Goal: Task Accomplishment & Management: Manage account settings

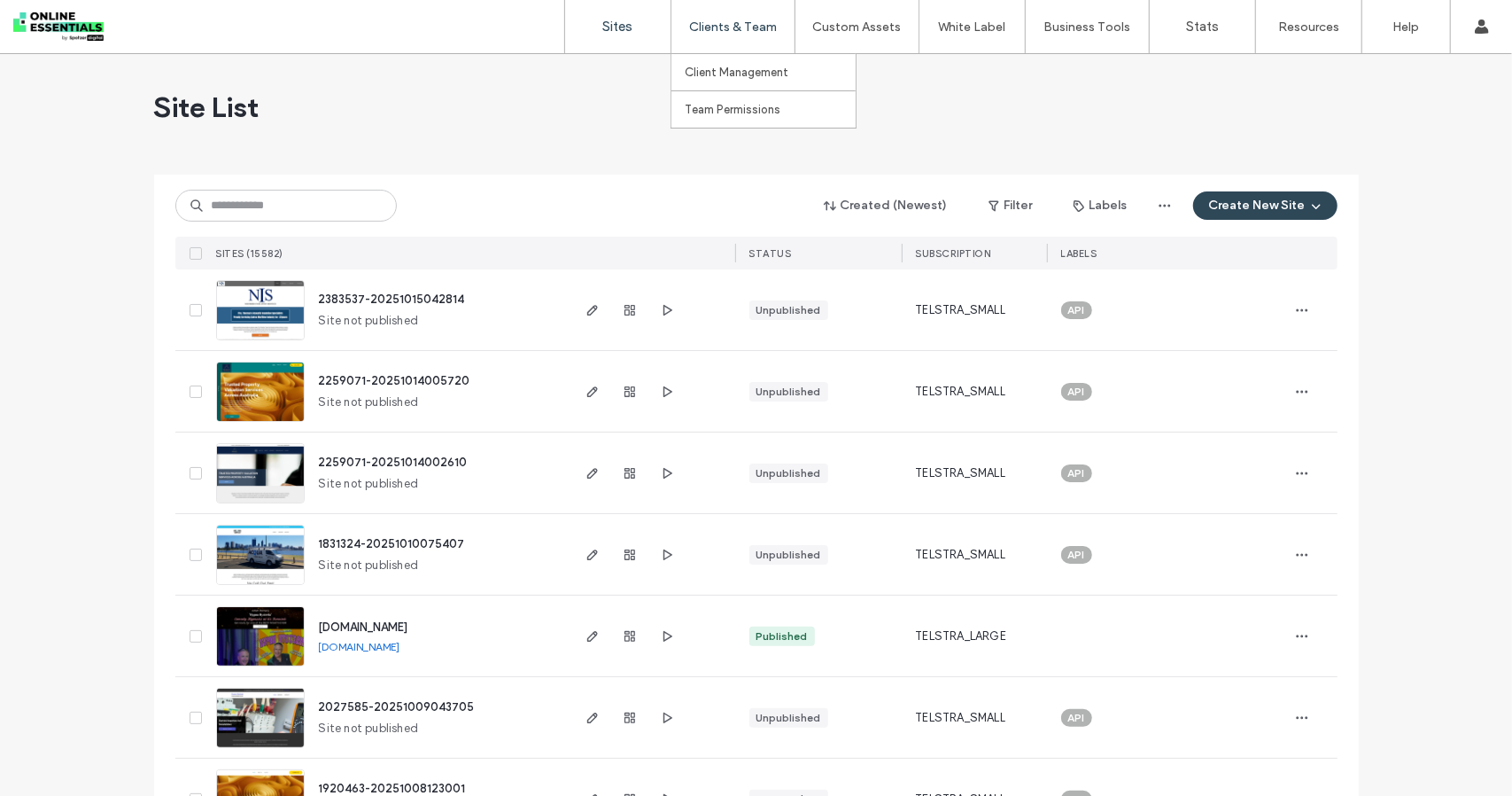
click at [732, 8] on div "Clients & Team" at bounding box center [733, 27] width 123 height 54
click at [736, 36] on div "Clients & Team" at bounding box center [733, 27] width 123 height 54
click at [1050, 77] on label "API Access" at bounding box center [1068, 72] width 59 height 13
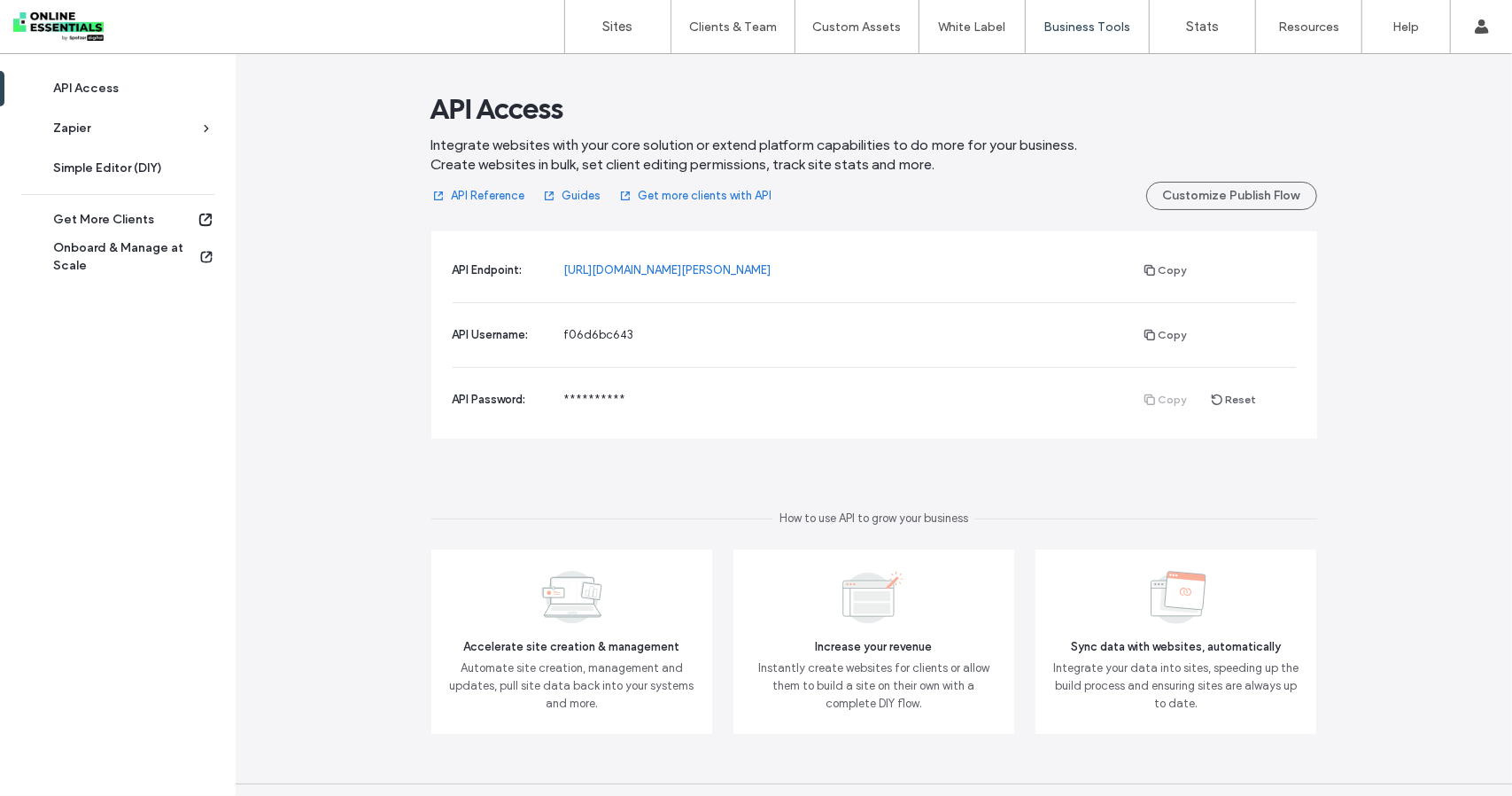
scroll to position [34, 0]
click at [640, 13] on link "Sites" at bounding box center [618, 27] width 105 height 54
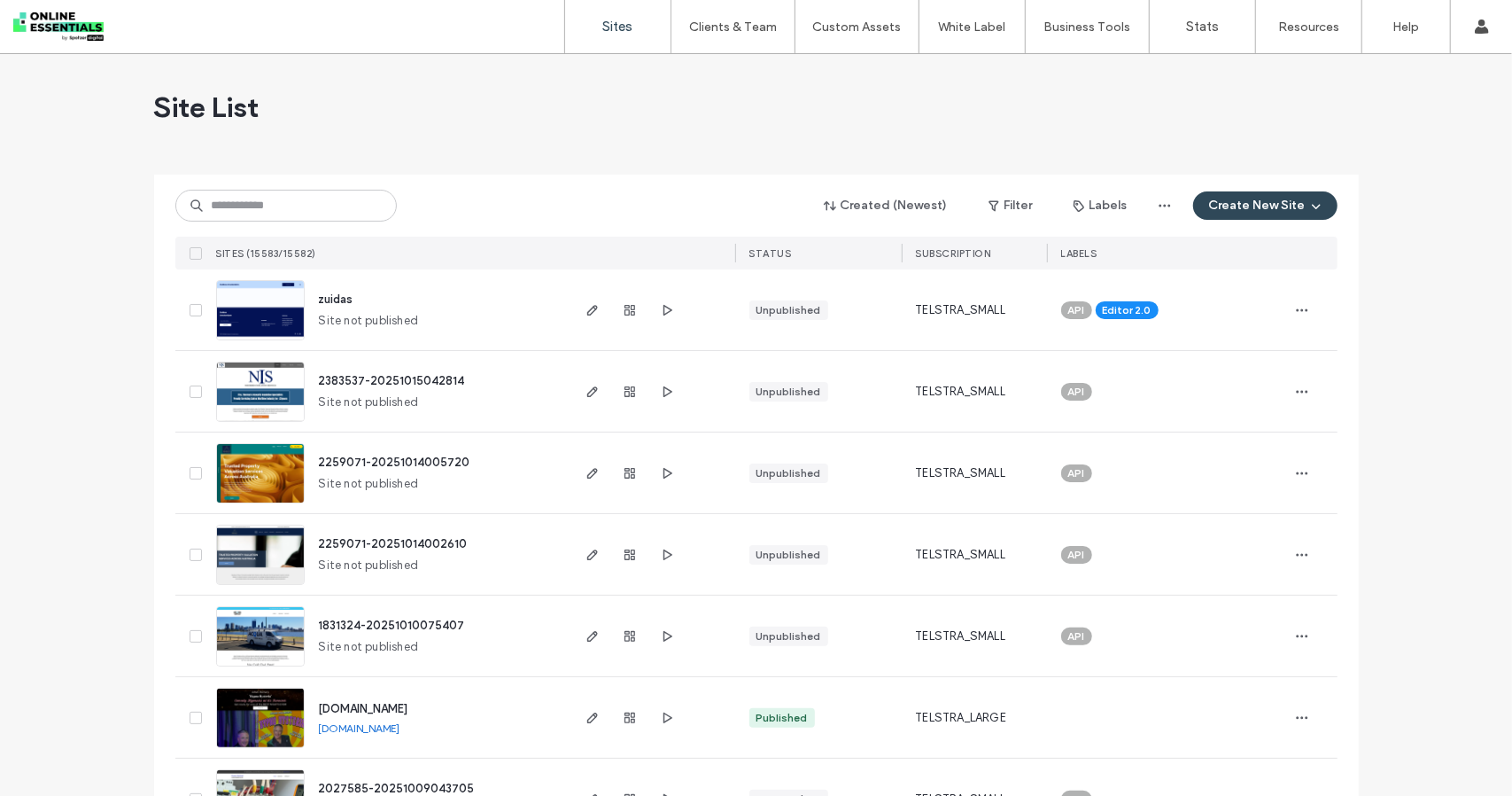
click at [245, 314] on img at bounding box center [261, 341] width 87 height 120
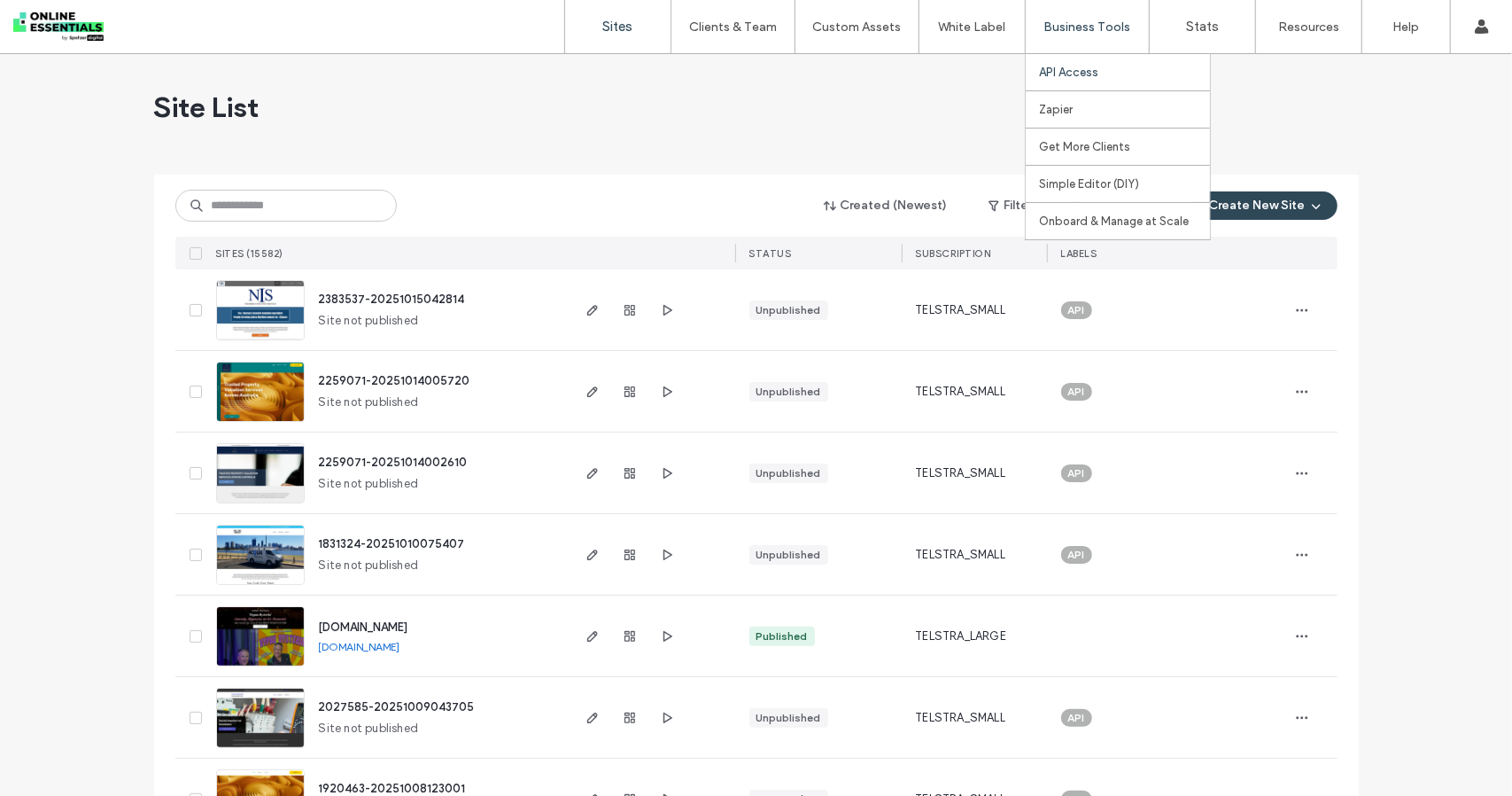
click at [1065, 79] on link "API Access" at bounding box center [1124, 71] width 171 height 36
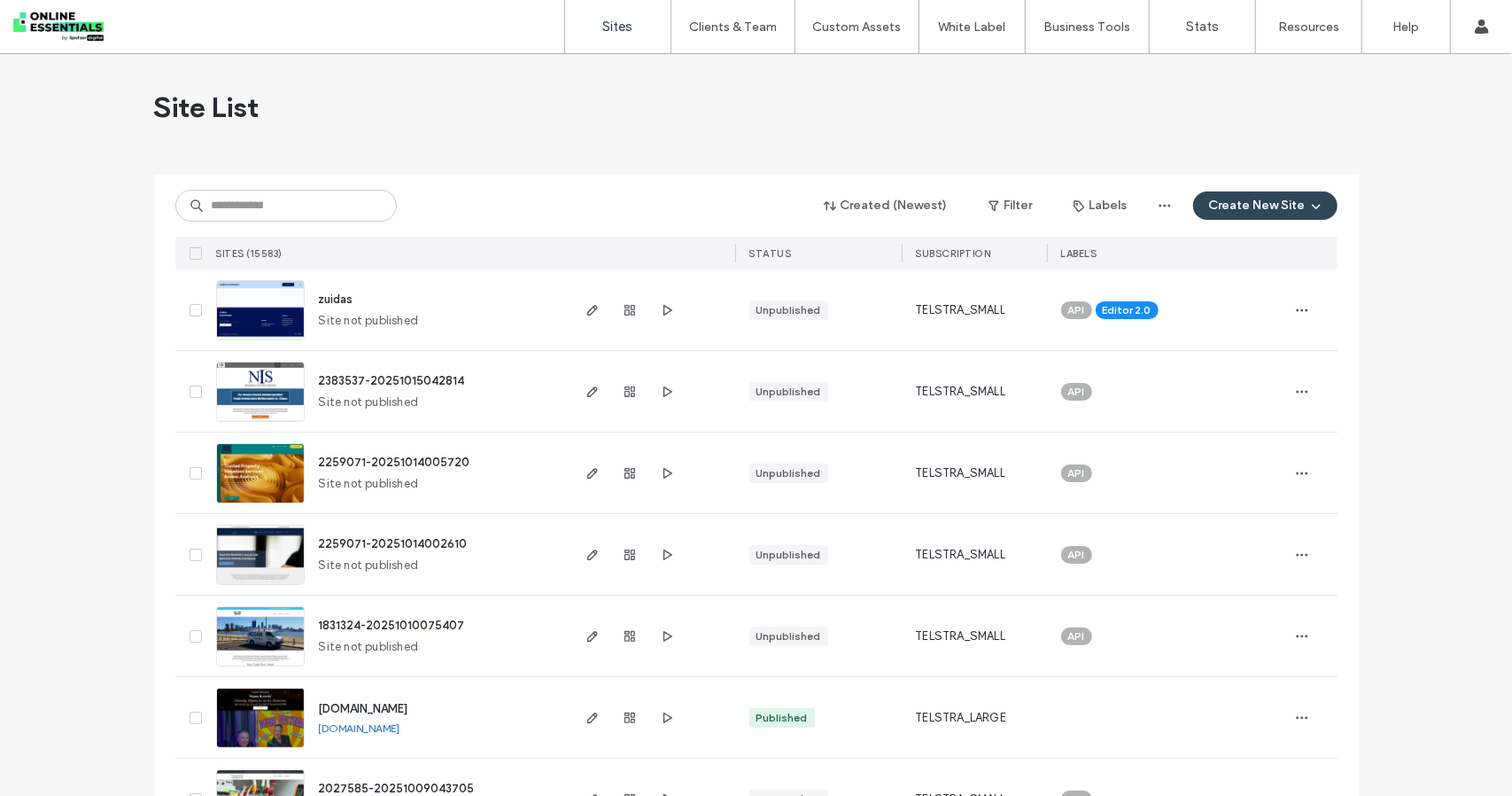
click at [247, 311] on img at bounding box center [261, 341] width 87 height 120
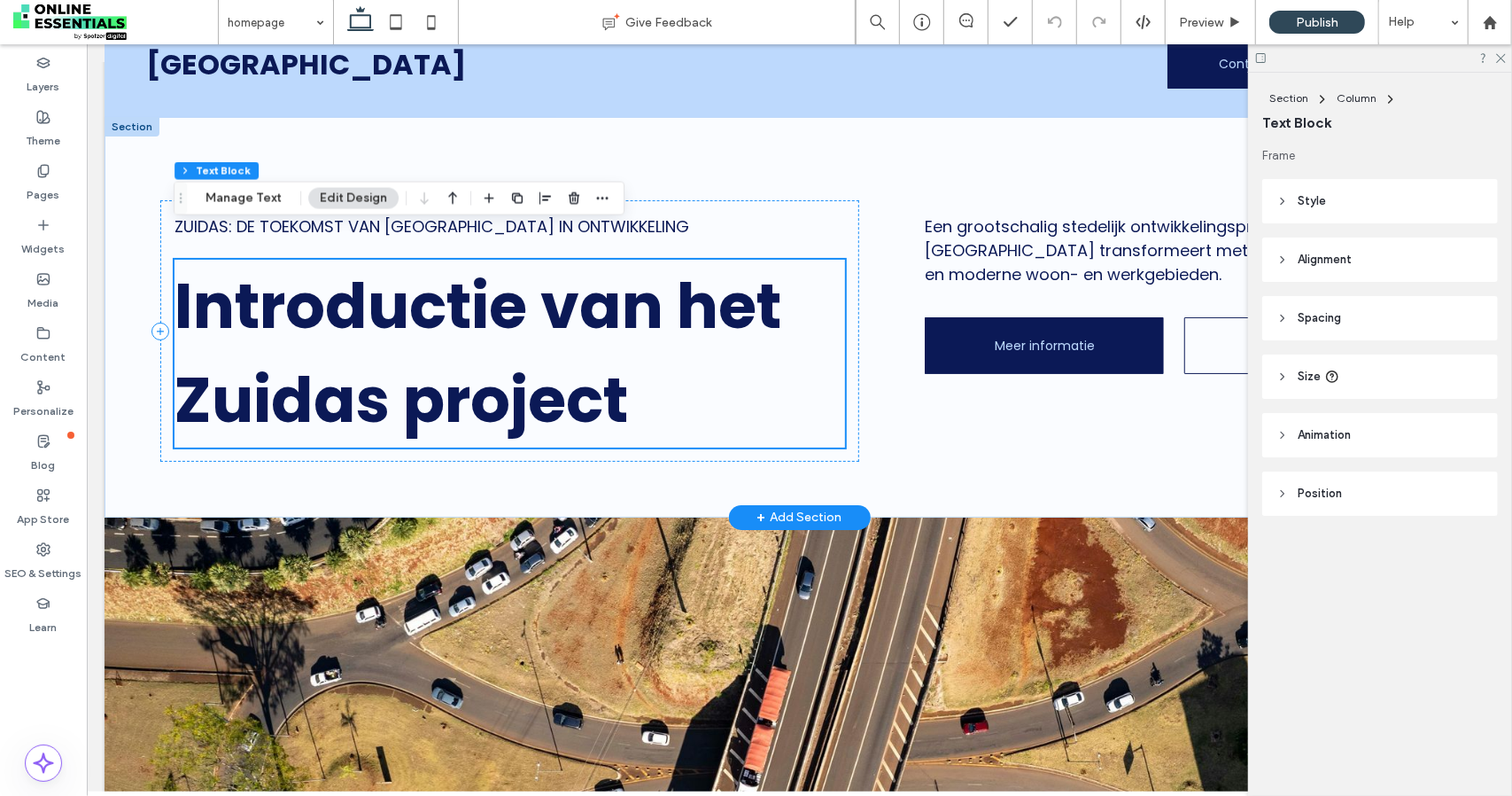
scroll to position [44, 0]
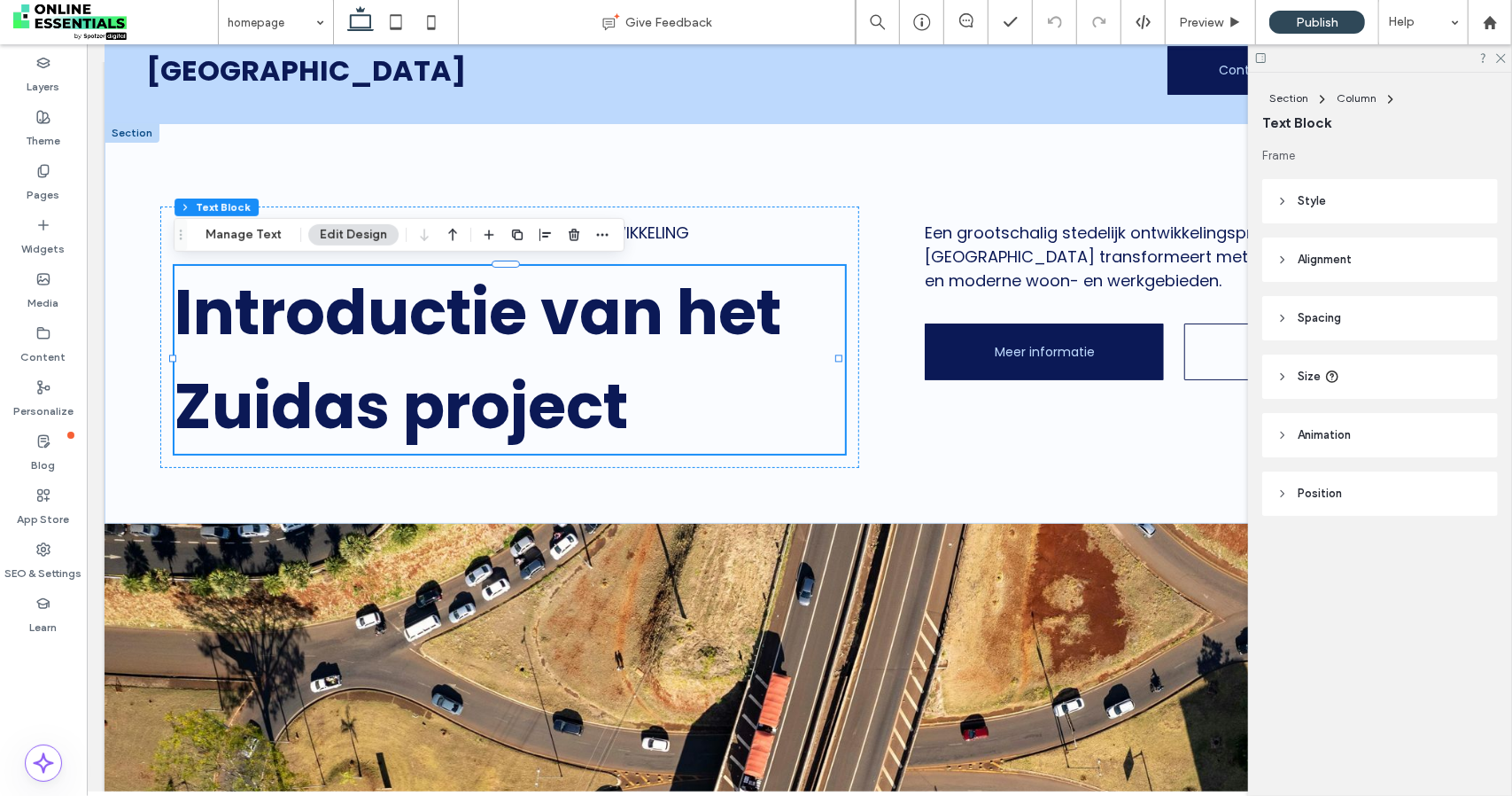
click at [1495, 64] on div at bounding box center [1381, 58] width 264 height 28
click at [1501, 58] on use at bounding box center [1501, 58] width 10 height 10
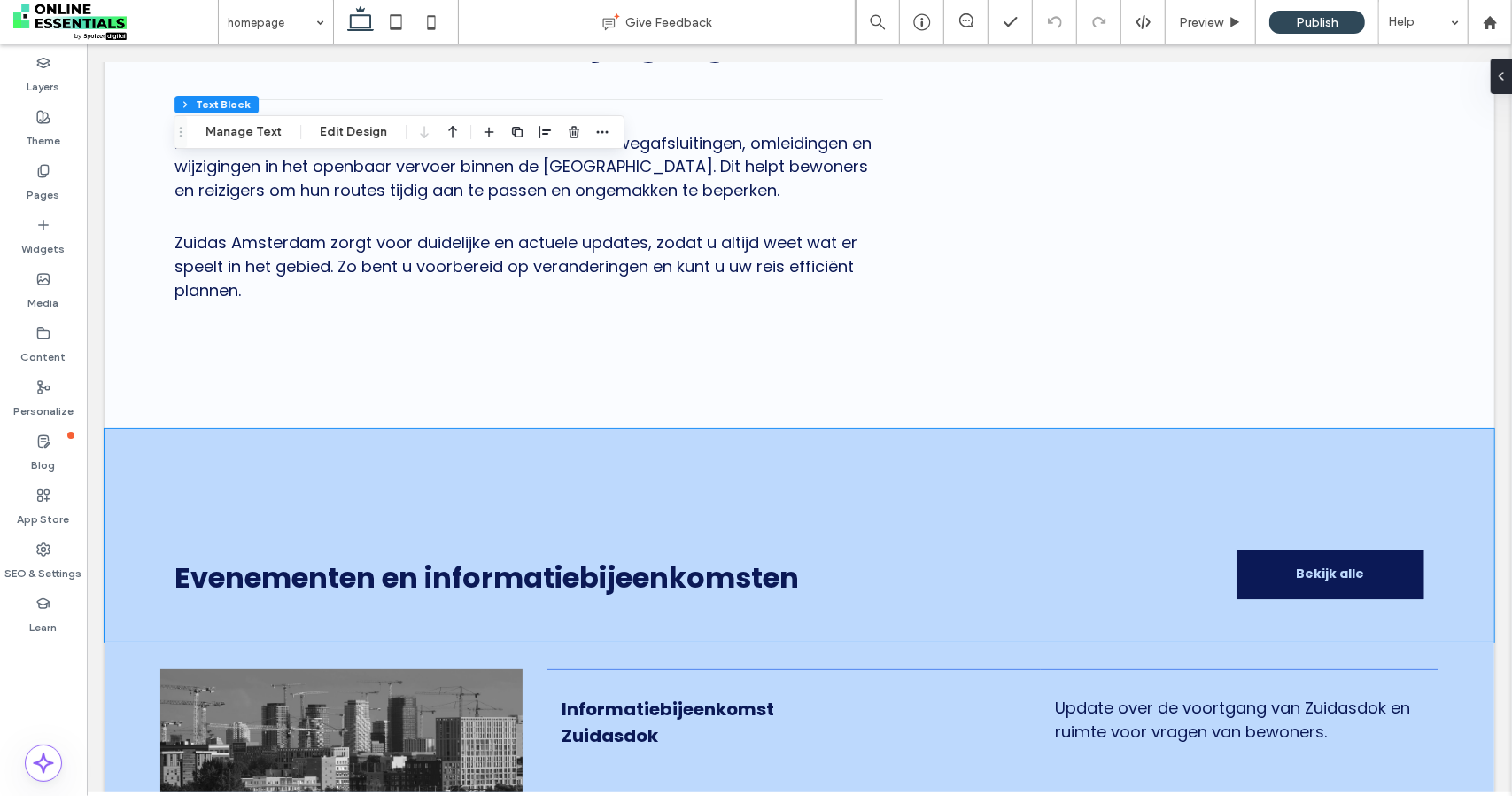
scroll to position [2149, 0]
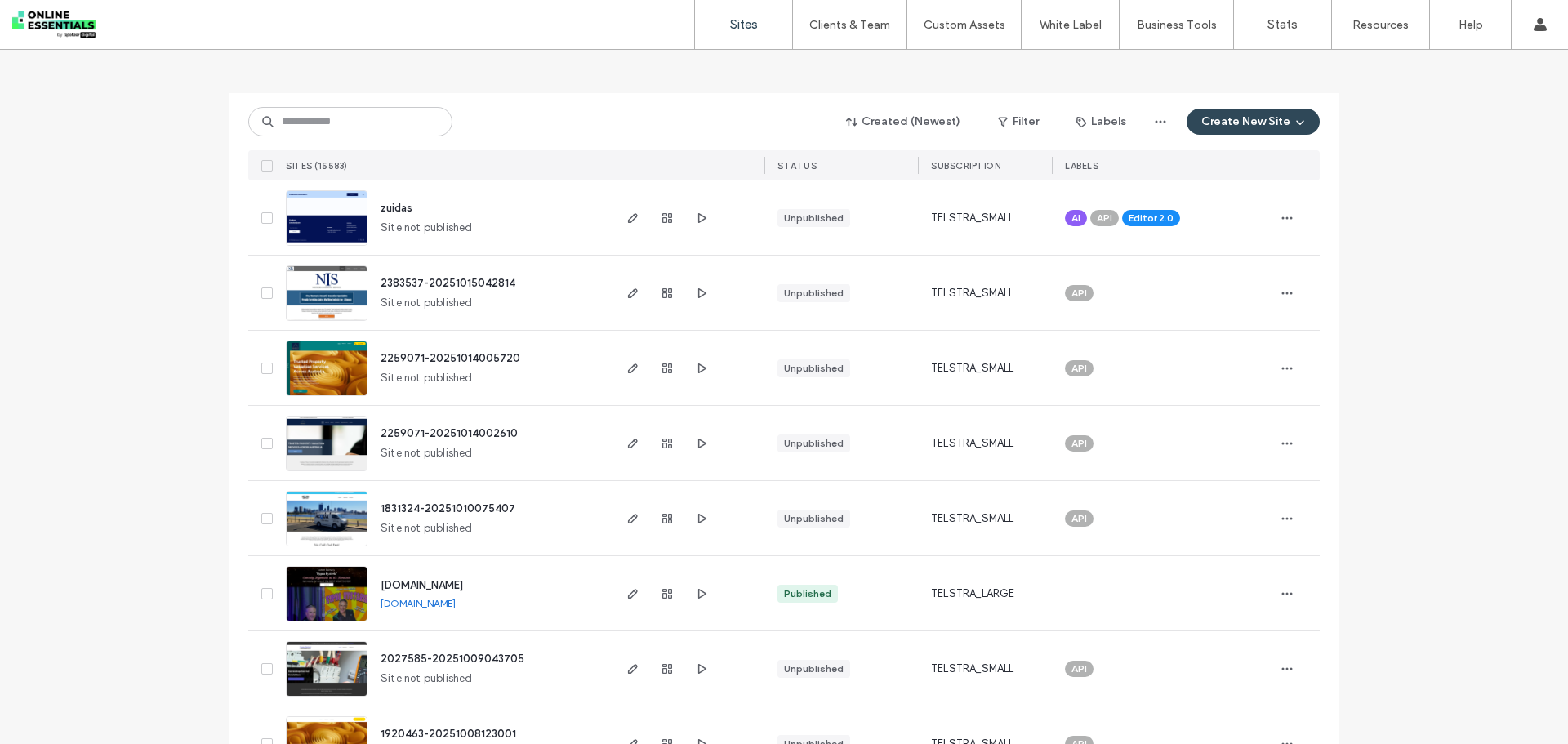
scroll to position [82, 0]
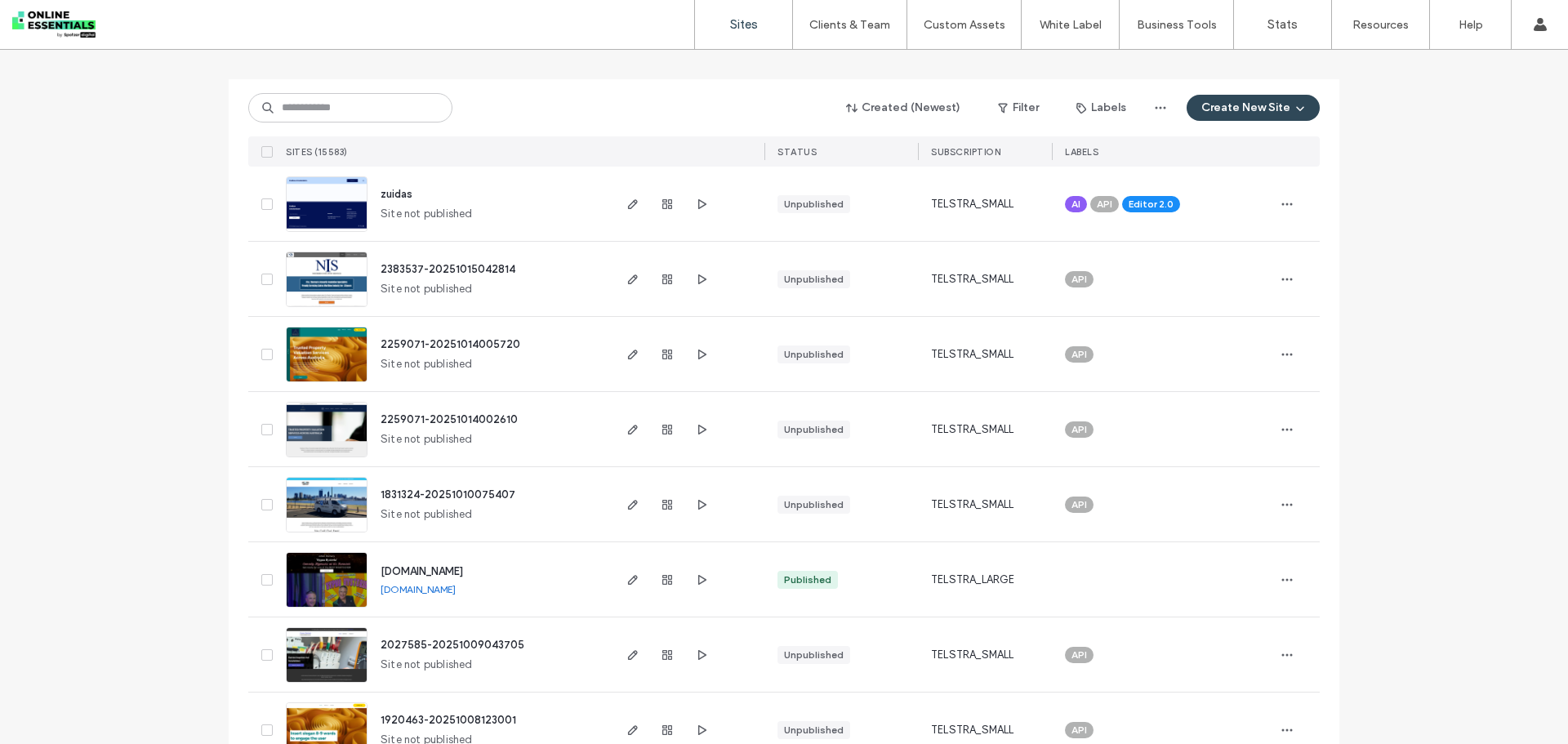
click at [358, 205] on img at bounding box center [326, 233] width 80 height 111
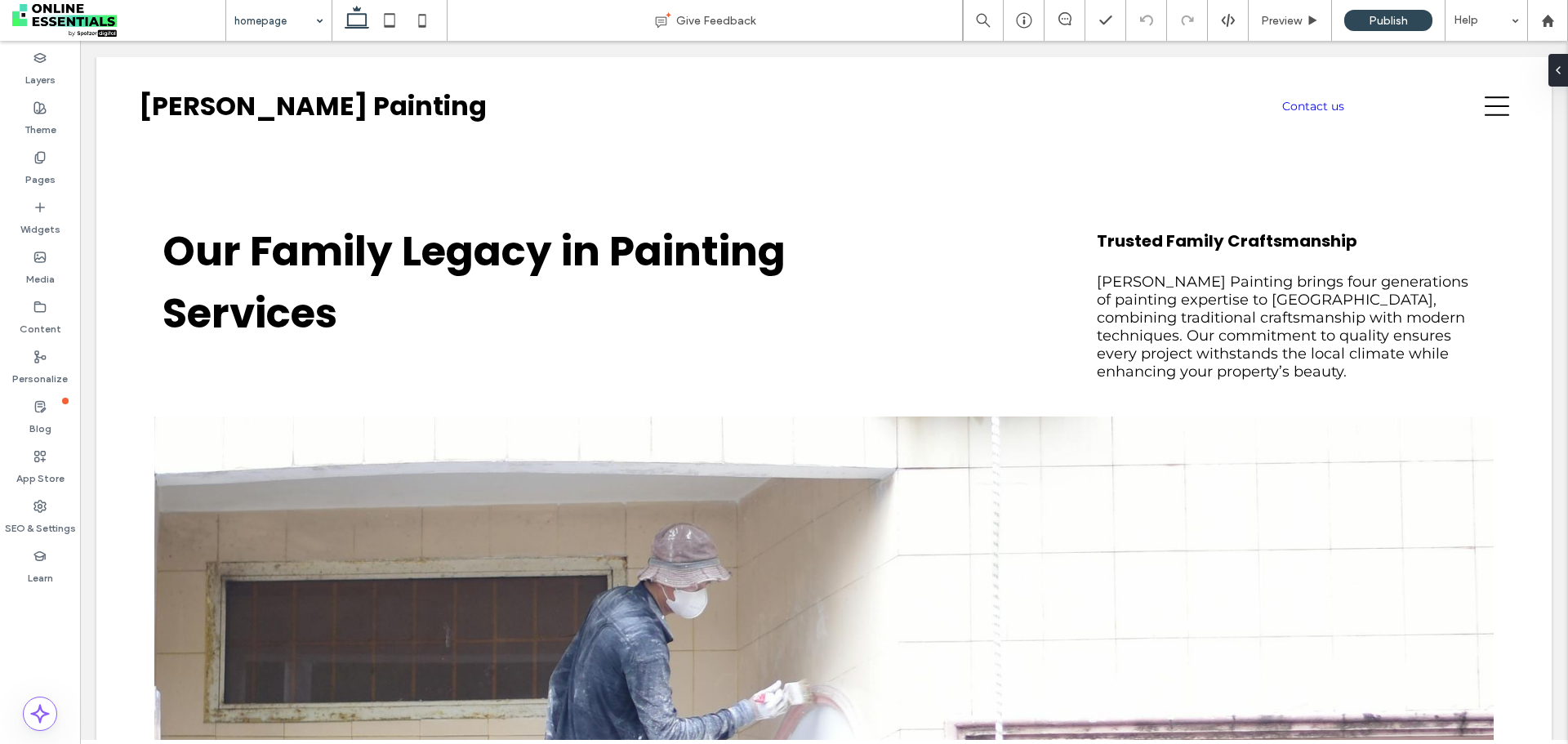
drag, startPoint x: 276, startPoint y: 9, endPoint x: 273, endPoint y: 17, distance: 8.5
click at [290, 11] on input at bounding box center [274, 20] width 81 height 41
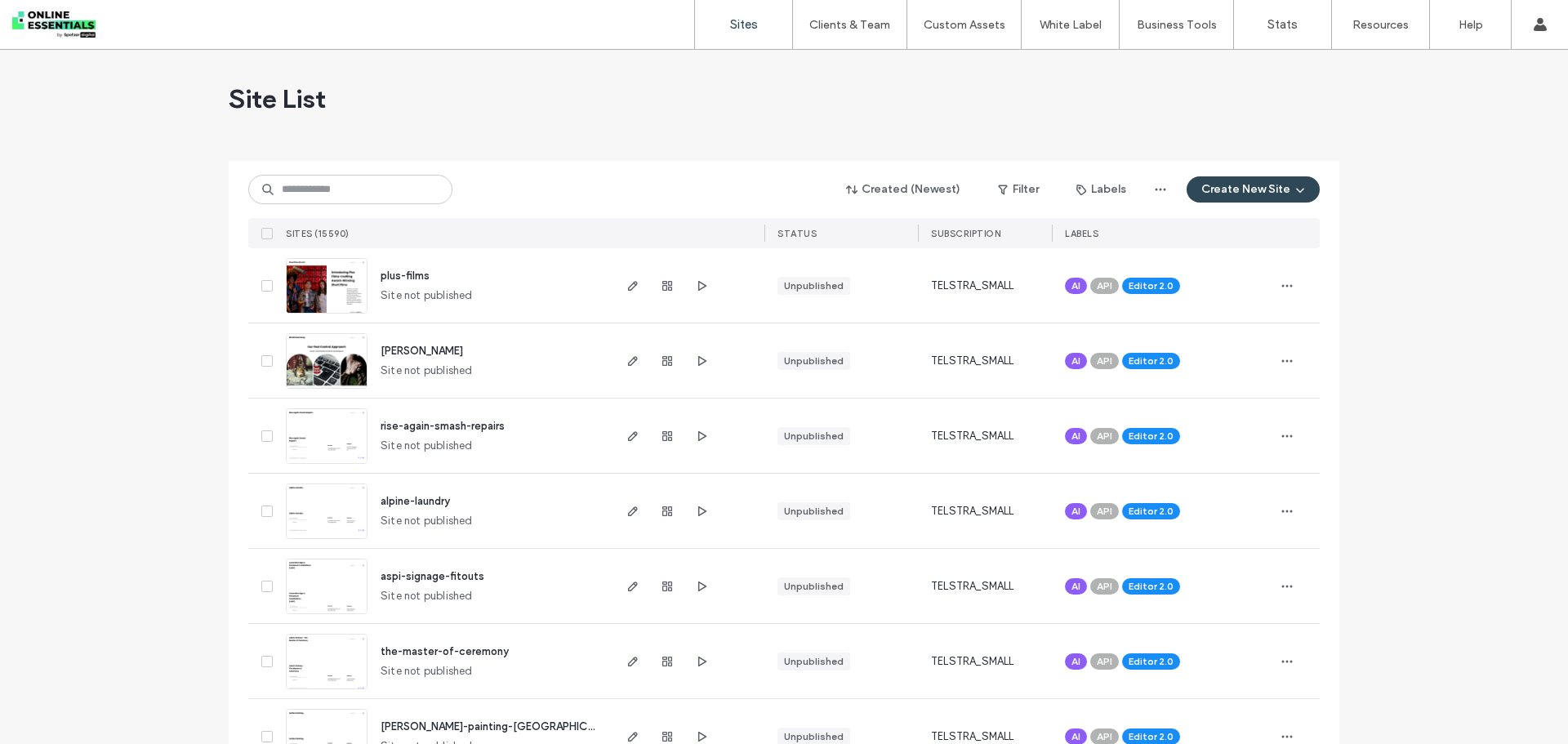
click at [320, 277] on img at bounding box center [326, 314] width 80 height 111
click at [264, 285] on icon at bounding box center [267, 286] width 6 height 5
click at [262, 355] on span at bounding box center [267, 360] width 11 height 11
click at [264, 436] on icon at bounding box center [268, 436] width 7 height 5
click at [253, 503] on div at bounding box center [263, 510] width 31 height 74
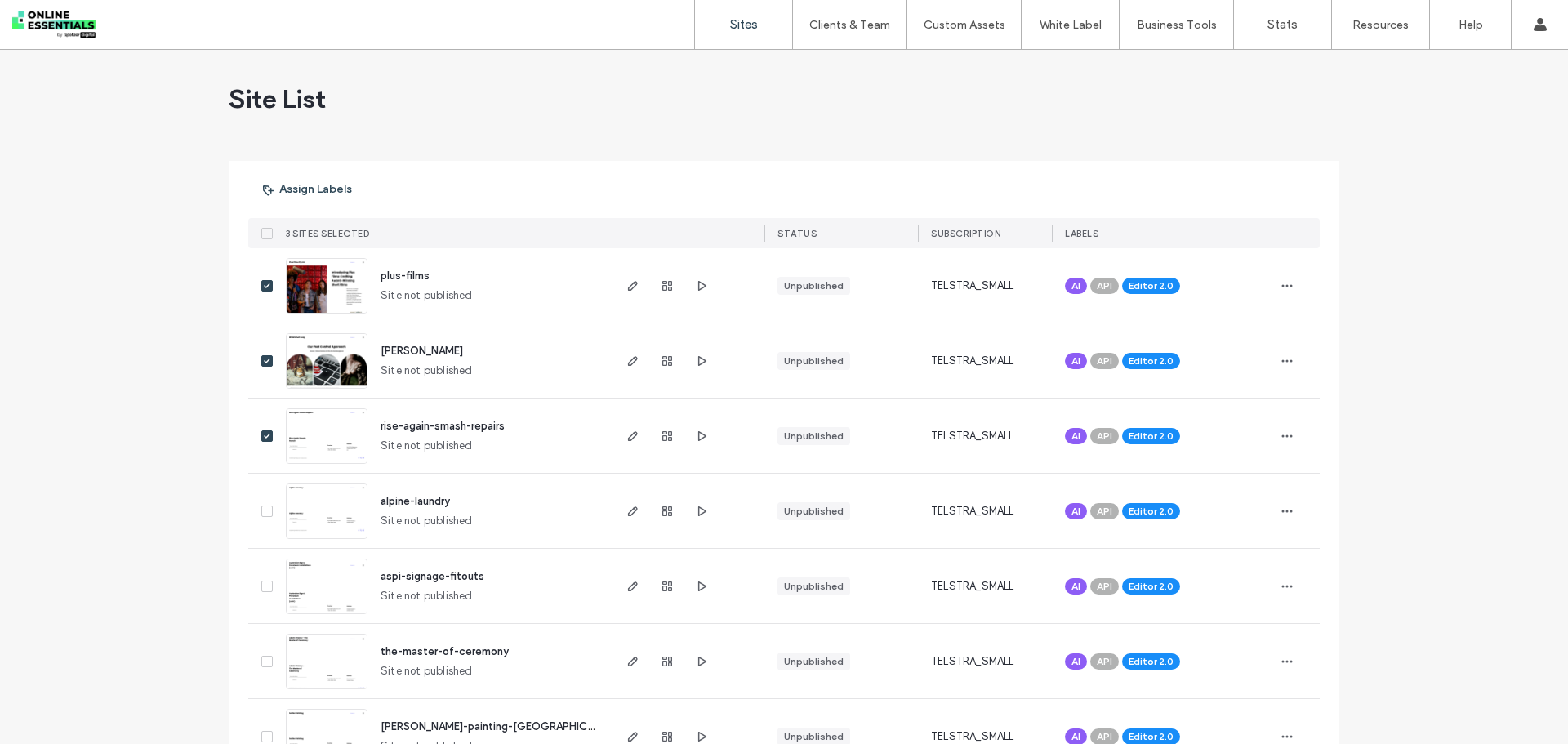
click at [266, 515] on span at bounding box center [267, 510] width 11 height 11
click at [261, 593] on div at bounding box center [263, 585] width 31 height 74
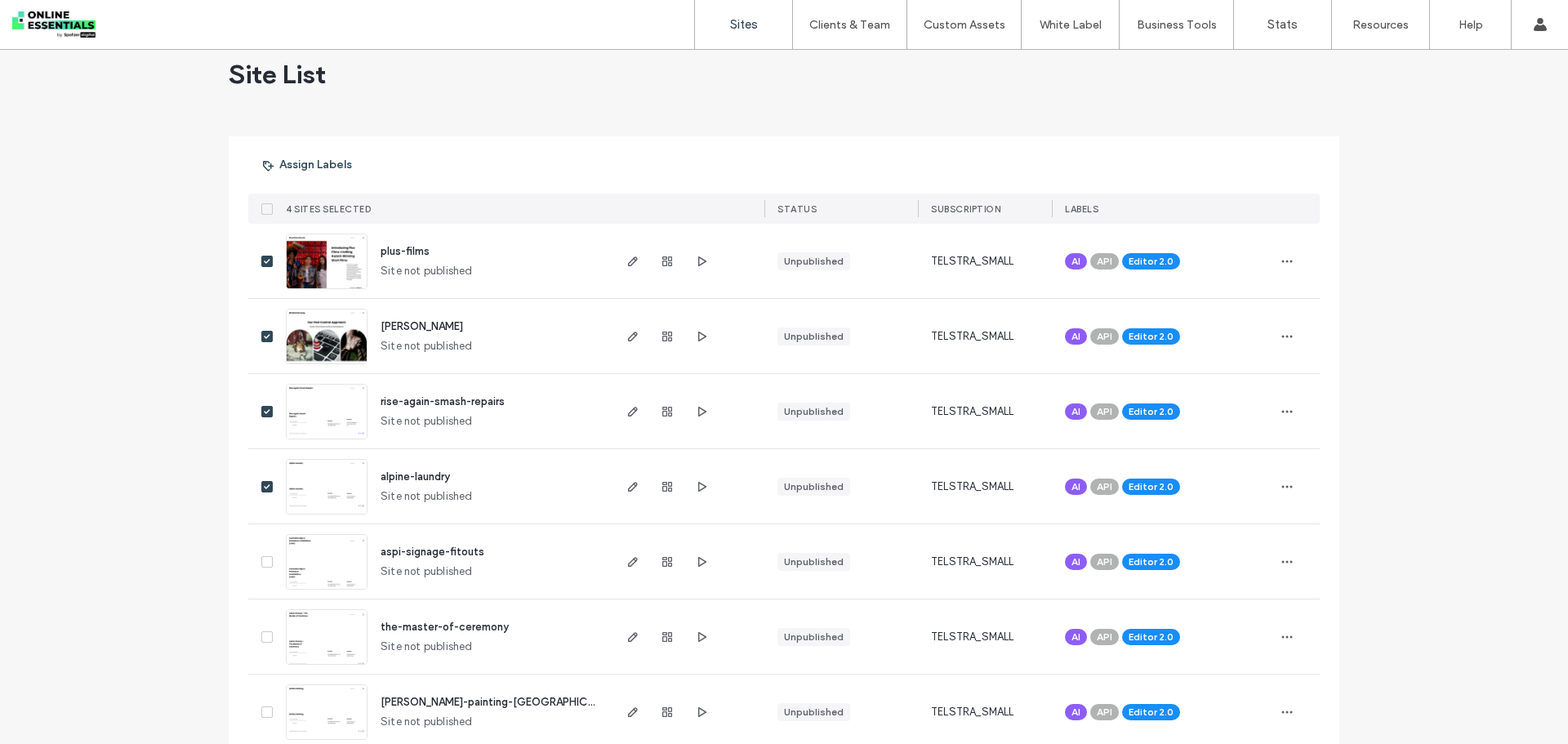
scroll to position [82, 0]
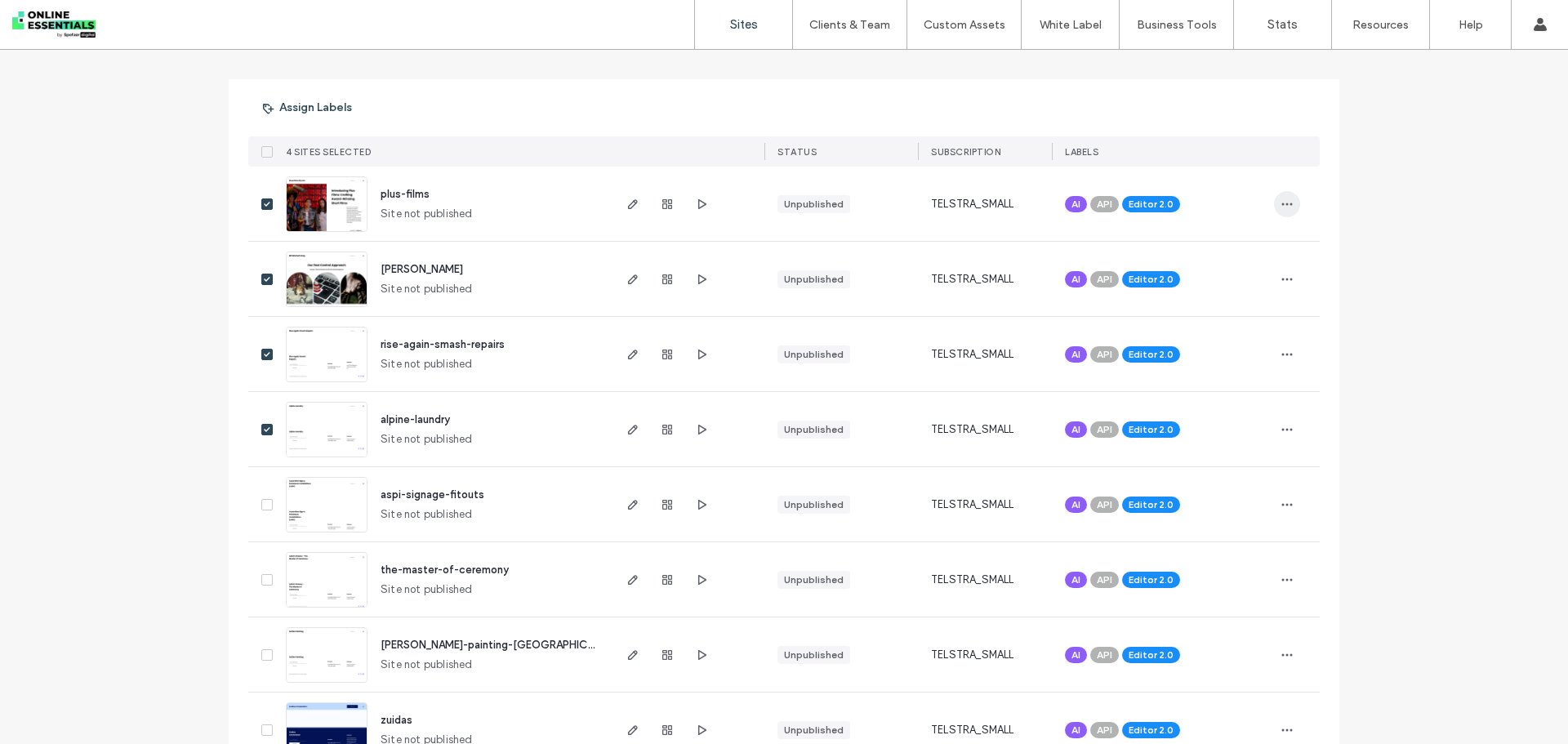
click at [1287, 201] on icon "button" at bounding box center [1287, 204] width 13 height 13
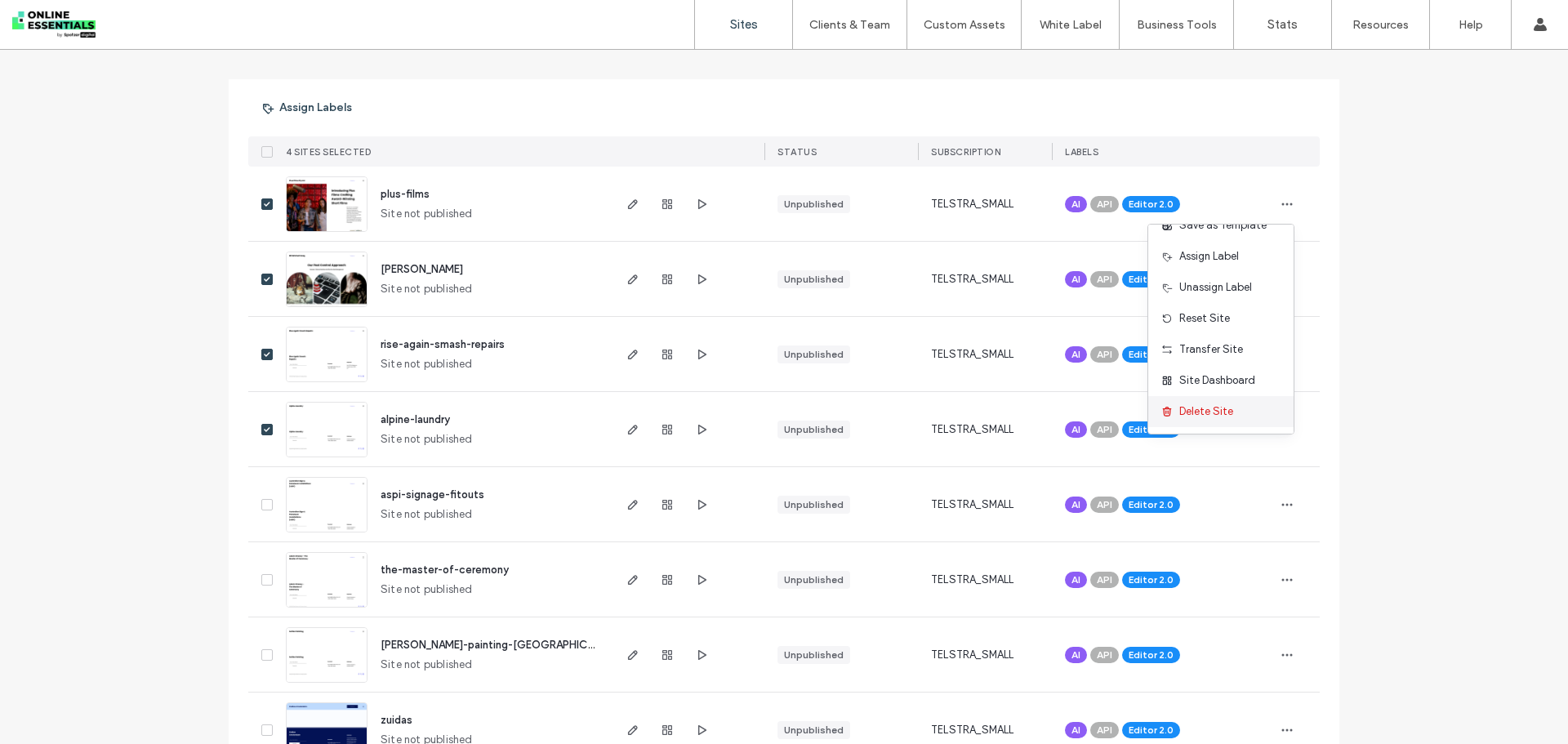
click at [1214, 408] on span "Delete Site" at bounding box center [1206, 412] width 54 height 16
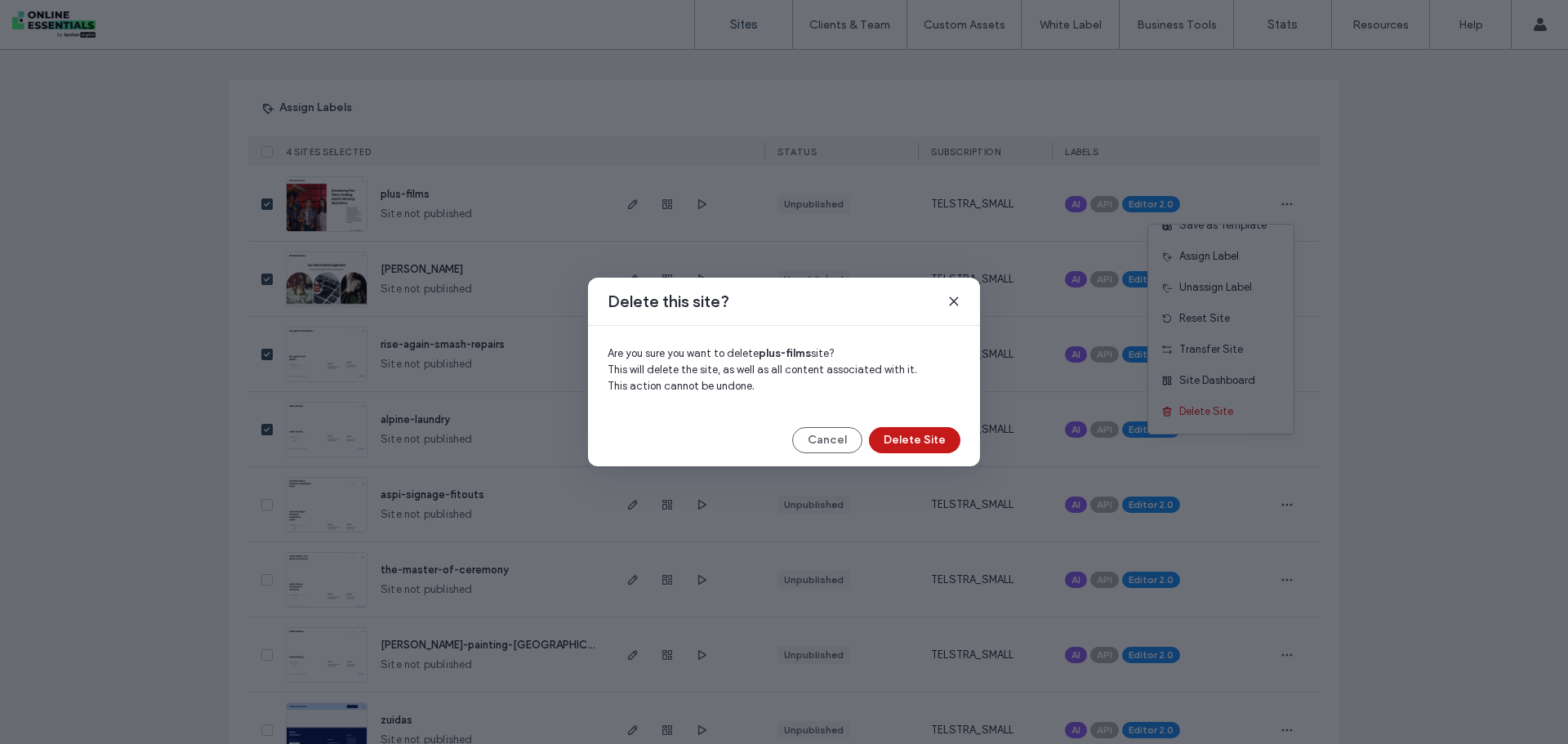
click at [923, 442] on button "Delete Site" at bounding box center [914, 440] width 91 height 26
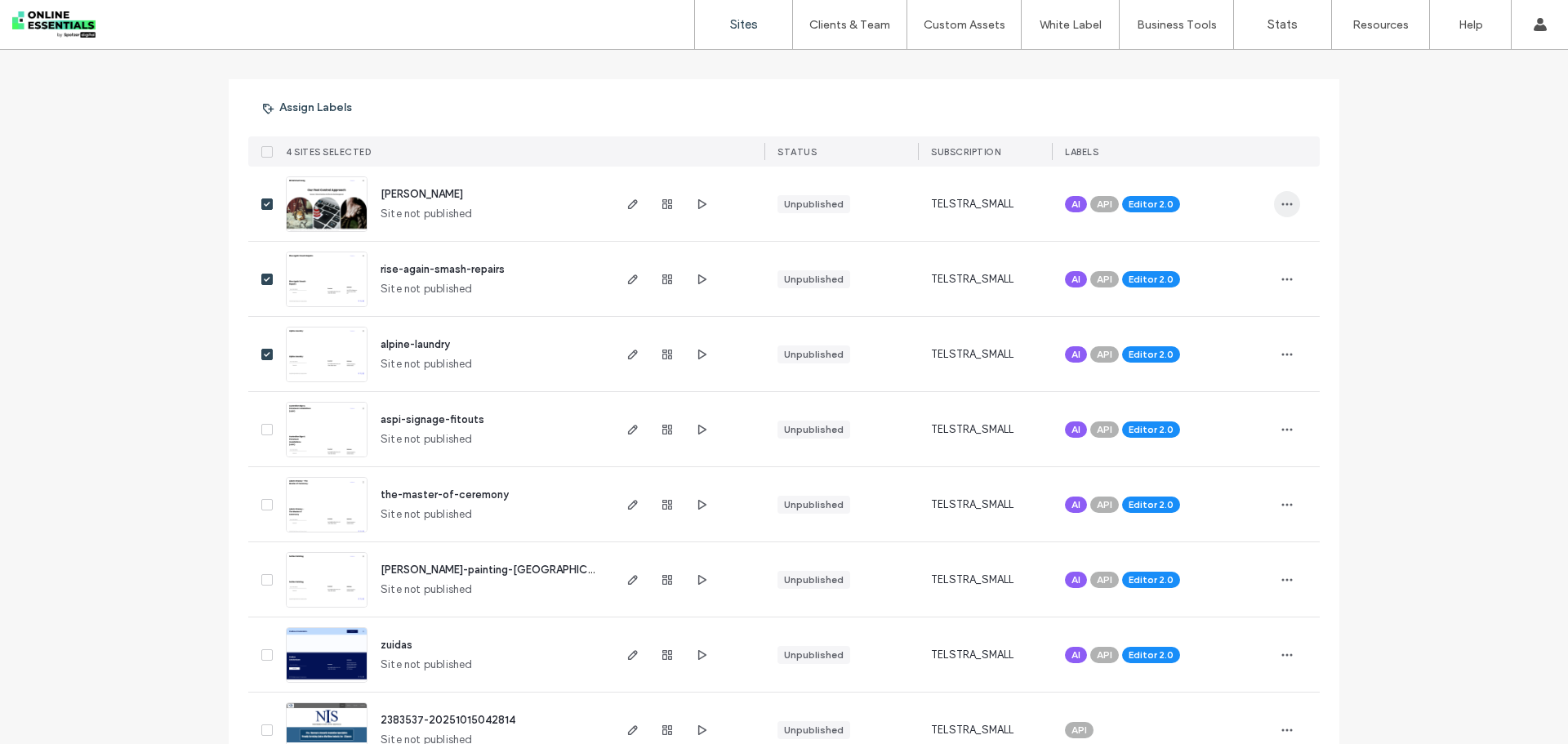
click at [1289, 205] on span "button" at bounding box center [1287, 204] width 26 height 26
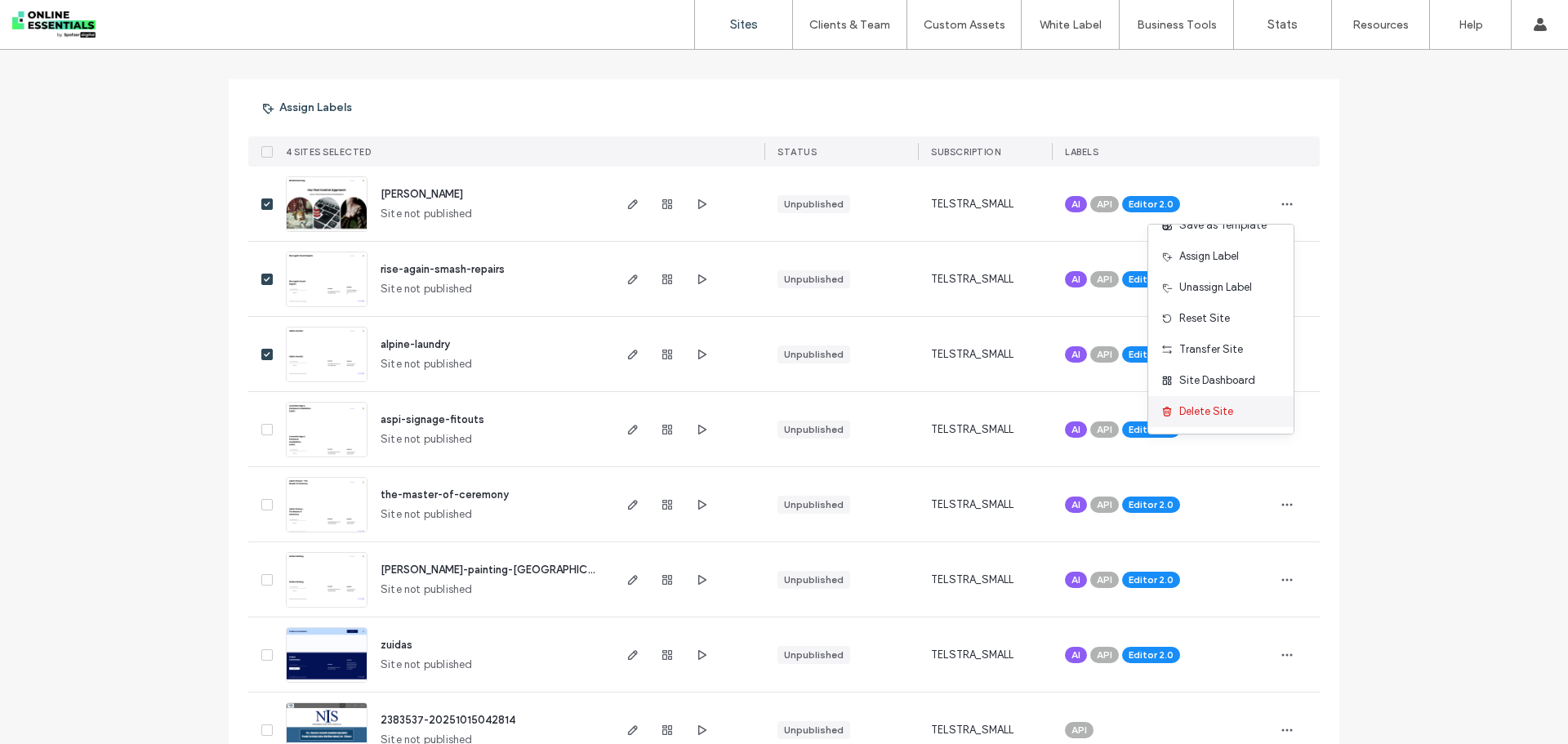
click at [1217, 409] on span "Delete Site" at bounding box center [1206, 412] width 54 height 16
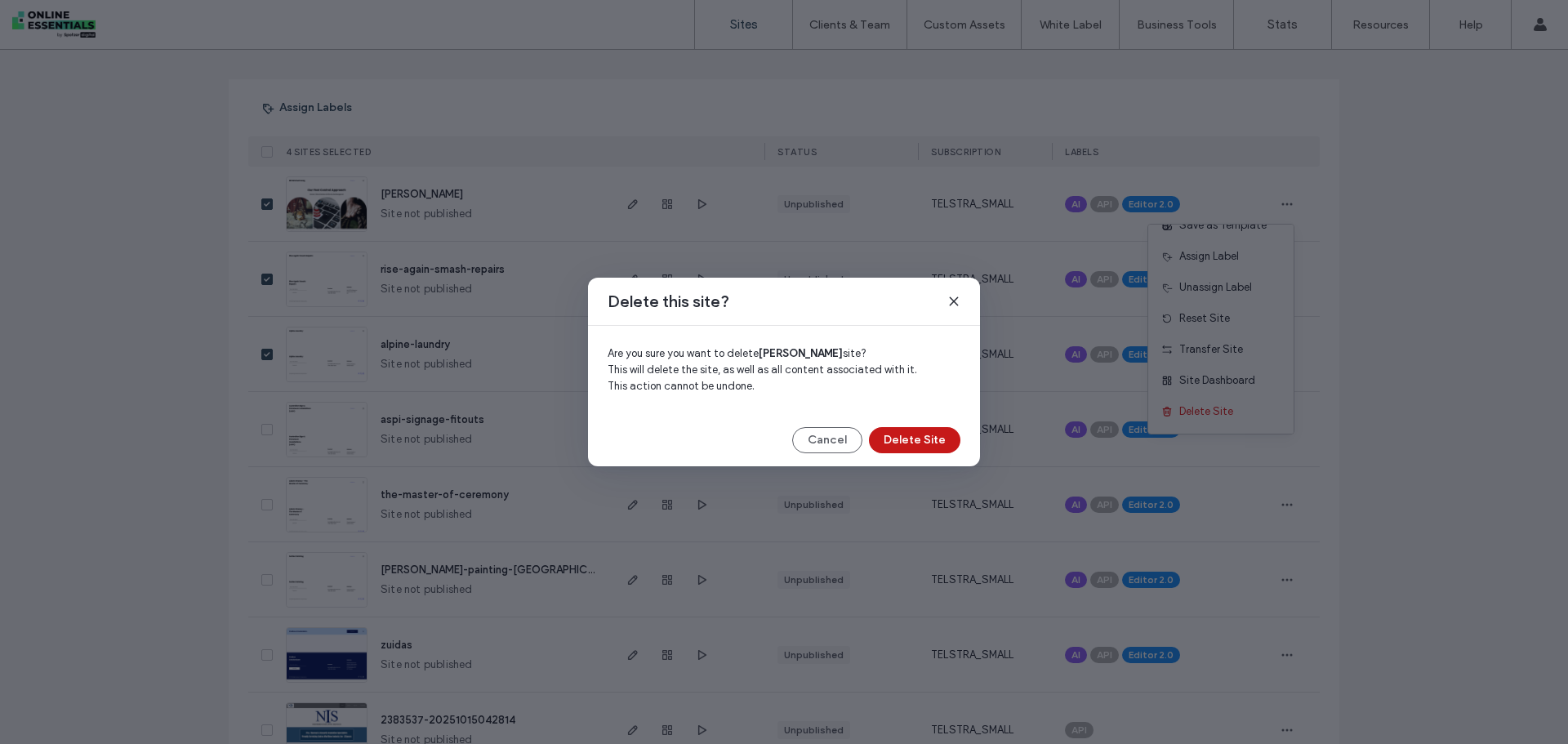
click at [931, 442] on button "Delete Site" at bounding box center [914, 440] width 91 height 26
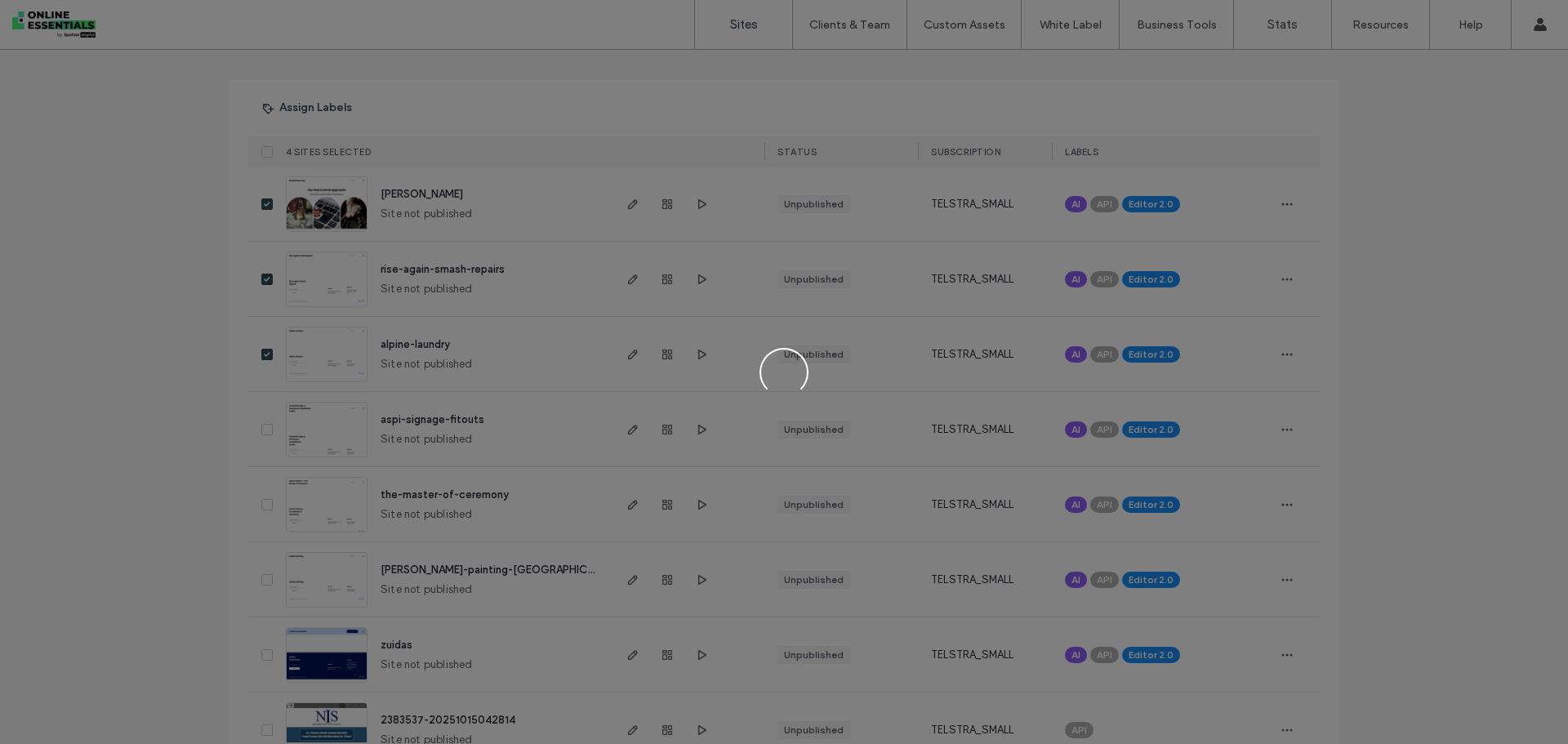
click at [1289, 198] on div at bounding box center [784, 372] width 1568 height 744
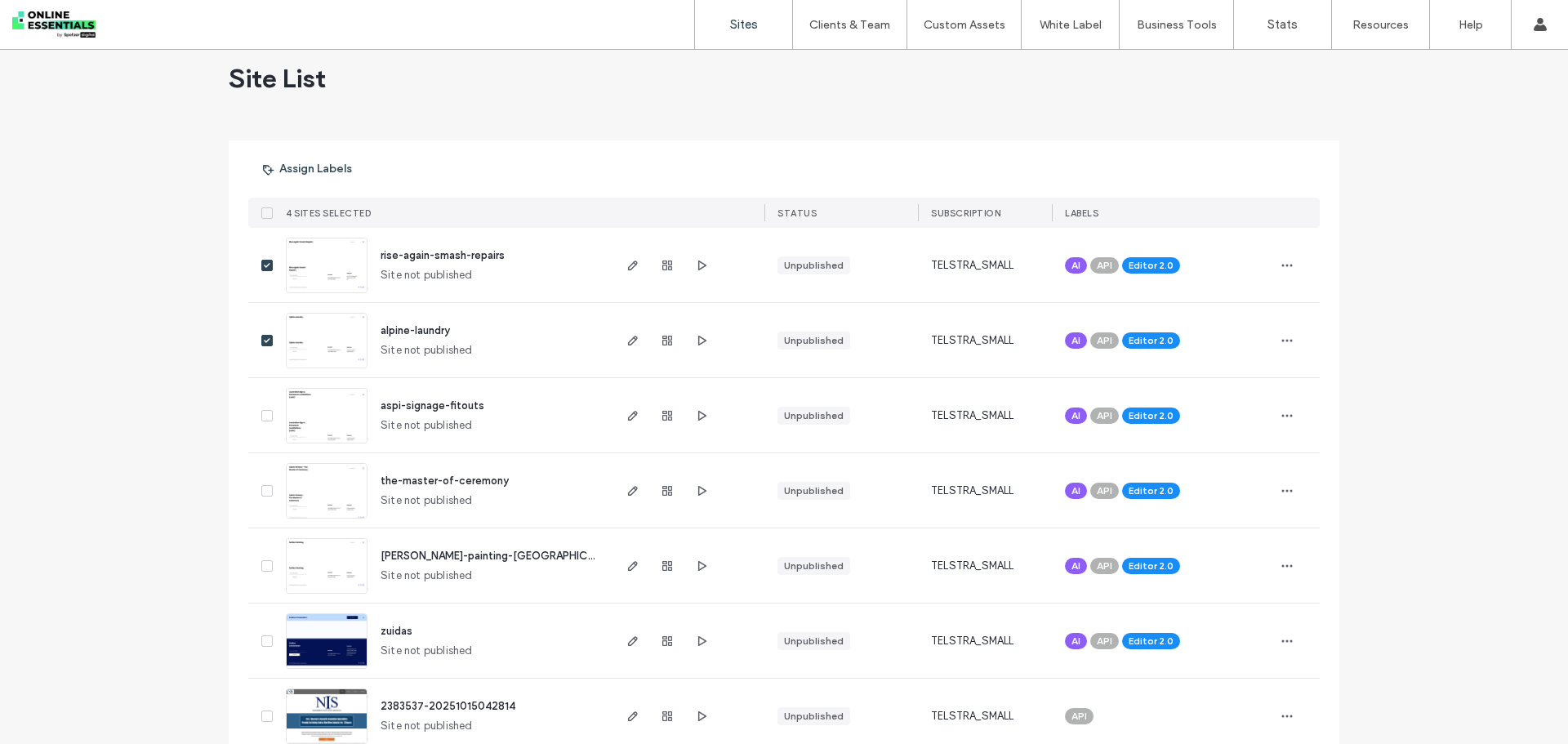
scroll to position [7, 0]
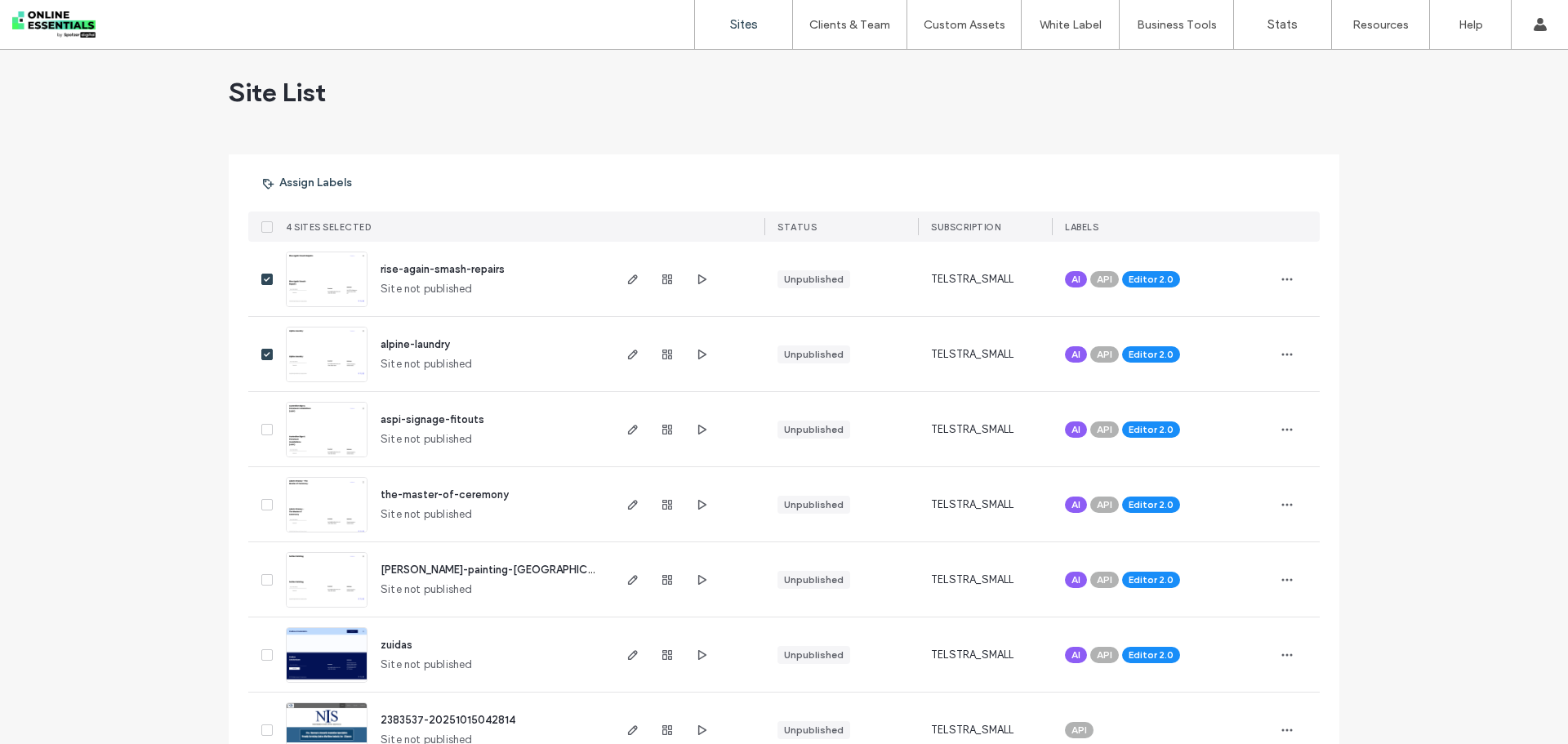
click at [264, 279] on icon at bounding box center [268, 280] width 7 height 5
click at [258, 364] on div at bounding box center [263, 354] width 31 height 74
drag, startPoint x: 261, startPoint y: 355, endPoint x: 600, endPoint y: 389, distance: 340.7
click at [264, 353] on icon at bounding box center [268, 355] width 7 height 5
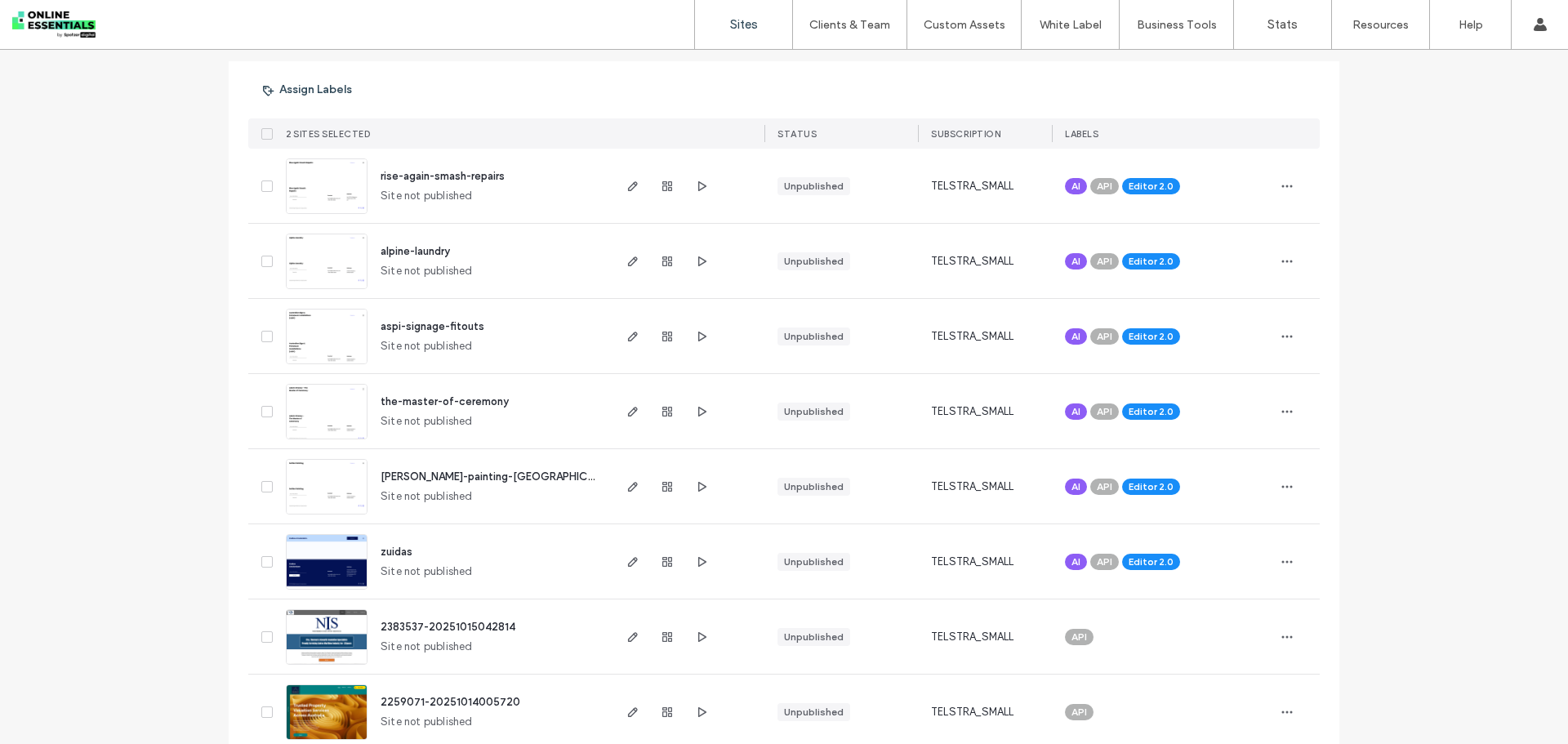
scroll to position [89, 0]
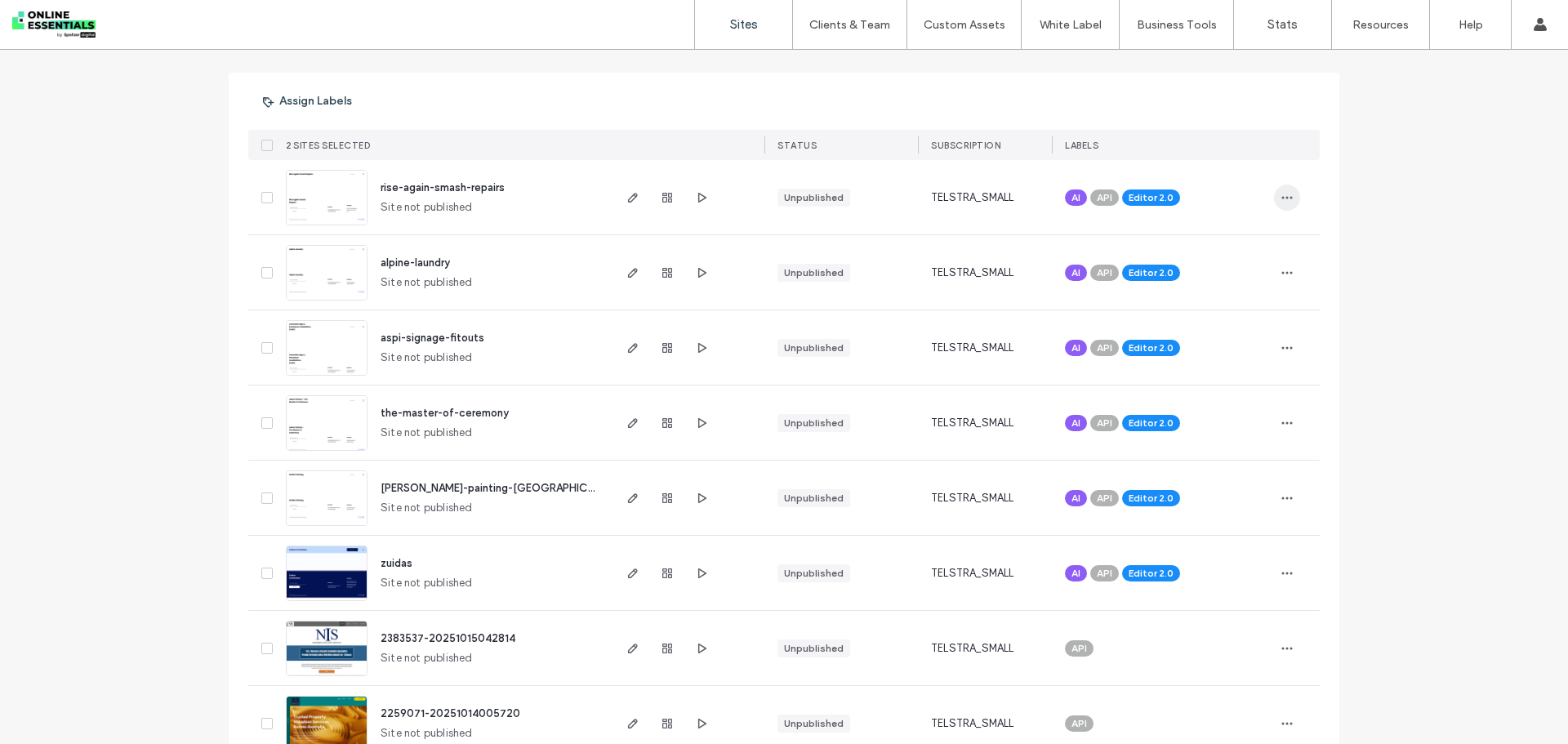
click at [1289, 208] on span "button" at bounding box center [1287, 198] width 26 height 26
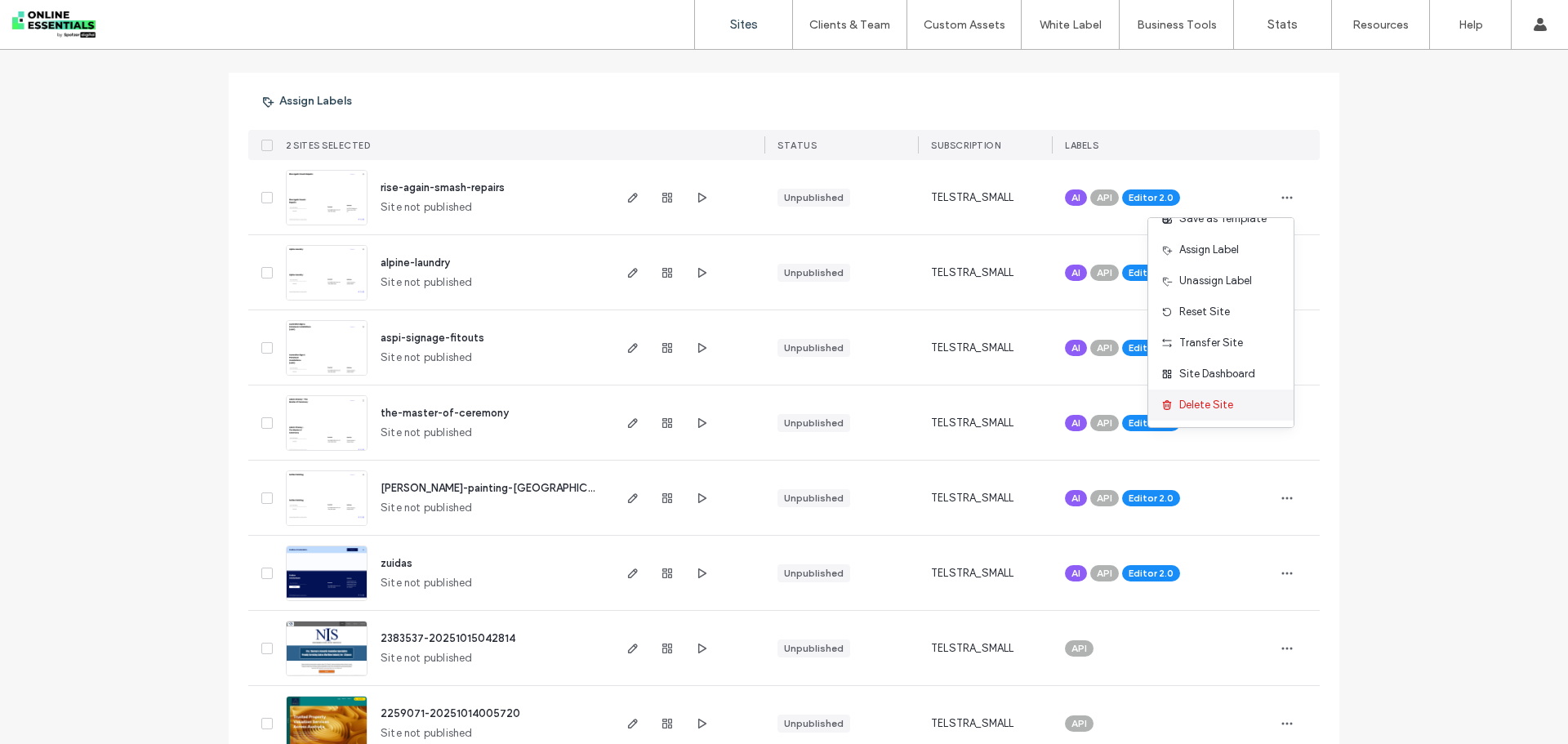
click at [1208, 403] on span "Delete Site" at bounding box center [1206, 405] width 54 height 16
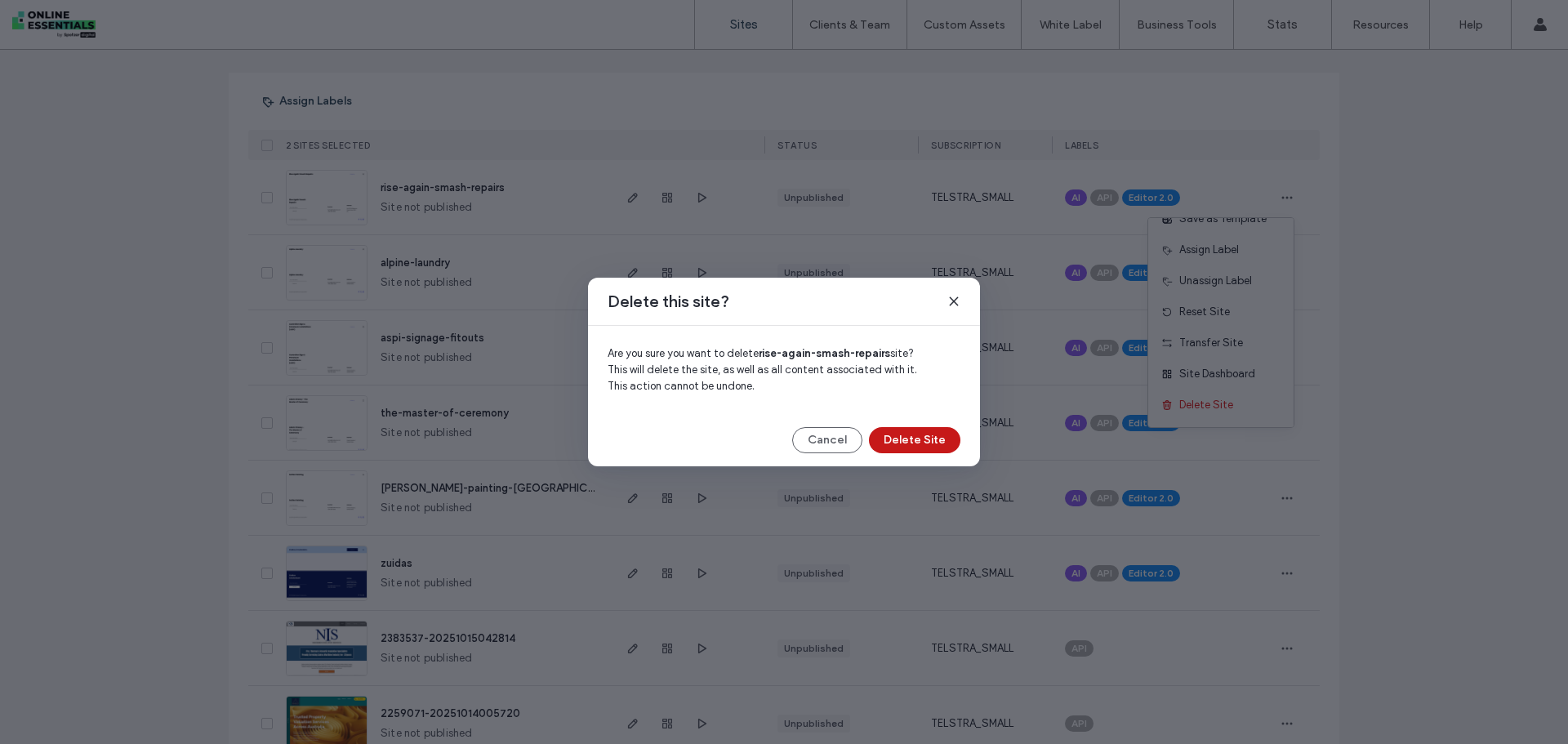
click at [917, 443] on button "Delete Site" at bounding box center [914, 440] width 91 height 26
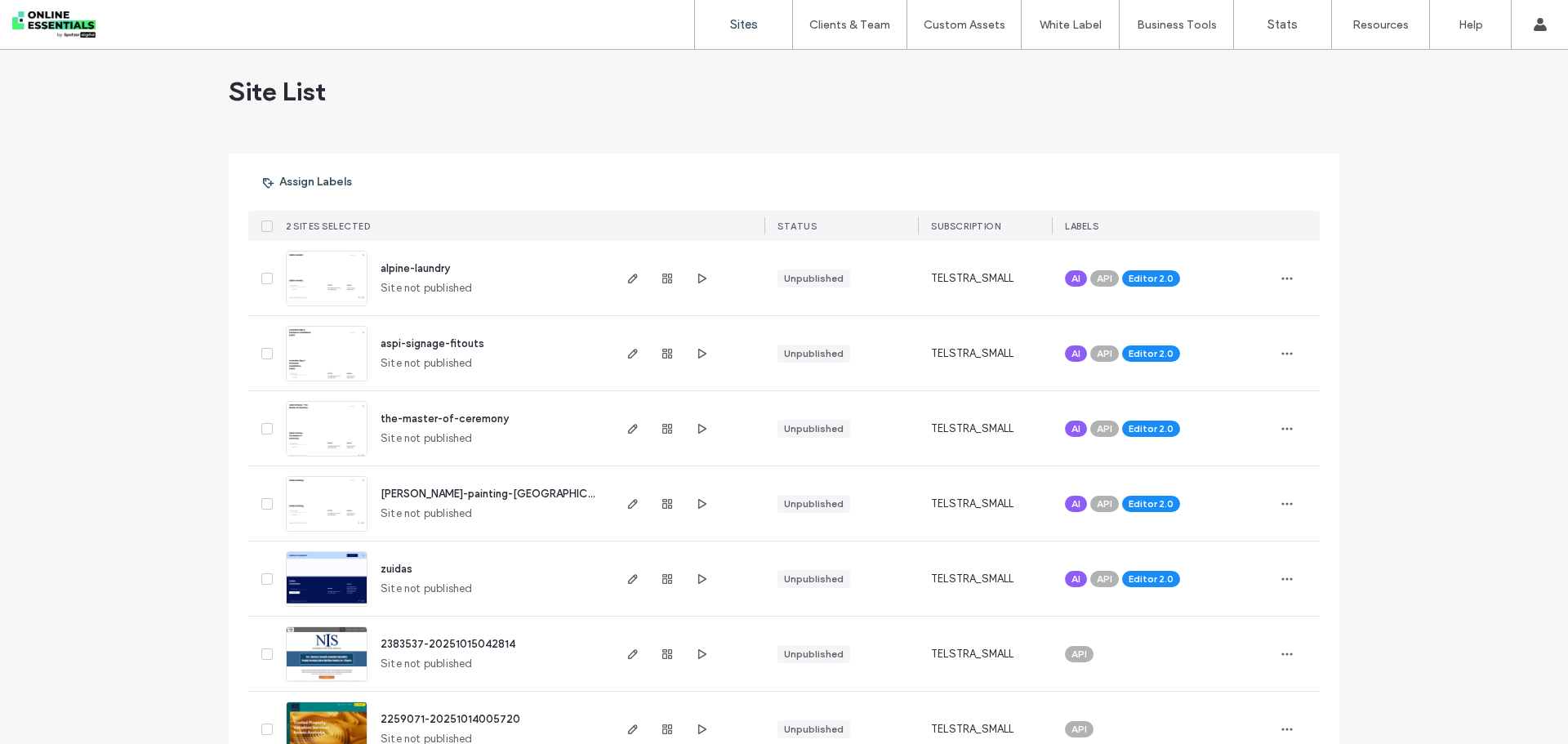
scroll to position [7, 0]
click at [1281, 276] on icon "button" at bounding box center [1287, 279] width 13 height 13
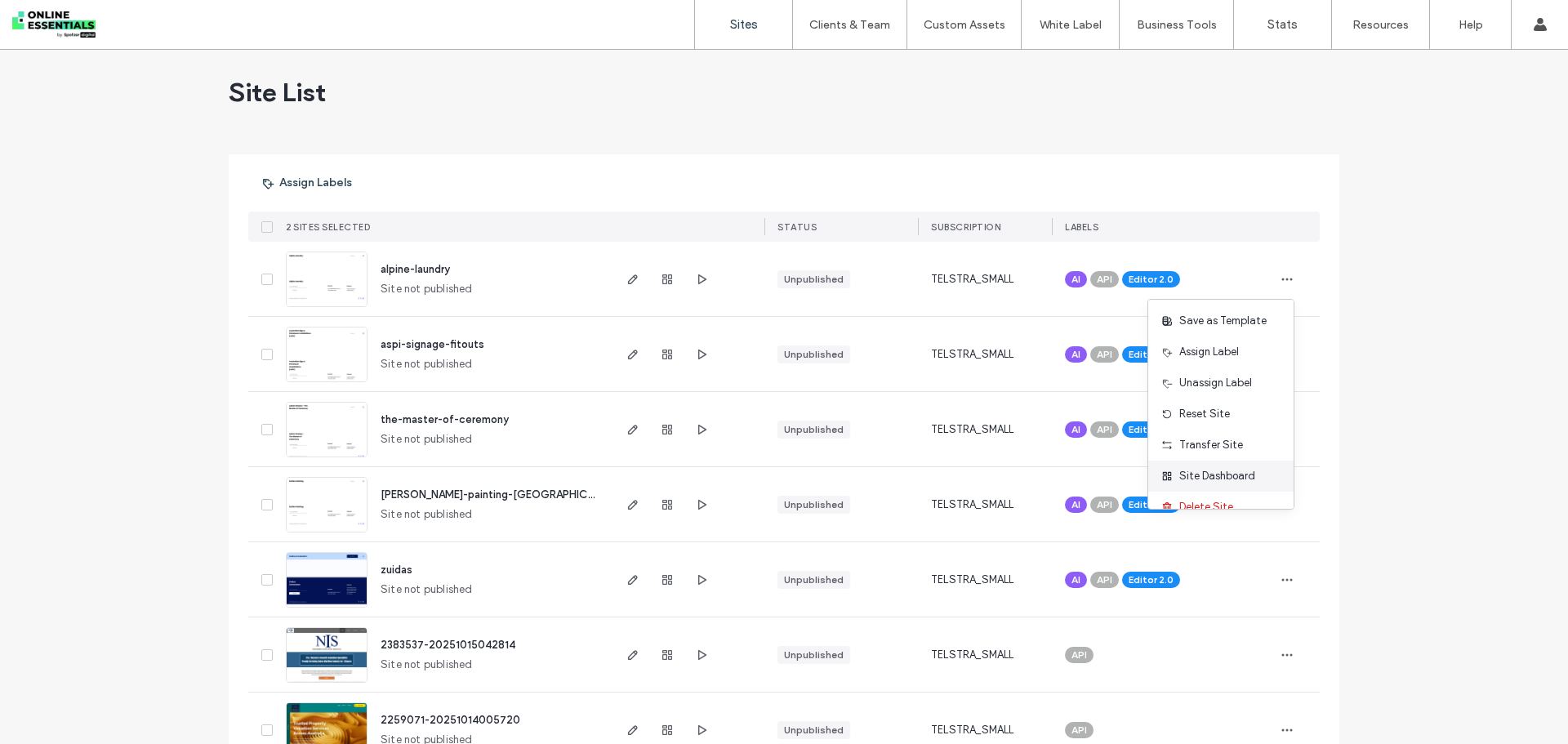
scroll to position [84, 0]
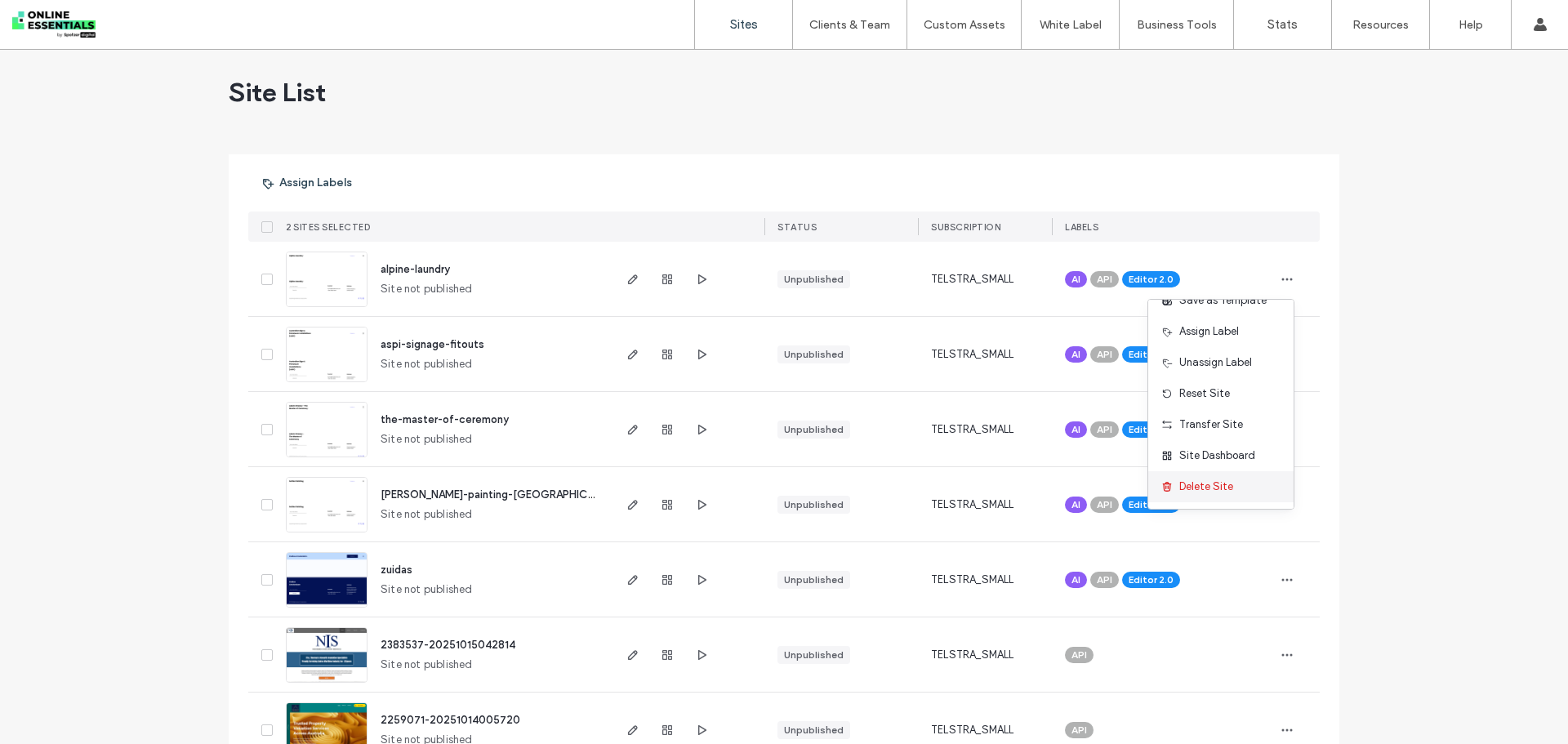
click at [1215, 480] on span "Delete Site" at bounding box center [1206, 487] width 54 height 16
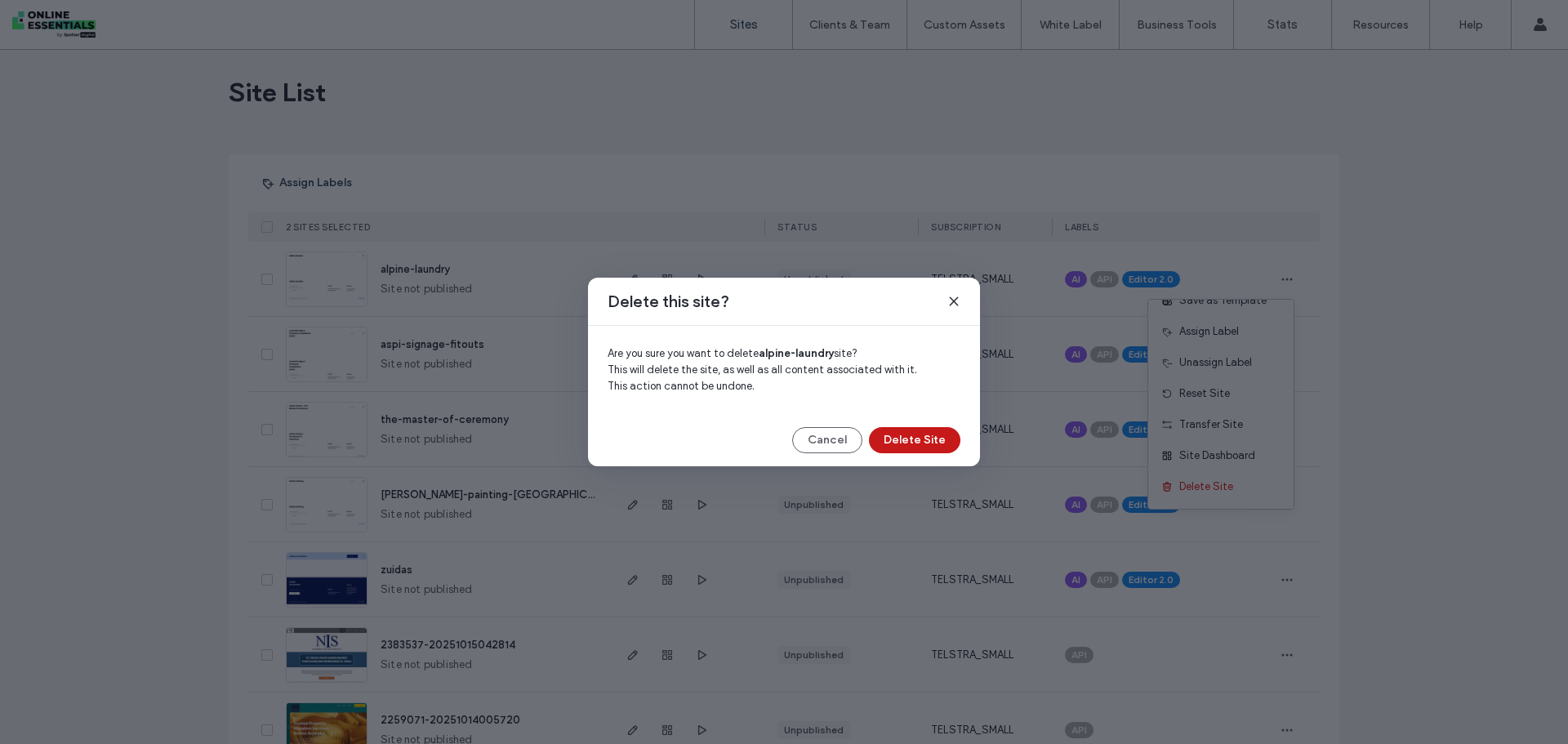
click at [928, 439] on button "Delete Site" at bounding box center [914, 440] width 91 height 26
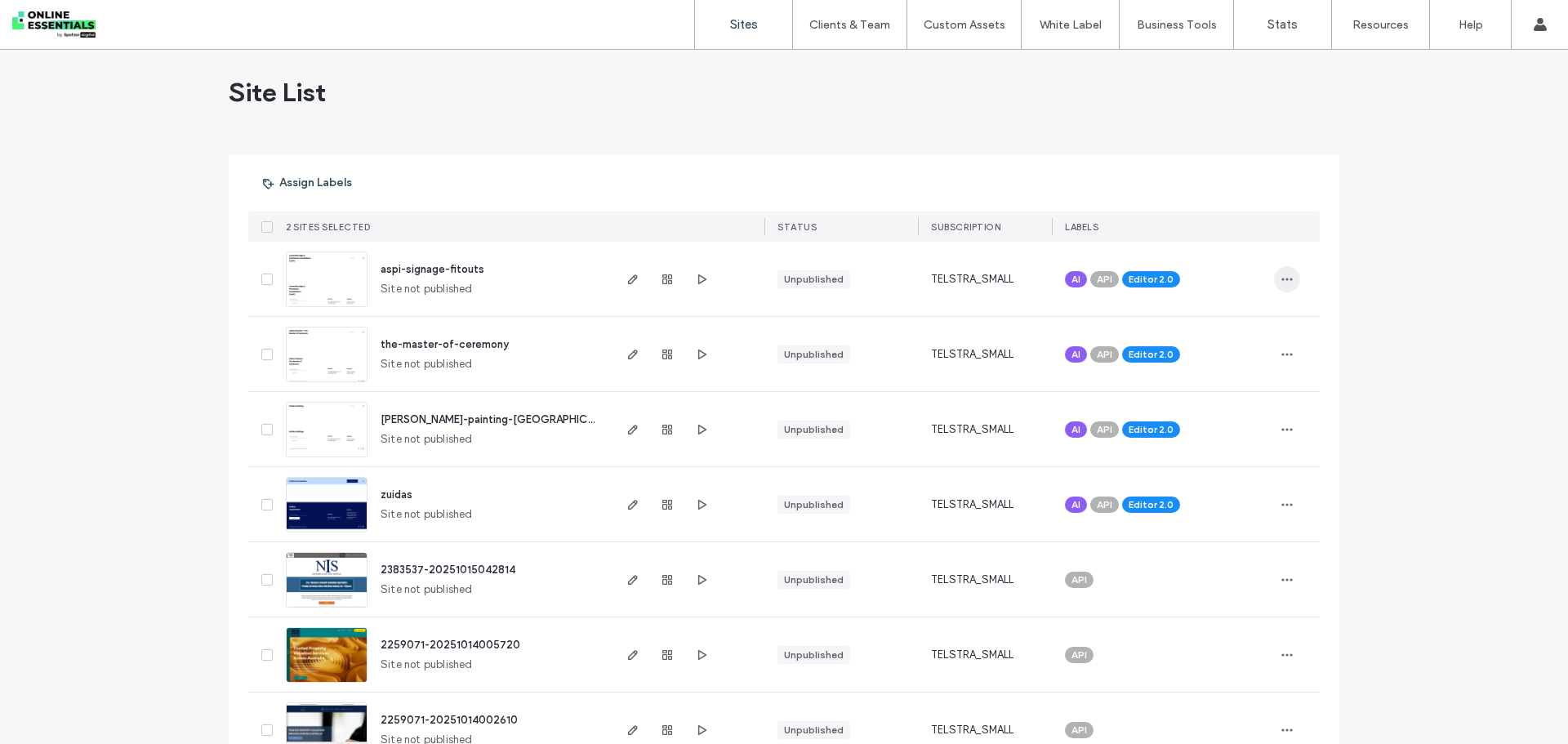
click at [1285, 277] on icon "button" at bounding box center [1287, 279] width 13 height 13
click at [1238, 487] on div "Delete Site" at bounding box center [1221, 487] width 146 height 31
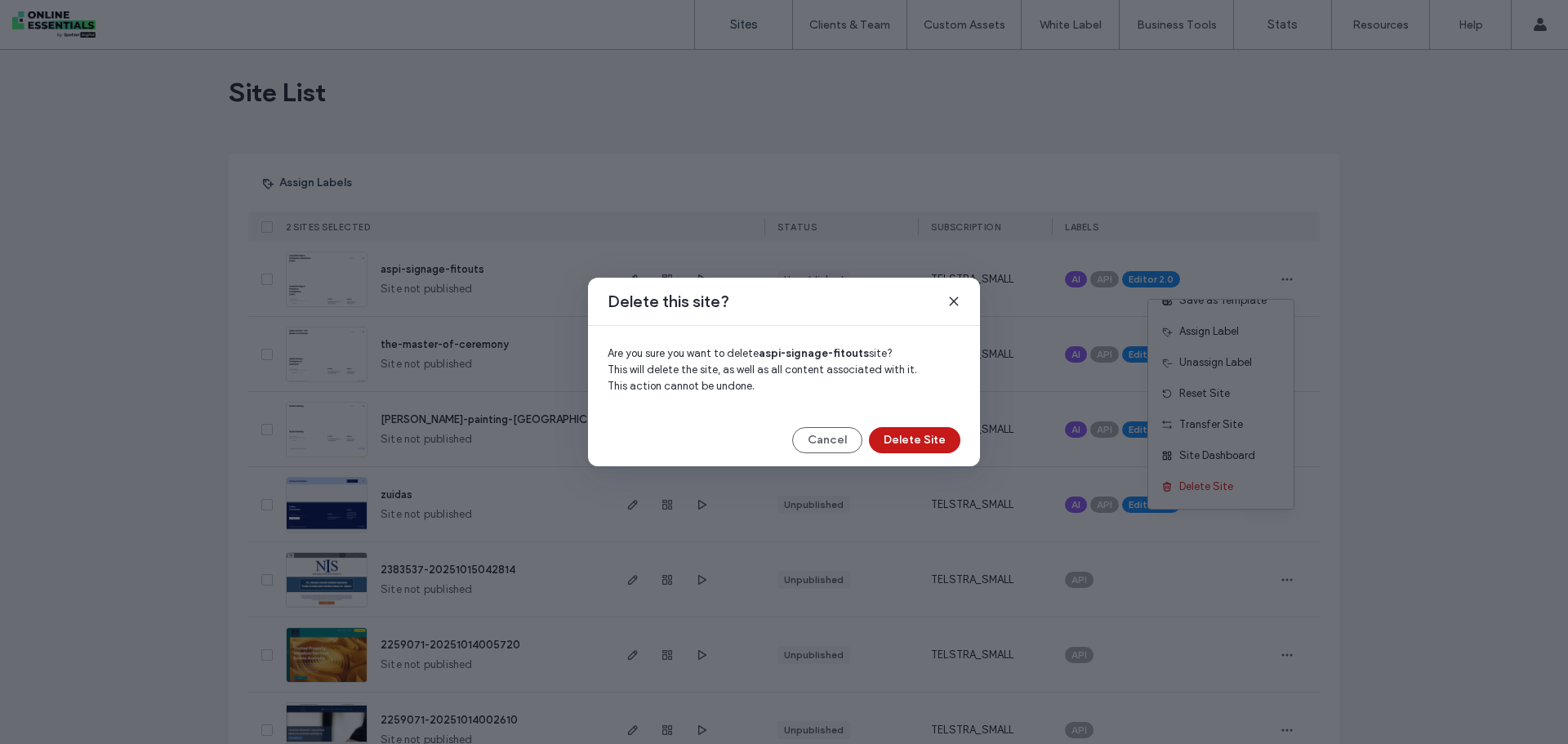
click at [897, 435] on button "Delete Site" at bounding box center [914, 440] width 91 height 26
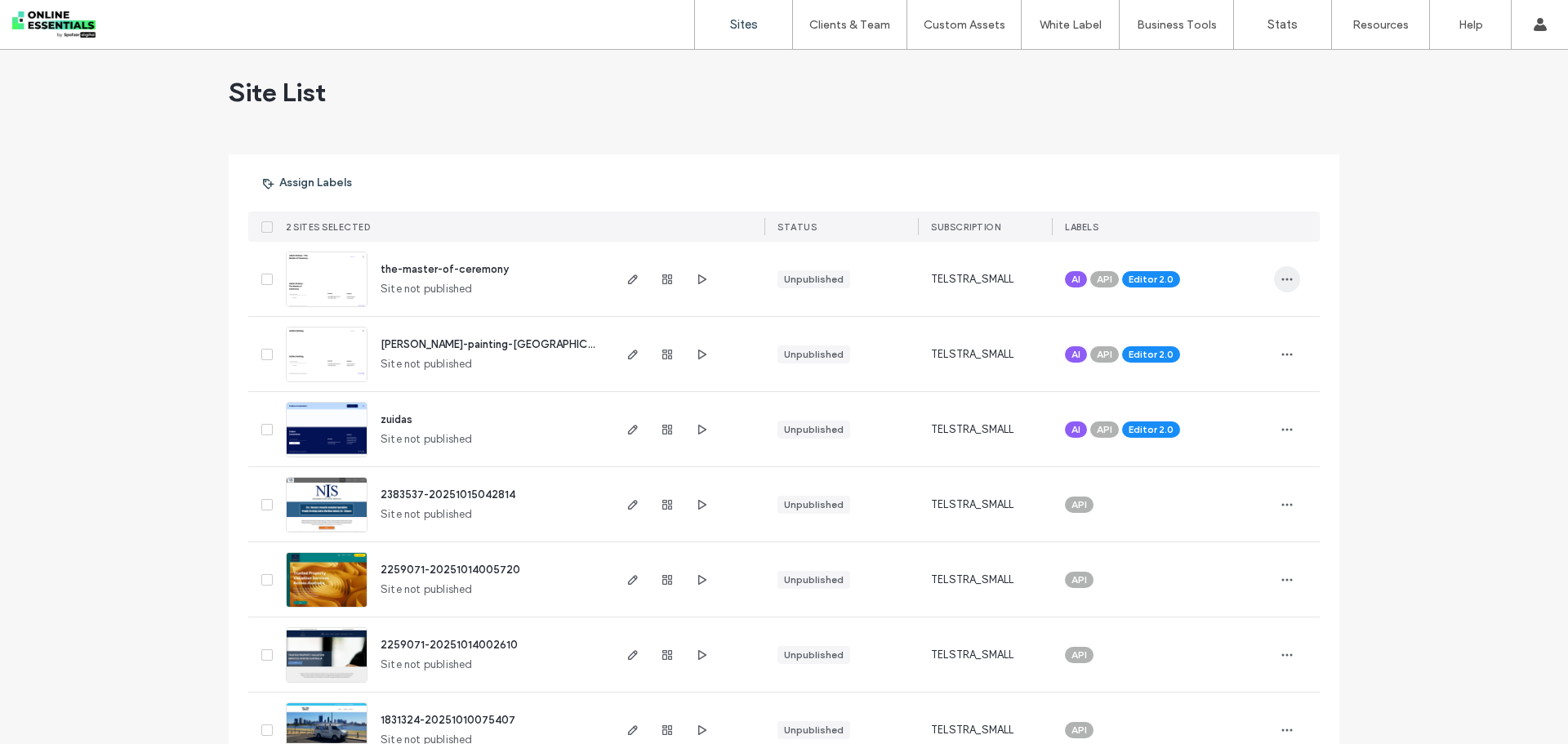
click at [1284, 278] on icon "button" at bounding box center [1287, 279] width 13 height 13
click at [1217, 483] on span "Delete Site" at bounding box center [1206, 487] width 54 height 16
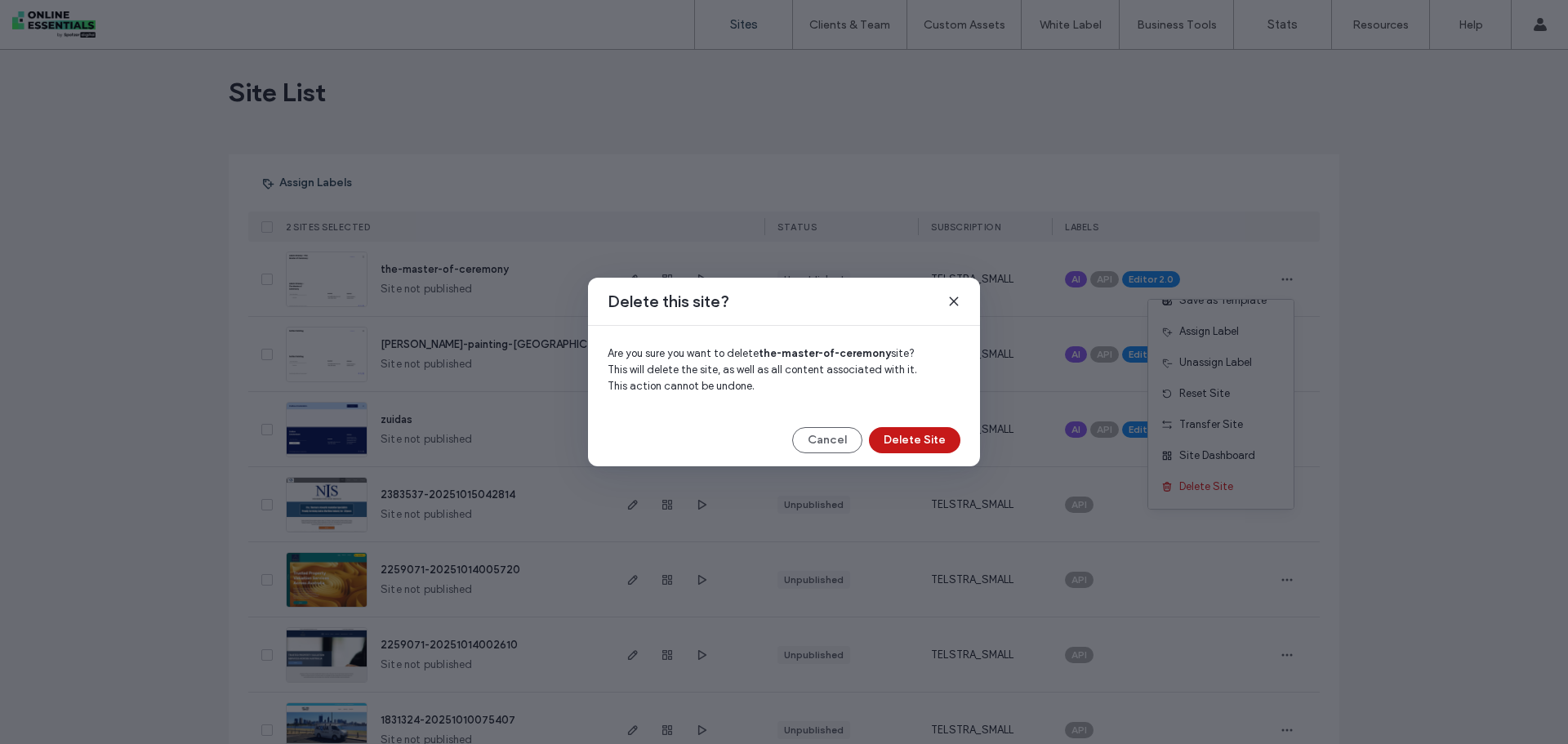
click at [925, 441] on button "Delete Site" at bounding box center [914, 440] width 91 height 26
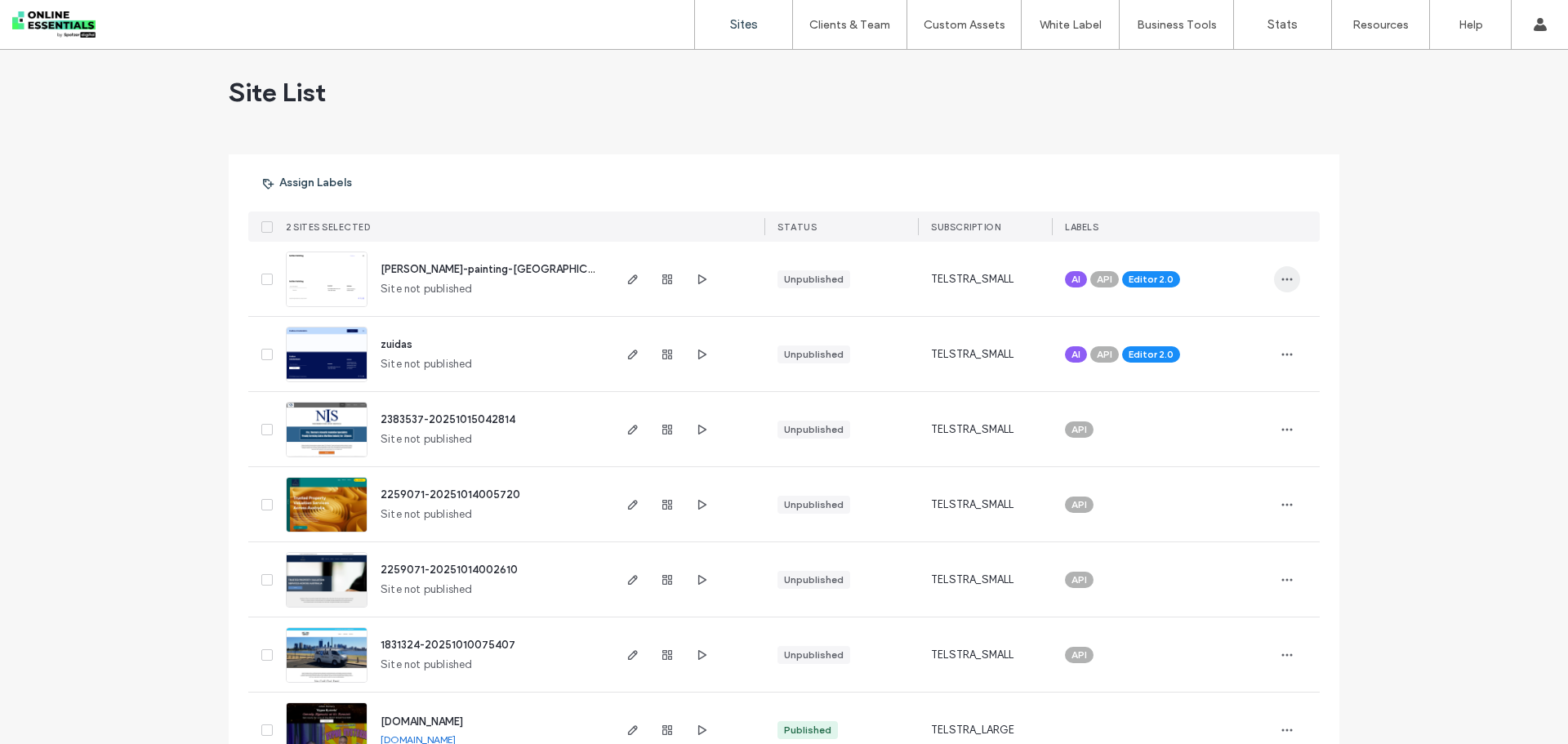
click at [1281, 279] on icon "button" at bounding box center [1287, 279] width 13 height 13
click at [1216, 483] on span "Delete Site" at bounding box center [1206, 487] width 54 height 16
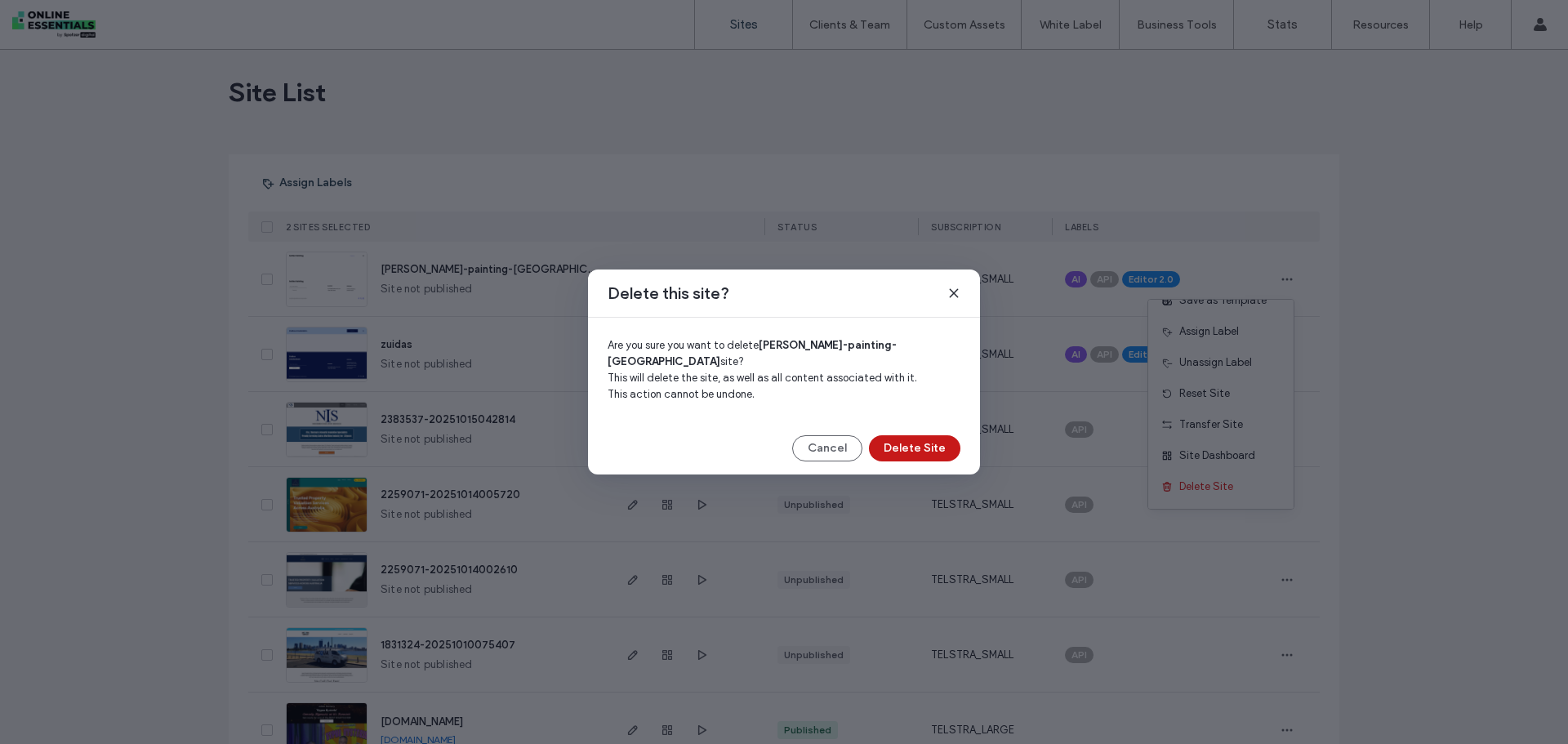
click at [916, 440] on button "Delete Site" at bounding box center [914, 448] width 91 height 26
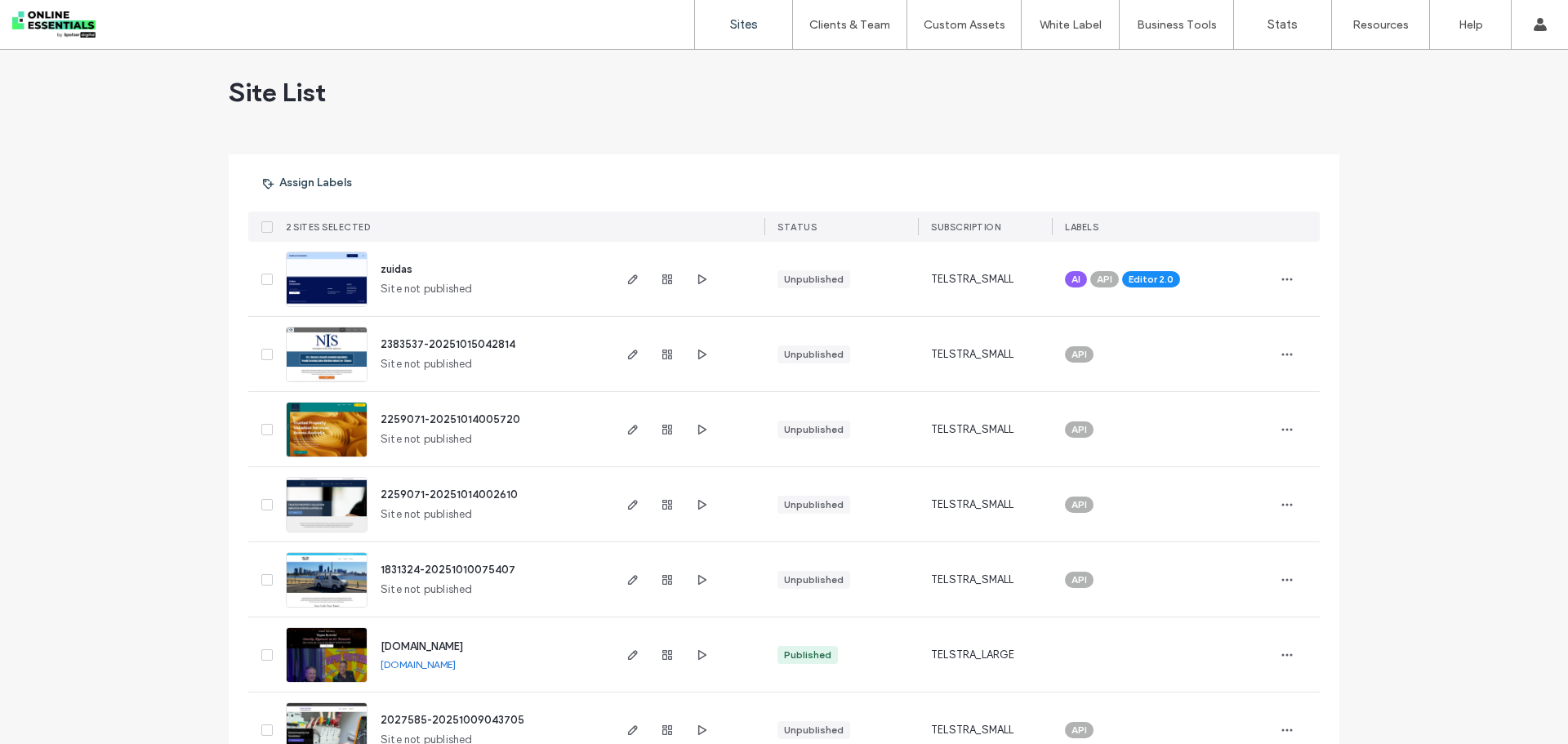
click at [1281, 281] on icon "button" at bounding box center [1287, 279] width 13 height 13
click at [1229, 478] on div "Delete Site" at bounding box center [1221, 487] width 146 height 31
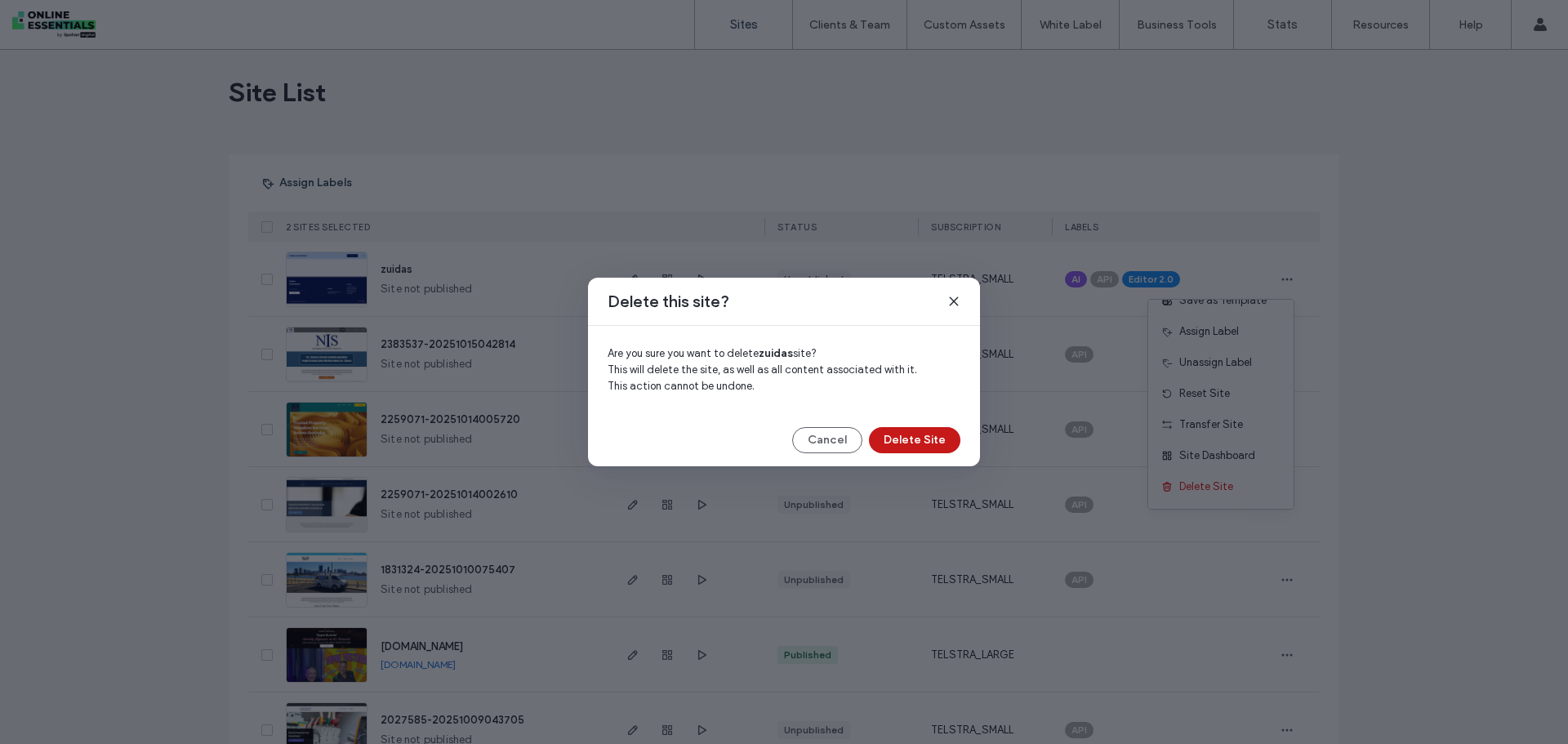
click at [943, 442] on button "Delete Site" at bounding box center [914, 440] width 91 height 26
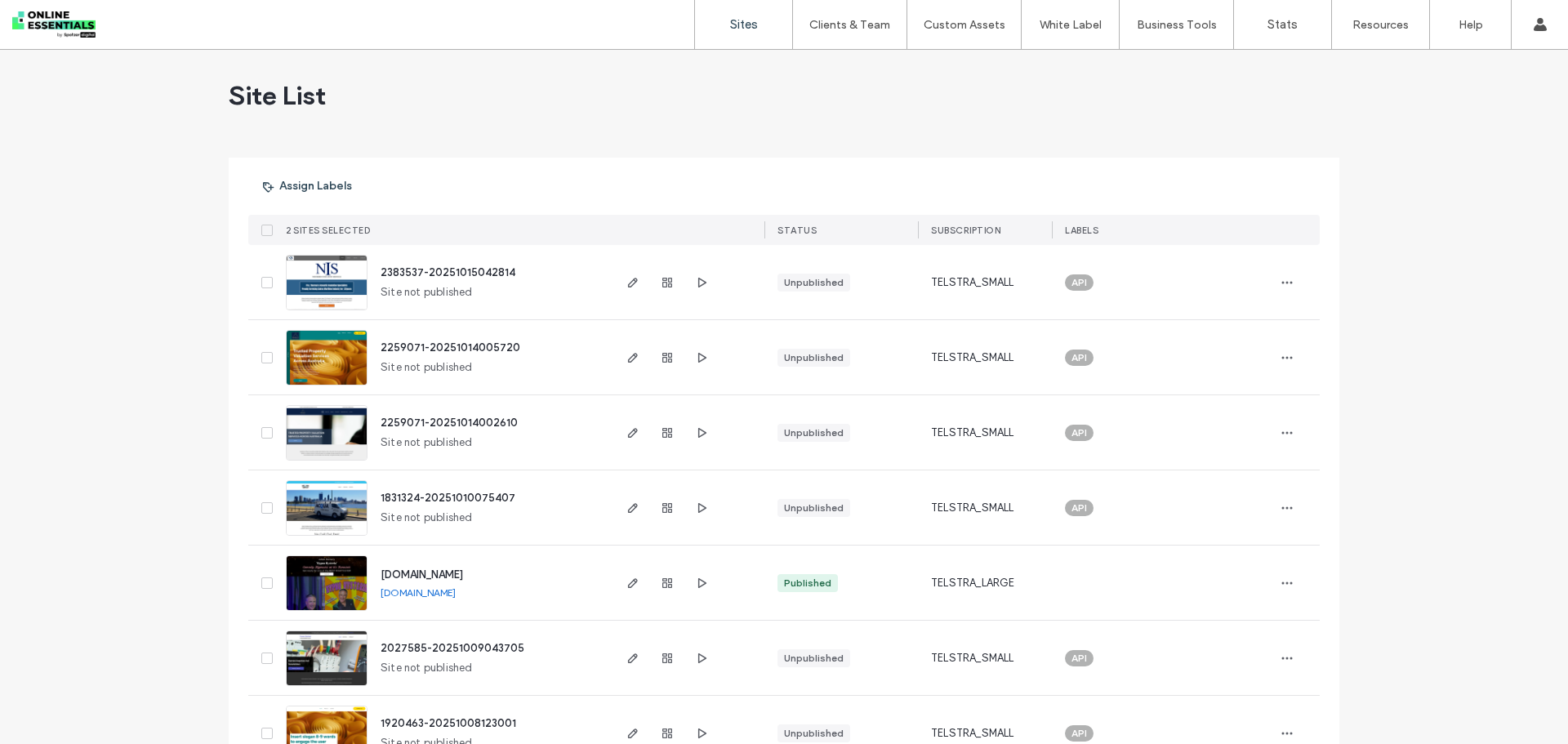
scroll to position [0, 0]
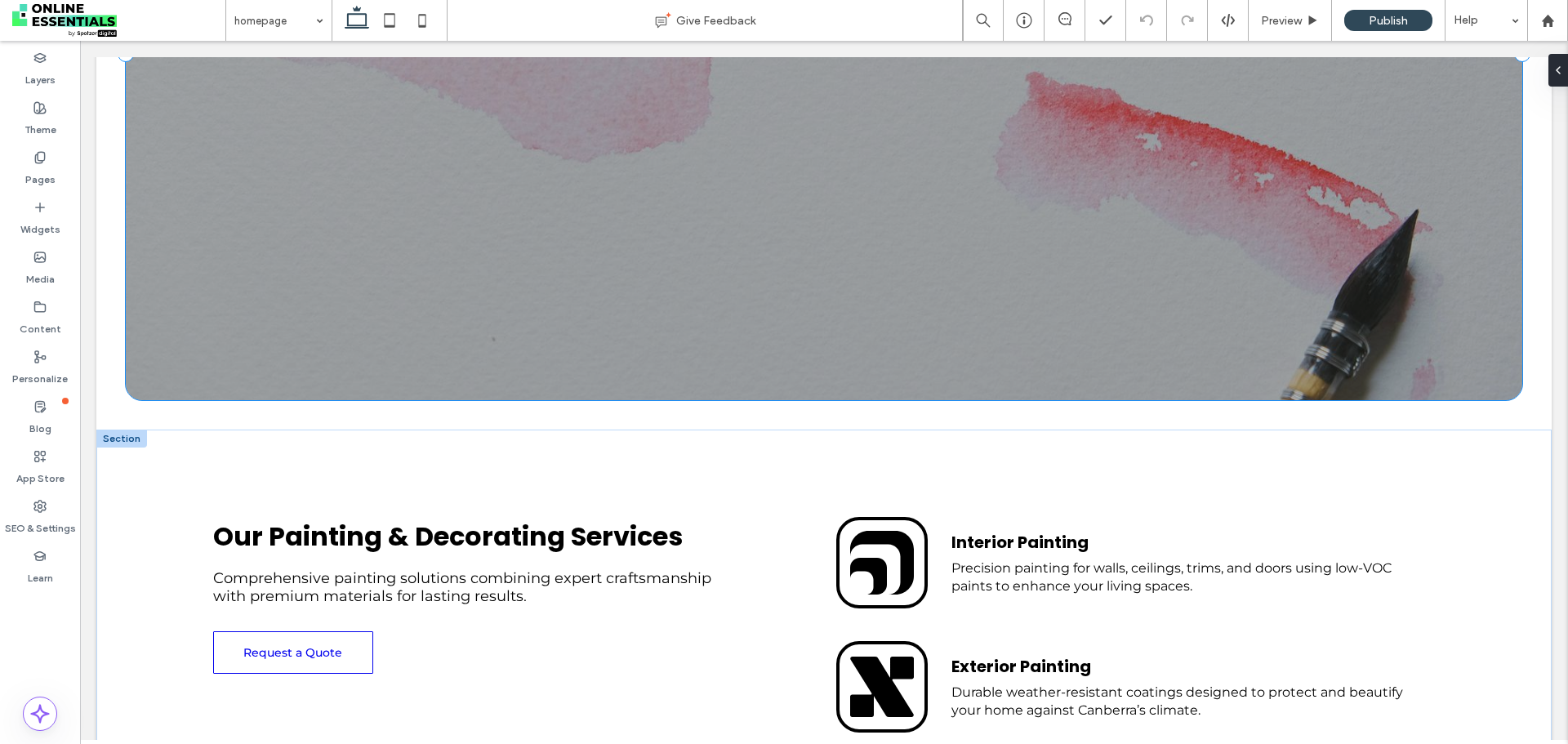
scroll to position [654, 0]
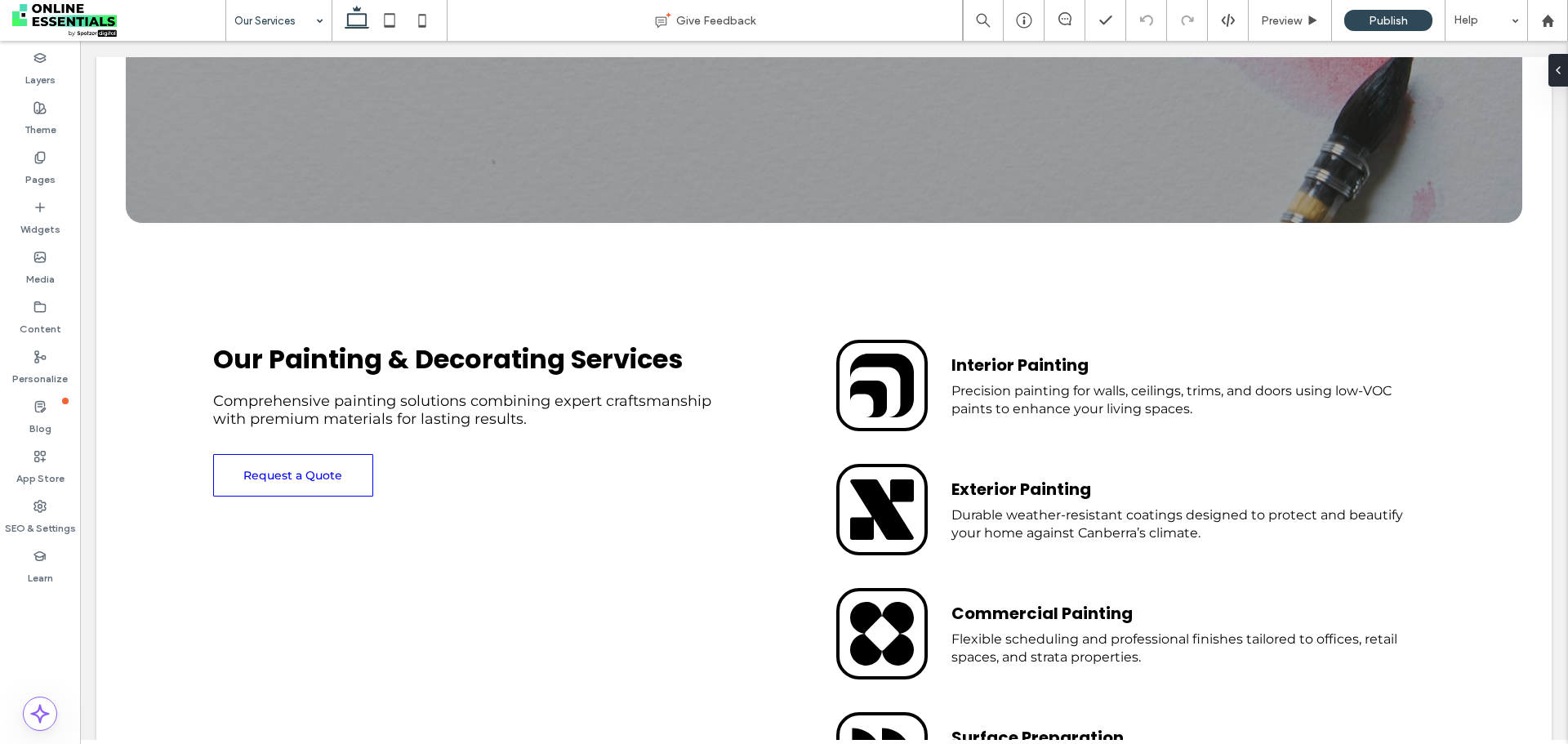
click at [276, 36] on input at bounding box center [274, 20] width 81 height 41
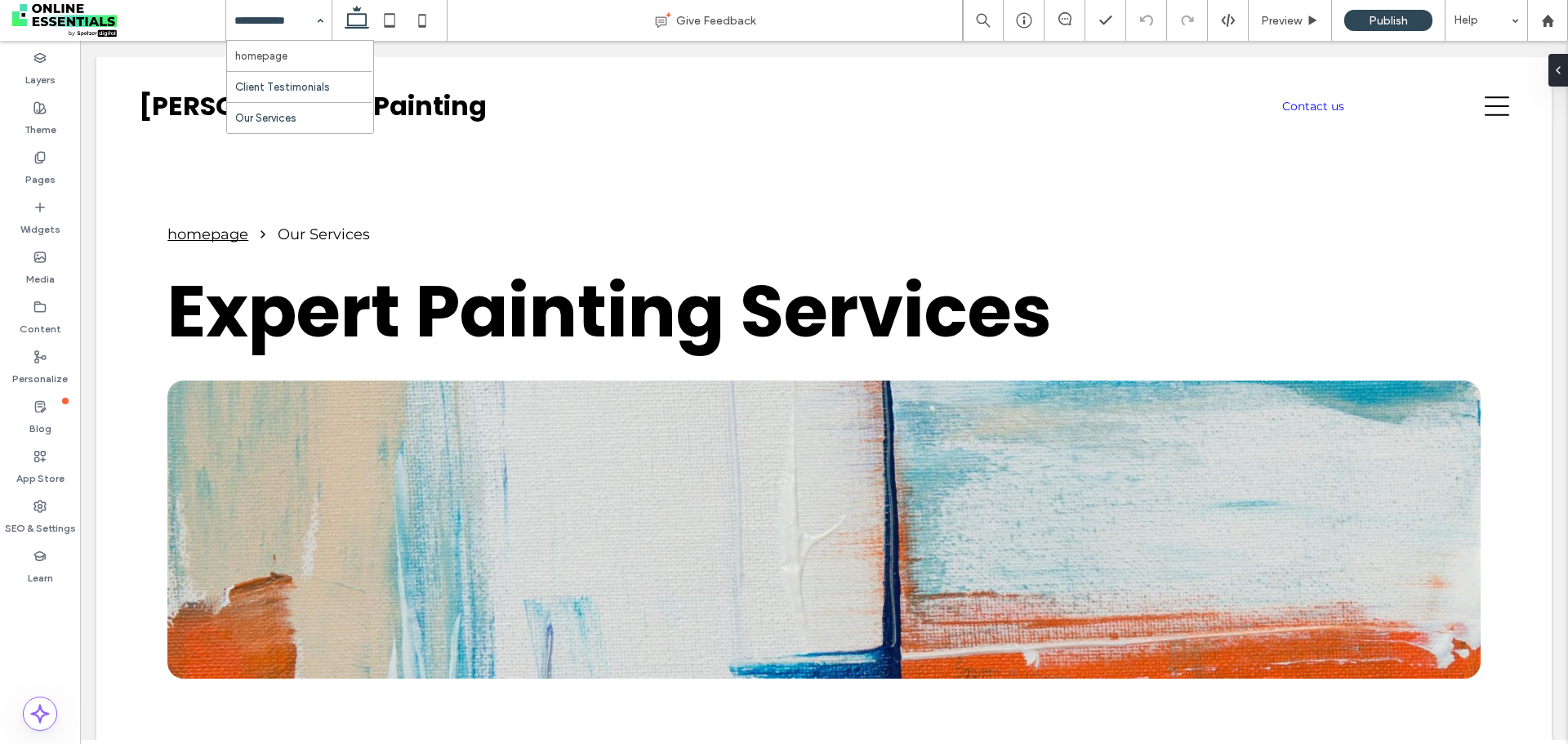
scroll to position [735, 0]
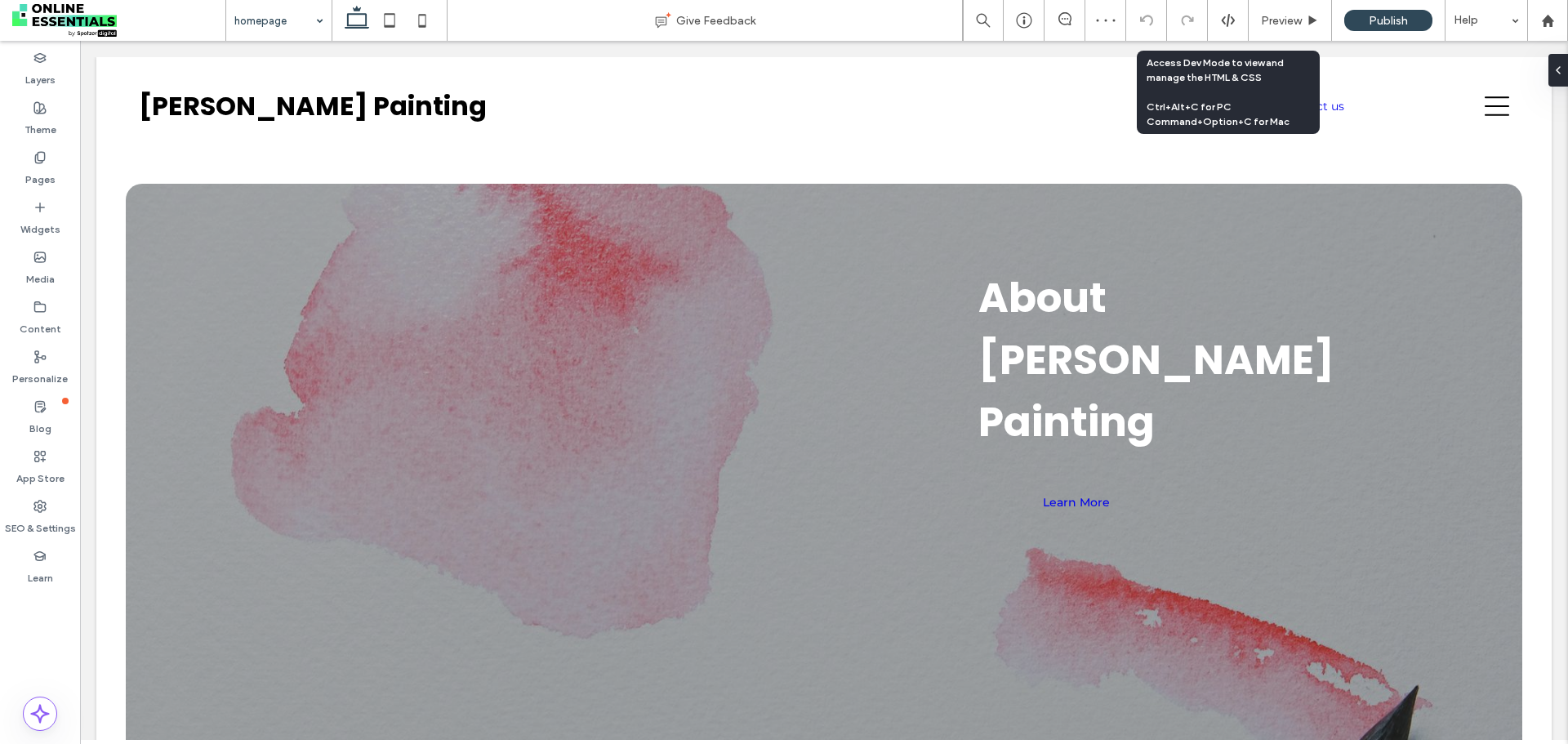
click at [1235, 24] on icon at bounding box center [1228, 20] width 14 height 14
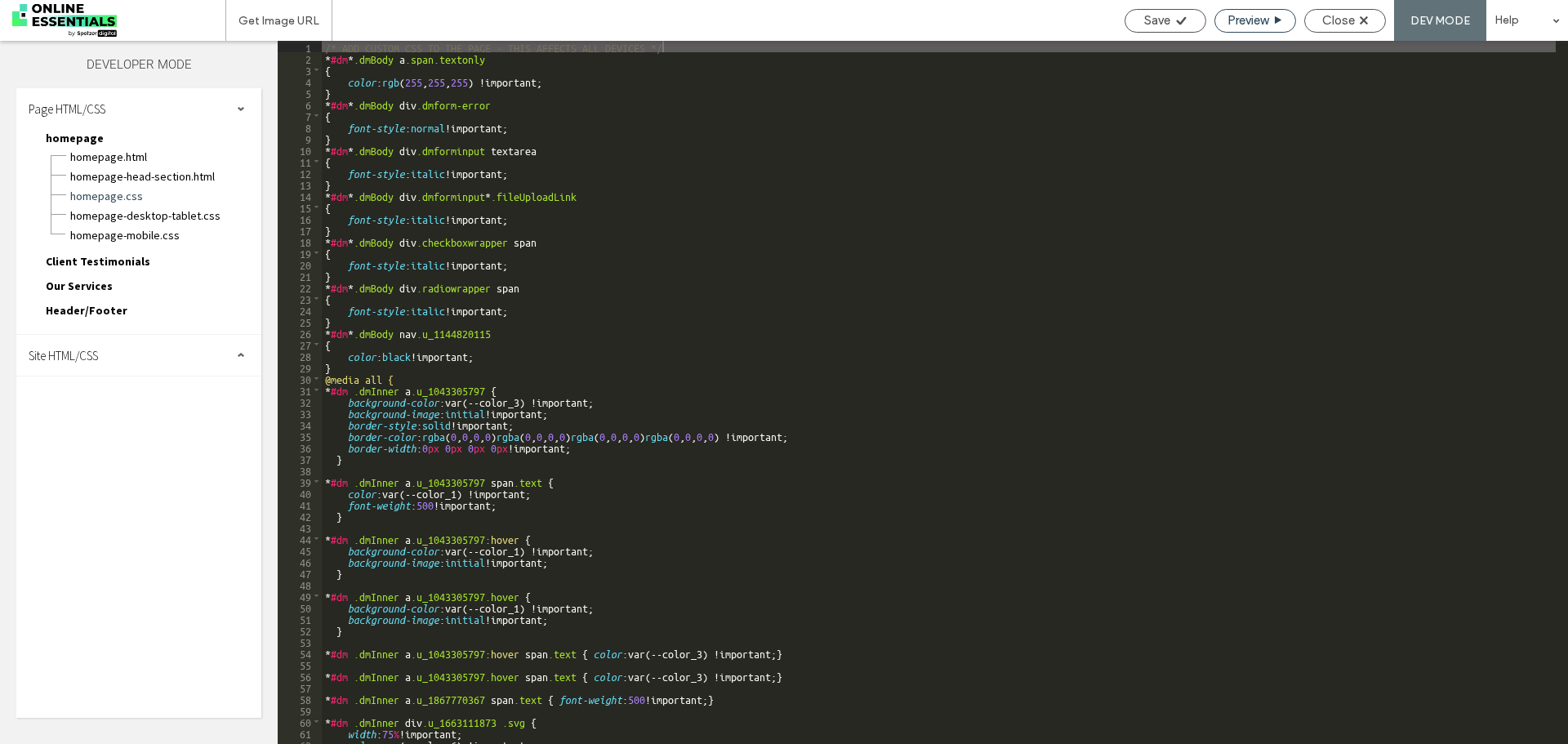
click at [1273, 14] on div "Preview" at bounding box center [1255, 20] width 80 height 14
click at [1340, 18] on span "Close" at bounding box center [1339, 20] width 32 height 14
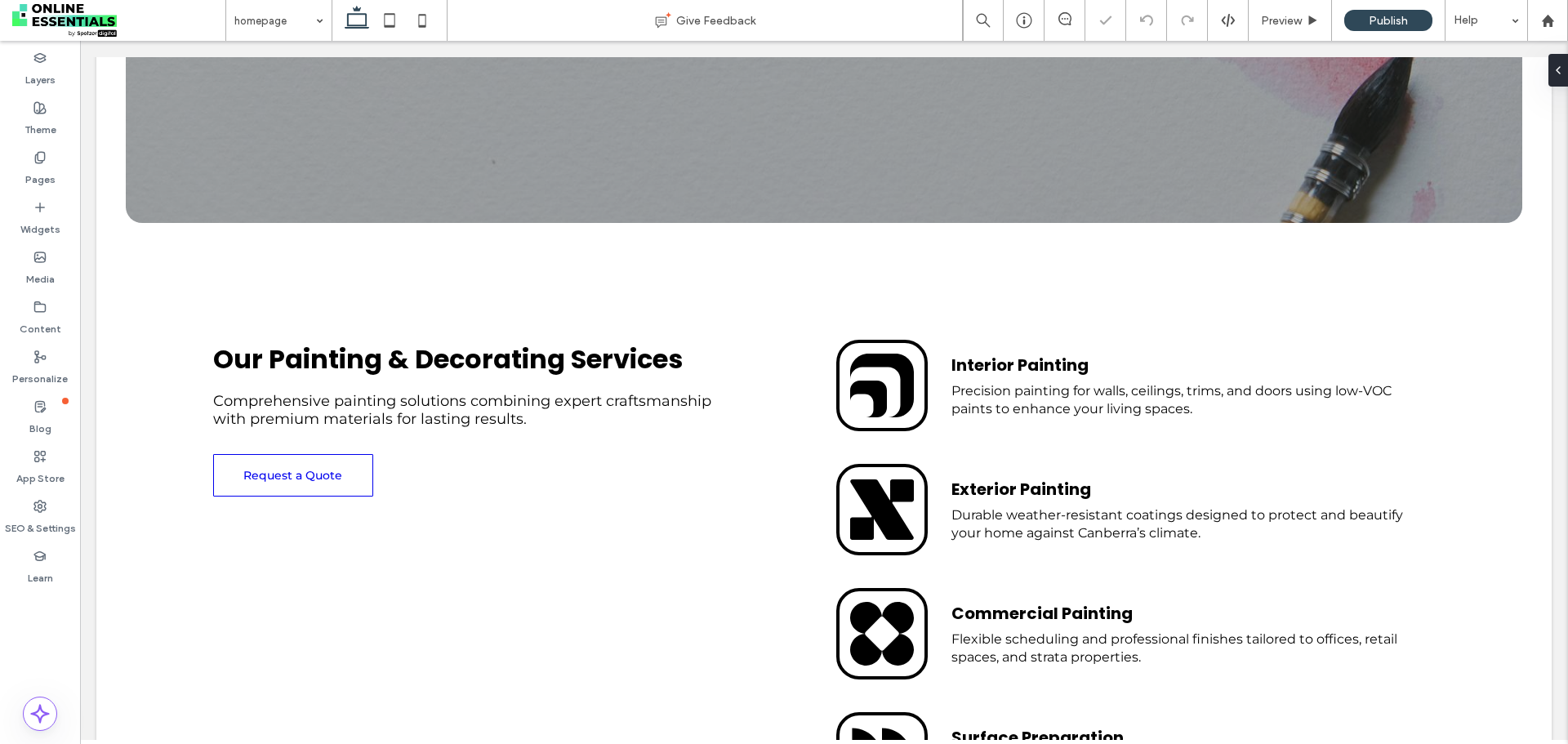
scroll to position [654, 0]
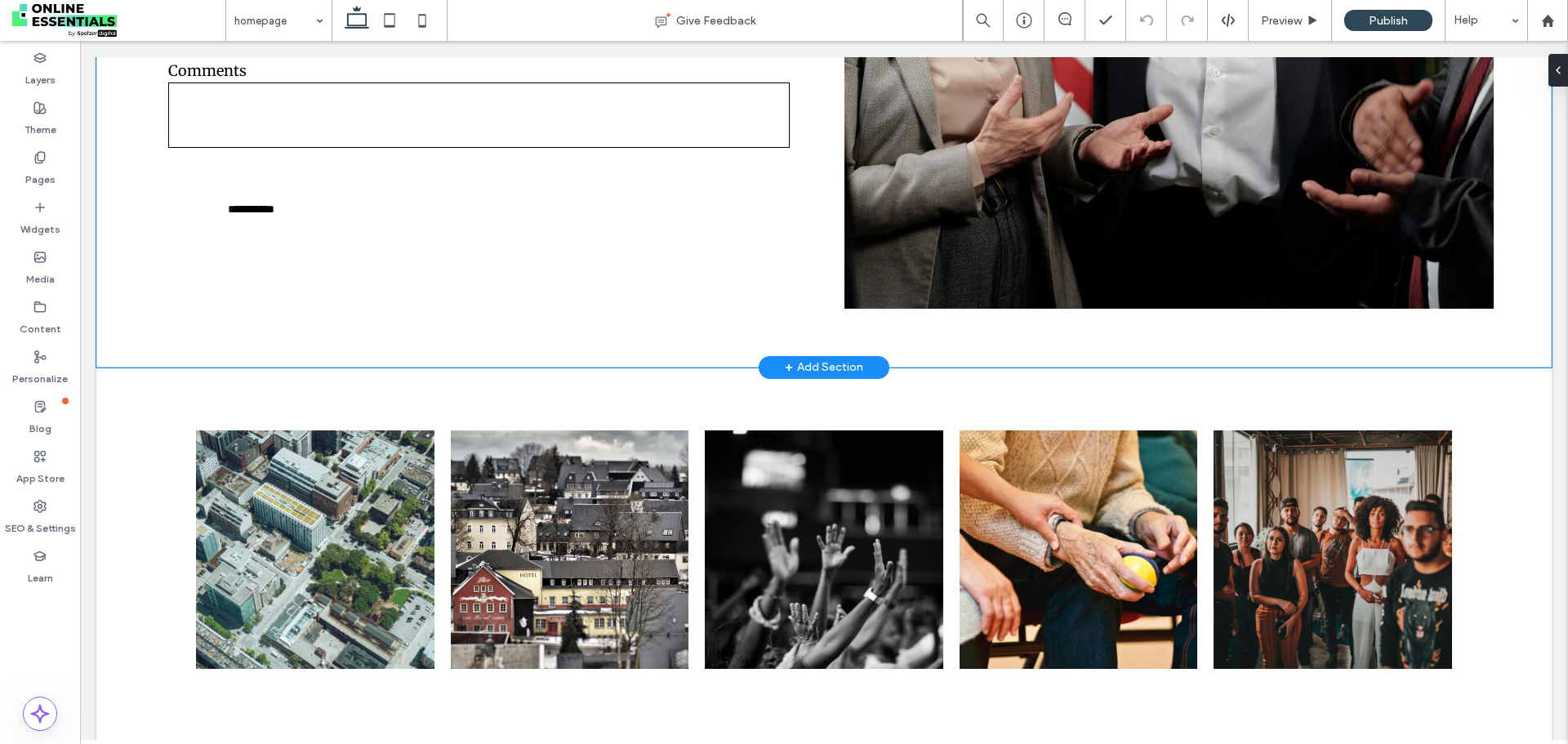
scroll to position [3400, 0]
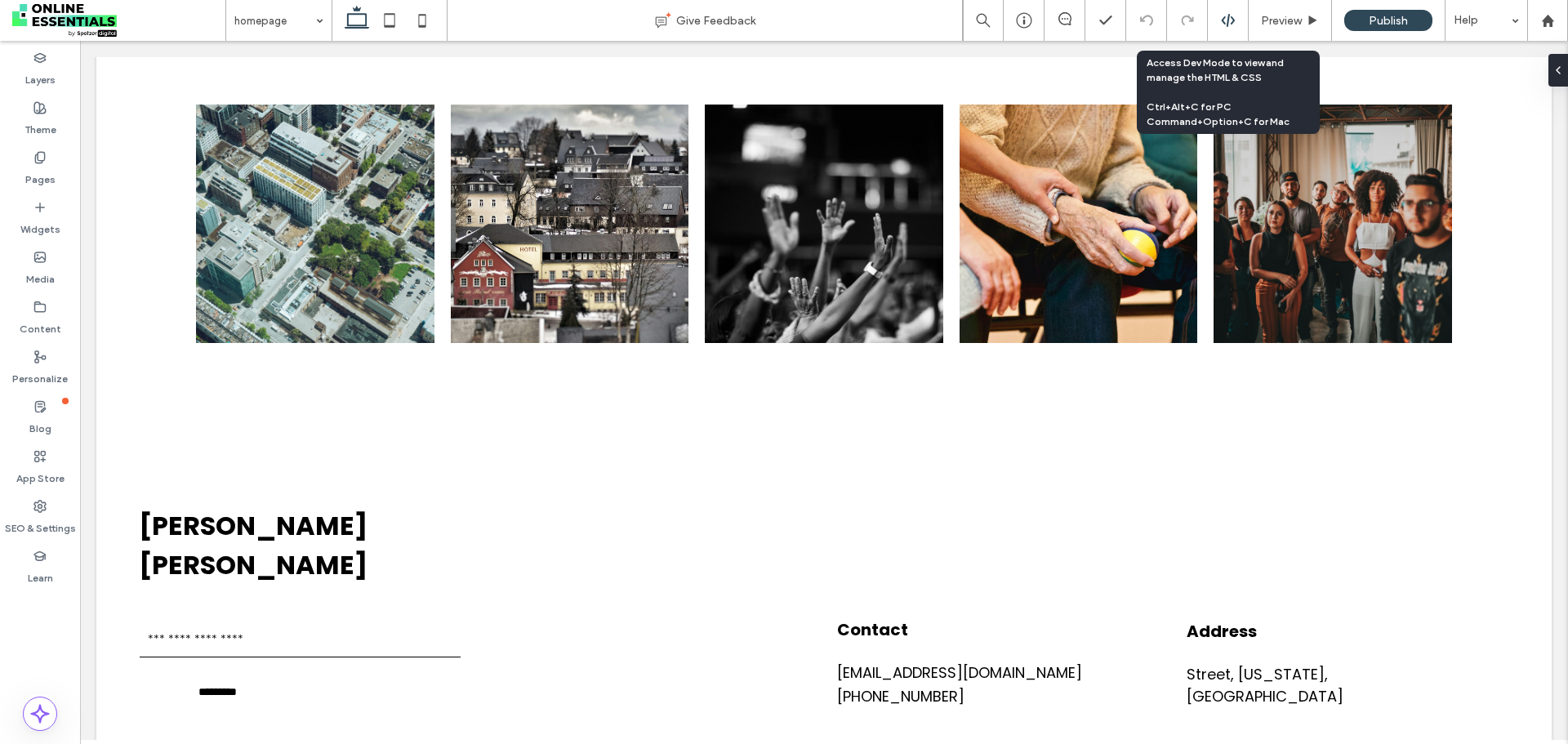
click at [1227, 20] on icon at bounding box center [1228, 20] width 14 height 14
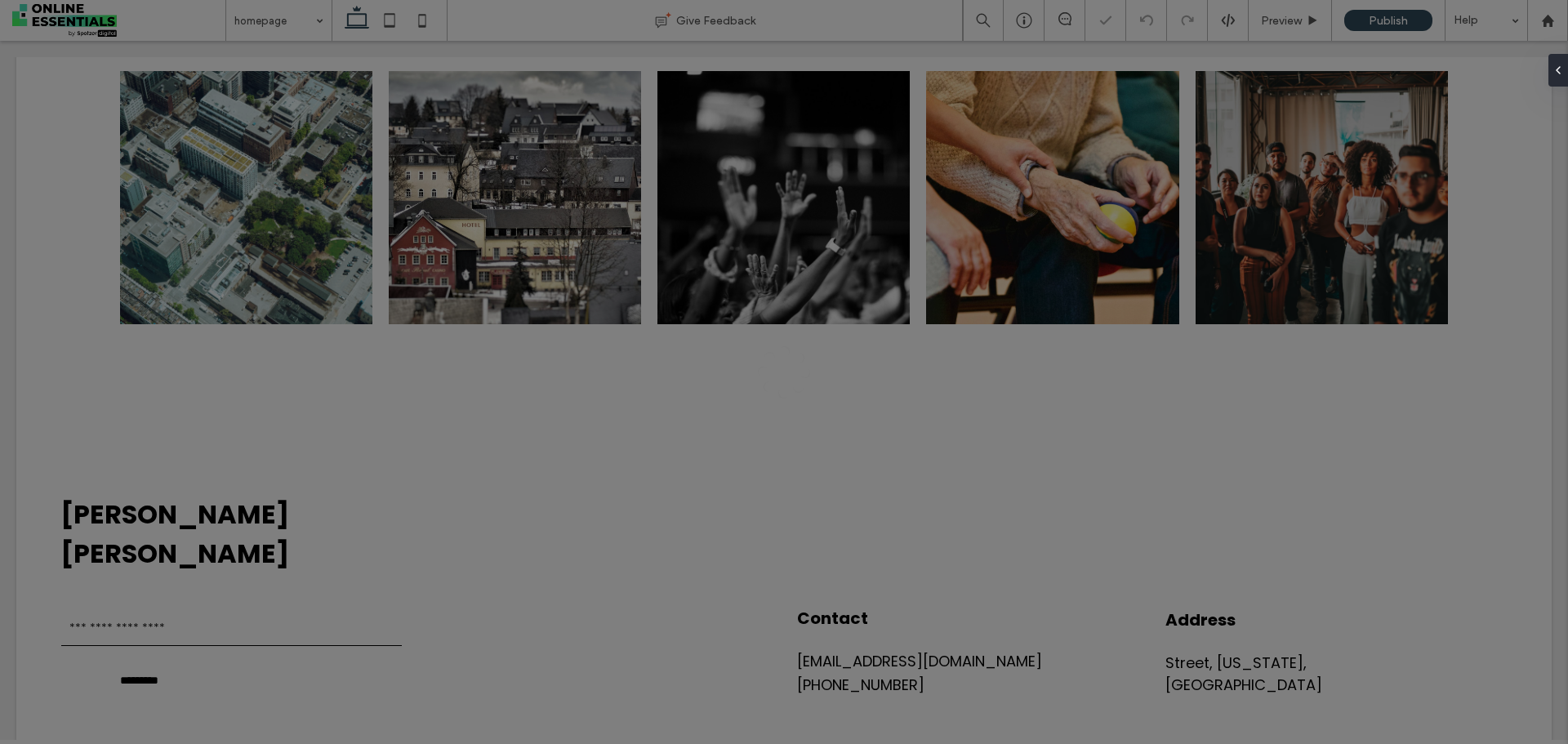
scroll to position [0, 0]
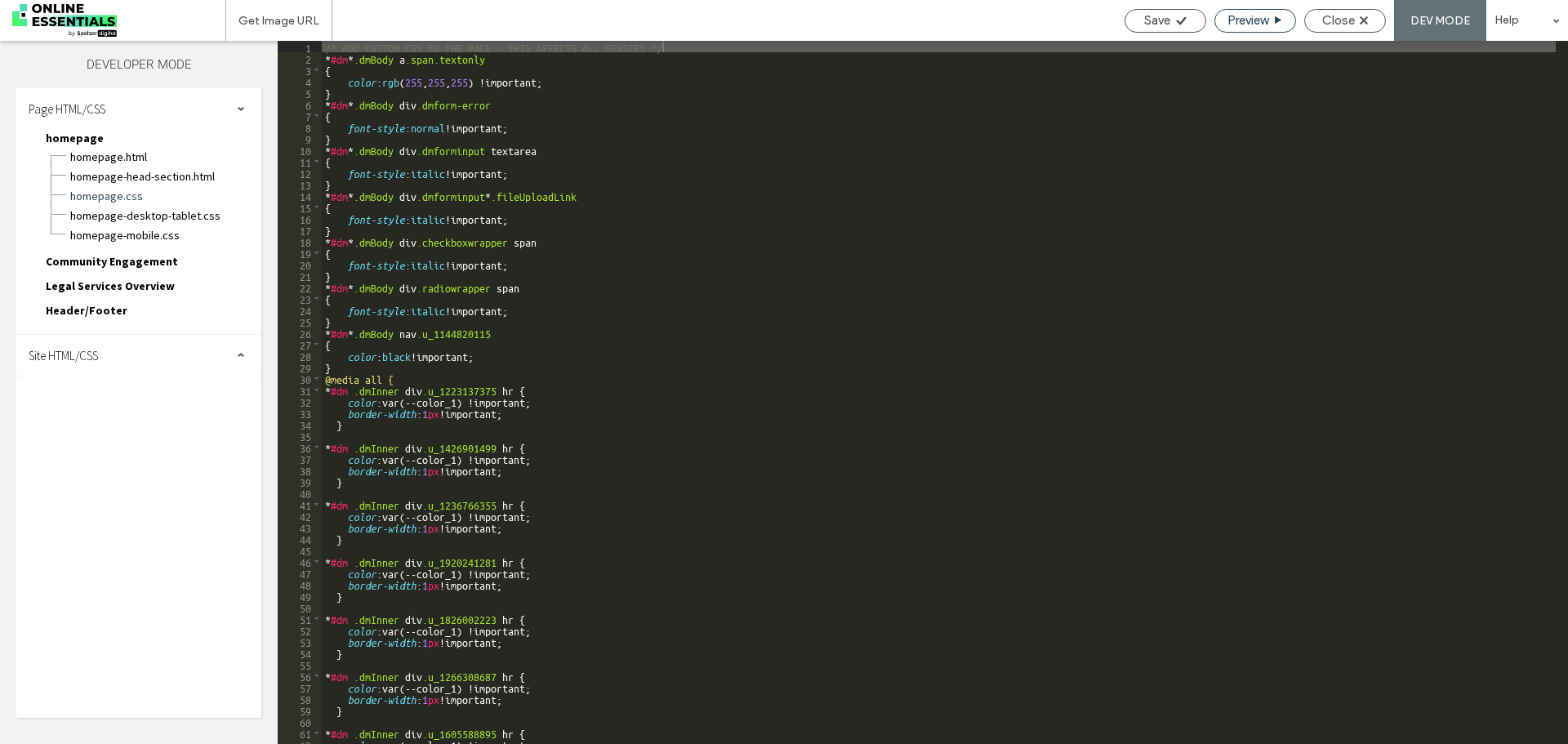
click at [1250, 25] on span "Preview" at bounding box center [1248, 20] width 41 height 14
click at [1350, 20] on span "Close" at bounding box center [1339, 20] width 32 height 14
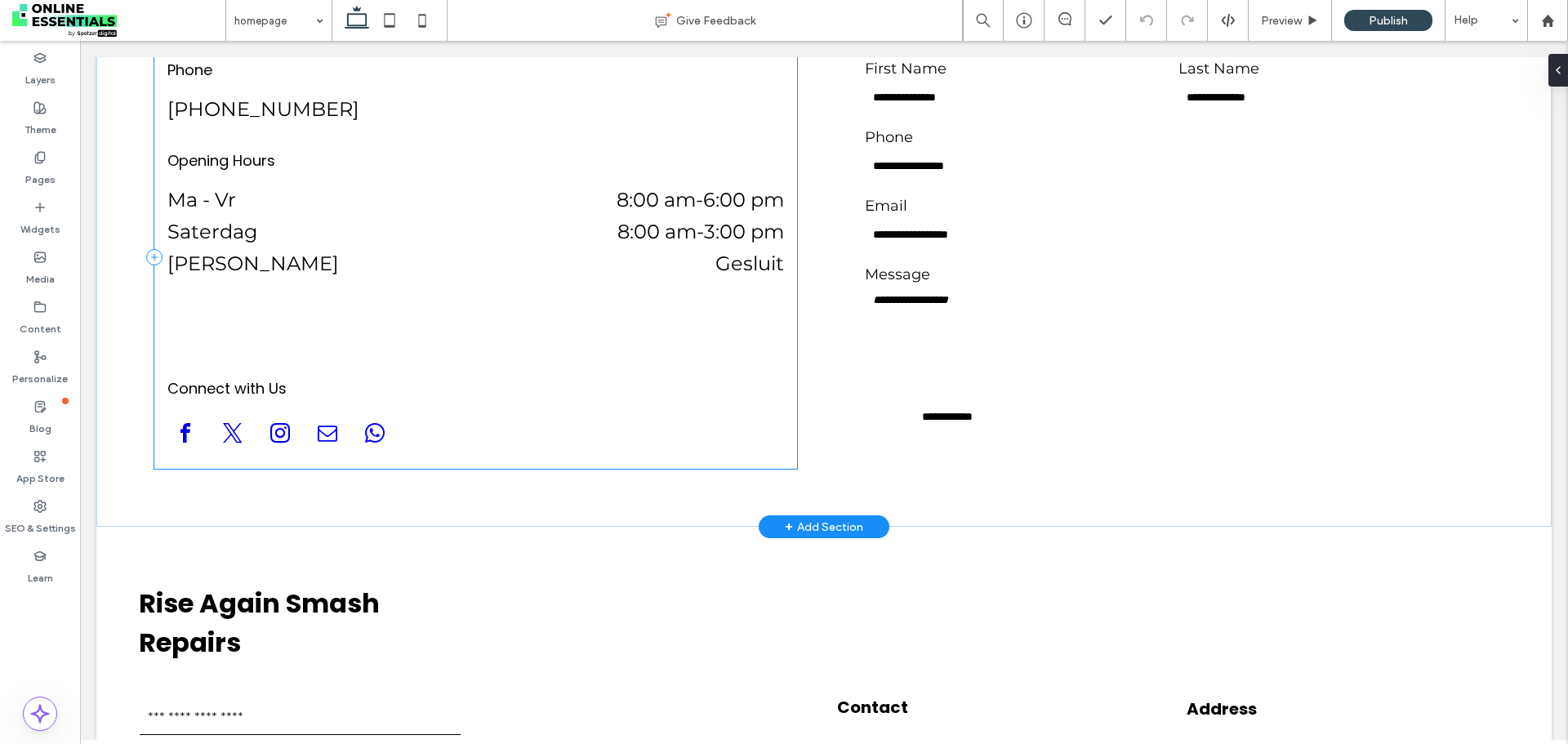
scroll to position [4085, 0]
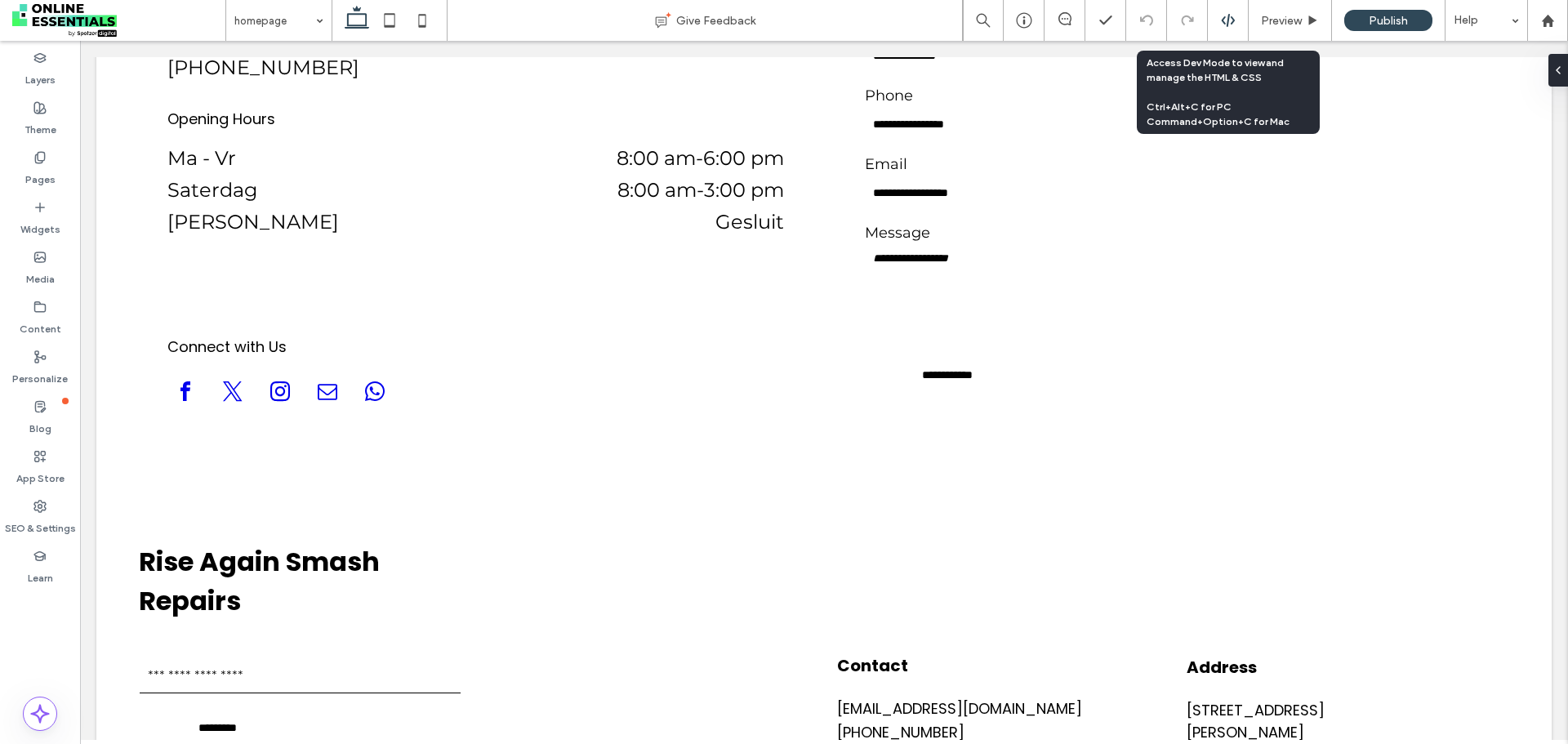
click at [1230, 14] on use at bounding box center [1227, 20] width 13 height 13
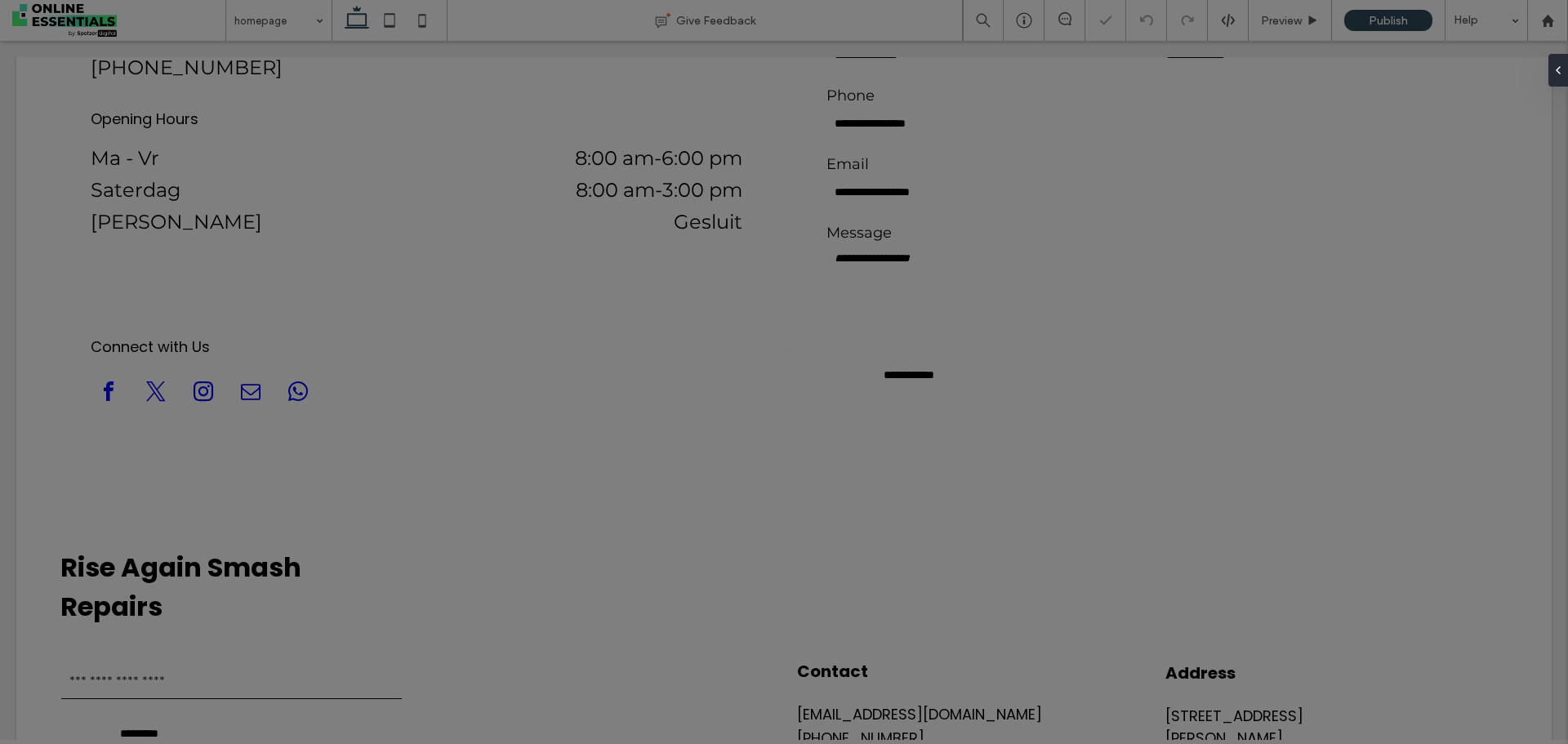
scroll to position [0, 0]
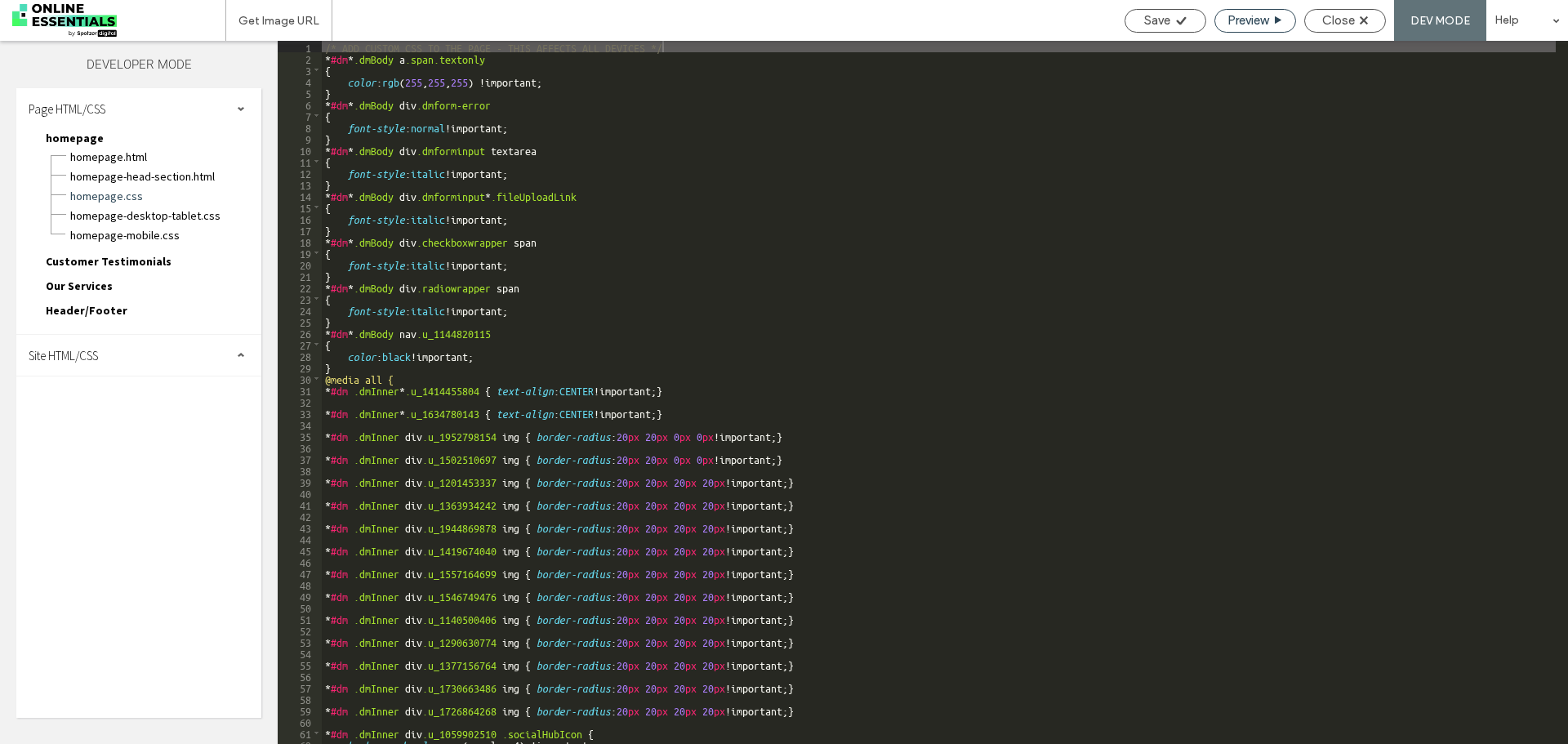
click at [1252, 14] on span "Preview" at bounding box center [1248, 20] width 41 height 14
click at [1379, 17] on div "Close" at bounding box center [1346, 20] width 80 height 14
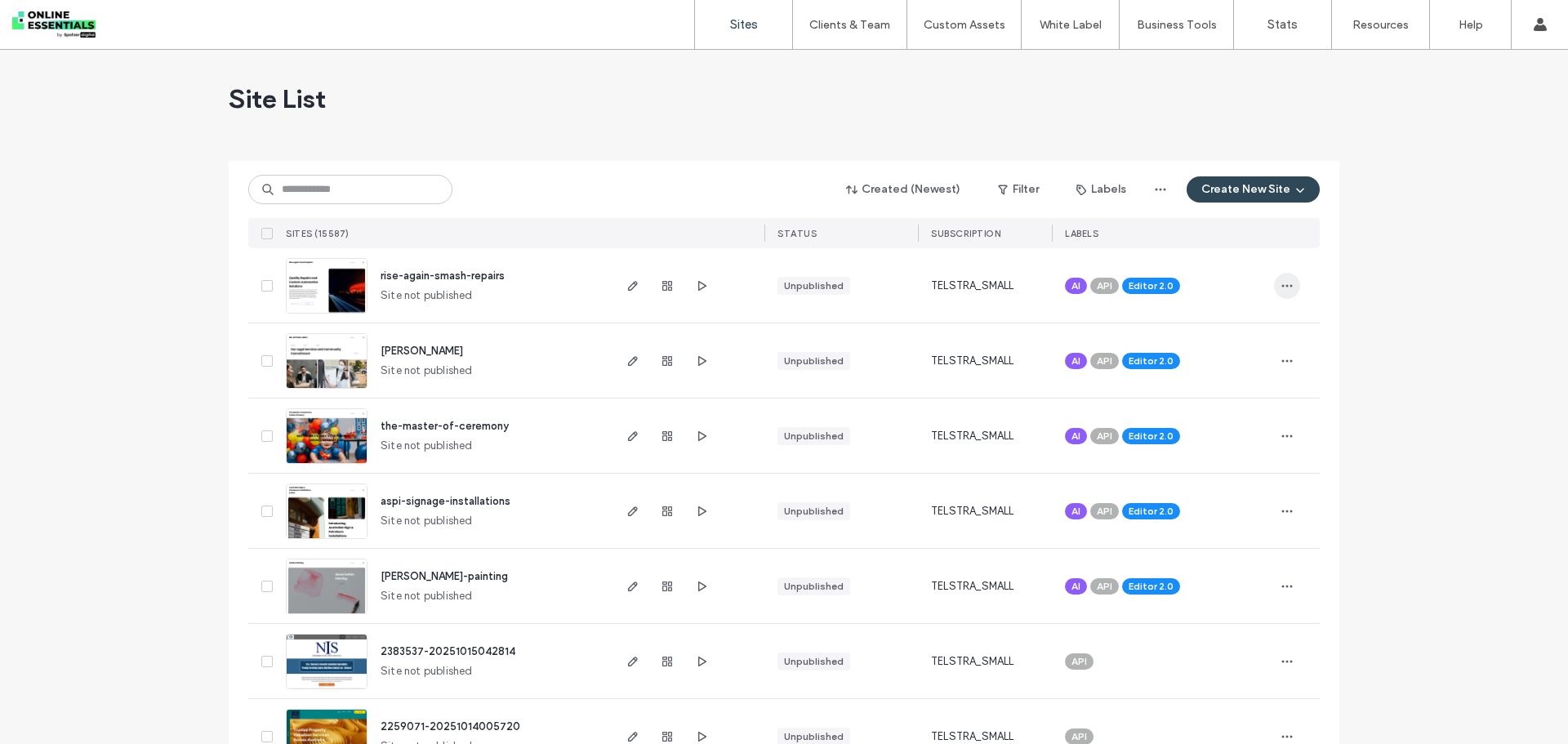
click at [1281, 283] on icon "button" at bounding box center [1287, 285] width 13 height 13
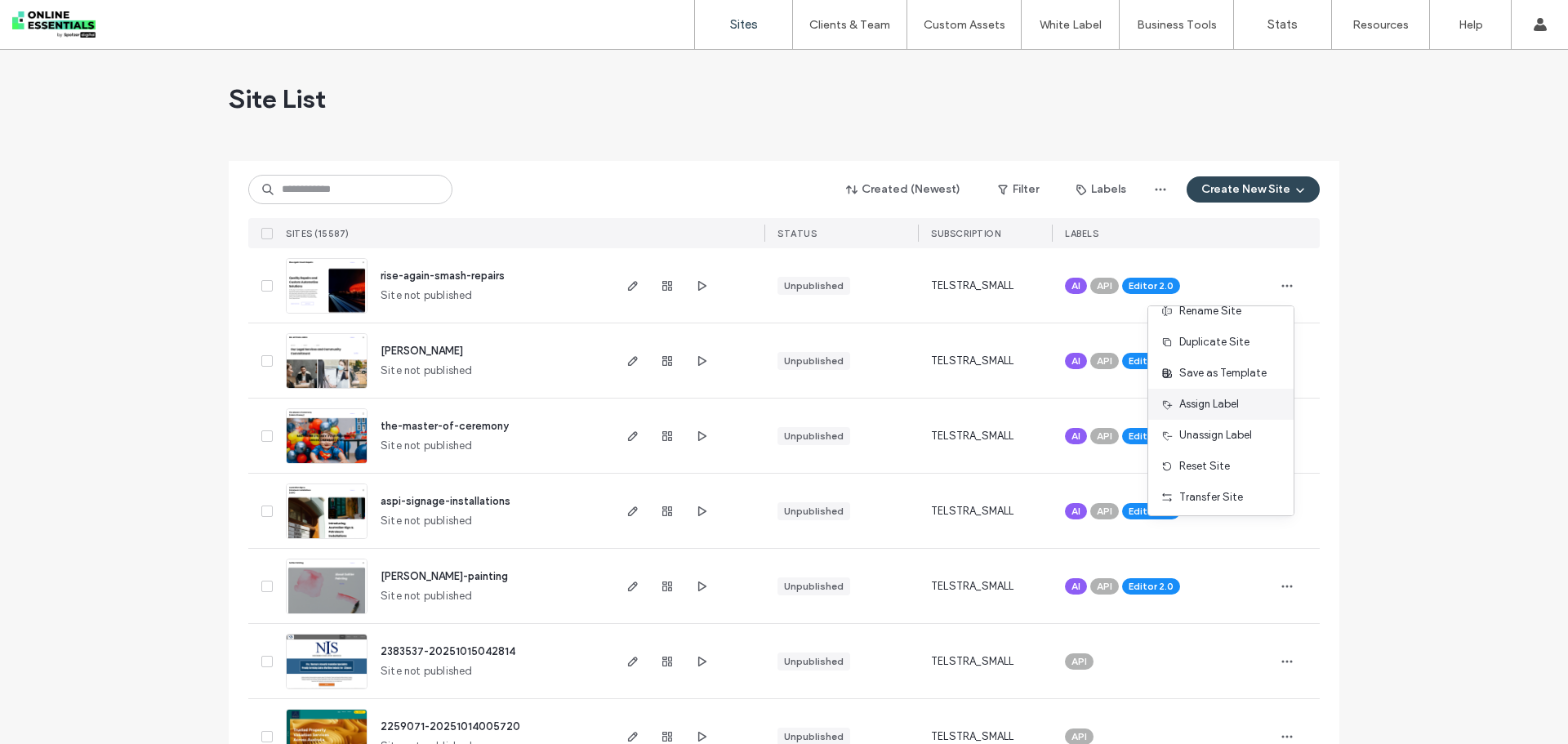
scroll to position [2, 0]
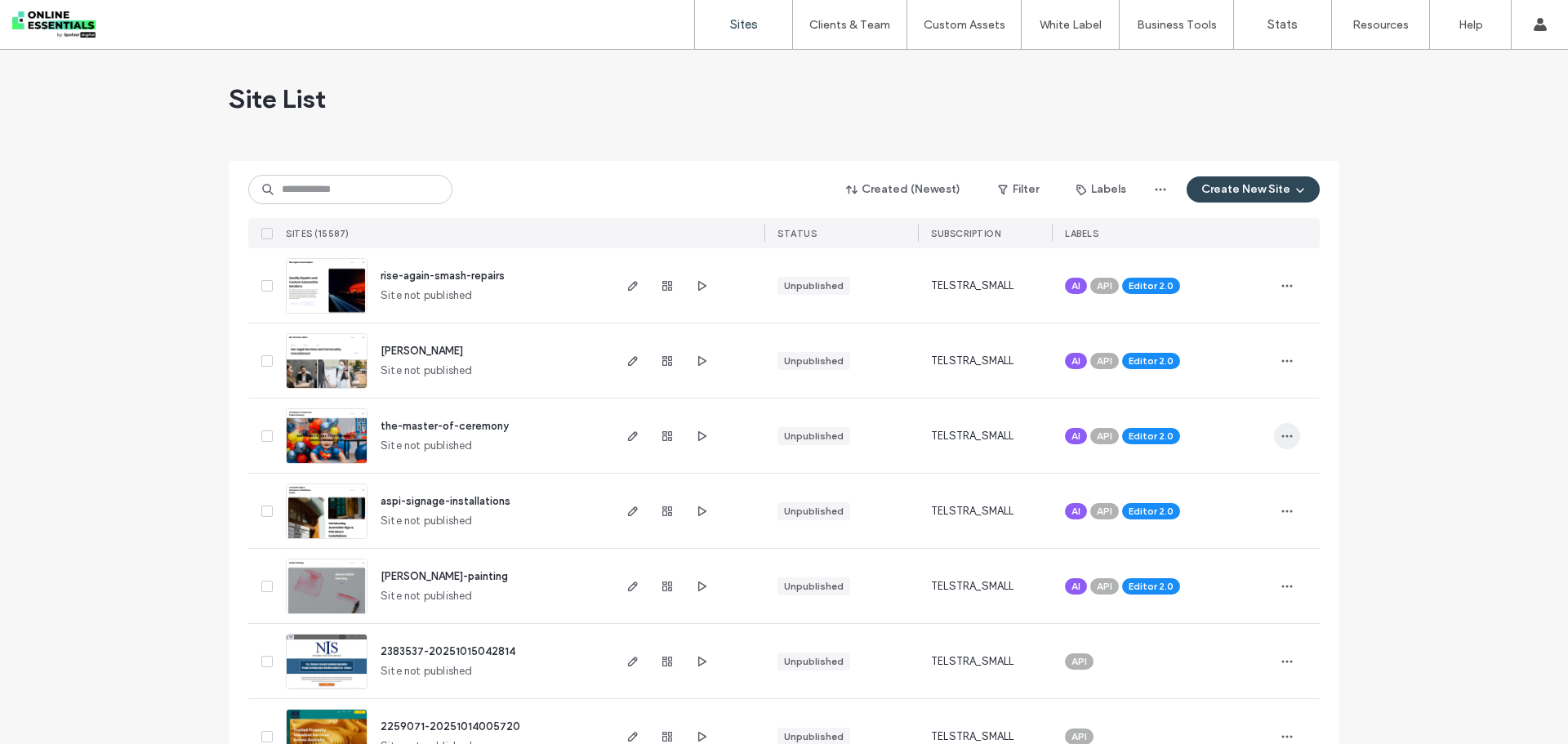
click at [1277, 444] on span "button" at bounding box center [1287, 436] width 26 height 26
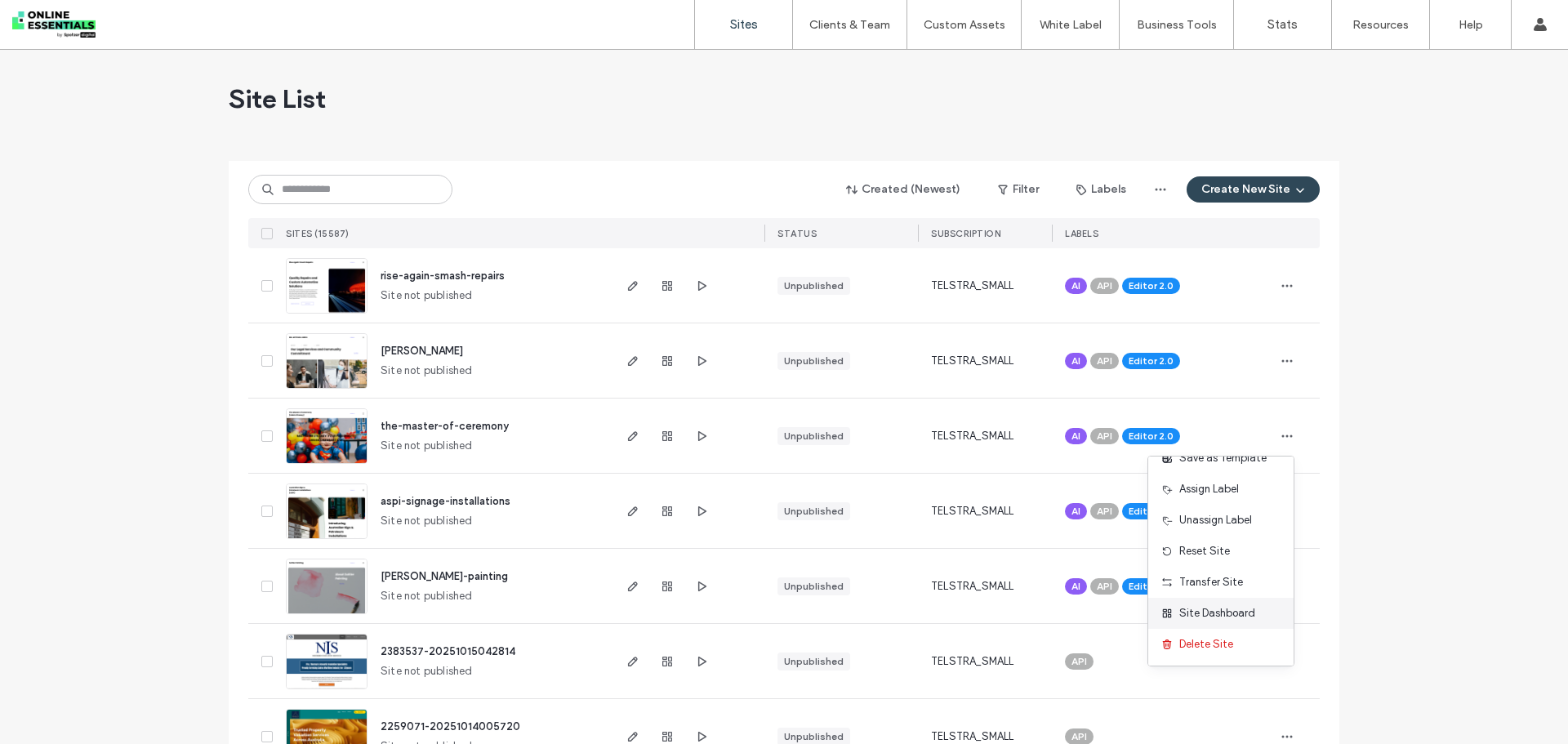
scroll to position [84, 0]
click at [1225, 644] on span "Delete Site" at bounding box center [1206, 643] width 54 height 16
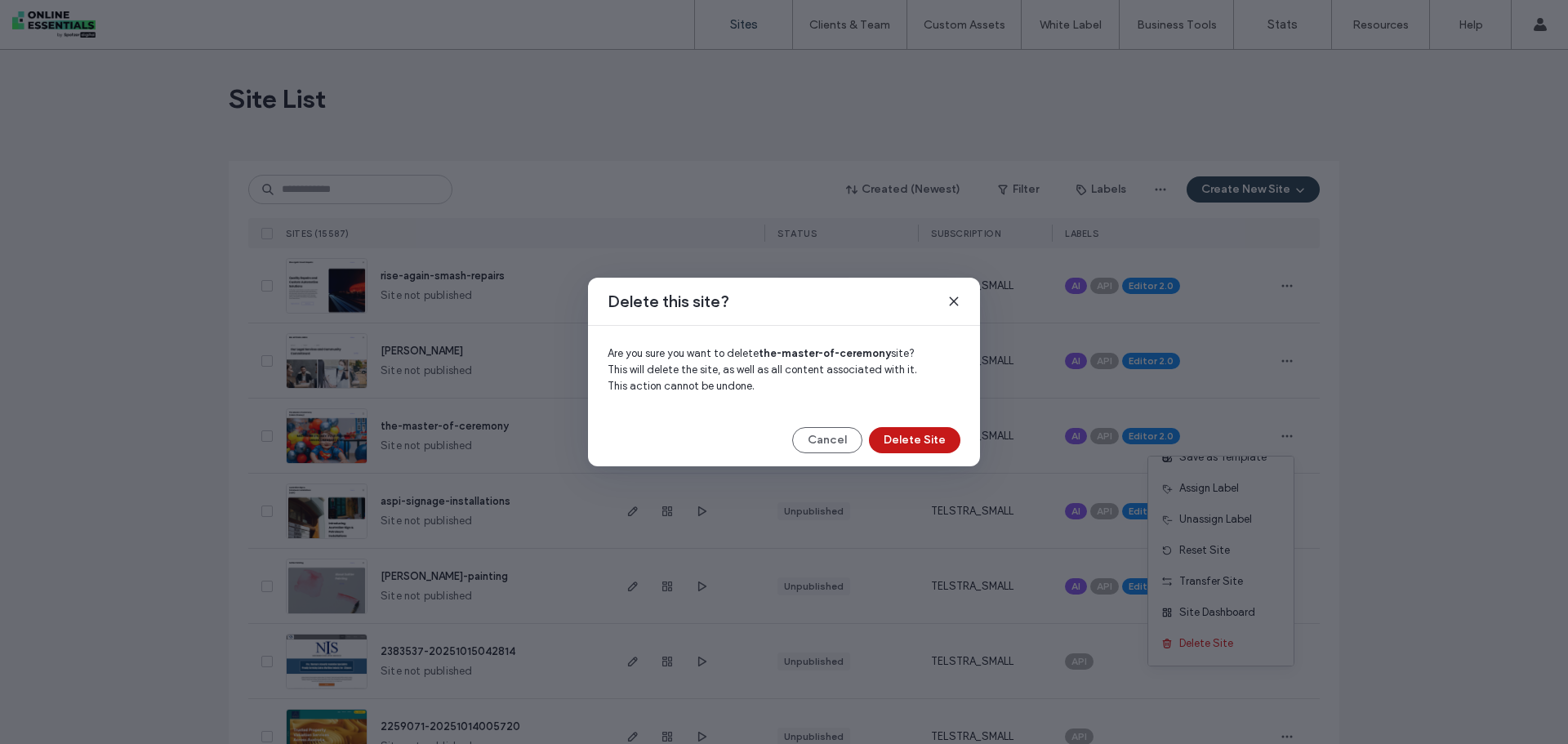
click at [912, 447] on button "Delete Site" at bounding box center [914, 440] width 91 height 26
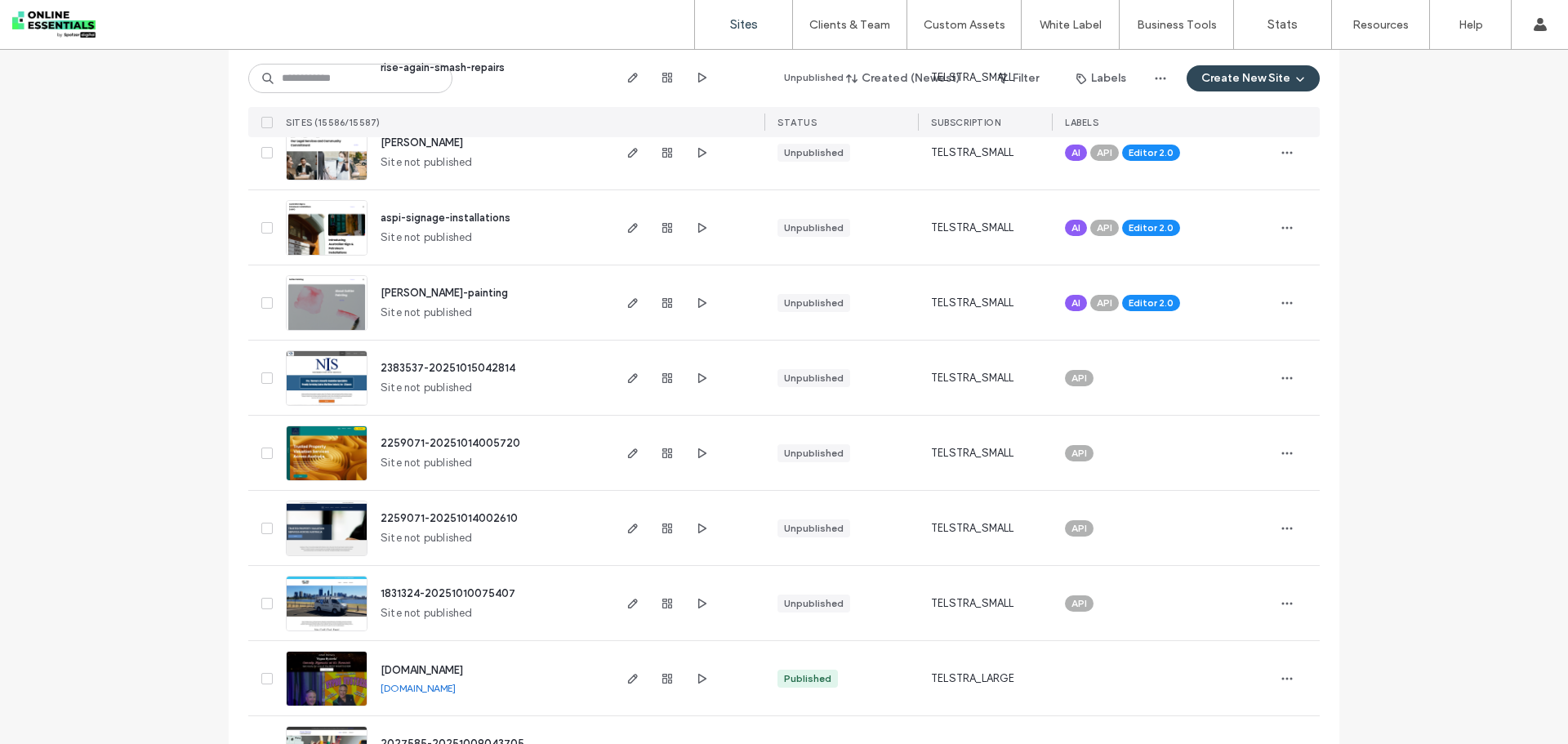
scroll to position [0, 0]
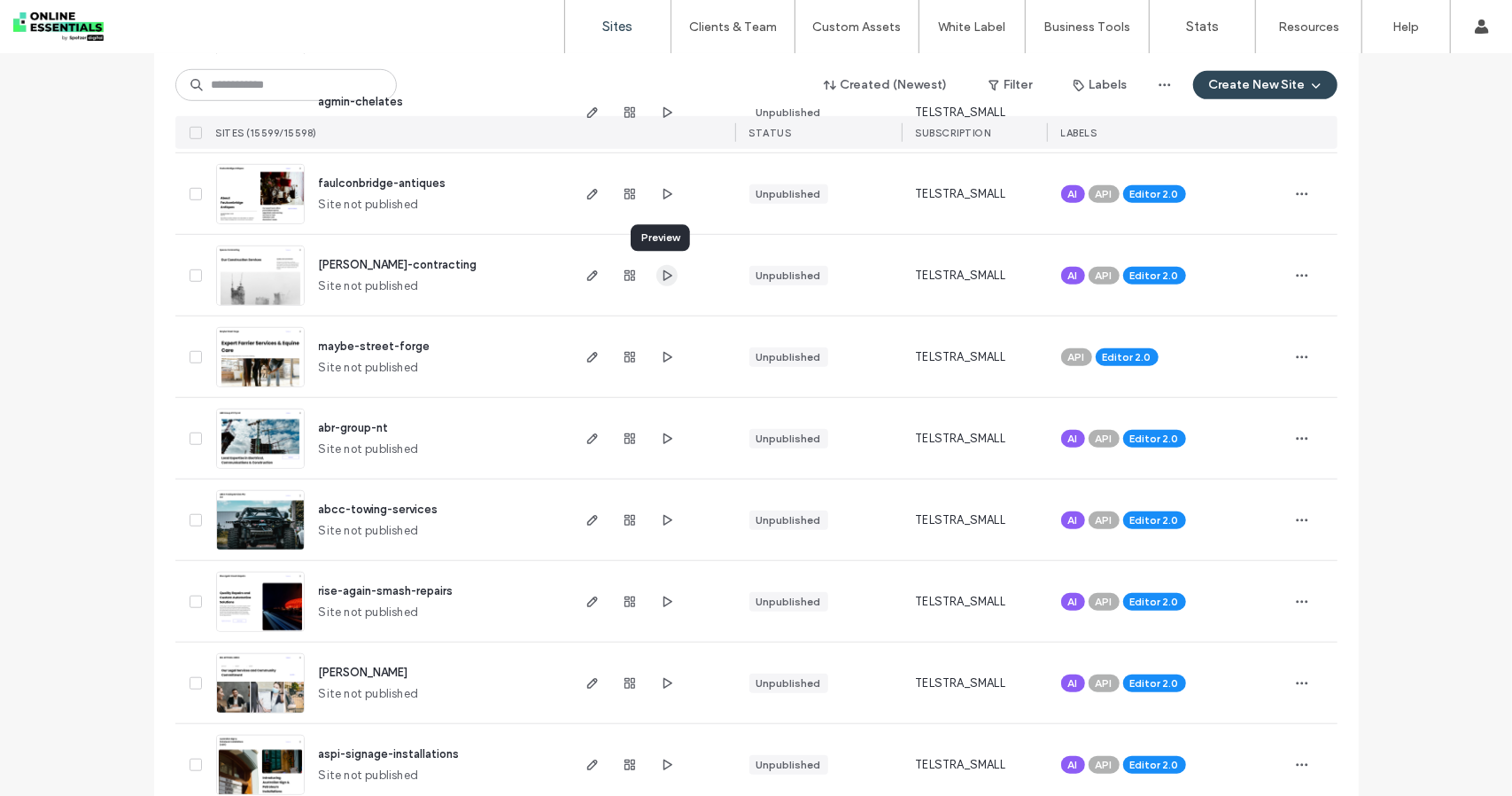
scroll to position [709, 0]
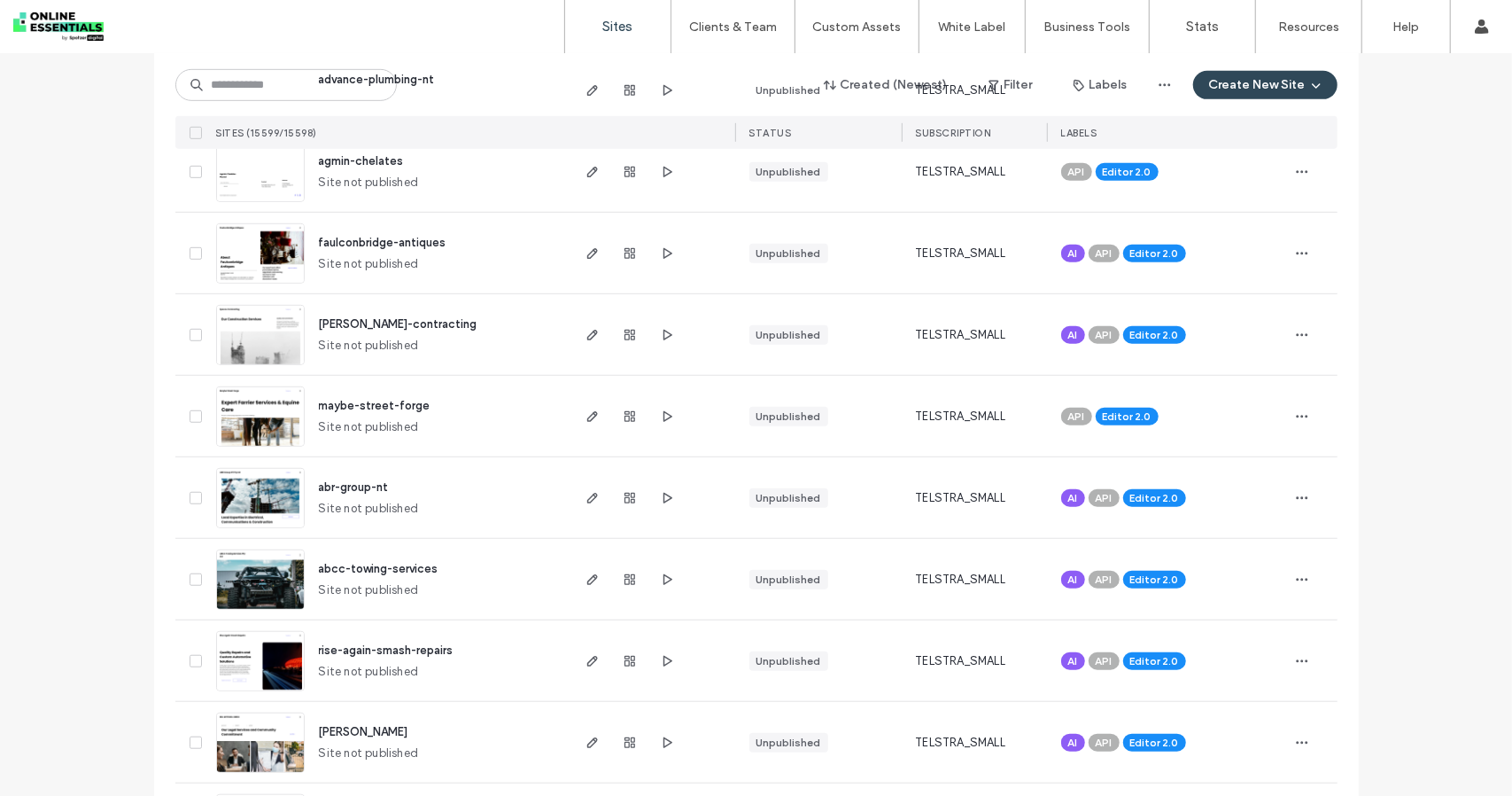
click at [217, 503] on img at bounding box center [261, 529] width 87 height 120
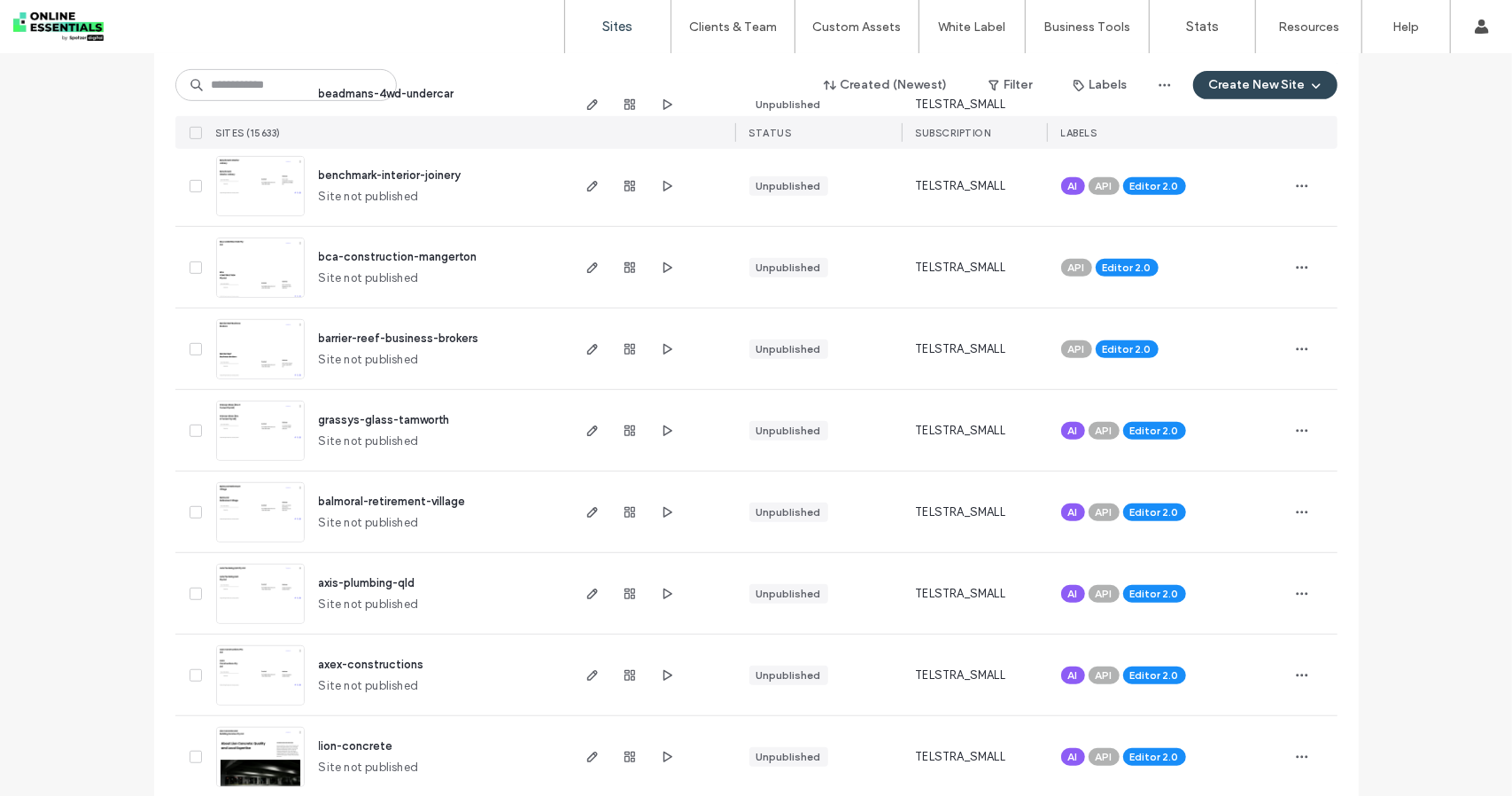
scroll to position [532, 0]
click at [227, 206] on img at bounding box center [261, 217] width 87 height 120
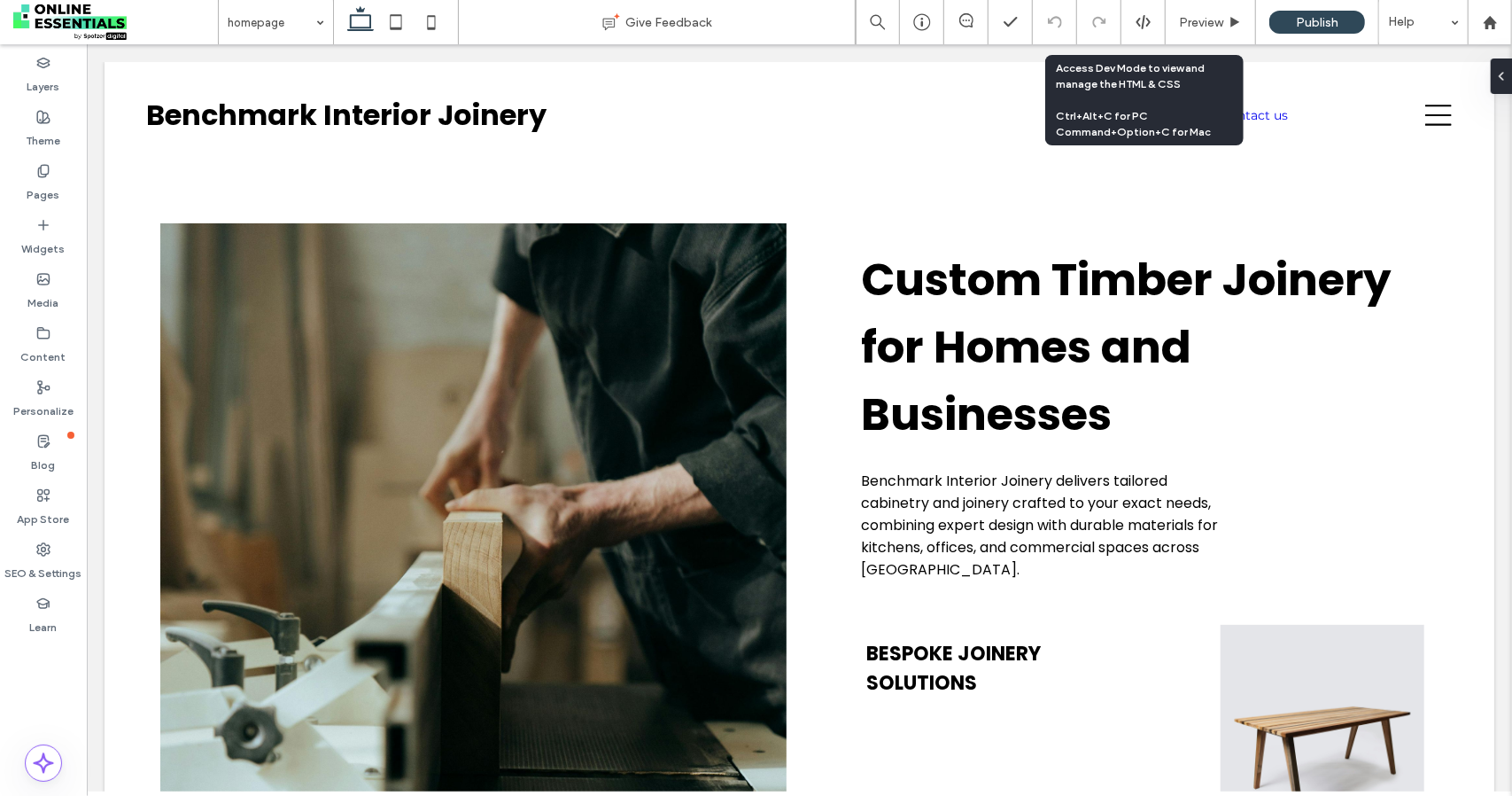
click at [1147, 22] on icon at bounding box center [1143, 21] width 16 height 16
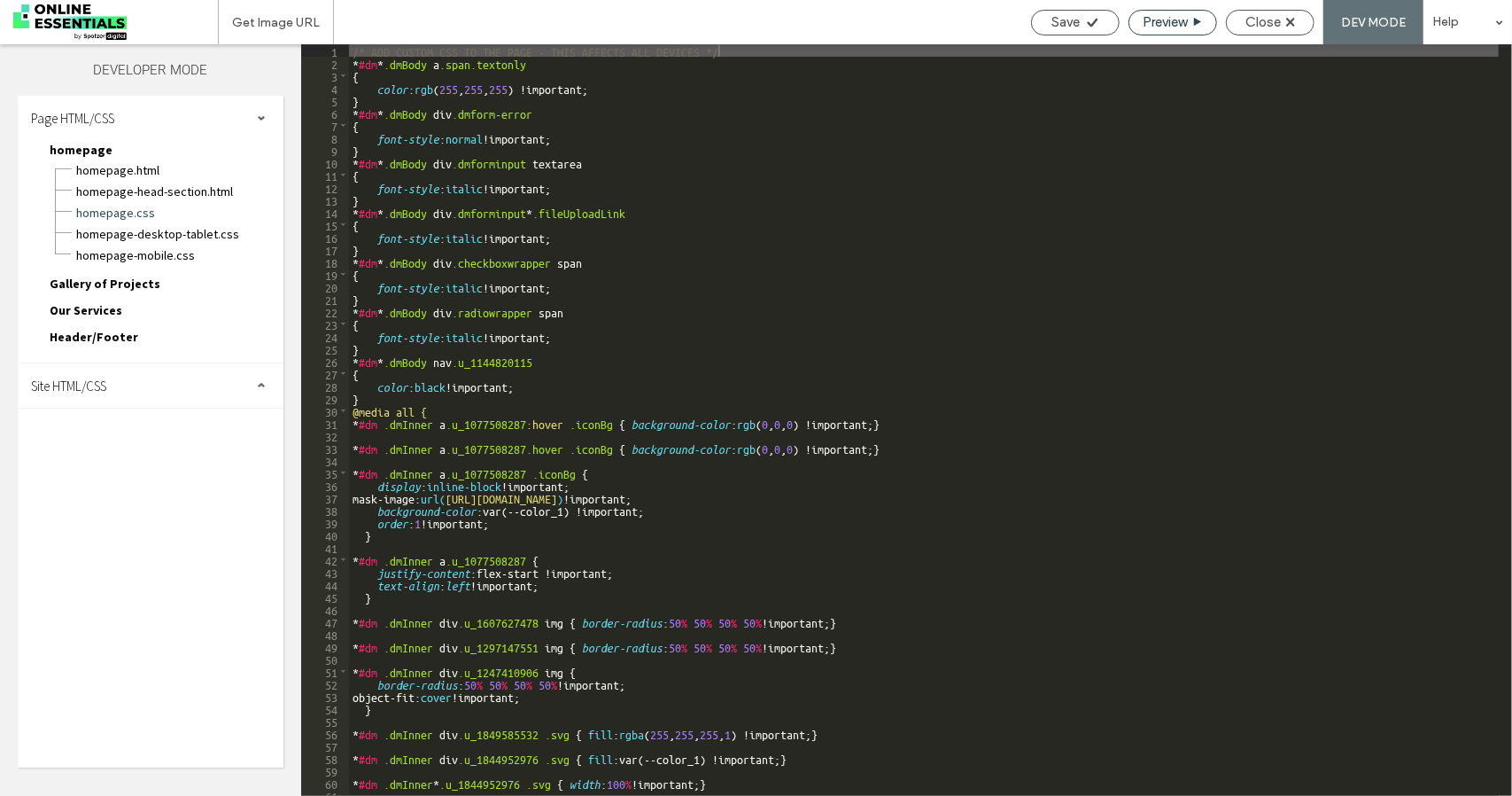
click at [1205, 27] on div "Preview" at bounding box center [1173, 21] width 87 height 16
drag, startPoint x: 1259, startPoint y: 40, endPoint x: 1292, endPoint y: 0, distance: 51.9
click at [1274, 21] on div "Save Preview Close DEV MODE Help" at bounding box center [1267, 22] width 490 height 44
drag, startPoint x: 1290, startPoint y: 6, endPoint x: 1295, endPoint y: 17, distance: 12.1
click at [1290, 6] on div "Save Preview Close DEV MODE Help" at bounding box center [1267, 22] width 490 height 44
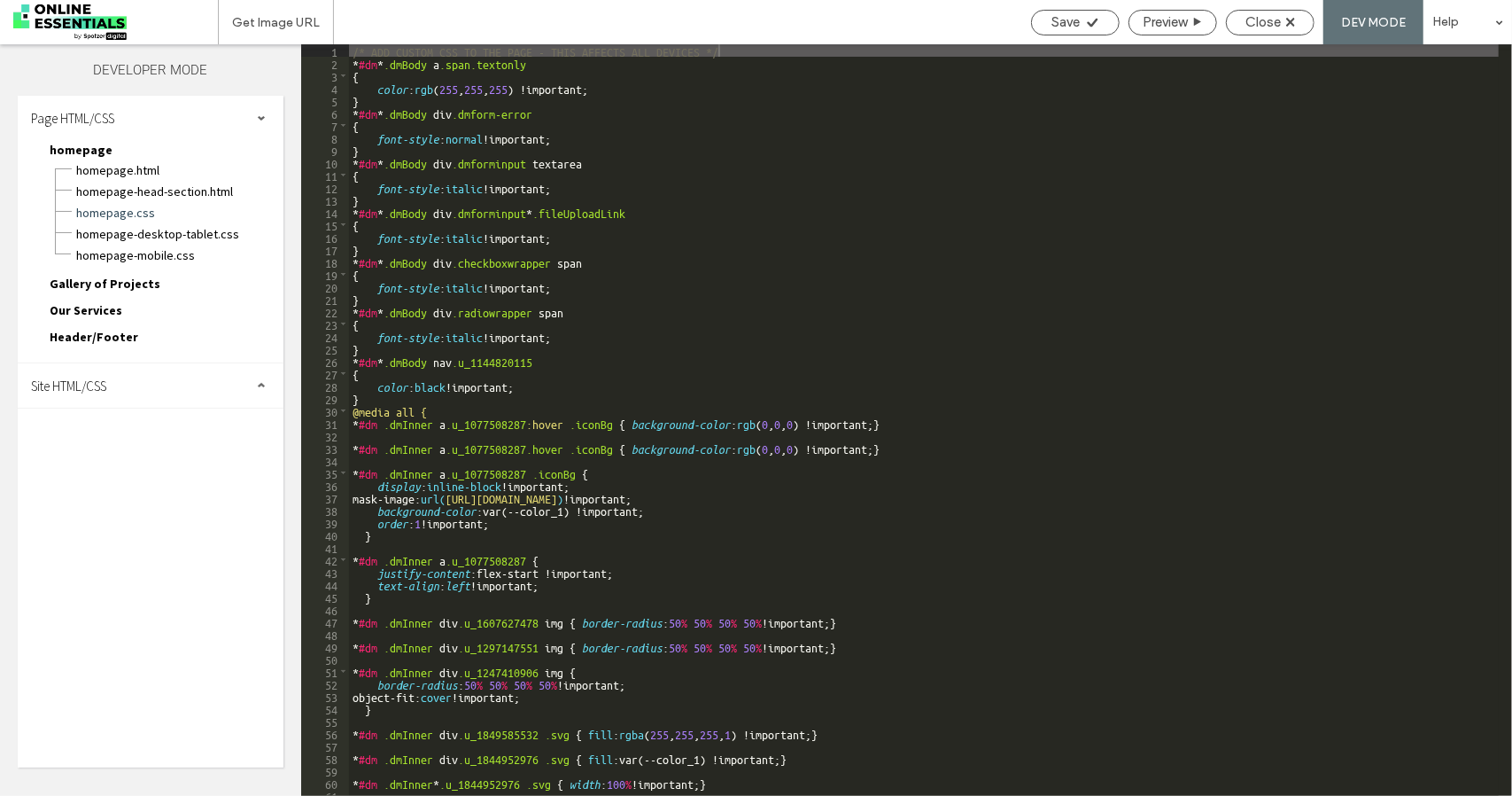
drag, startPoint x: 1293, startPoint y: 19, endPoint x: 1282, endPoint y: 67, distance: 49.2
click at [1293, 26] on icon at bounding box center [1291, 22] width 9 height 9
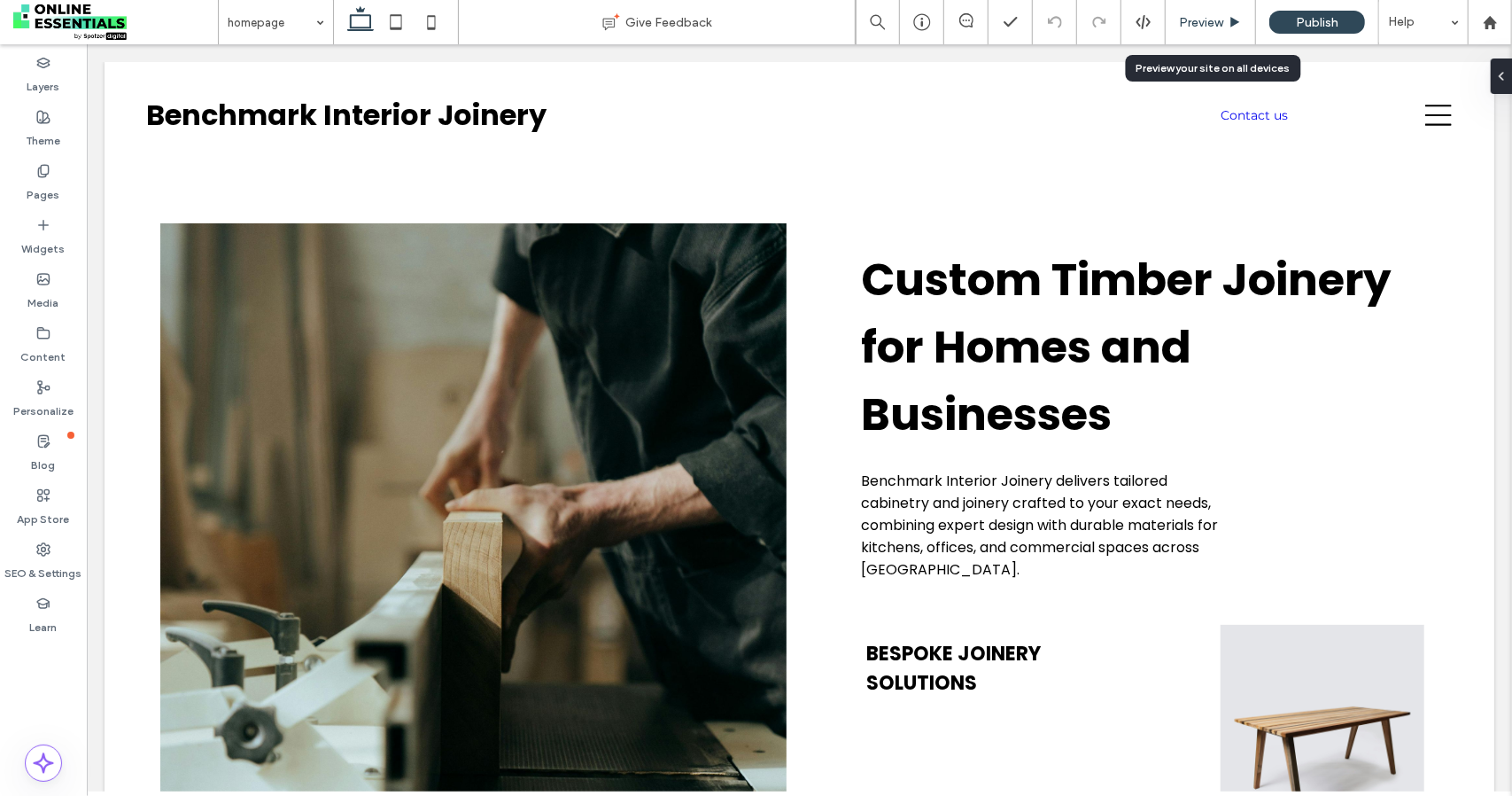
click at [1205, 16] on span "Preview" at bounding box center [1201, 22] width 44 height 15
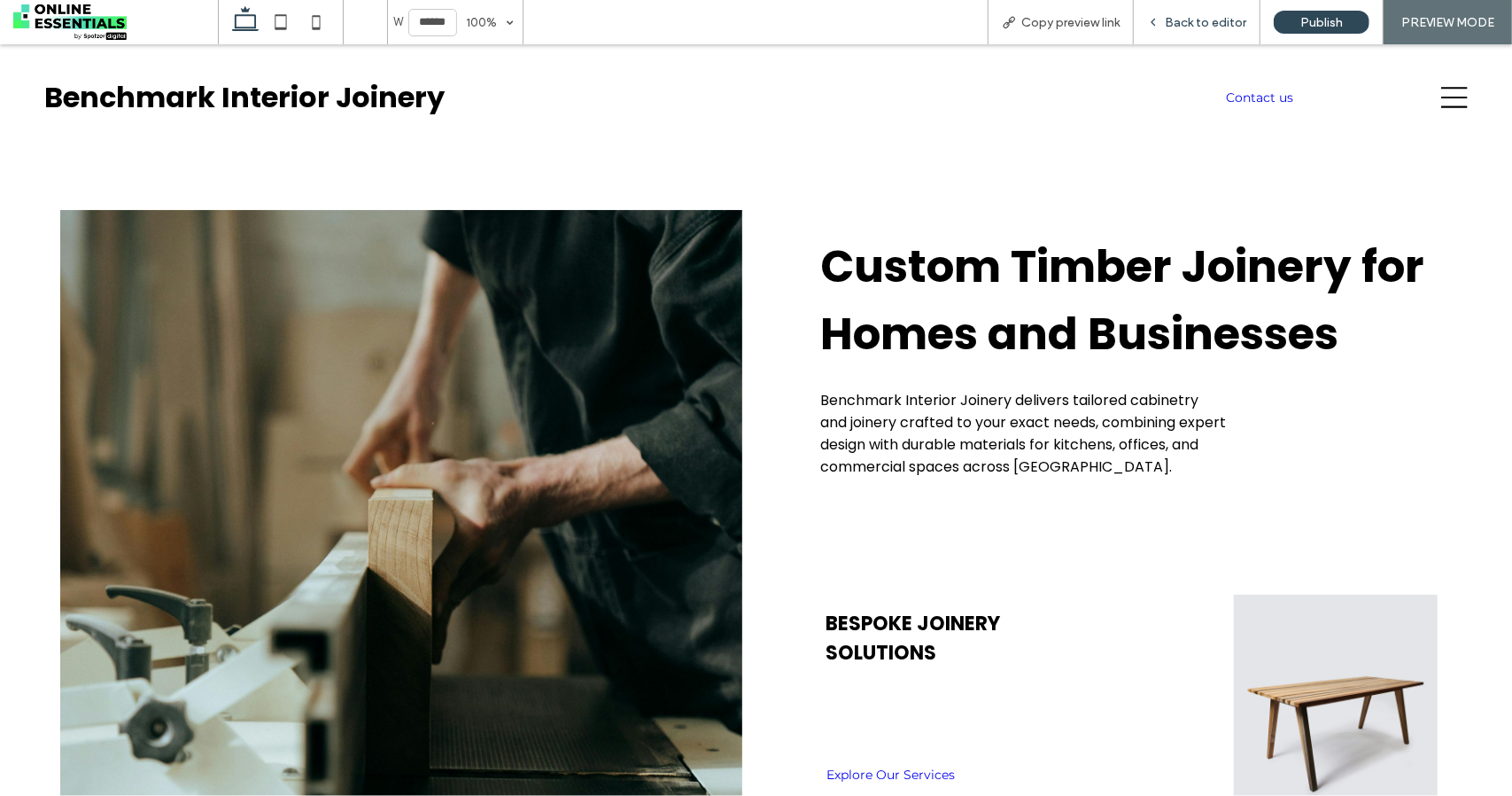
click at [1212, 23] on span "Back to editor" at bounding box center [1205, 22] width 81 height 15
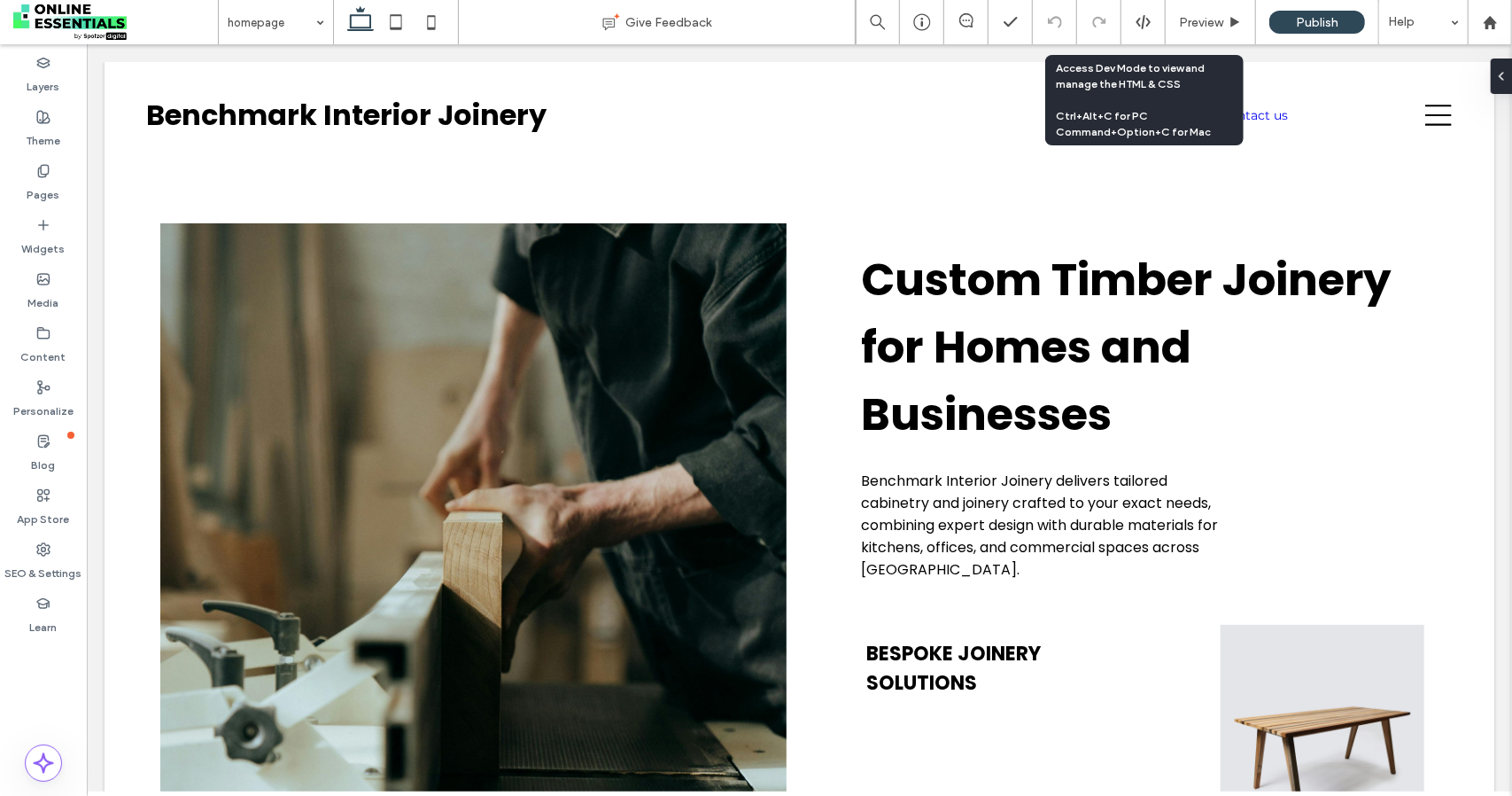
click at [1153, 24] on div at bounding box center [1143, 21] width 43 height 16
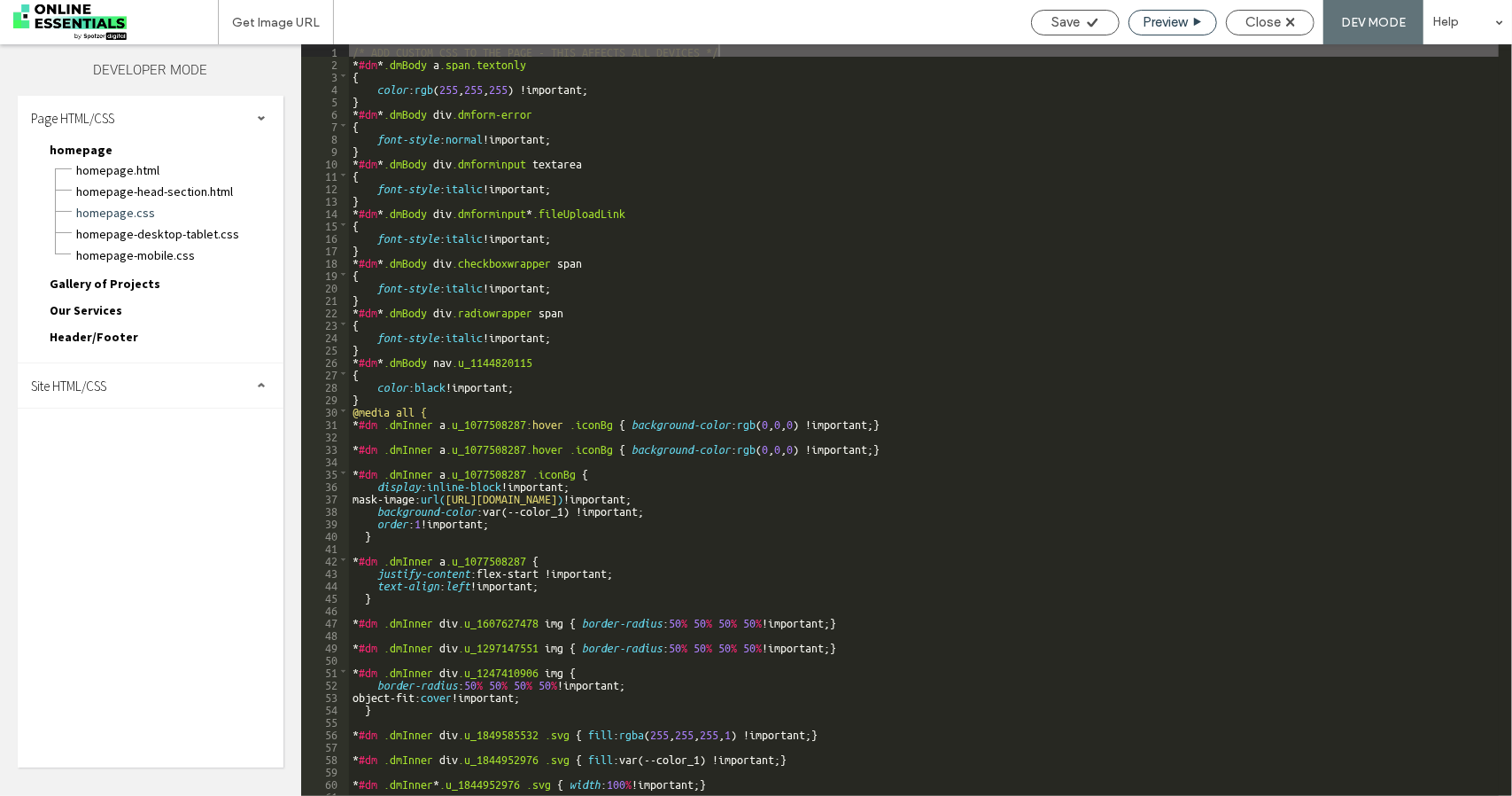
click at [1173, 29] on span "Preview" at bounding box center [1165, 21] width 44 height 16
click at [1246, 43] on div "Save Preview Close DEV MODE Help" at bounding box center [1267, 22] width 490 height 44
click at [1267, 25] on span "Close" at bounding box center [1263, 21] width 35 height 16
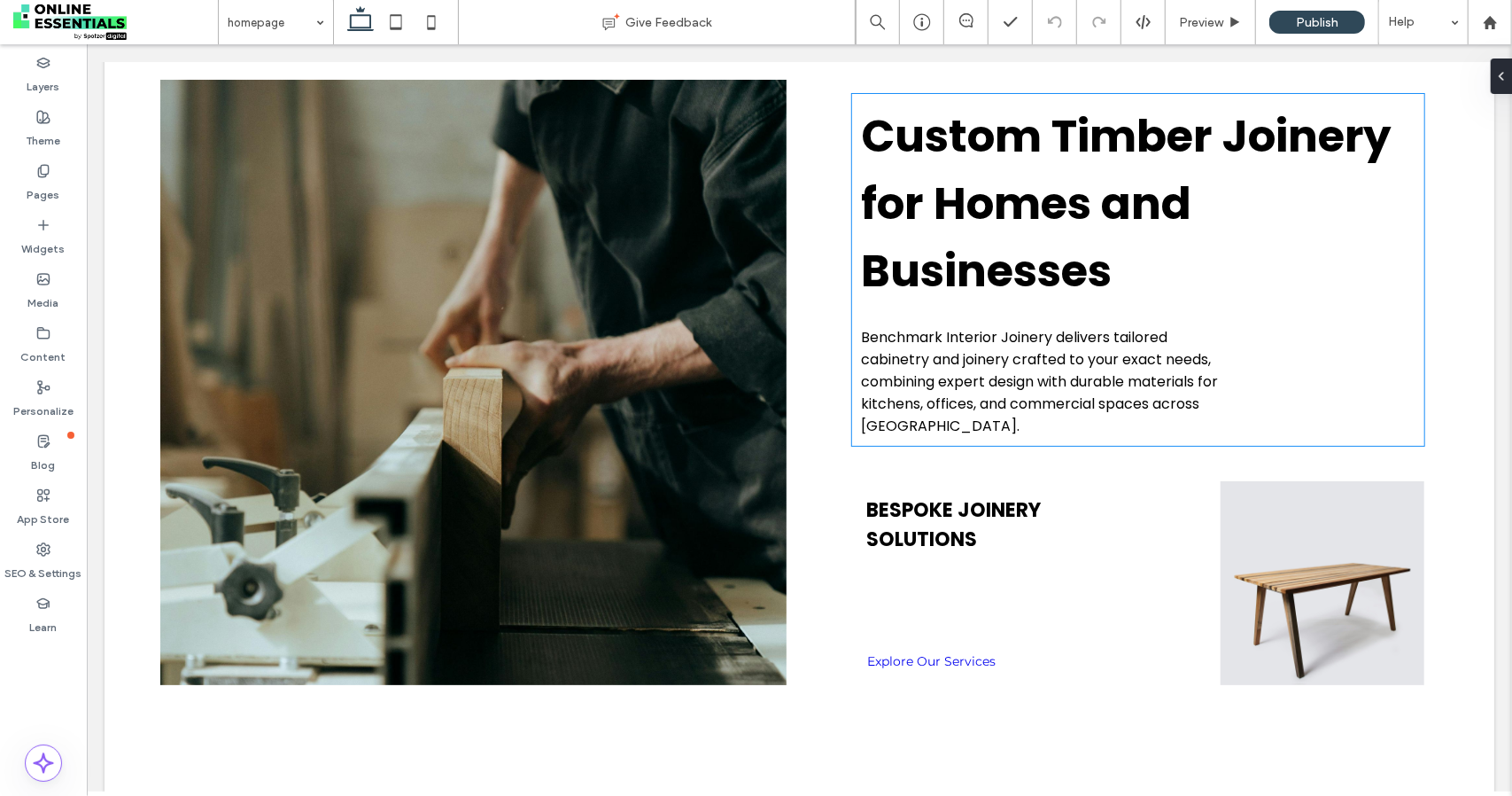
scroll to position [798, 0]
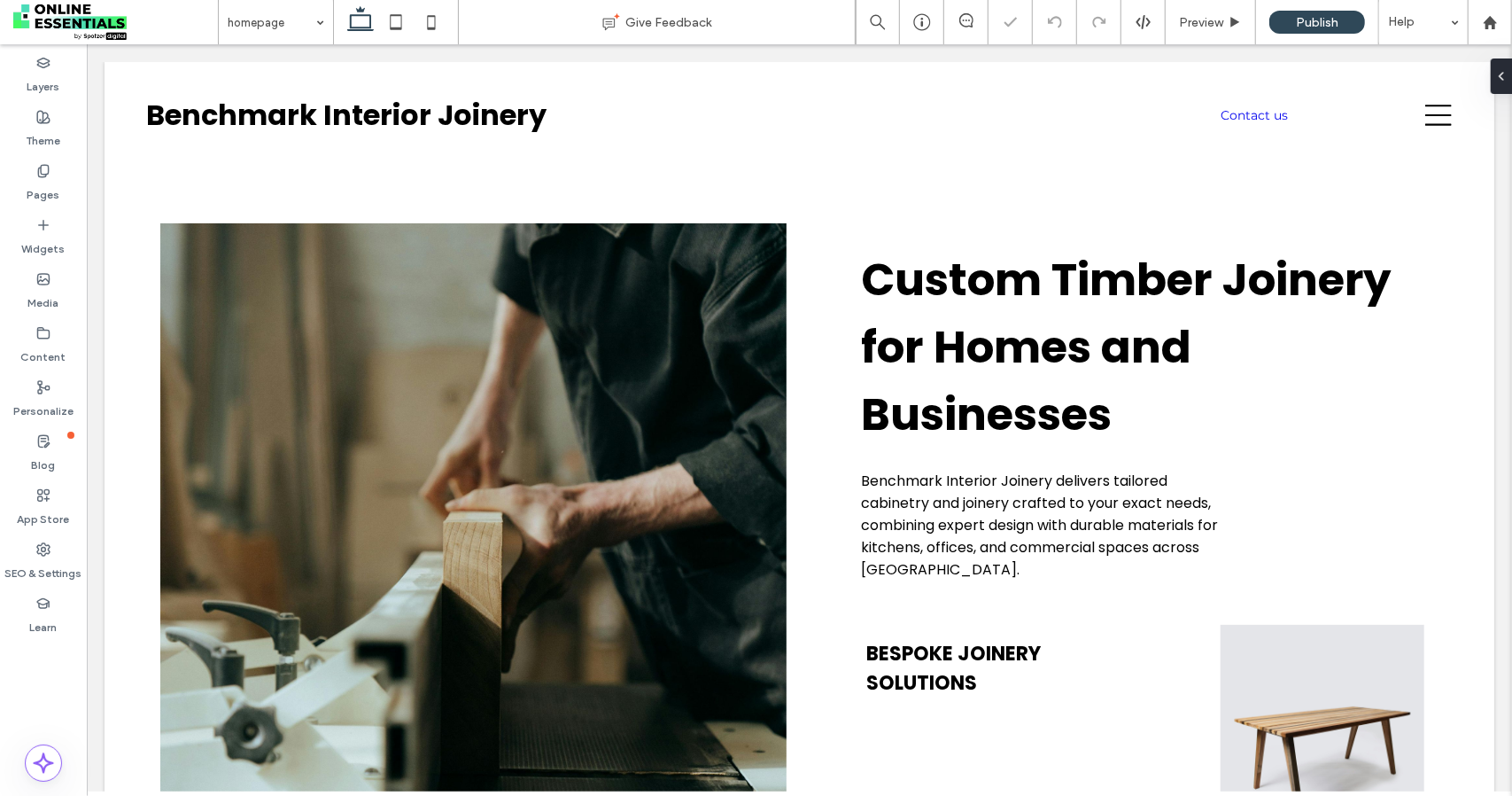
scroll to position [798, 0]
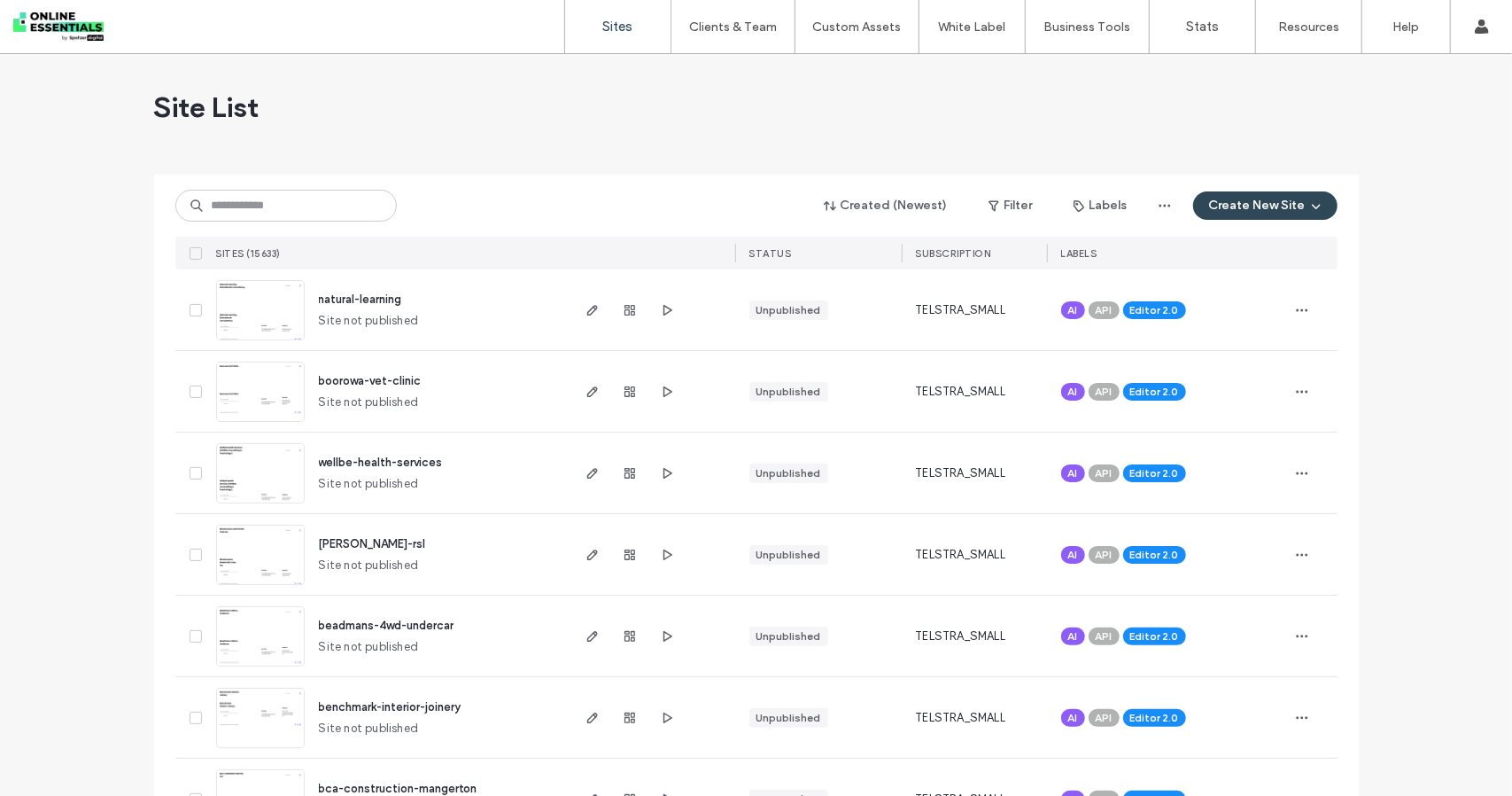
click at [971, 251] on span "SUBSCRIPTION" at bounding box center [953, 252] width 75 height 12
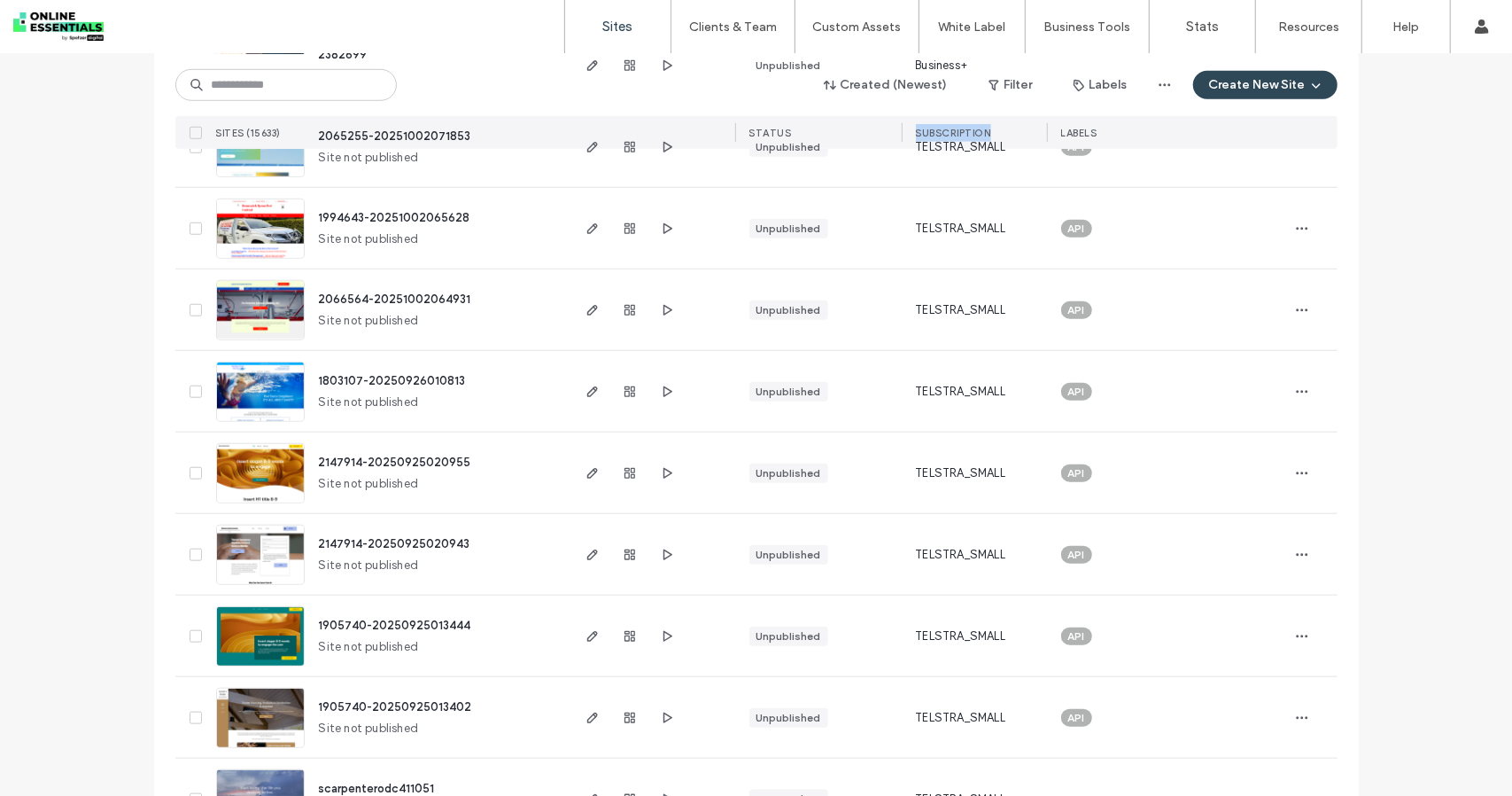
scroll to position [5652, 0]
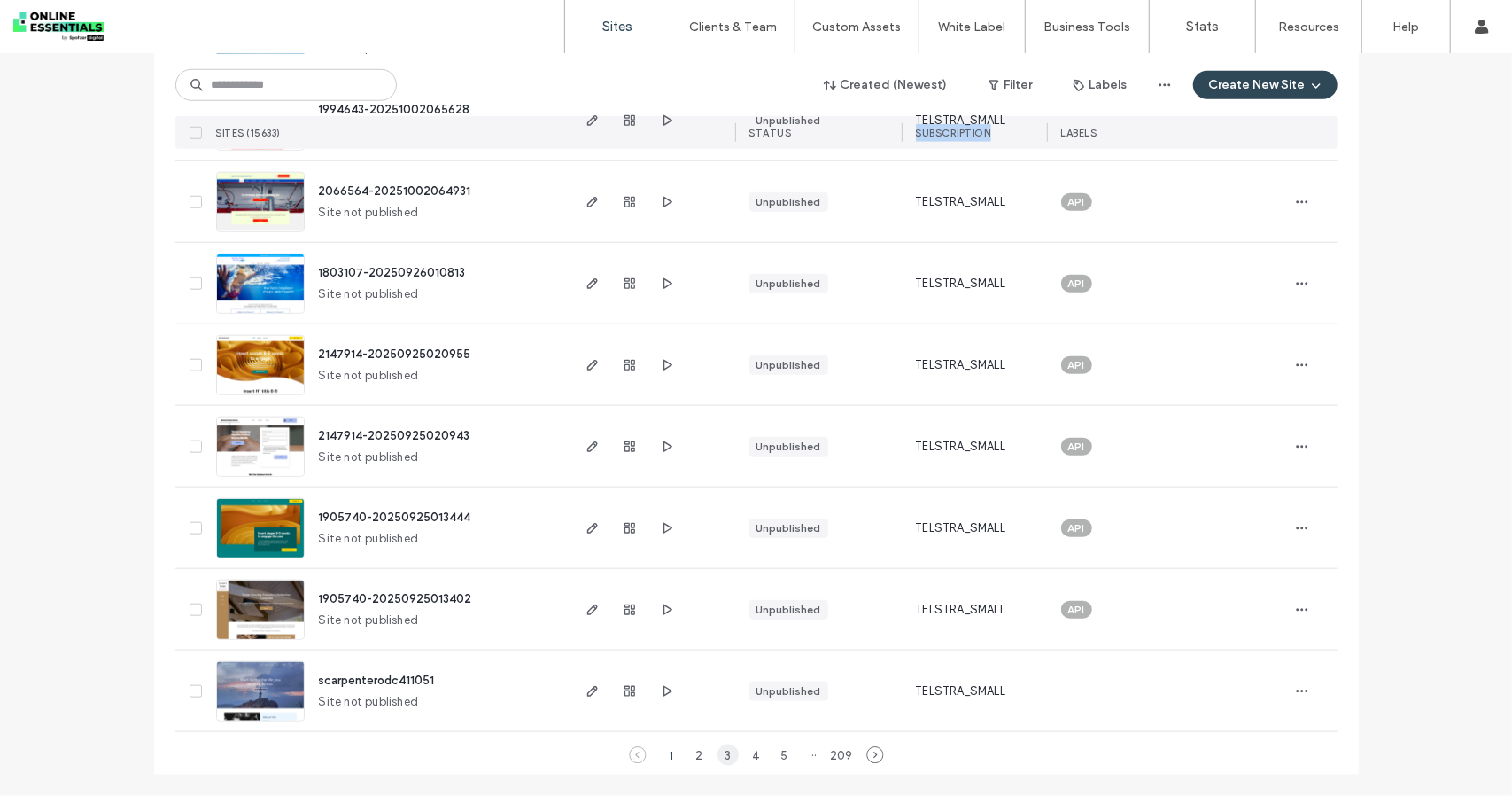
click at [723, 749] on div "3" at bounding box center [727, 754] width 21 height 21
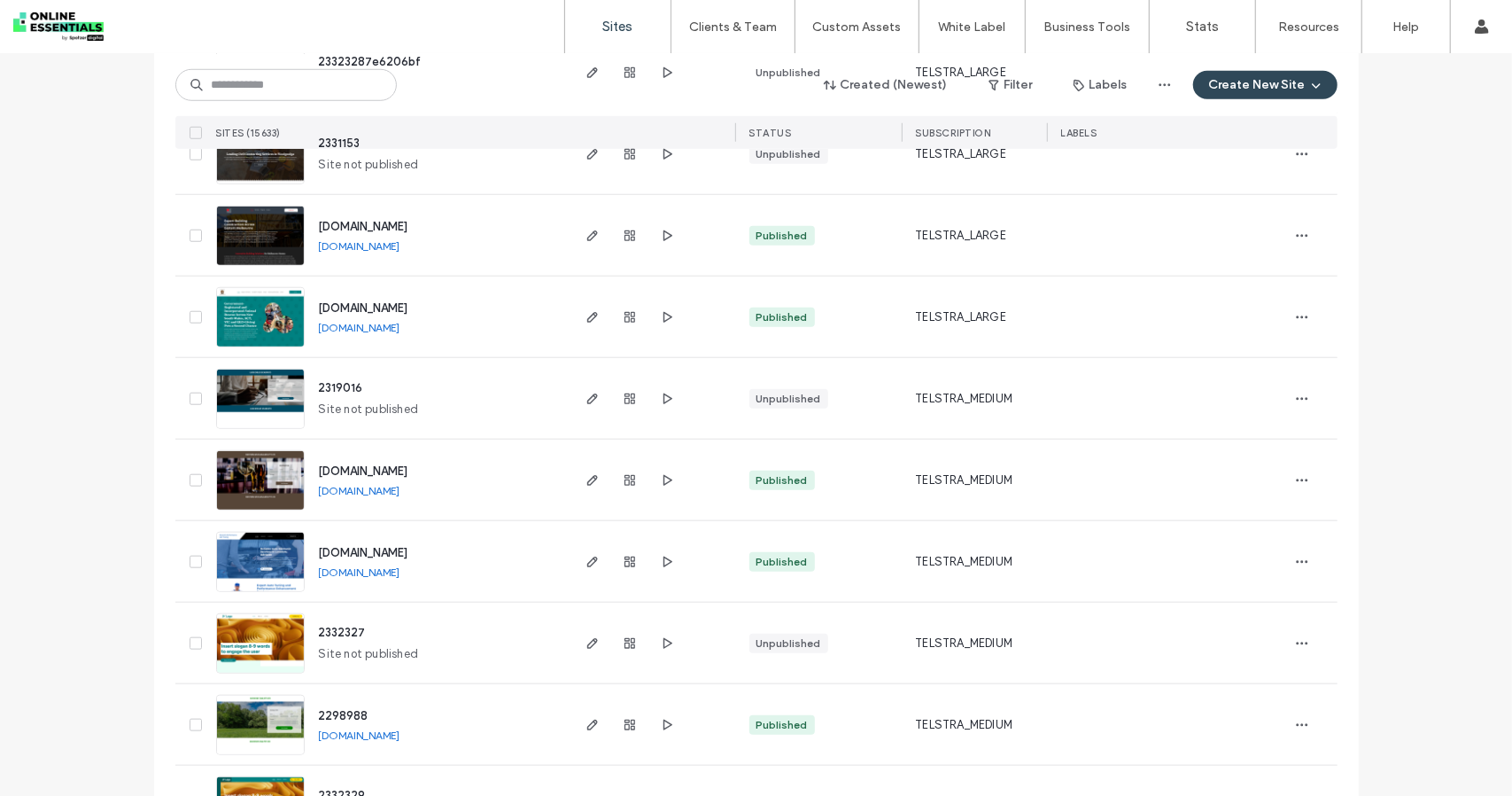
scroll to position [5475, 0]
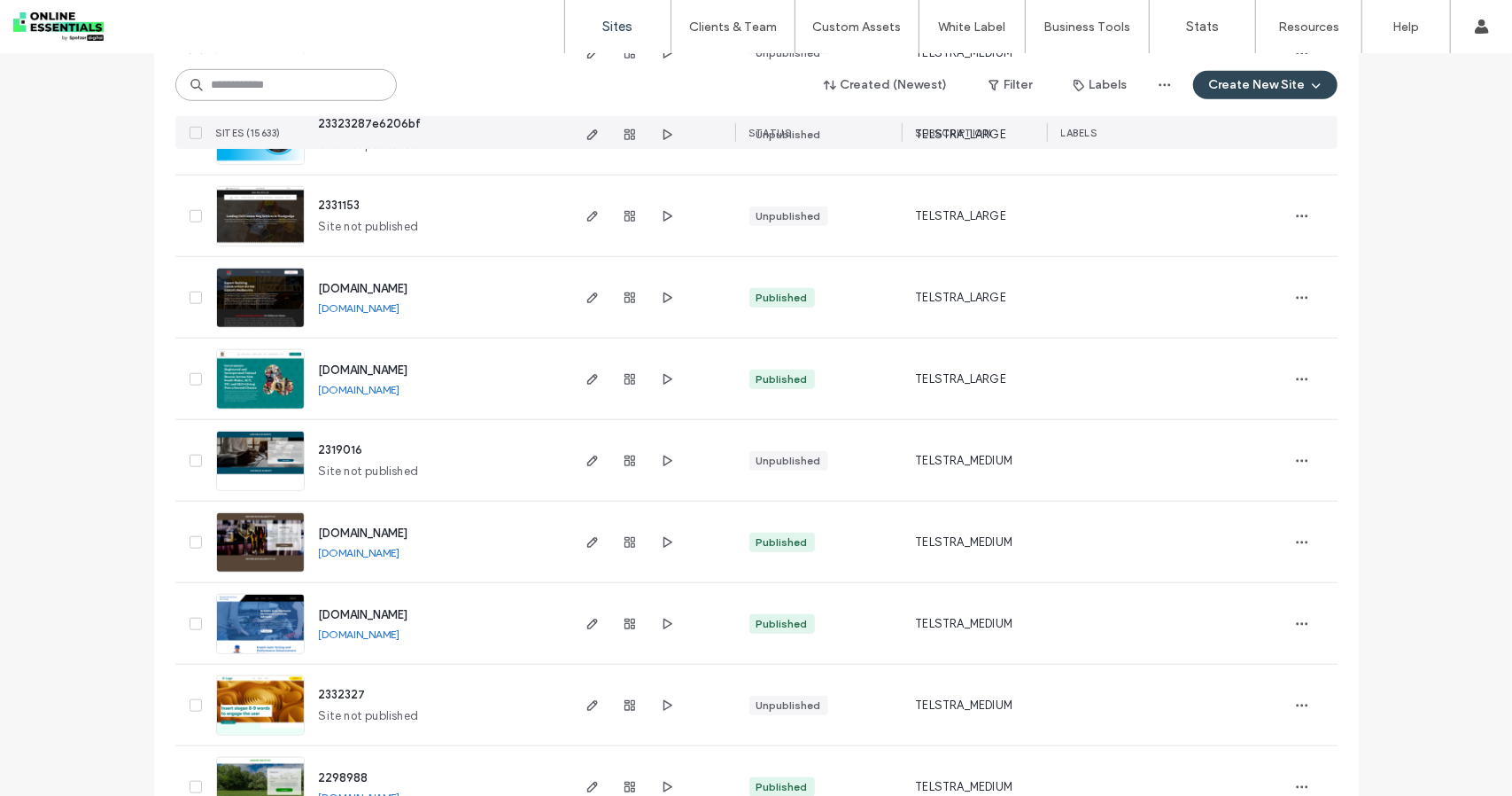
click at [290, 82] on input at bounding box center [287, 85] width 222 height 32
paste input "********"
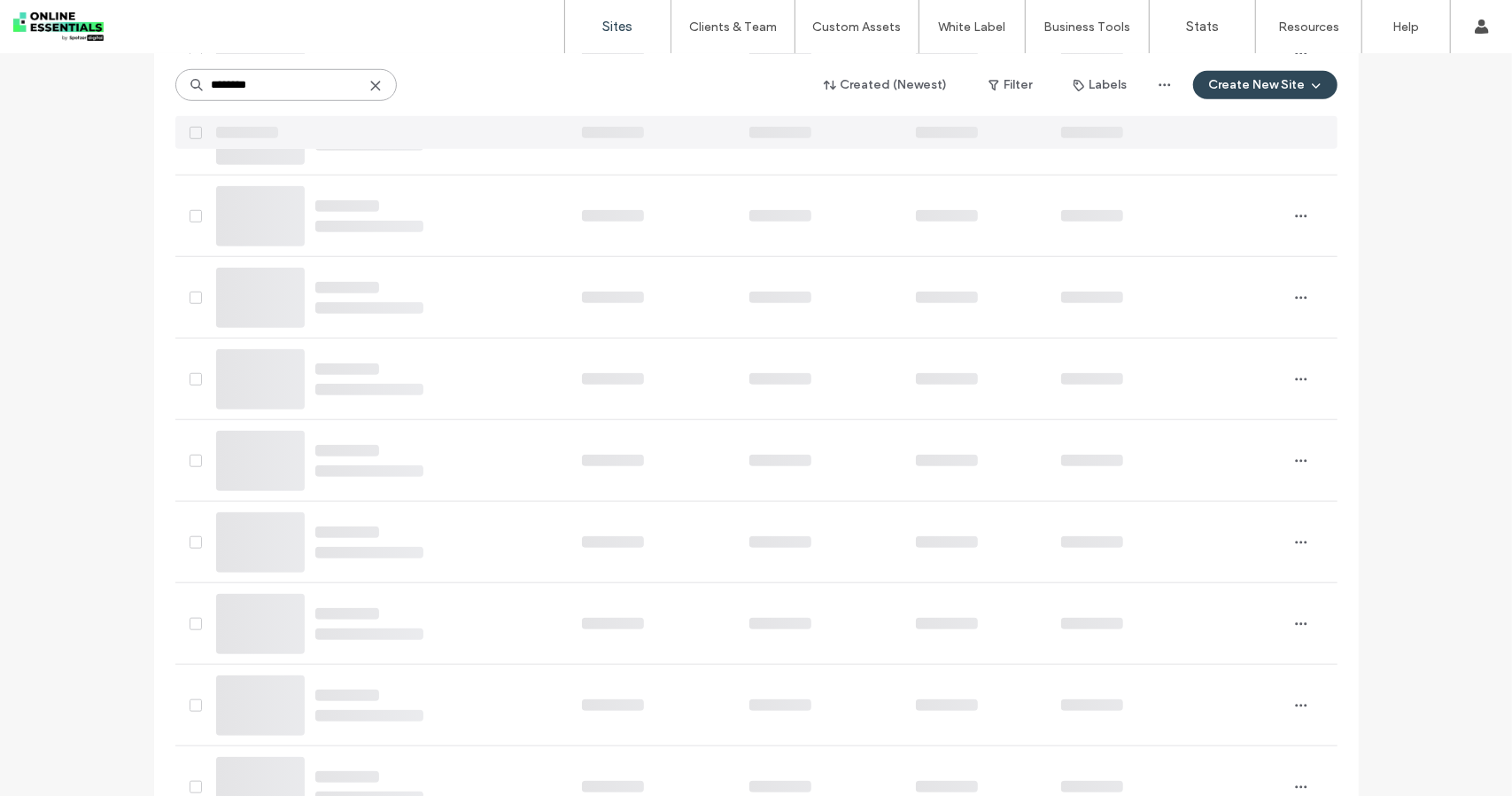
type input "********"
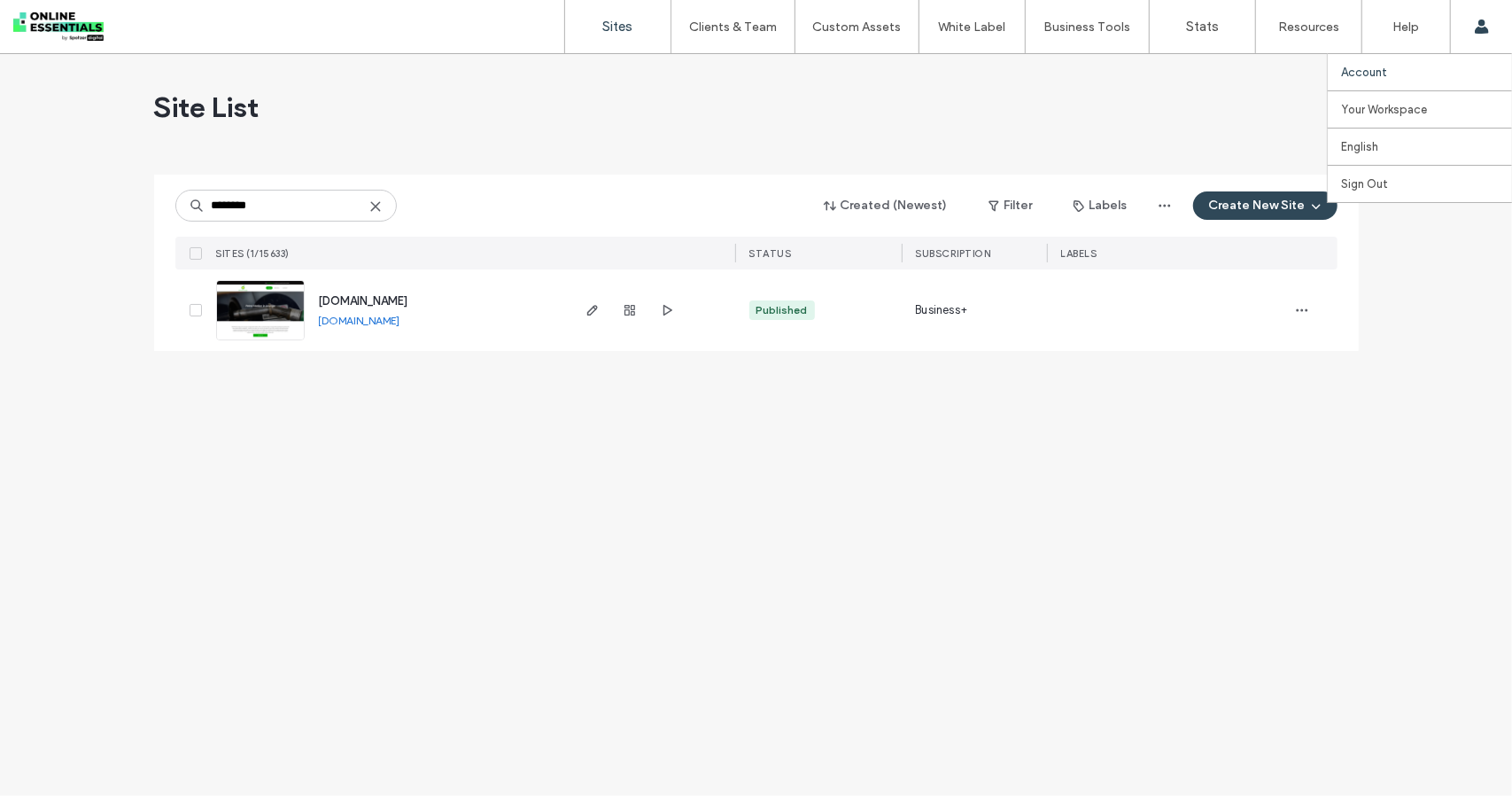
click at [1401, 71] on link "Account" at bounding box center [1426, 71] width 171 height 36
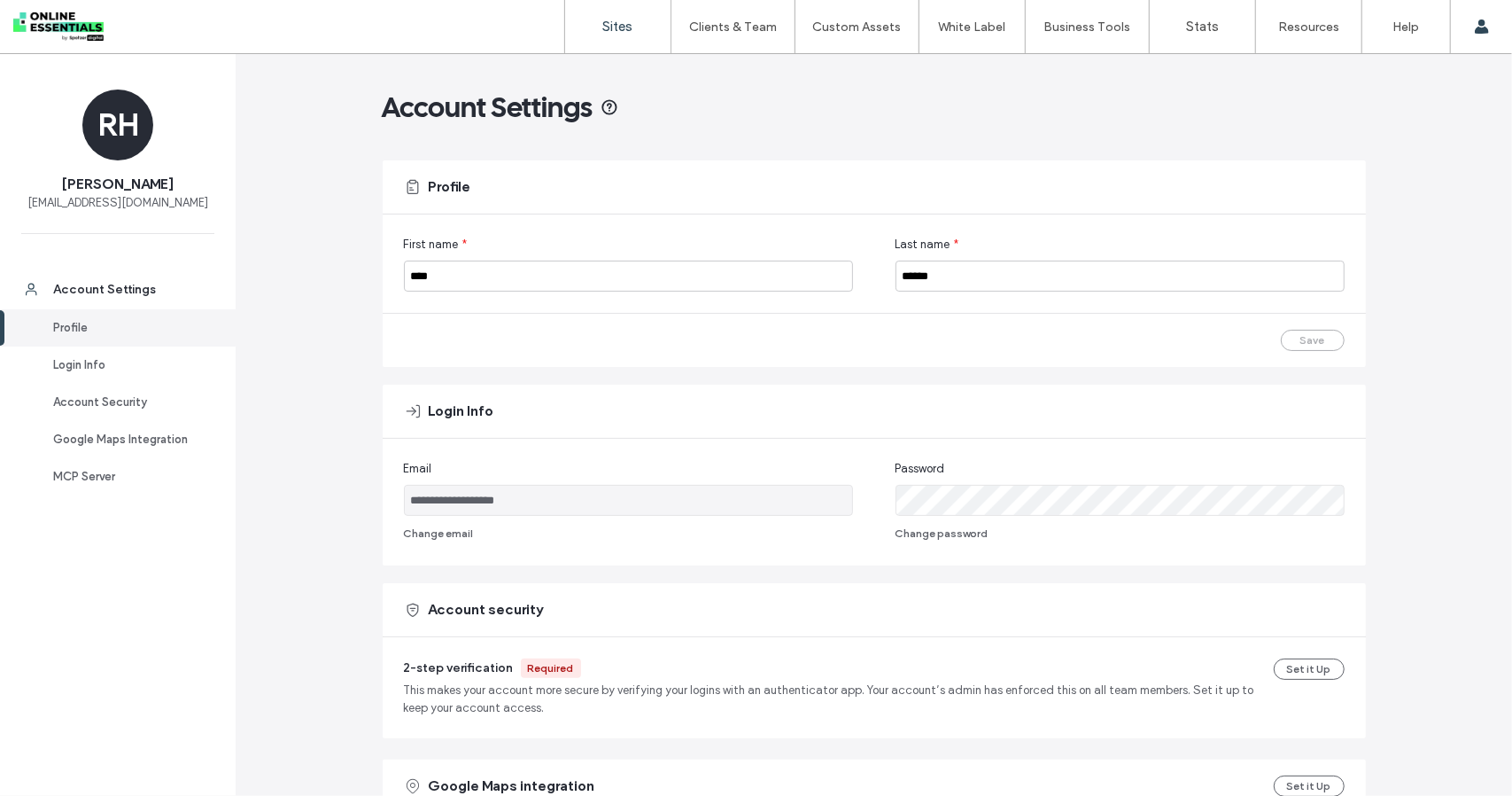
click at [604, 26] on label "Sites" at bounding box center [618, 26] width 30 height 16
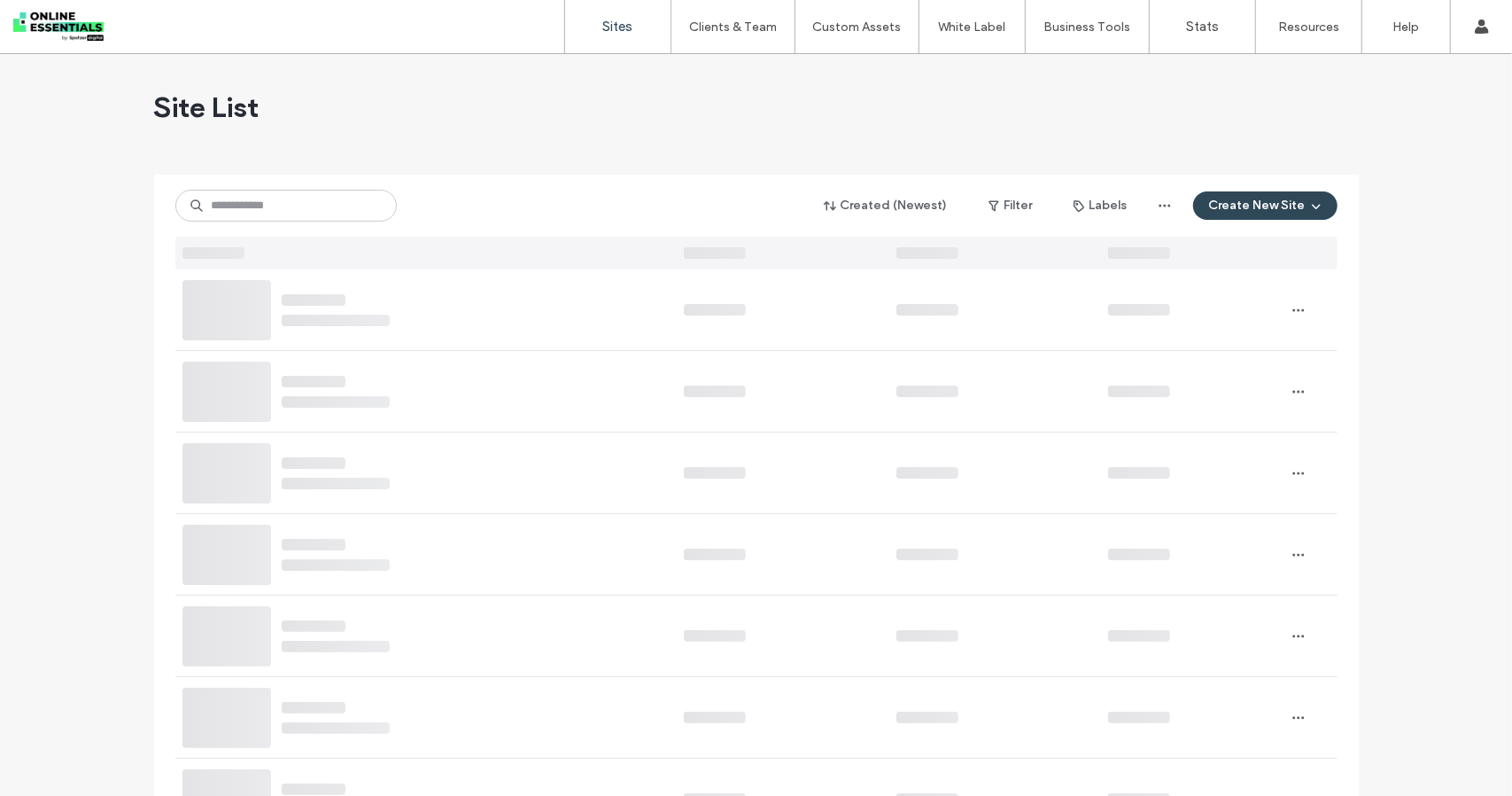
scroll to position [89, 0]
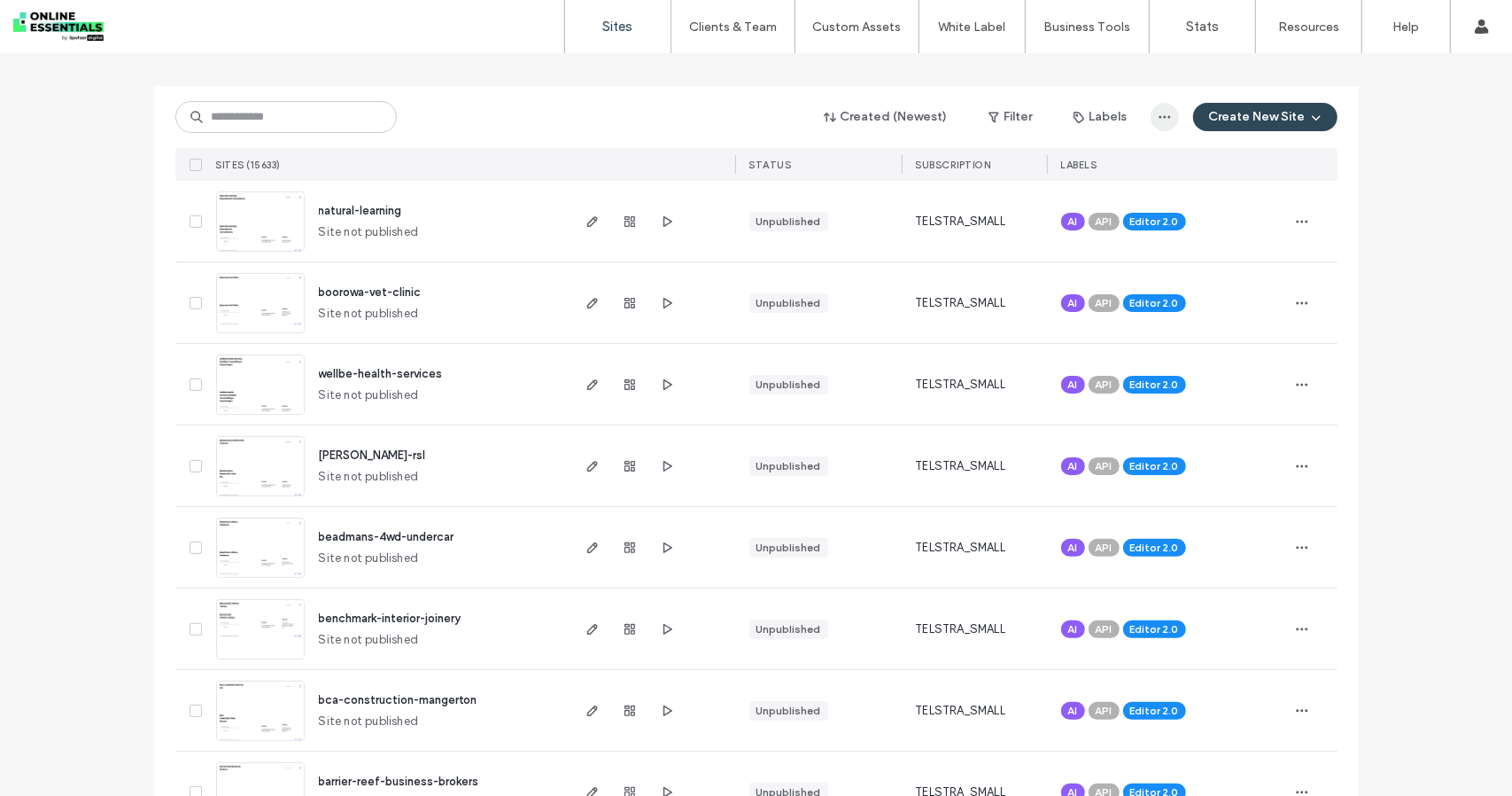
click at [1161, 112] on icon "button" at bounding box center [1164, 116] width 14 height 14
click at [705, 108] on div "Created (Newest) Filter Labels Create New Site" at bounding box center [757, 116] width 1163 height 33
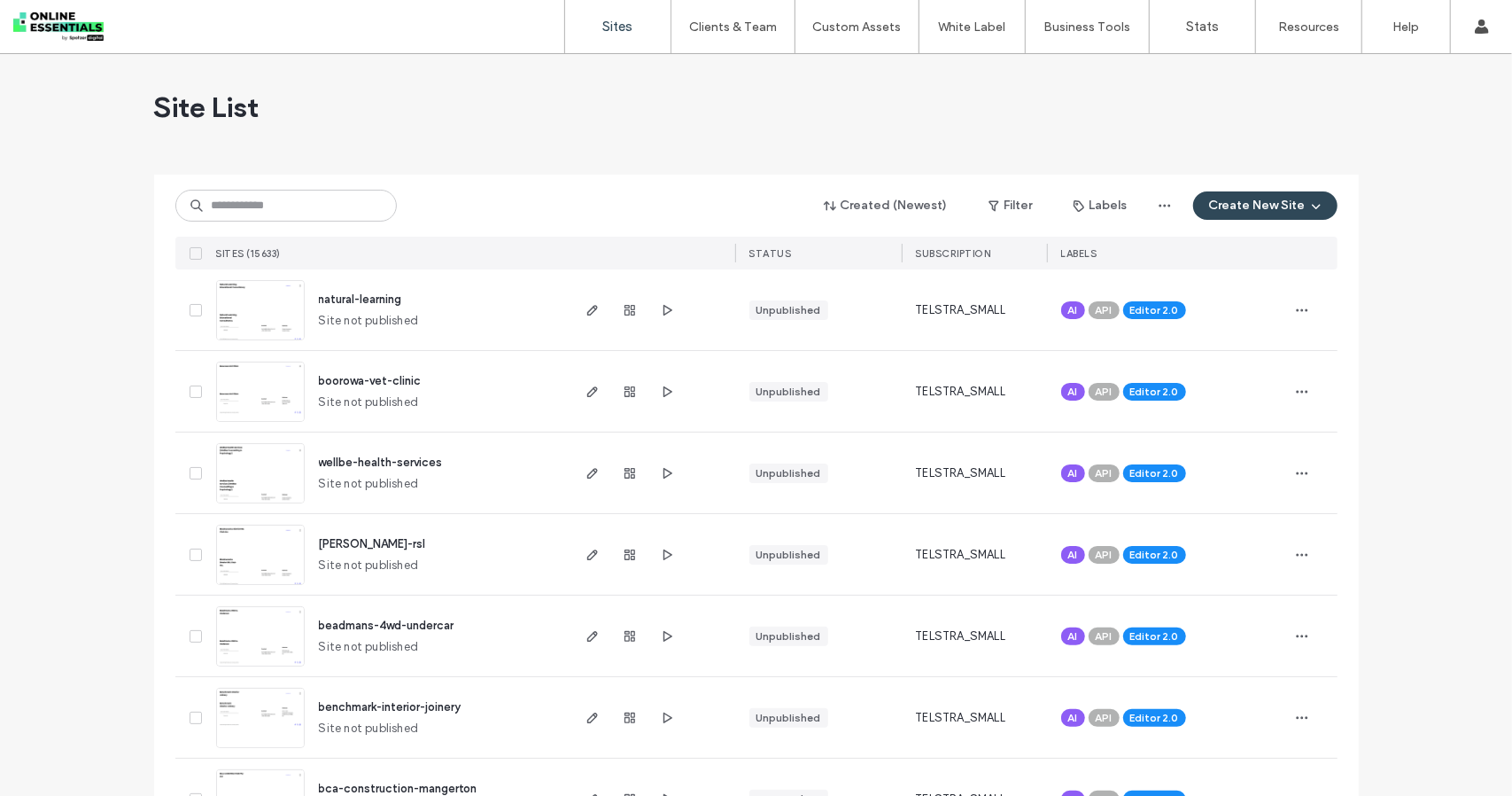
click at [224, 285] on img at bounding box center [261, 341] width 87 height 120
click at [1094, 220] on div "Created (Newest) Filter Labels Create New Site" at bounding box center [757, 205] width 1163 height 33
click at [1120, 198] on button "Labels" at bounding box center [1101, 205] width 86 height 29
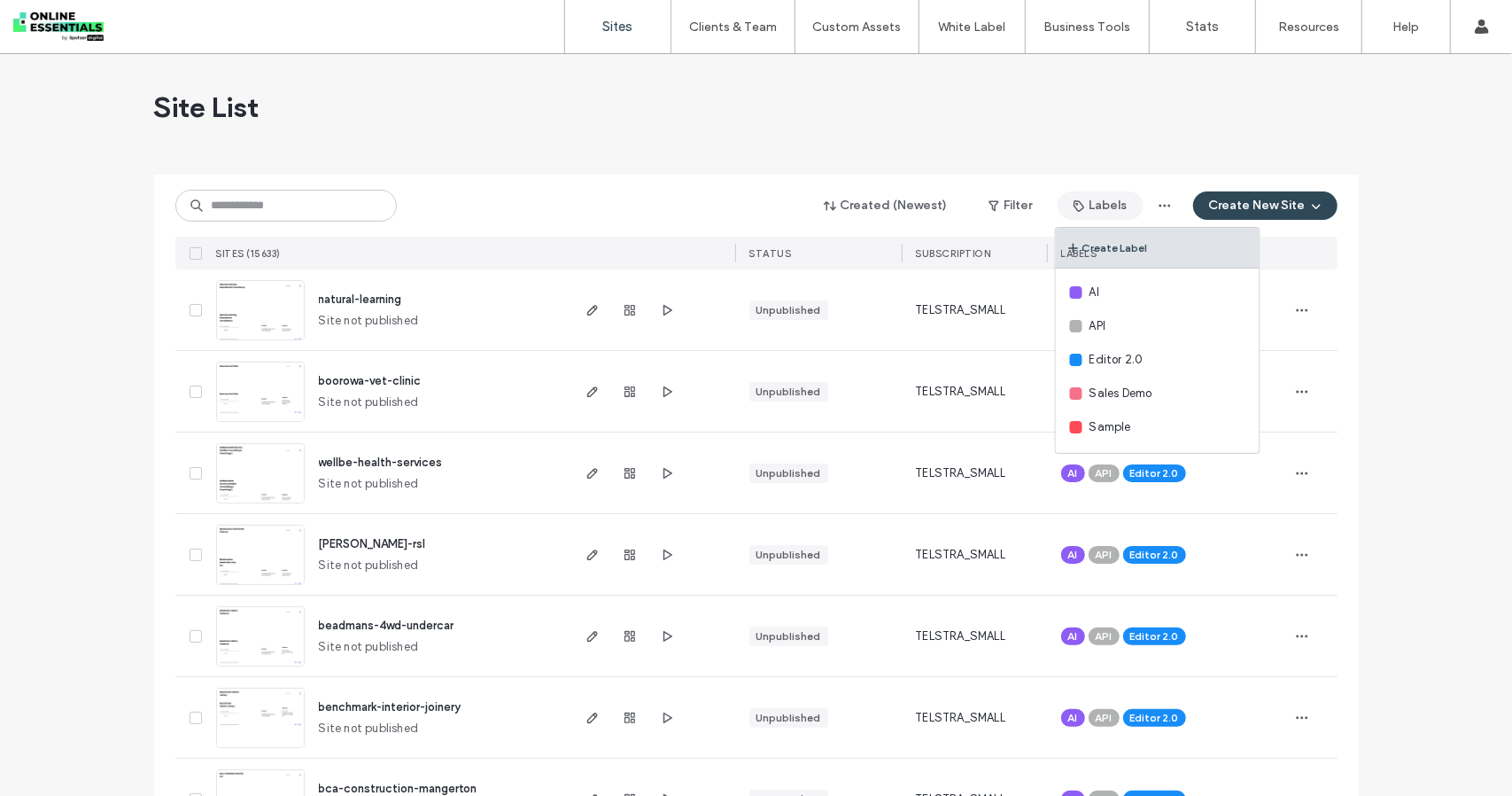
click at [1104, 240] on button "Create Label" at bounding box center [1158, 248] width 203 height 41
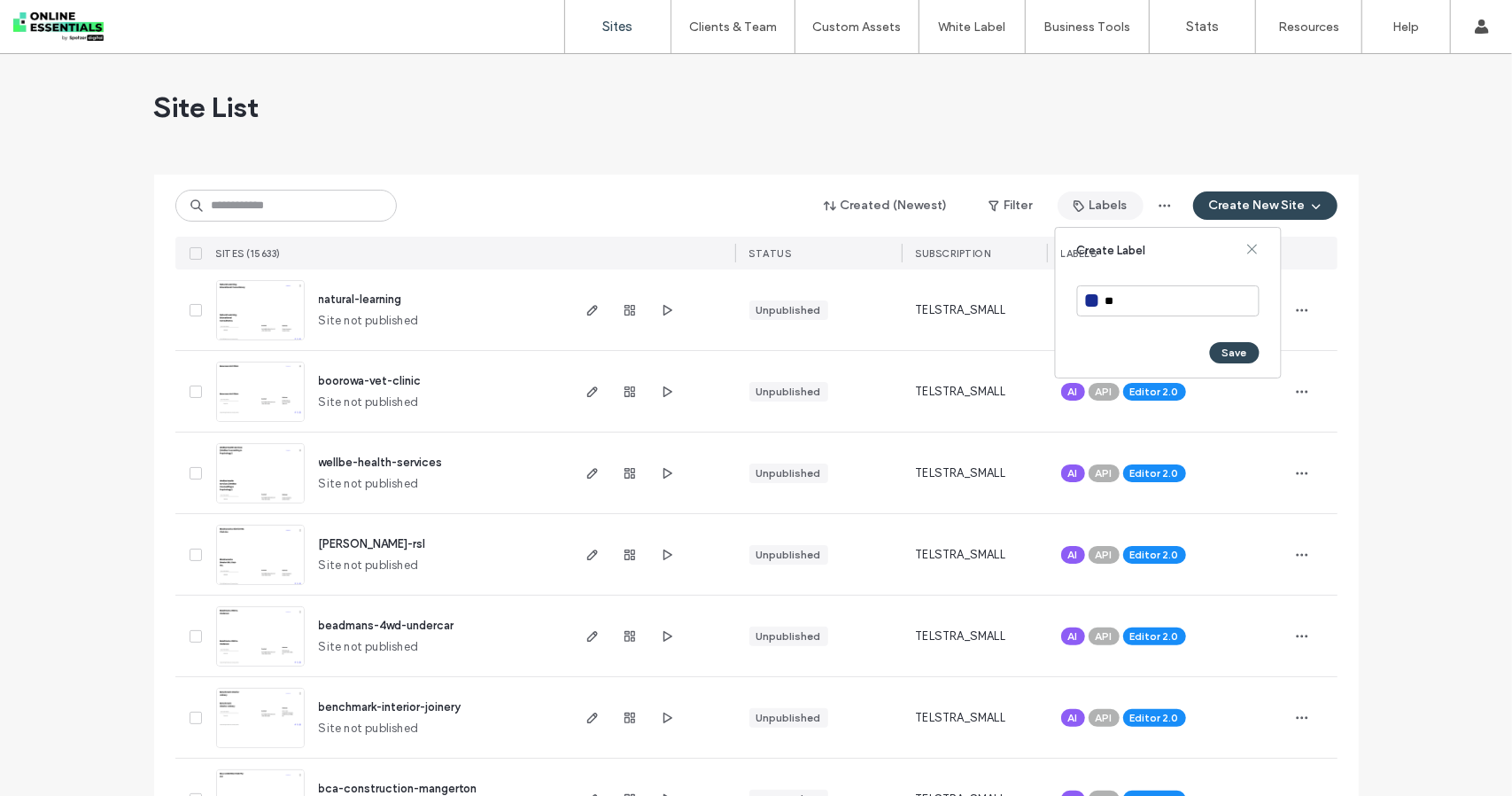
type input "*"
type input "**********"
click at [1225, 352] on button "Save" at bounding box center [1235, 352] width 50 height 21
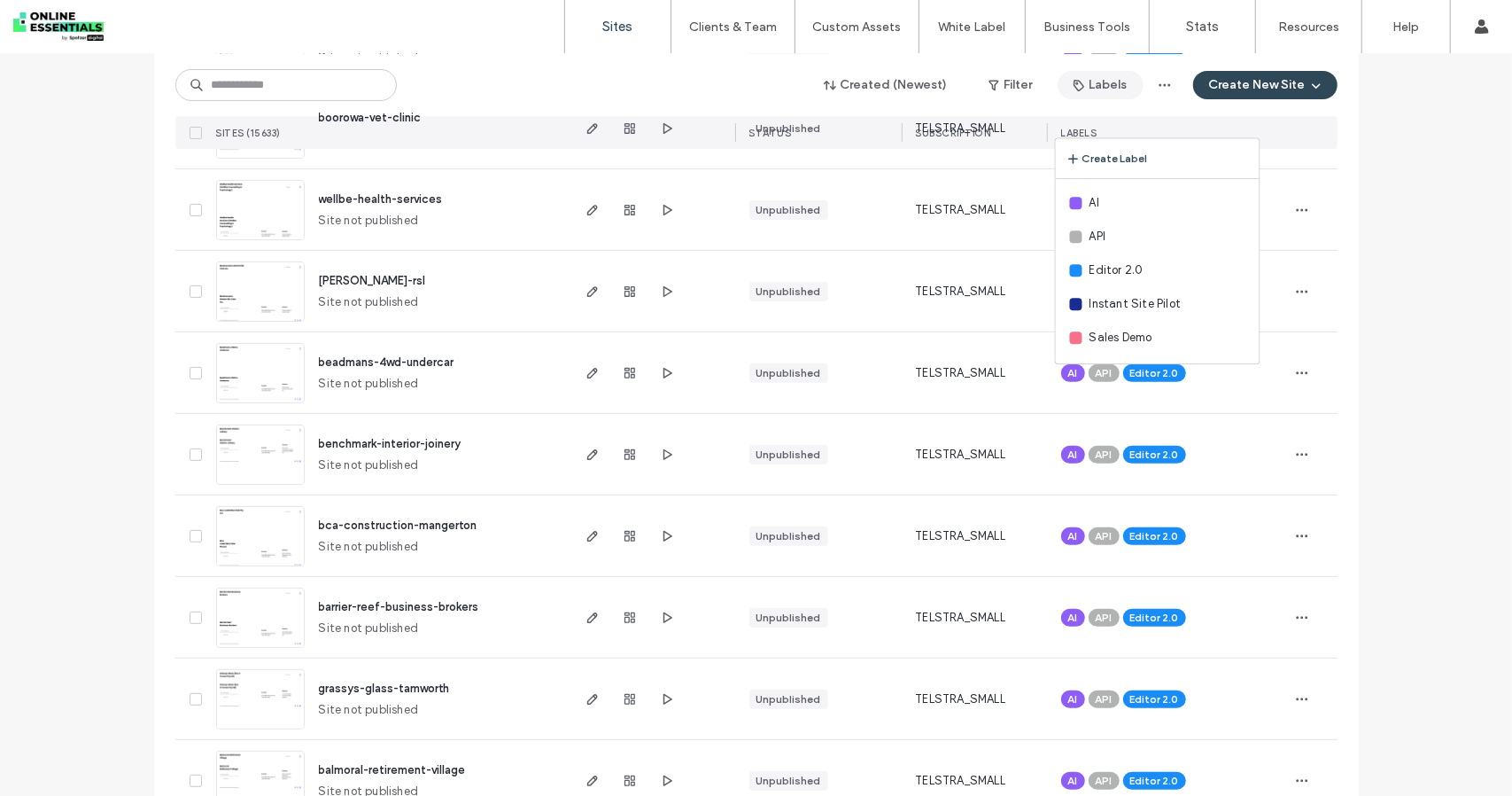
scroll to position [266, 0]
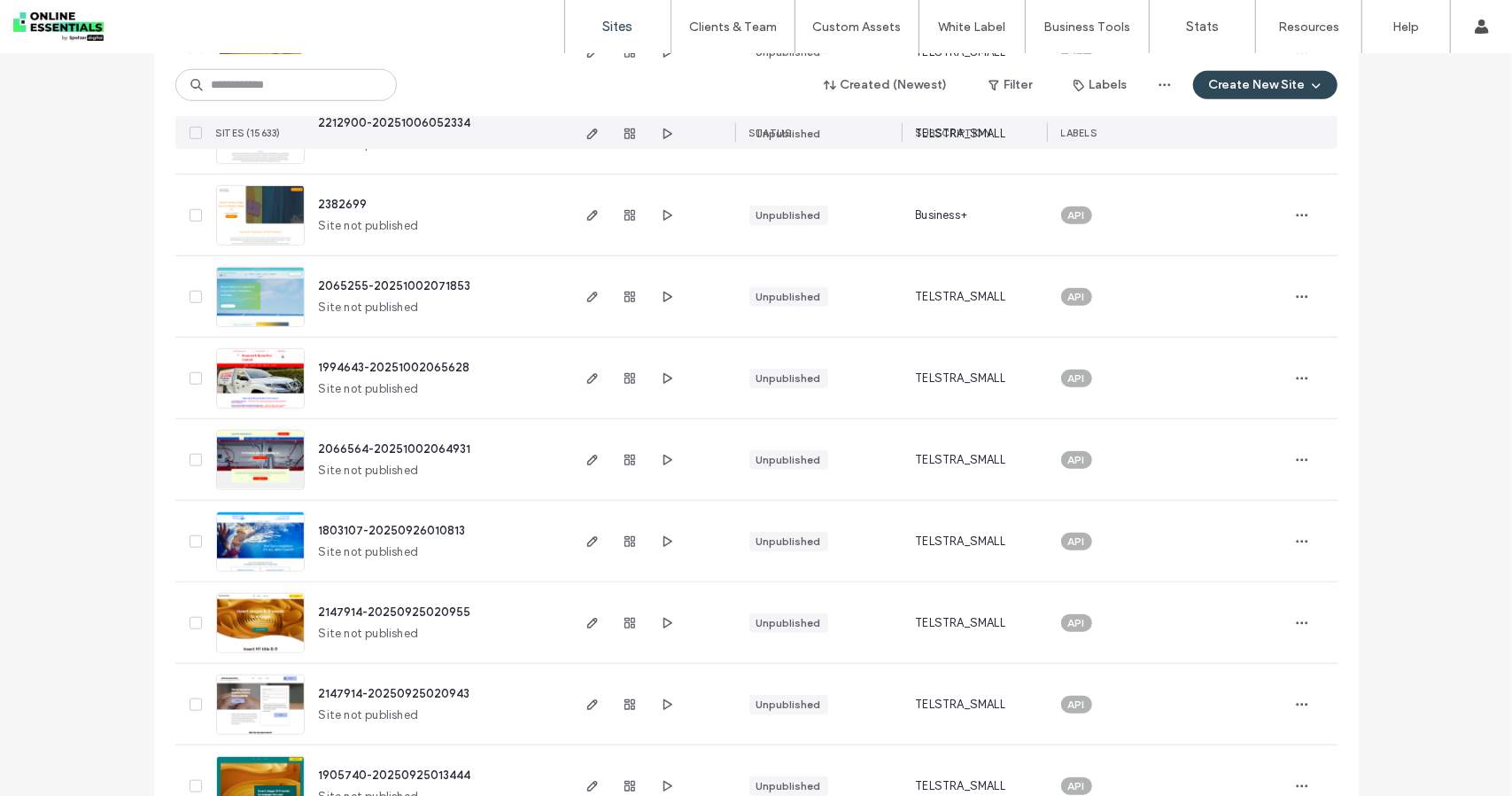
scroll to position [5406, 0]
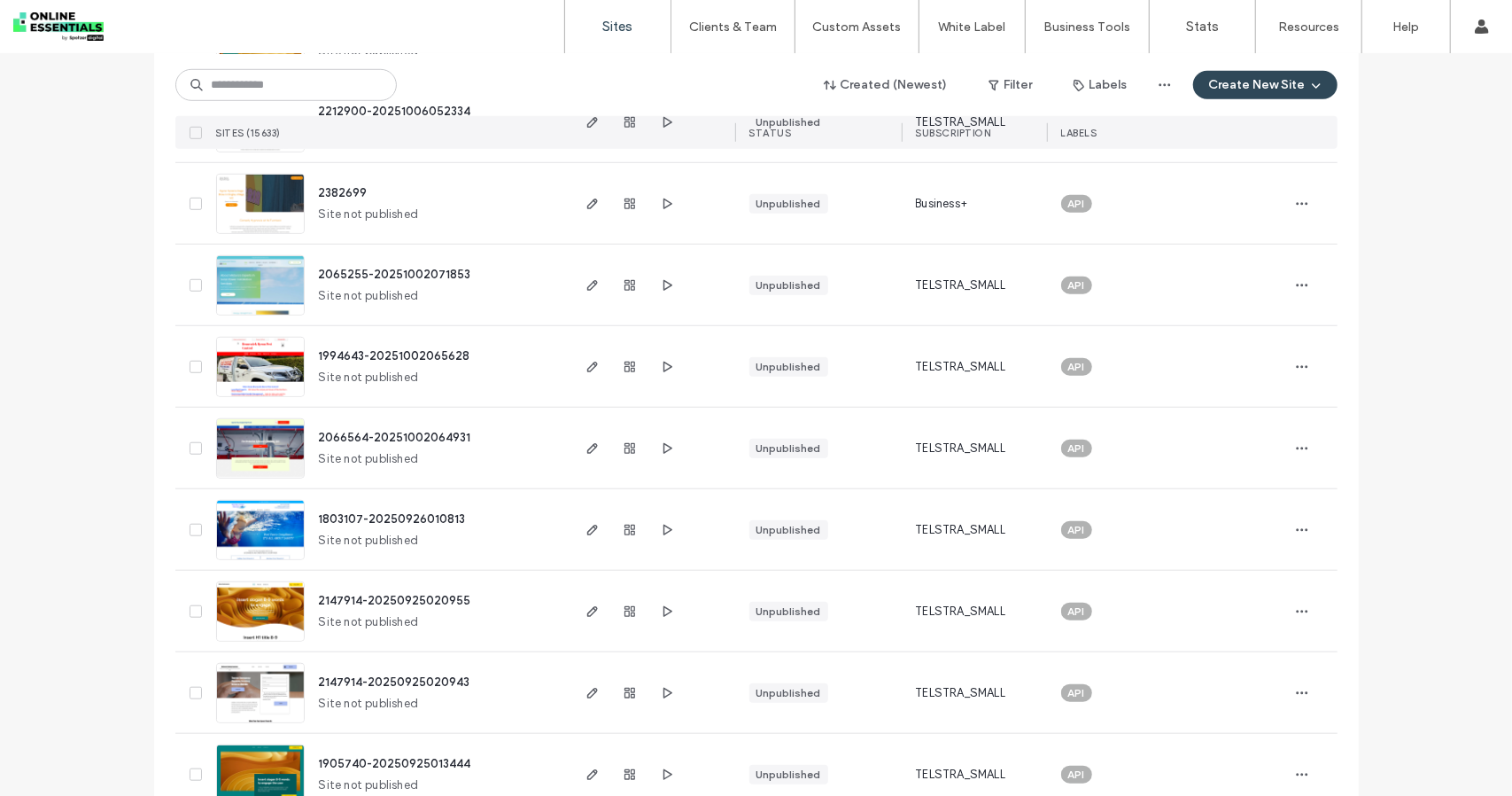
drag, startPoint x: 1476, startPoint y: 260, endPoint x: 1464, endPoint y: 272, distance: 17.0
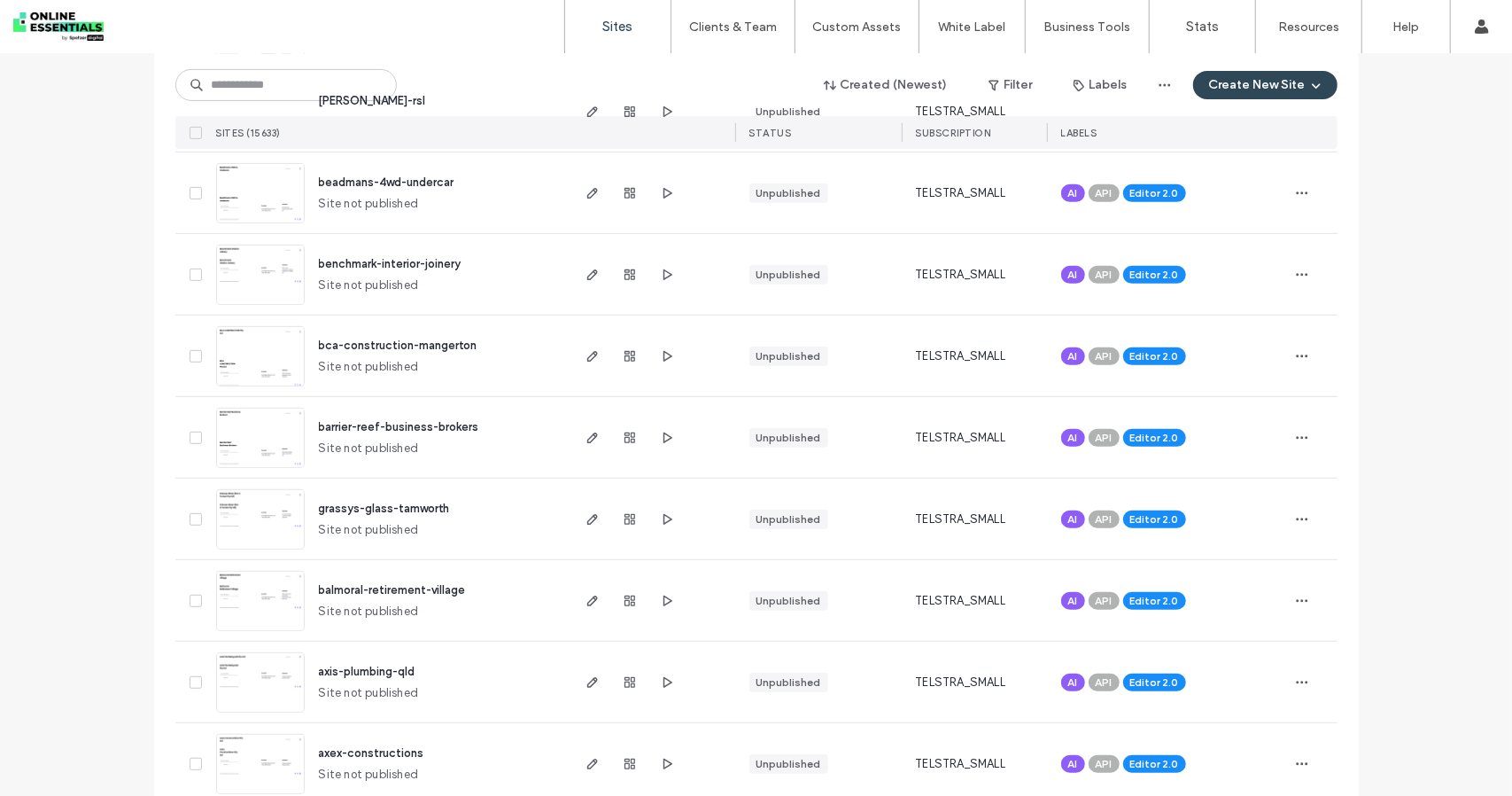
scroll to position [0, 0]
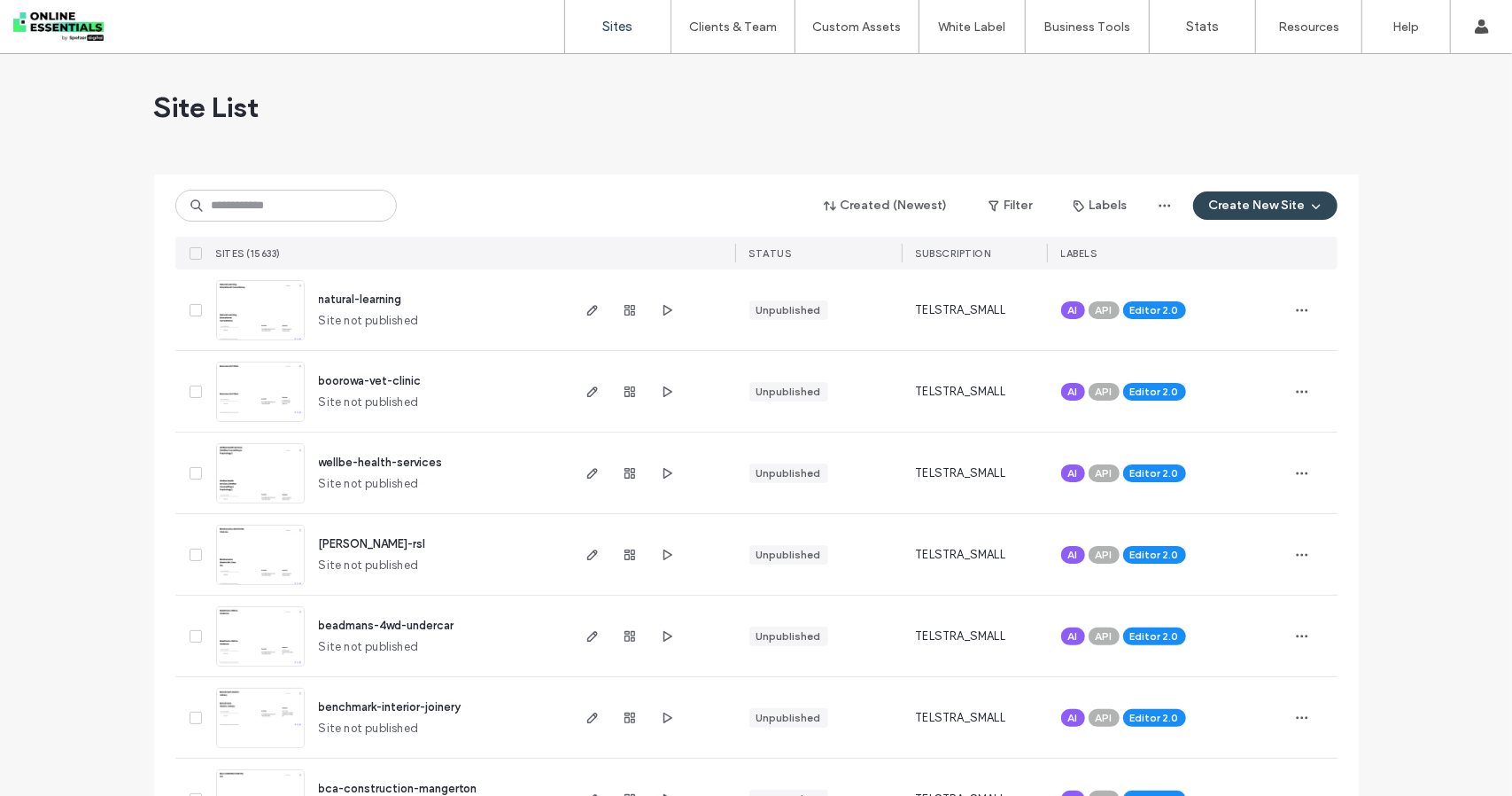
click at [1076, 247] on span "LABELS" at bounding box center [1079, 252] width 36 height 12
click at [1126, 201] on button "Labels" at bounding box center [1101, 205] width 86 height 29
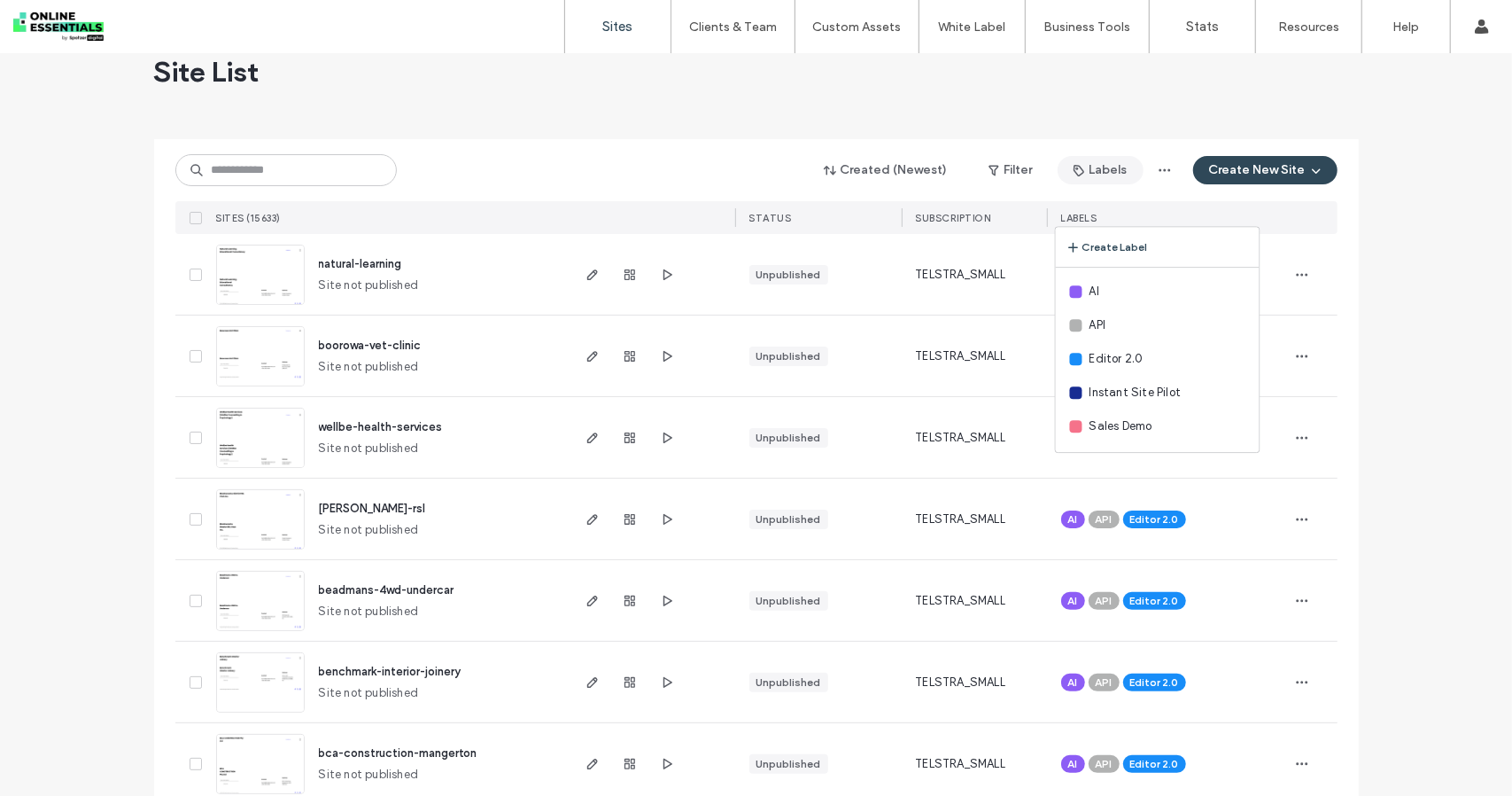
scroll to position [89, 0]
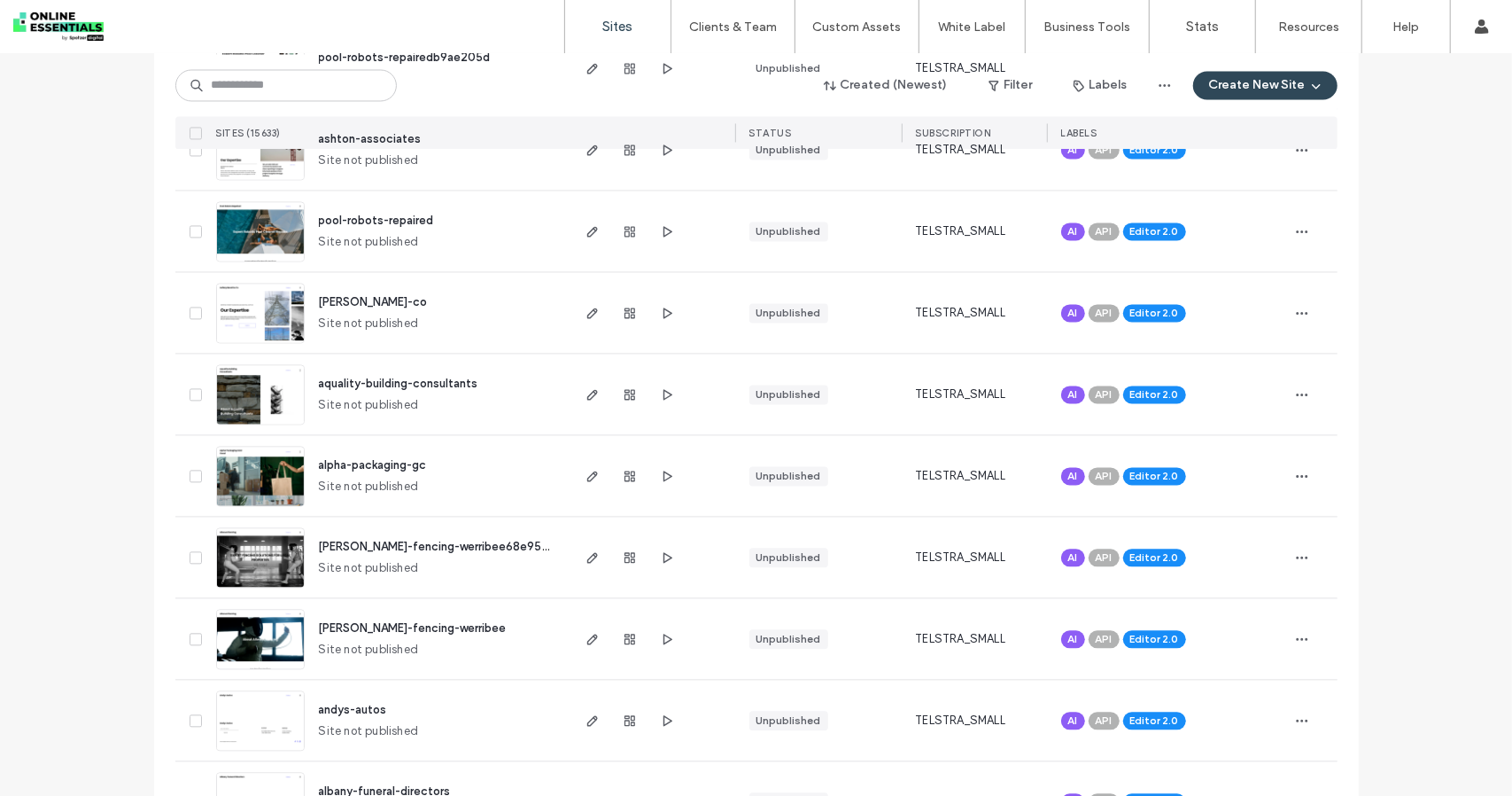
scroll to position [2304, 0]
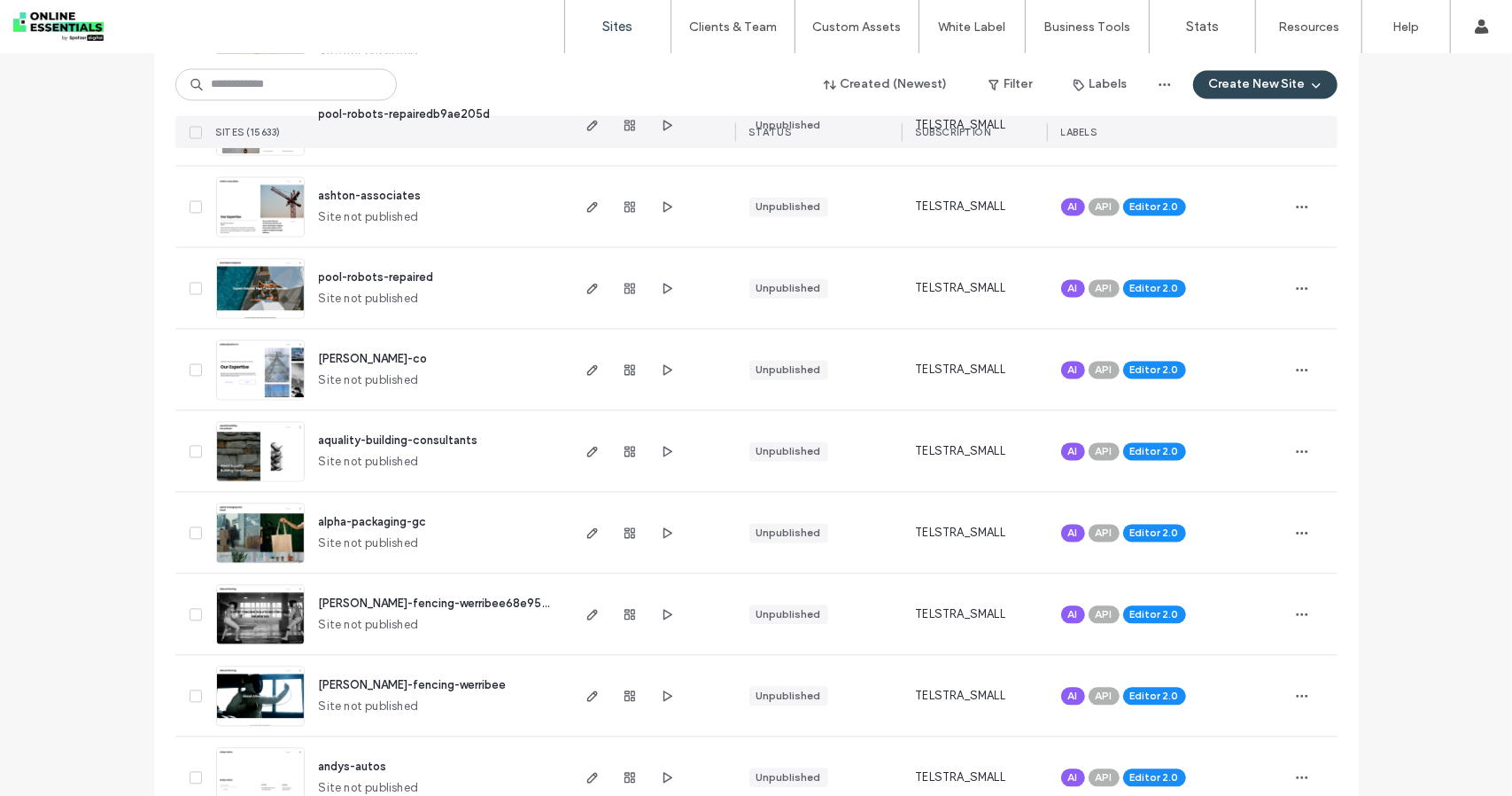
click at [243, 292] on img at bounding box center [261, 320] width 87 height 120
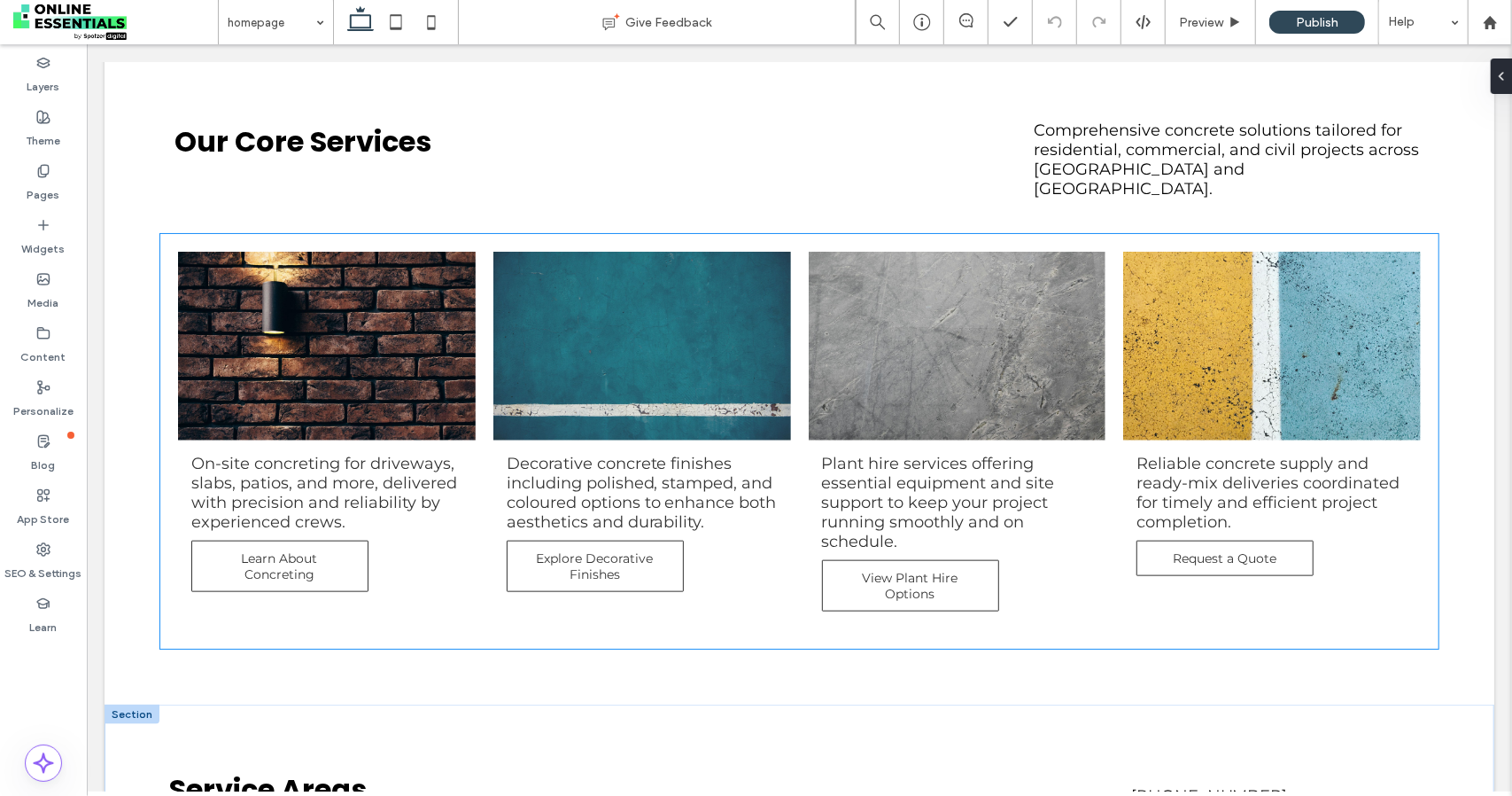
scroll to position [400, 0]
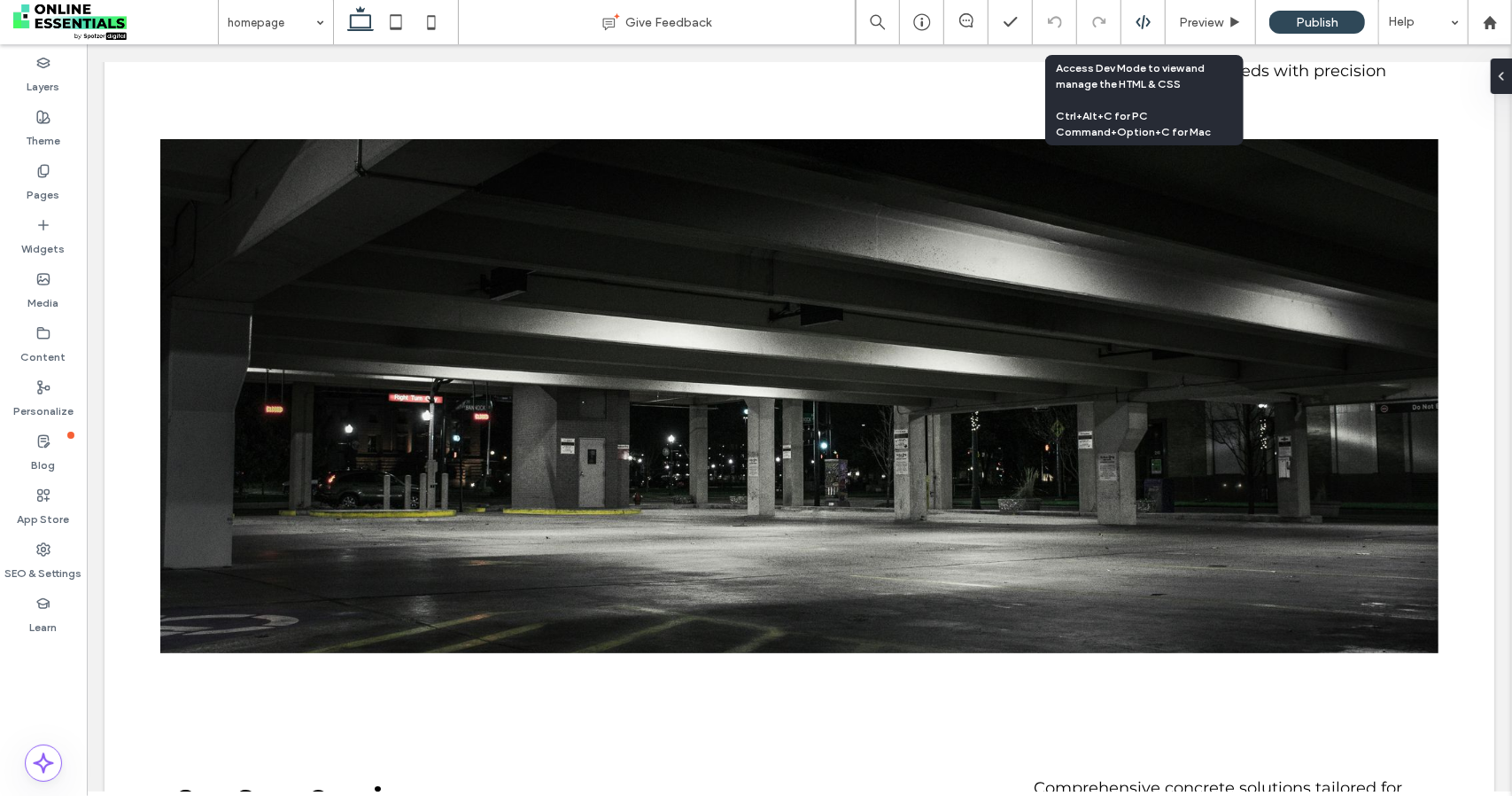
click at [1131, 34] on div at bounding box center [1144, 22] width 44 height 44
click at [1143, 21] on icon at bounding box center [1143, 21] width 16 height 16
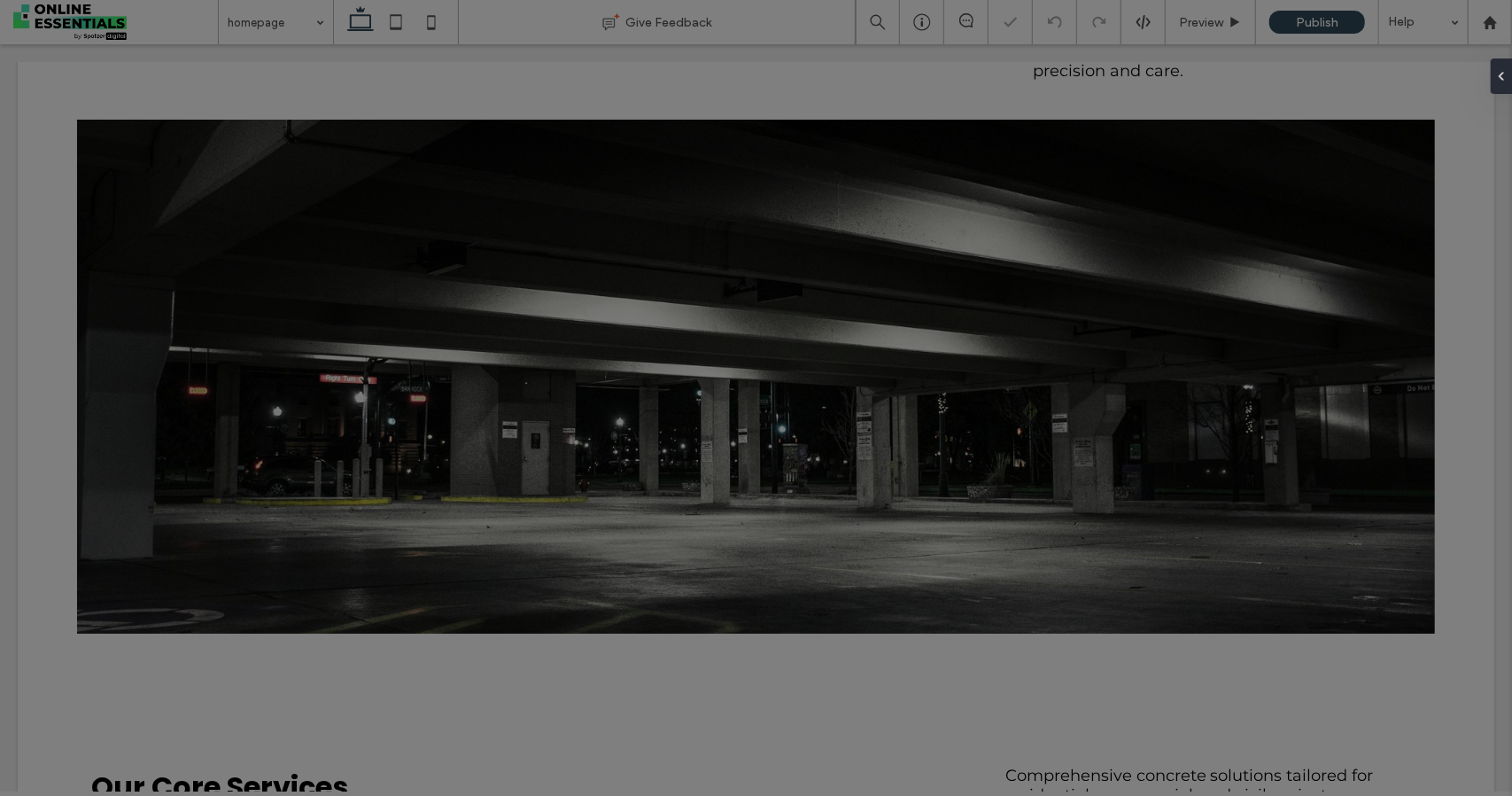
scroll to position [0, 0]
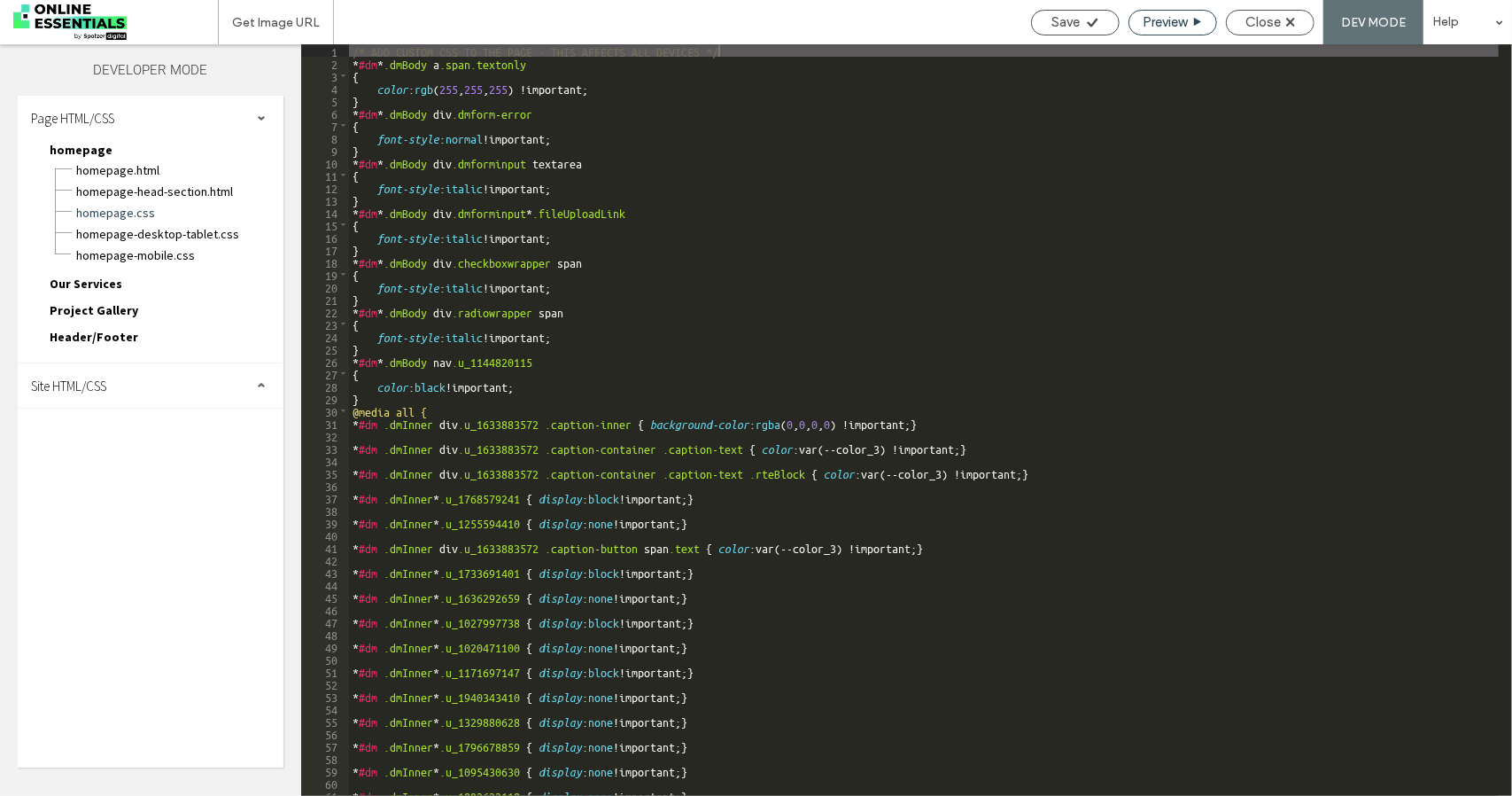
click at [1165, 18] on span "Preview" at bounding box center [1165, 21] width 44 height 16
click at [1299, 22] on div "Close" at bounding box center [1271, 21] width 87 height 16
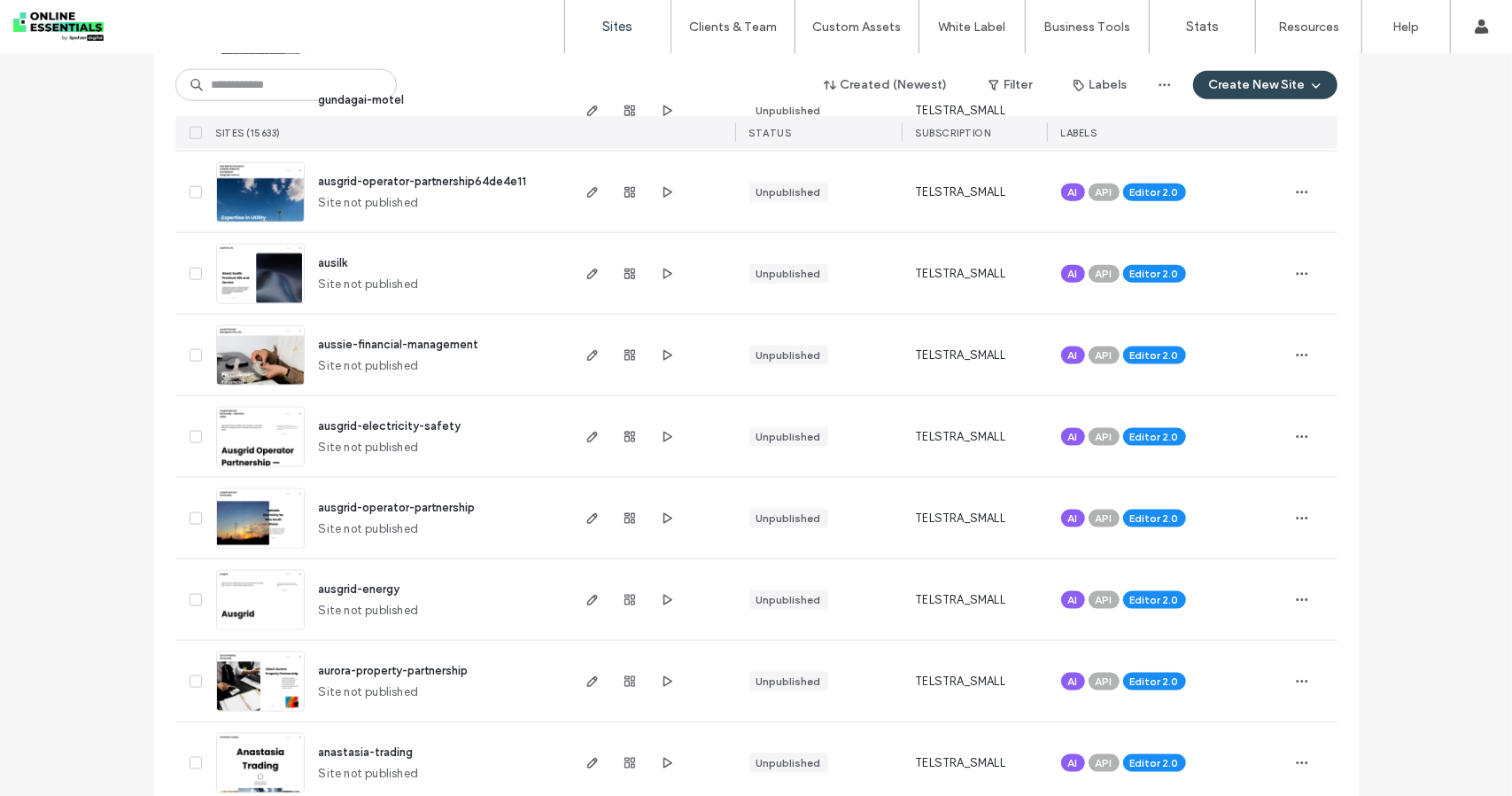
scroll to position [1950, 0]
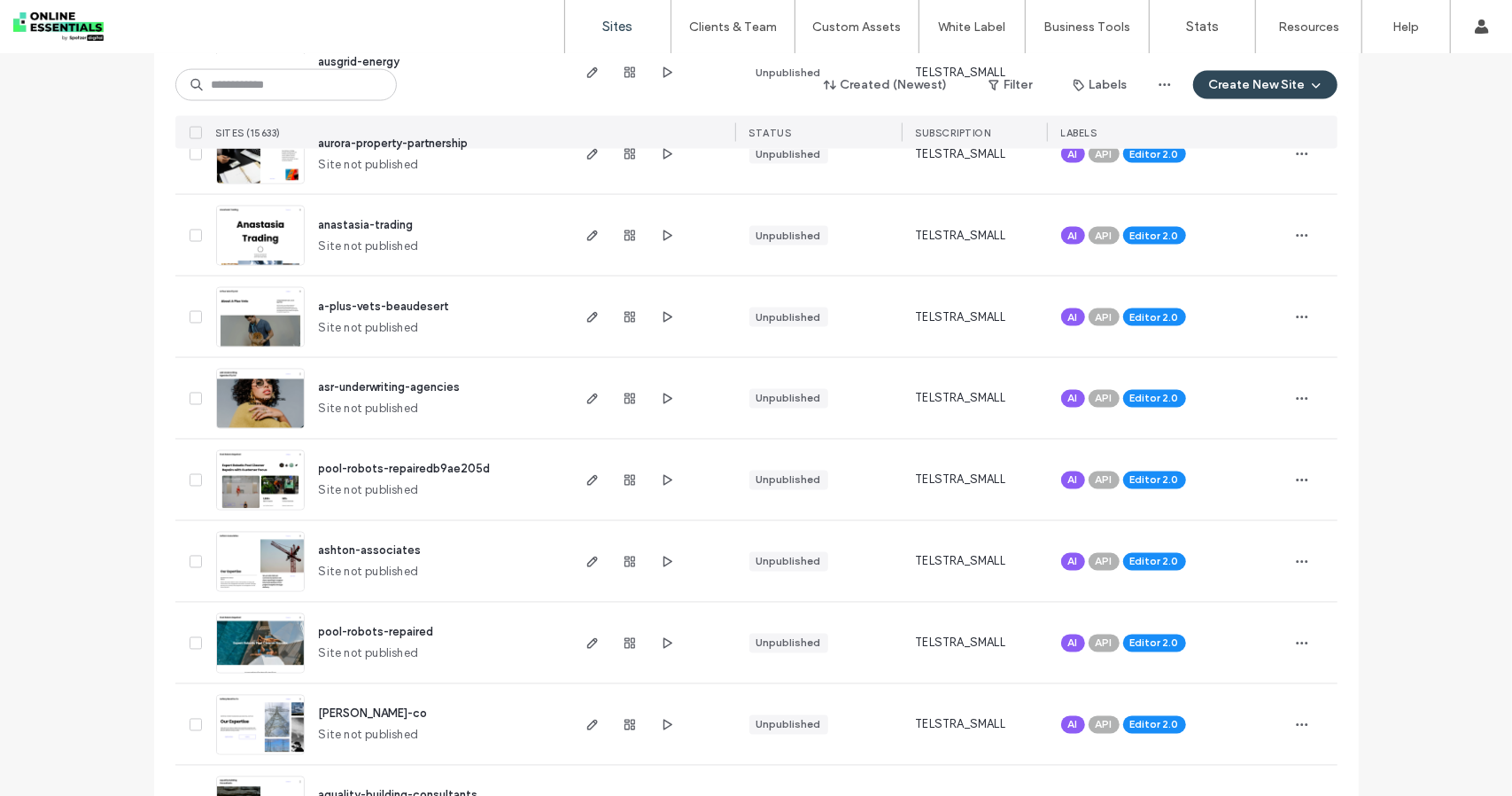
click at [245, 549] on img at bounding box center [261, 593] width 87 height 120
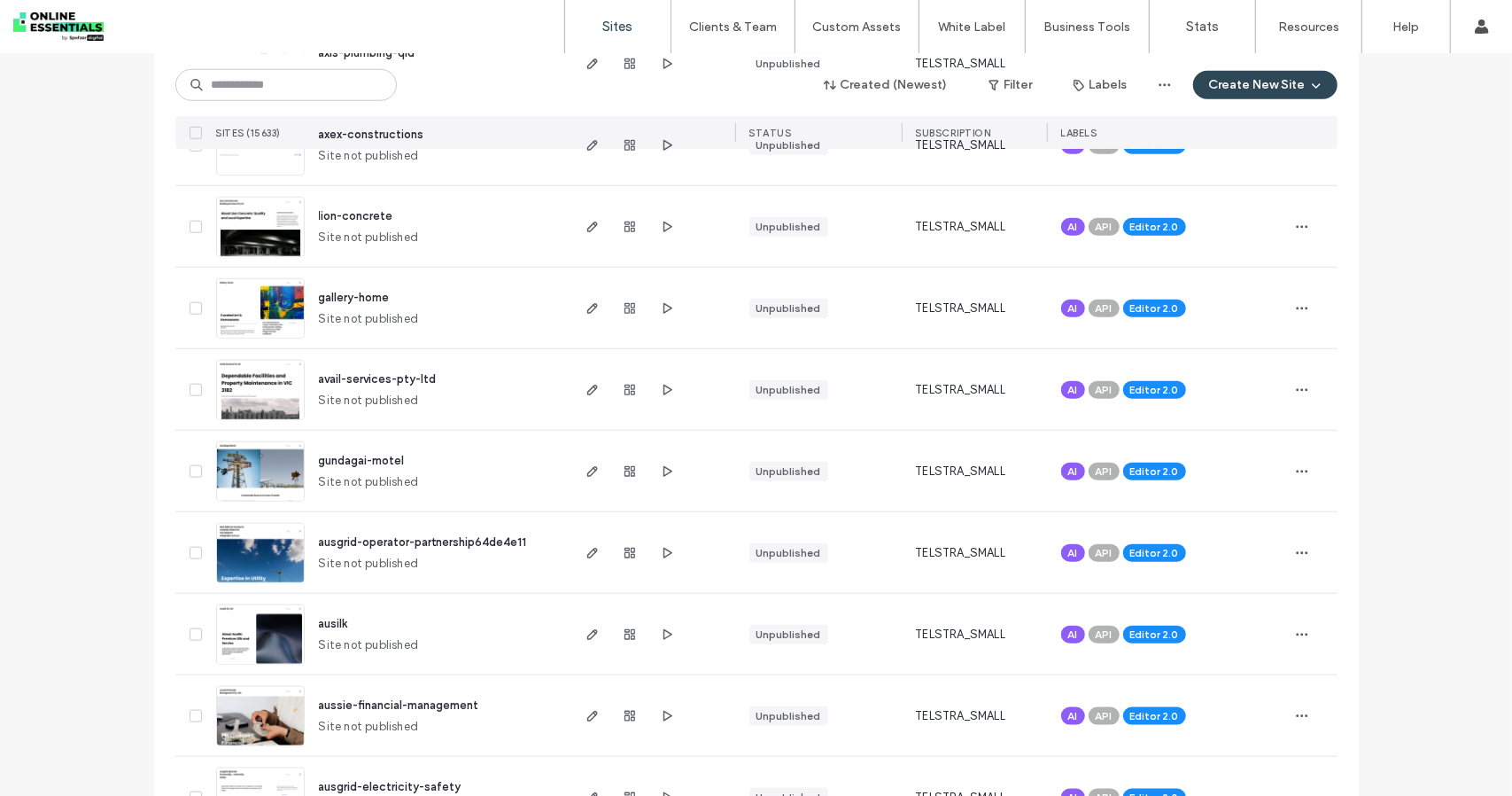
scroll to position [1063, 0]
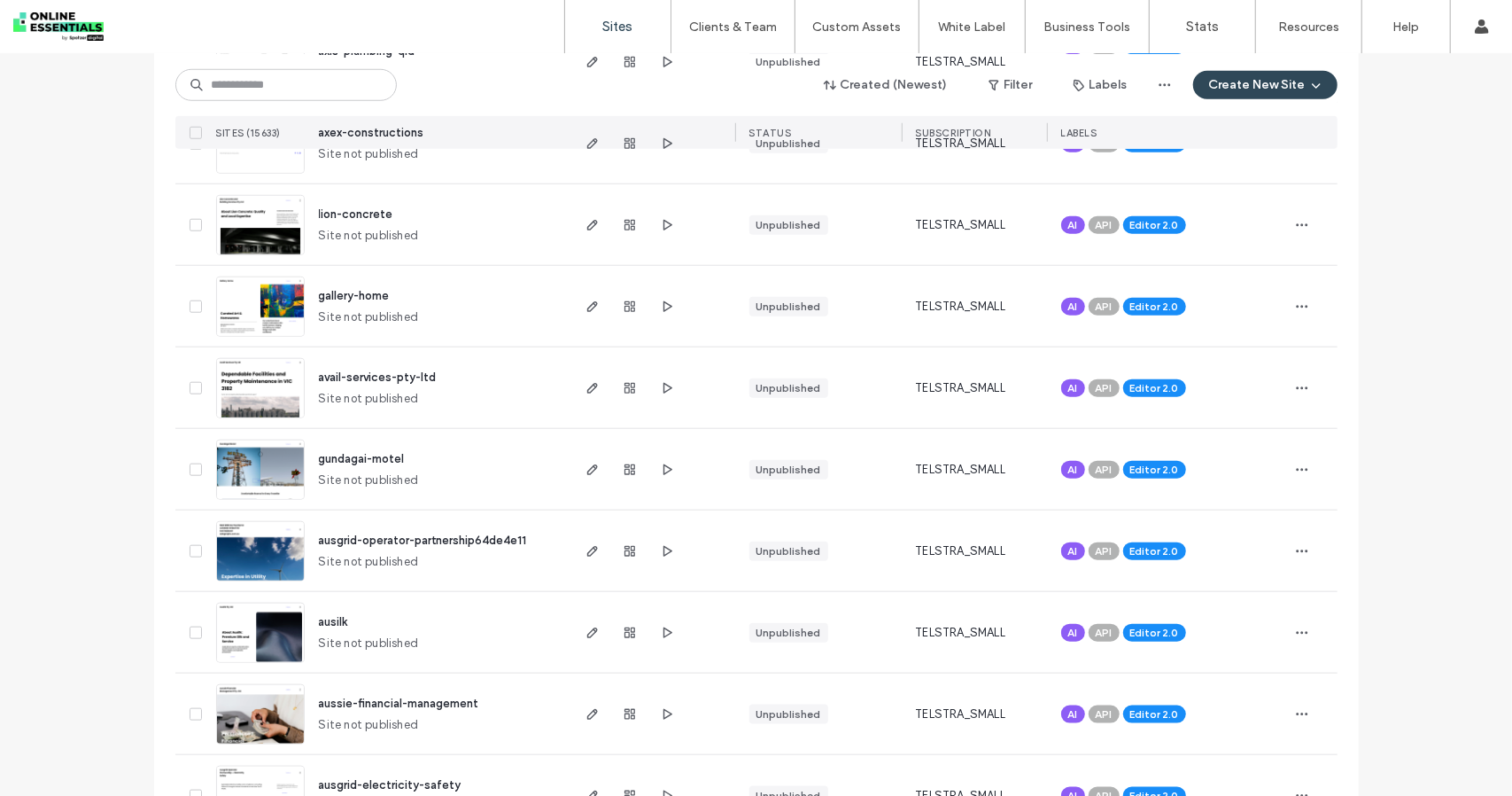
click at [251, 549] on img at bounding box center [261, 582] width 87 height 120
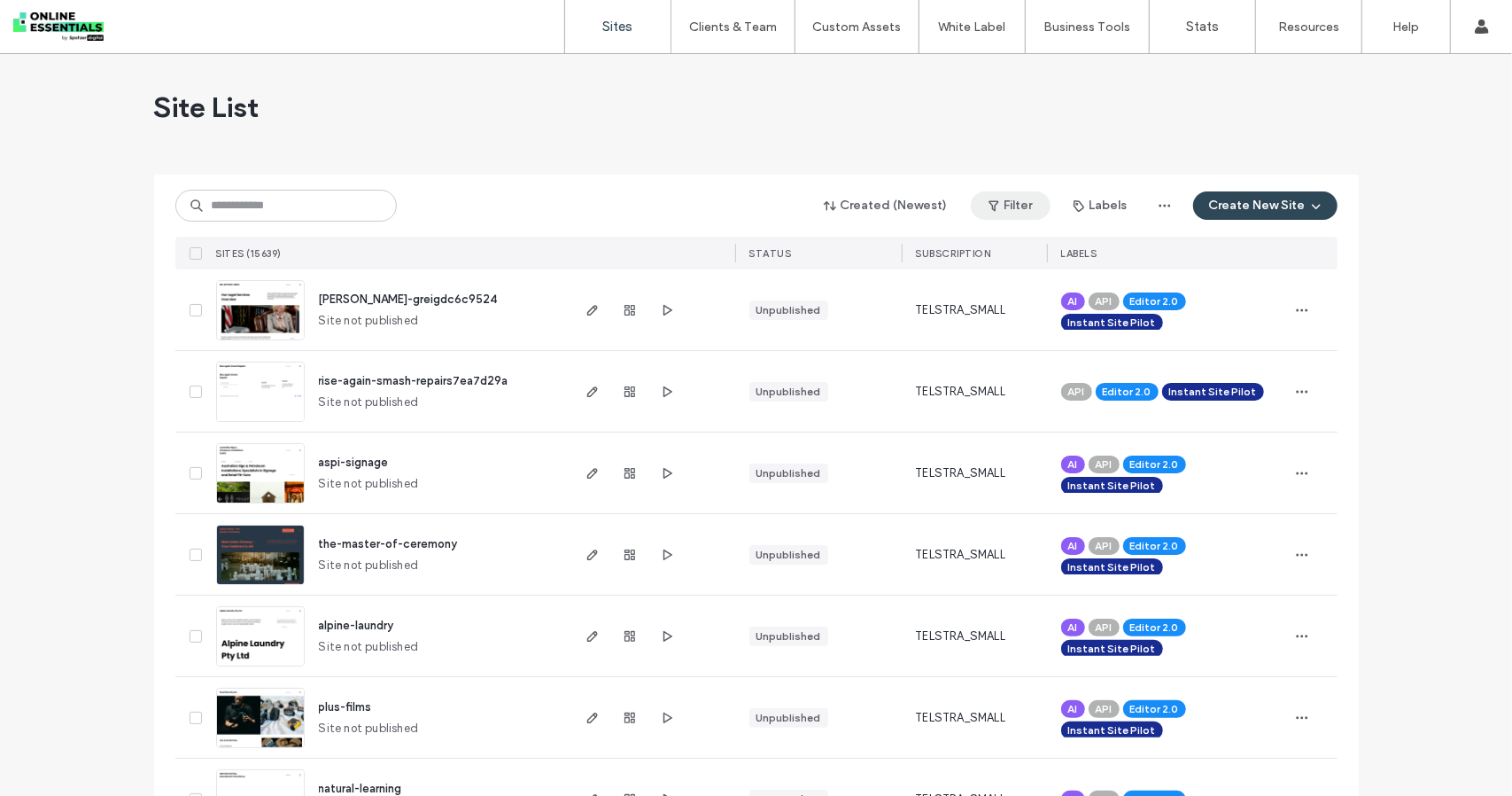
click at [1022, 202] on button "Filter" at bounding box center [1011, 205] width 79 height 29
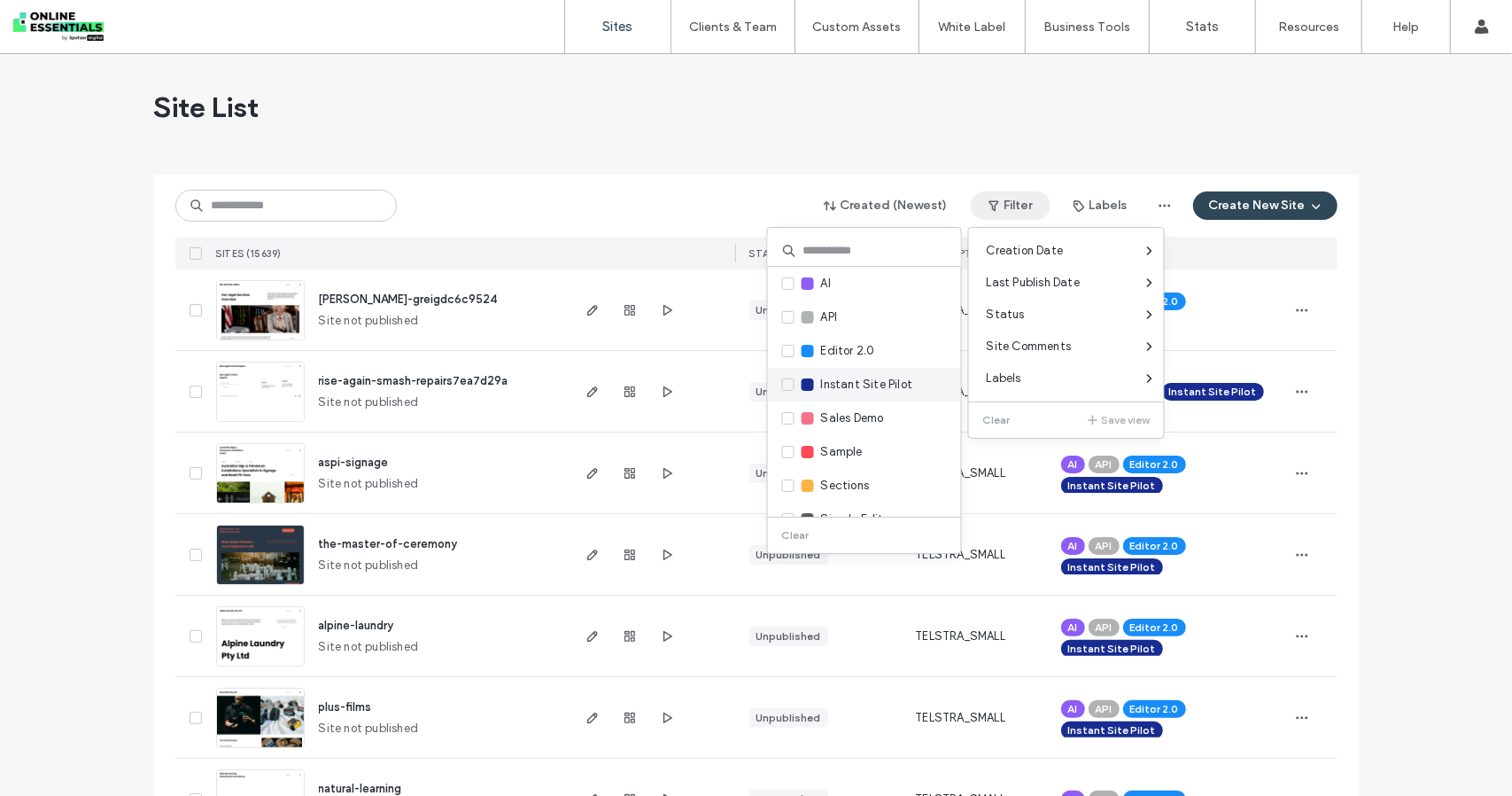
click at [792, 384] on span at bounding box center [787, 384] width 12 height 12
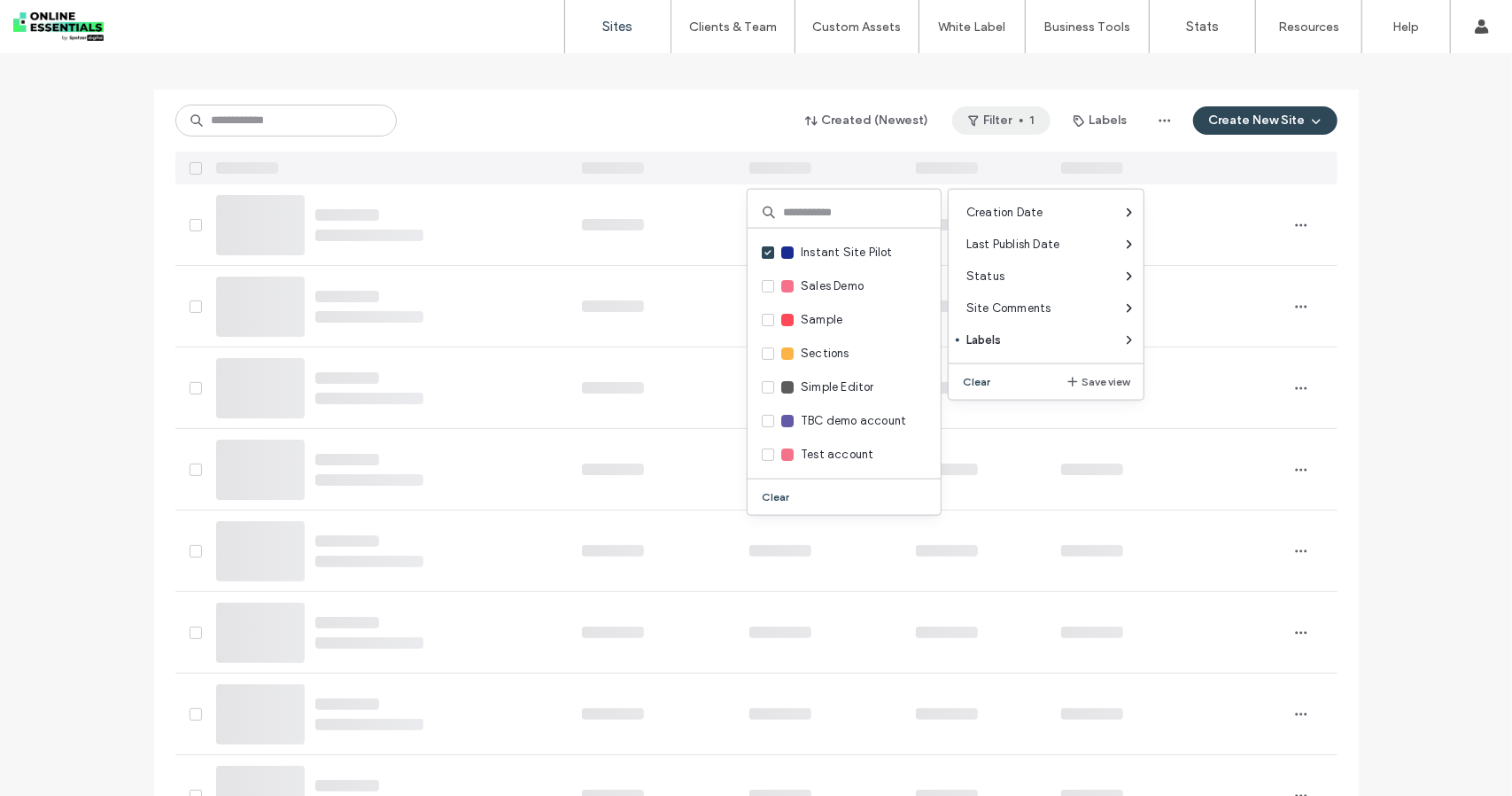
scroll to position [89, 0]
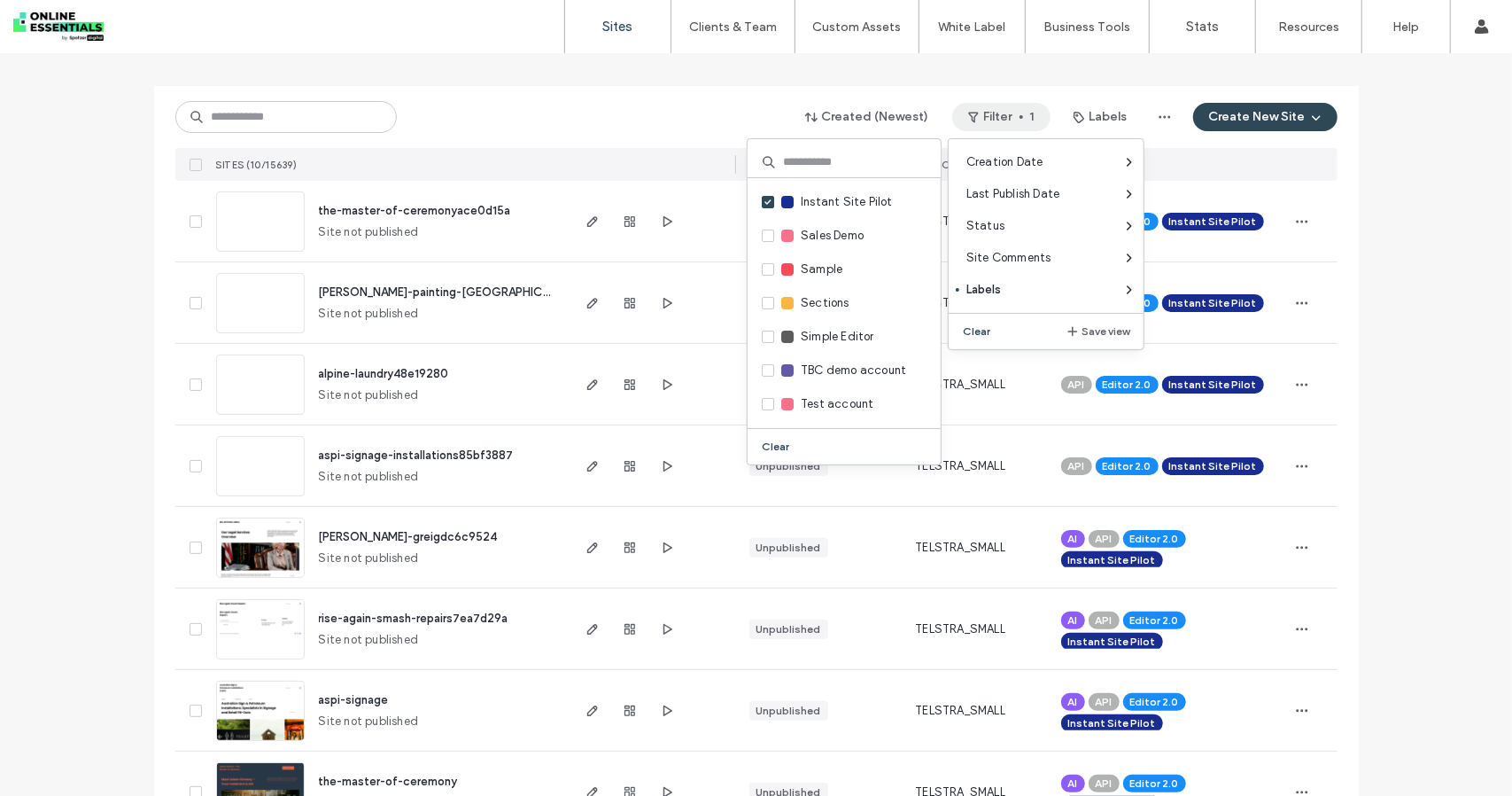
click at [110, 235] on div "Site List Created (Newest) Filter 1 Labels Create New Site SITES (10/15639) STA…" at bounding box center [756, 492] width 1512 height 1052
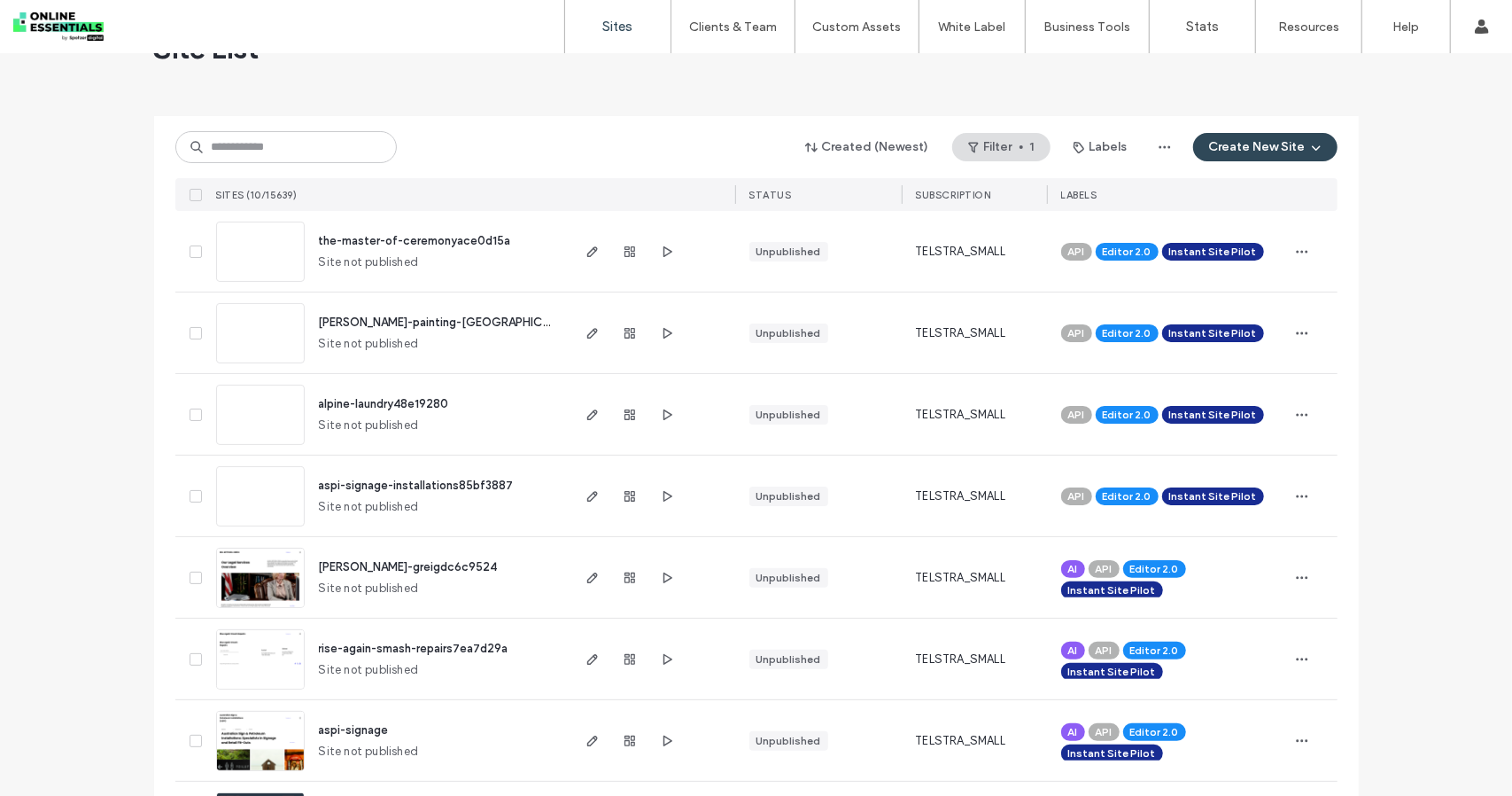
scroll to position [310, 0]
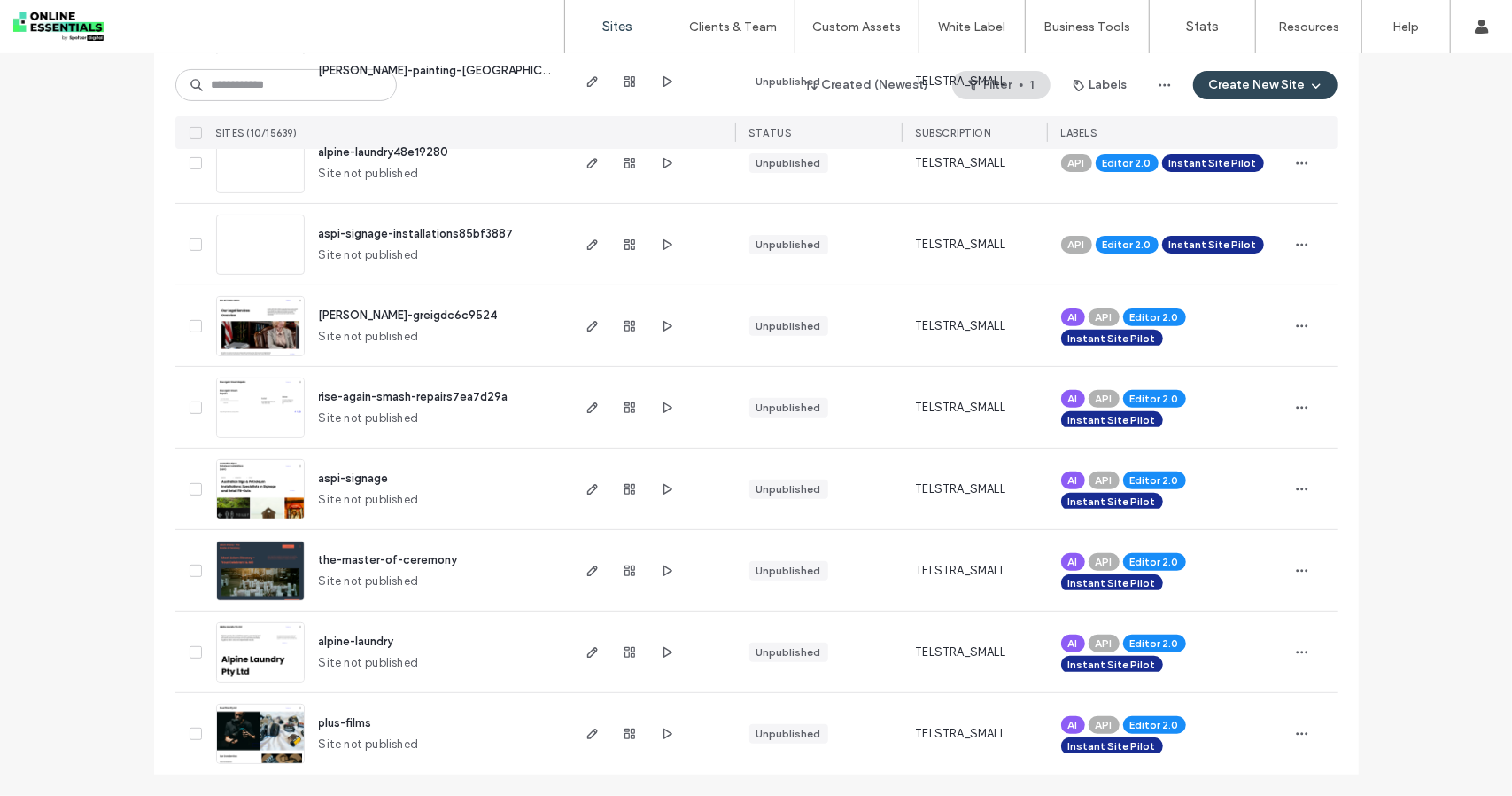
click at [251, 574] on img at bounding box center [261, 602] width 87 height 120
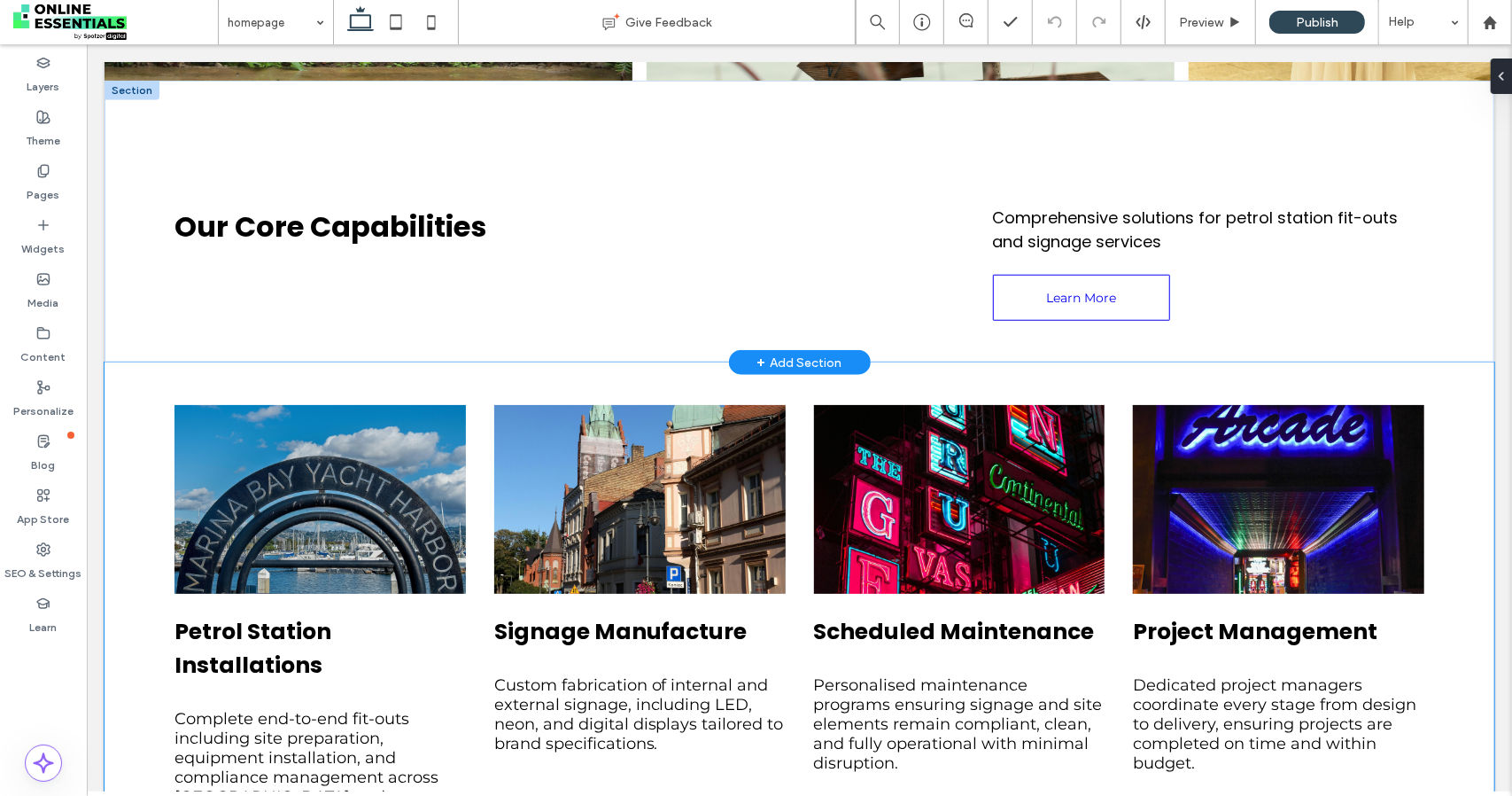
scroll to position [974, 0]
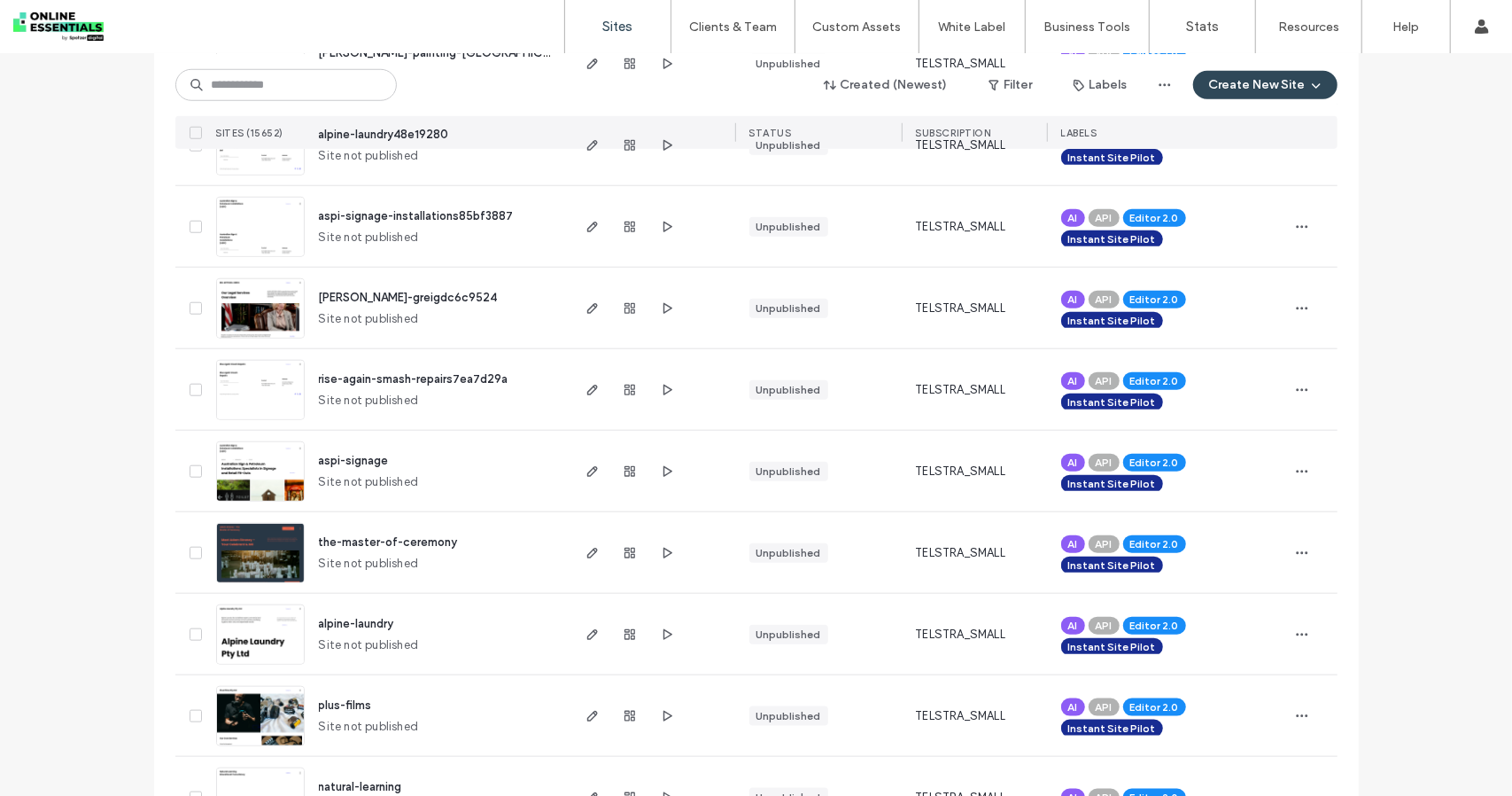
scroll to position [1684, 0]
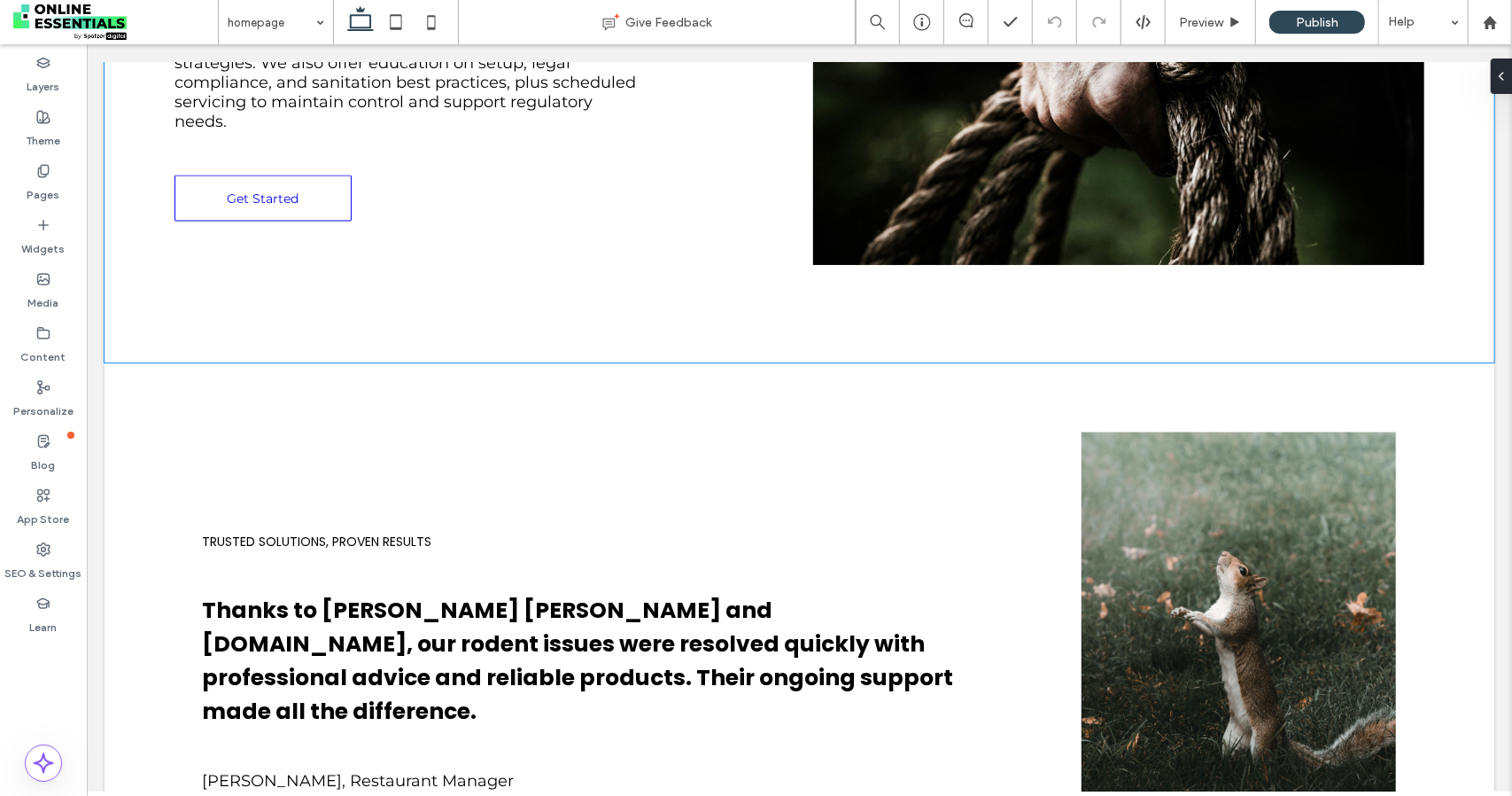
scroll to position [1420, 0]
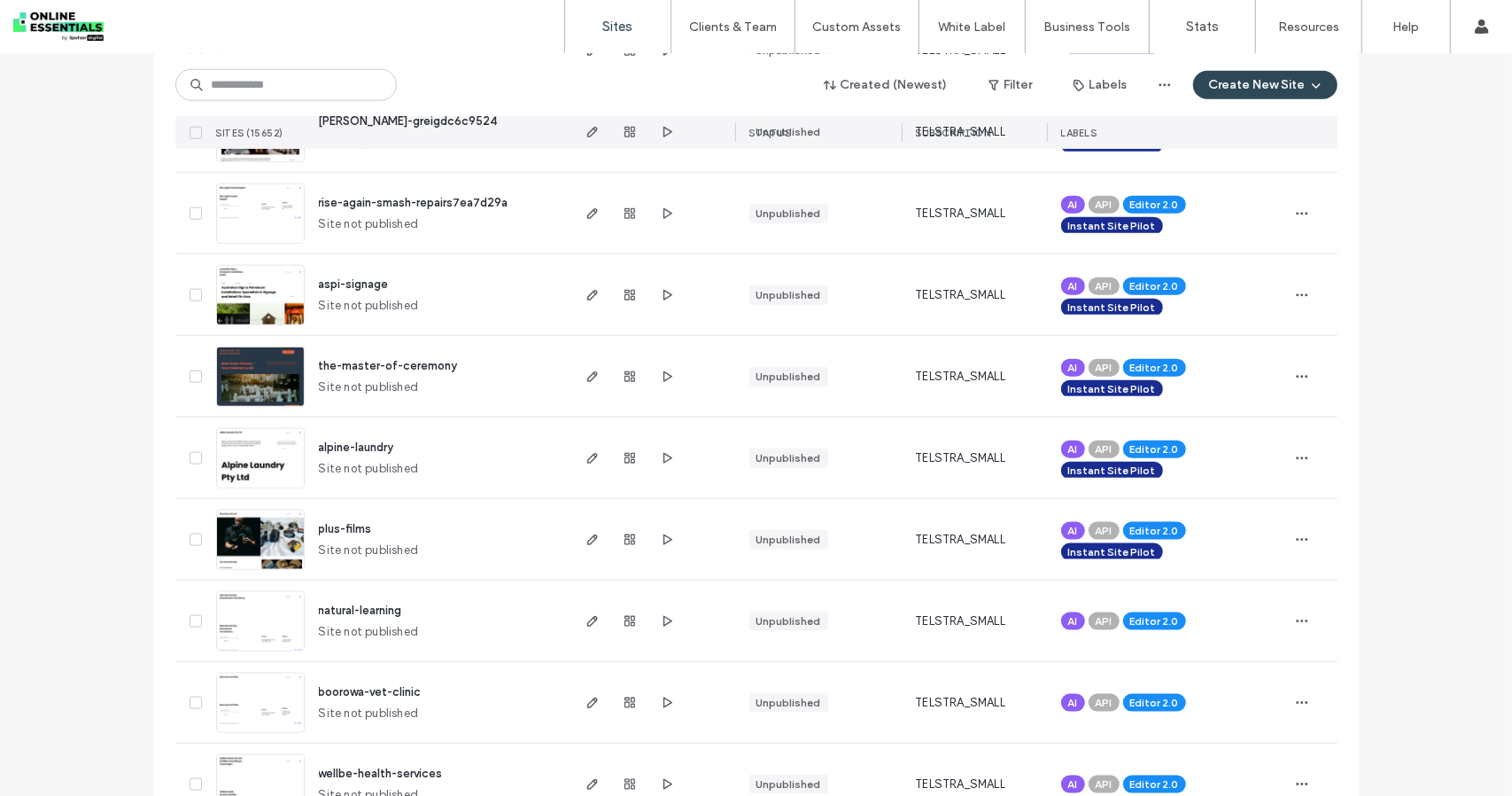
scroll to position [1241, 0]
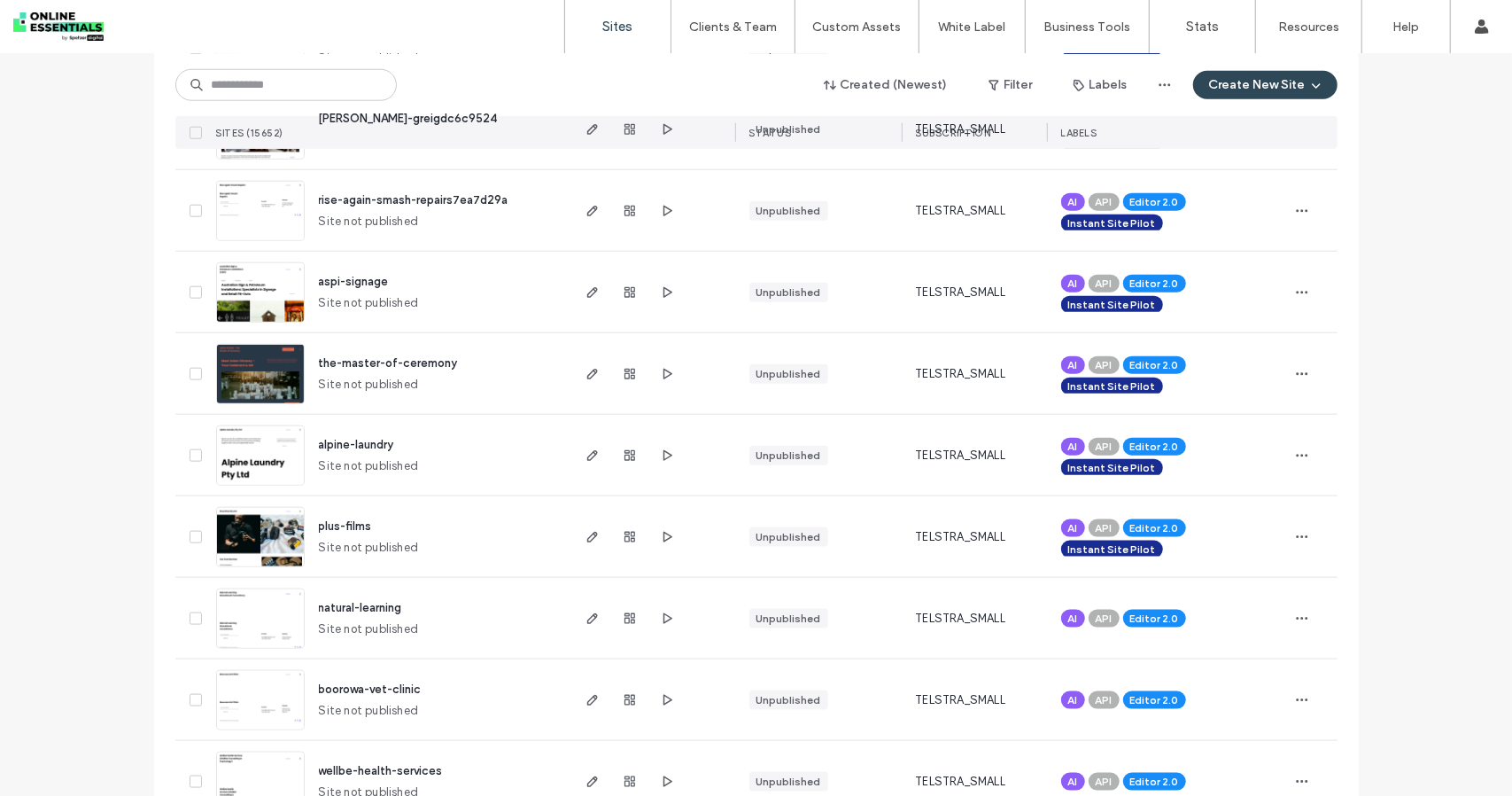
click at [242, 269] on img at bounding box center [261, 324] width 87 height 120
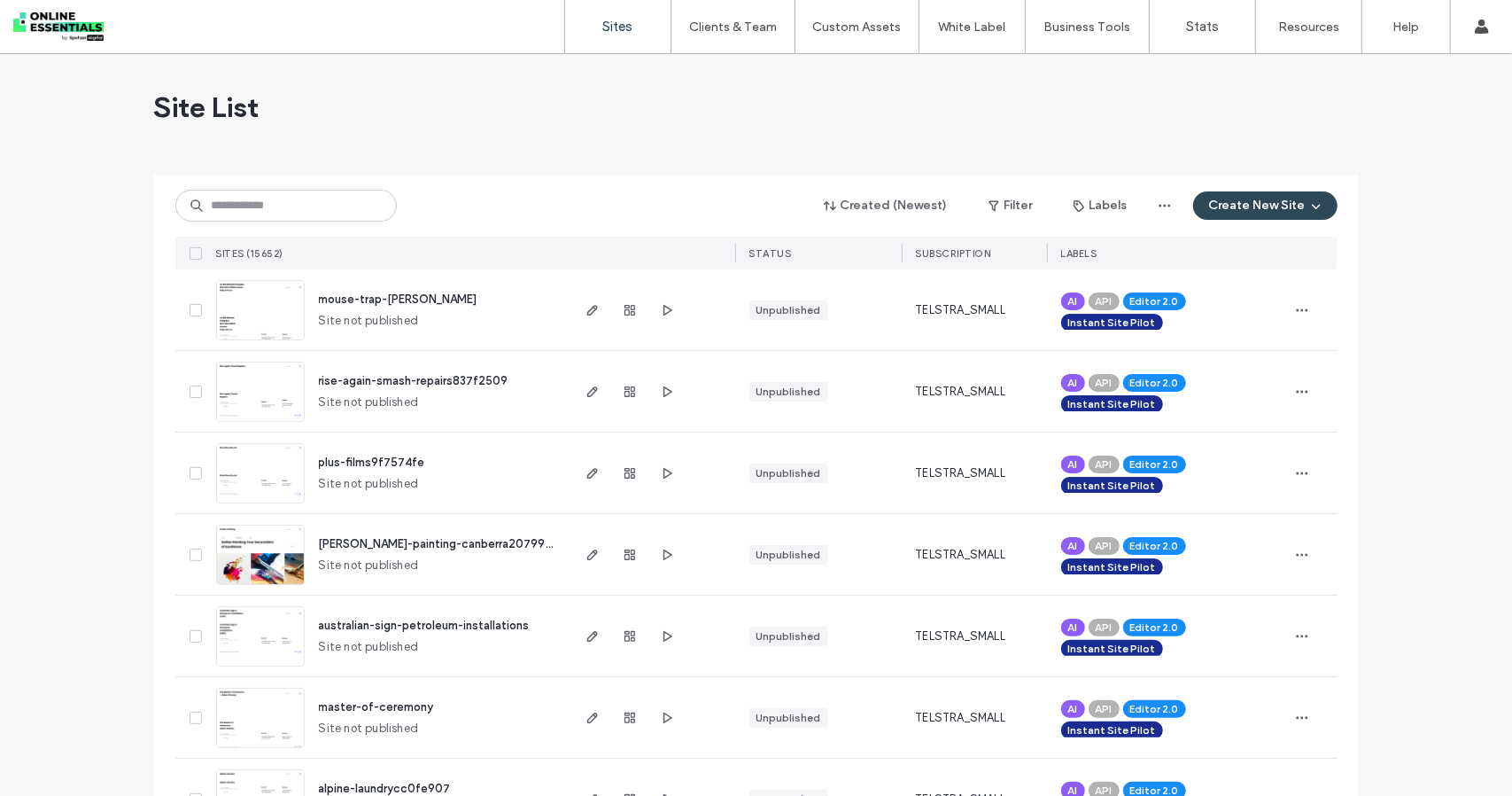
click at [274, 248] on span "SITES (15652)" at bounding box center [250, 252] width 68 height 12
click at [237, 259] on div "SITES (15652)" at bounding box center [250, 253] width 68 height 18
drag, startPoint x: 245, startPoint y: 253, endPoint x: 520, endPoint y: 267, distance: 275.4
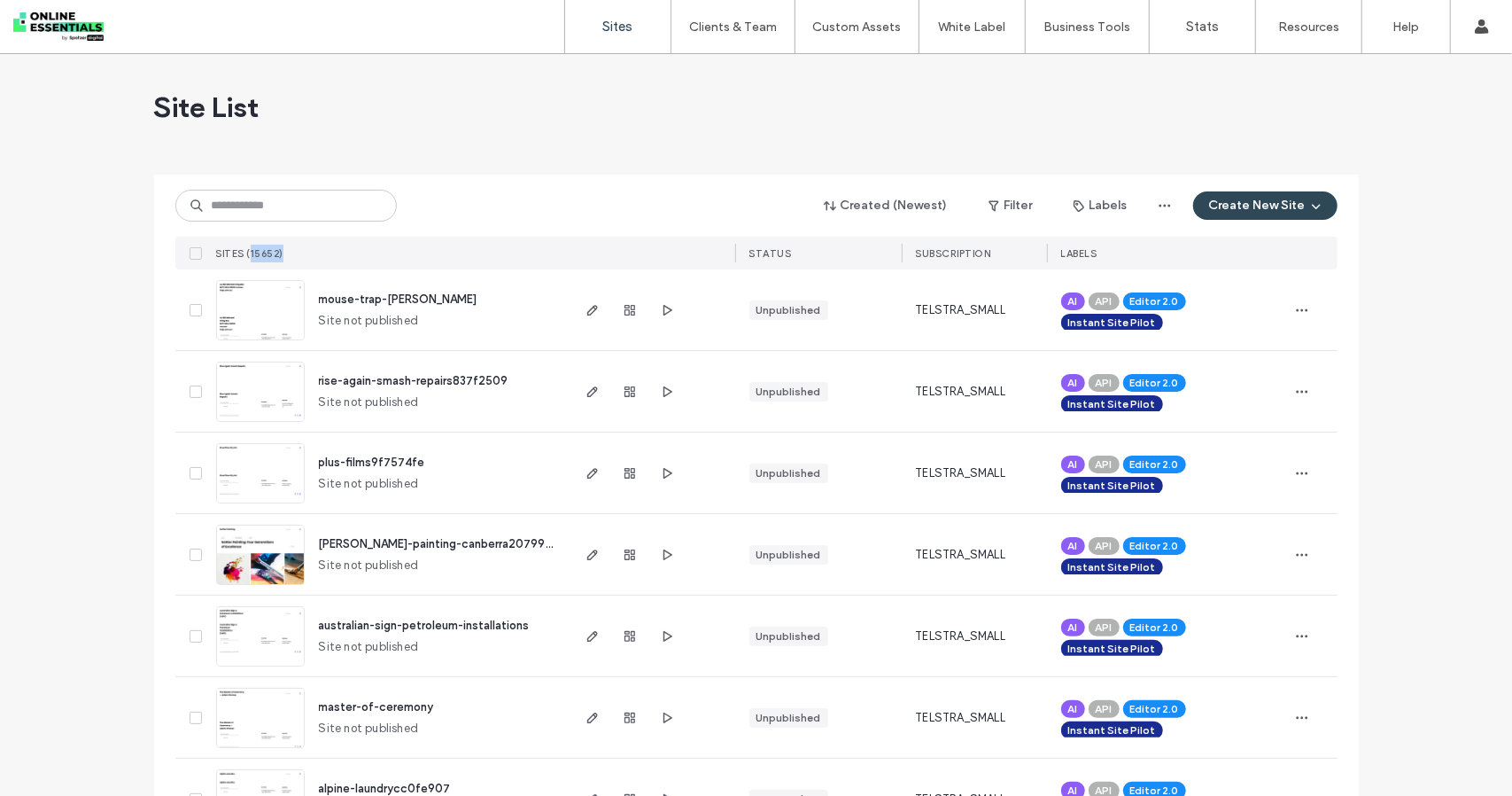
click at [454, 263] on div "SITES (15652)" at bounding box center [388, 252] width 359 height 32
click at [568, 267] on div at bounding box center [651, 252] width 167 height 32
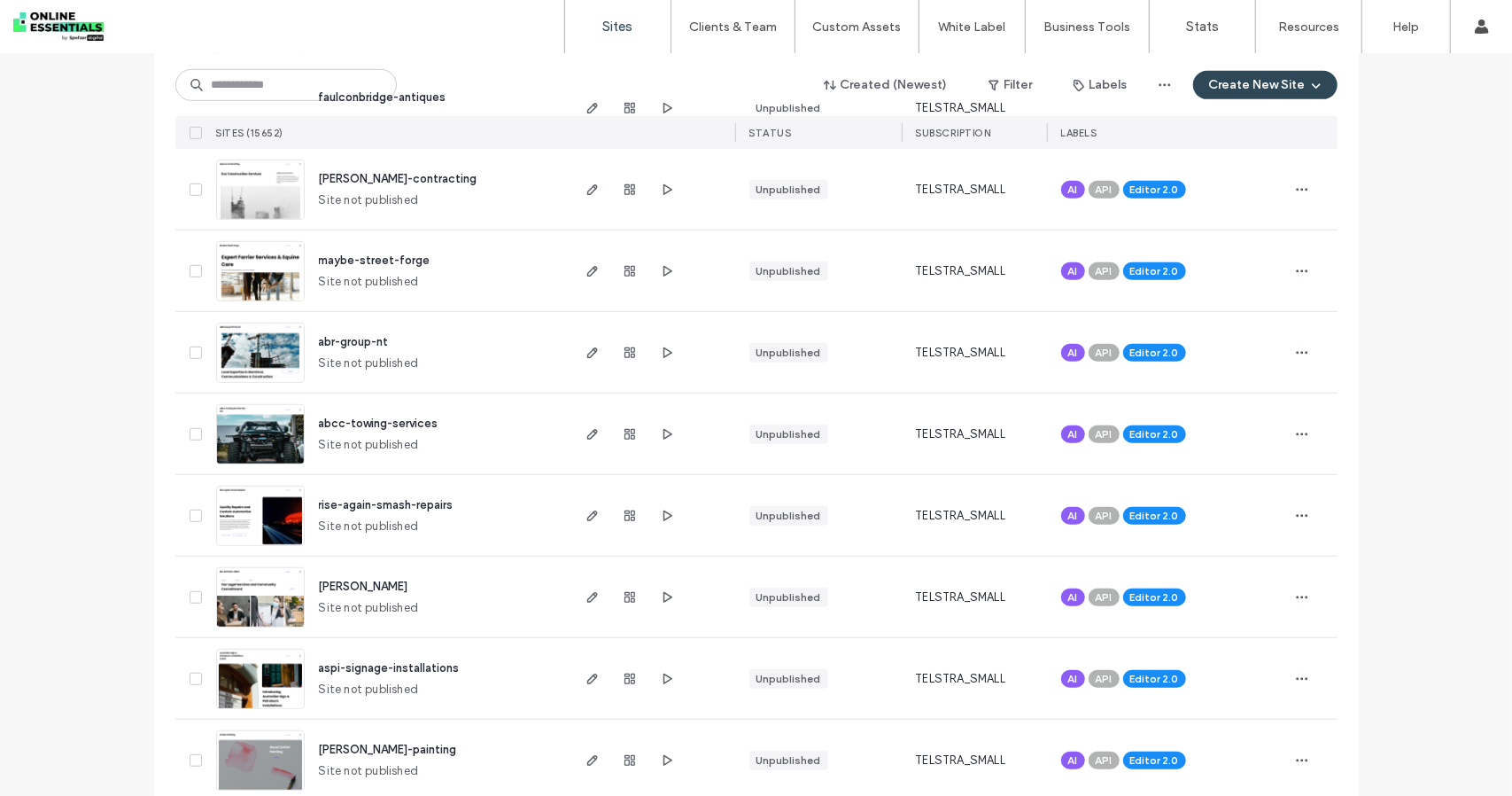
scroll to position [5652, 0]
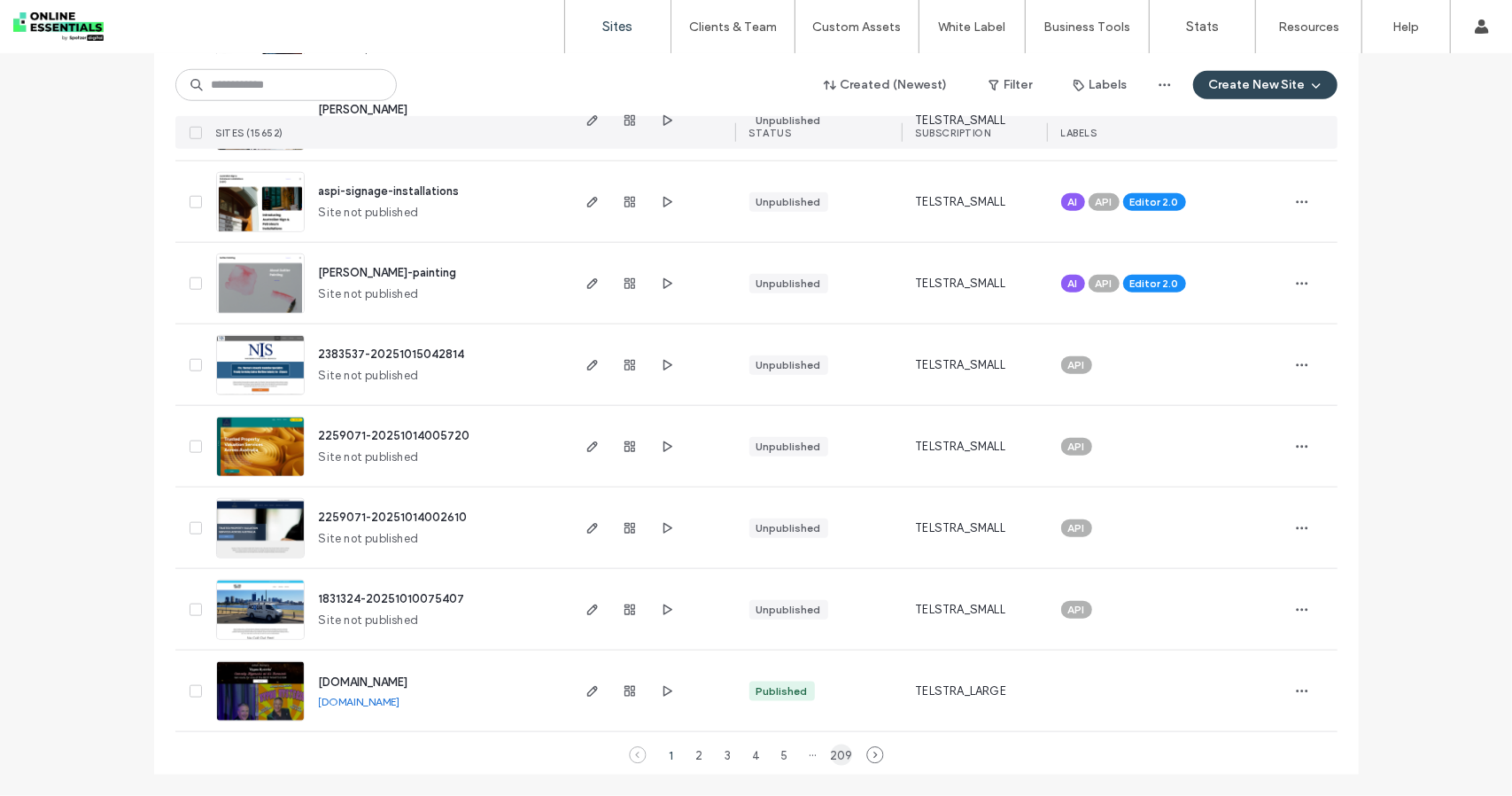
click at [835, 754] on div "209" at bounding box center [841, 754] width 21 height 21
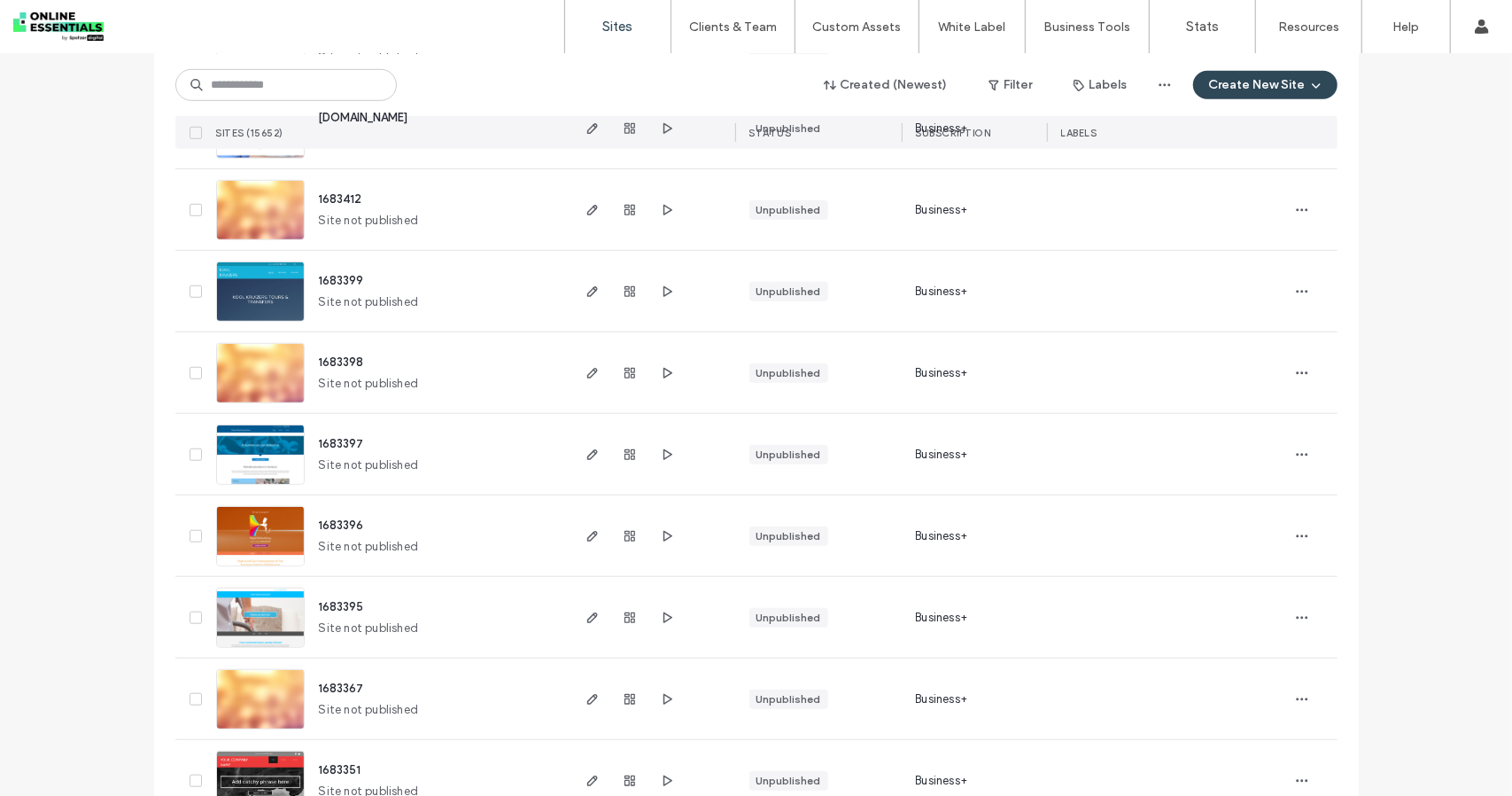
scroll to position [675, 0]
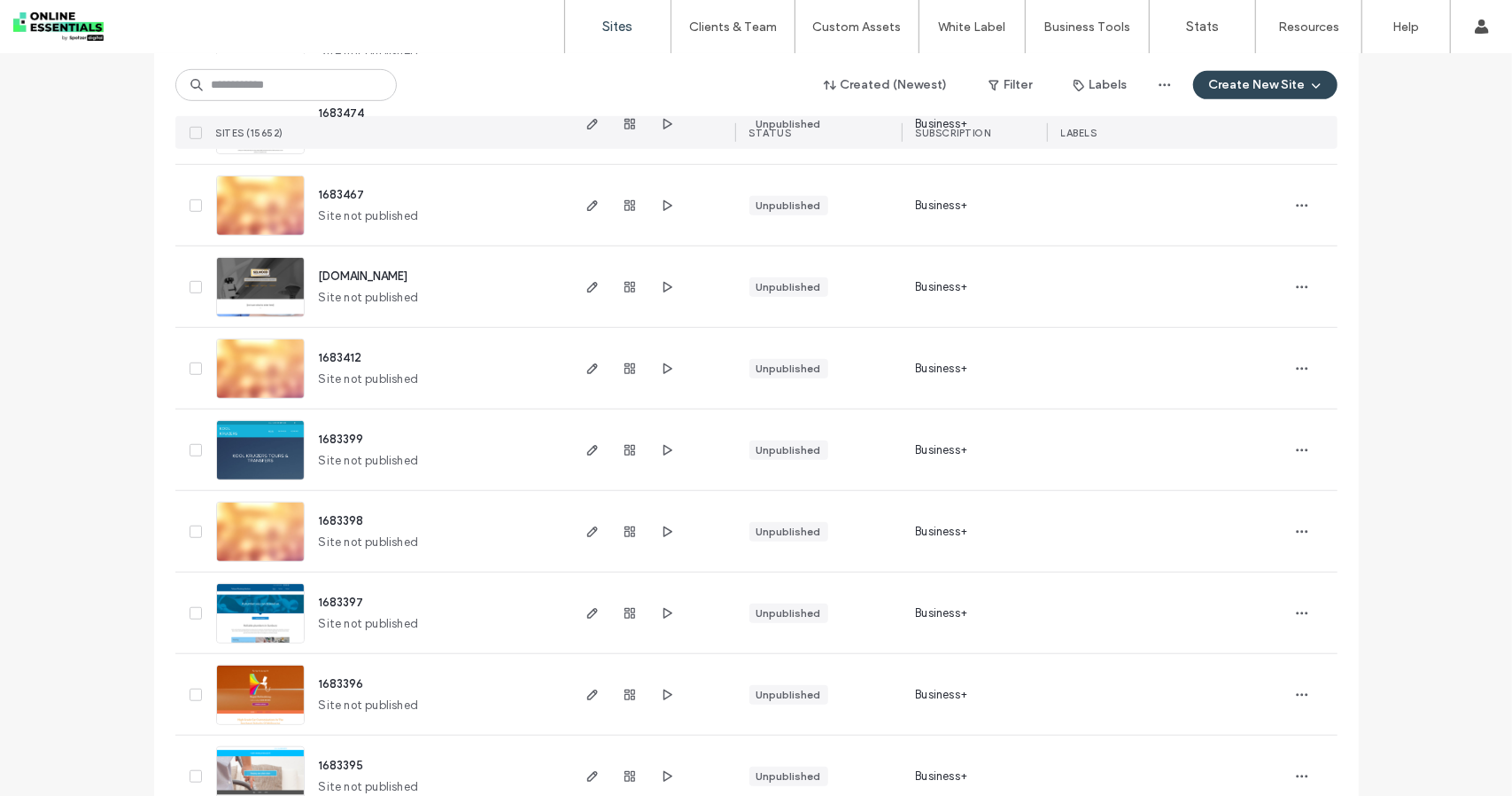
click at [273, 377] on img at bounding box center [261, 385] width 87 height 91
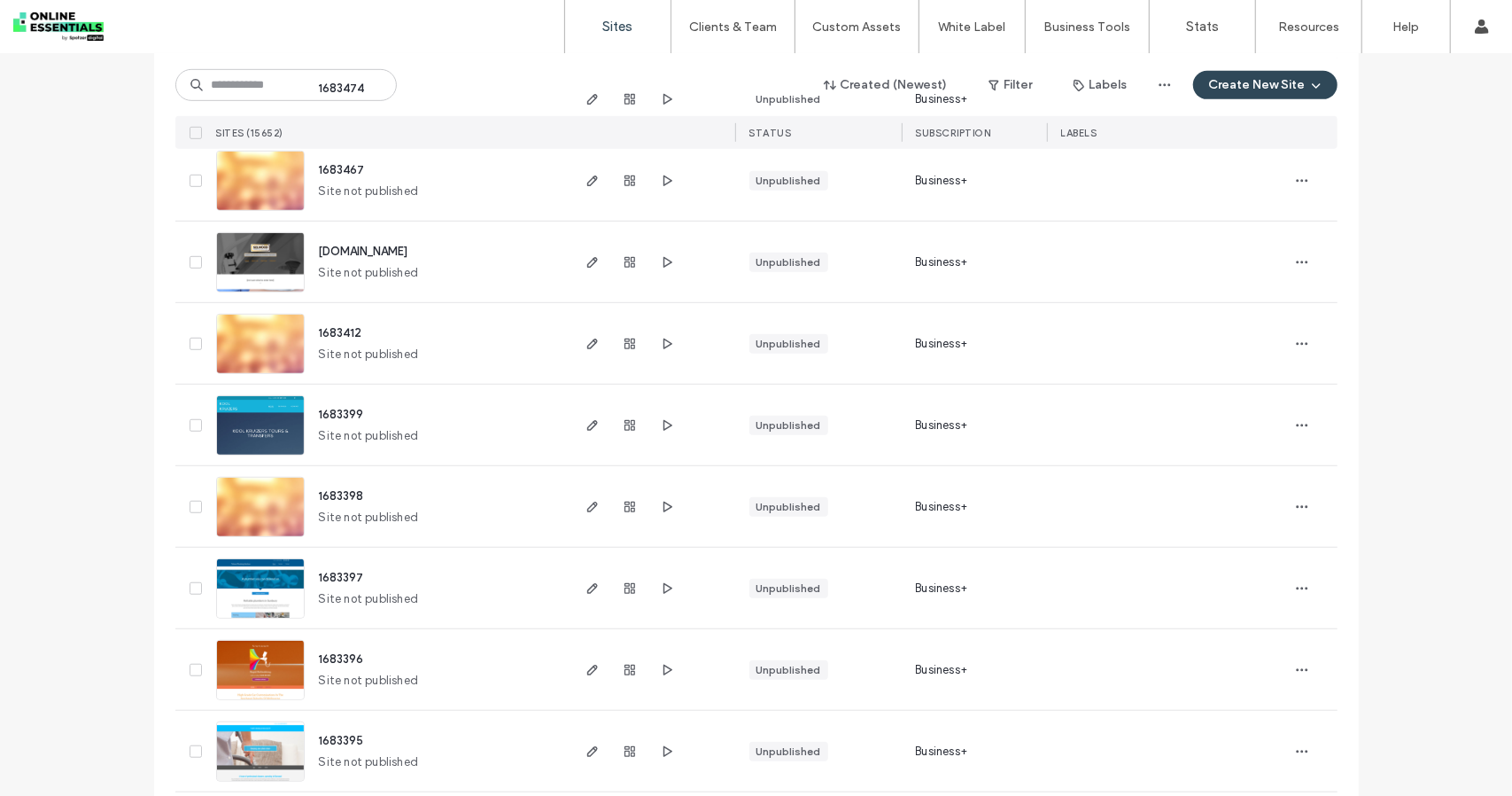
scroll to position [852, 0]
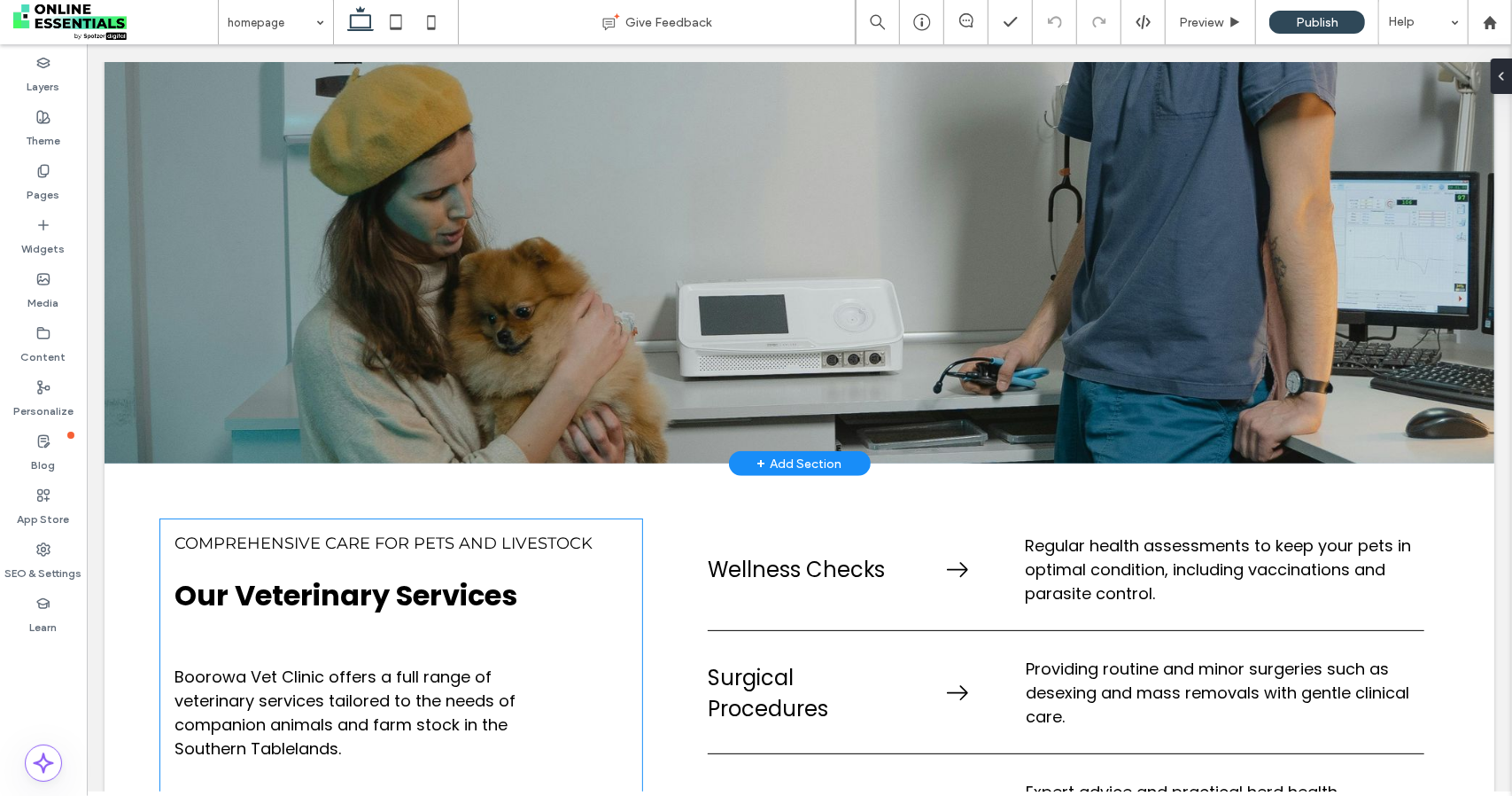
scroll to position [709, 0]
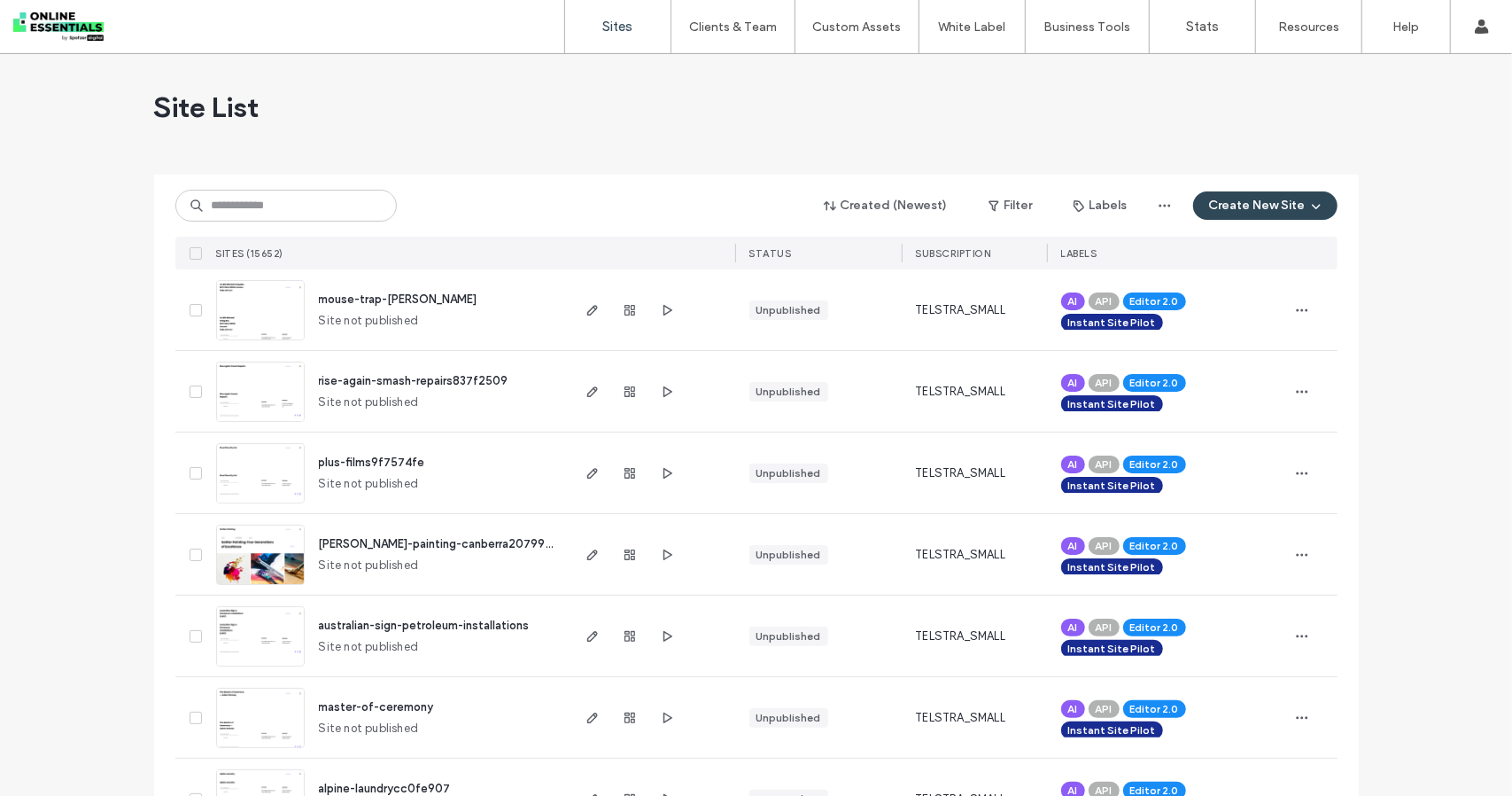
click at [192, 309] on icon at bounding box center [196, 311] width 7 height 6
click at [1288, 311] on span "button" at bounding box center [1302, 310] width 29 height 29
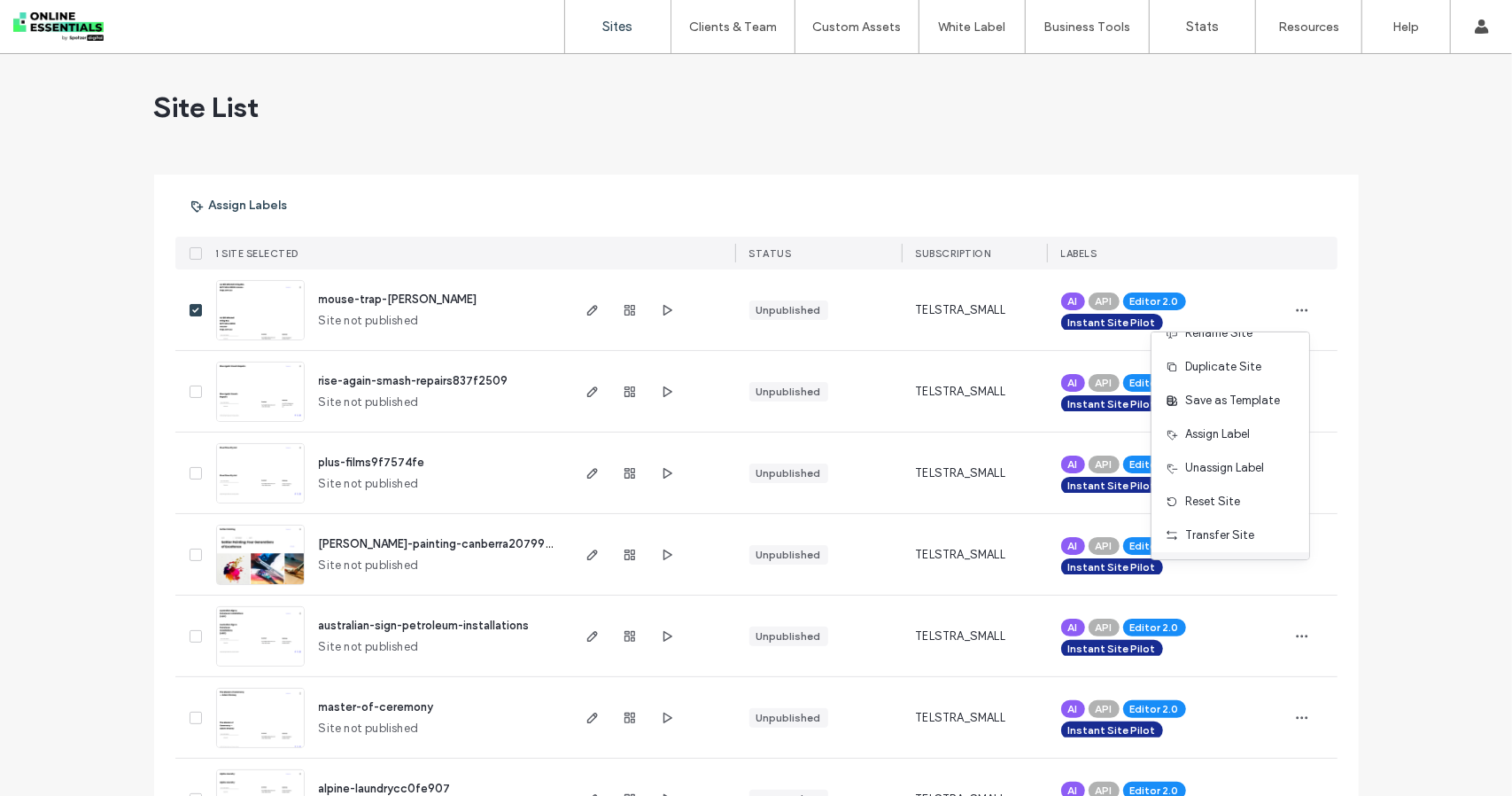
scroll to position [90, 0]
click at [1237, 532] on span "Delete Site" at bounding box center [1214, 535] width 58 height 18
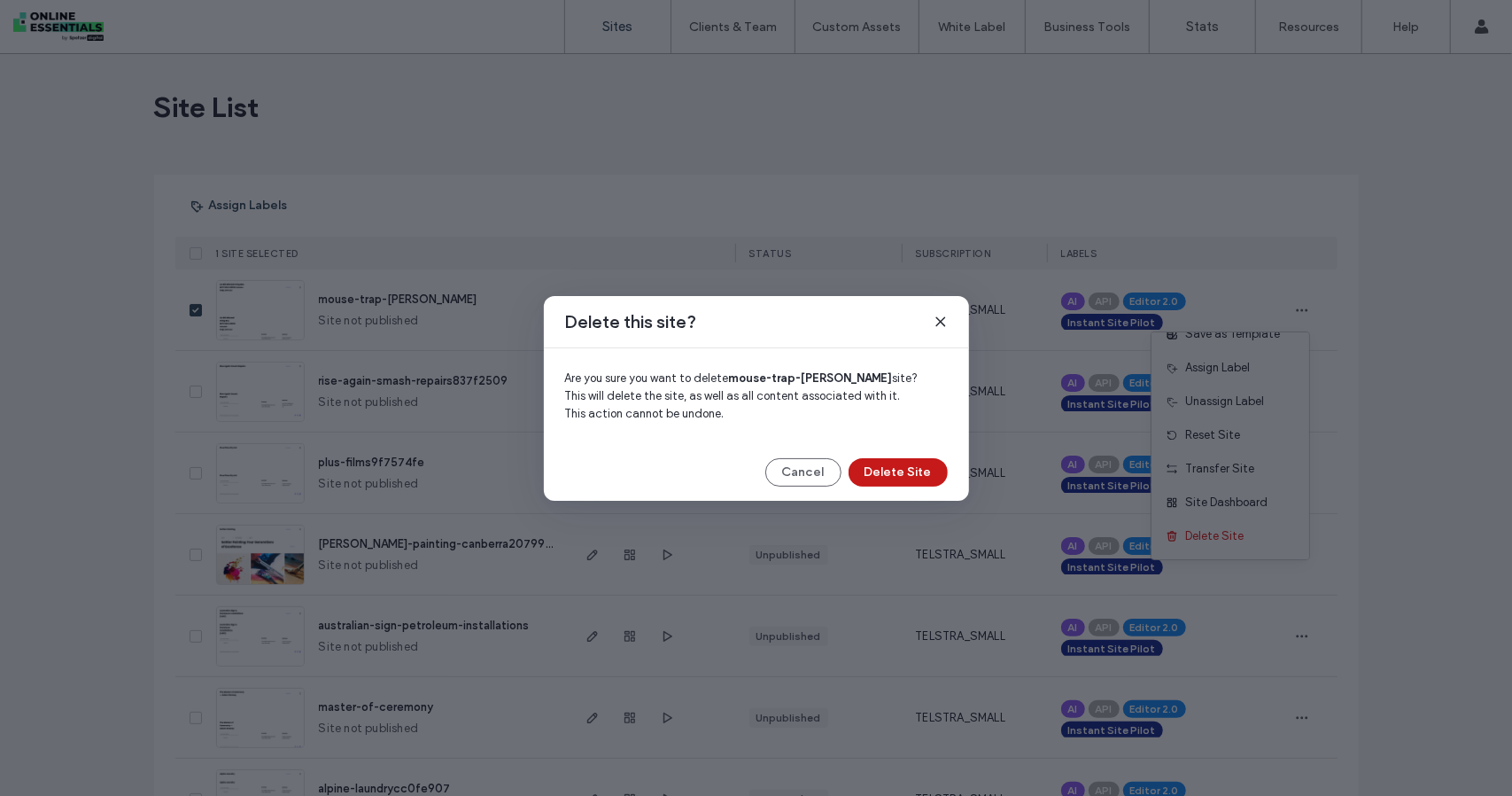
click at [927, 478] on button "Delete Site" at bounding box center [897, 472] width 99 height 29
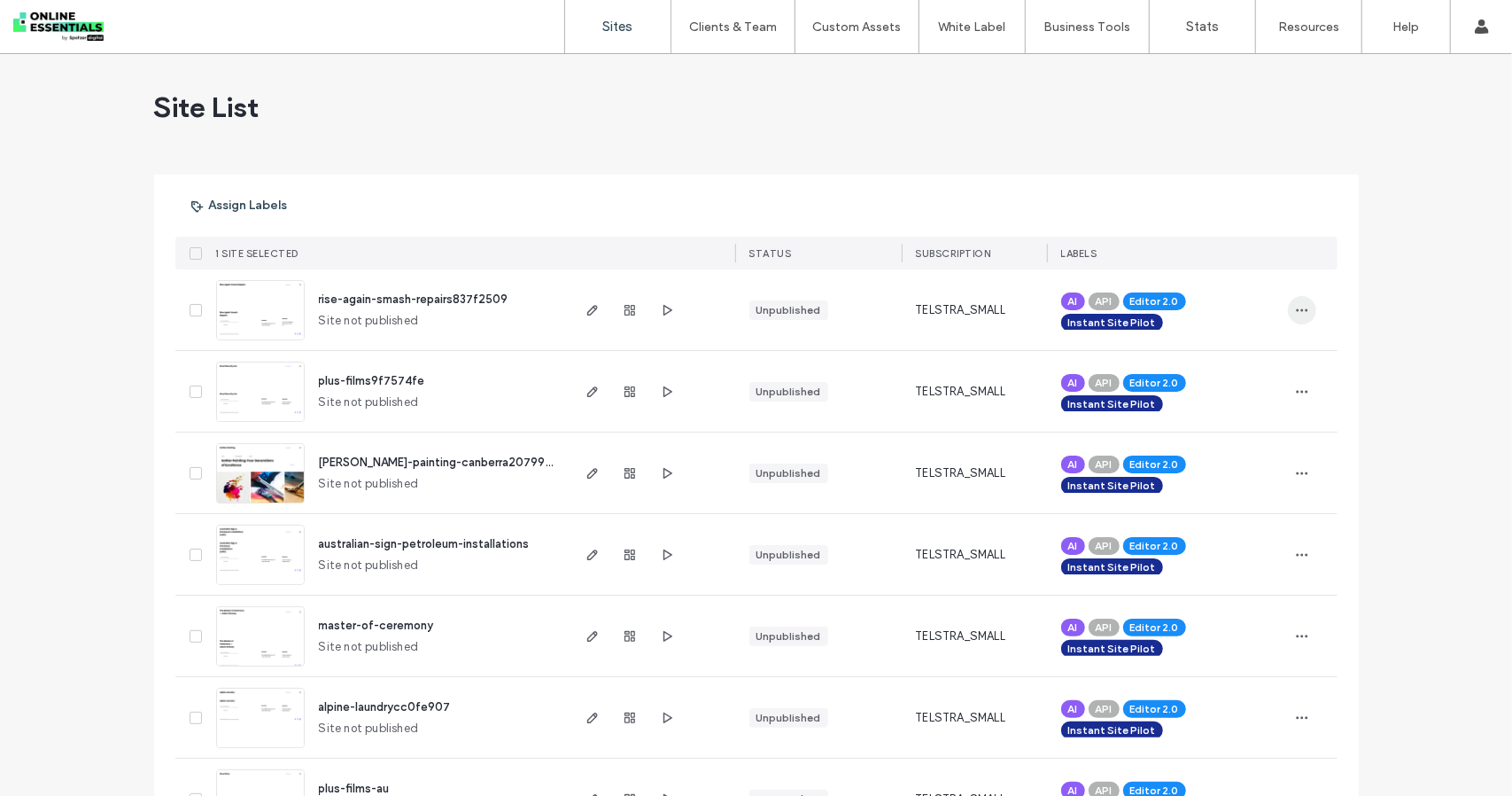
click at [1288, 300] on span "button" at bounding box center [1302, 310] width 29 height 29
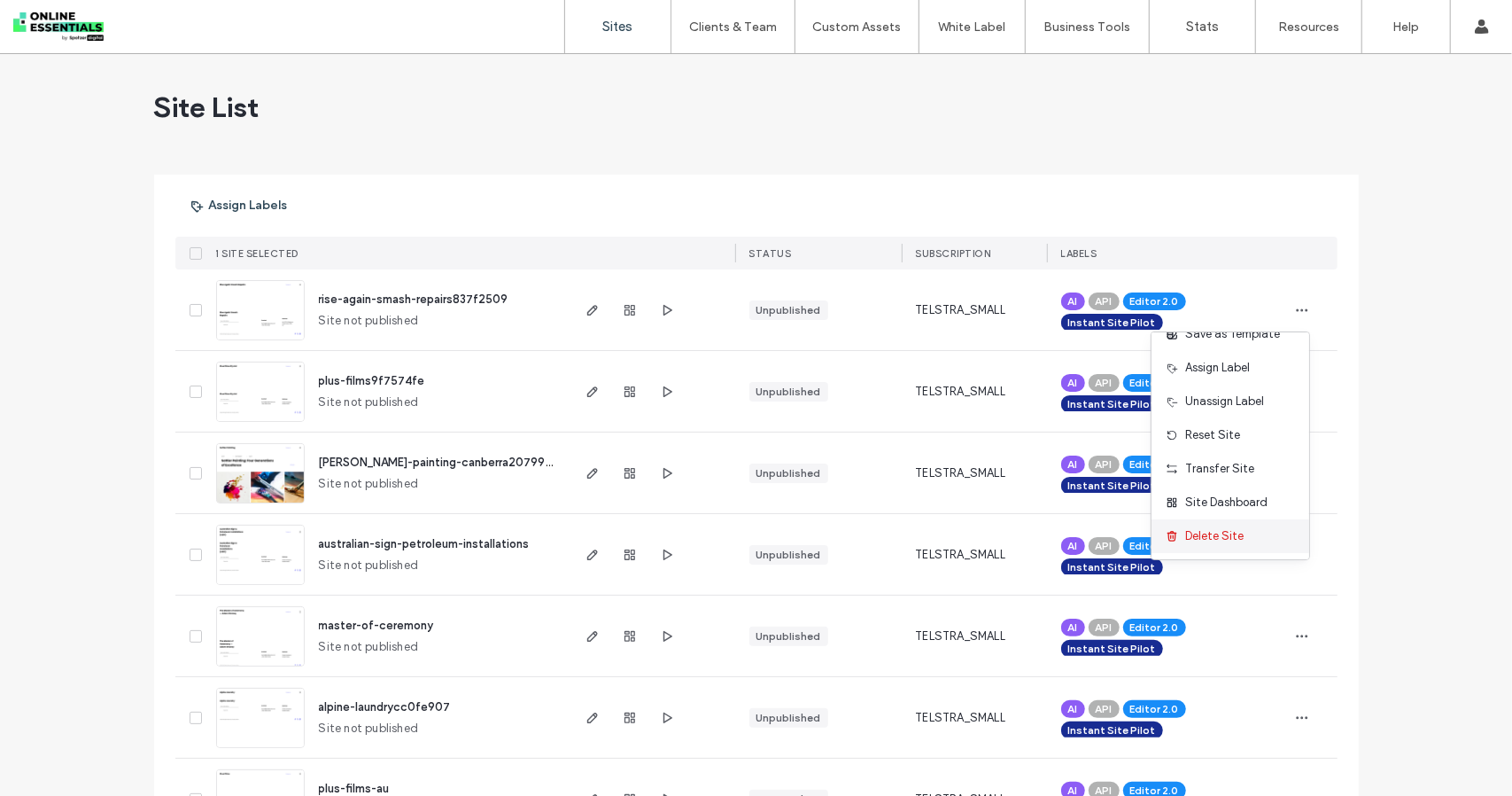
click at [1248, 534] on div "Delete Site" at bounding box center [1230, 536] width 158 height 33
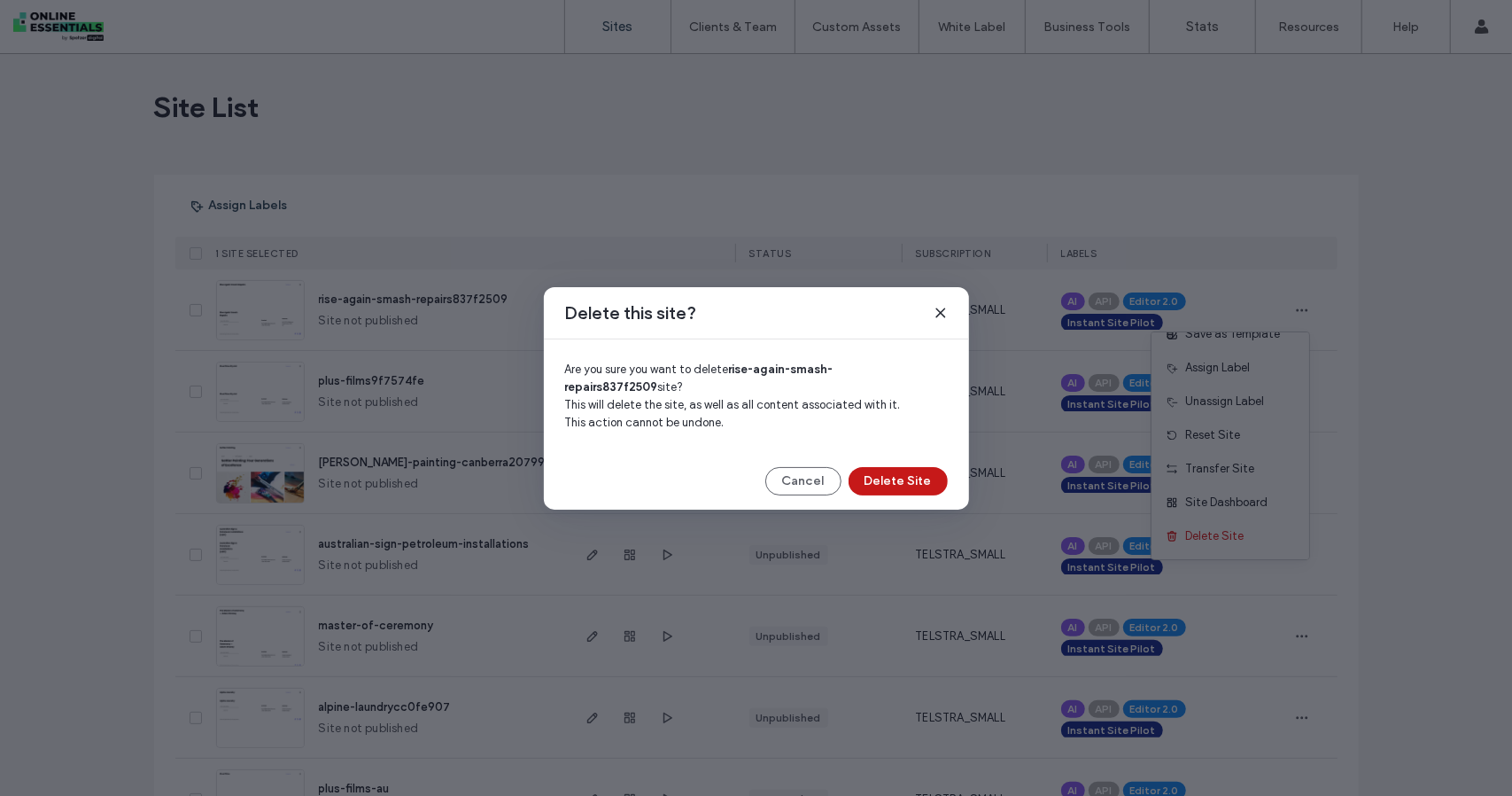
click at [894, 469] on button "Delete Site" at bounding box center [897, 481] width 99 height 29
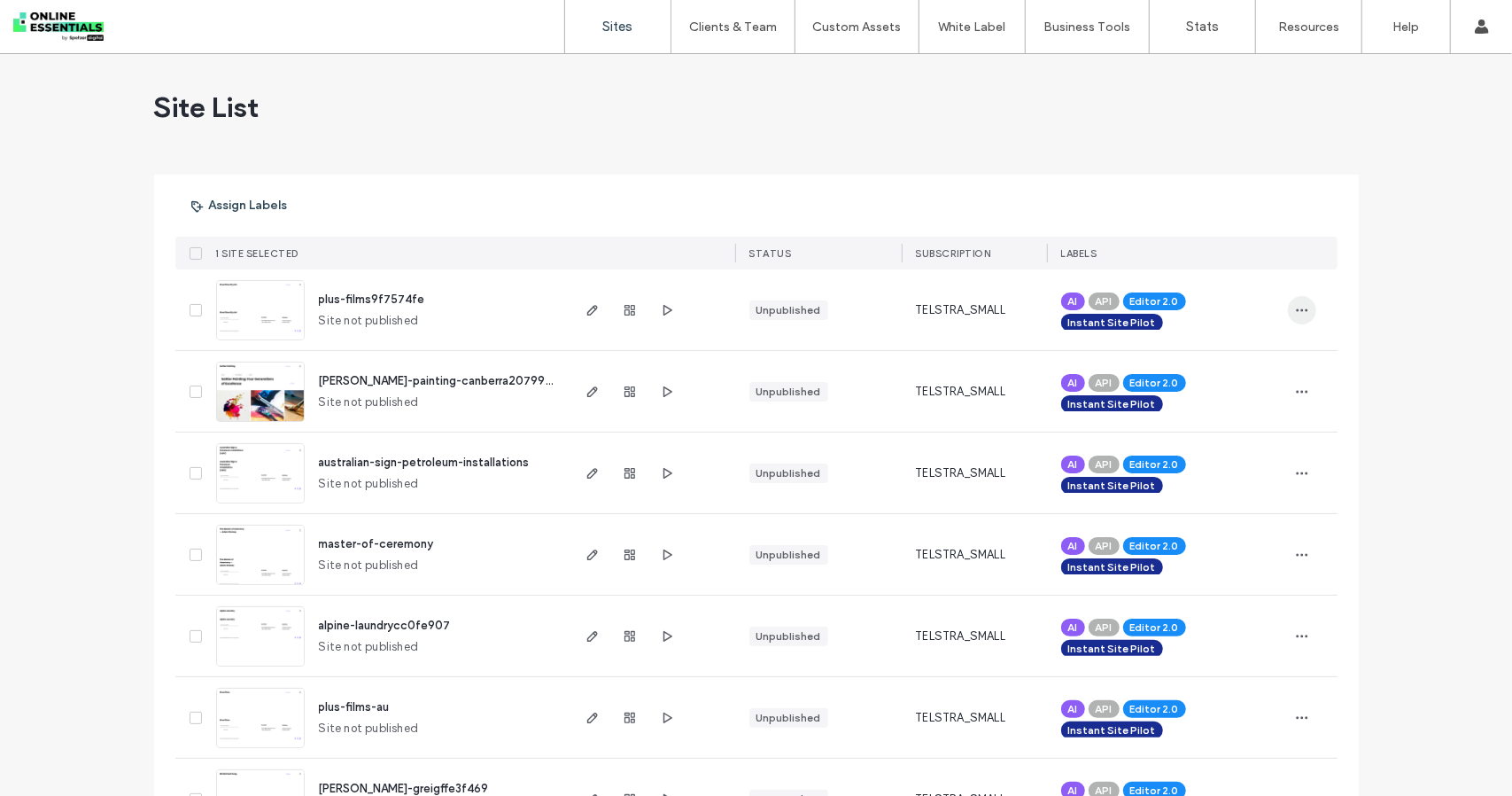
click at [1299, 310] on use "button" at bounding box center [1301, 310] width 11 height 3
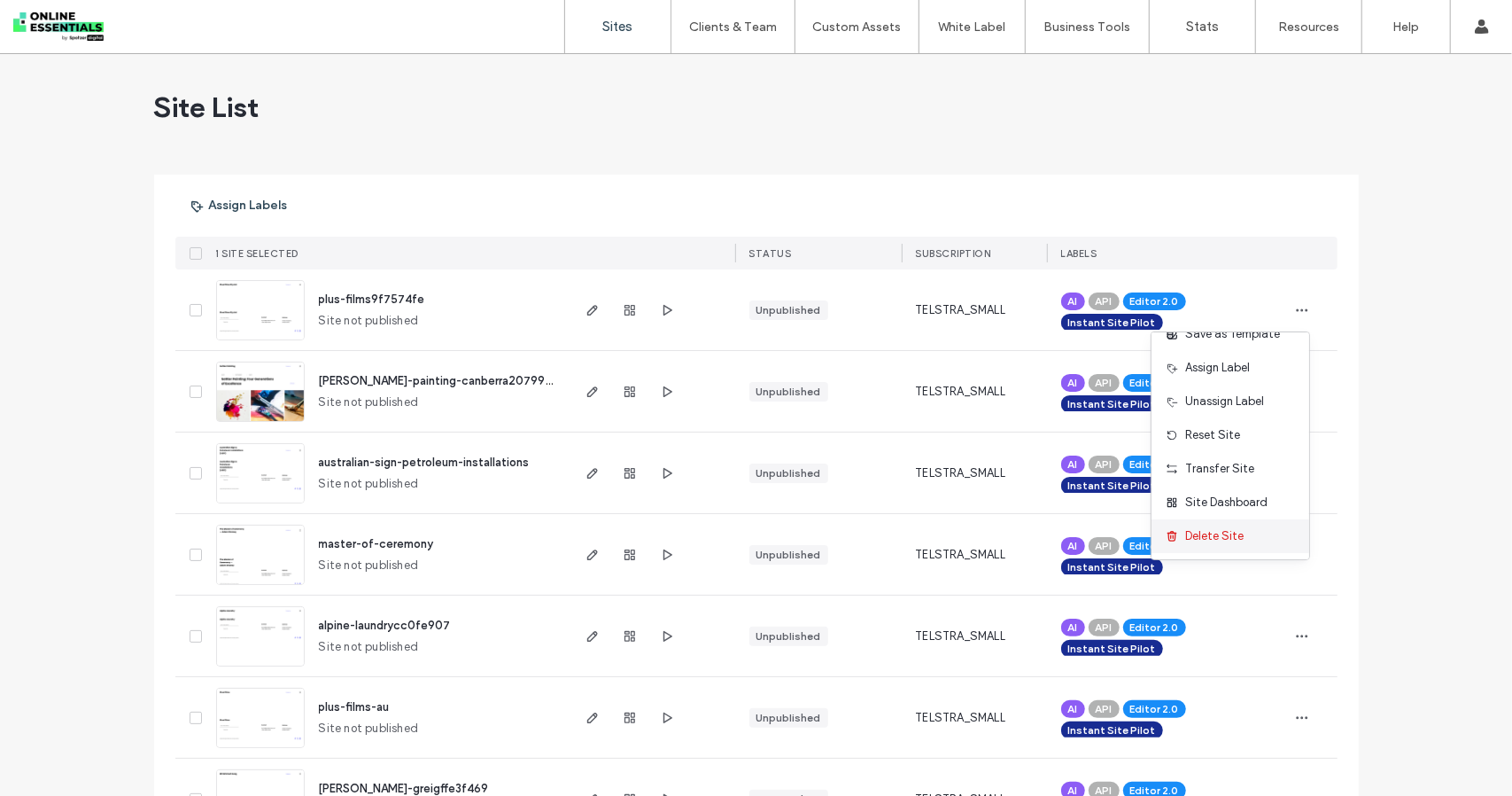
click at [1217, 541] on span "Delete Site" at bounding box center [1214, 535] width 58 height 18
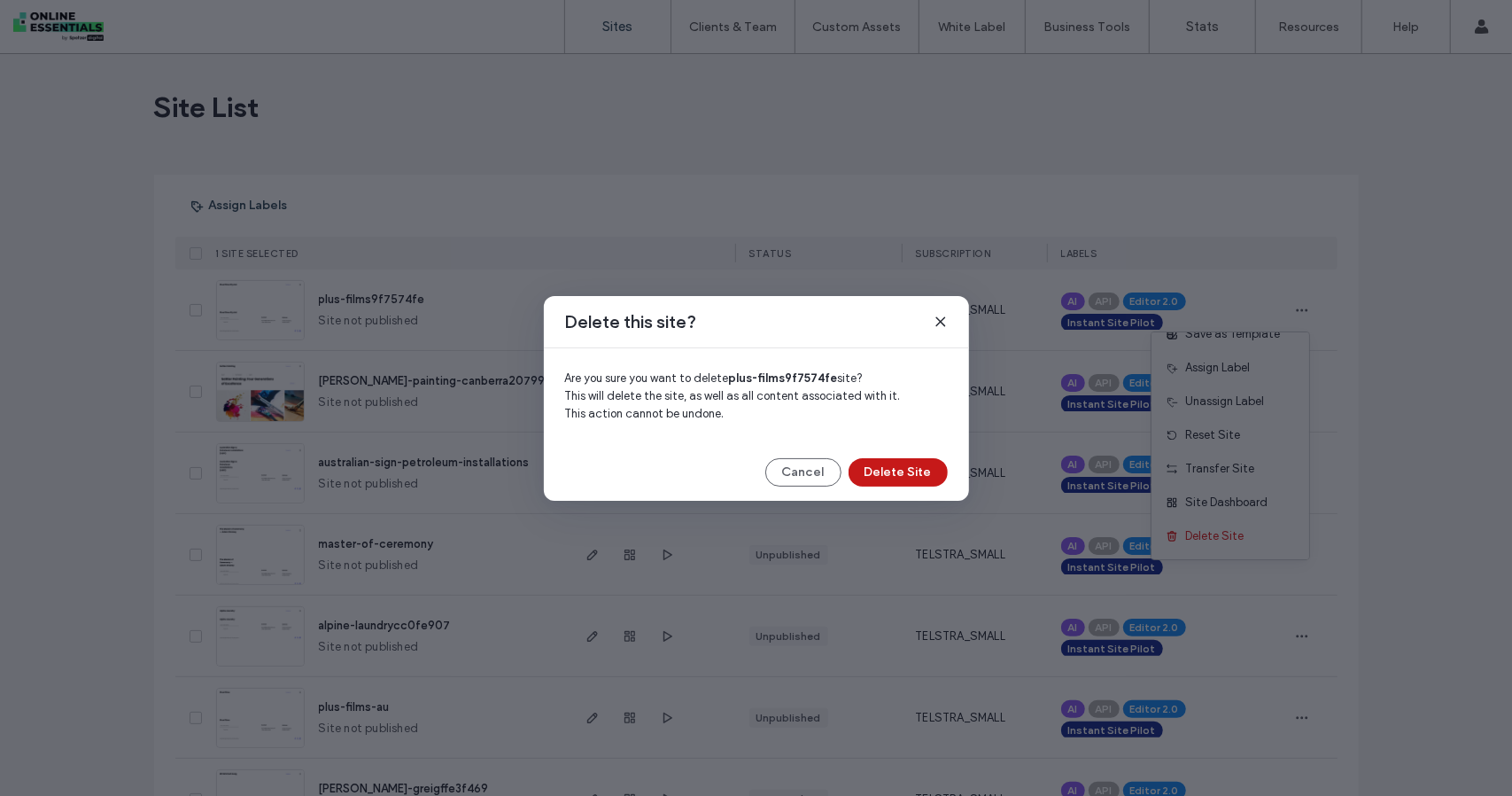
click at [900, 463] on button "Delete Site" at bounding box center [897, 472] width 99 height 29
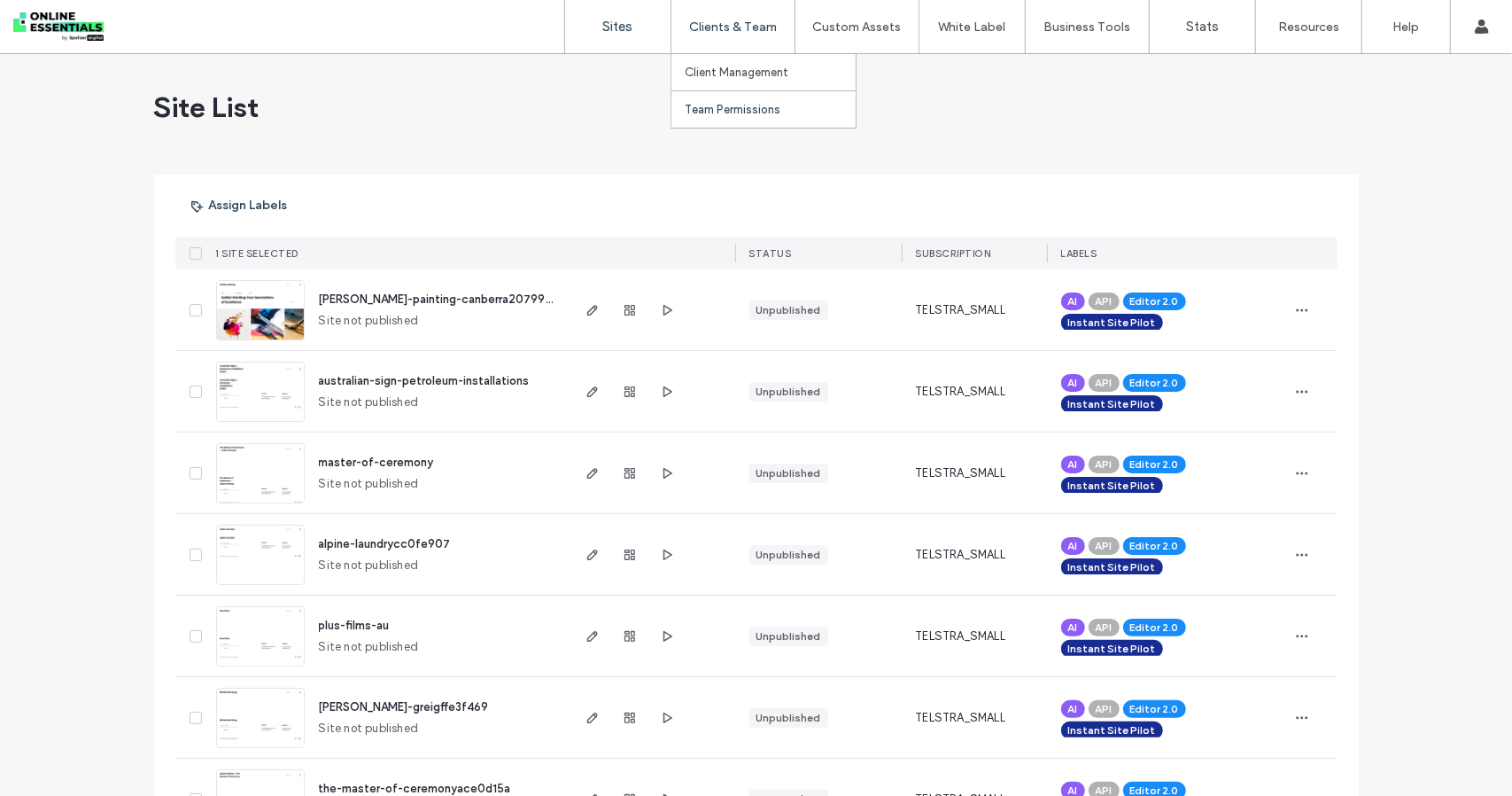
click at [742, 111] on label "Team Permissions" at bounding box center [733, 109] width 96 height 13
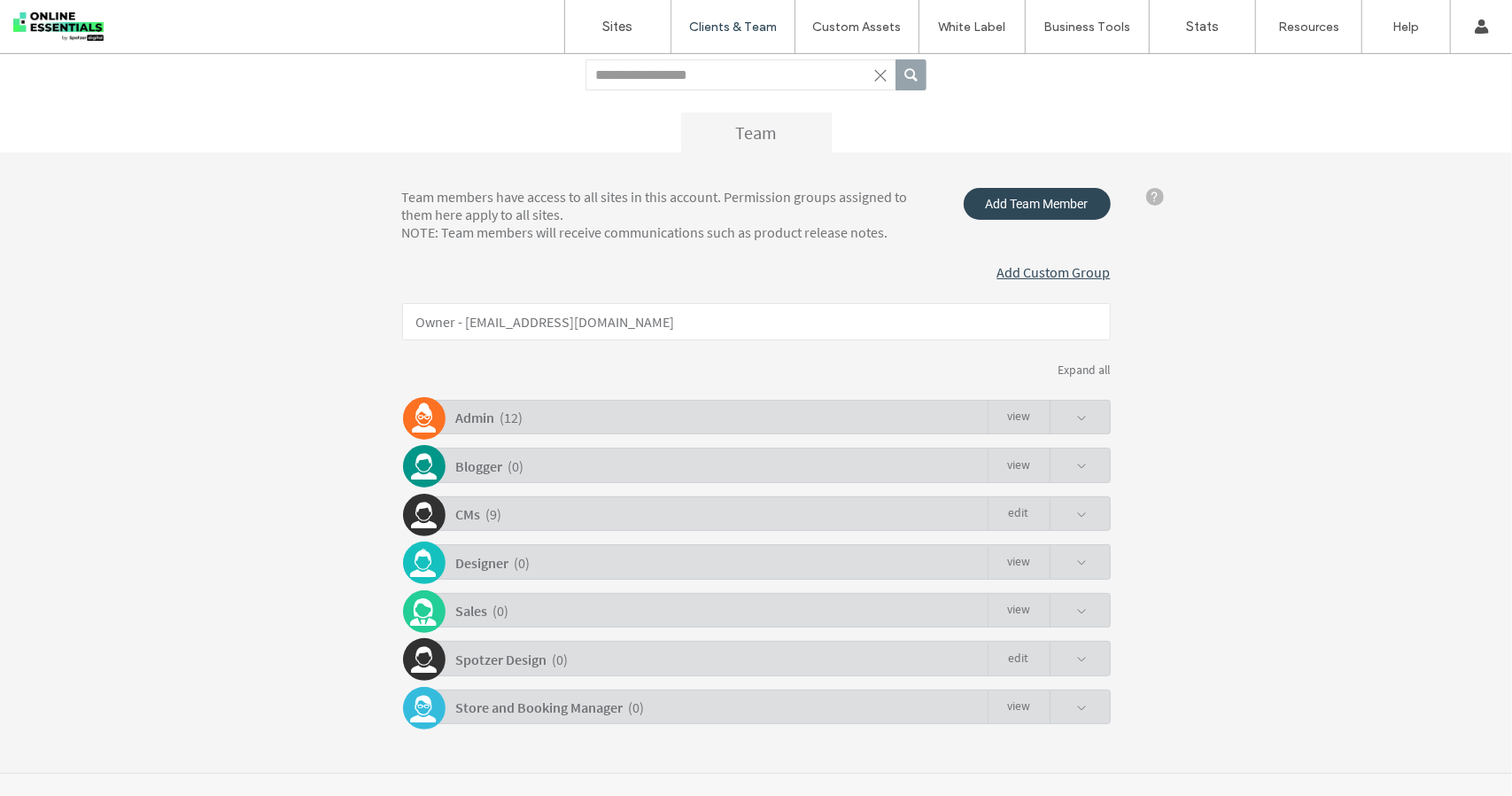
scroll to position [139, 0]
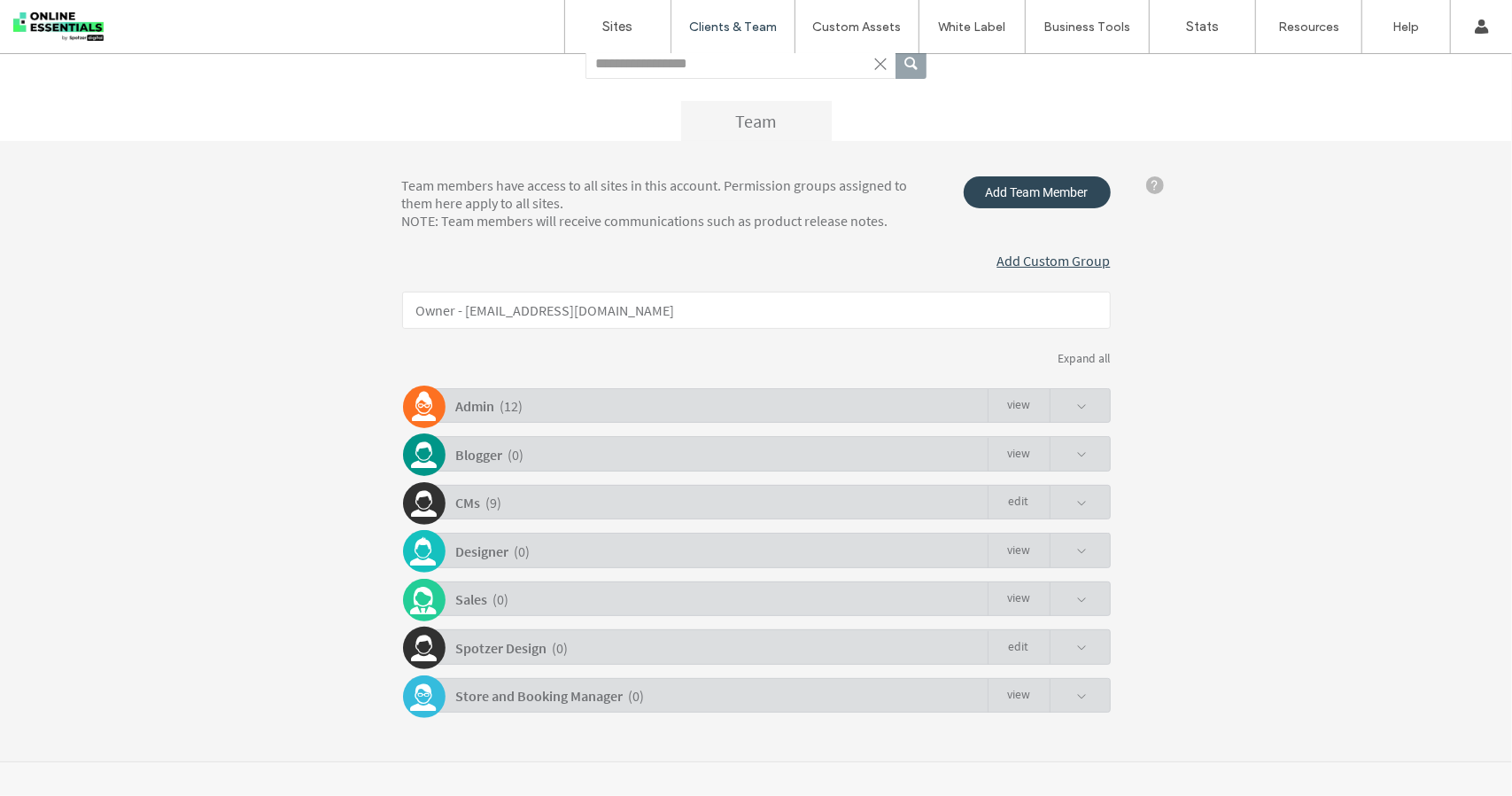
drag, startPoint x: 1068, startPoint y: 409, endPoint x: 1090, endPoint y: 402, distance: 23.1
click at [1077, 406] on span at bounding box center [1068, 405] width 38 height 33
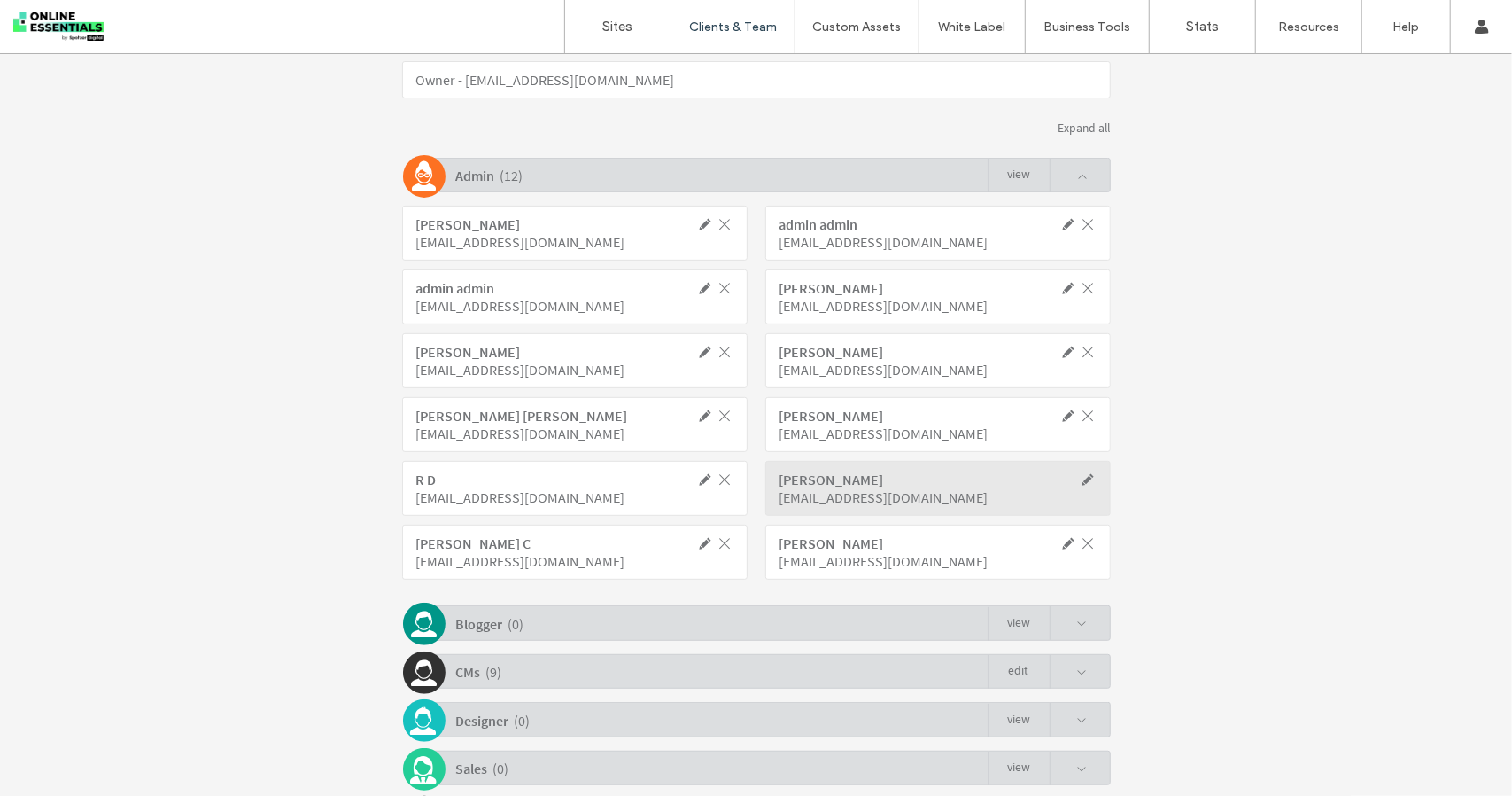
scroll to position [361, 0]
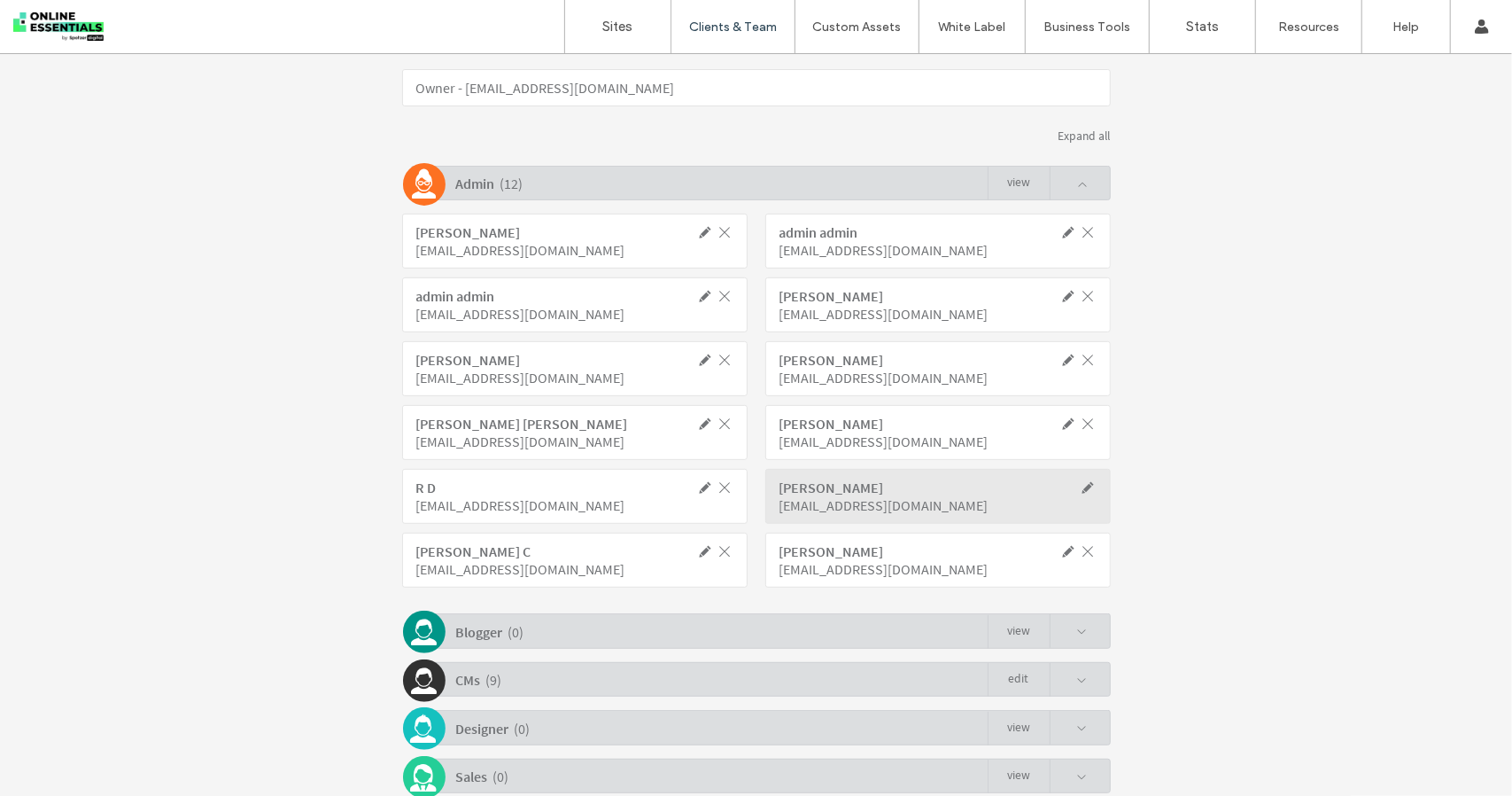
click at [1088, 183] on div "Admin ( 12 ) view" at bounding box center [761, 181] width 700 height 34
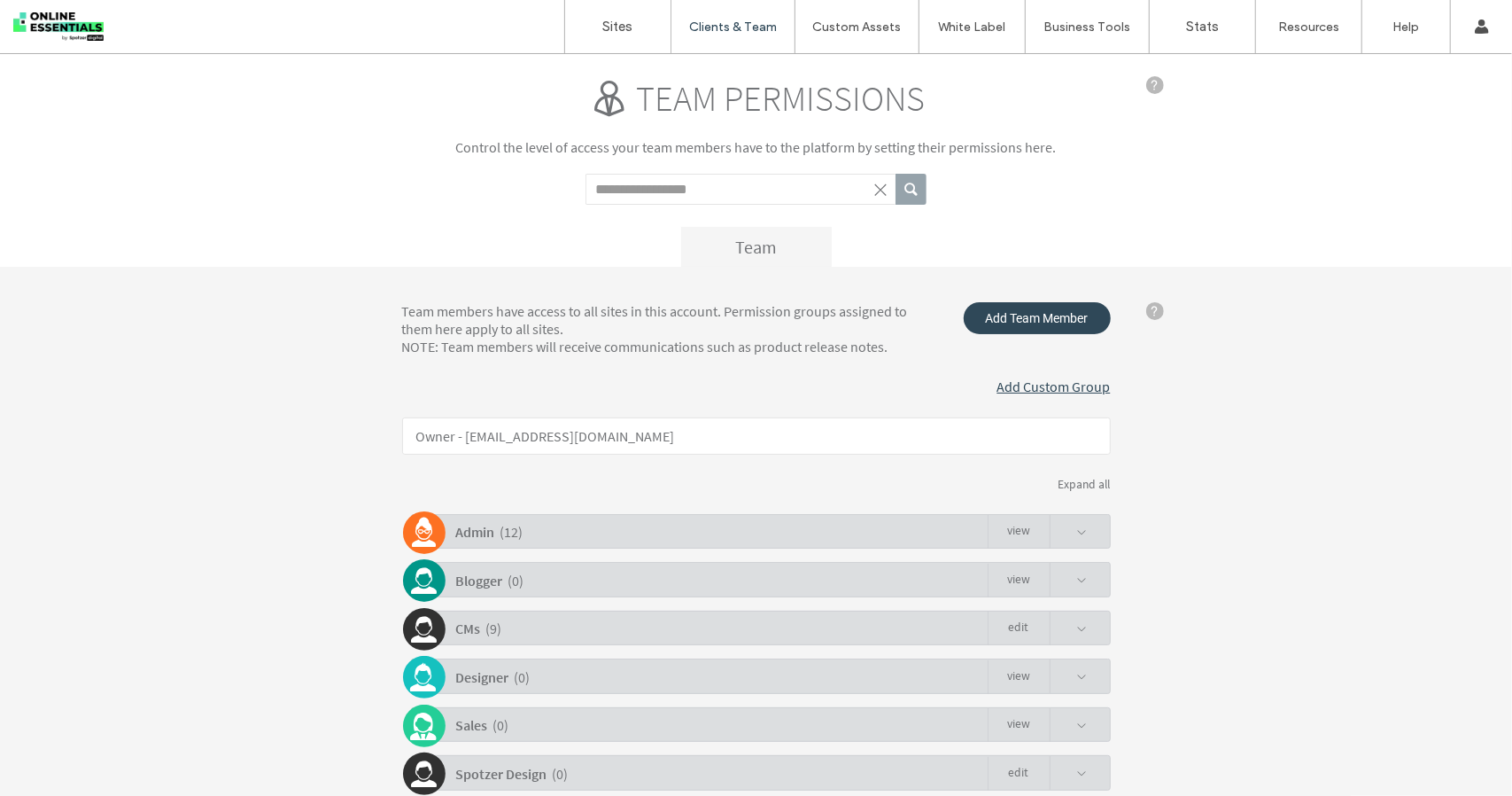
scroll to position [0, 0]
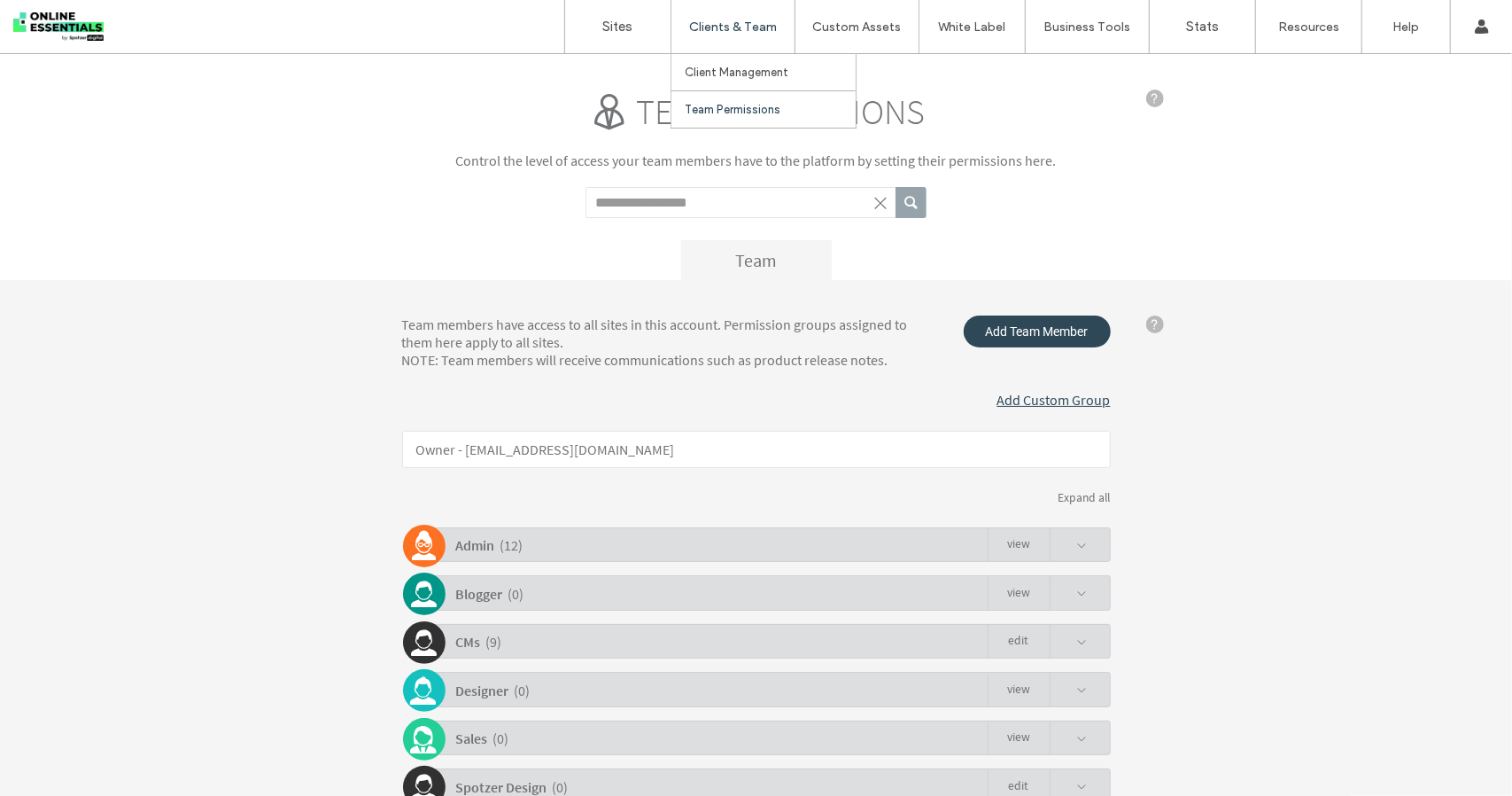
click at [742, 27] on label "Clients & Team" at bounding box center [733, 27] width 88 height 15
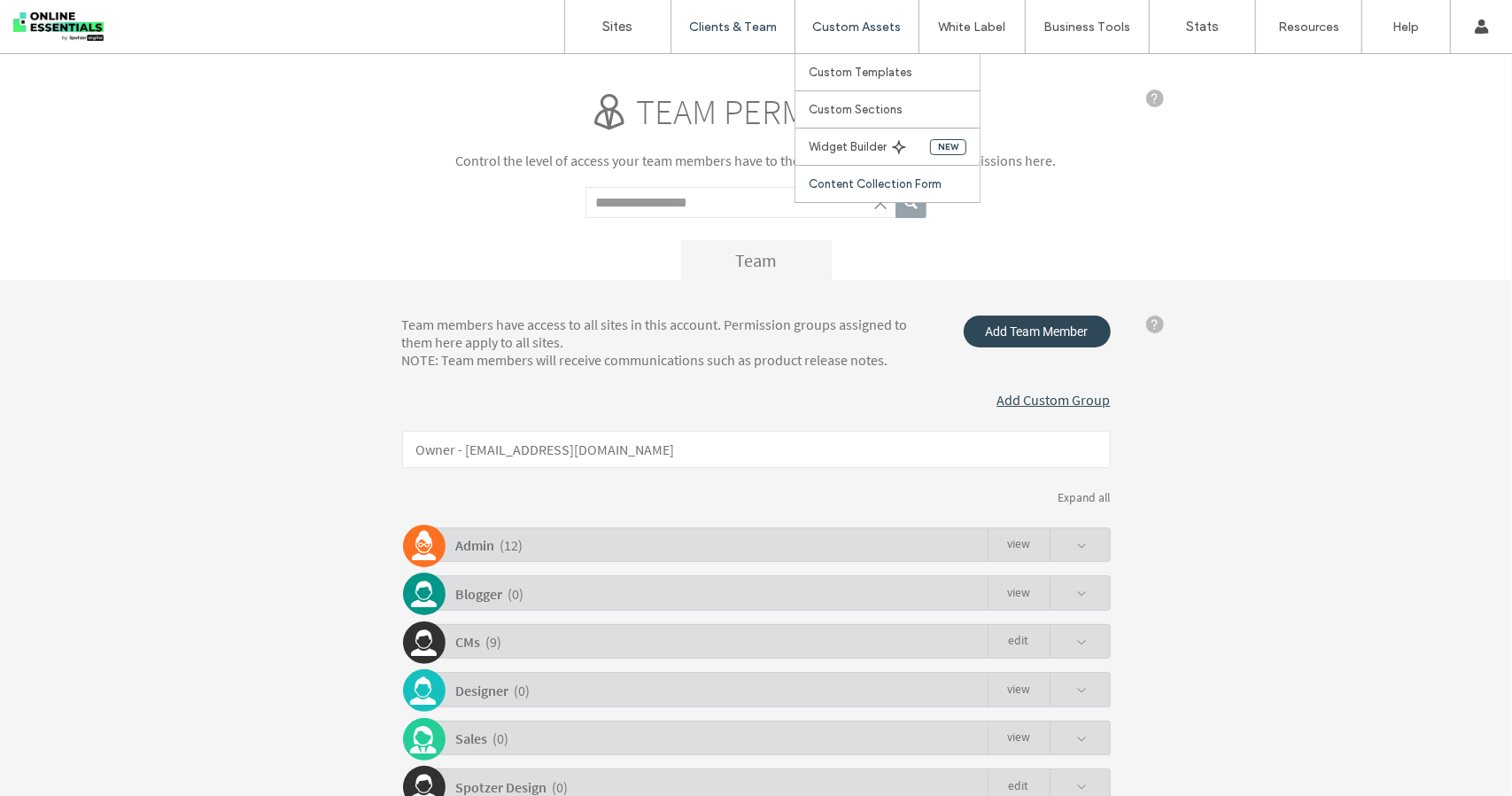
click at [896, 179] on label "Content Collection Form" at bounding box center [875, 184] width 133 height 13
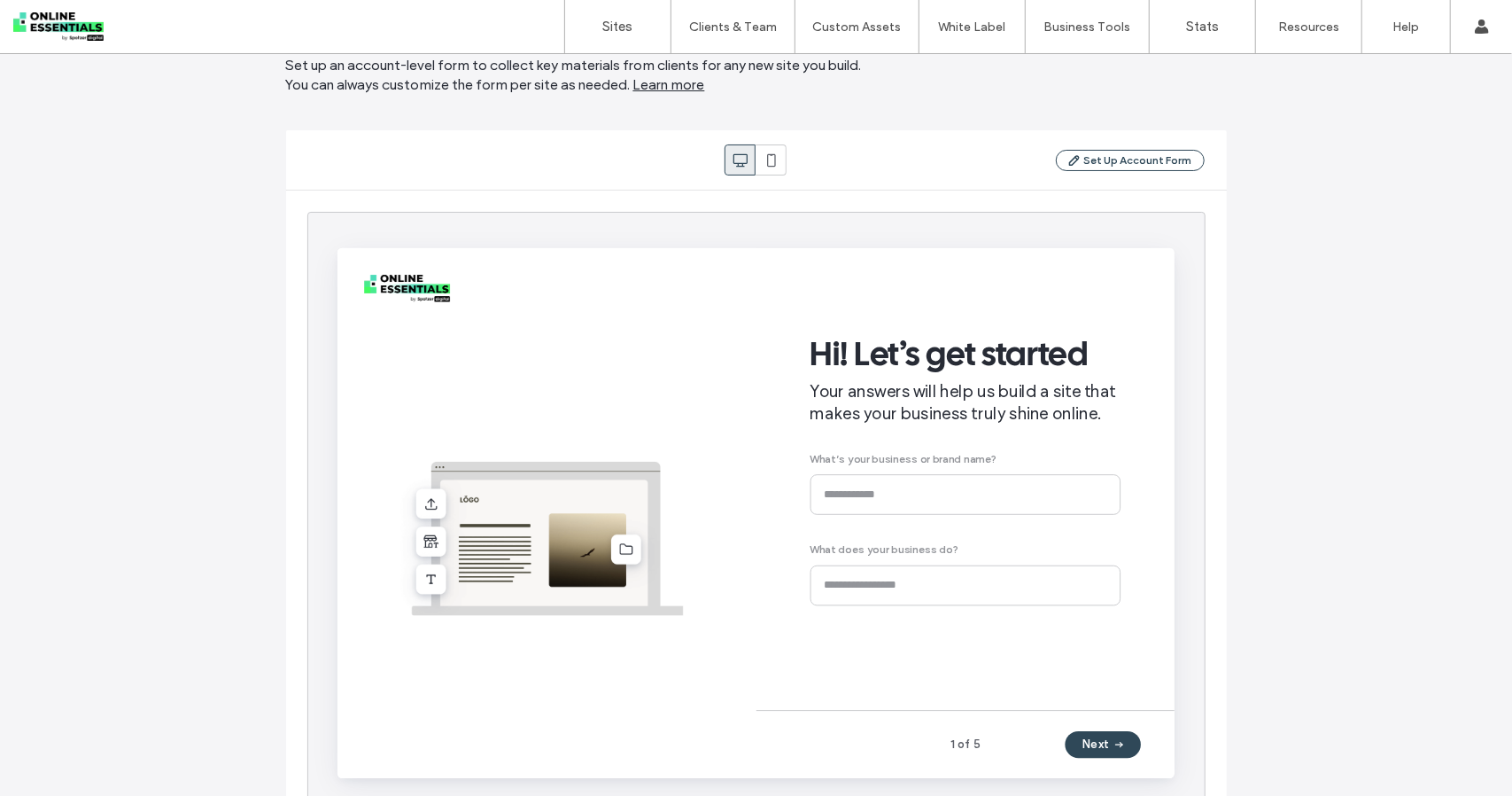
scroll to position [116, 0]
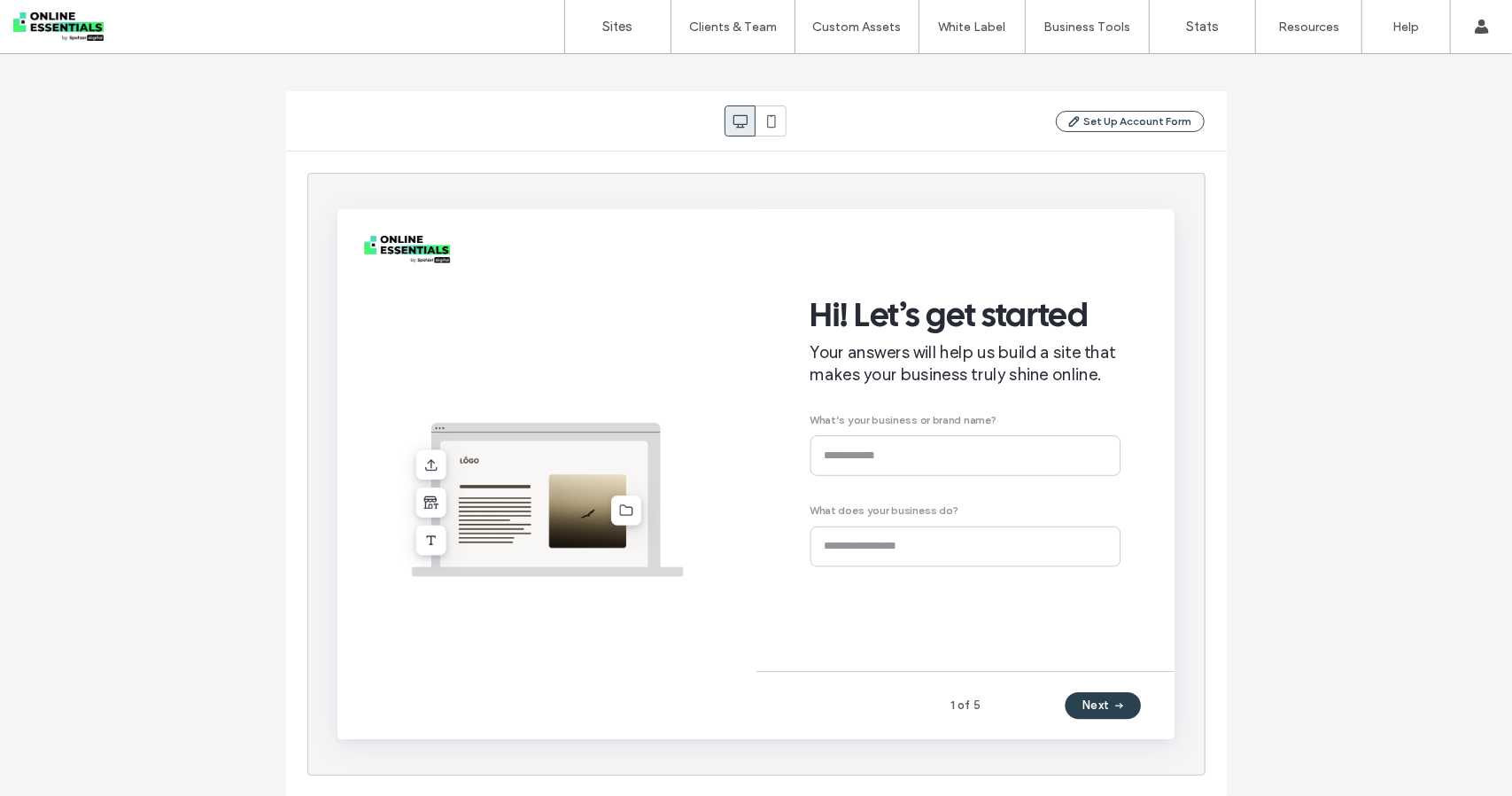
click at [1165, 740] on button "Next" at bounding box center [1142, 730] width 79 height 29
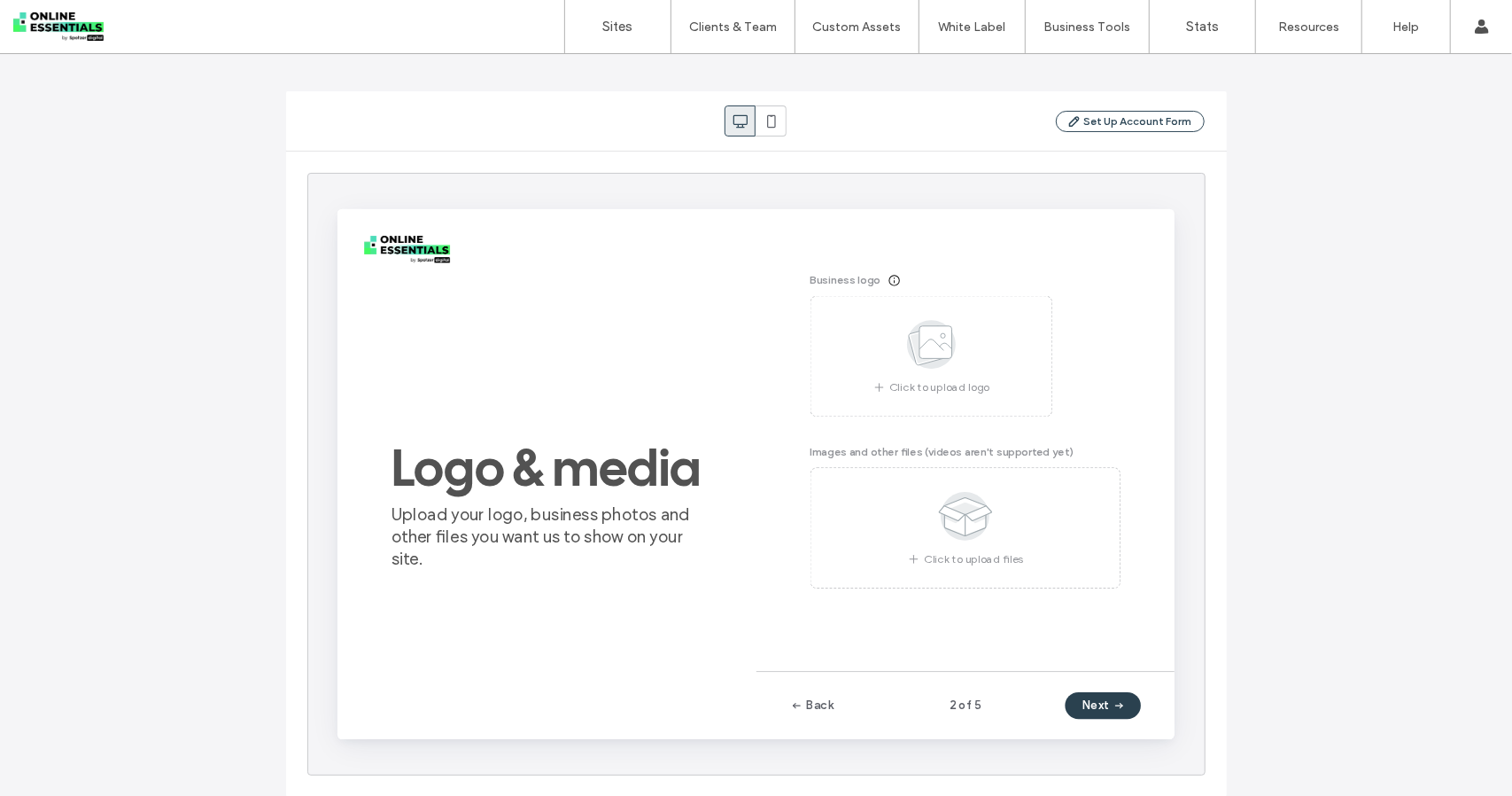
click at [1152, 736] on icon "button" at bounding box center [1159, 730] width 14 height 14
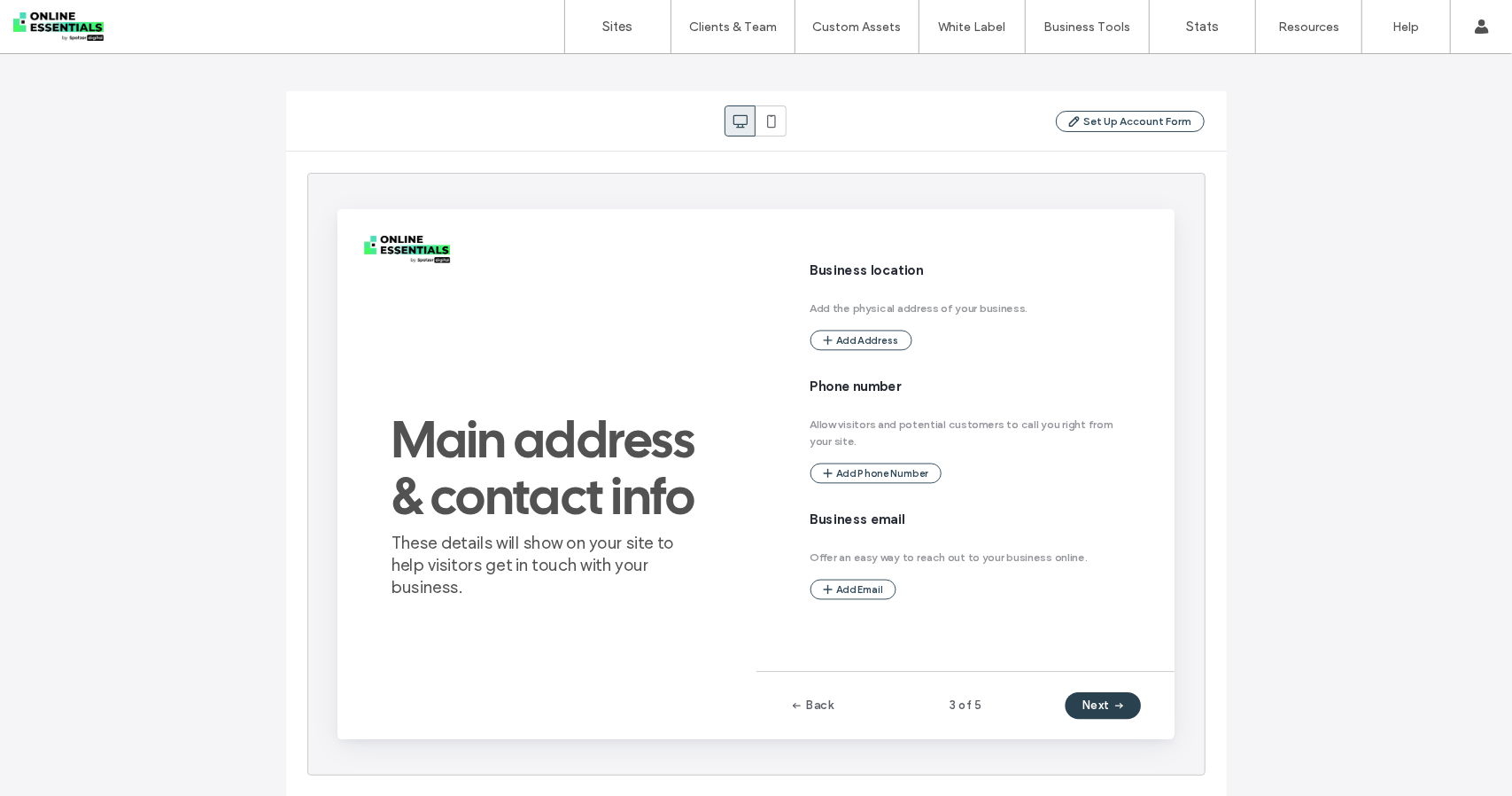
click at [1165, 733] on button "Next" at bounding box center [1142, 730] width 79 height 29
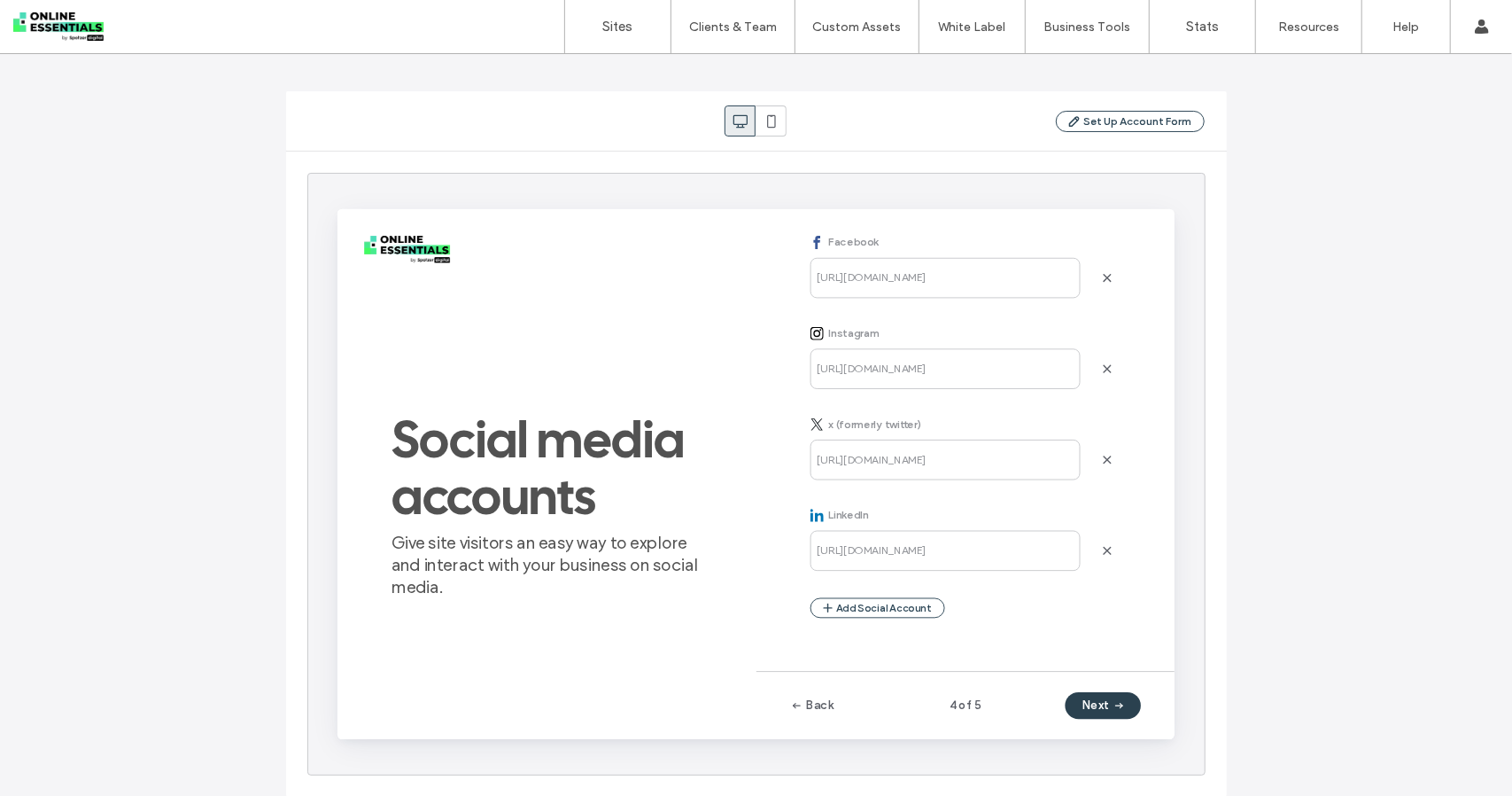
click at [1151, 727] on span "button" at bounding box center [1157, 730] width 18 height 27
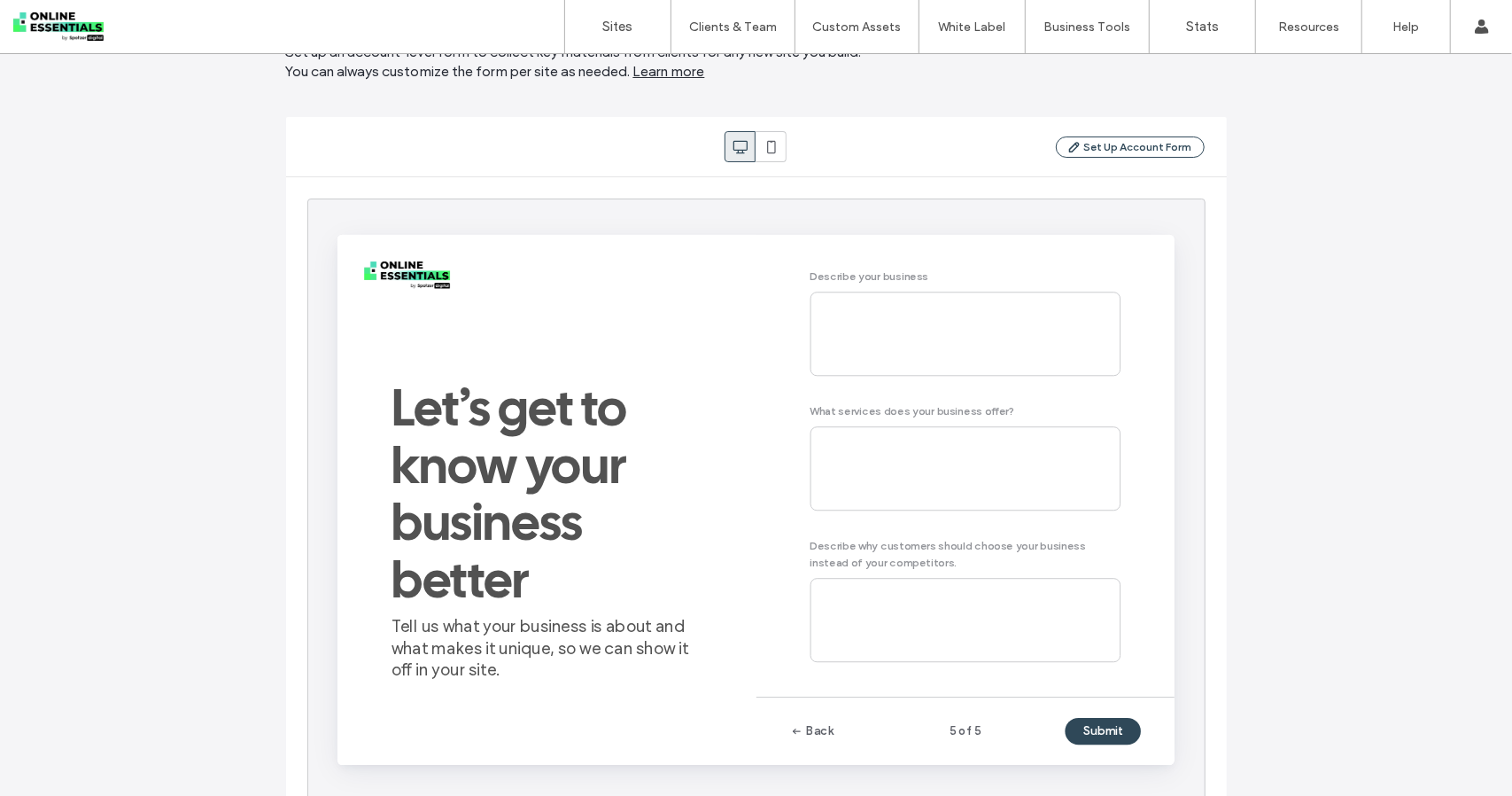
scroll to position [0, 0]
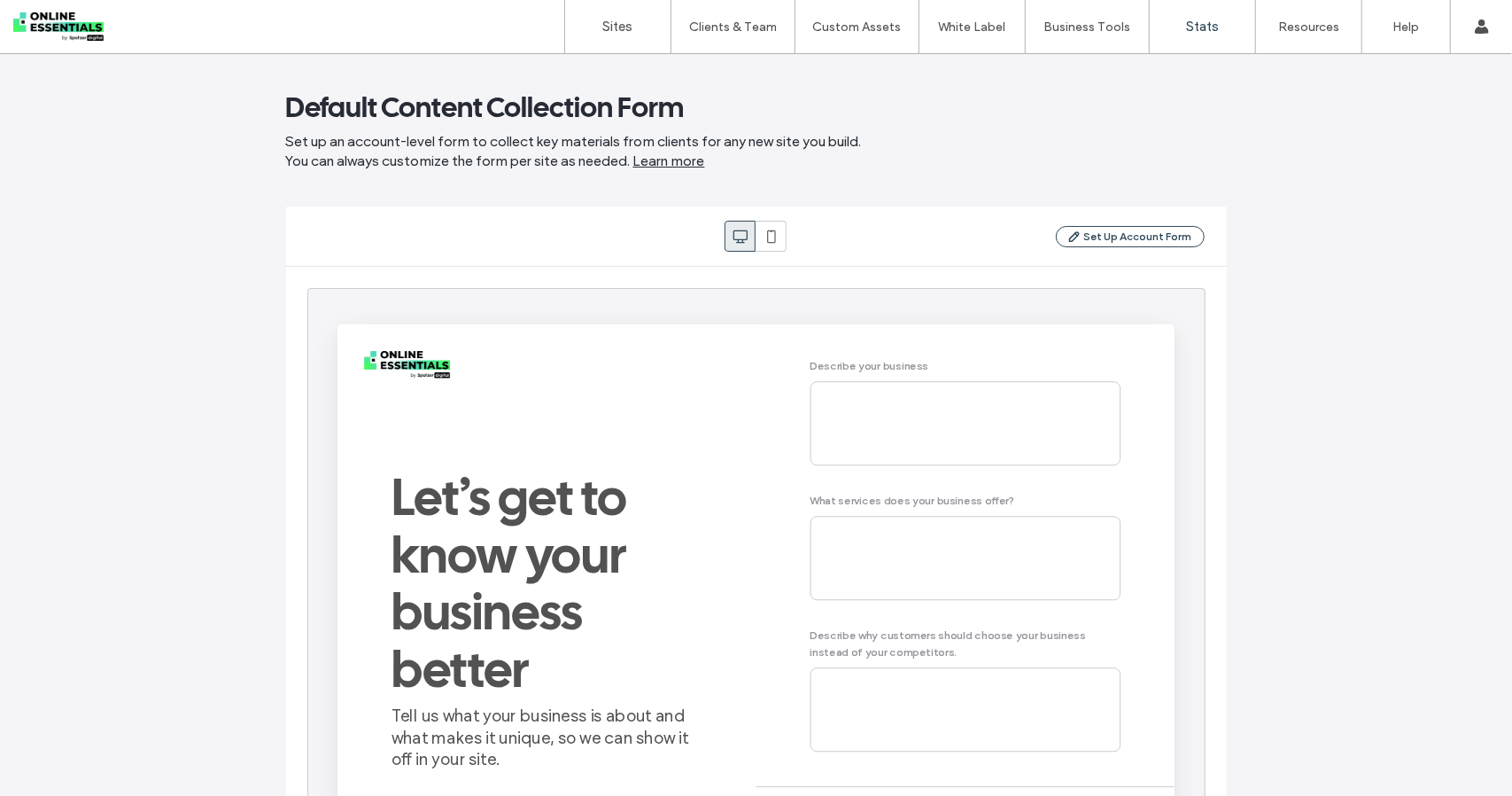
click at [1215, 24] on label "Stats" at bounding box center [1202, 26] width 32 height 16
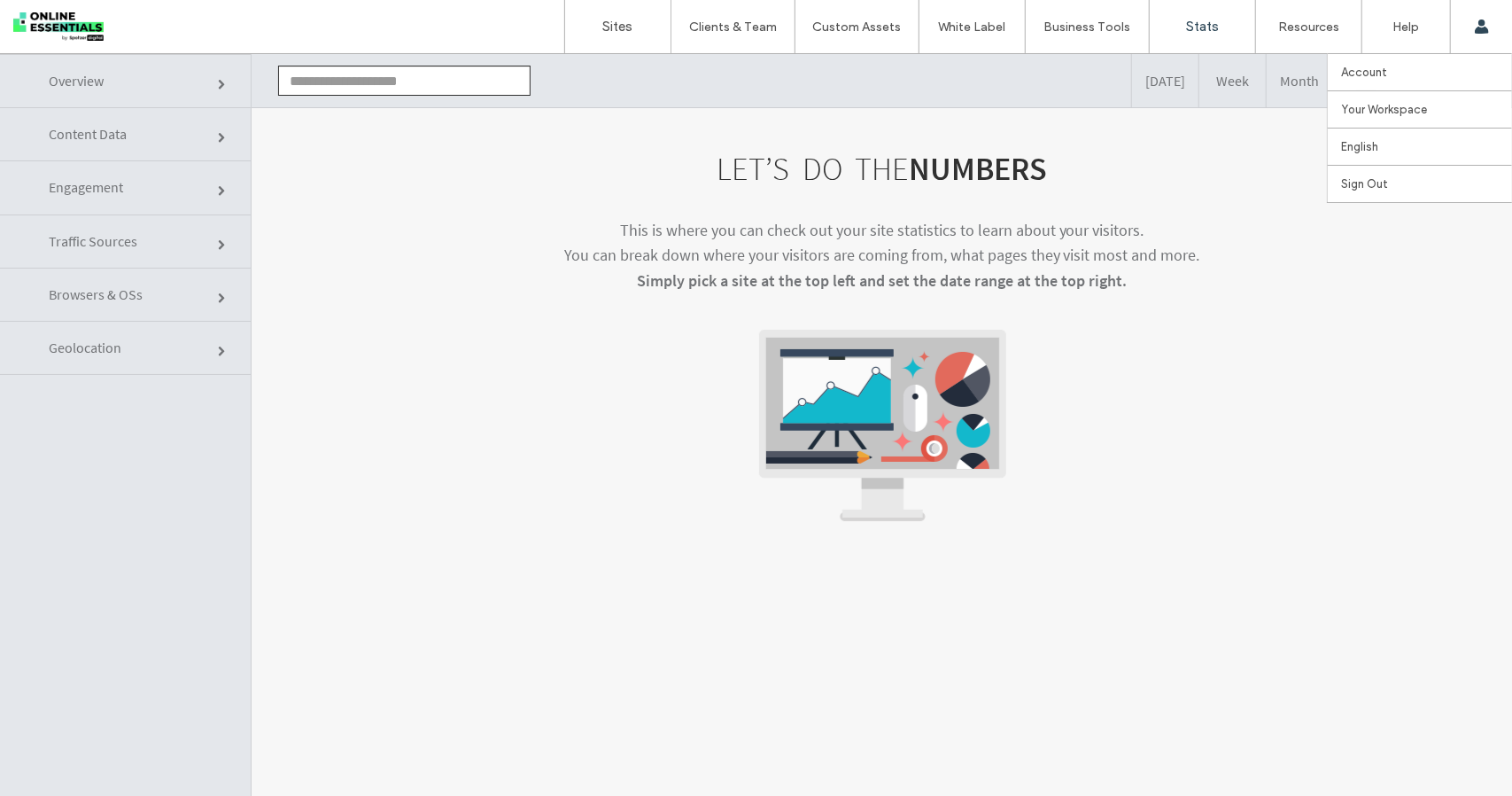
click at [1482, 22] on use at bounding box center [1481, 26] width 14 height 14
click at [1398, 79] on link "Account" at bounding box center [1426, 71] width 171 height 36
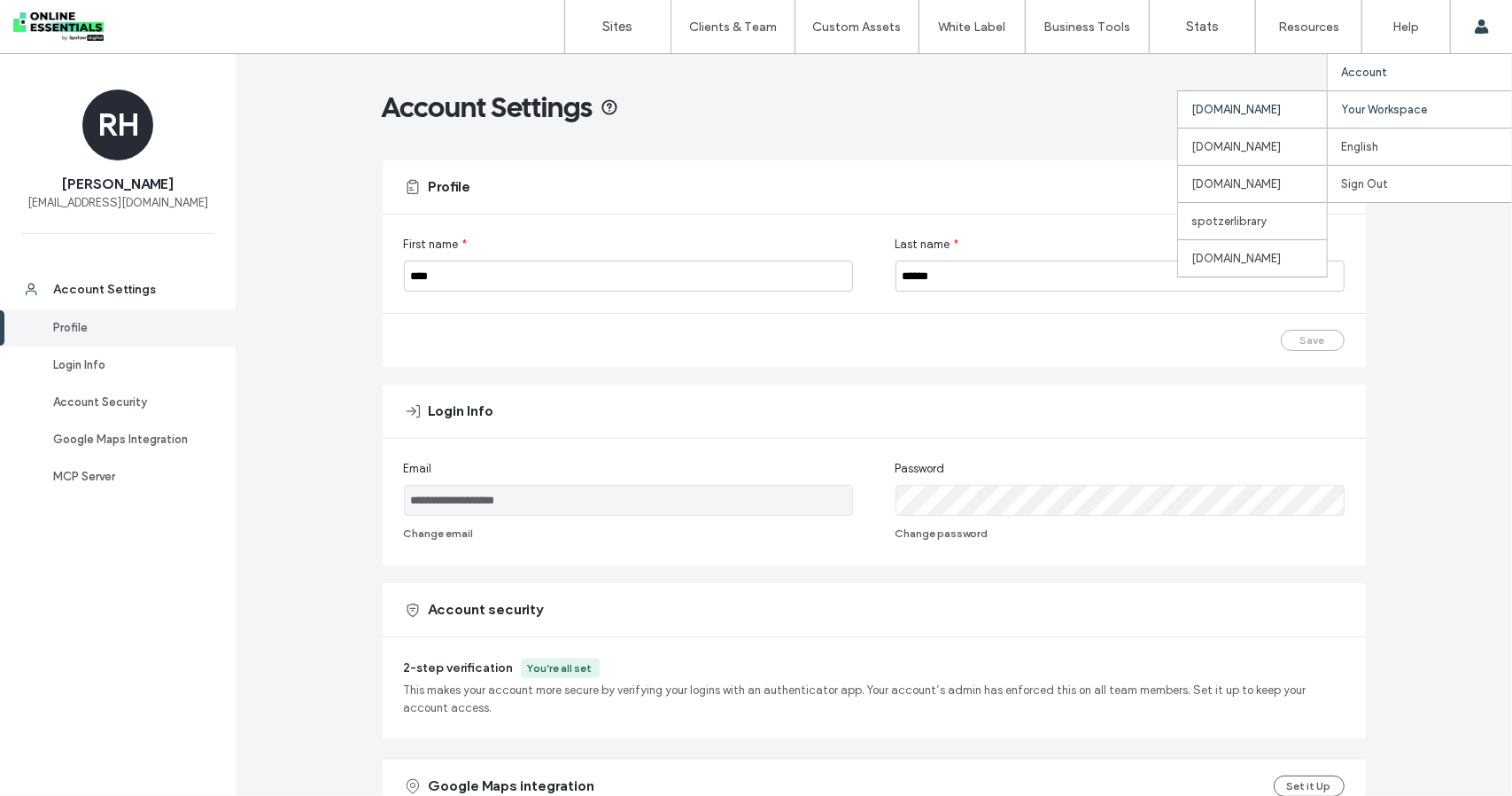
click at [1425, 107] on label "Your Workspace" at bounding box center [1384, 109] width 86 height 13
click at [1195, 109] on div "[DOMAIN_NAME]" at bounding box center [1252, 109] width 149 height 37
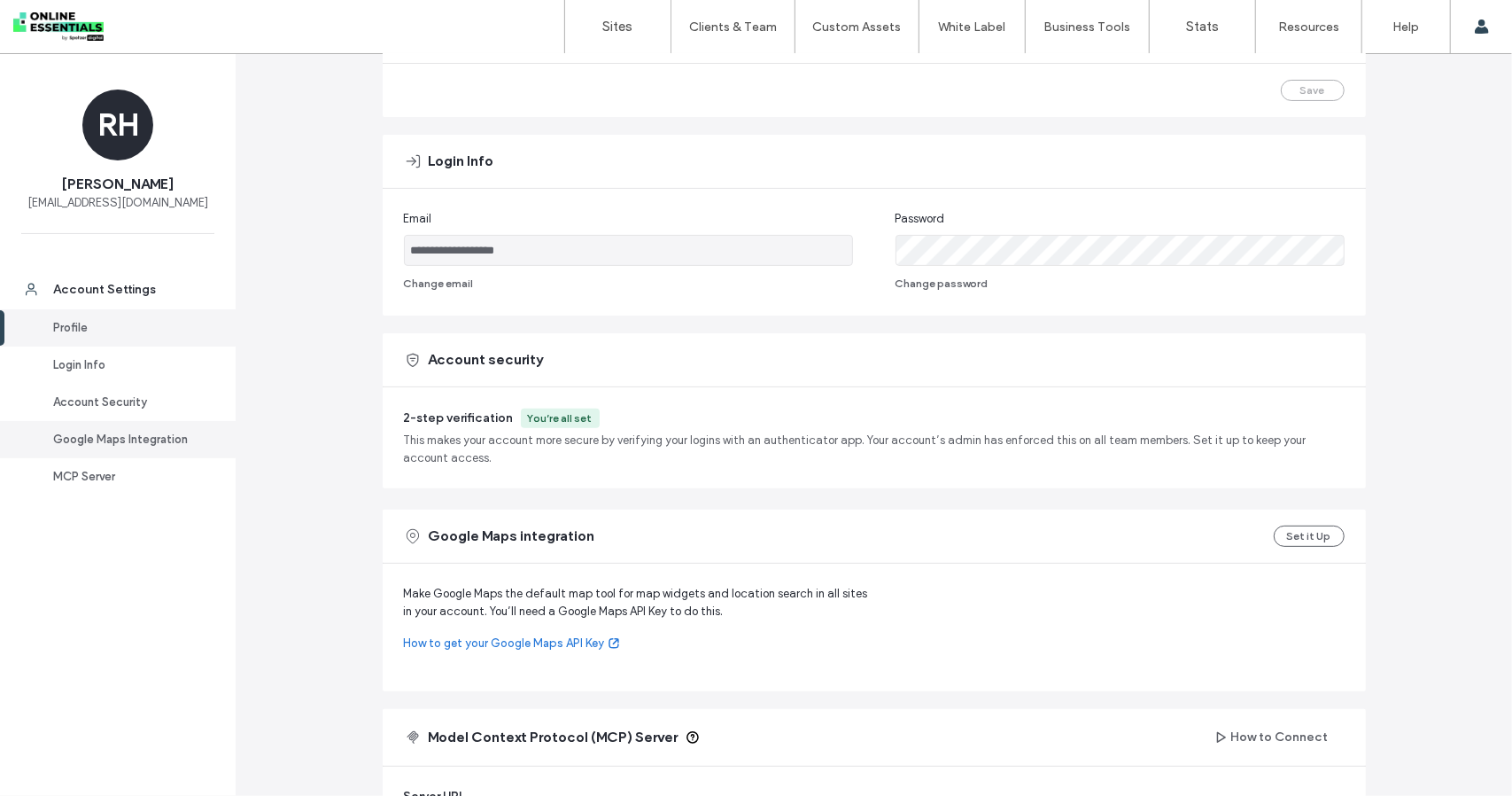
scroll to position [266, 0]
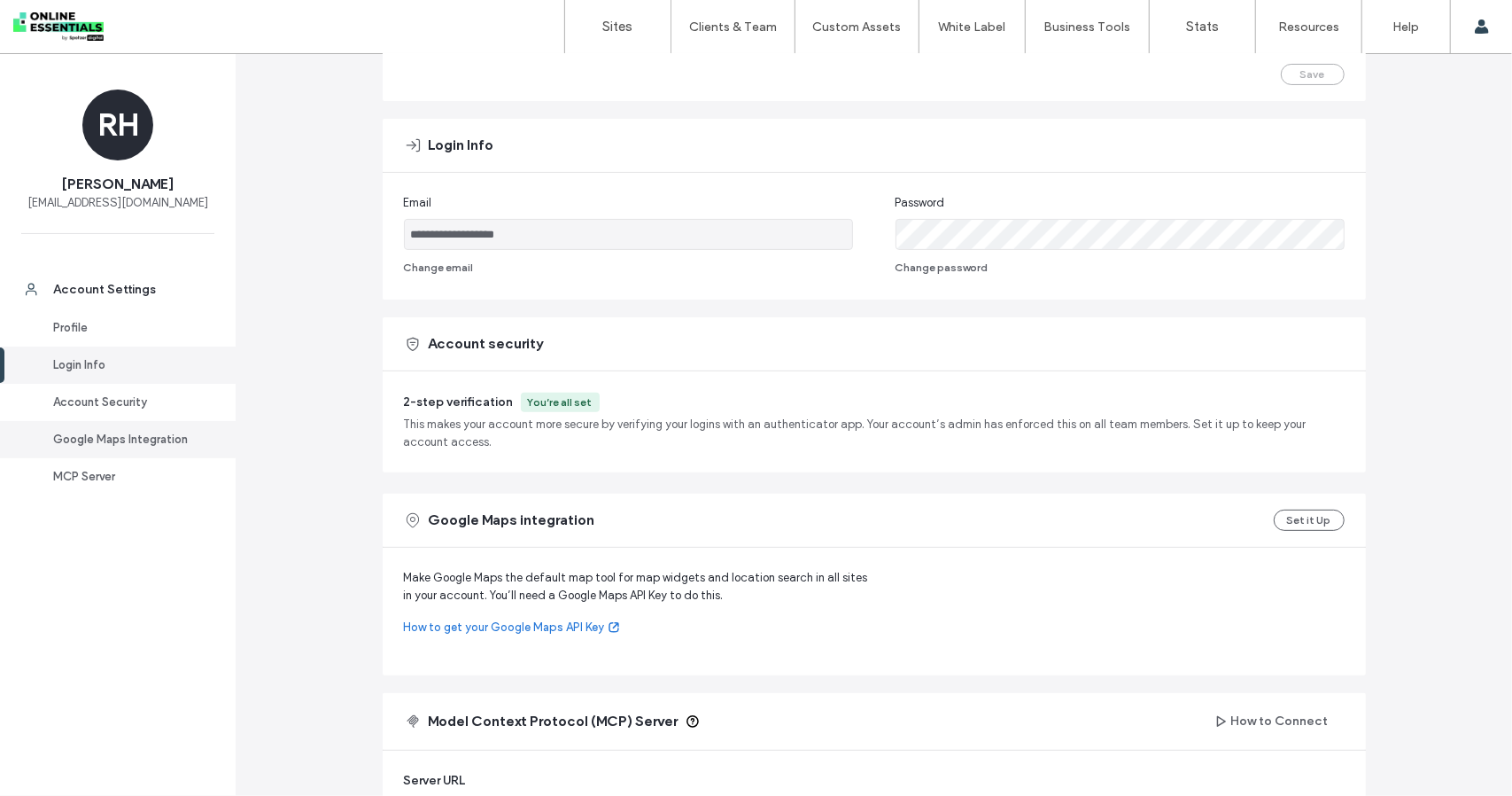
click at [112, 435] on div "Google Maps Integration" at bounding box center [126, 439] width 145 height 18
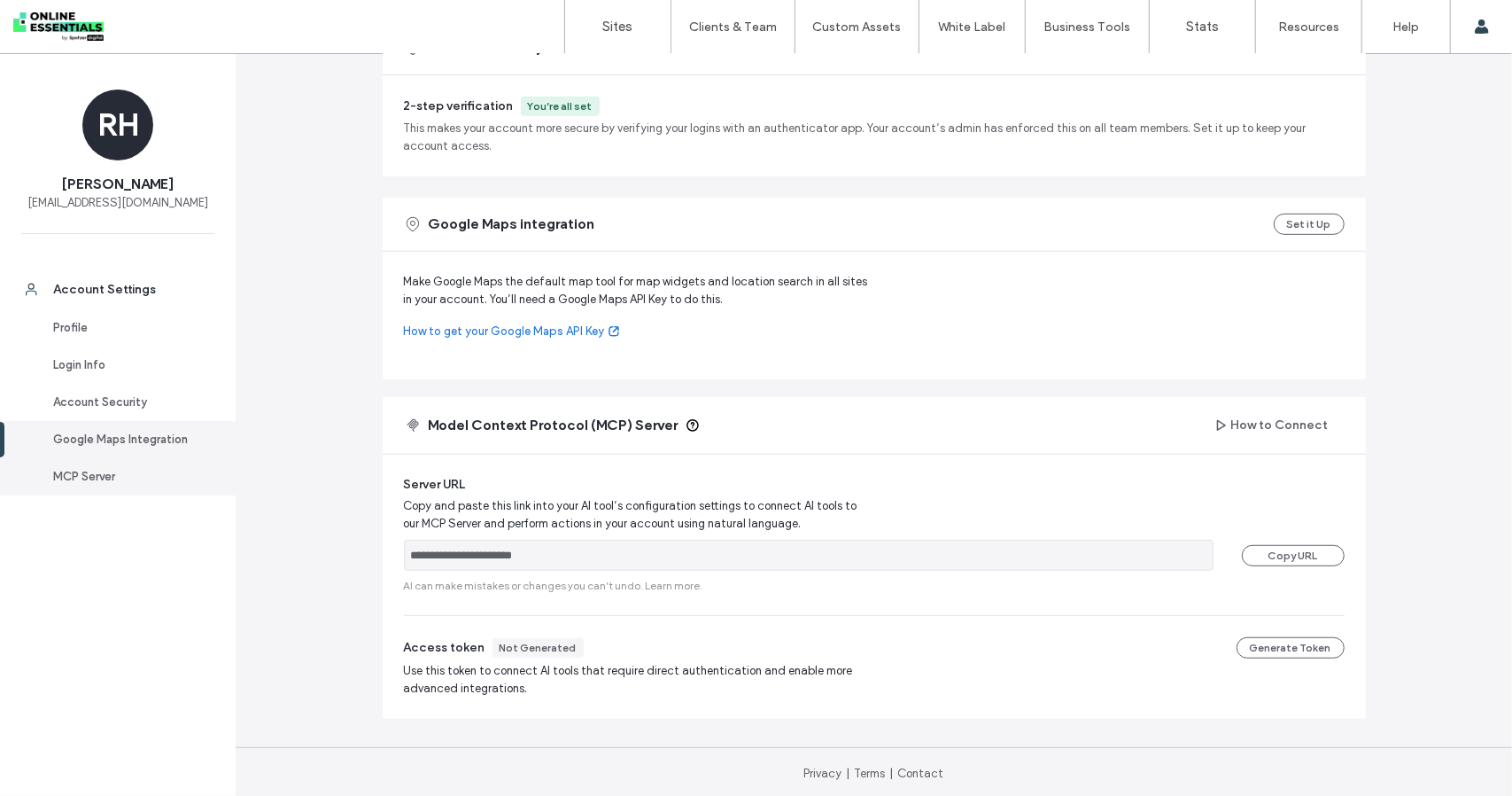
scroll to position [563, 0]
click at [95, 460] on link "MCP Server" at bounding box center [117, 477] width 236 height 37
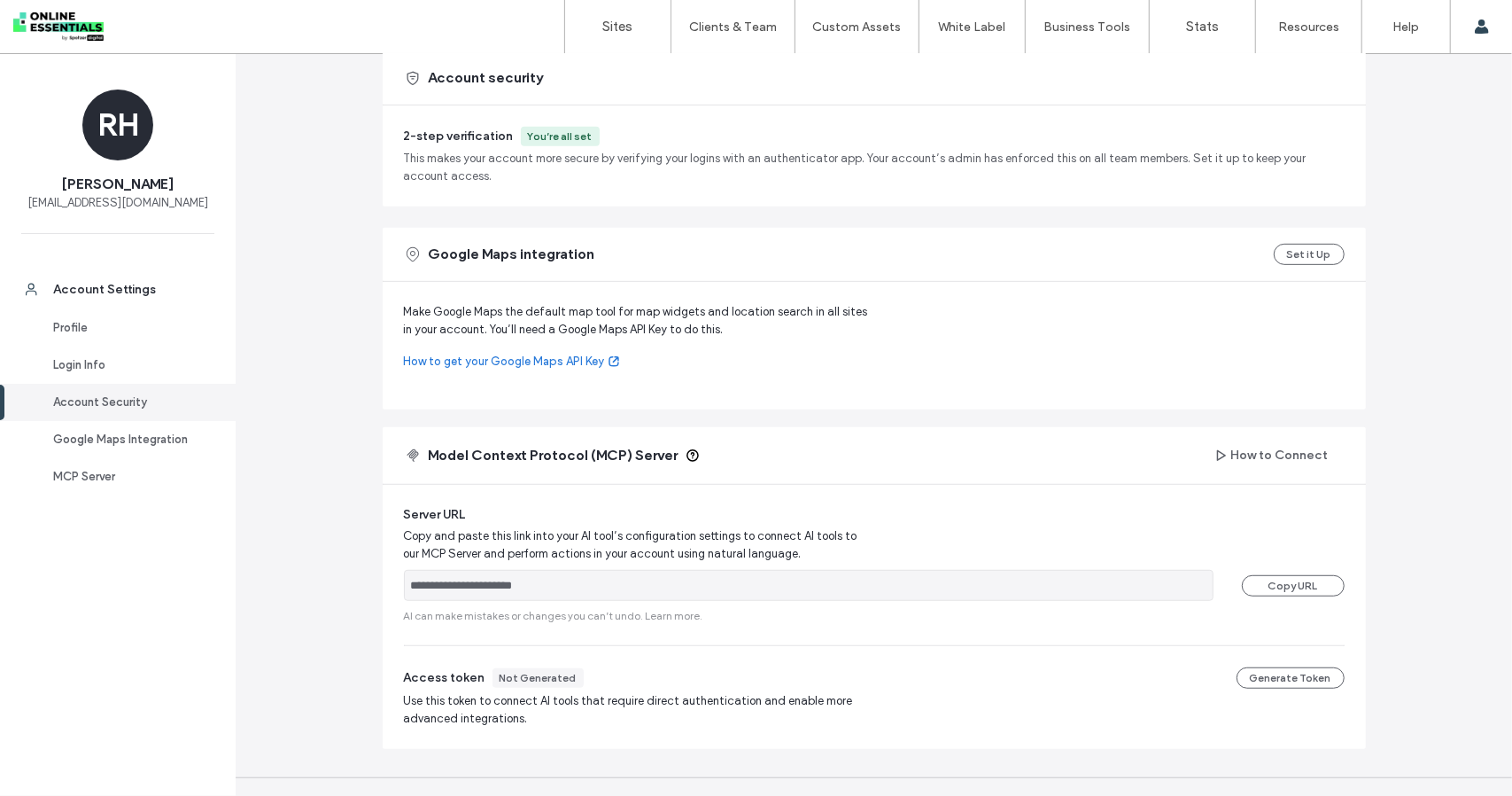
scroll to position [89, 0]
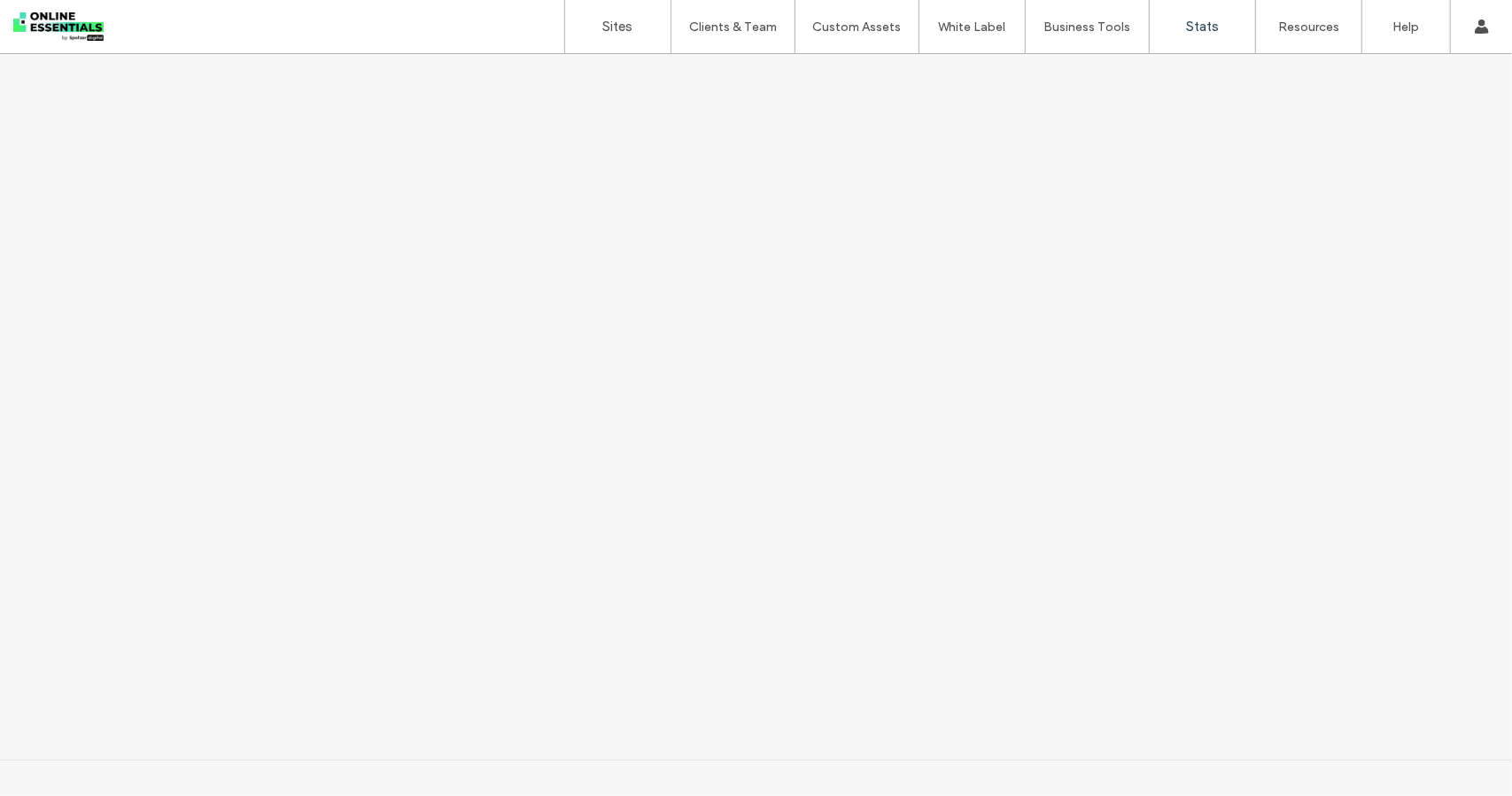
click at [608, 15] on link "Sites" at bounding box center [618, 27] width 105 height 54
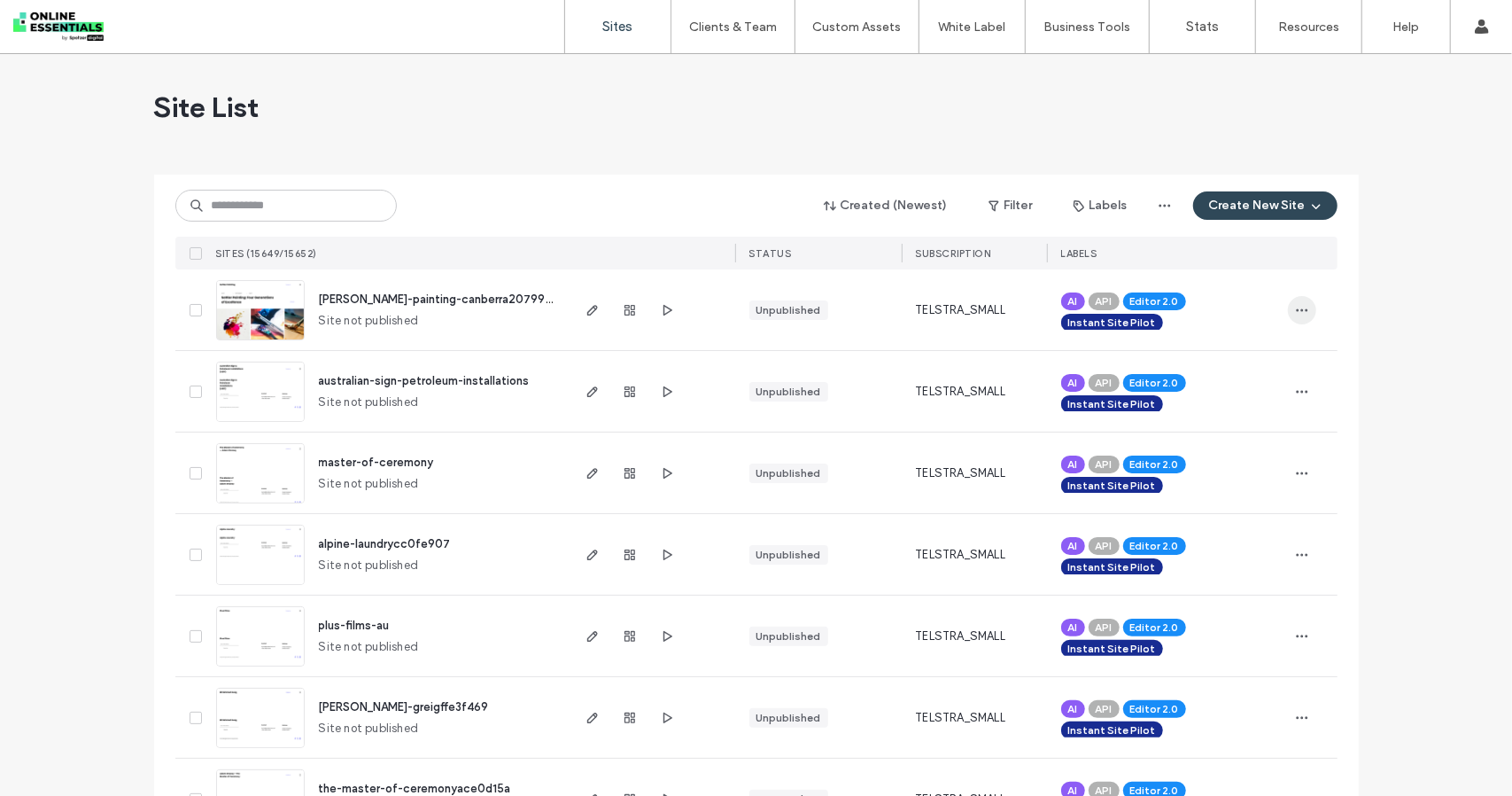
click at [1301, 303] on icon "button" at bounding box center [1301, 310] width 14 height 14
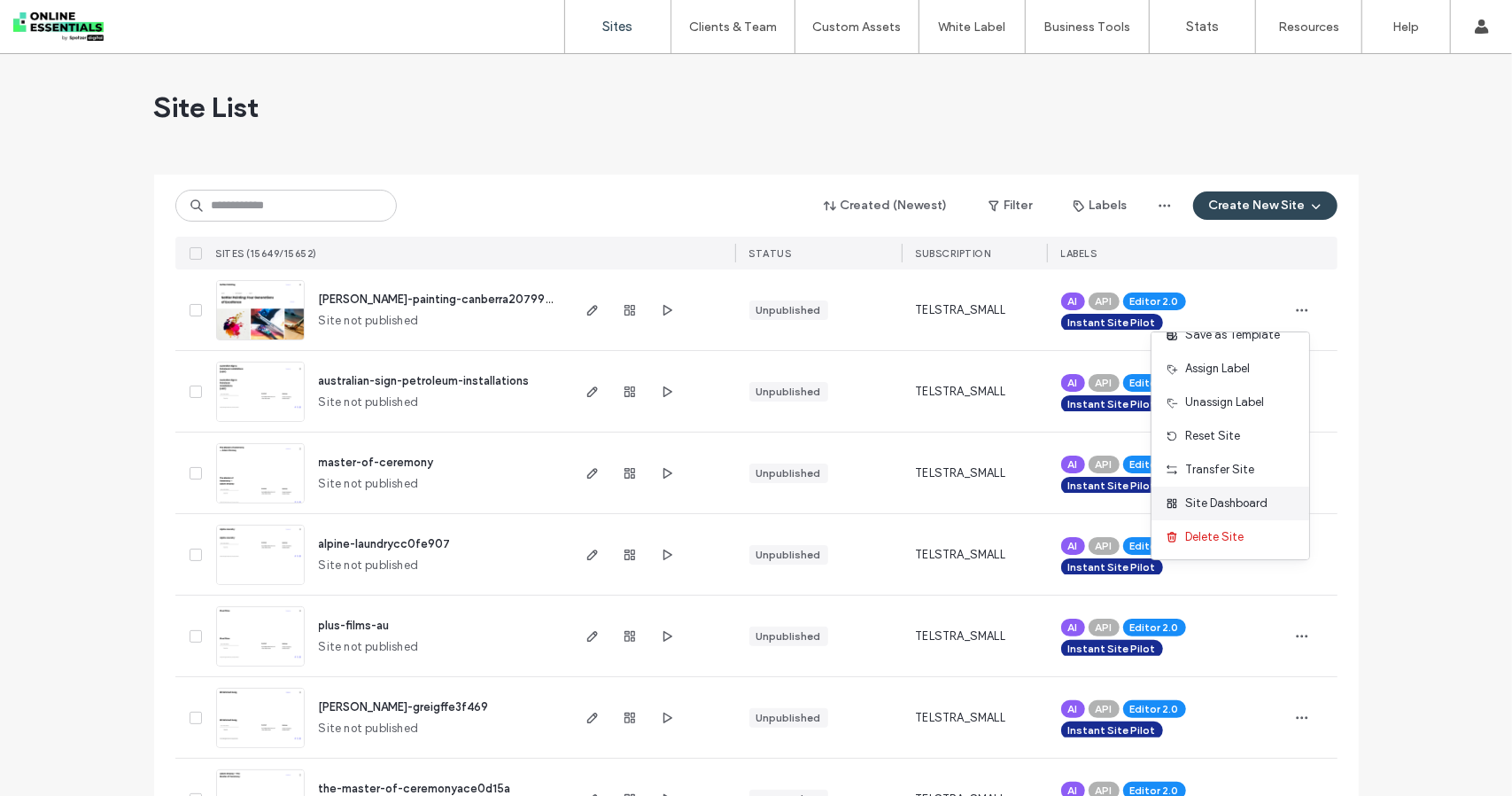
scroll to position [90, 0]
click at [1235, 541] on span "Delete Site" at bounding box center [1214, 535] width 58 height 18
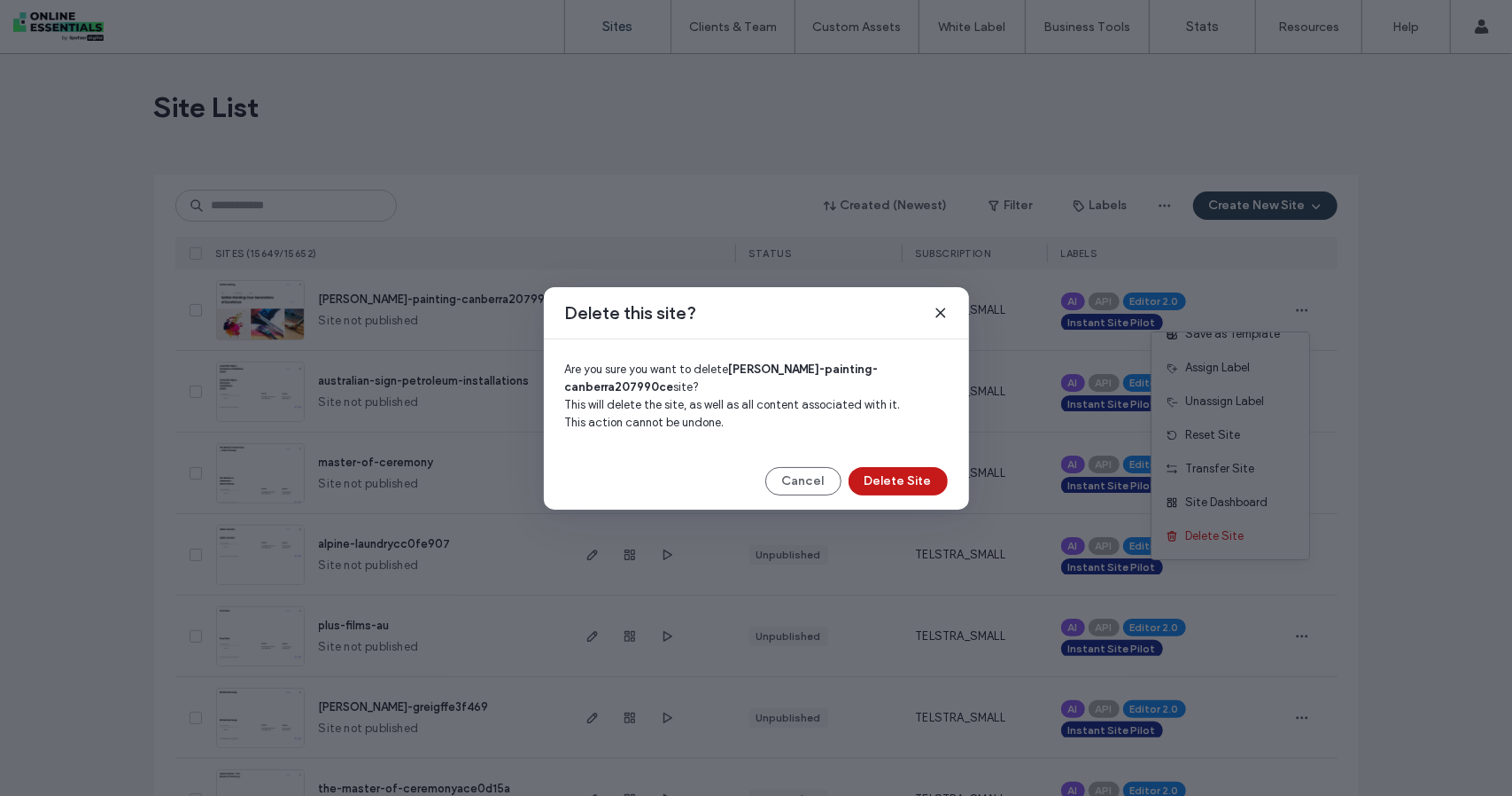
click at [890, 477] on button "Delete Site" at bounding box center [897, 481] width 99 height 29
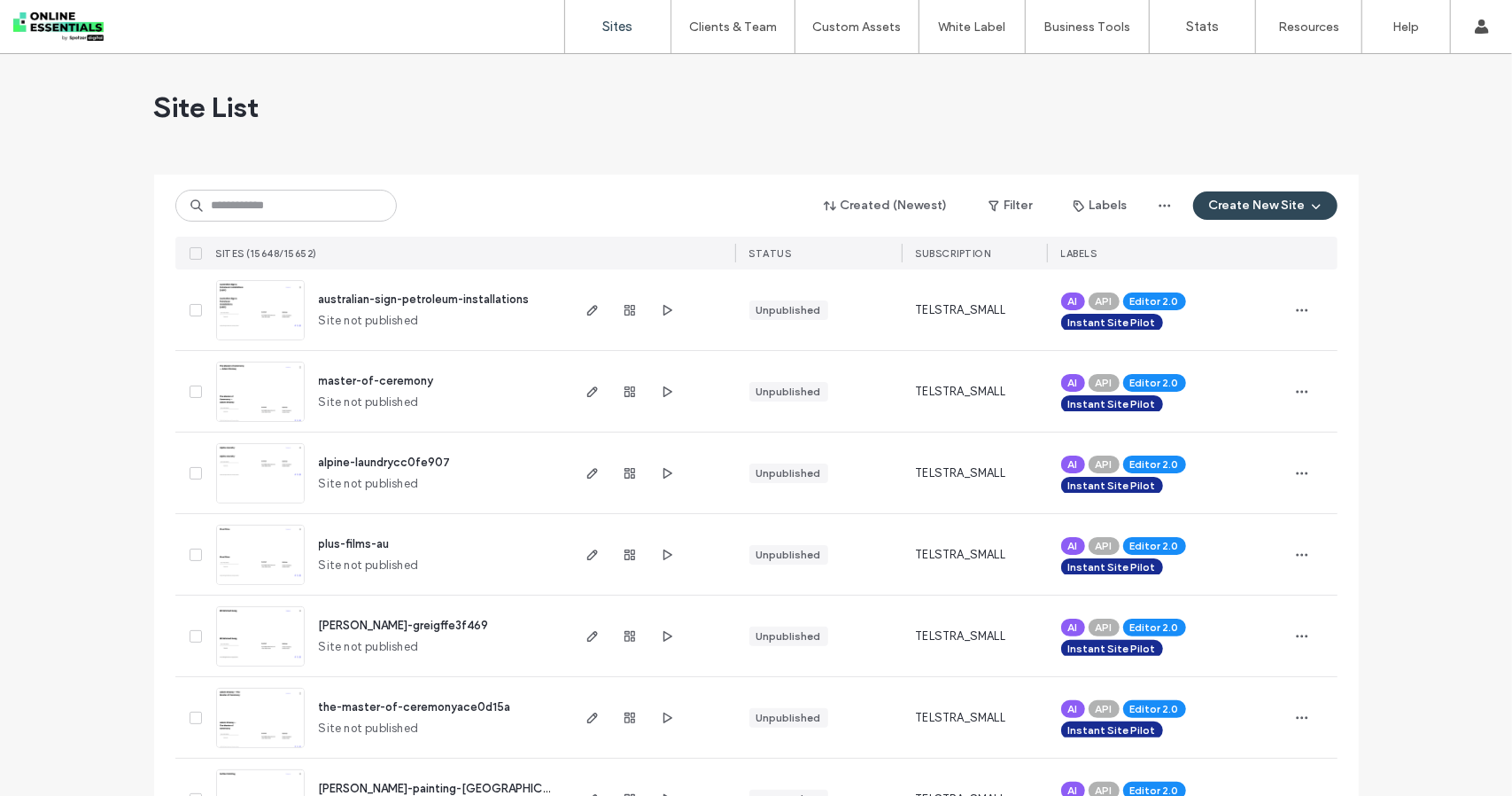
click at [1309, 323] on span "button" at bounding box center [1302, 310] width 29 height 29
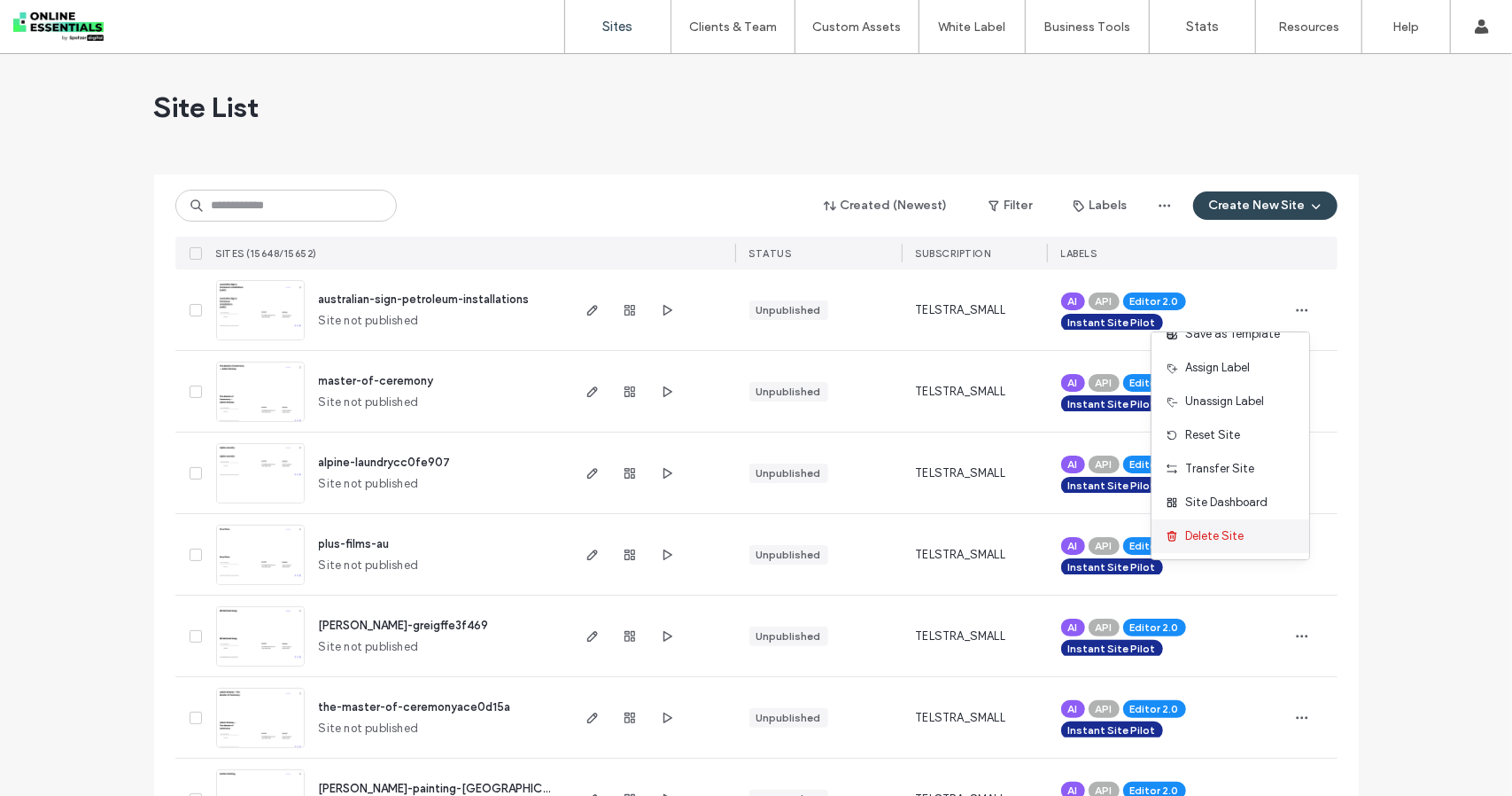
click at [1219, 535] on span "Delete Site" at bounding box center [1214, 535] width 58 height 18
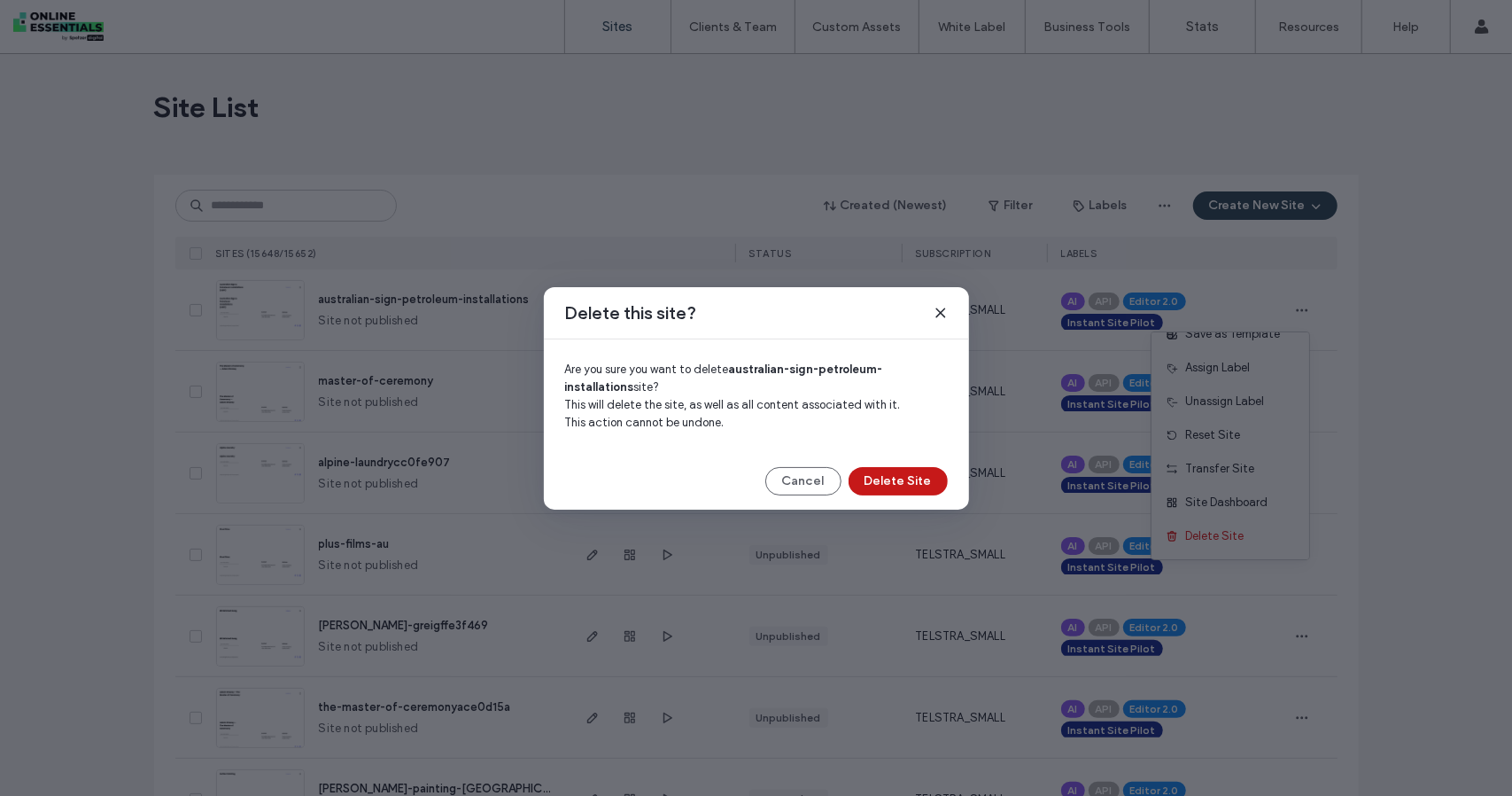
click at [893, 481] on button "Delete Site" at bounding box center [897, 481] width 99 height 29
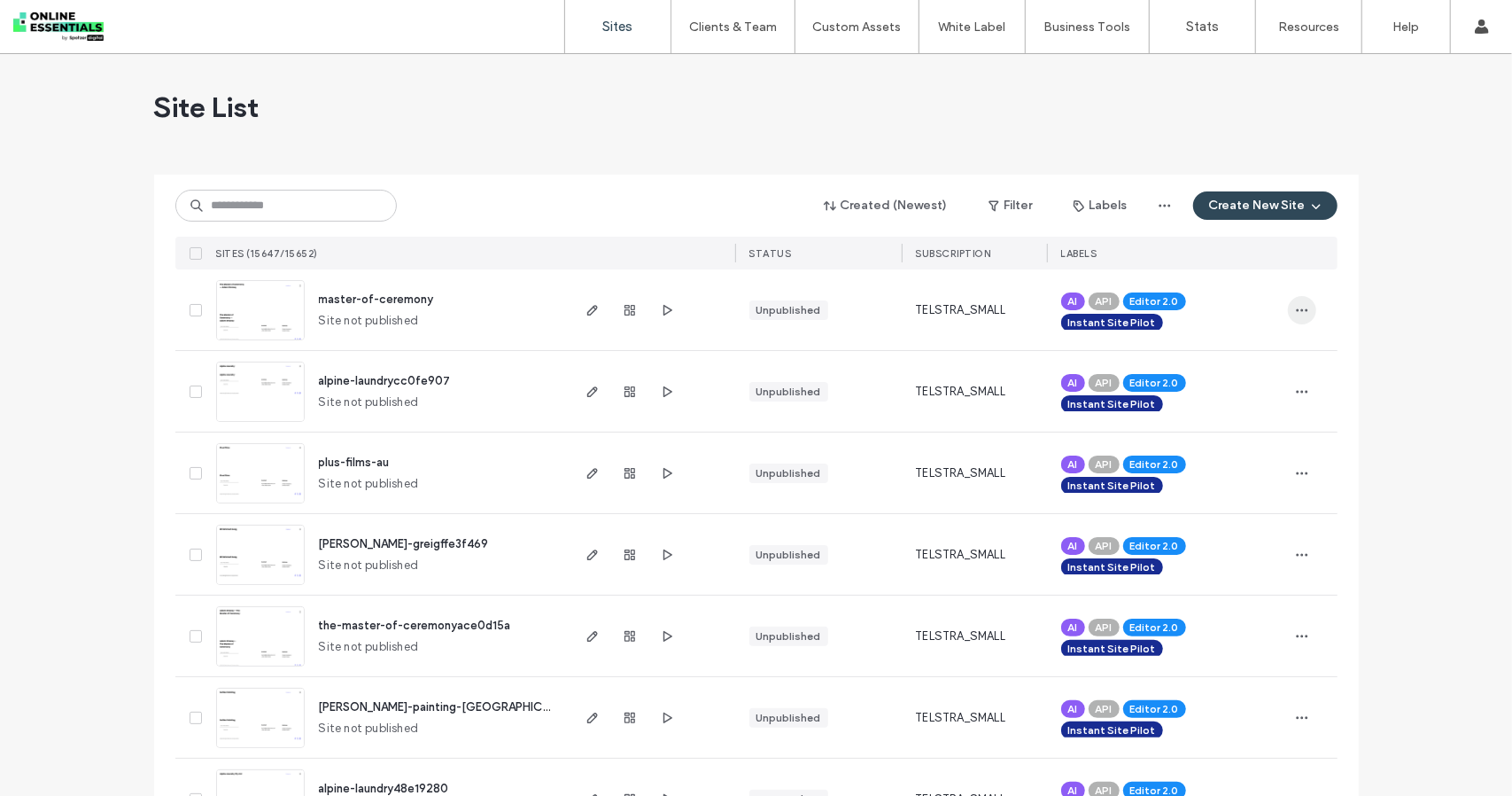
click at [1301, 312] on icon "button" at bounding box center [1301, 310] width 14 height 14
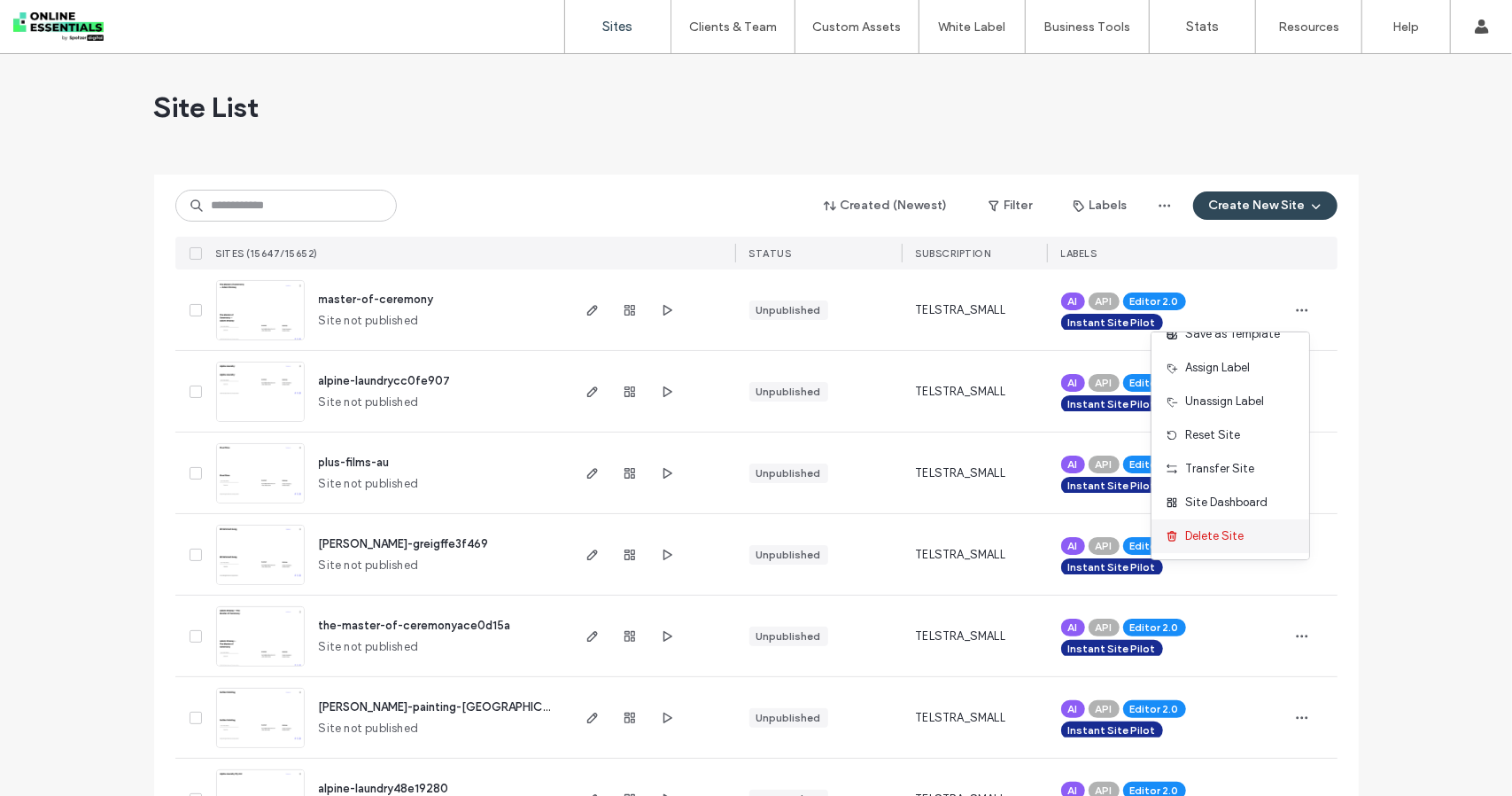
click at [1219, 540] on span "Delete Site" at bounding box center [1214, 535] width 58 height 18
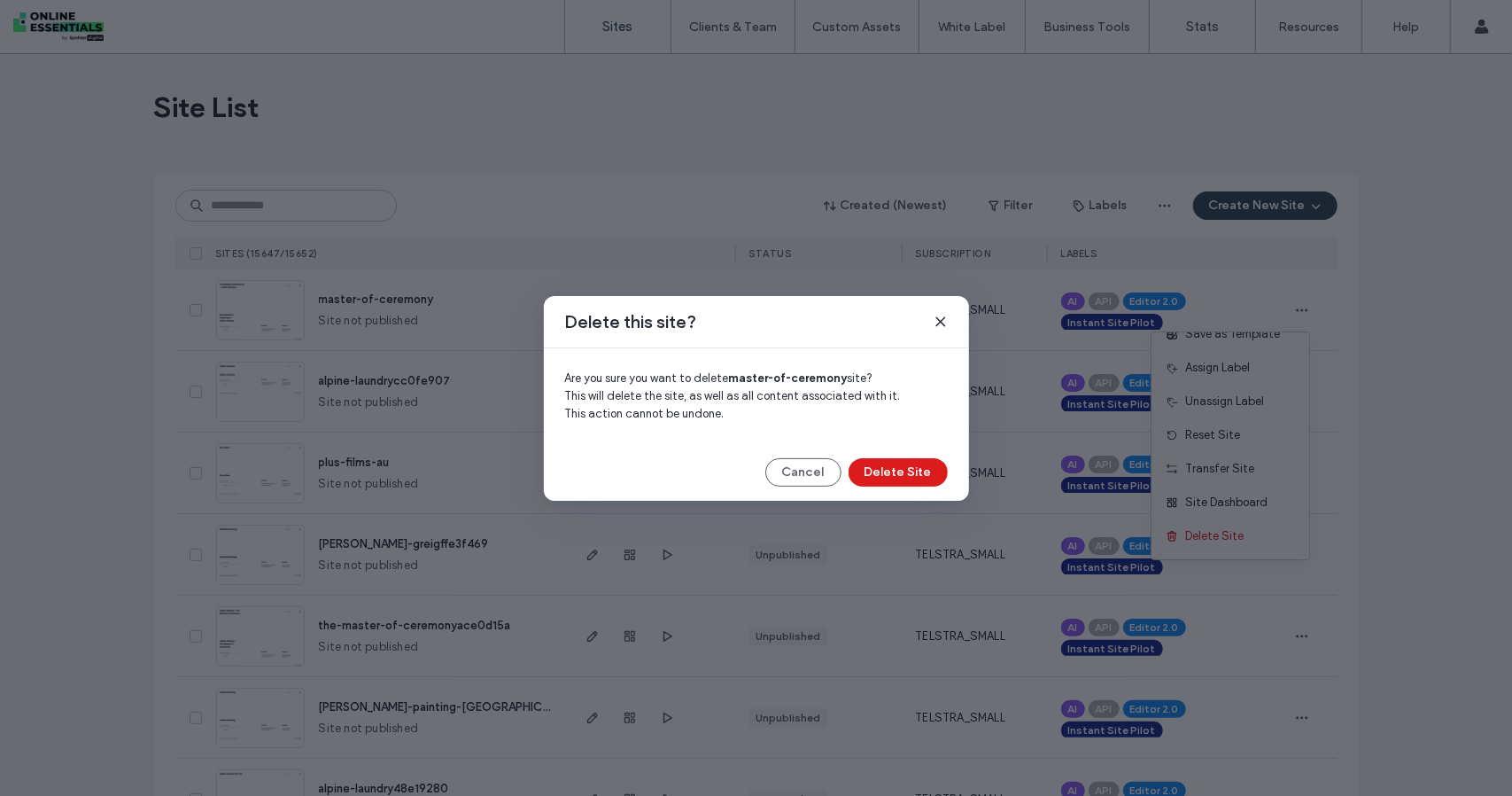
click at [906, 486] on div "Delete this site? Are you sure you want to delete master-of-ceremony site? This…" at bounding box center [757, 398] width 425 height 204
click at [906, 474] on button "Delete Site" at bounding box center [897, 472] width 99 height 29
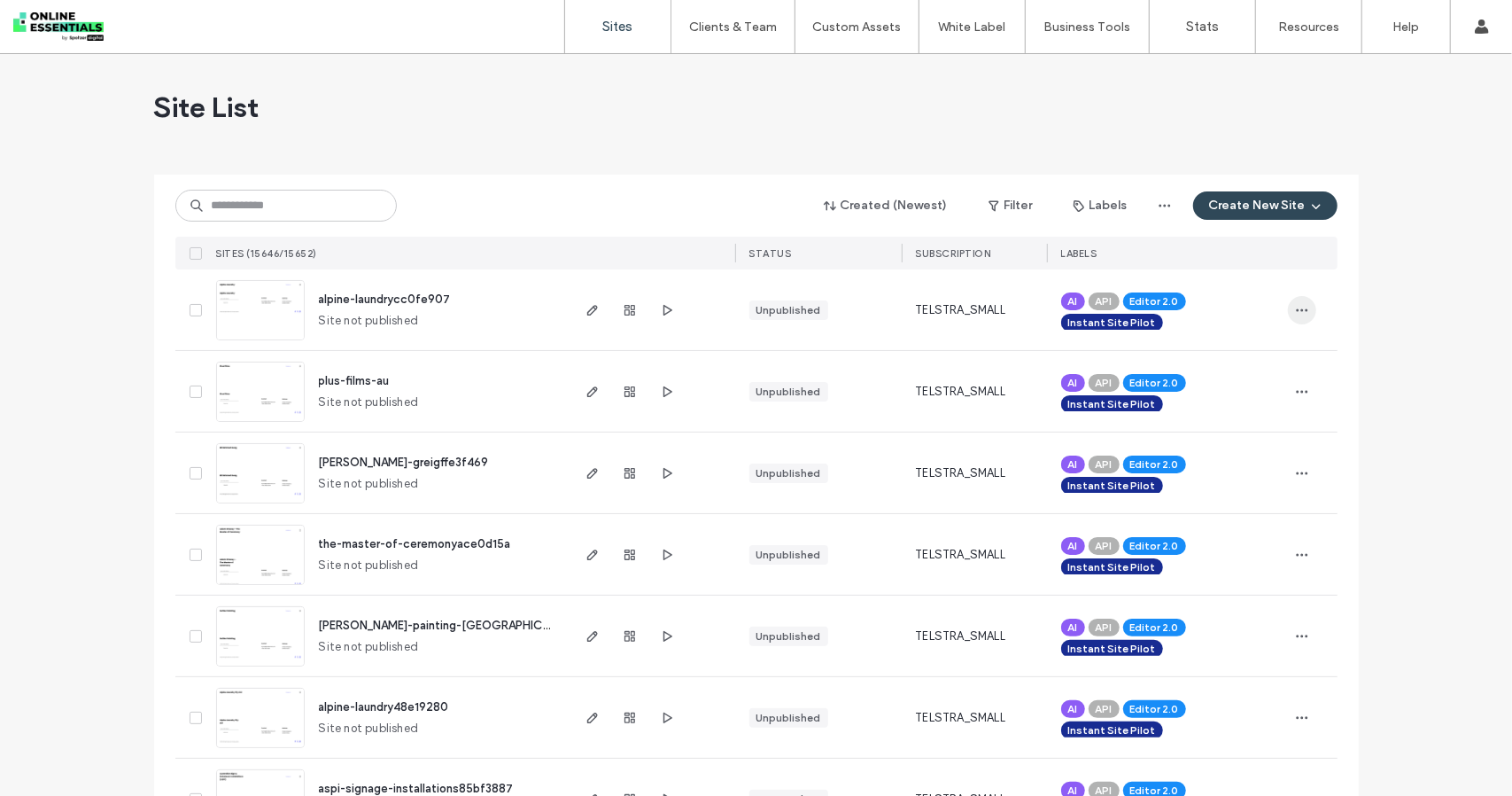
click at [1307, 308] on span "button" at bounding box center [1302, 310] width 29 height 29
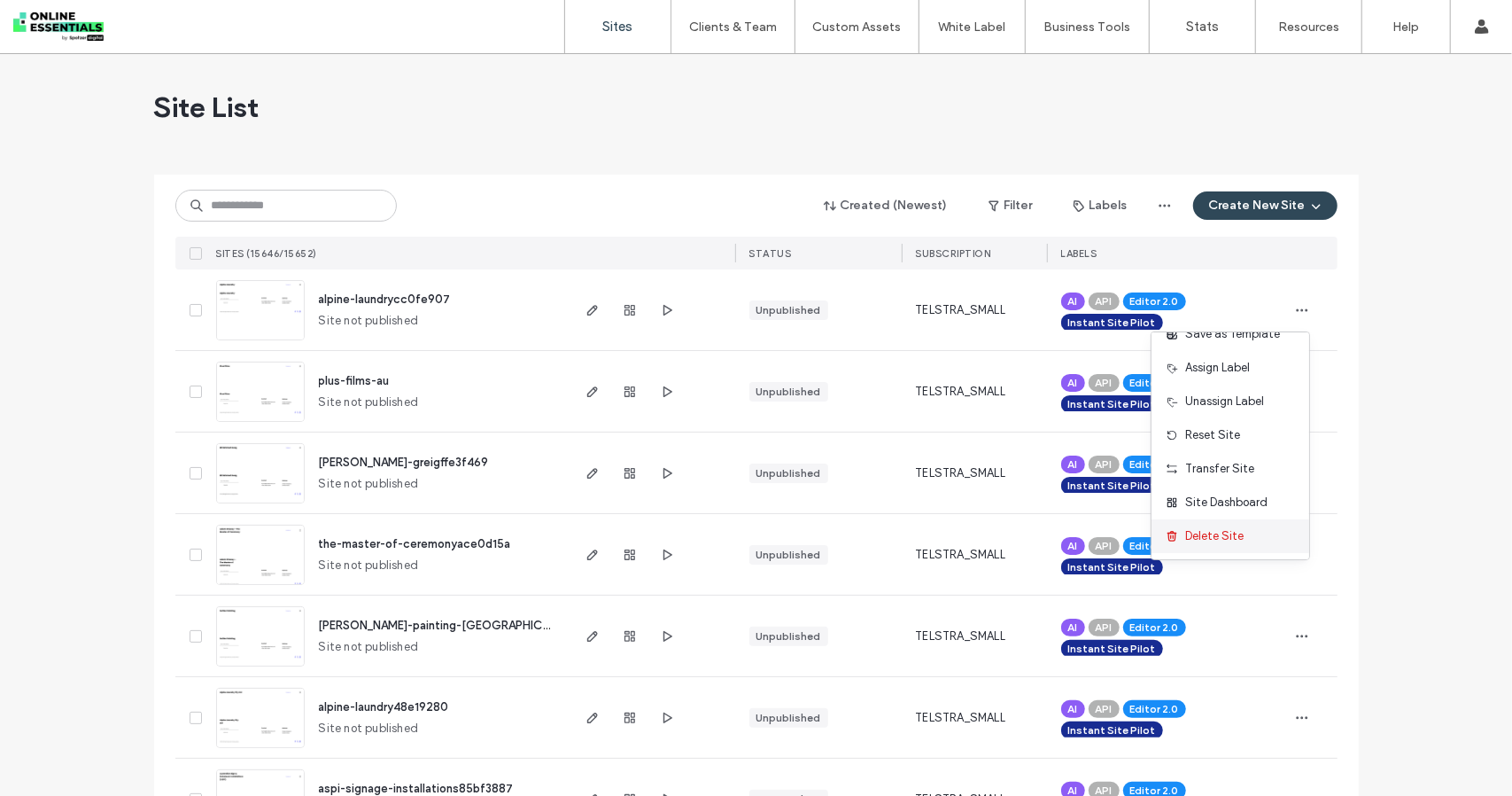
click at [1234, 544] on span "Delete Site" at bounding box center [1214, 535] width 58 height 18
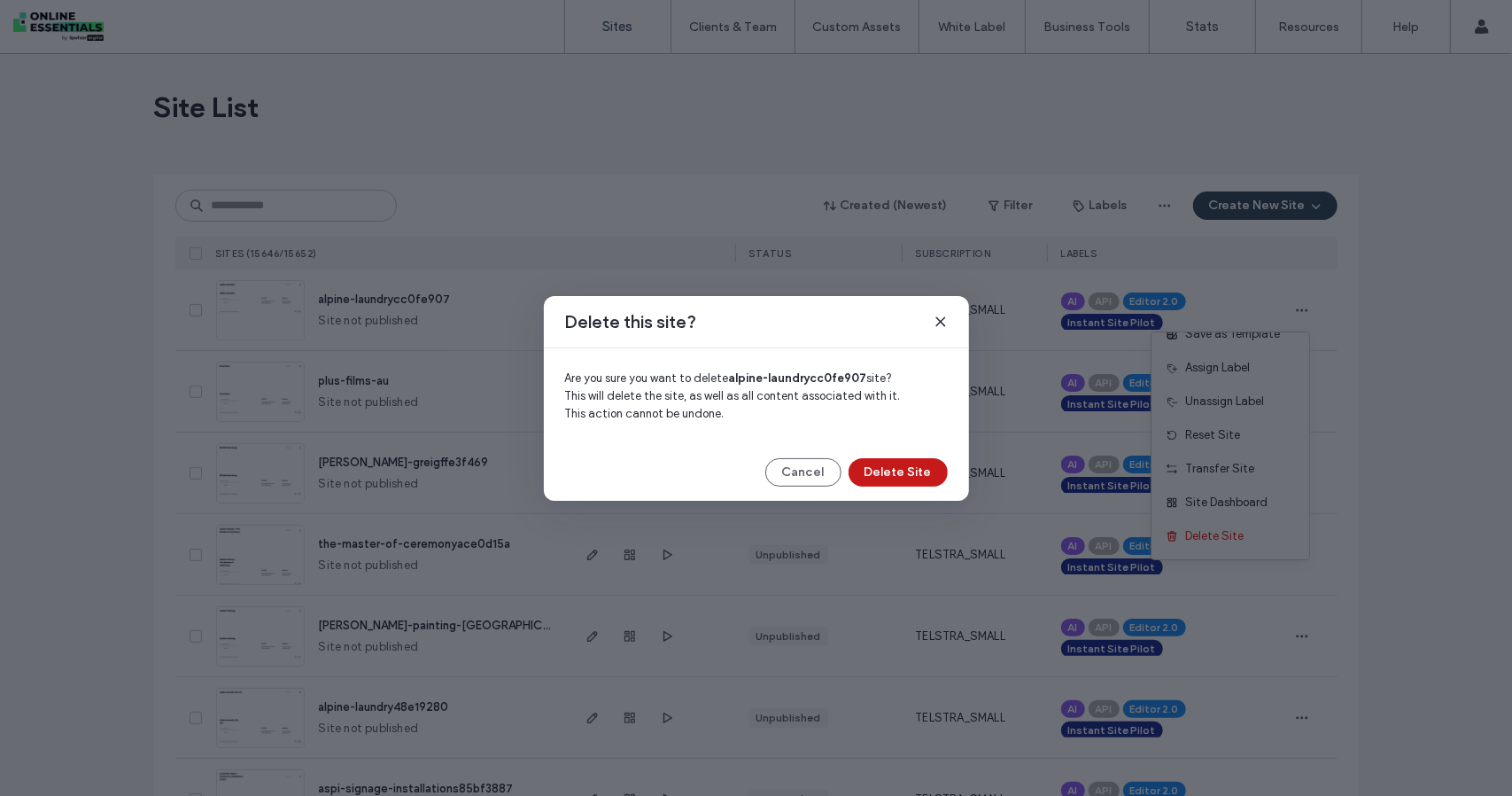
click at [877, 465] on button "Delete Site" at bounding box center [897, 472] width 99 height 29
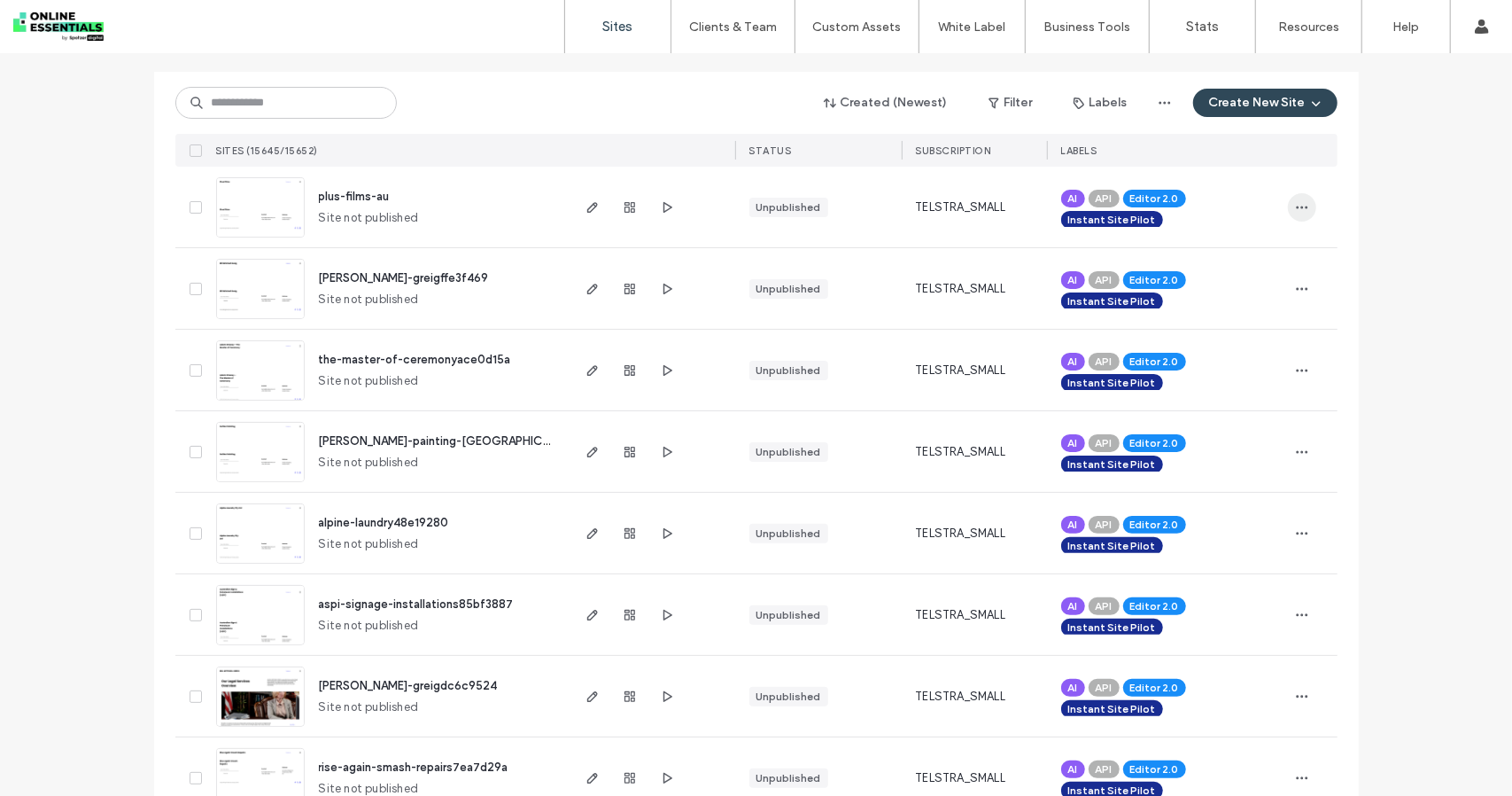
scroll to position [89, 0]
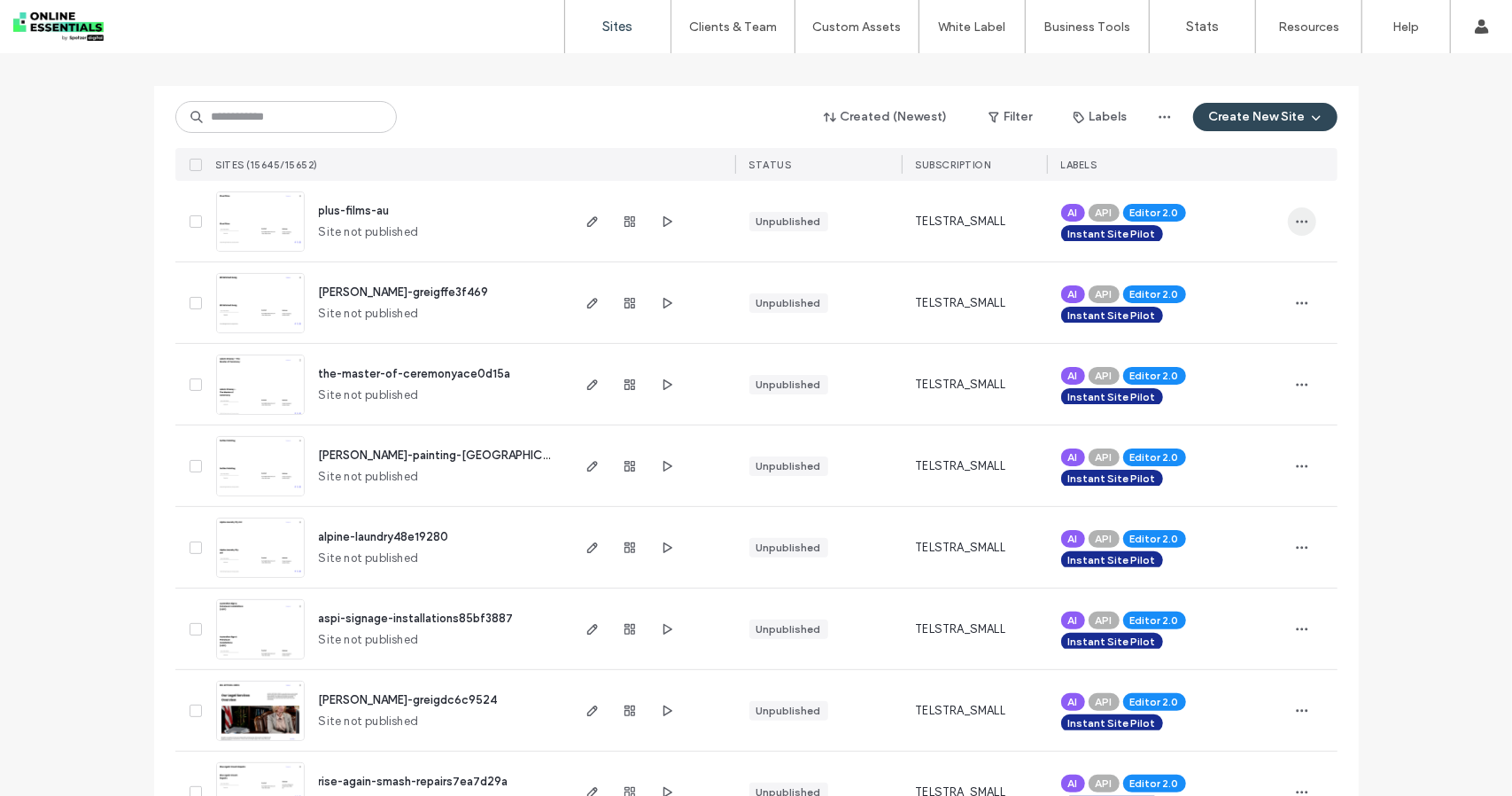
click at [1305, 219] on span "button" at bounding box center [1302, 221] width 29 height 29
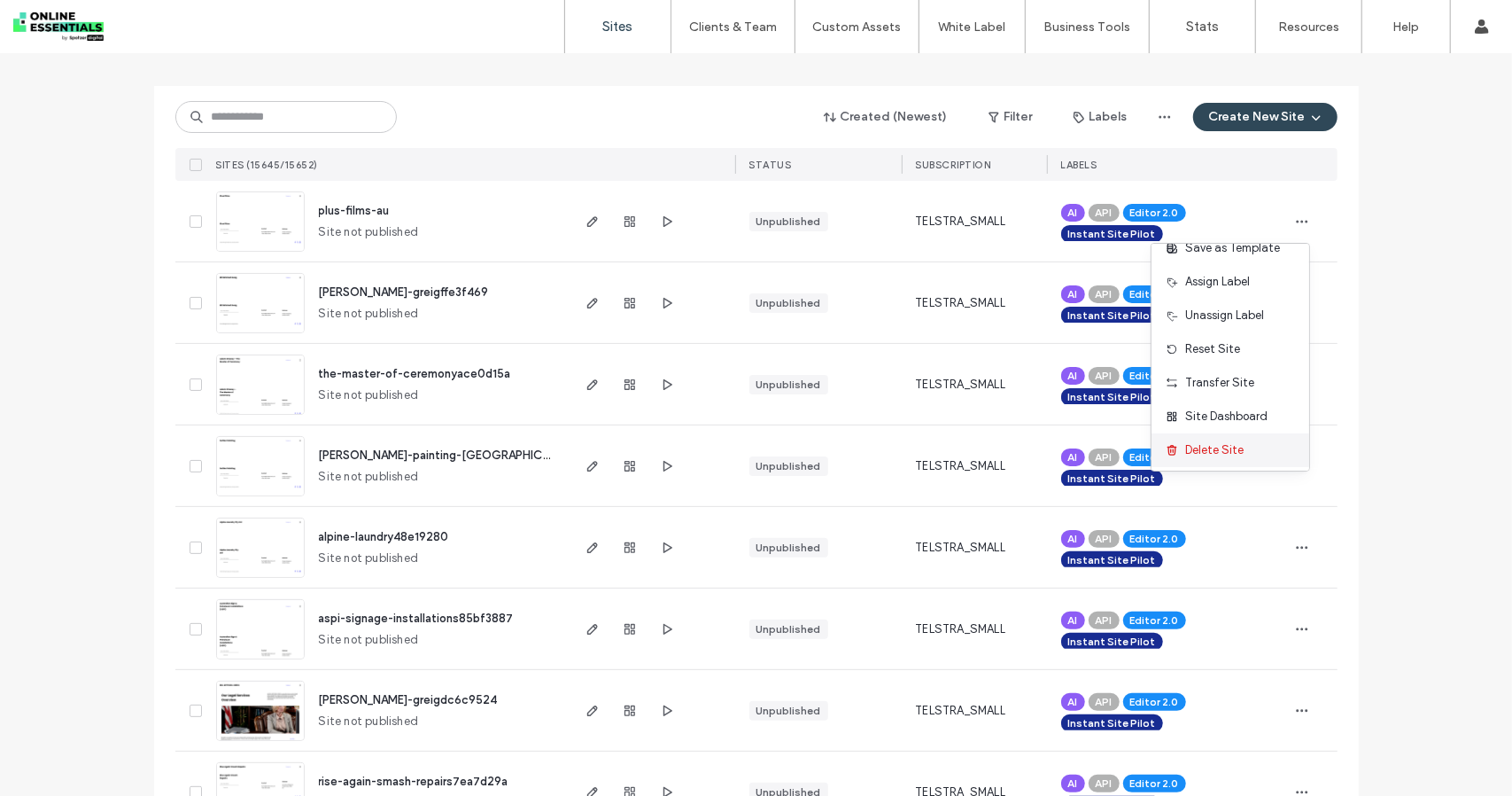
scroll to position [90, 0]
click at [1221, 440] on span "Delete Site" at bounding box center [1214, 447] width 58 height 18
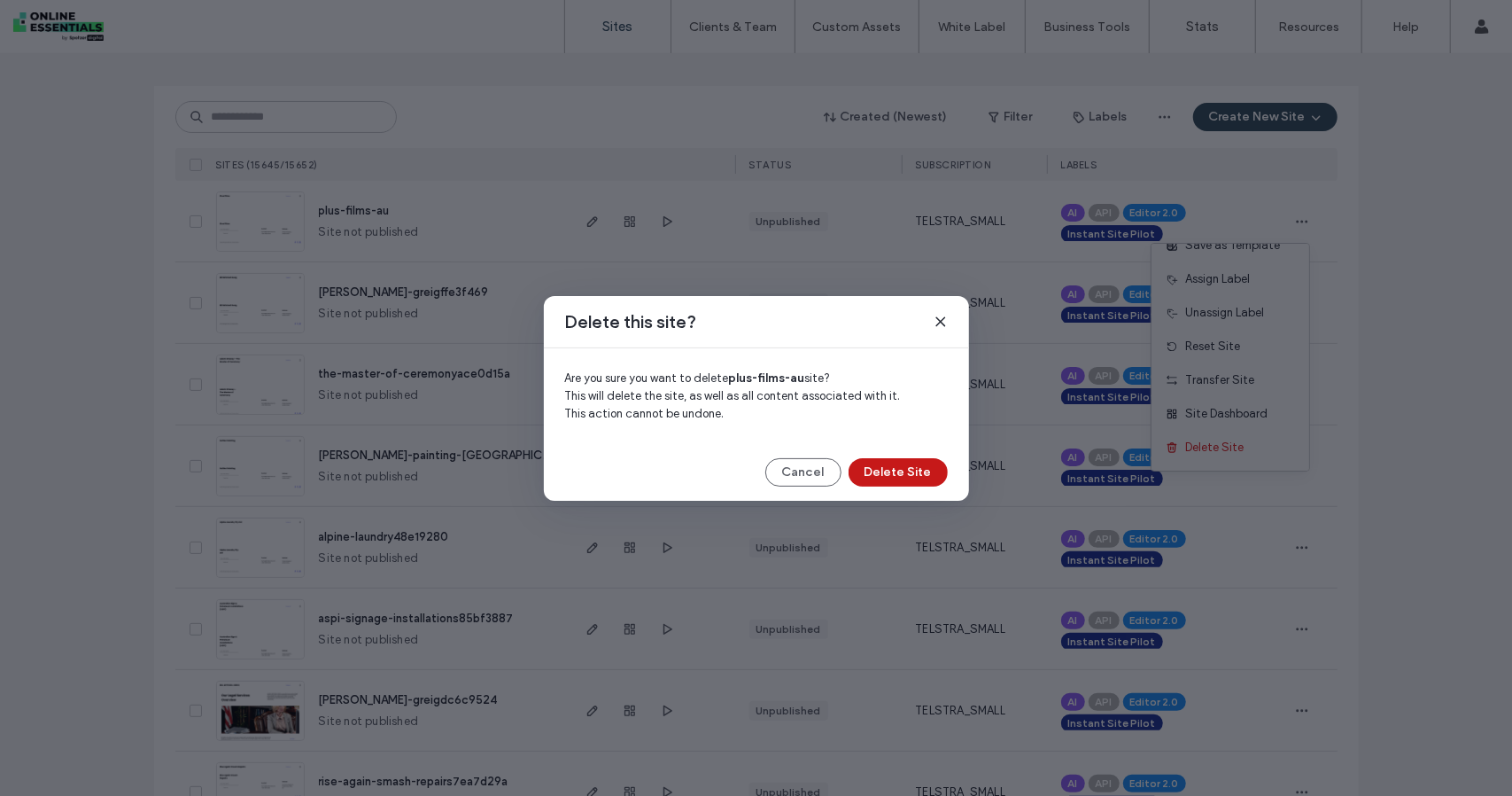
click at [893, 469] on button "Delete Site" at bounding box center [897, 472] width 99 height 29
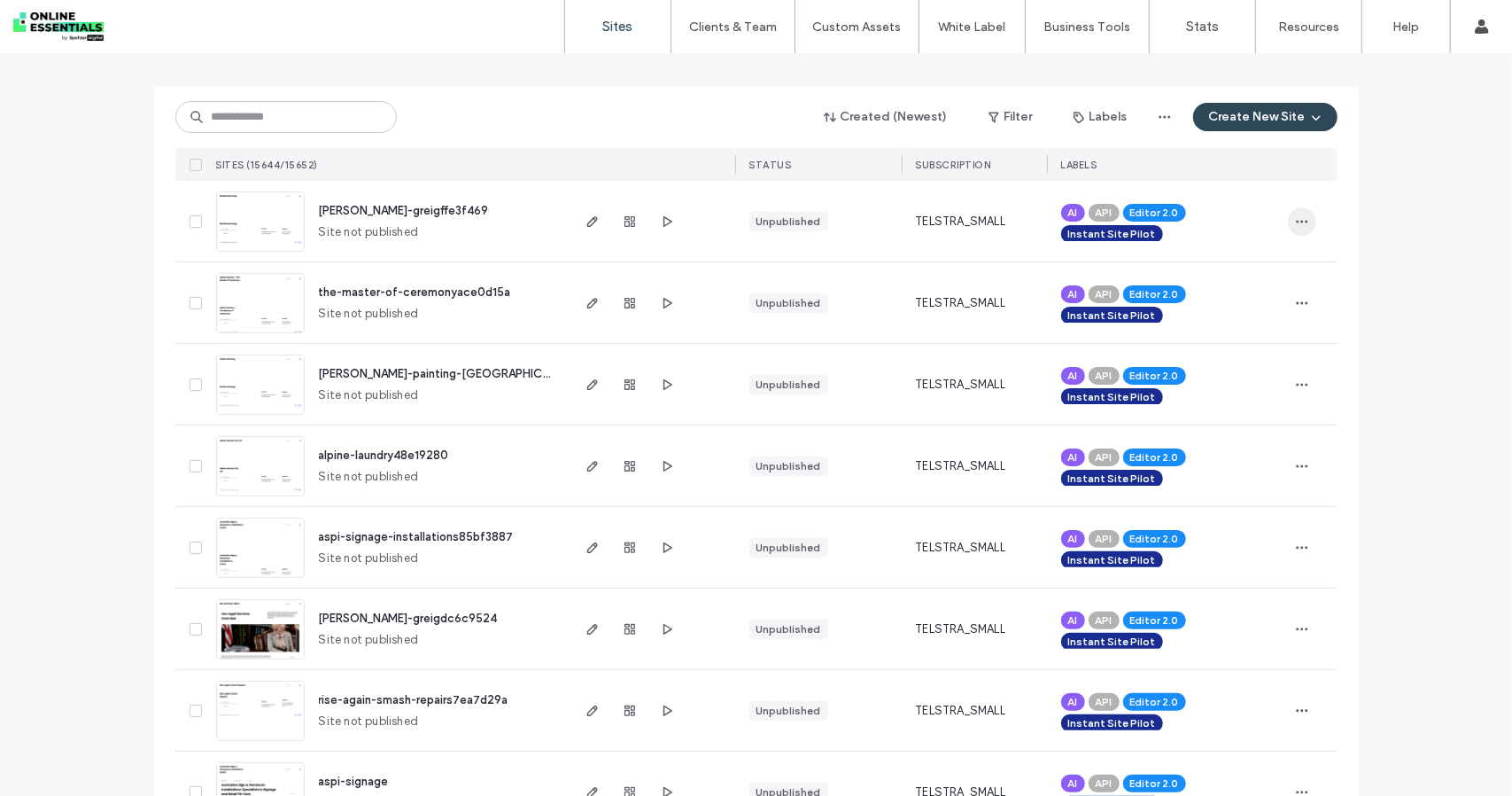
click at [1297, 224] on icon "button" at bounding box center [1301, 221] width 14 height 14
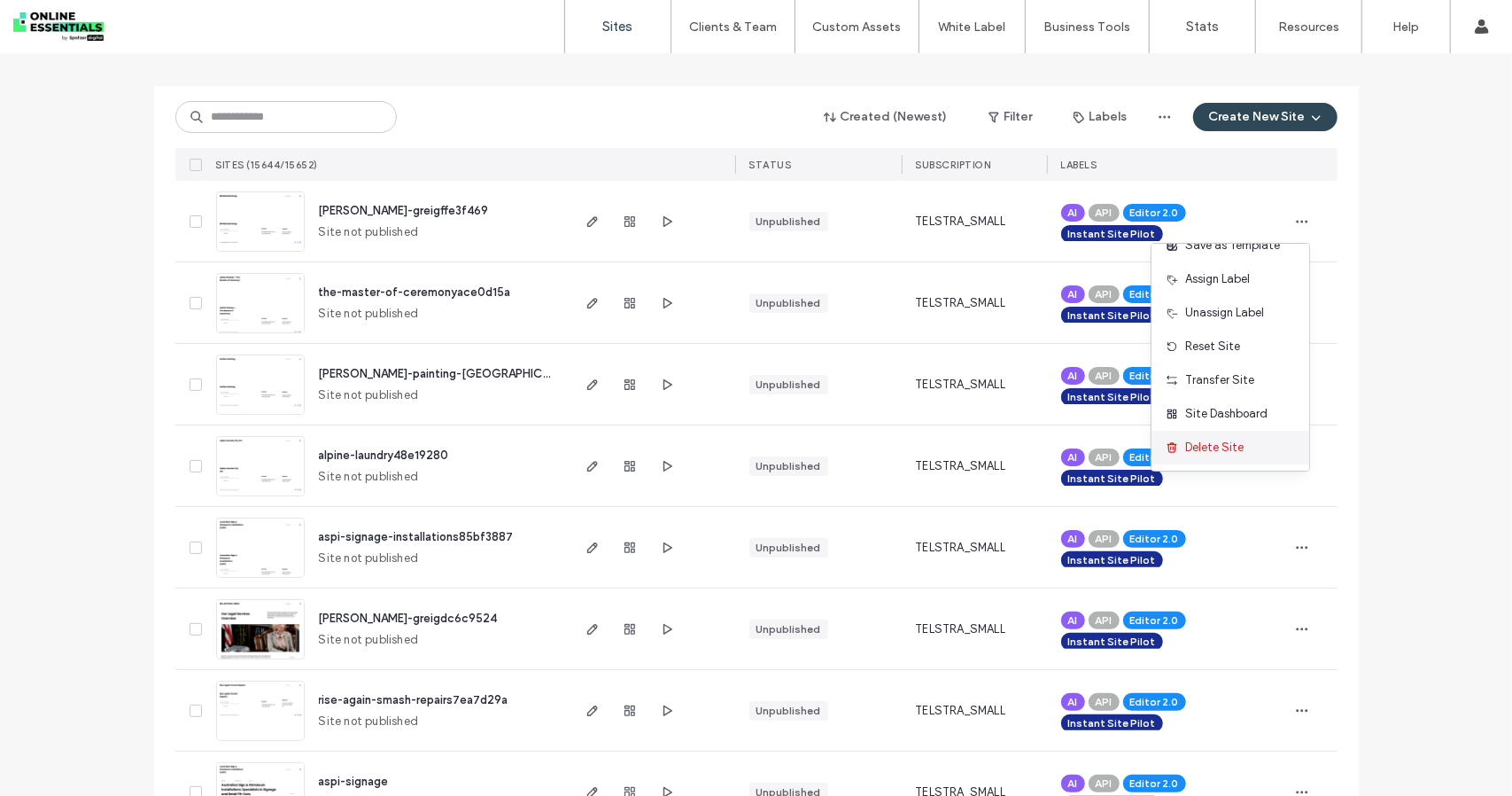
click at [1232, 442] on span "Delete Site" at bounding box center [1214, 447] width 58 height 18
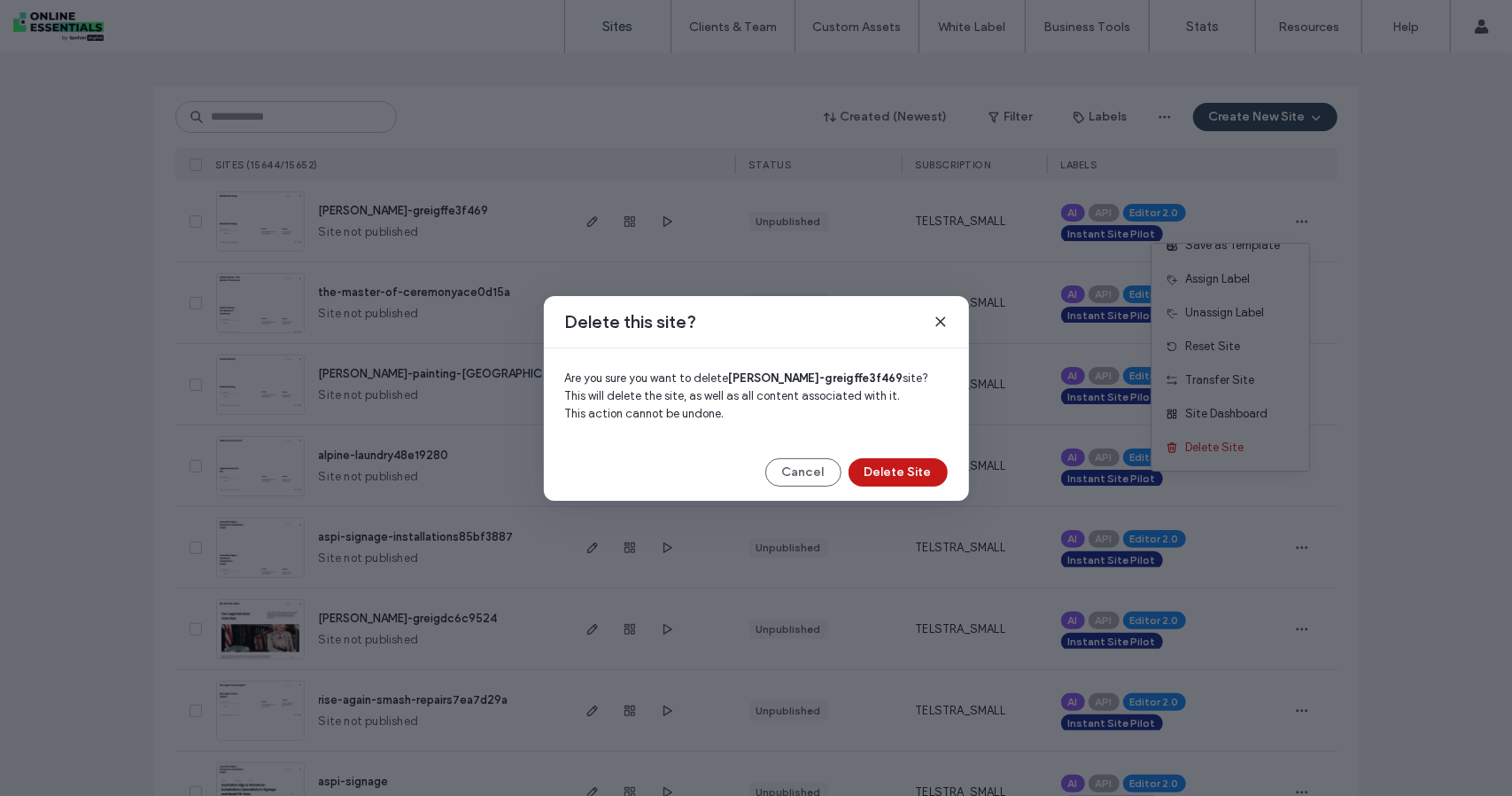
click at [904, 469] on button "Delete Site" at bounding box center [897, 472] width 99 height 29
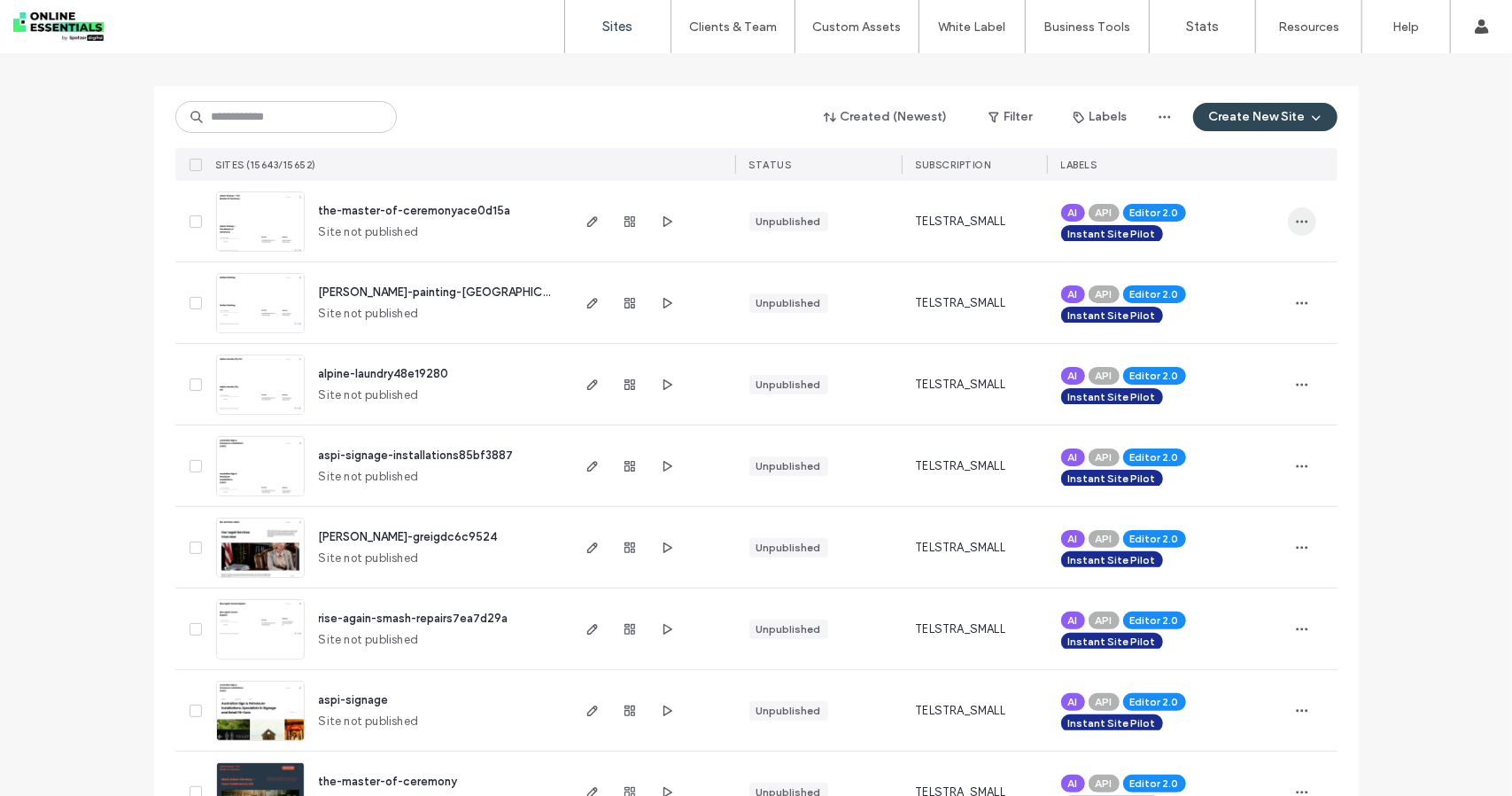
click at [1295, 221] on icon "button" at bounding box center [1301, 221] width 14 height 14
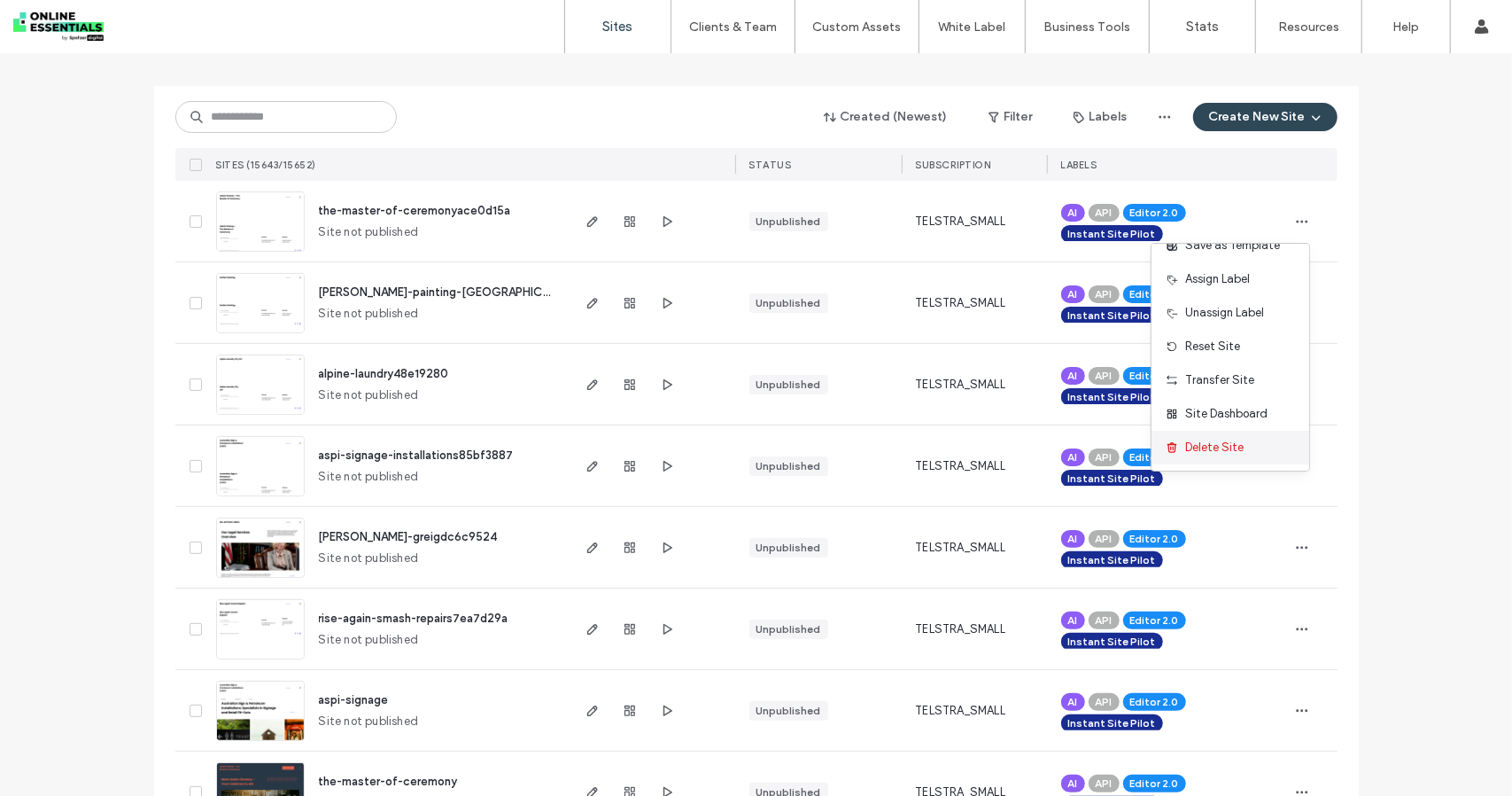
click at [1226, 448] on span "Delete Site" at bounding box center [1214, 447] width 58 height 18
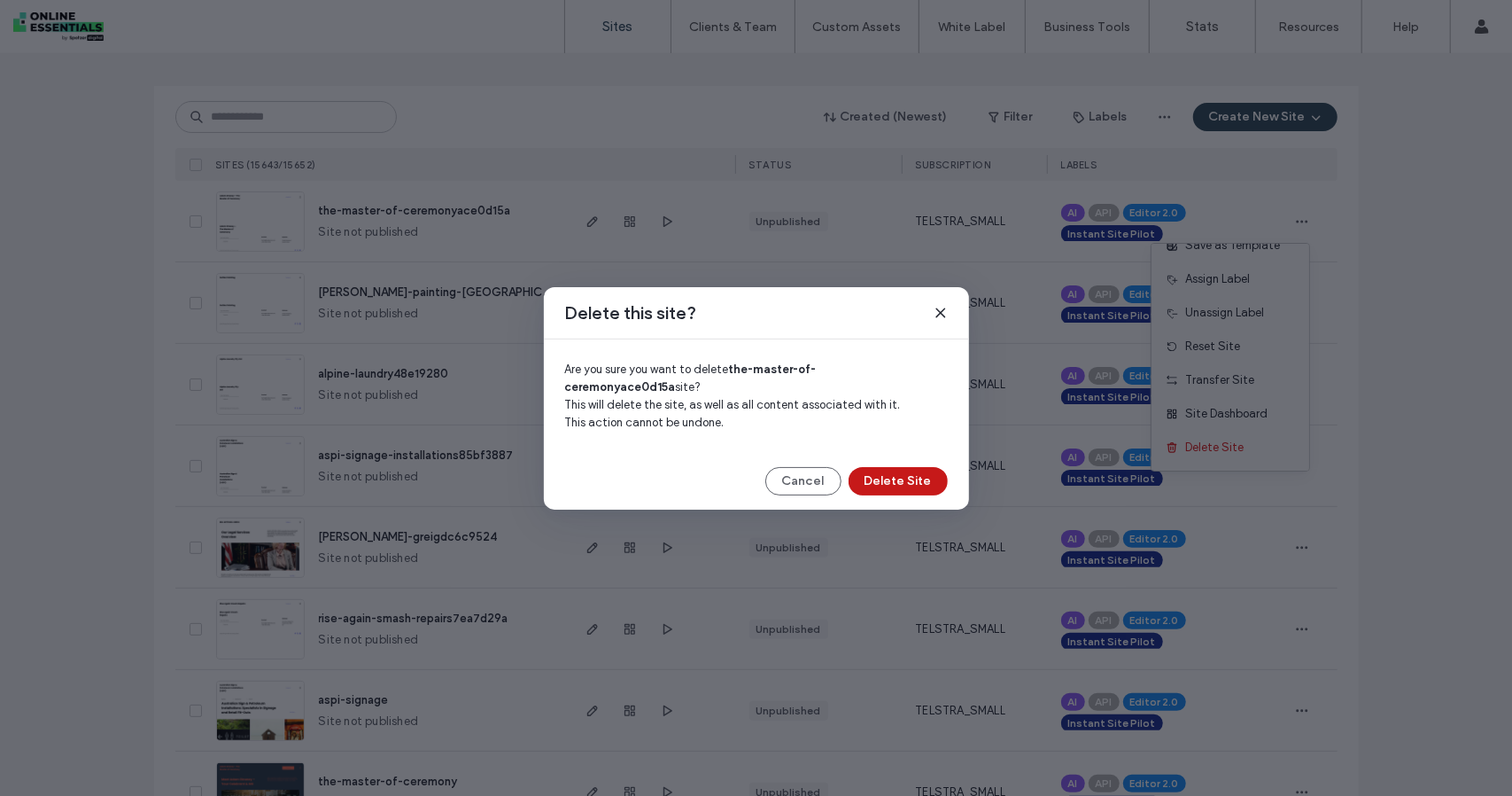
click at [893, 470] on button "Delete Site" at bounding box center [897, 481] width 99 height 29
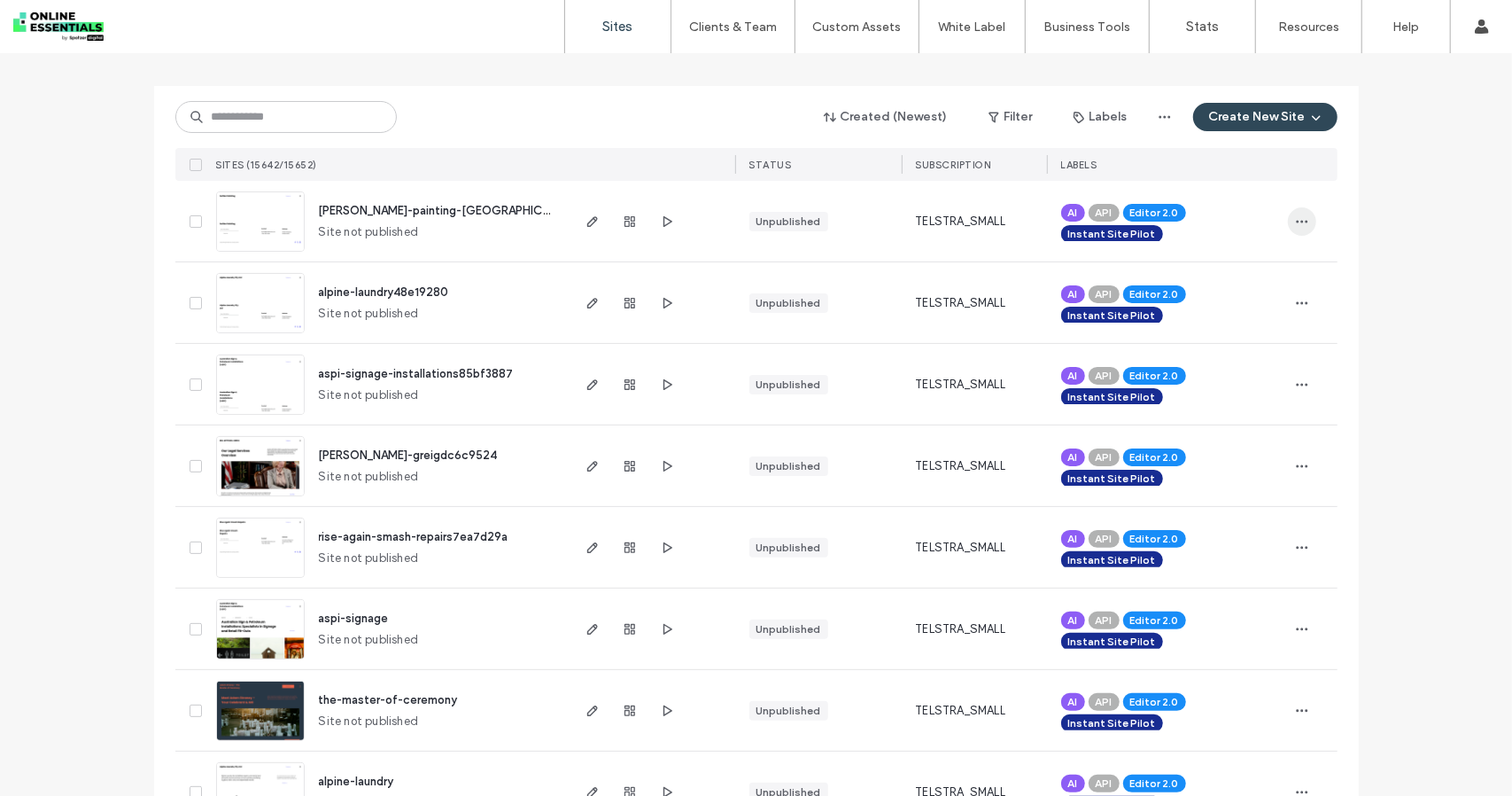
click at [1299, 223] on icon "button" at bounding box center [1301, 221] width 14 height 14
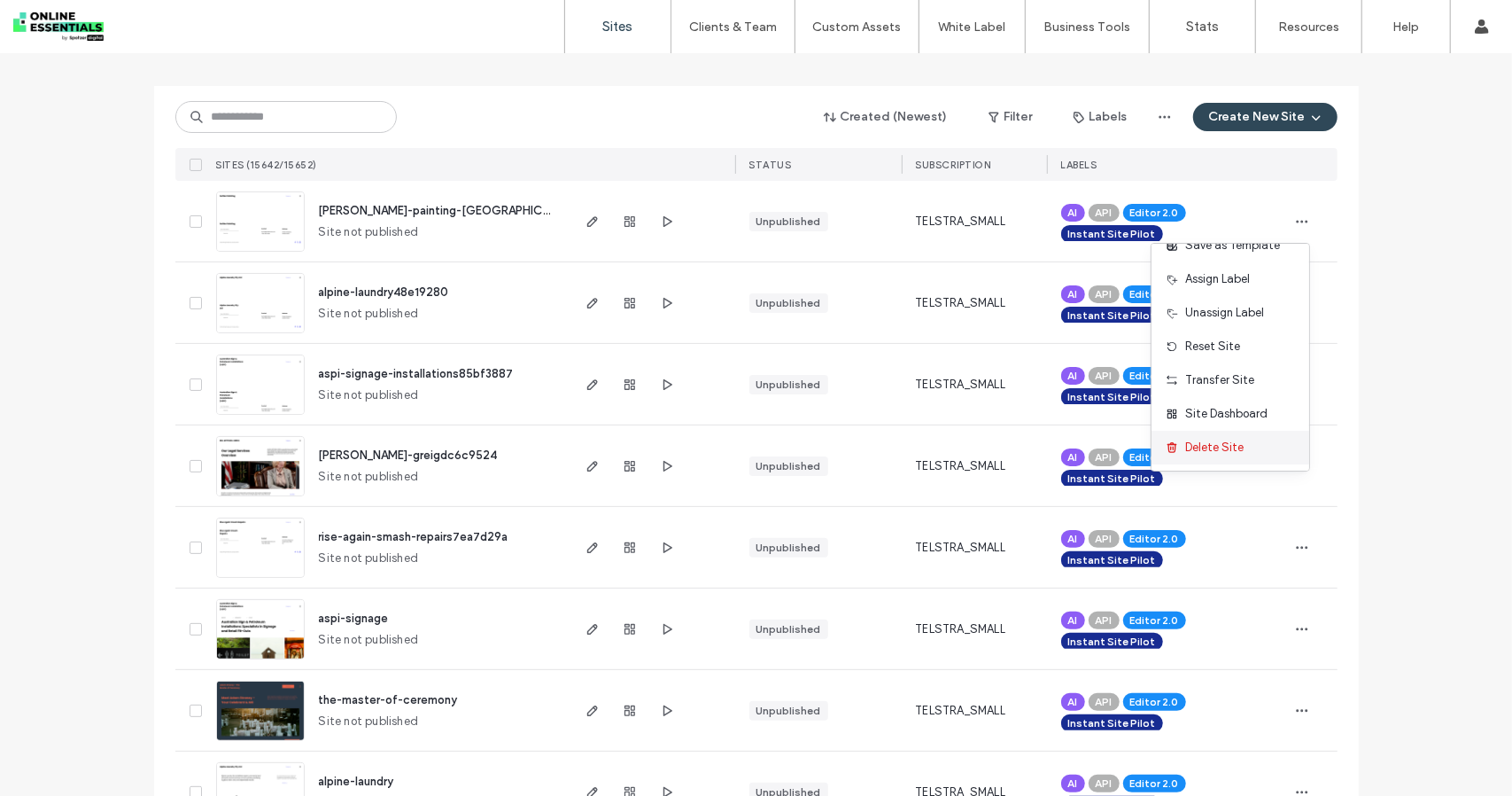
click at [1218, 455] on span "Delete Site" at bounding box center [1214, 447] width 58 height 18
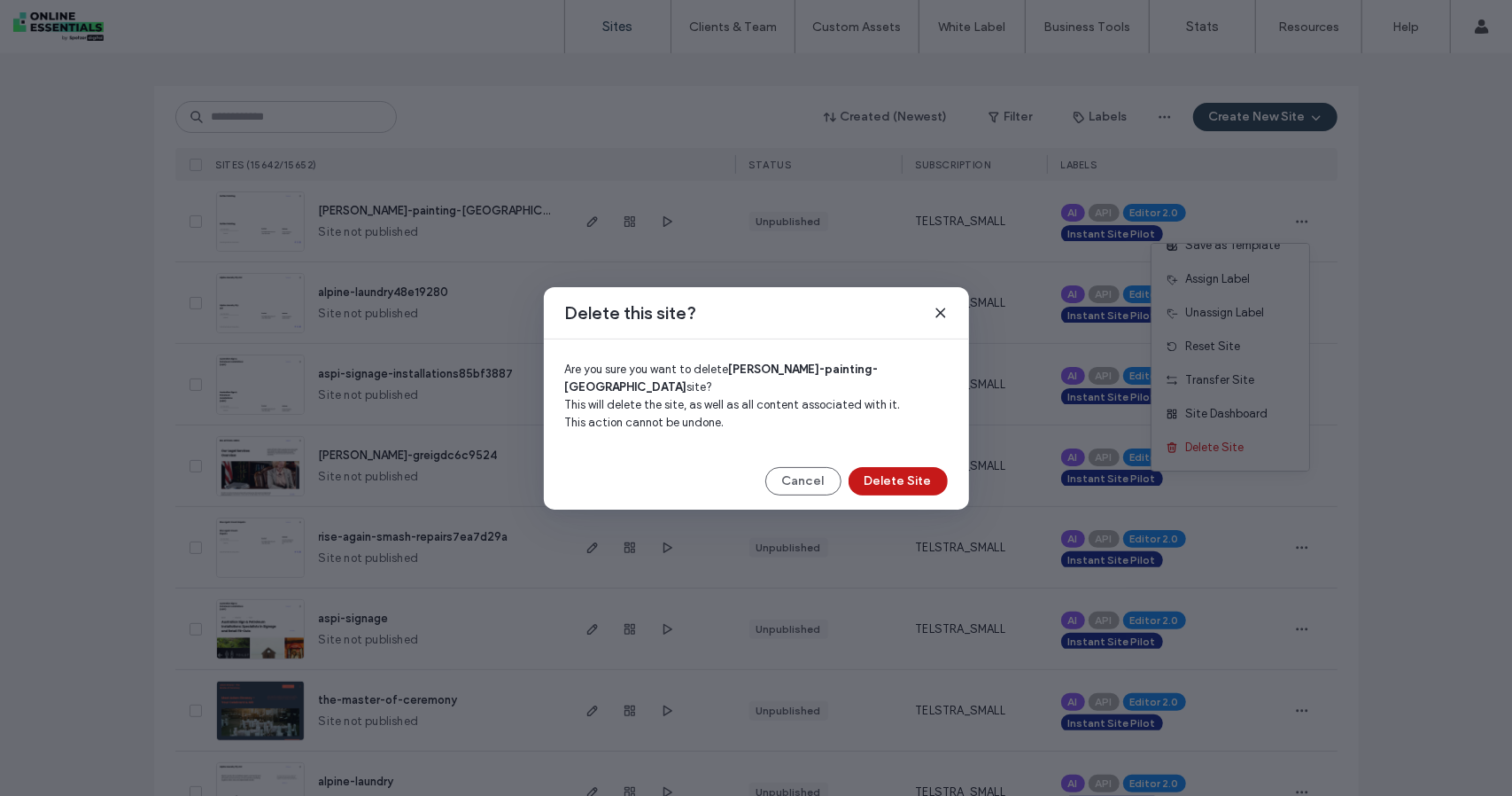
click at [929, 467] on button "Delete Site" at bounding box center [897, 481] width 99 height 29
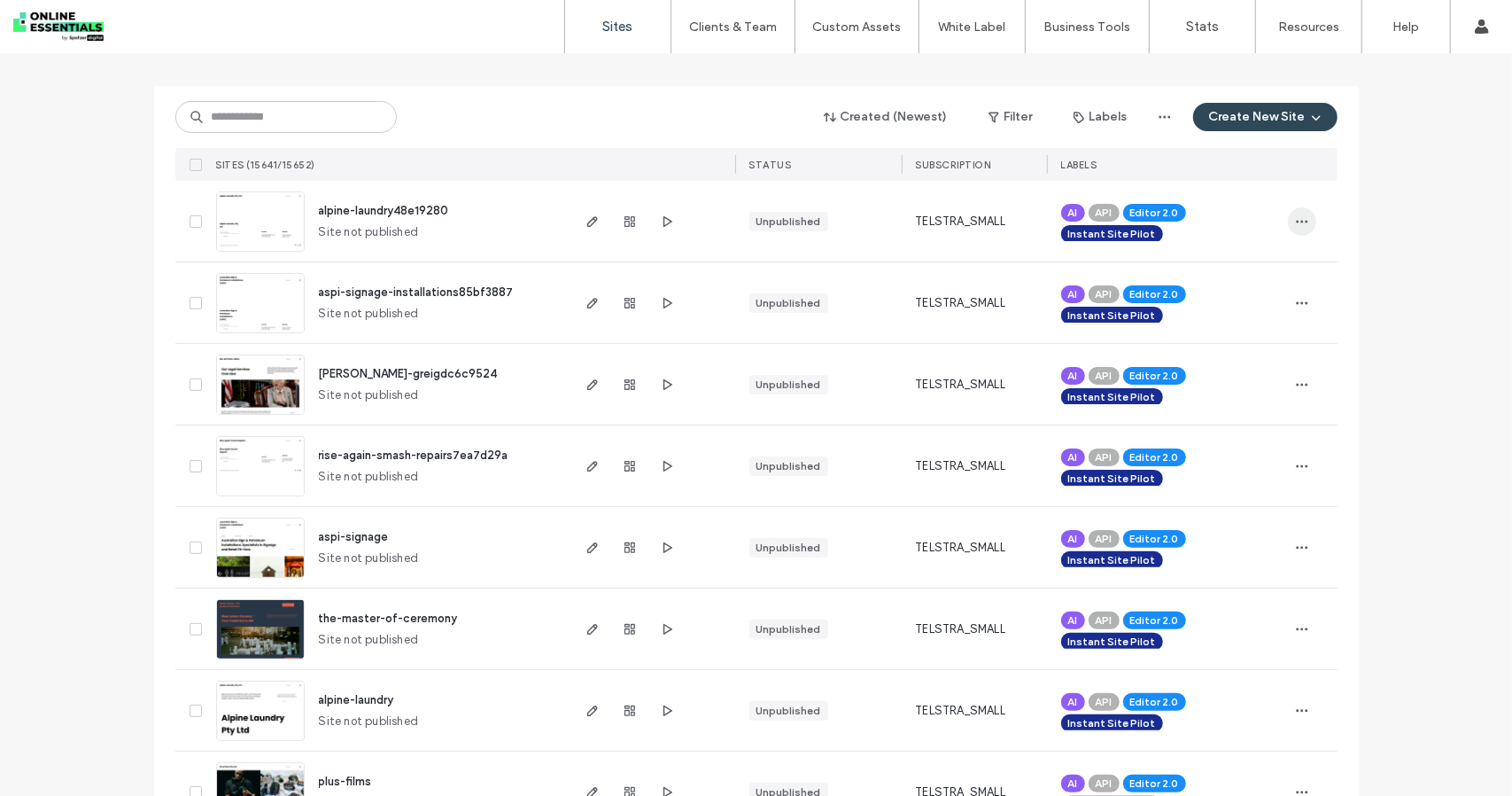
click at [1309, 230] on span "button" at bounding box center [1302, 221] width 29 height 29
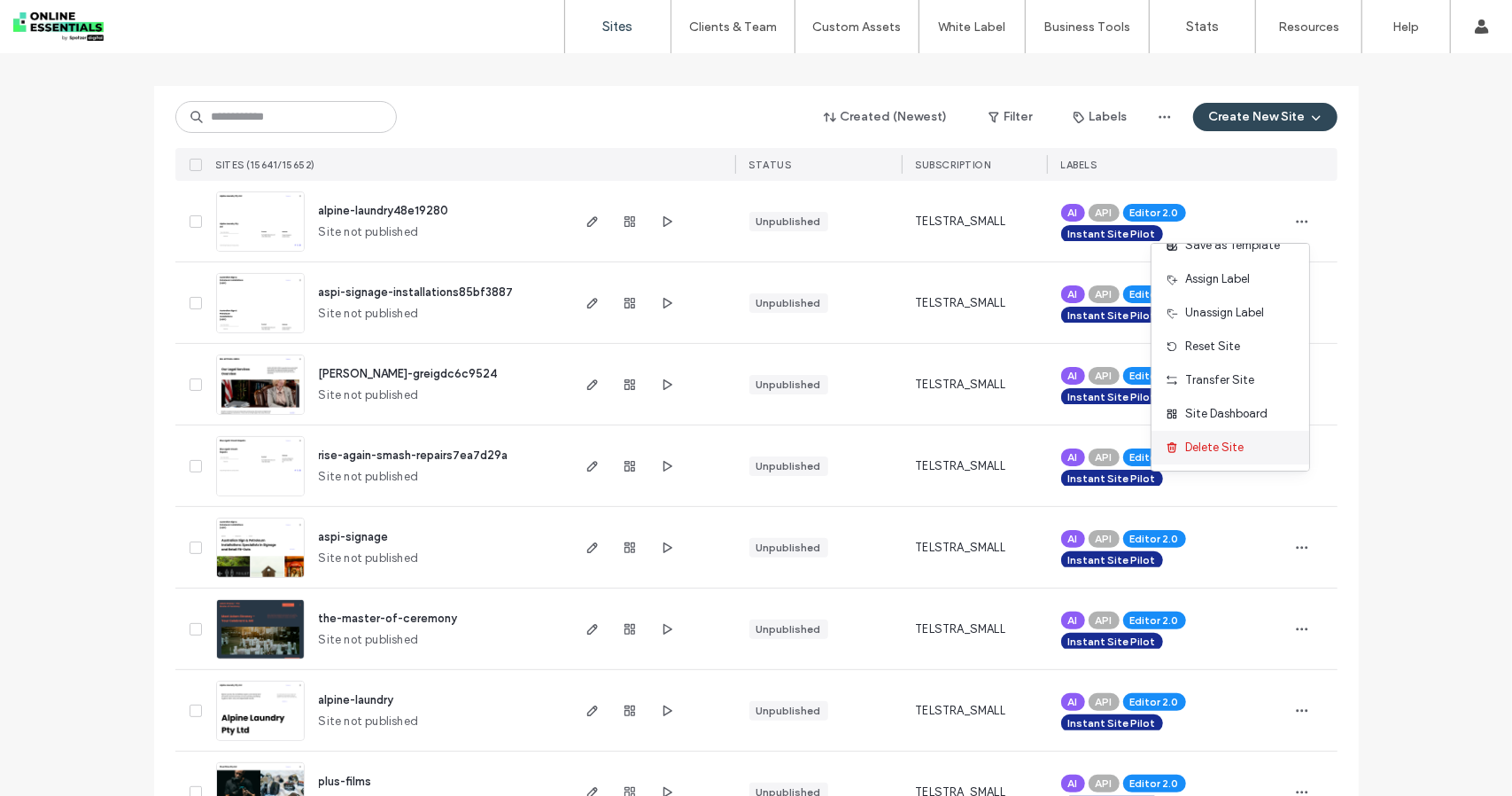
click at [1221, 443] on span "Delete Site" at bounding box center [1214, 447] width 58 height 18
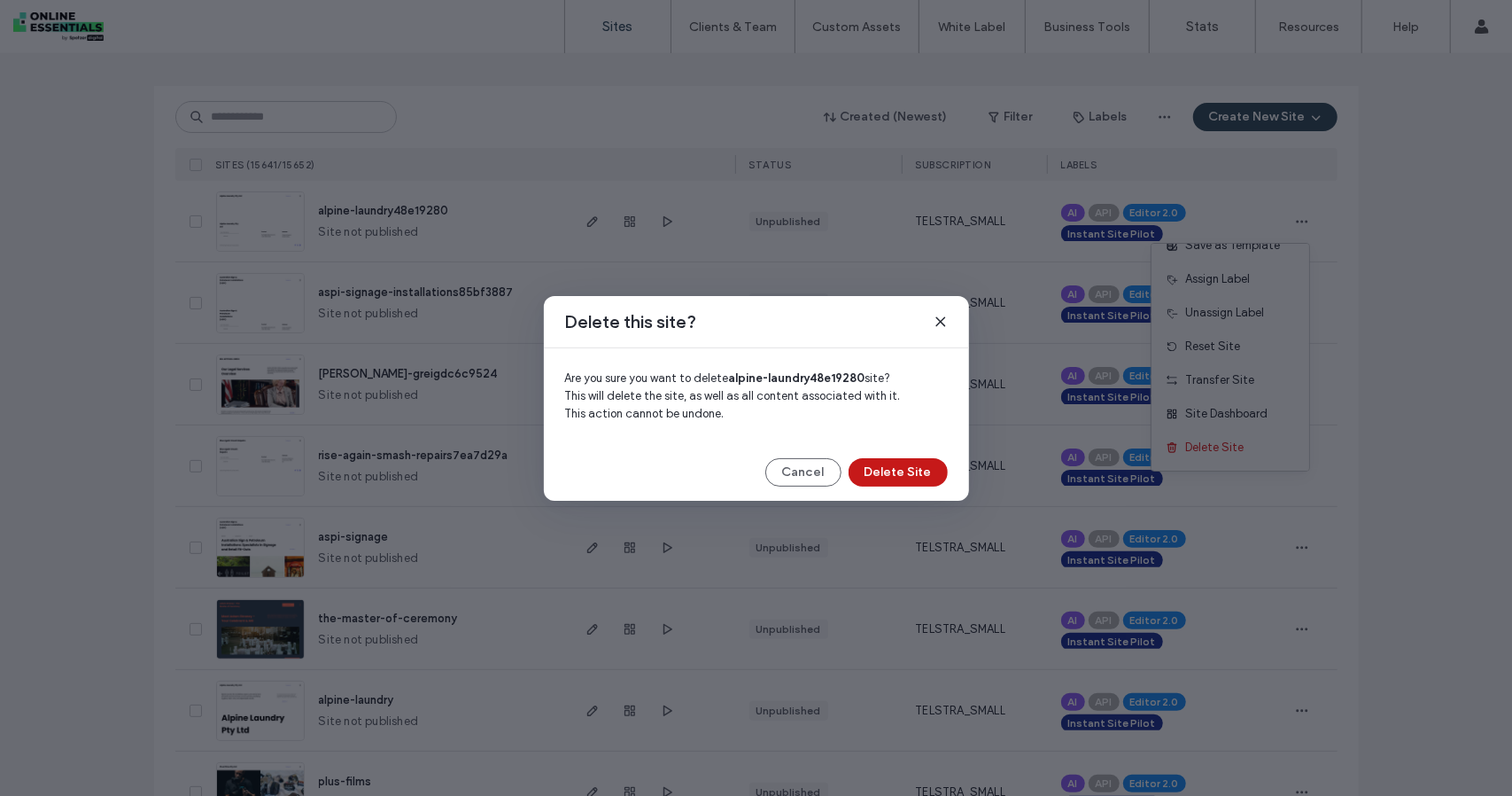
click at [925, 480] on button "Delete Site" at bounding box center [897, 472] width 99 height 29
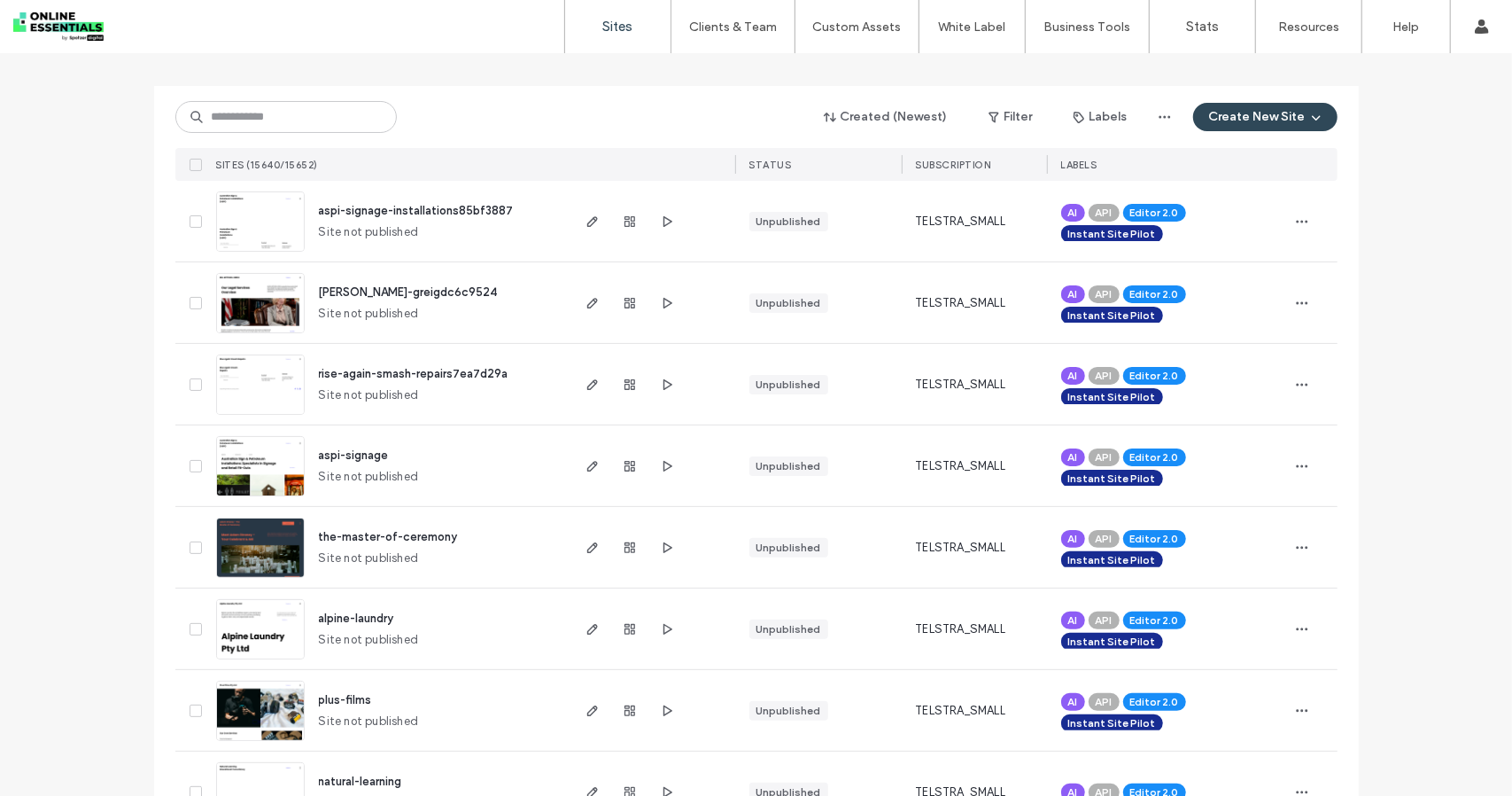
click at [1291, 199] on div at bounding box center [1313, 221] width 50 height 80
click at [1298, 216] on icon "button" at bounding box center [1301, 221] width 14 height 14
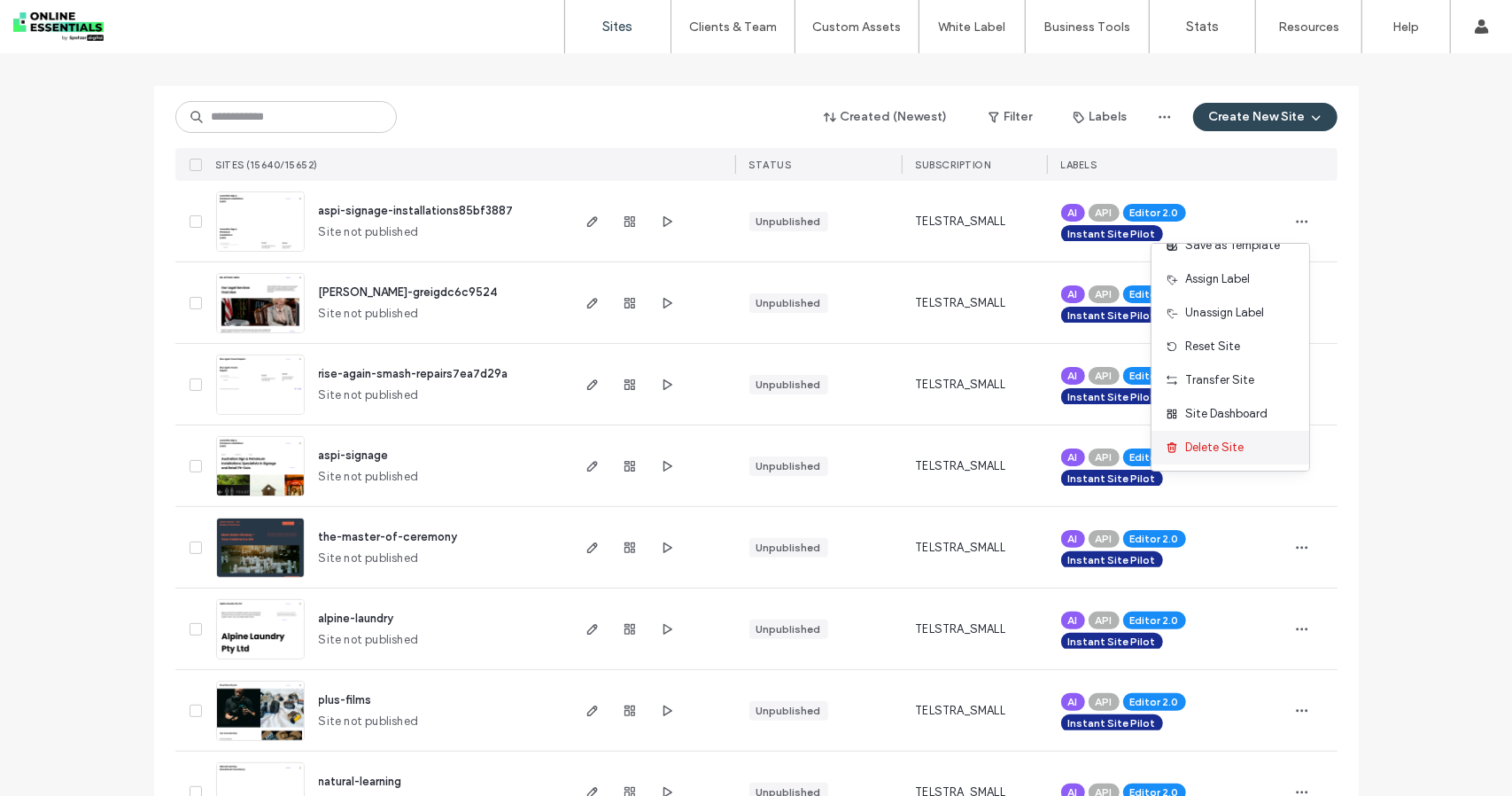
click at [1246, 449] on div "Delete Site" at bounding box center [1230, 447] width 158 height 33
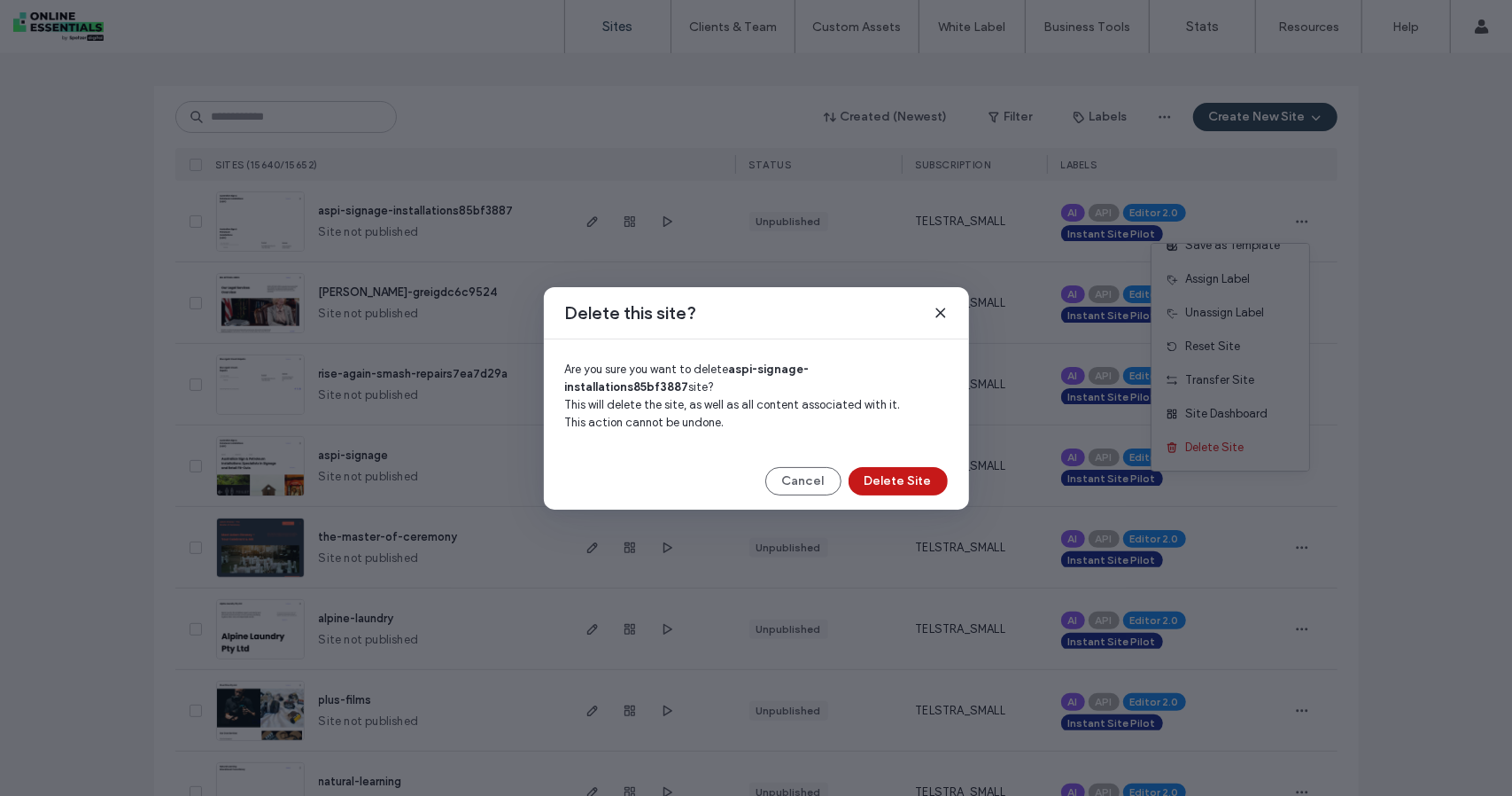
click at [922, 480] on button "Delete Site" at bounding box center [897, 481] width 99 height 29
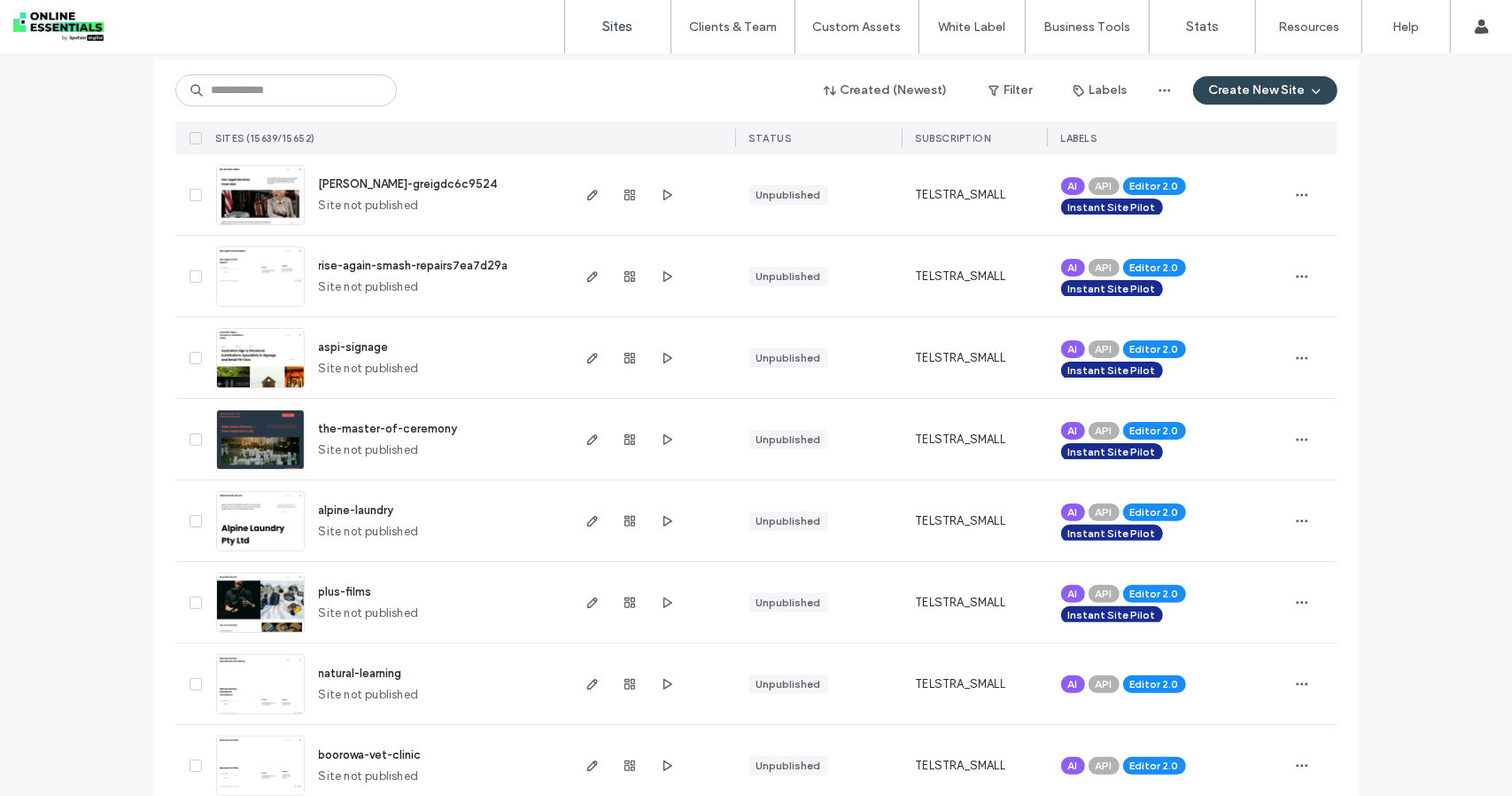
scroll to position [0, 0]
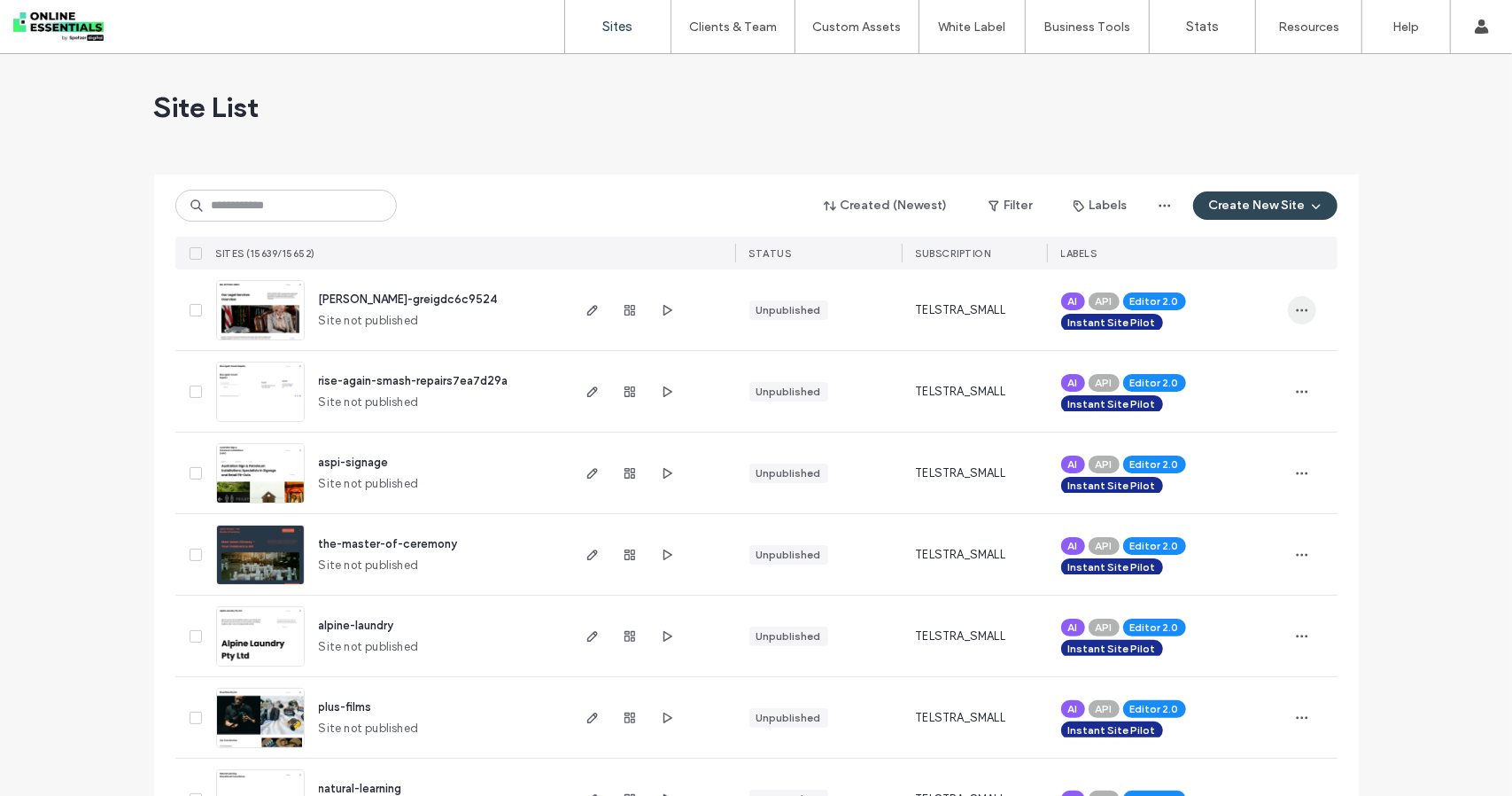
click at [1299, 304] on icon "button" at bounding box center [1301, 310] width 14 height 14
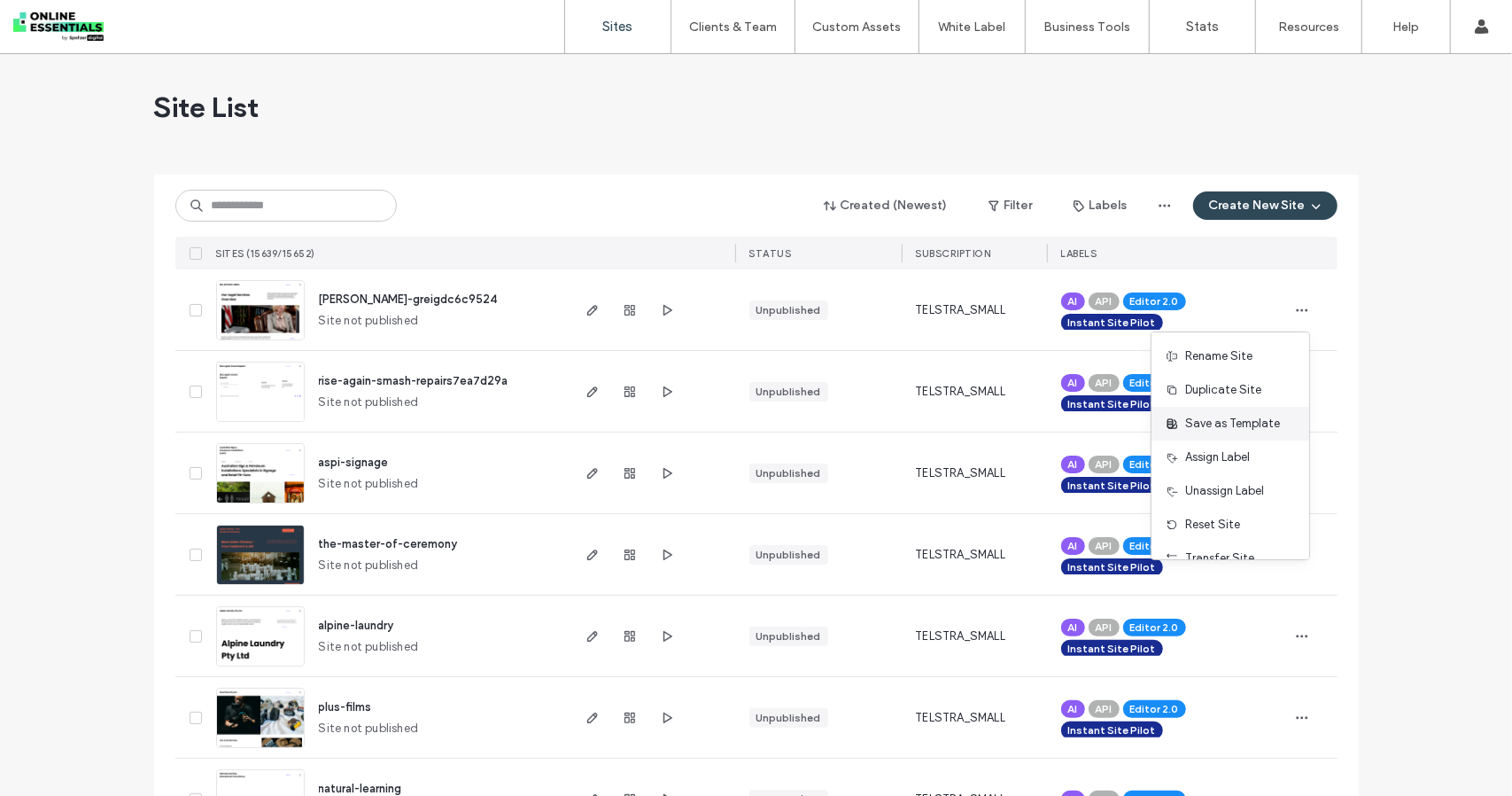
scroll to position [90, 0]
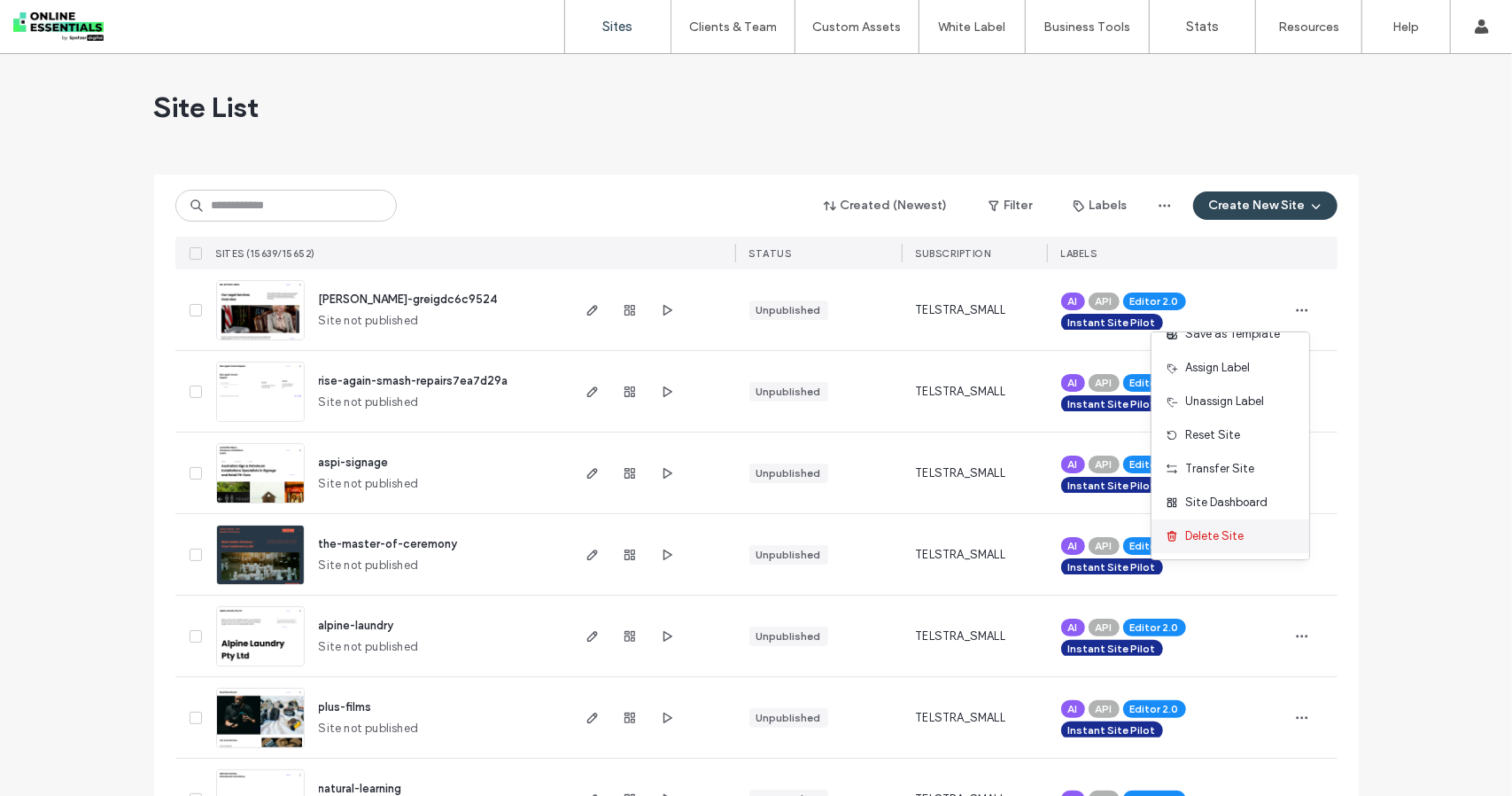
click at [1237, 525] on div "Delete Site" at bounding box center [1230, 536] width 158 height 33
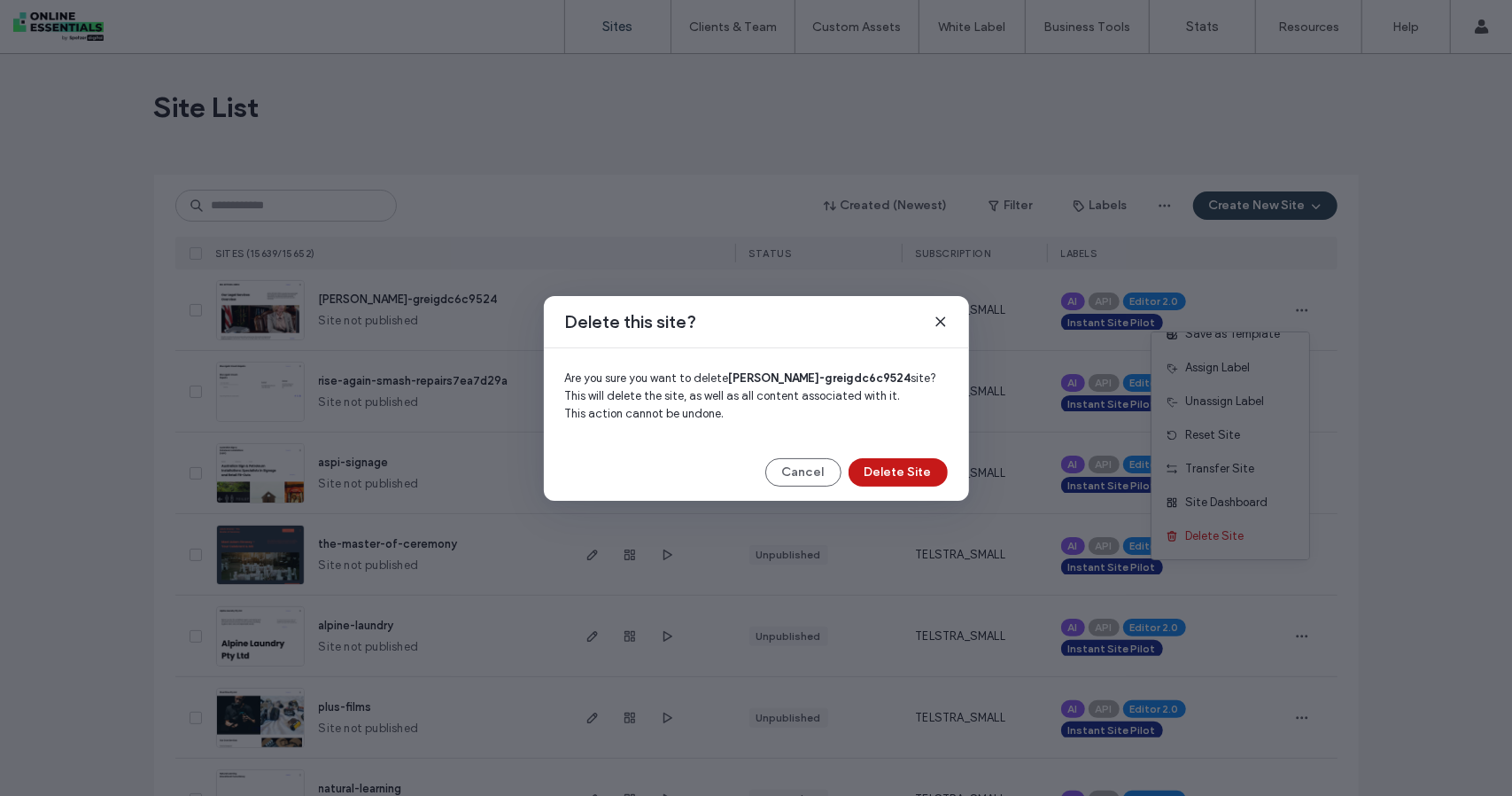
click at [886, 472] on button "Delete Site" at bounding box center [897, 472] width 99 height 29
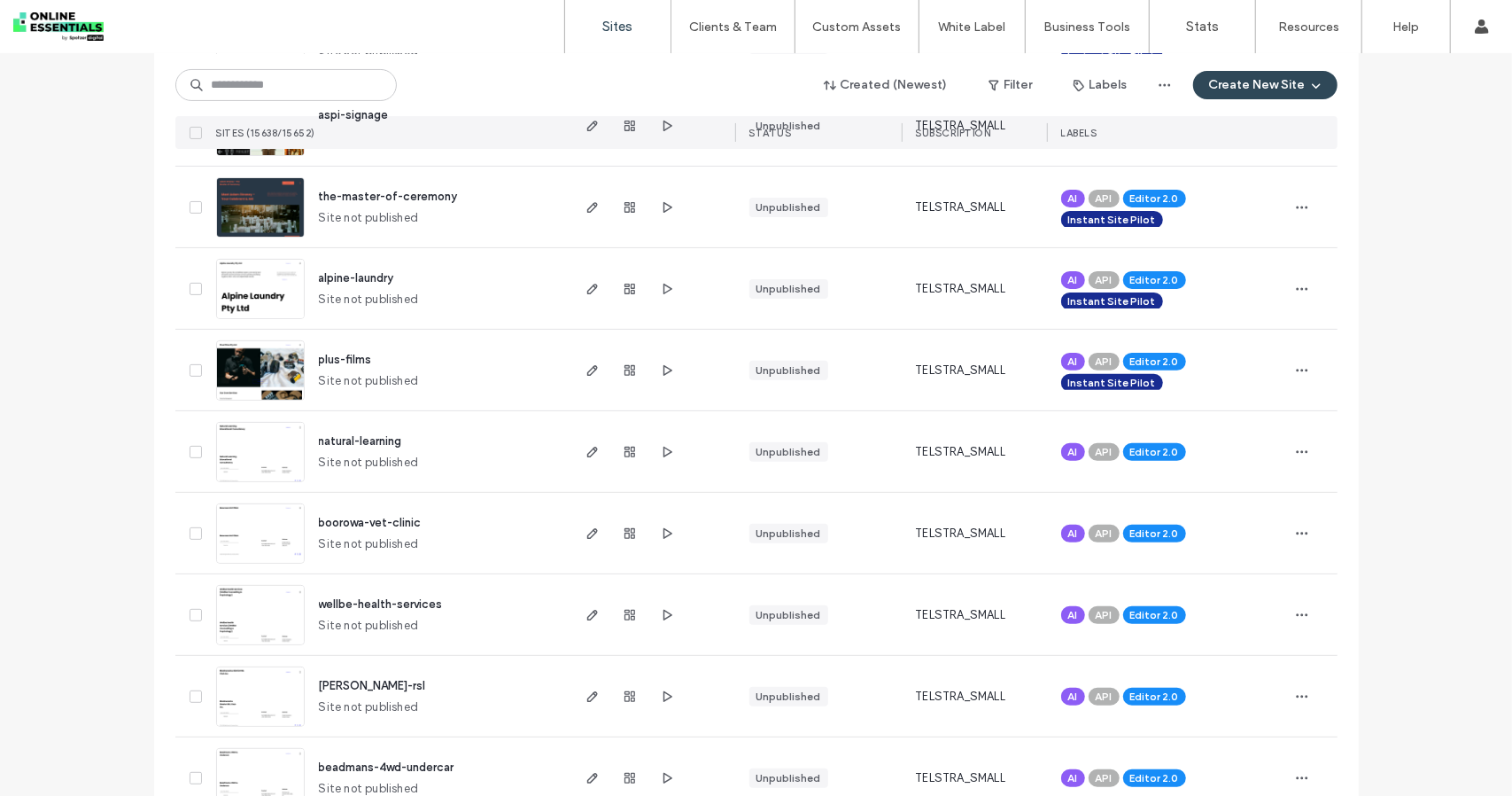
scroll to position [89, 0]
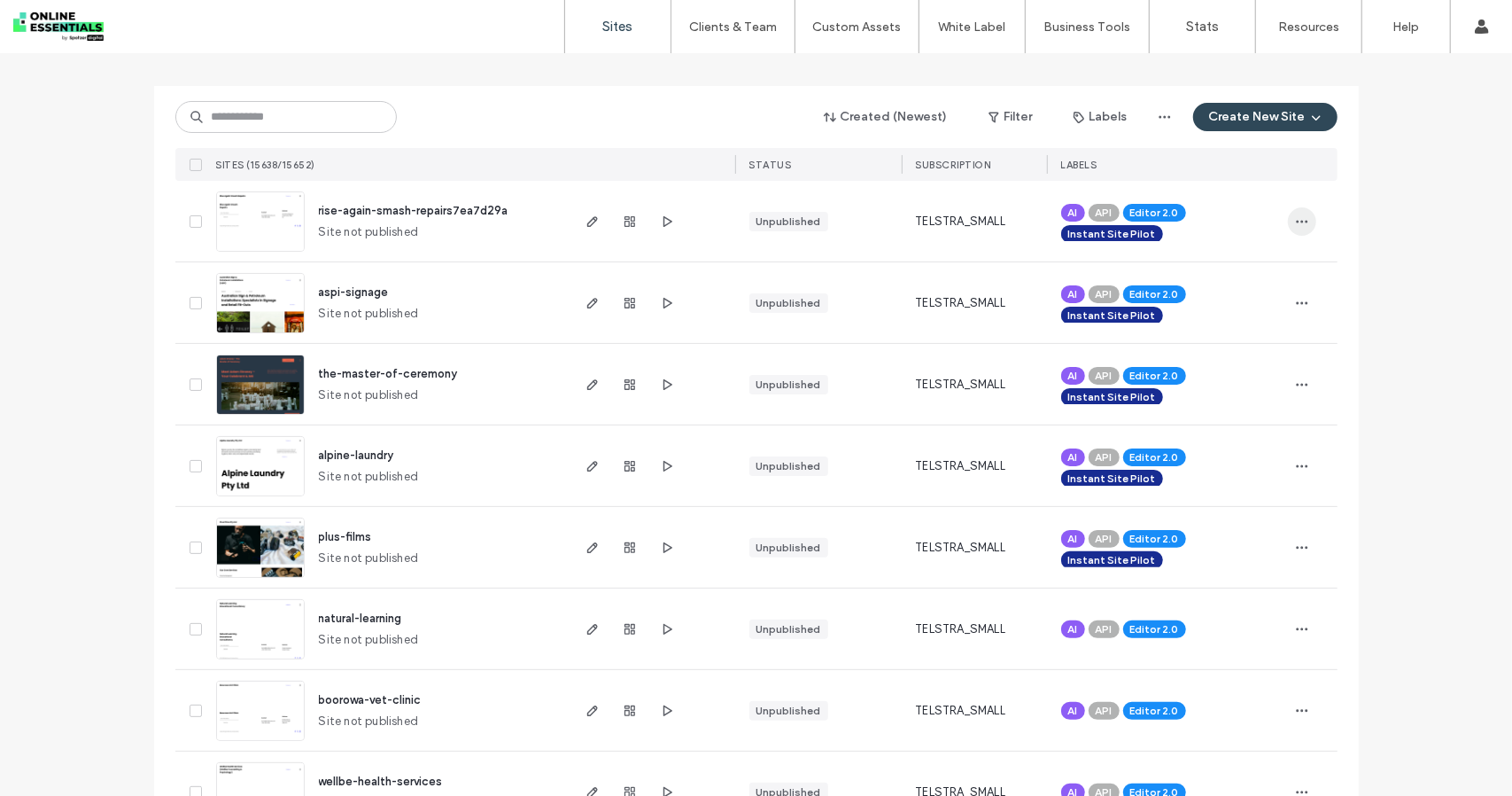
click at [1295, 217] on icon "button" at bounding box center [1301, 221] width 14 height 14
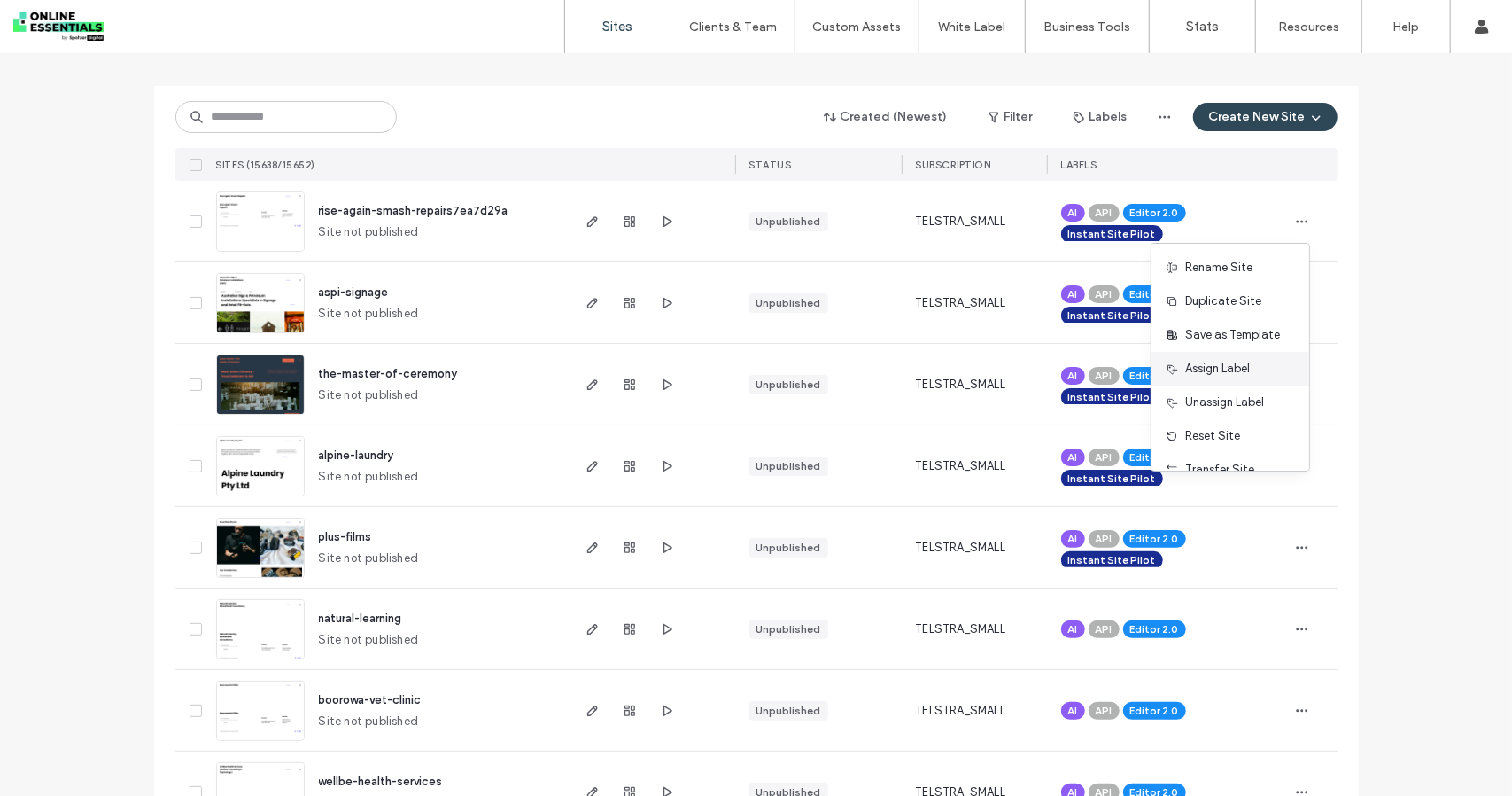
scroll to position [90, 0]
click at [1248, 453] on div "Delete Site" at bounding box center [1230, 447] width 158 height 33
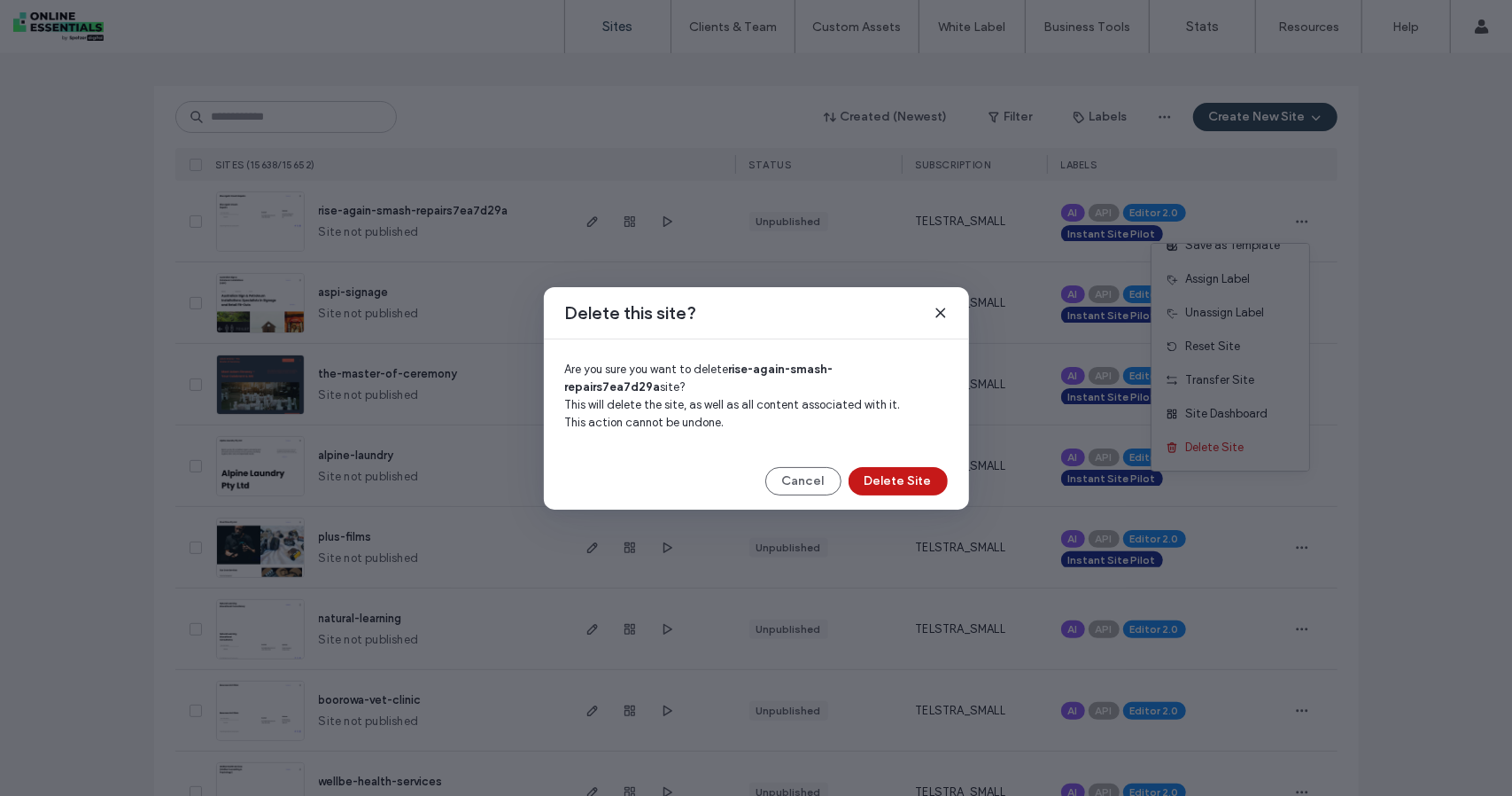
click at [900, 478] on button "Delete Site" at bounding box center [897, 481] width 99 height 29
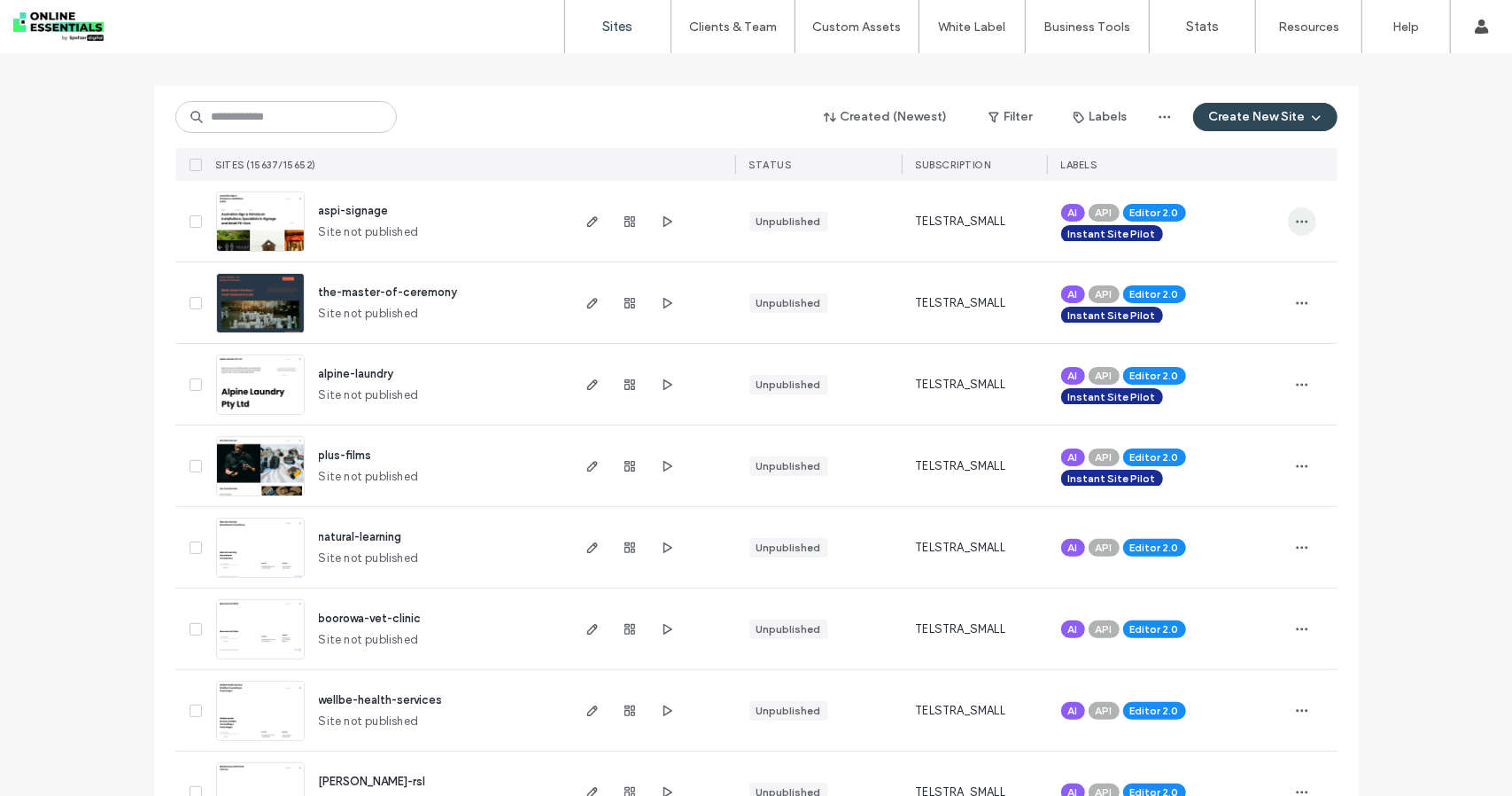
click at [1300, 221] on use "button" at bounding box center [1301, 221] width 11 height 3
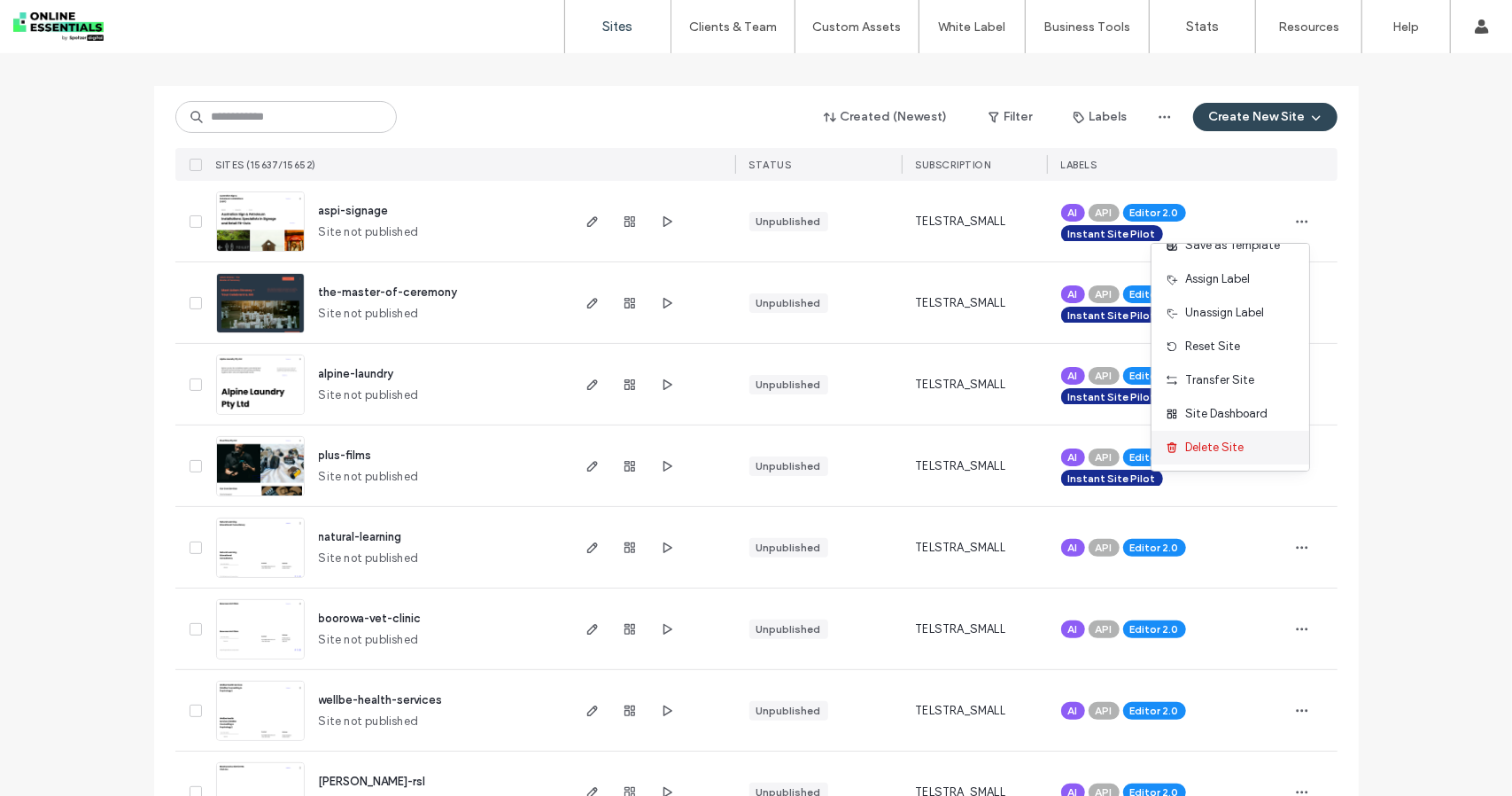
click at [1223, 445] on span "Delete Site" at bounding box center [1214, 447] width 58 height 18
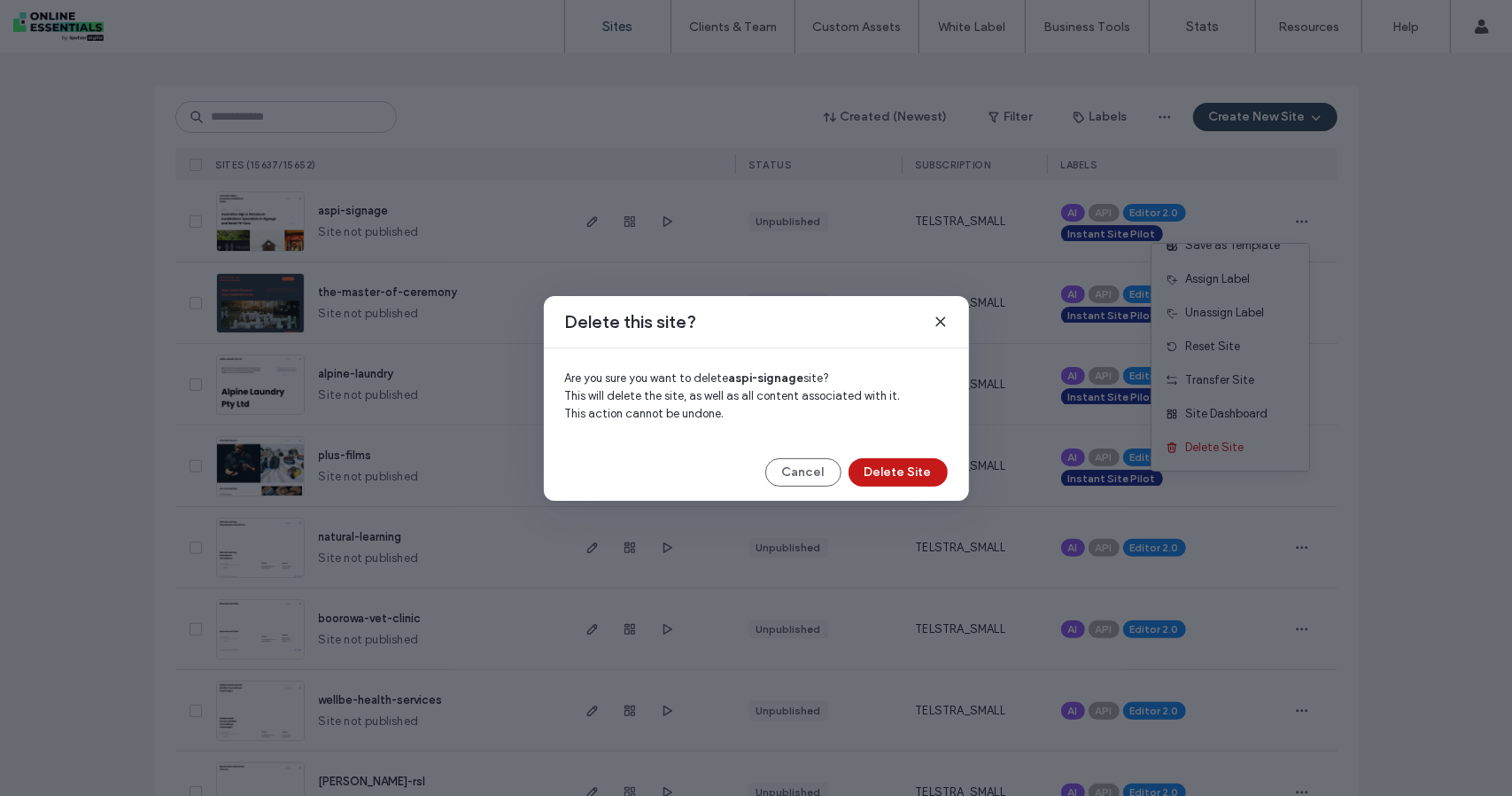
click at [890, 463] on button "Delete Site" at bounding box center [897, 472] width 99 height 29
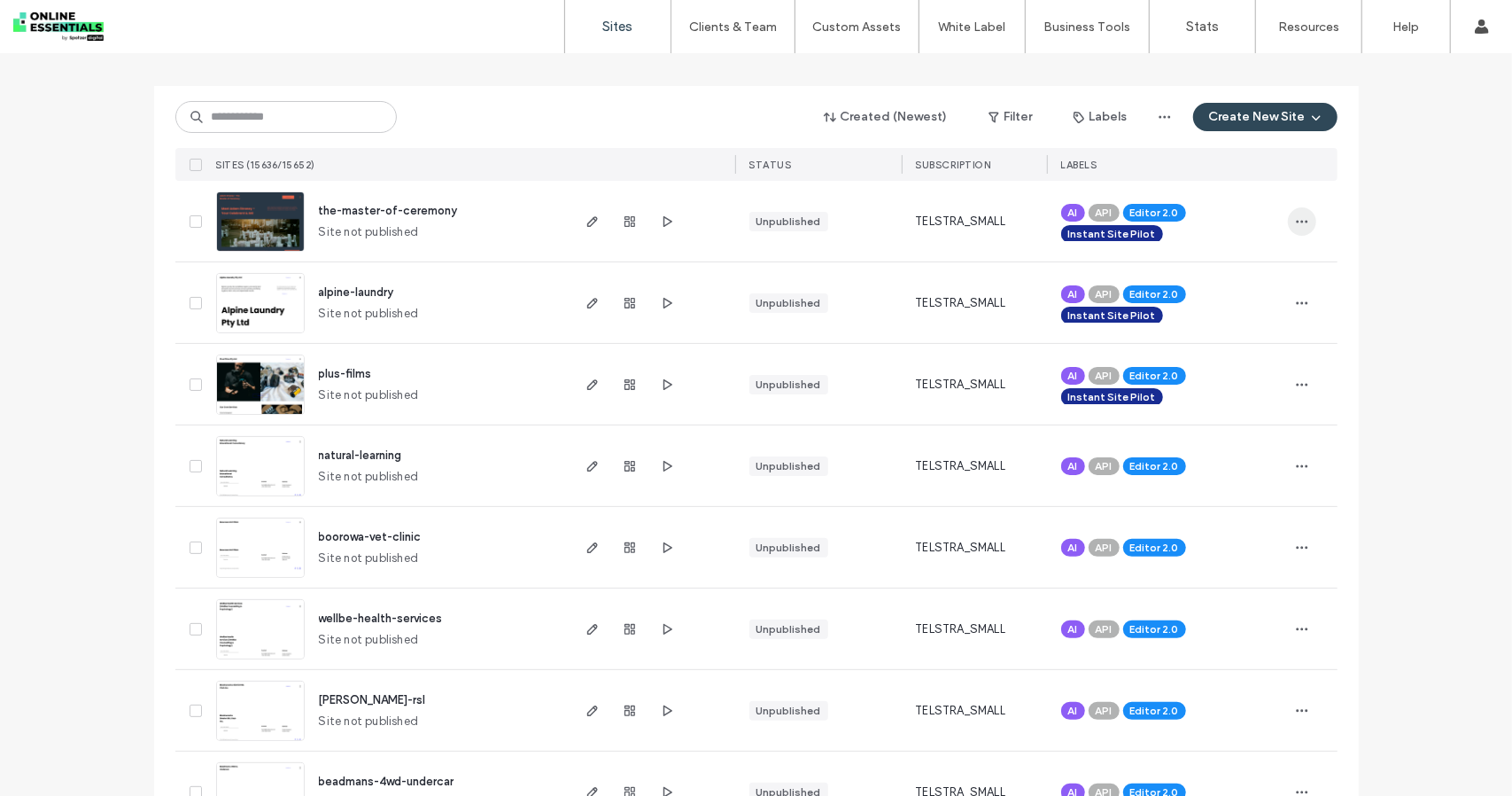
click at [1300, 217] on icon "button" at bounding box center [1301, 221] width 14 height 14
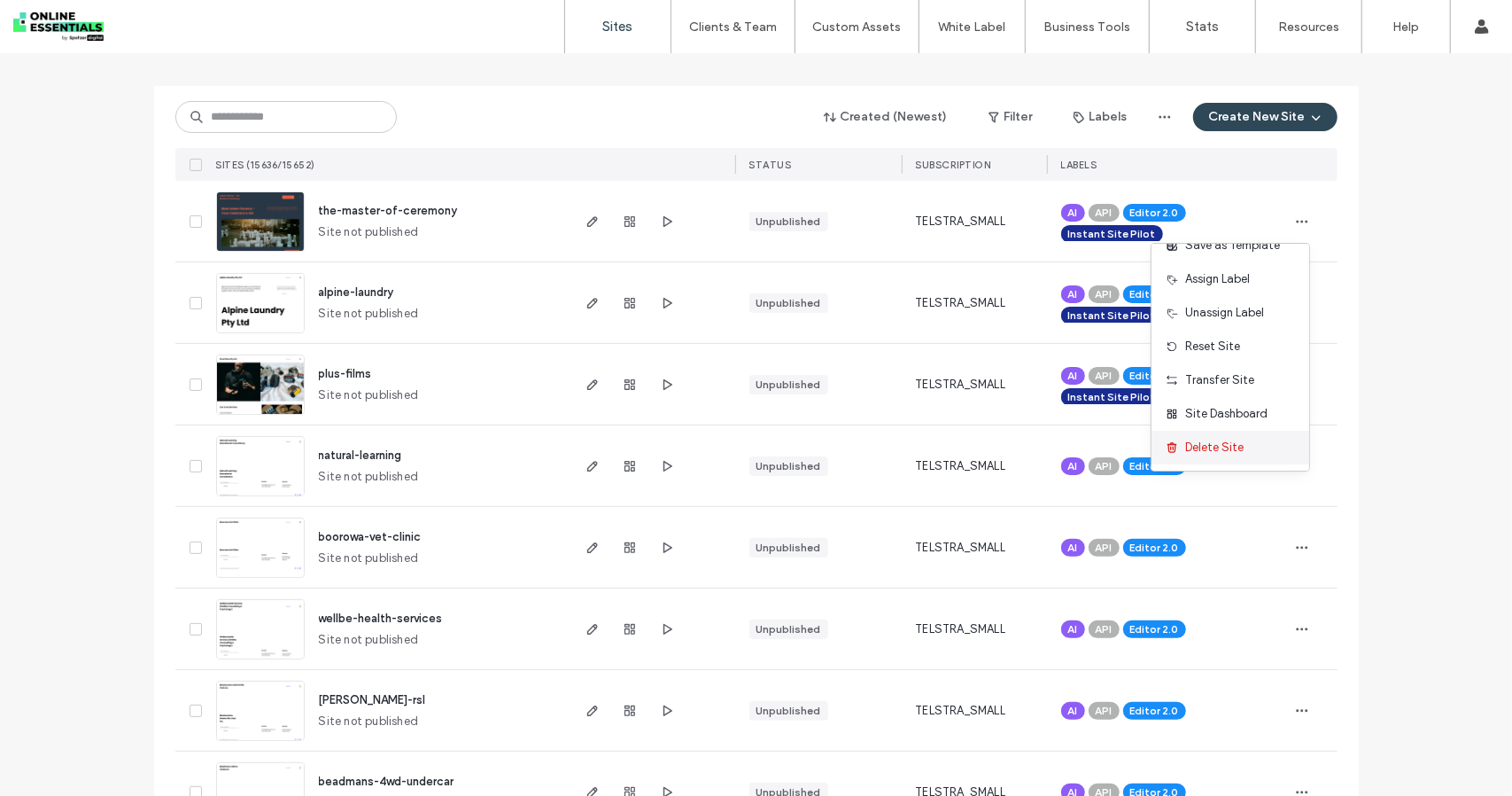
click at [1226, 436] on div "Delete Site" at bounding box center [1230, 447] width 158 height 33
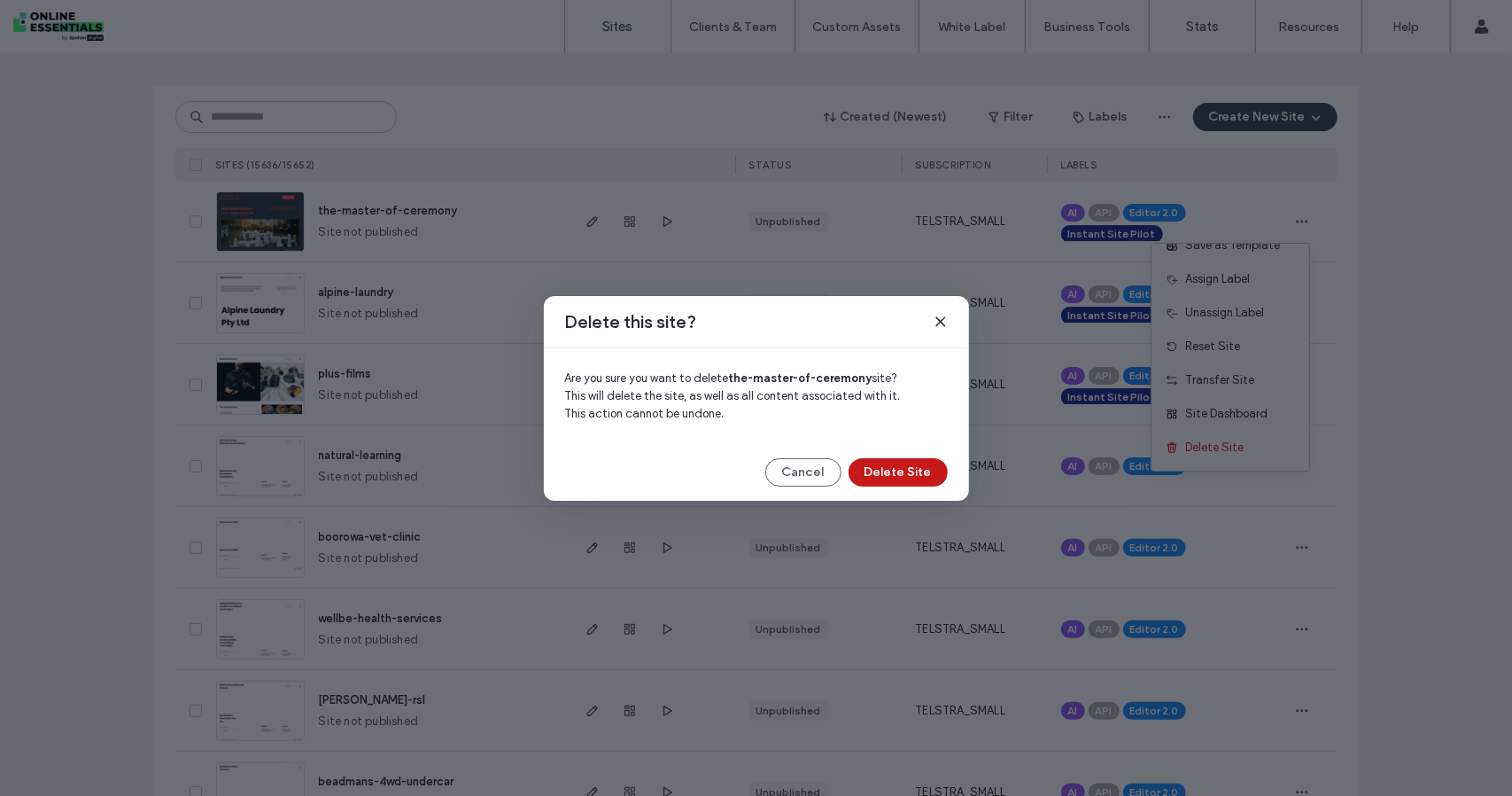
click at [908, 476] on button "Delete Site" at bounding box center [897, 472] width 99 height 29
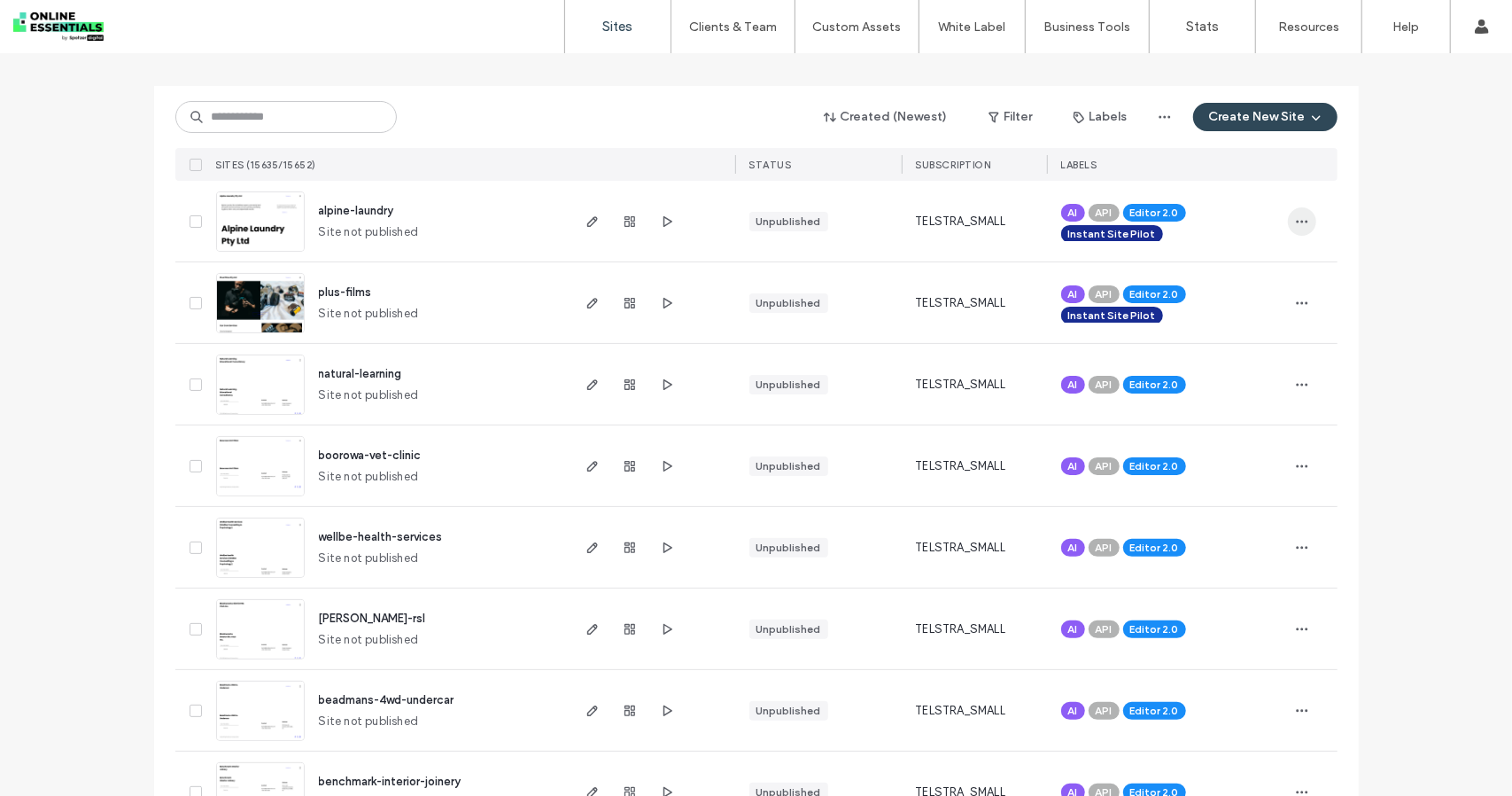
click at [1288, 217] on span "button" at bounding box center [1302, 221] width 29 height 29
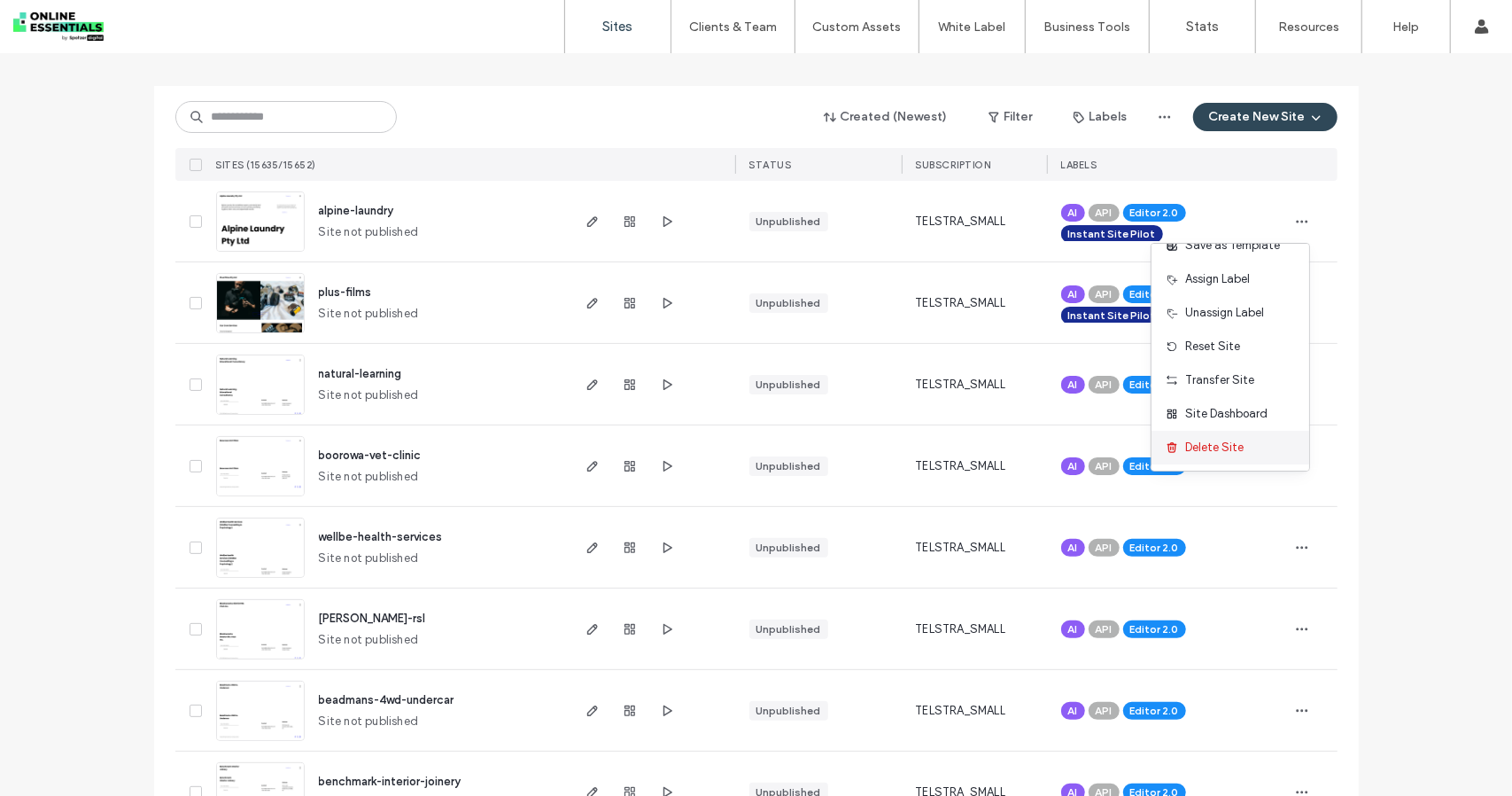
click at [1223, 445] on span "Delete Site" at bounding box center [1214, 447] width 58 height 18
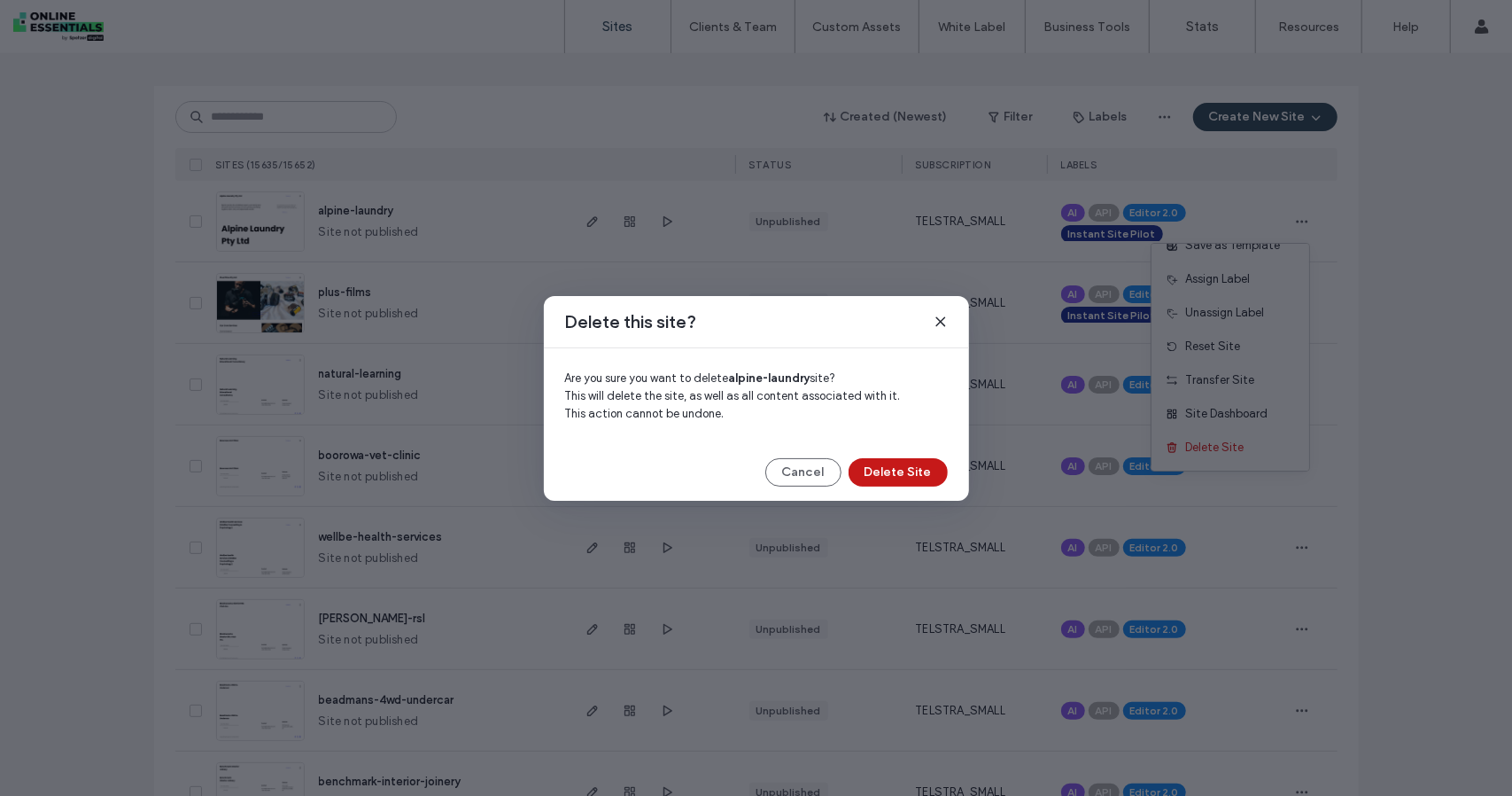
click at [909, 475] on button "Delete Site" at bounding box center [897, 472] width 99 height 29
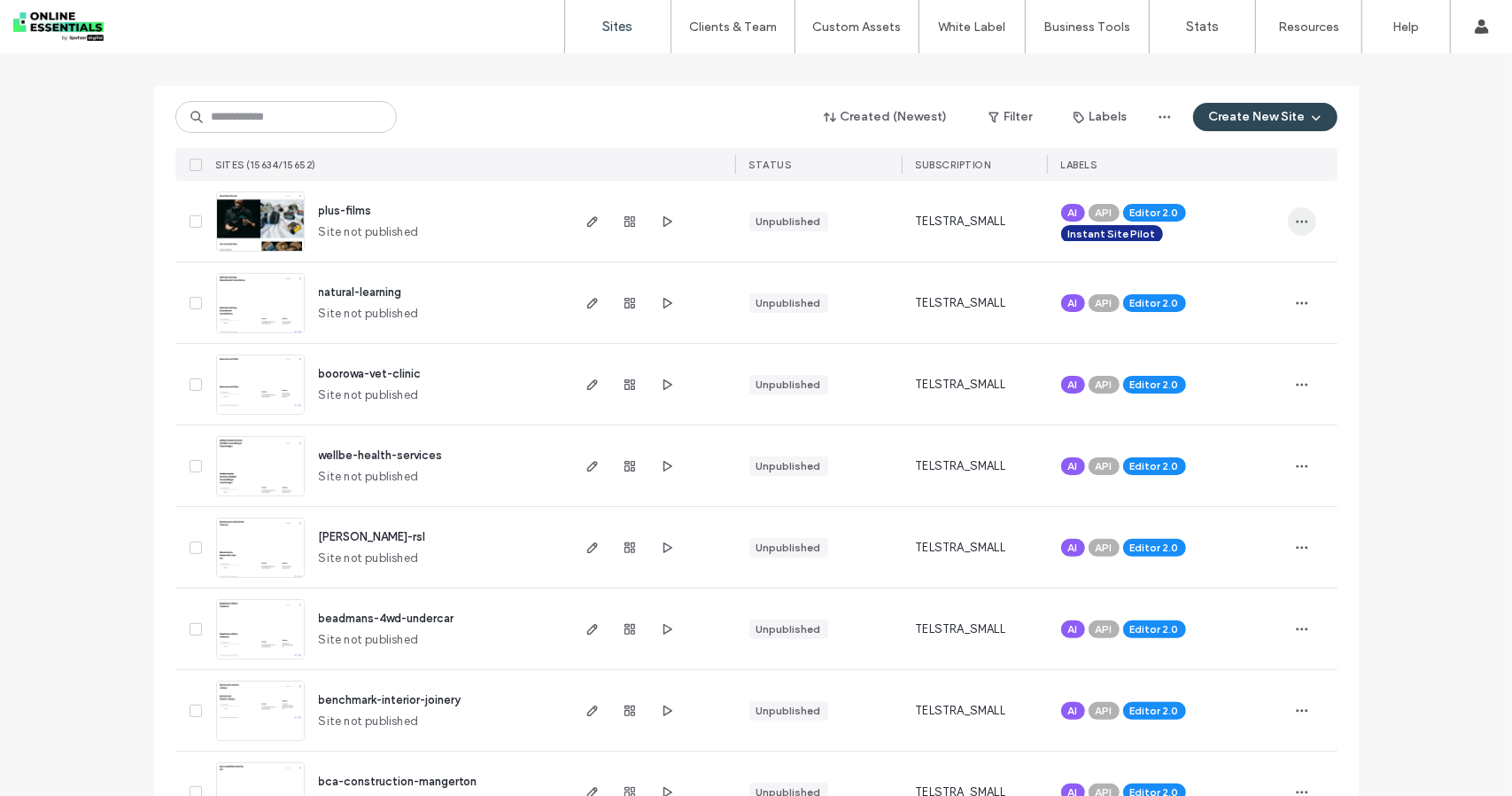
click at [1297, 224] on icon "button" at bounding box center [1301, 221] width 14 height 14
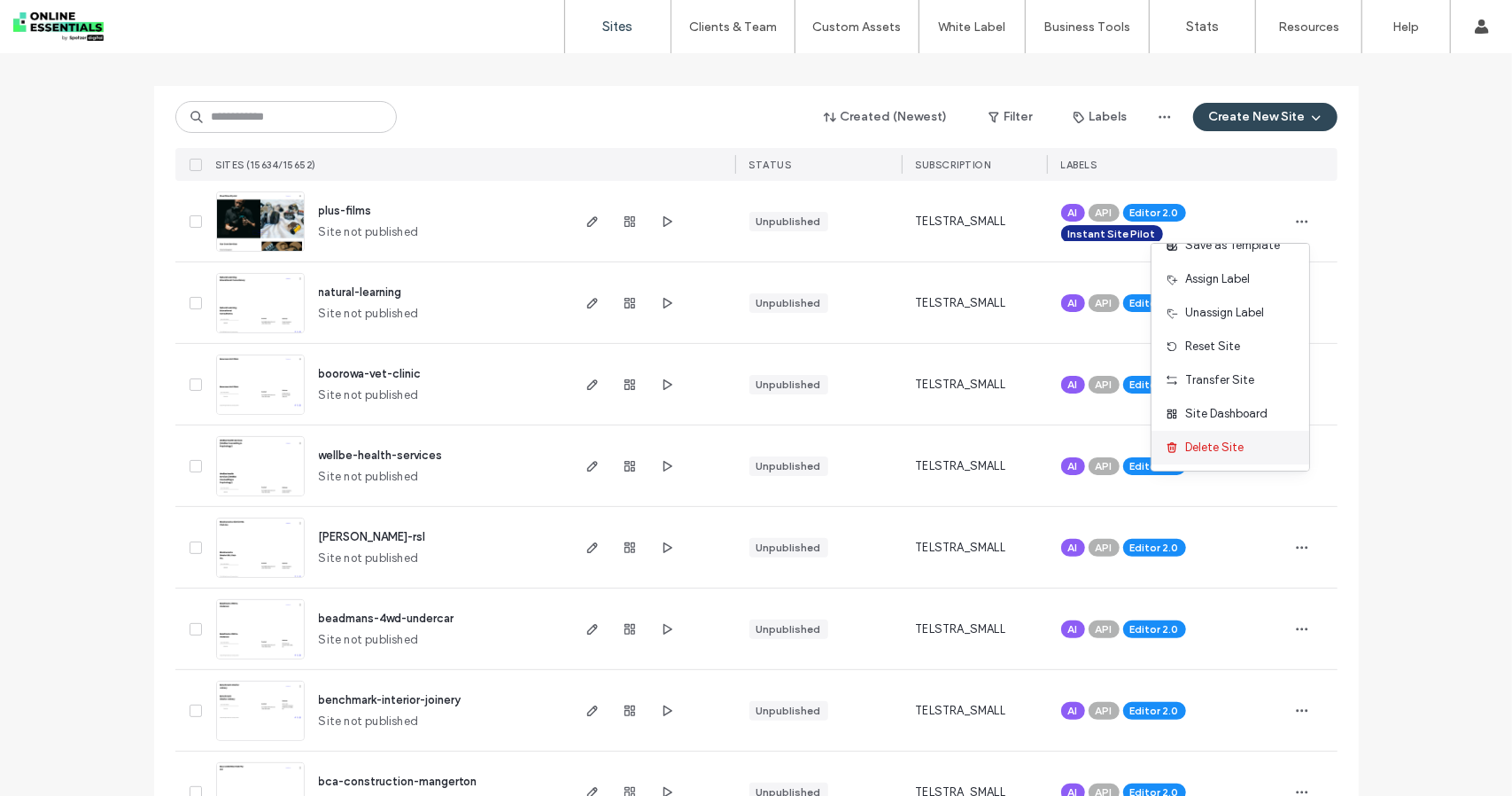
click at [1240, 442] on span "Delete Site" at bounding box center [1214, 447] width 58 height 18
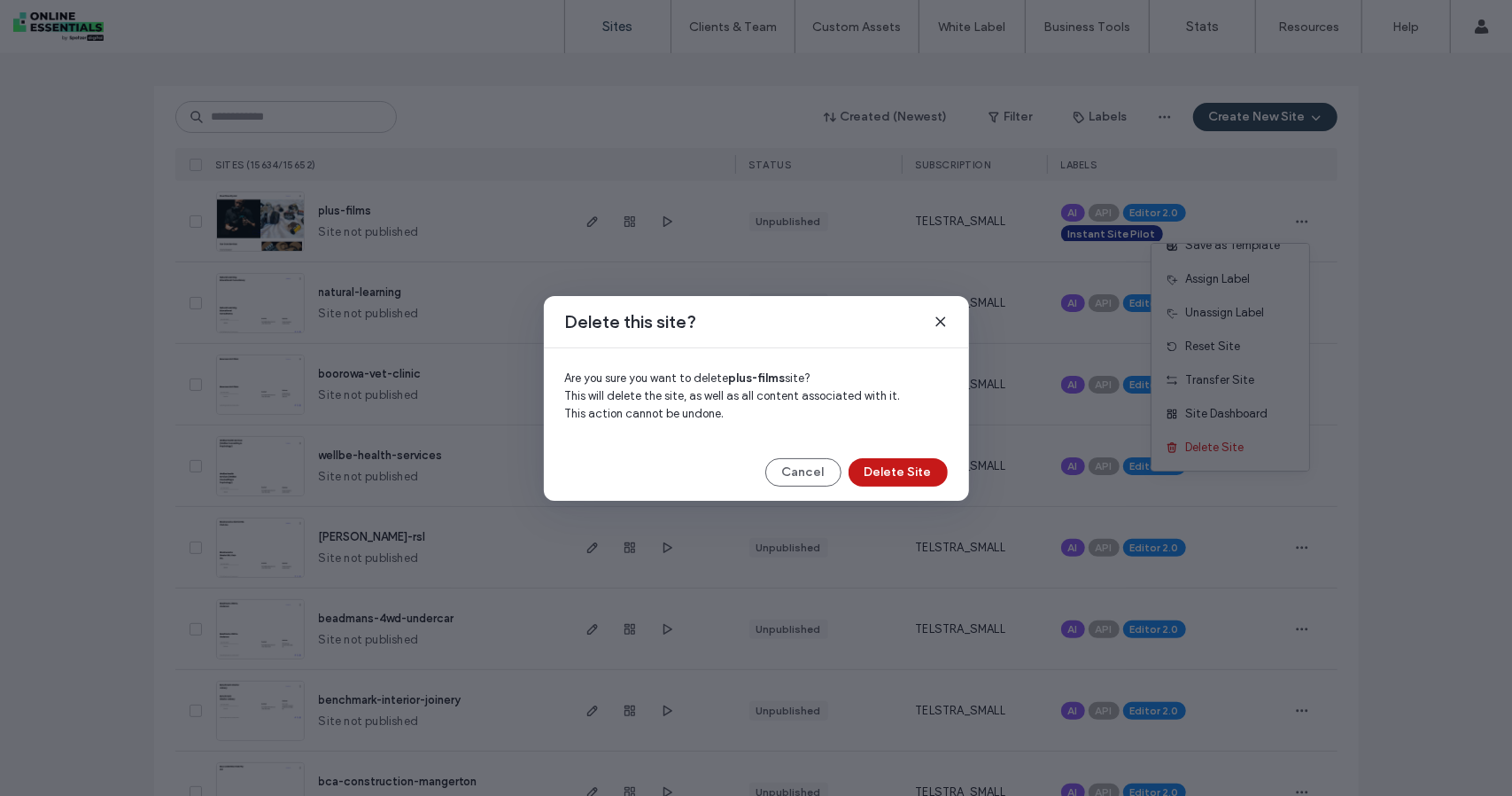
click at [924, 473] on button "Delete Site" at bounding box center [897, 472] width 99 height 29
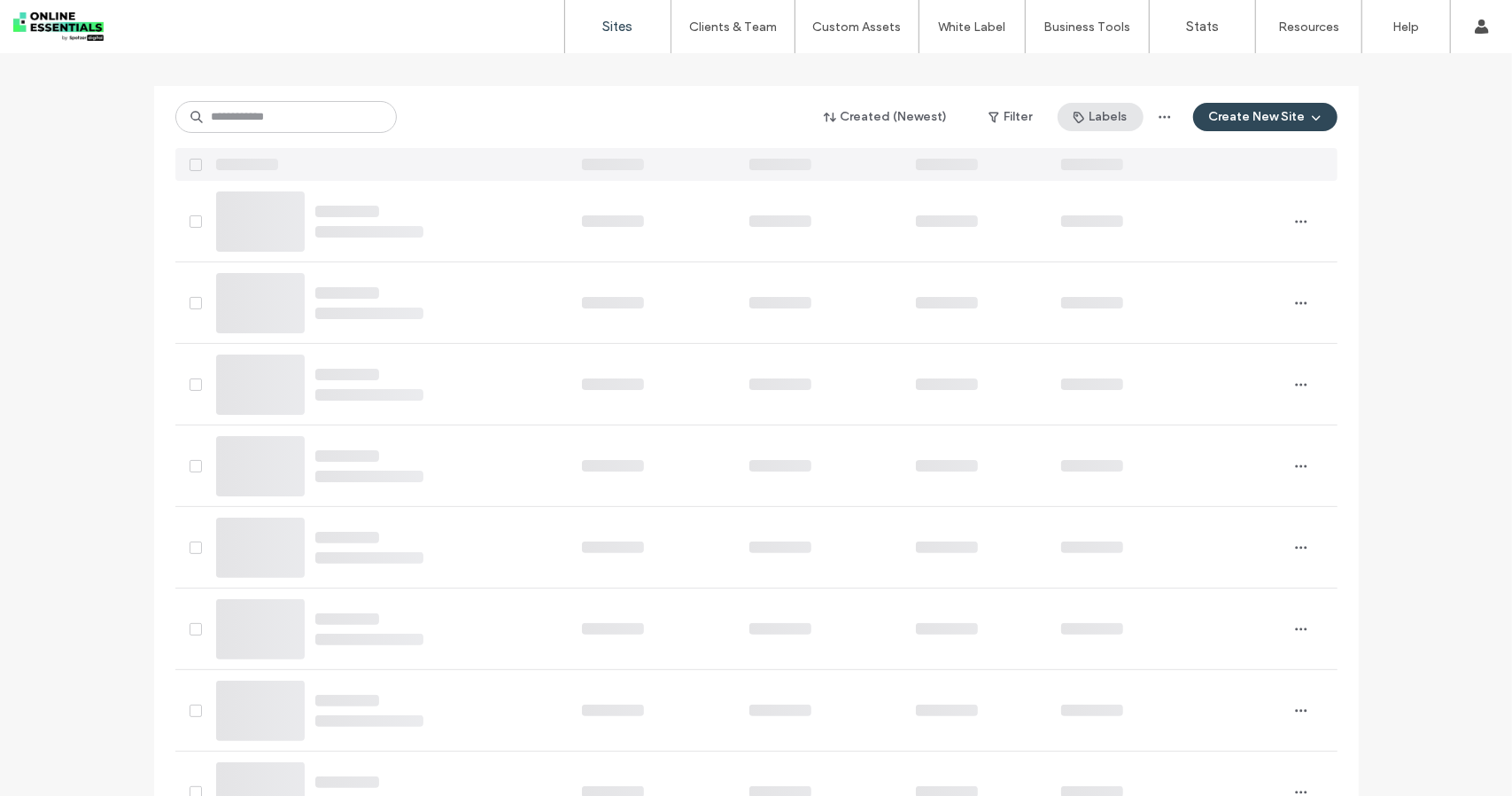
click at [1078, 115] on use "button" at bounding box center [1079, 117] width 11 height 11
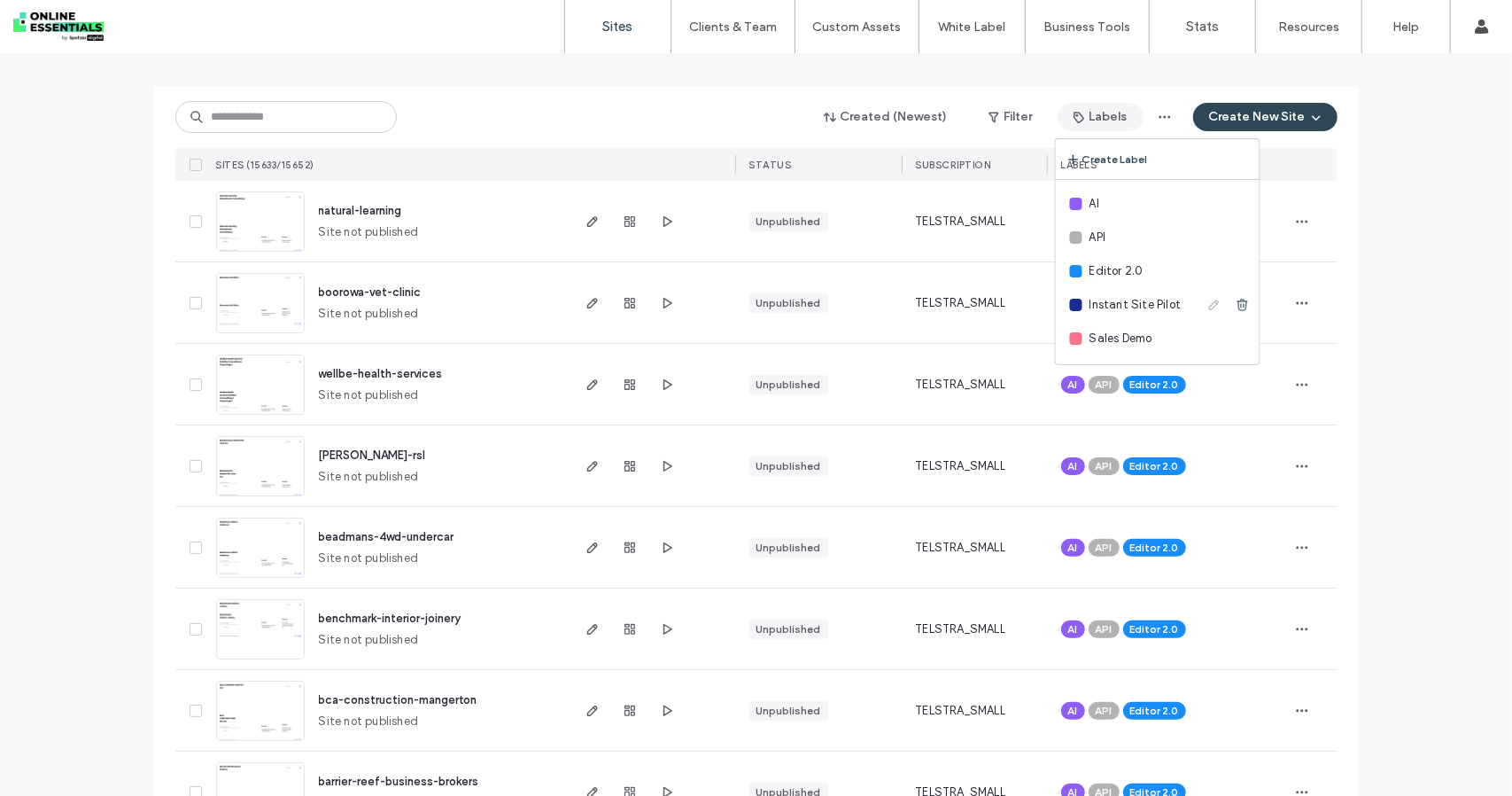
click at [1209, 308] on use at bounding box center [1213, 305] width 10 height 10
click at [1083, 309] on div at bounding box center [1085, 304] width 12 height 12
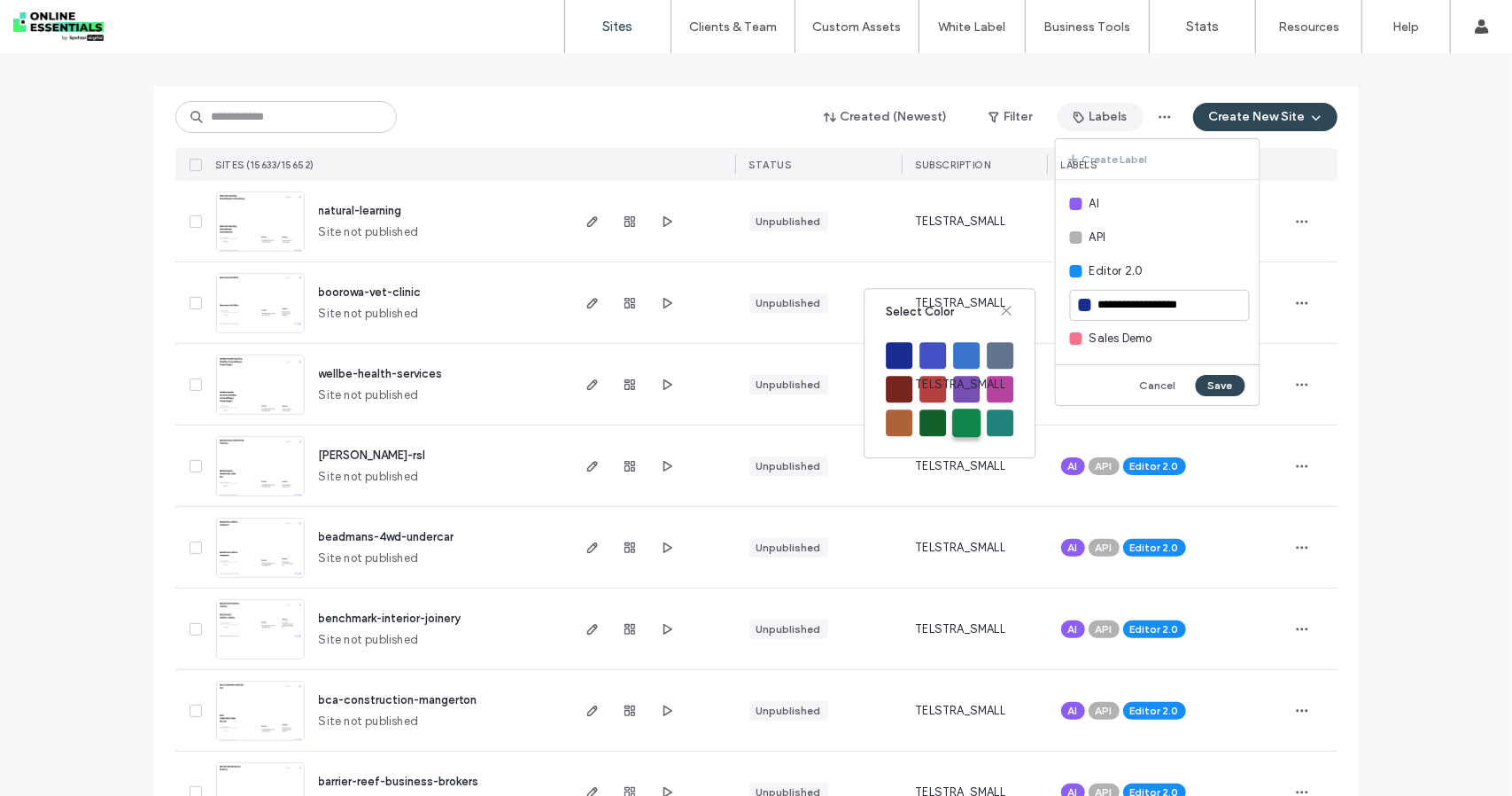
click at [972, 422] on div at bounding box center [966, 422] width 29 height 29
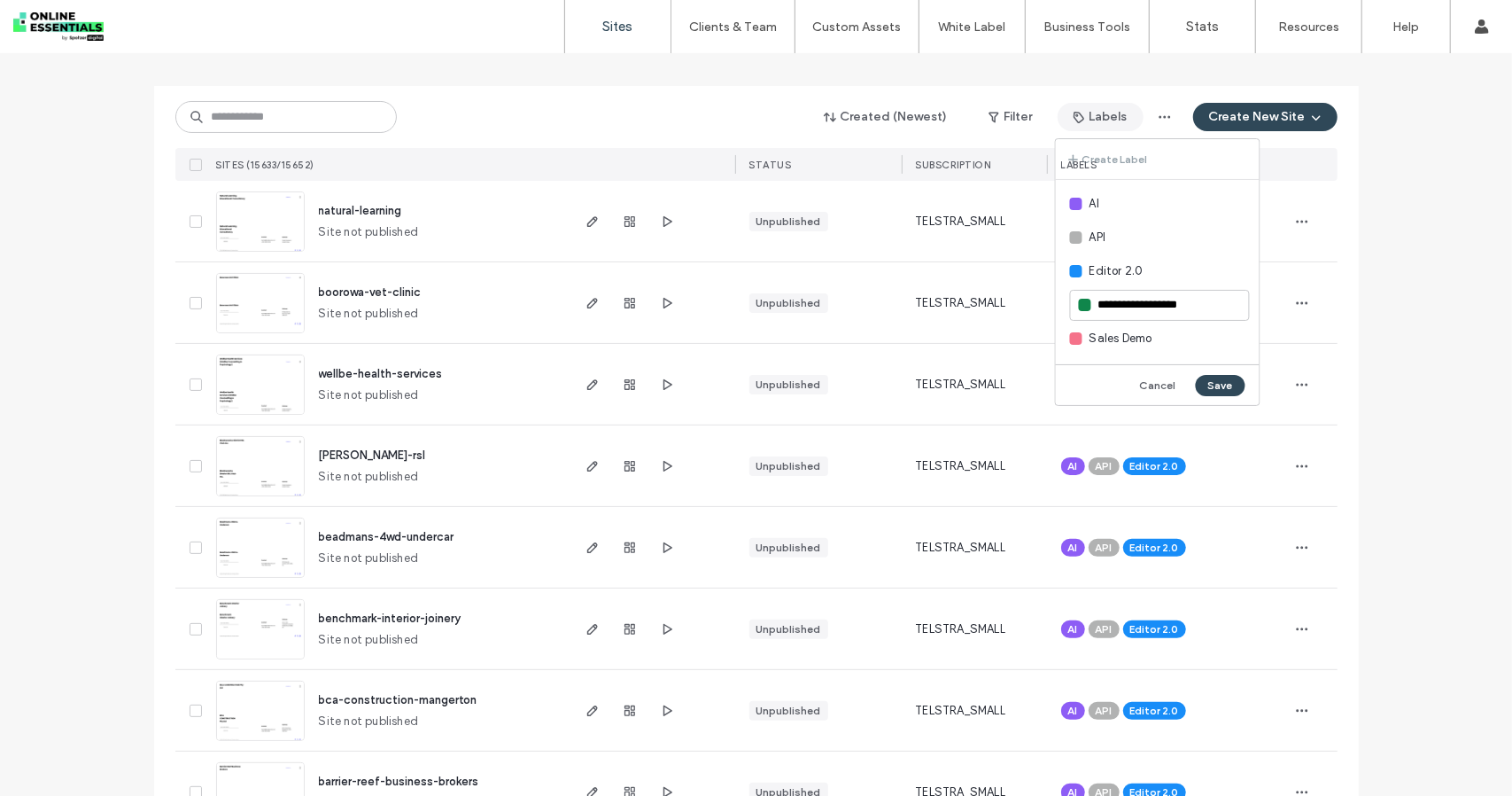
click at [1243, 395] on button "Save" at bounding box center [1221, 385] width 50 height 21
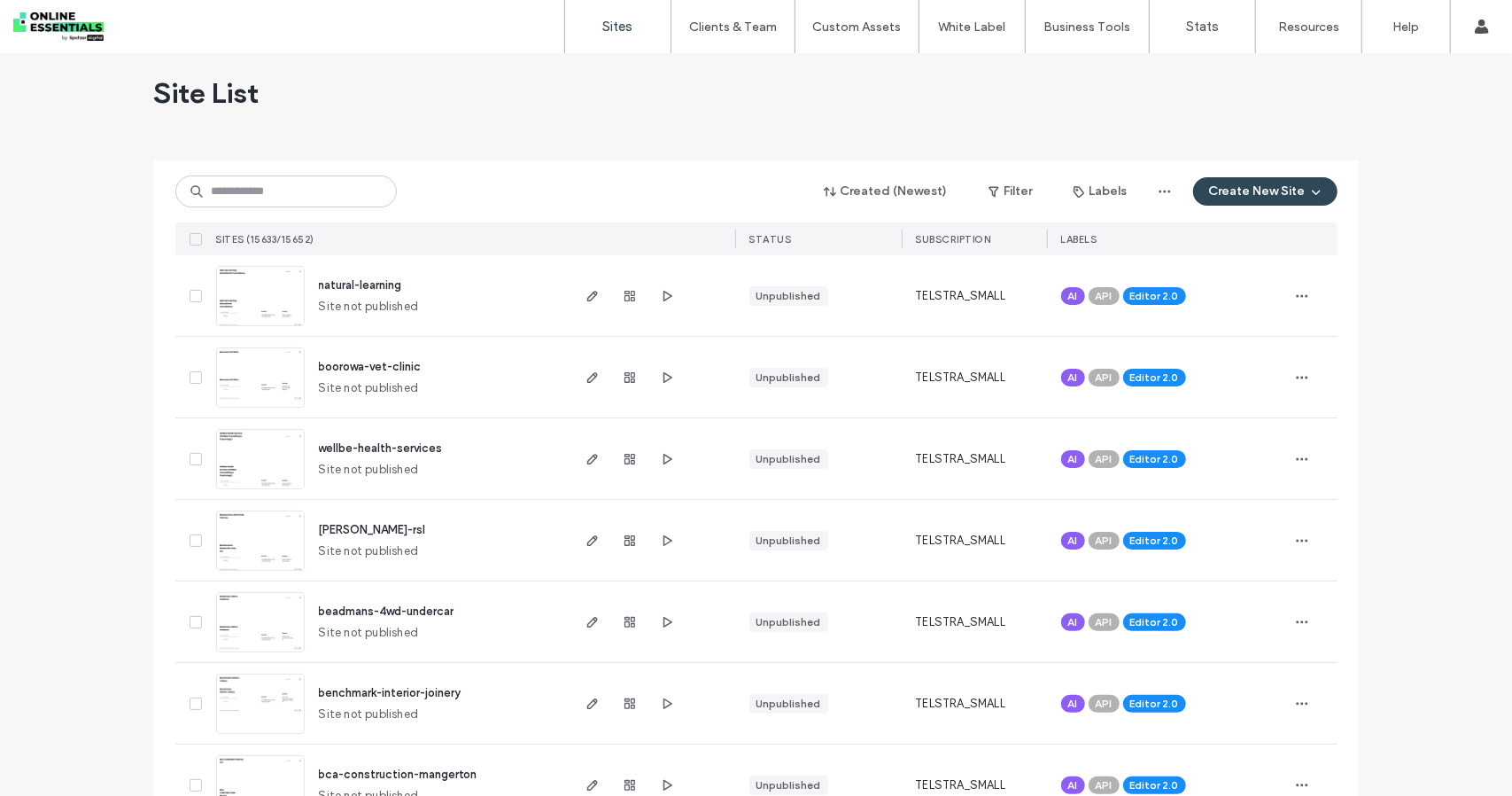
scroll to position [0, 0]
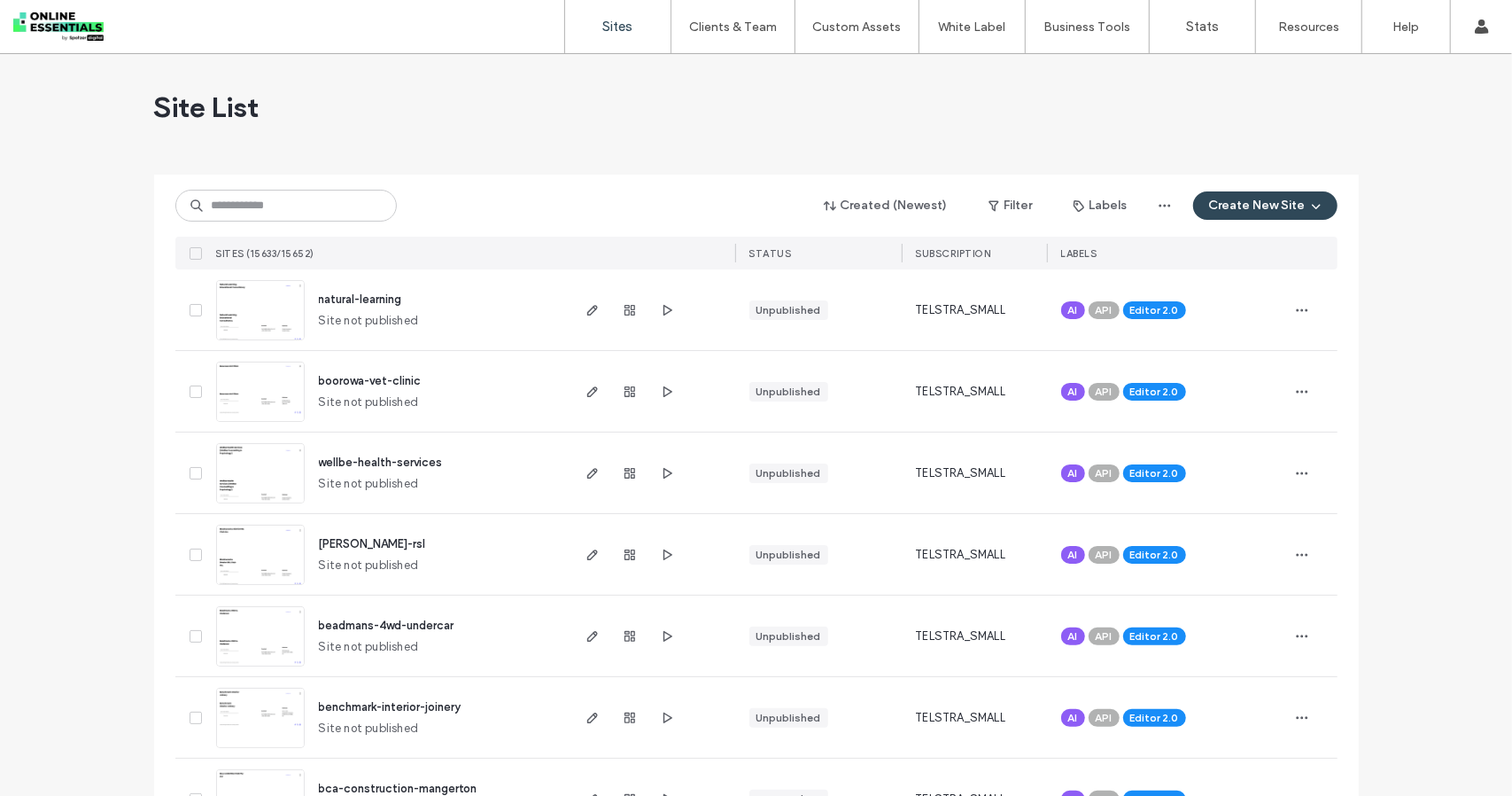
click at [246, 390] on img at bounding box center [261, 422] width 87 height 120
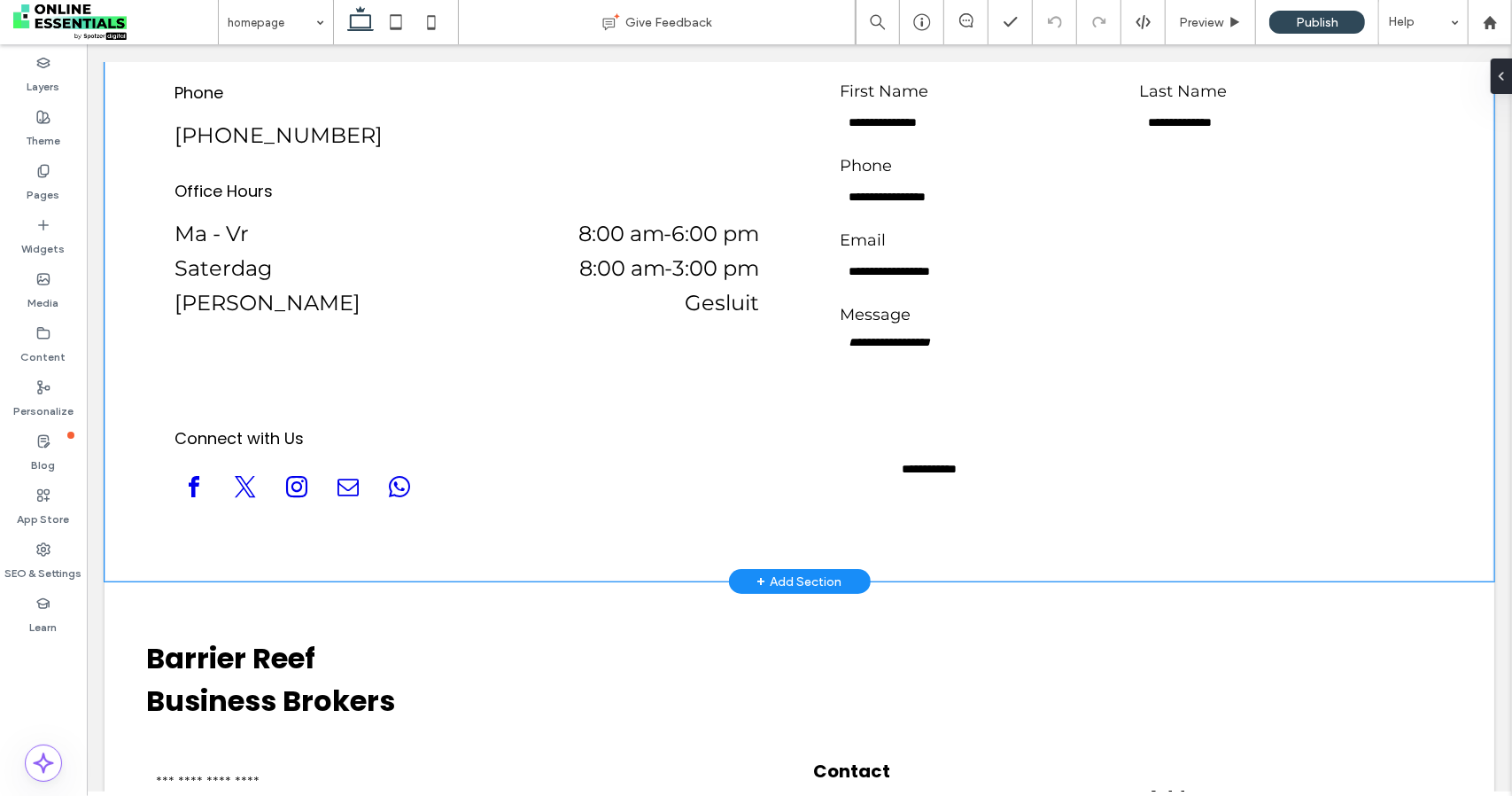
scroll to position [4473, 0]
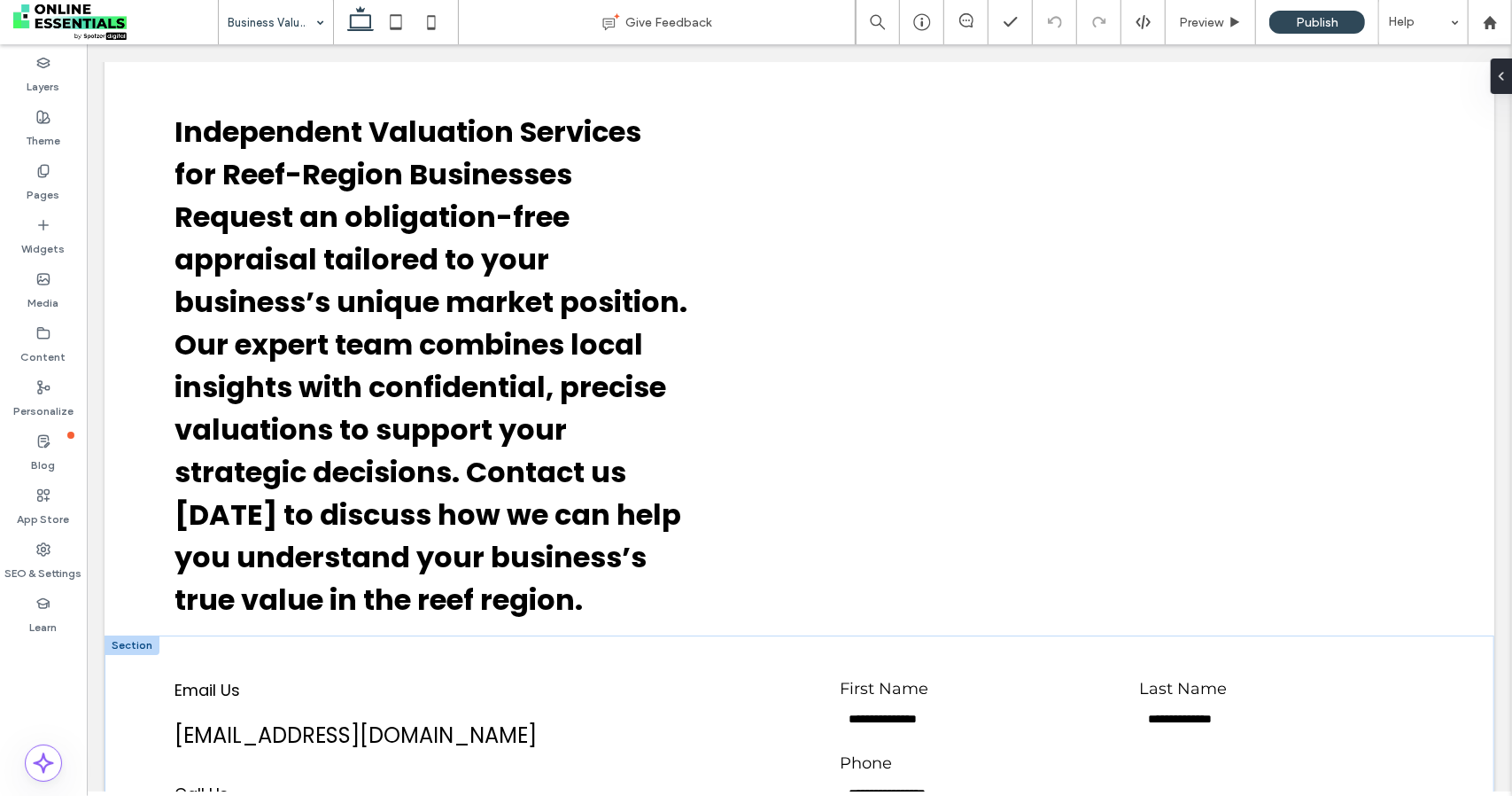
scroll to position [3722, 0]
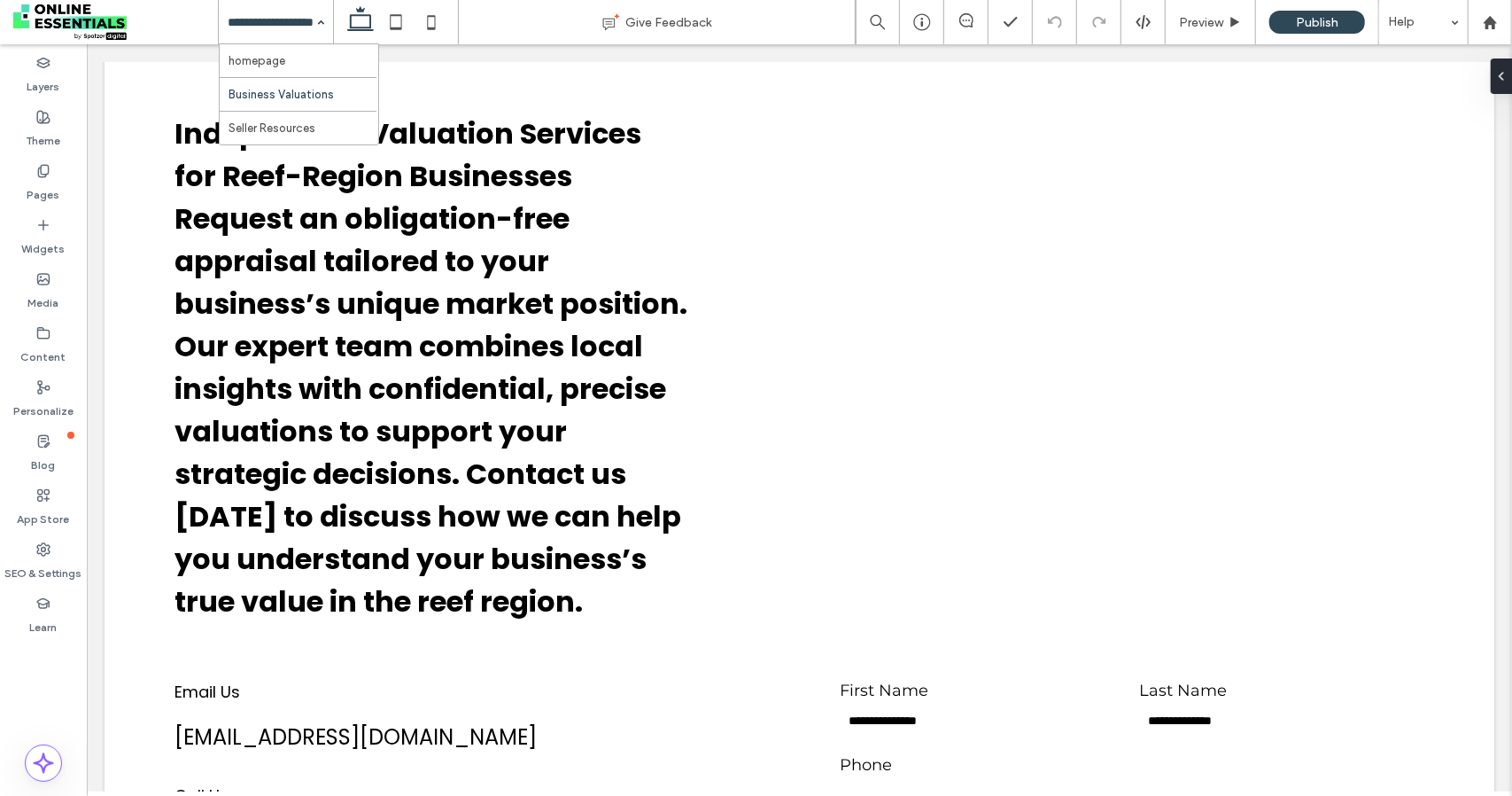
drag, startPoint x: 288, startPoint y: 13, endPoint x: 274, endPoint y: 38, distance: 28.7
click at [286, 17] on input at bounding box center [271, 22] width 88 height 44
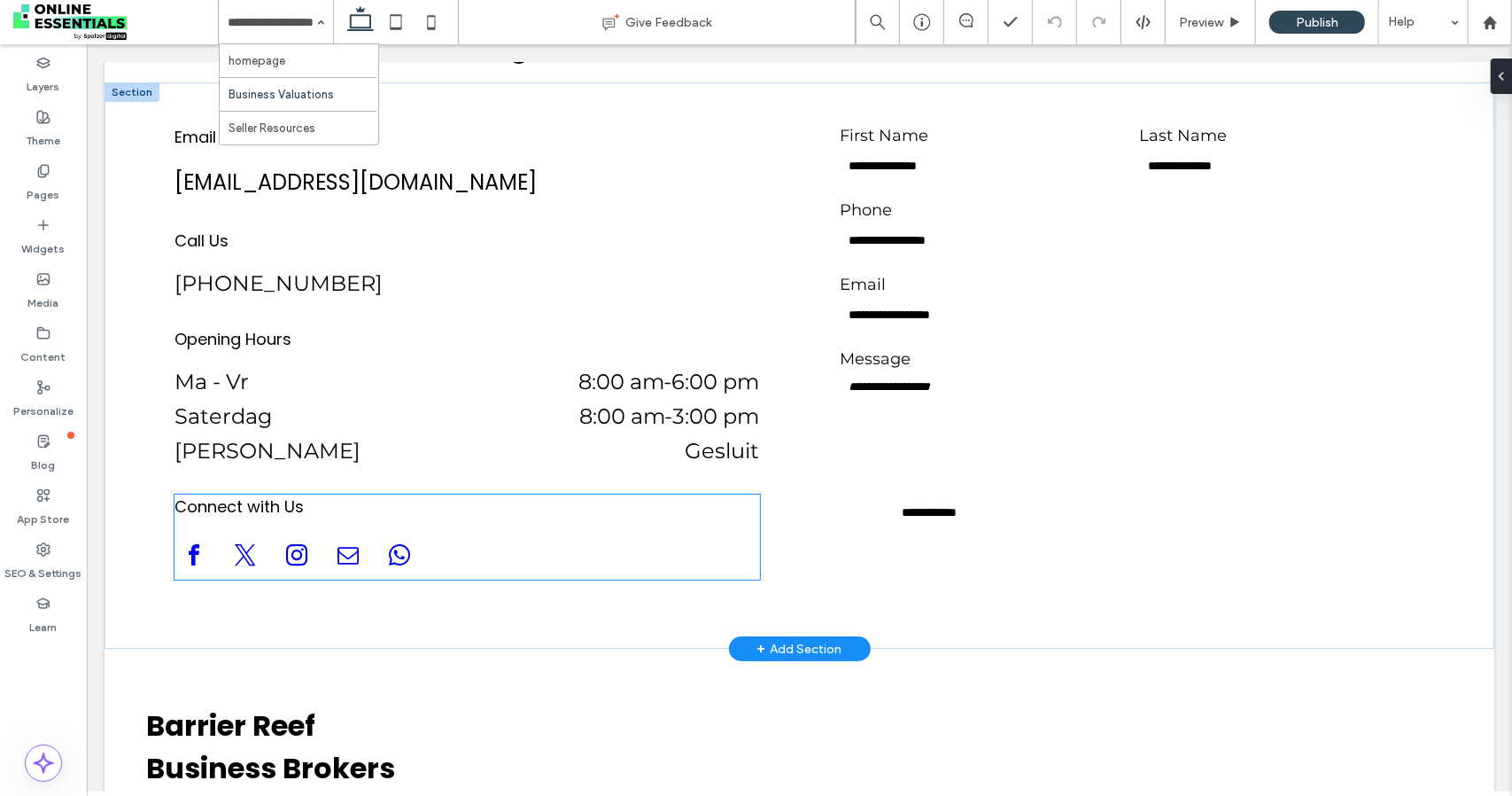
scroll to position [4254, 0]
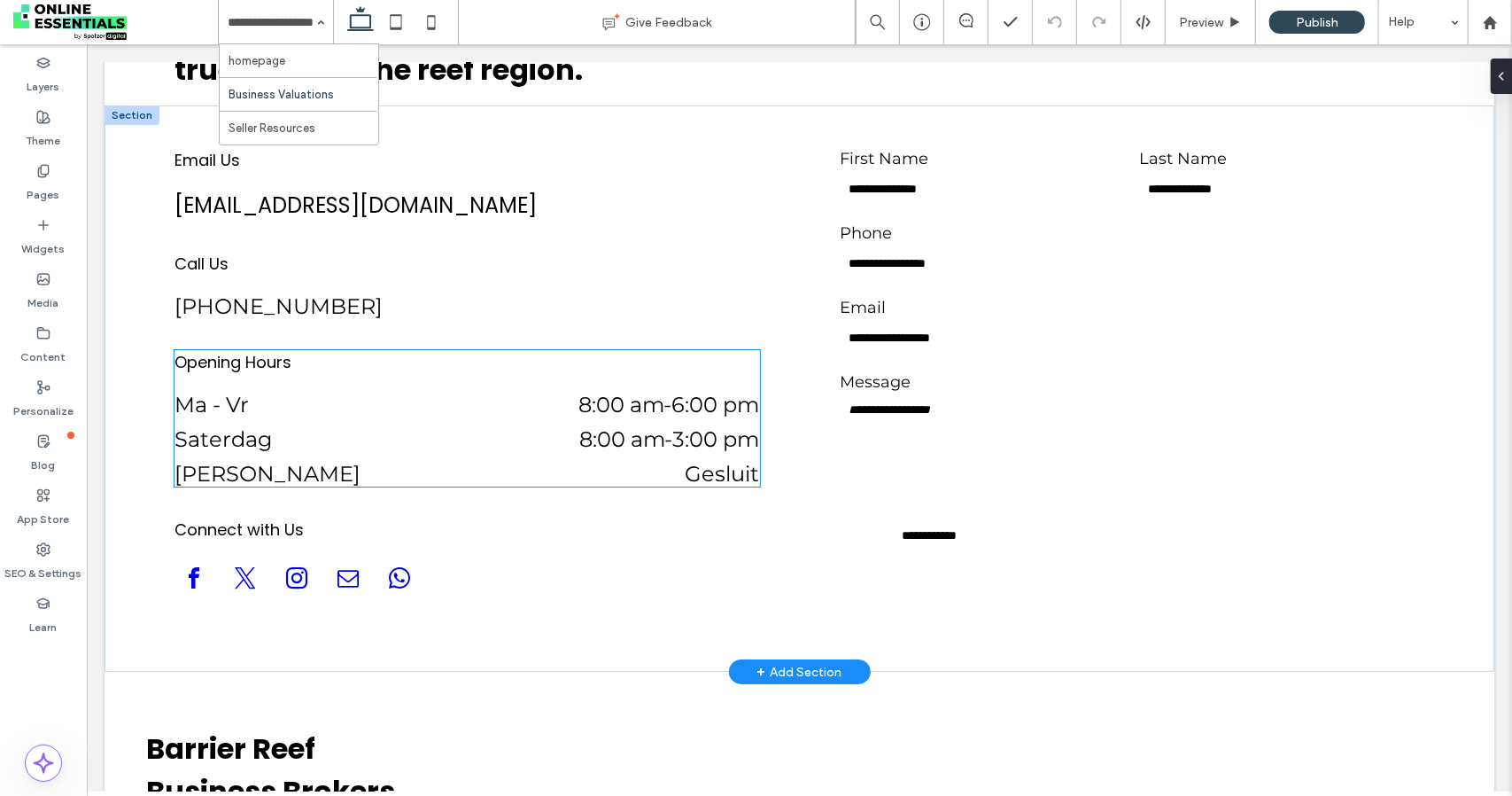
click at [258, 425] on dt "Saterdag" at bounding box center [290, 438] width 234 height 26
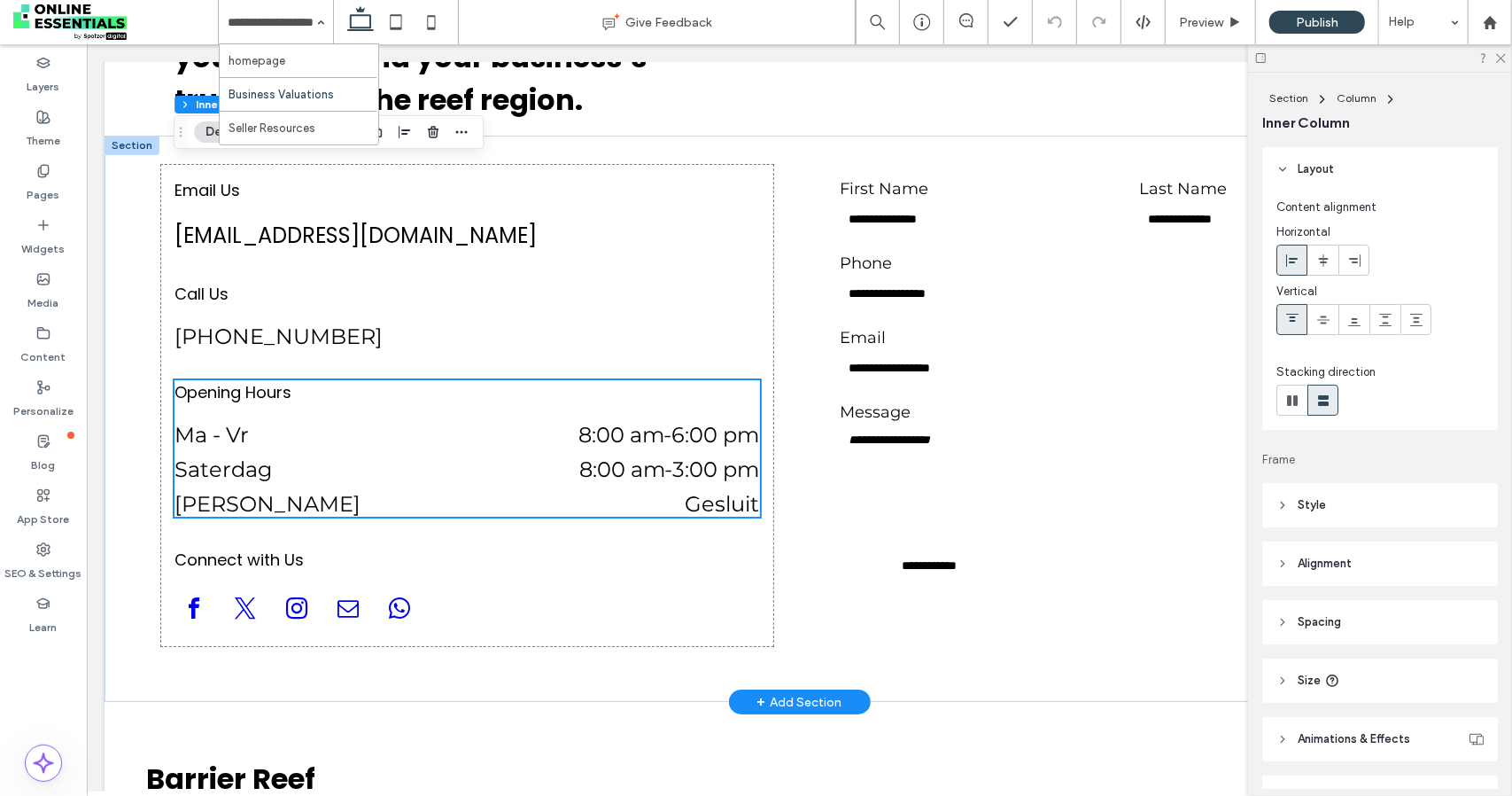
scroll to position [4223, 0]
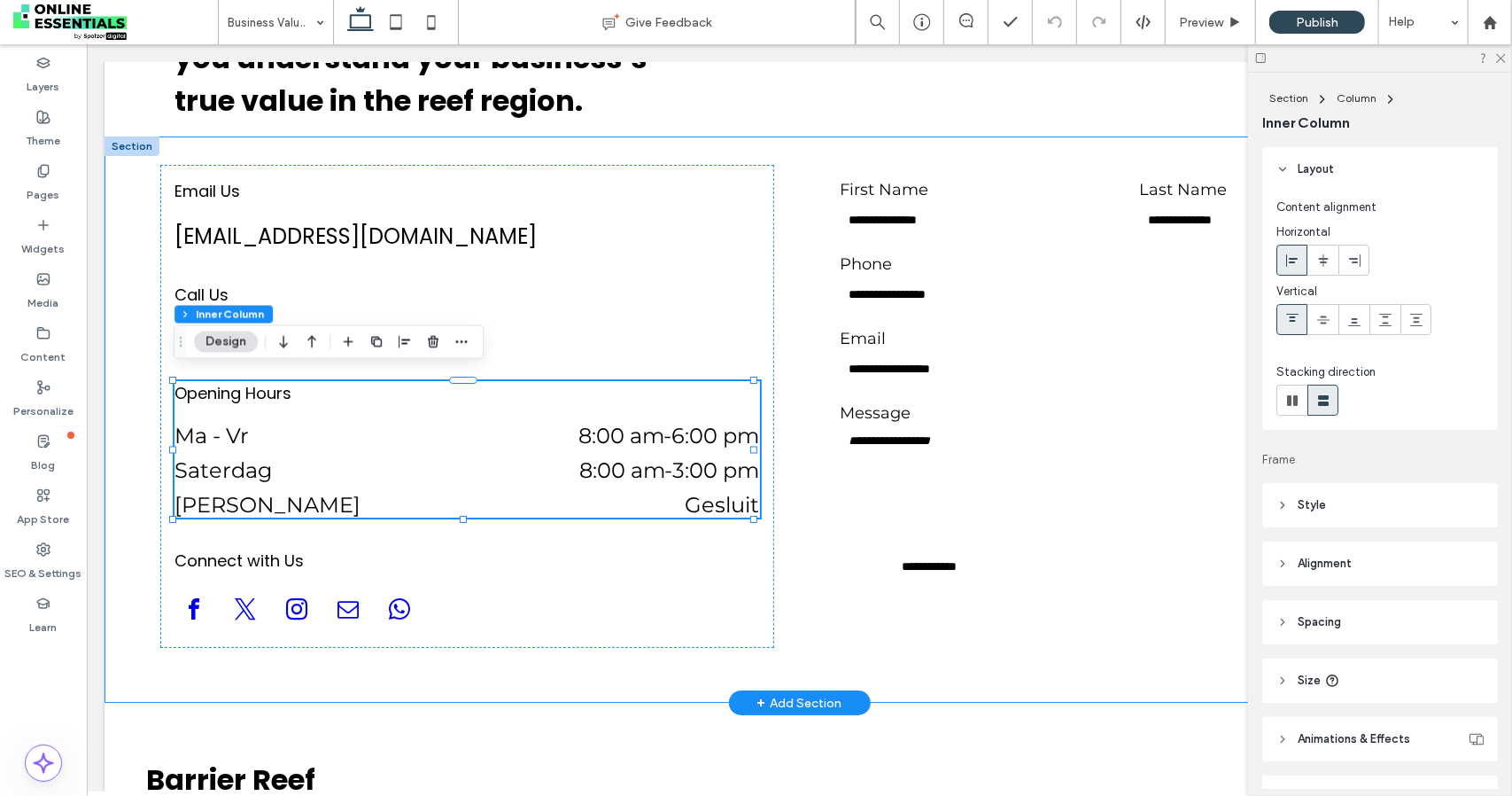
click at [123, 481] on div "**********" at bounding box center [799, 419] width 1390 height 567
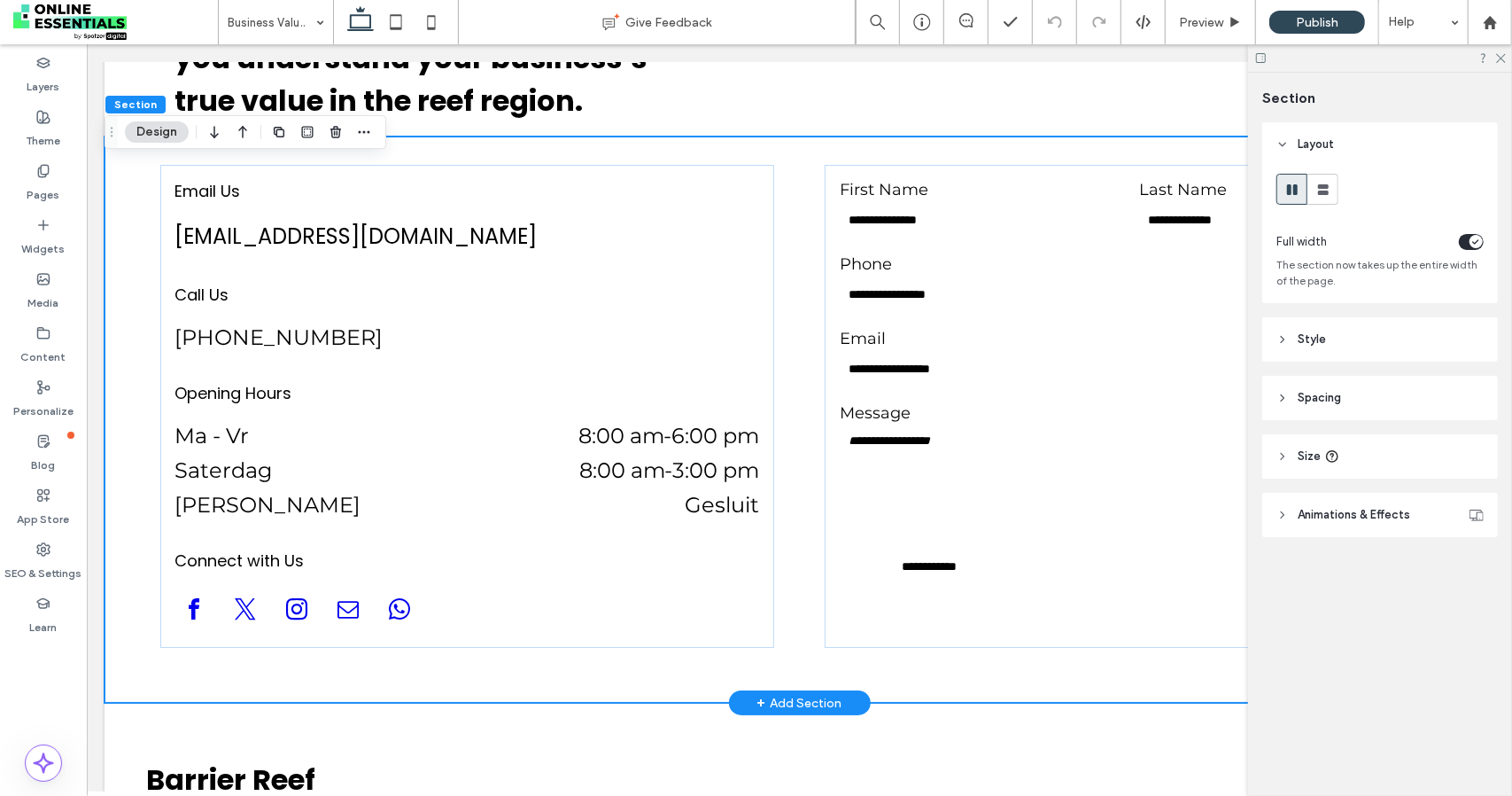
click at [123, 481] on div "**********" at bounding box center [799, 419] width 1390 height 567
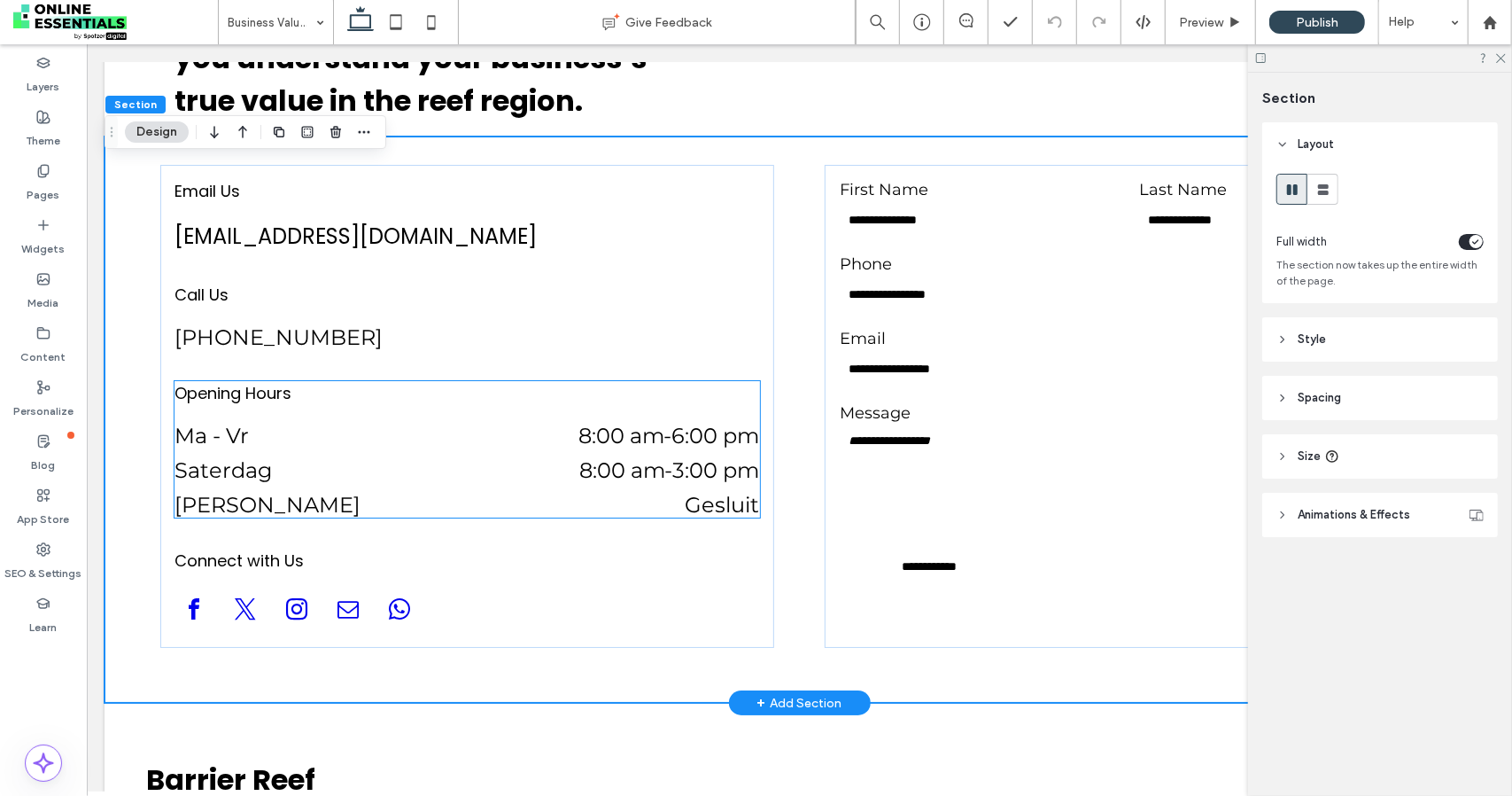
click at [647, 457] on dd "8:00 am - 3:00 pm" at bounding box center [587, 470] width 346 height 26
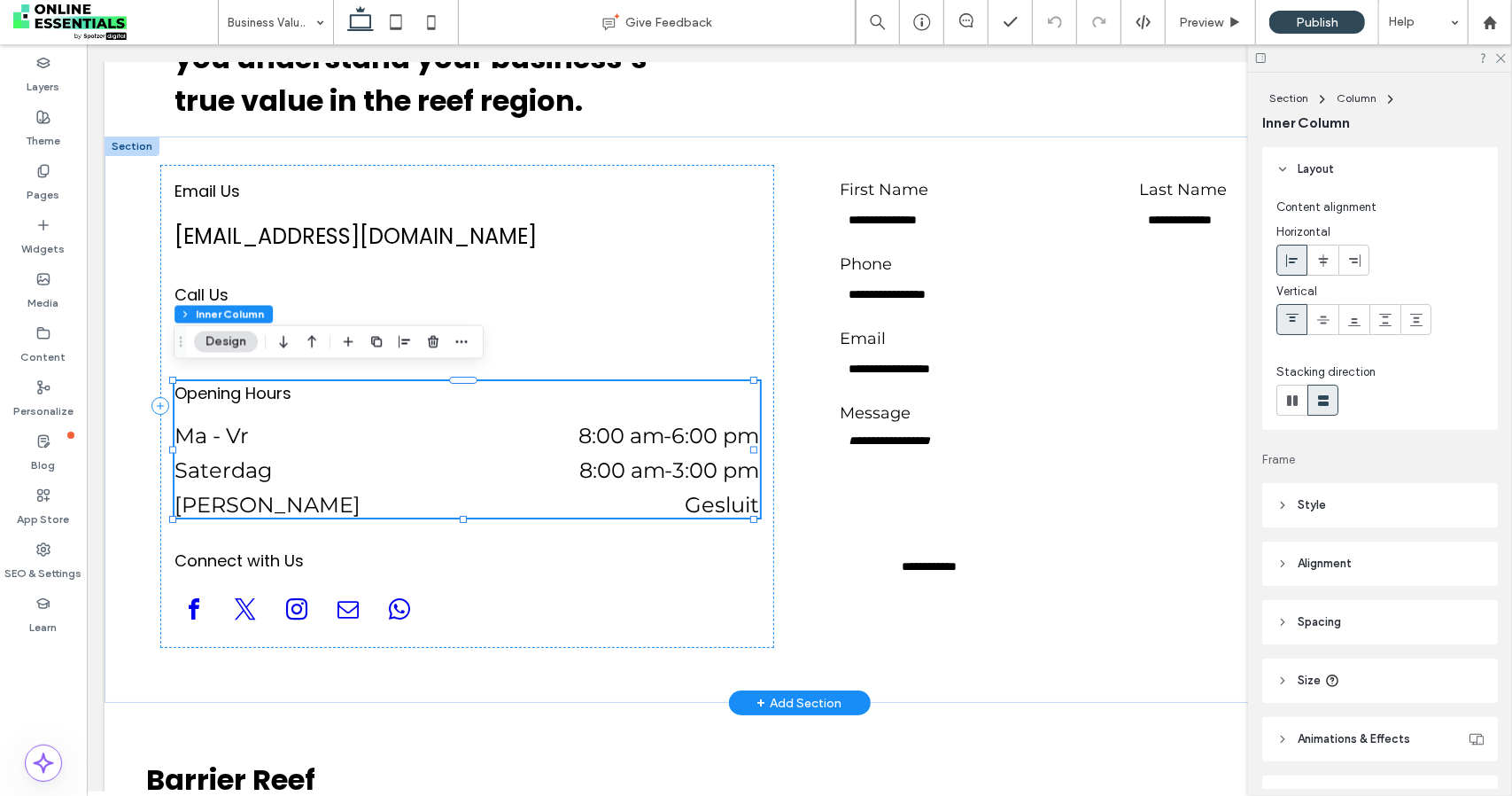
click at [646, 457] on dd "8:00 am - 3:00 pm" at bounding box center [587, 470] width 346 height 26
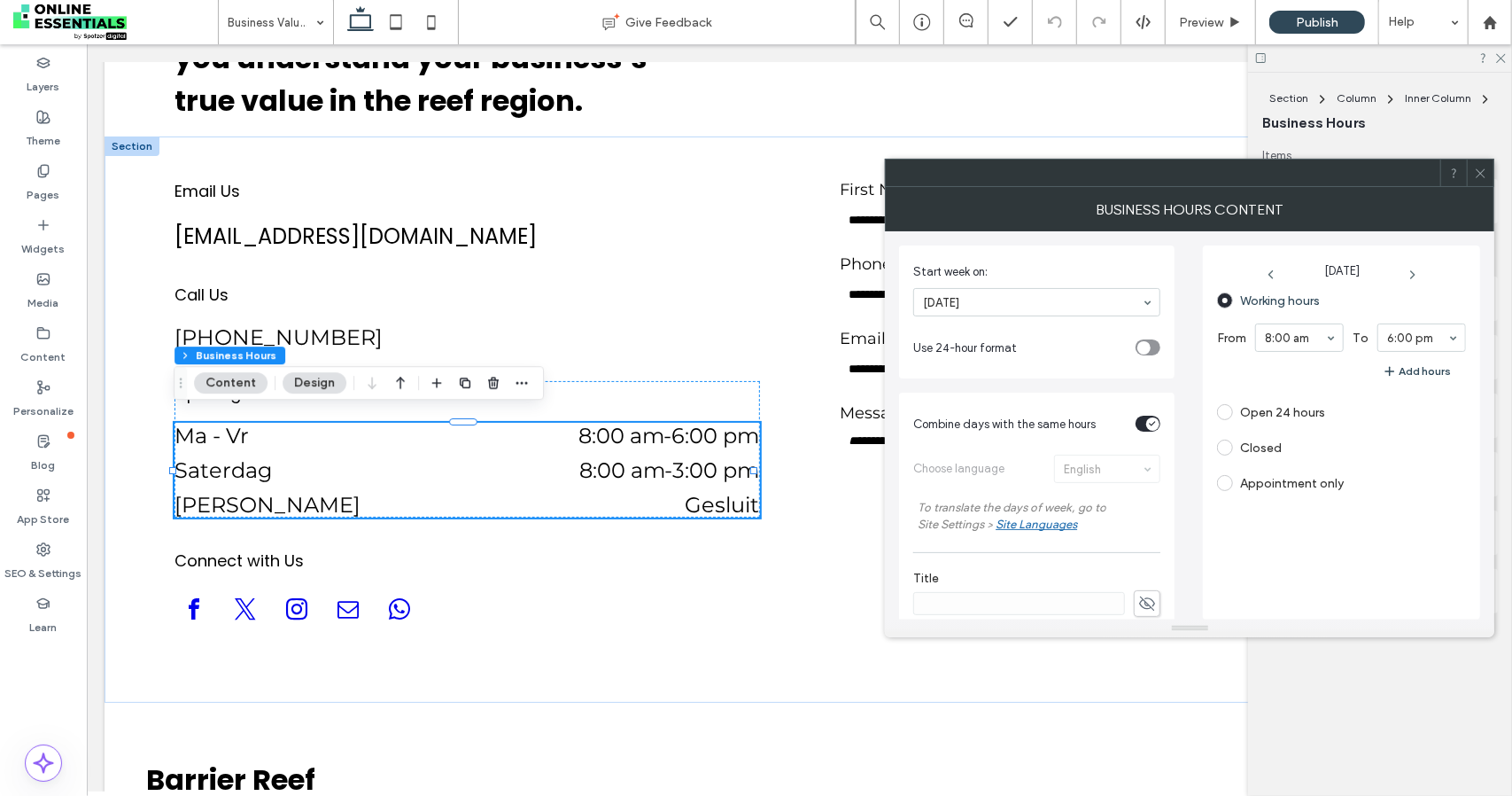
scroll to position [443, 0]
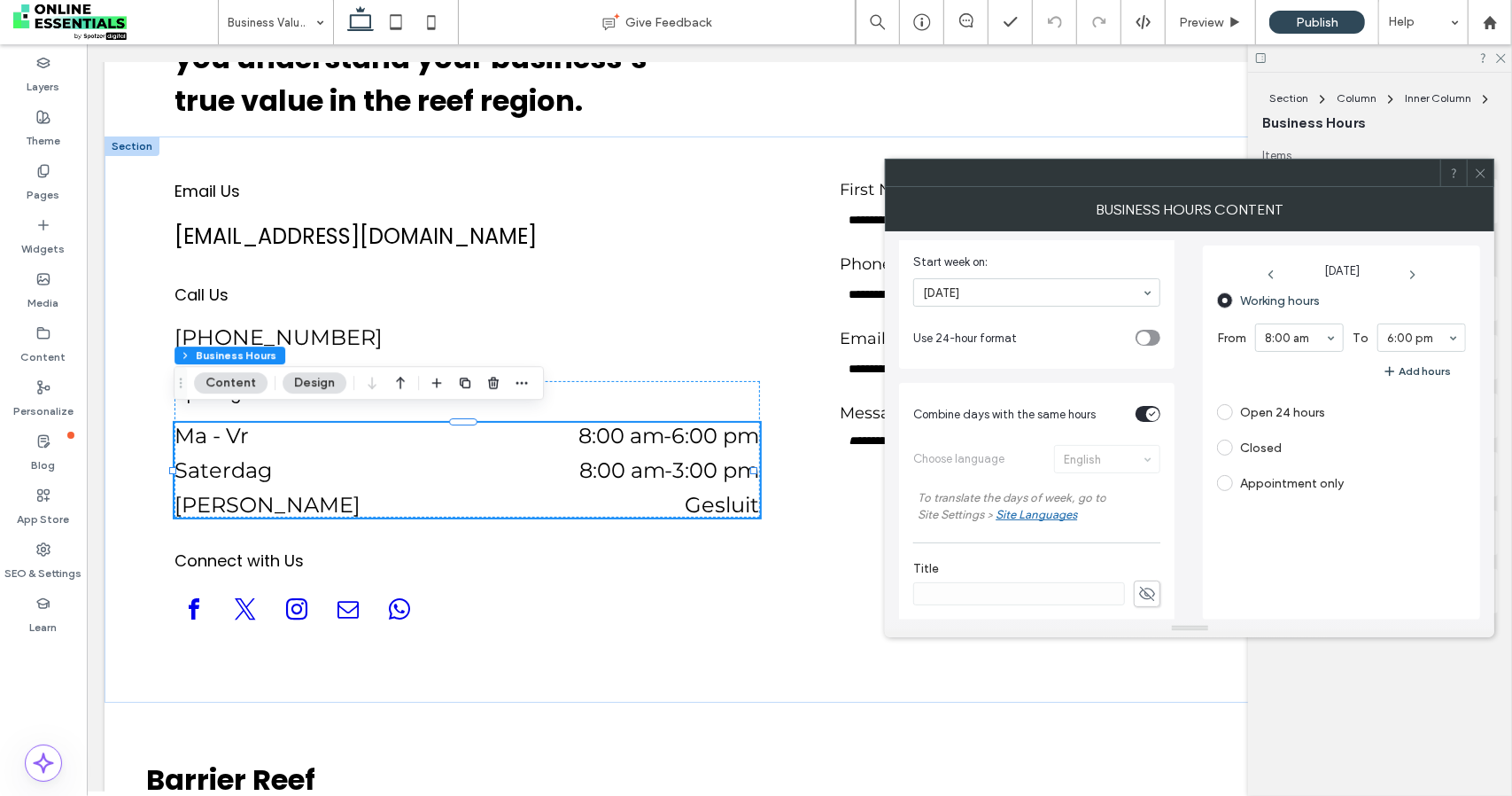
click at [1050, 508] on div "Site Languages" at bounding box center [1036, 514] width 81 height 13
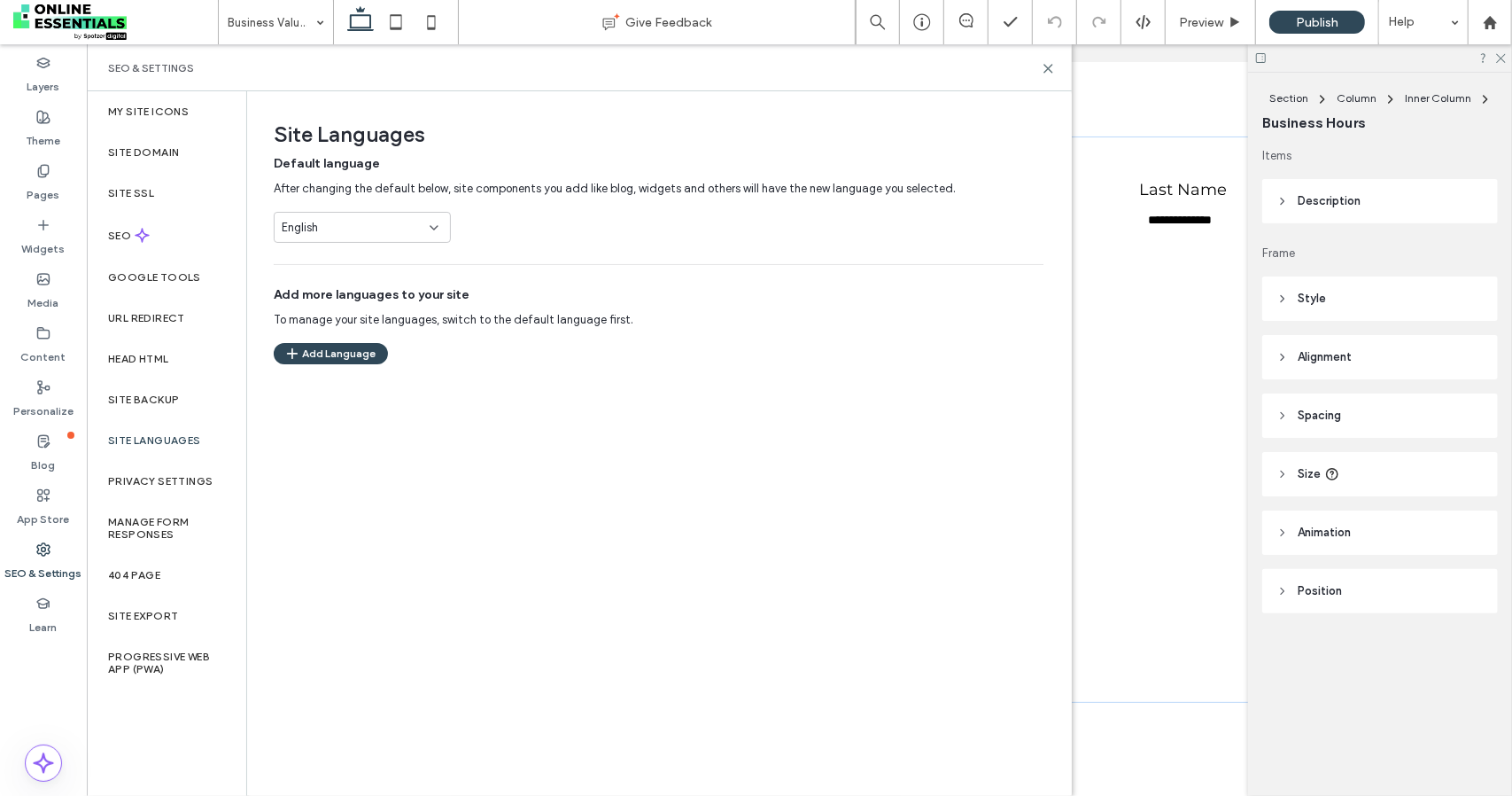
click at [358, 240] on div "English" at bounding box center [362, 227] width 177 height 31
click at [668, 203] on div "Default language After changing the default below, site components you add like…" at bounding box center [658, 199] width 770 height 88
click at [1505, 63] on div at bounding box center [1381, 58] width 264 height 28
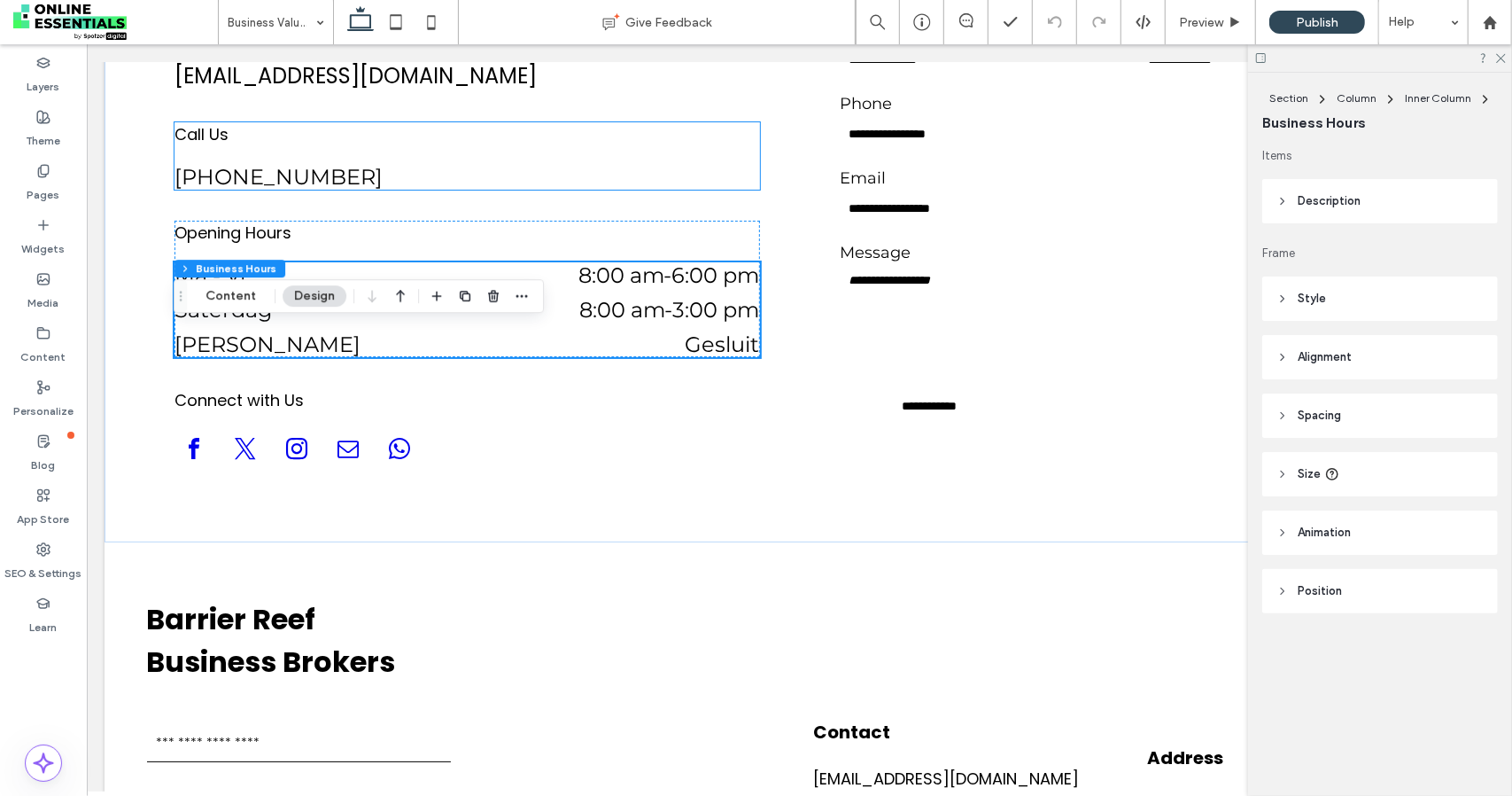
scroll to position [4400, 0]
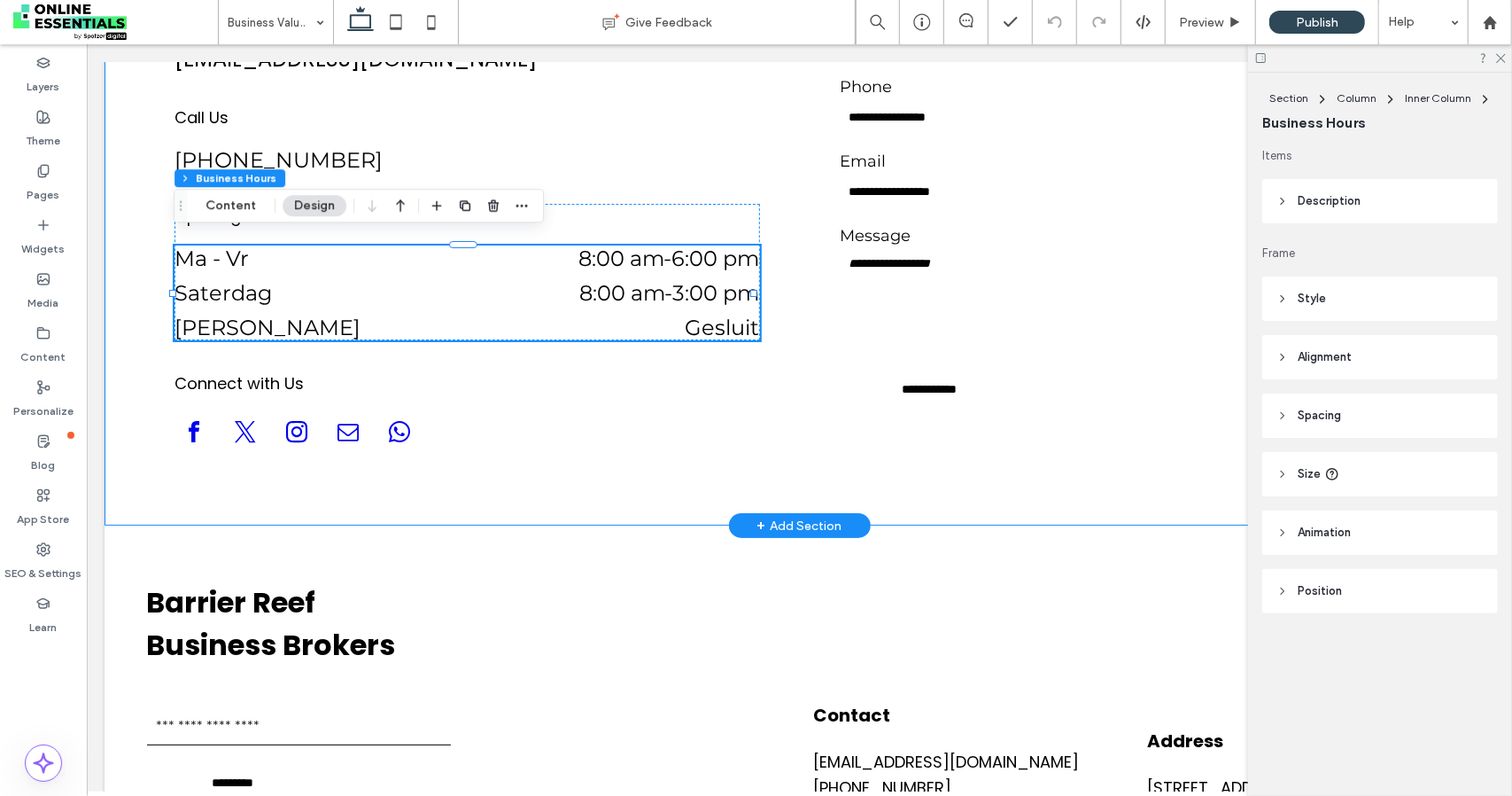
click at [109, 225] on div "**********" at bounding box center [799, 241] width 1390 height 567
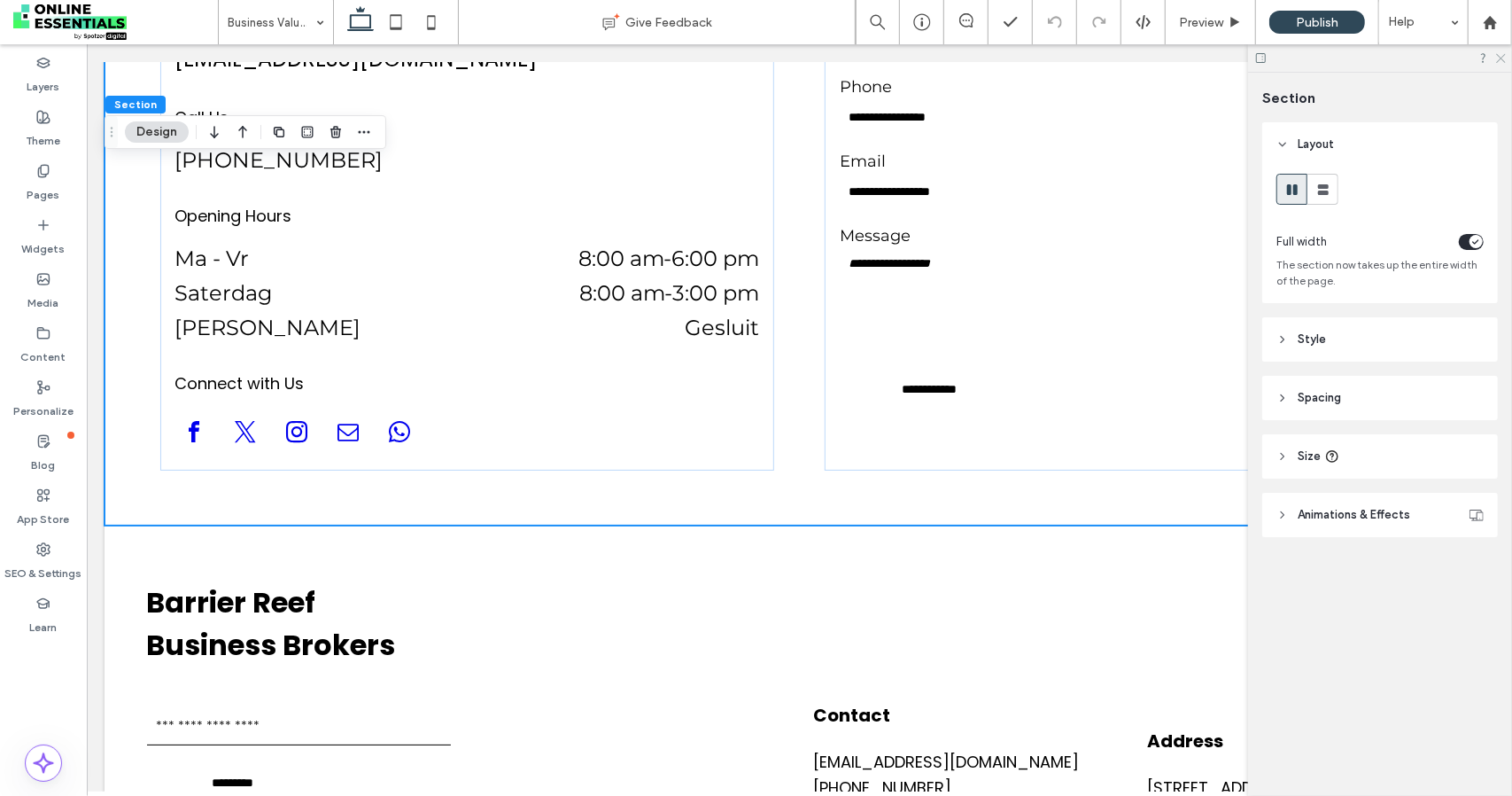
click at [1505, 57] on icon at bounding box center [1500, 57] width 11 height 11
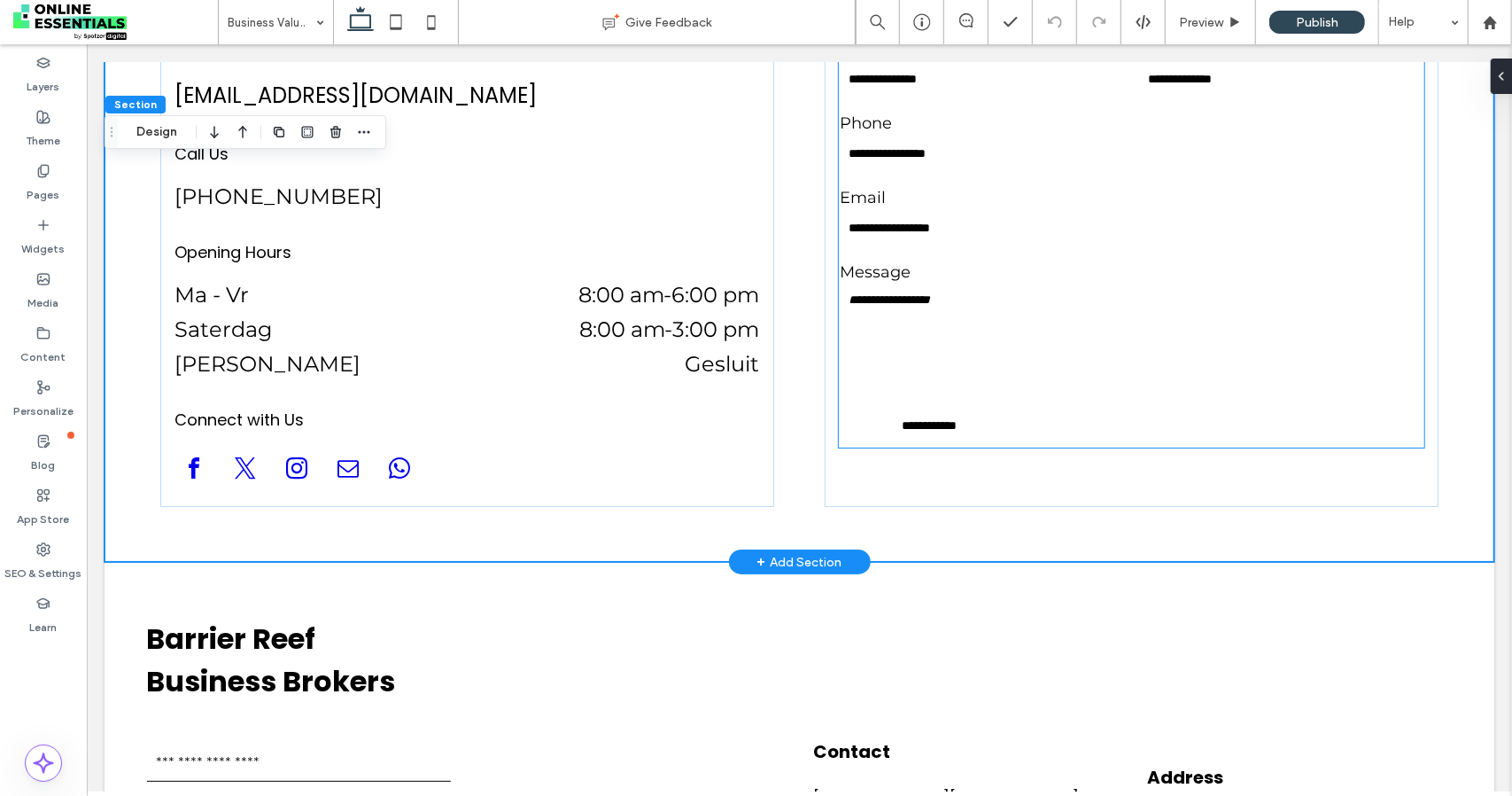
scroll to position [4223, 0]
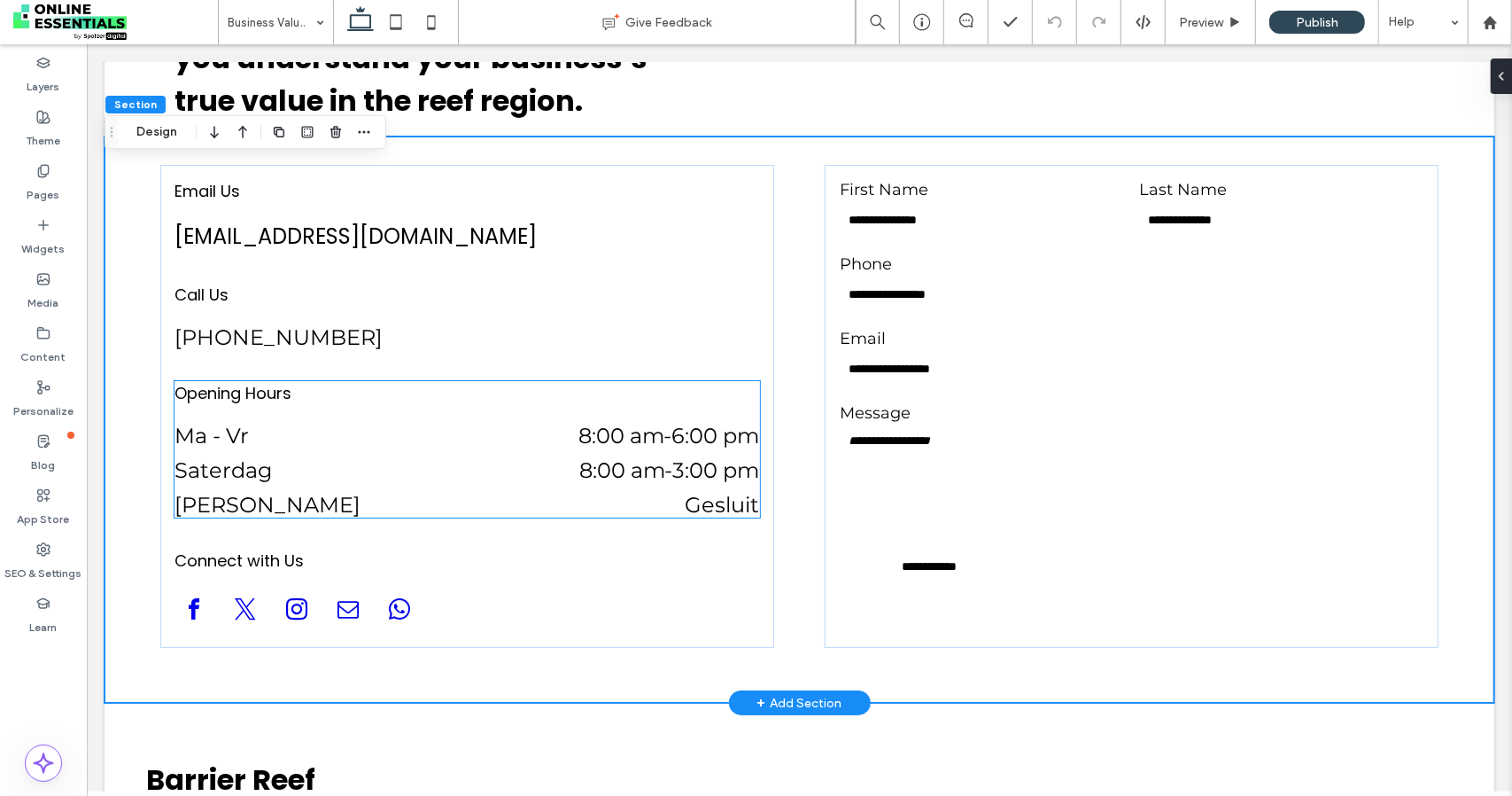
click at [720, 498] on dd "Gesluit" at bounding box center [587, 504] width 346 height 26
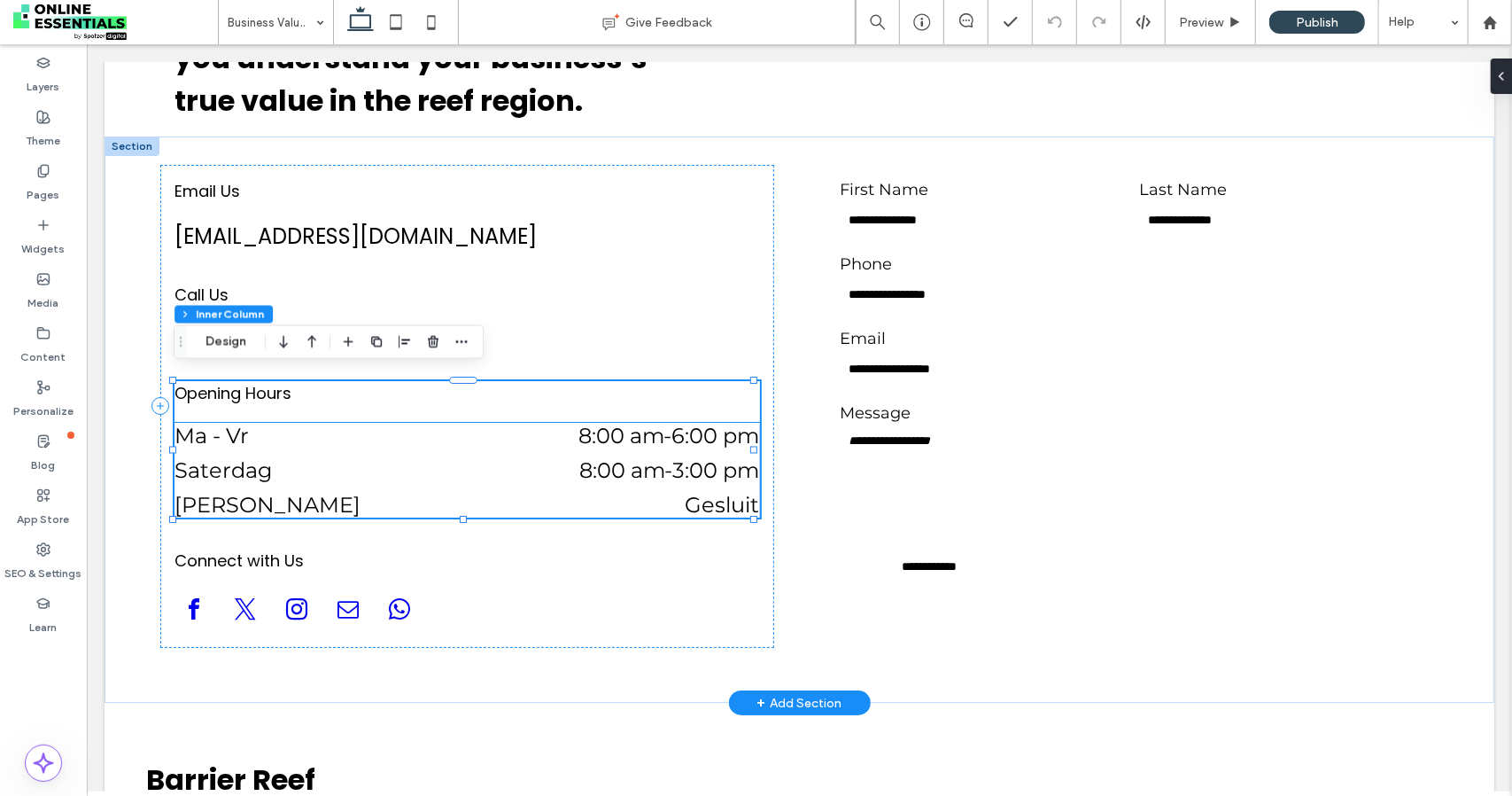
click at [254, 473] on div "Saterdag 8:00 am - 3:00 pm" at bounding box center [467, 473] width 586 height 34
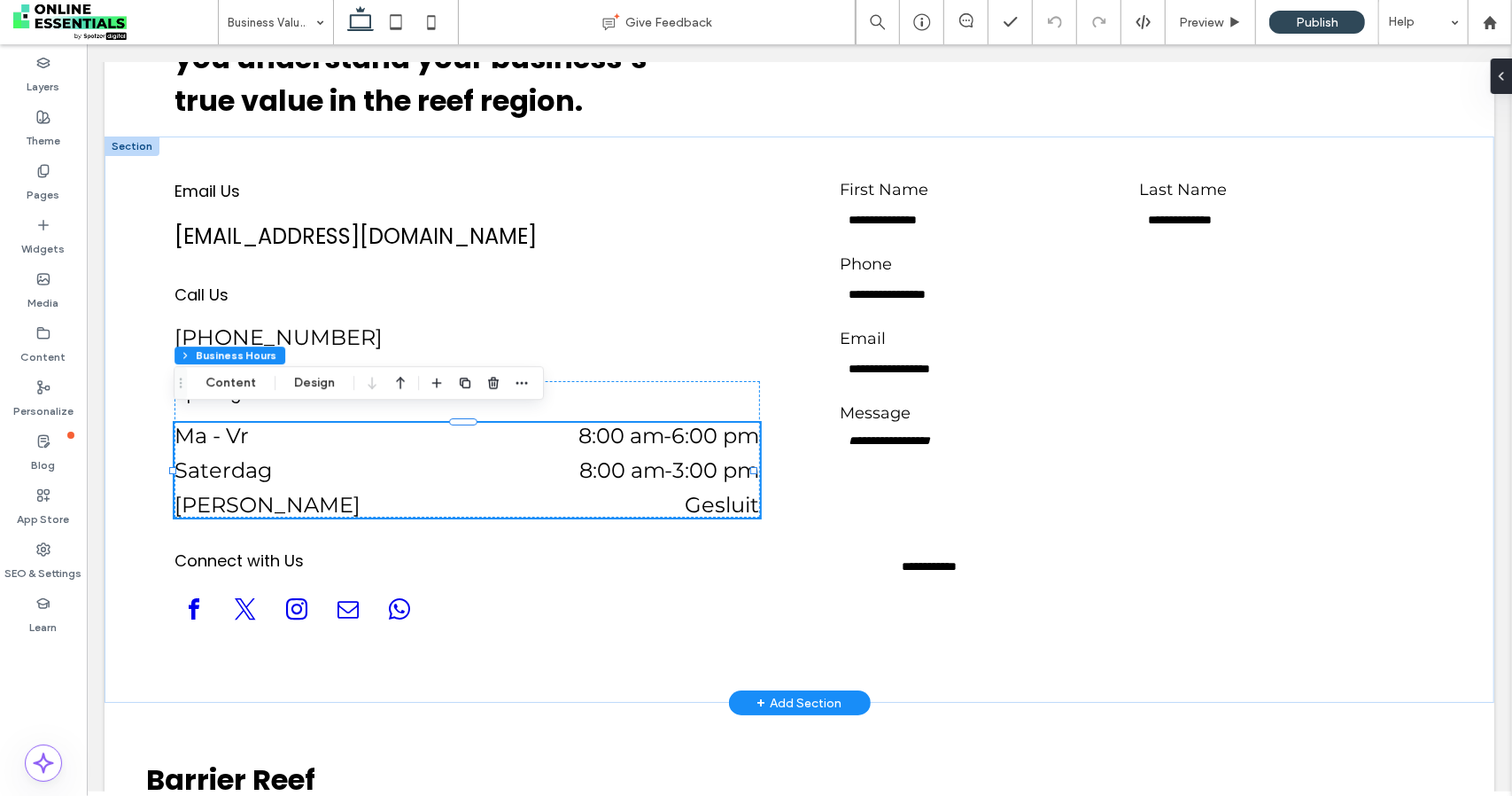
click at [254, 473] on div "Ma - Vr 8:00 am - 6:00 pm Saterdag 8:00 am - 3:00 pm Sondag Gesluit" at bounding box center [467, 469] width 586 height 95
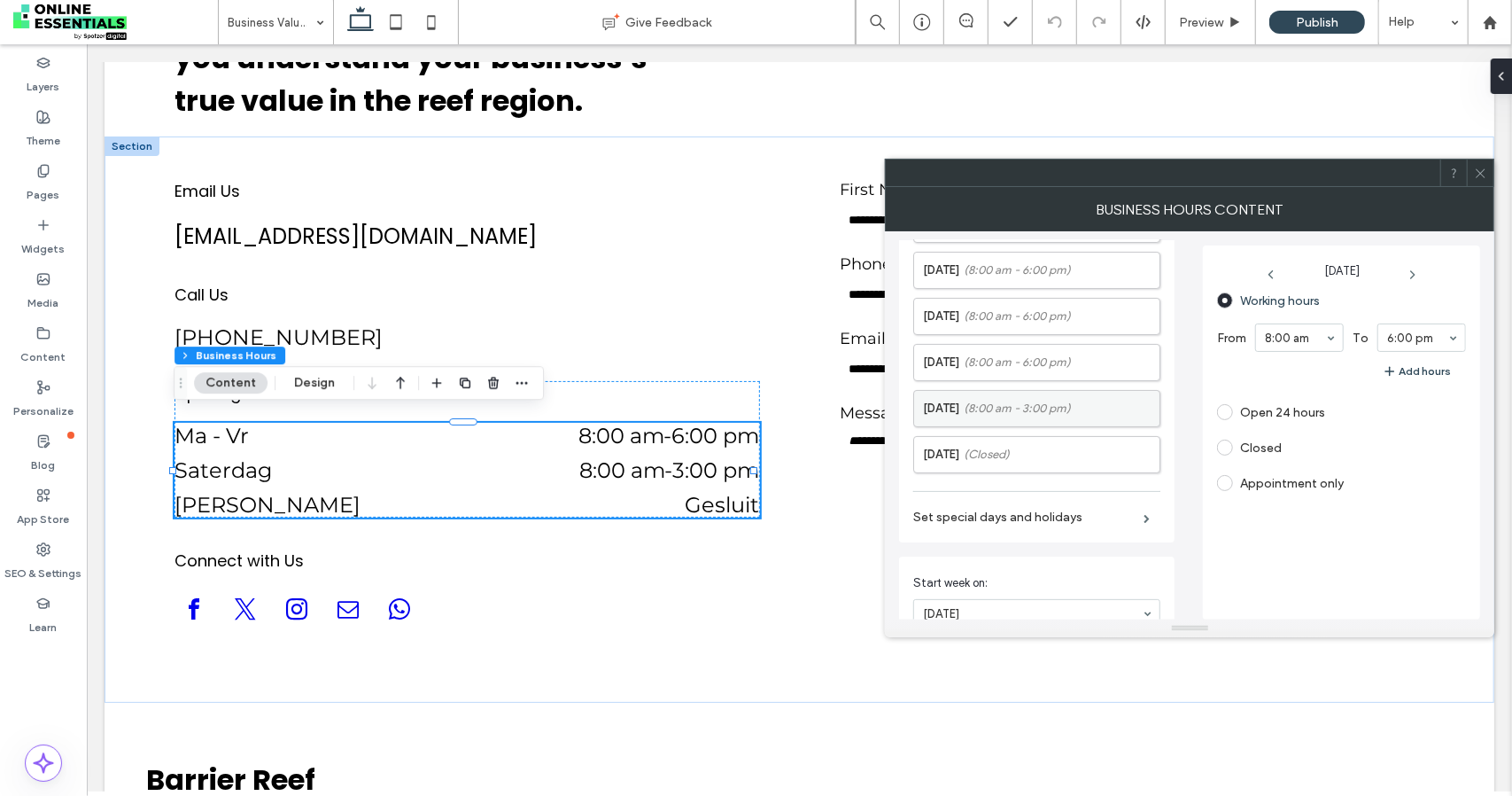
scroll to position [89, 0]
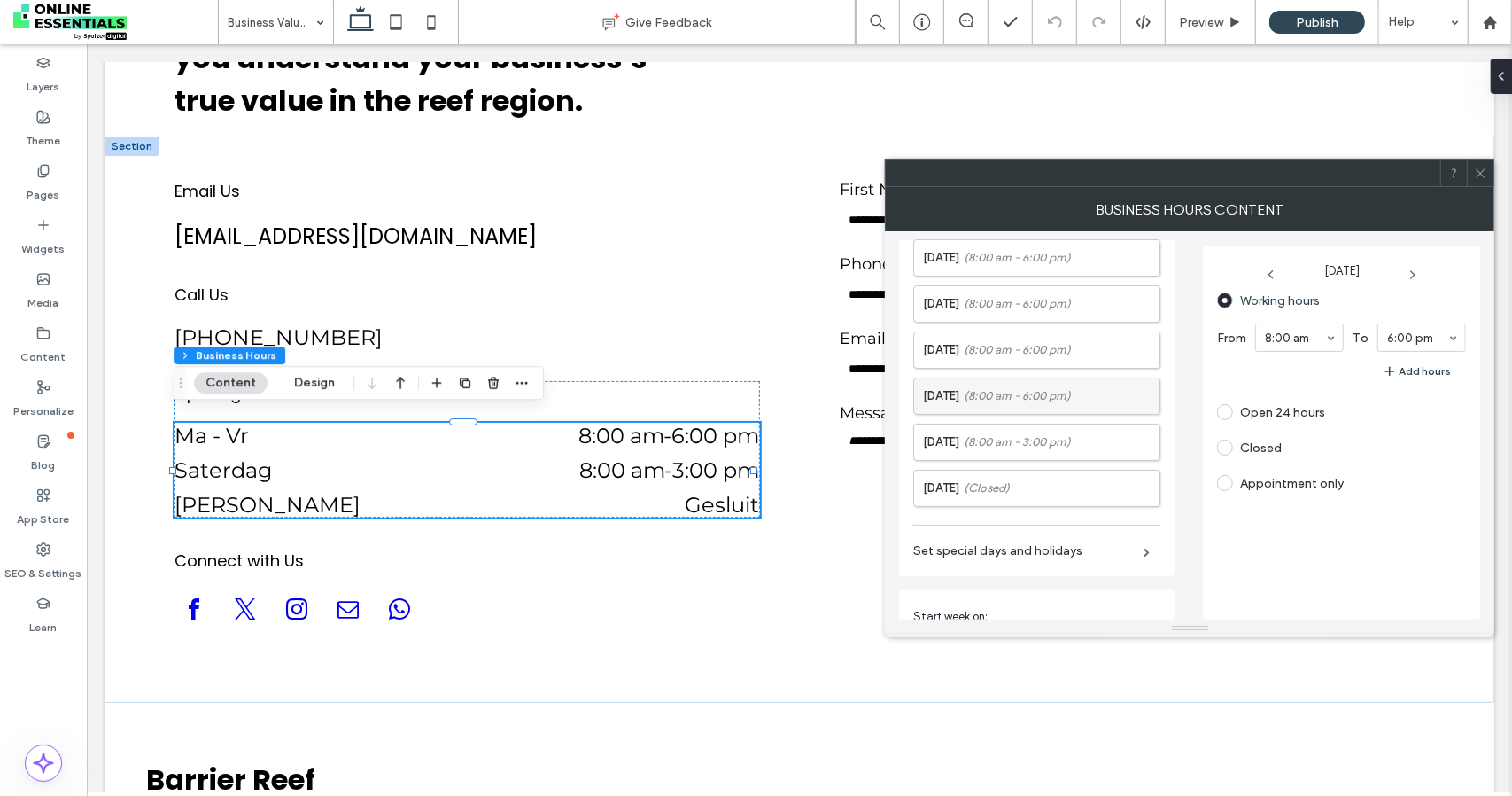
click at [1006, 387] on span "(8:00 am - 6:00 pm)" at bounding box center [1018, 396] width 107 height 18
click at [1030, 359] on label "Thursday (8:00 am - 6:00 pm)" at bounding box center [1042, 349] width 237 height 35
click at [1042, 320] on div "Monday (8:00 am - 6:00 pm) Tuesday (8:00 am - 6:00 pm) Wednesday (8:00 am - 6:0…" at bounding box center [1036, 345] width 247 height 323
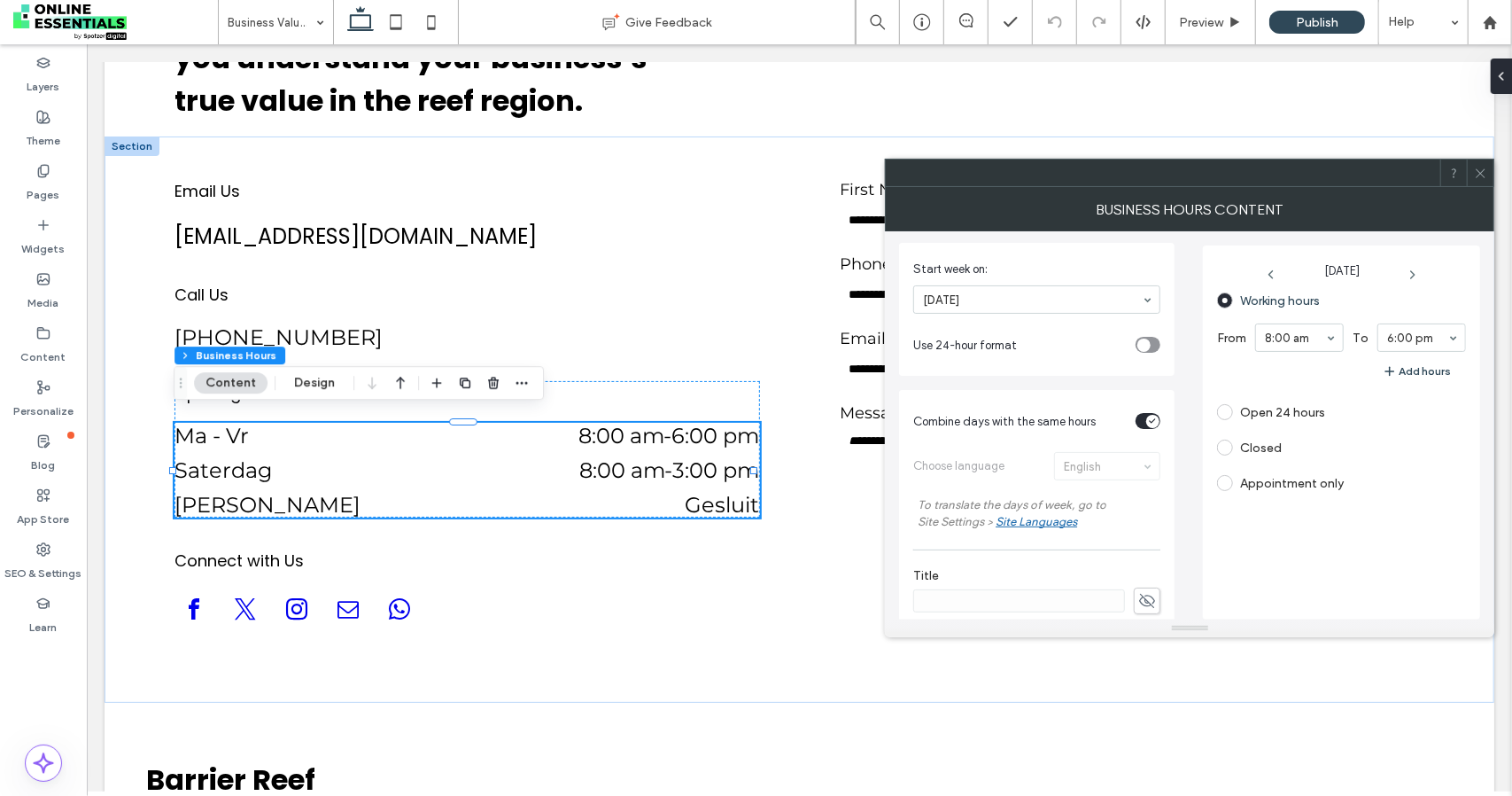
scroll to position [443, 0]
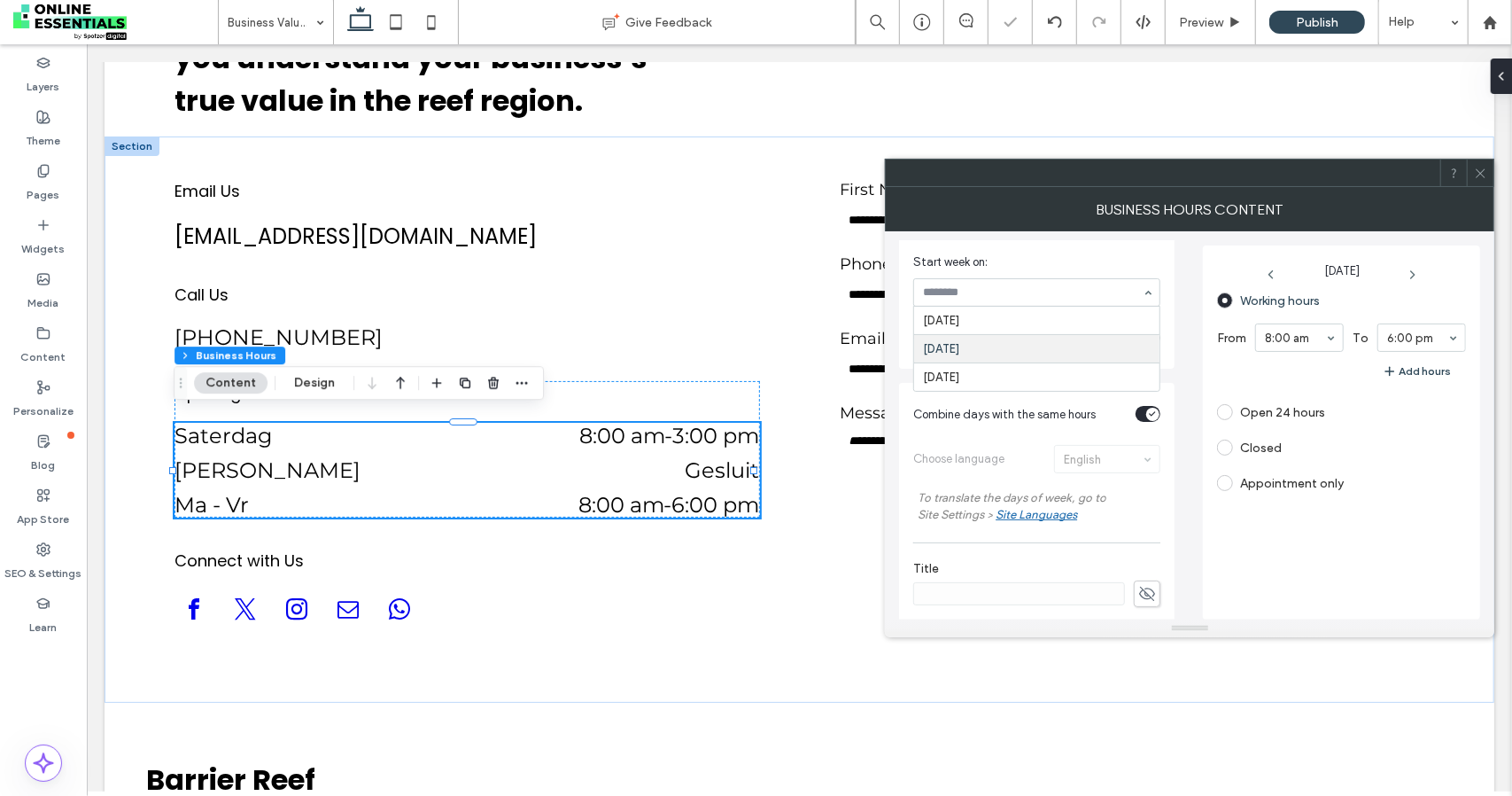
click at [1072, 291] on input at bounding box center [1032, 292] width 219 height 12
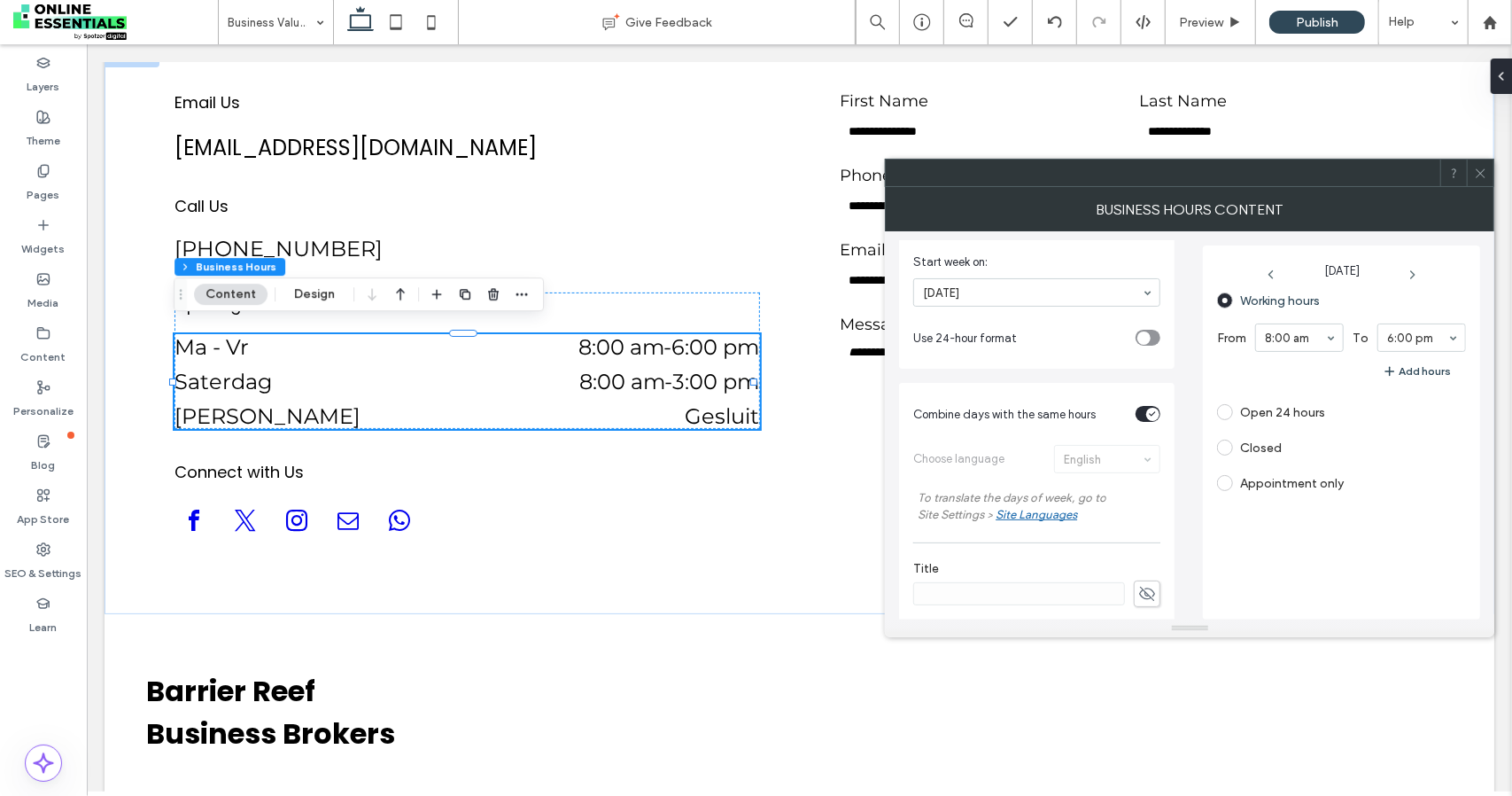
drag, startPoint x: 927, startPoint y: 505, endPoint x: 919, endPoint y: 510, distance: 9.4
click at [927, 508] on span "Site Settings >" at bounding box center [955, 514] width 75 height 13
click at [1079, 459] on div "Choose language English To translate the days of week, go to Site Settings > Si…" at bounding box center [1036, 484] width 247 height 97
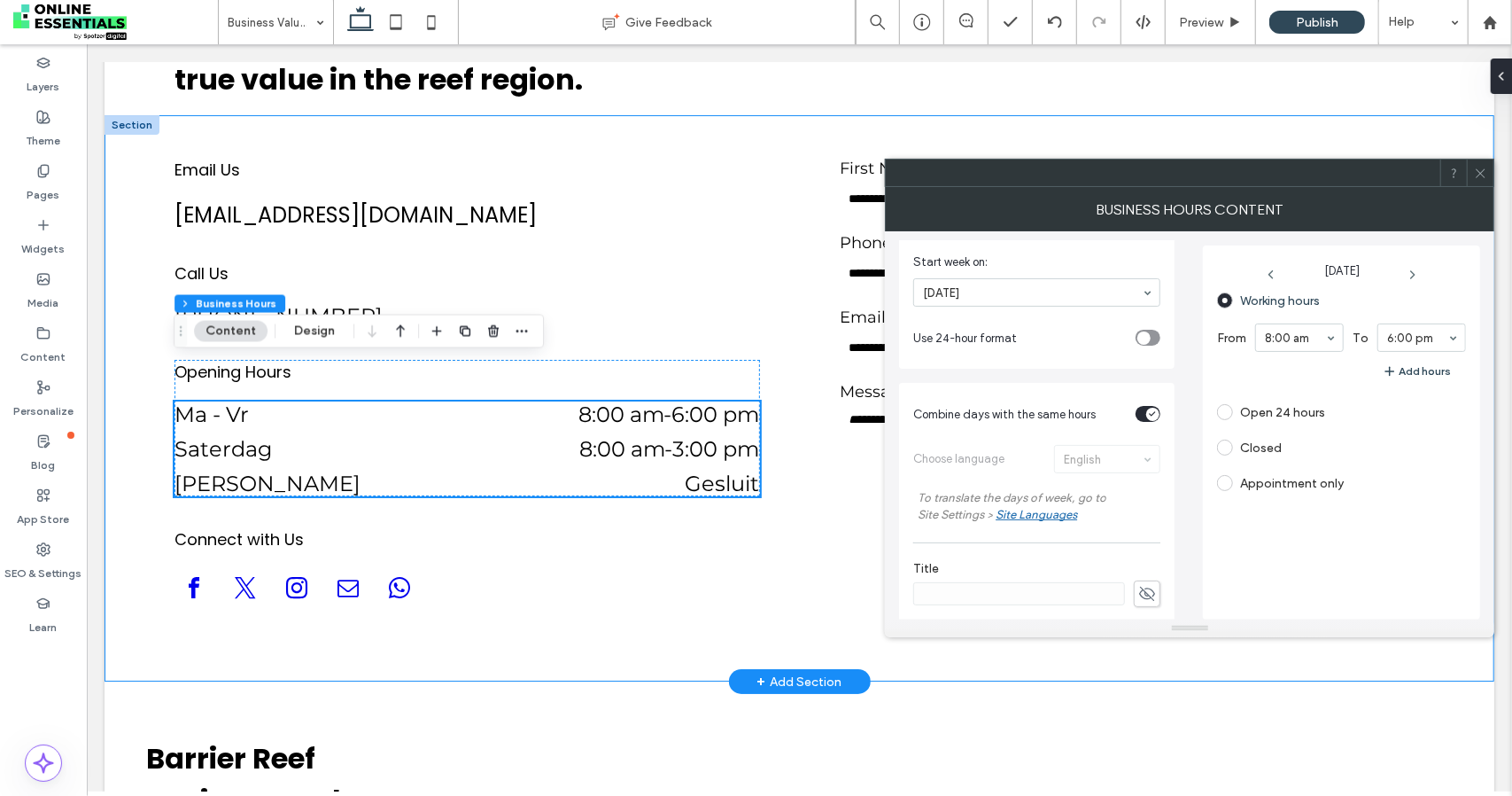
scroll to position [4223, 0]
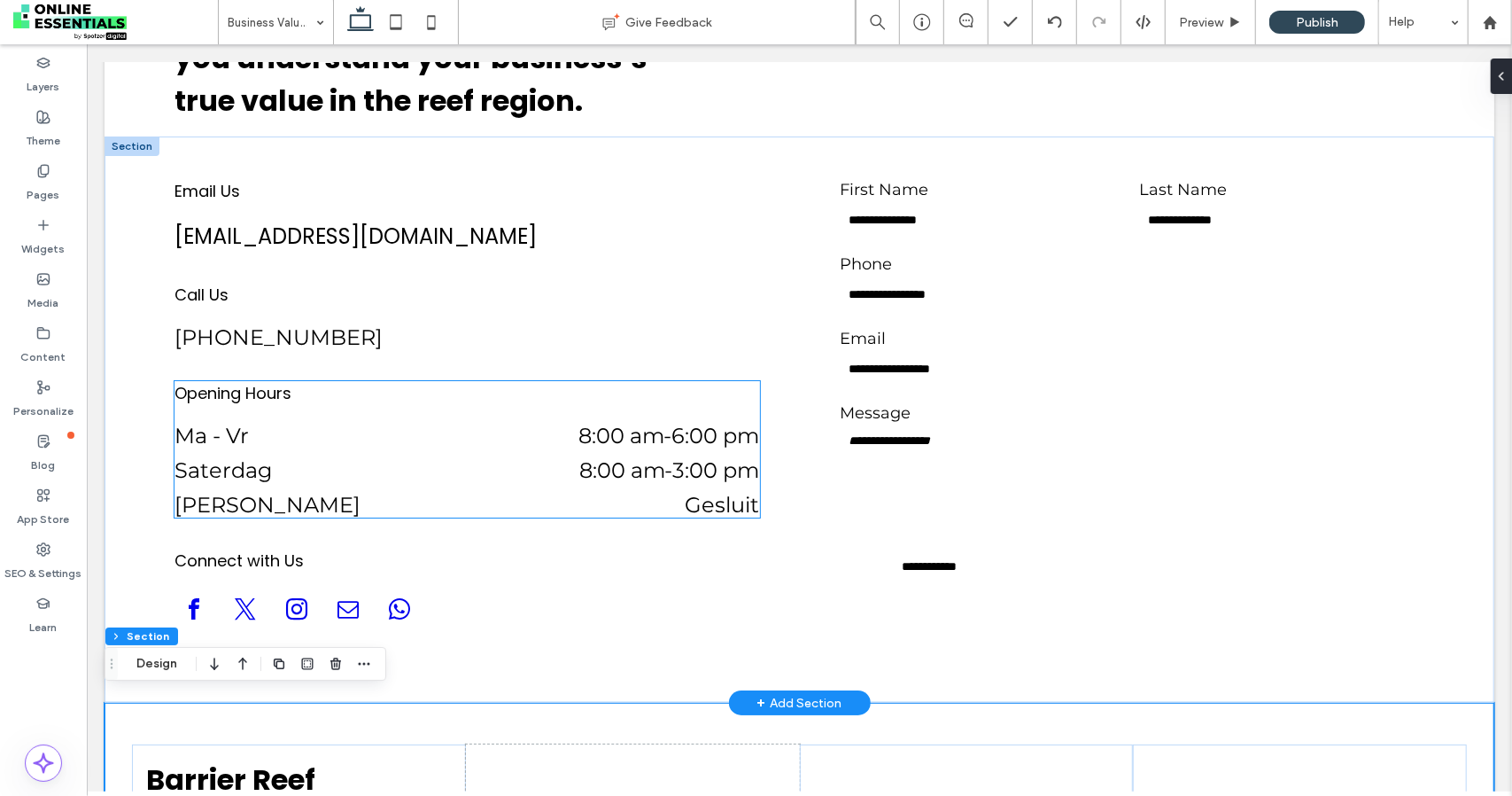
click at [472, 505] on dd "Gesluit" at bounding box center [587, 504] width 346 height 26
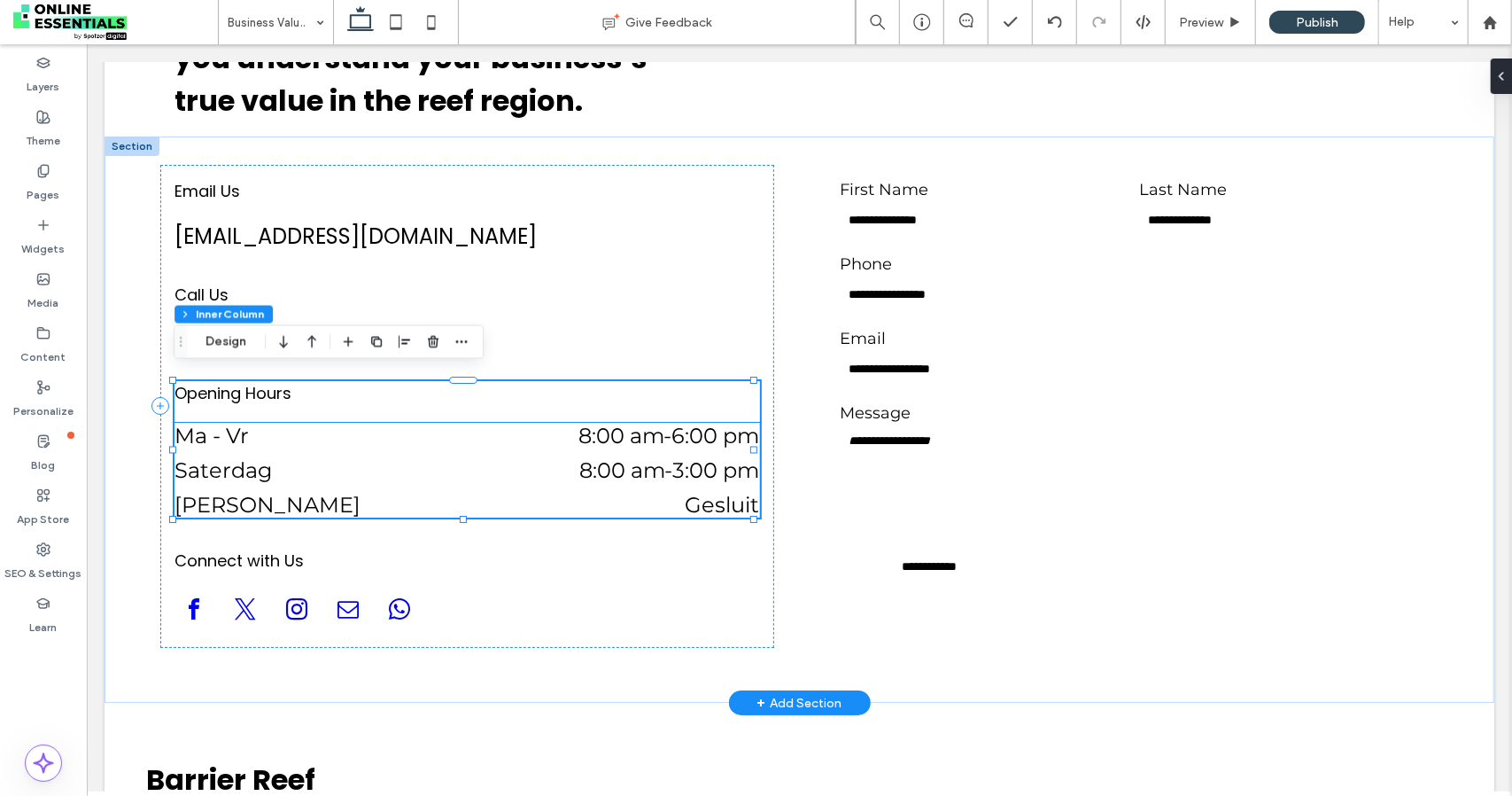
click at [468, 479] on div "Saterdag 8:00 am - 3:00 pm" at bounding box center [467, 473] width 586 height 34
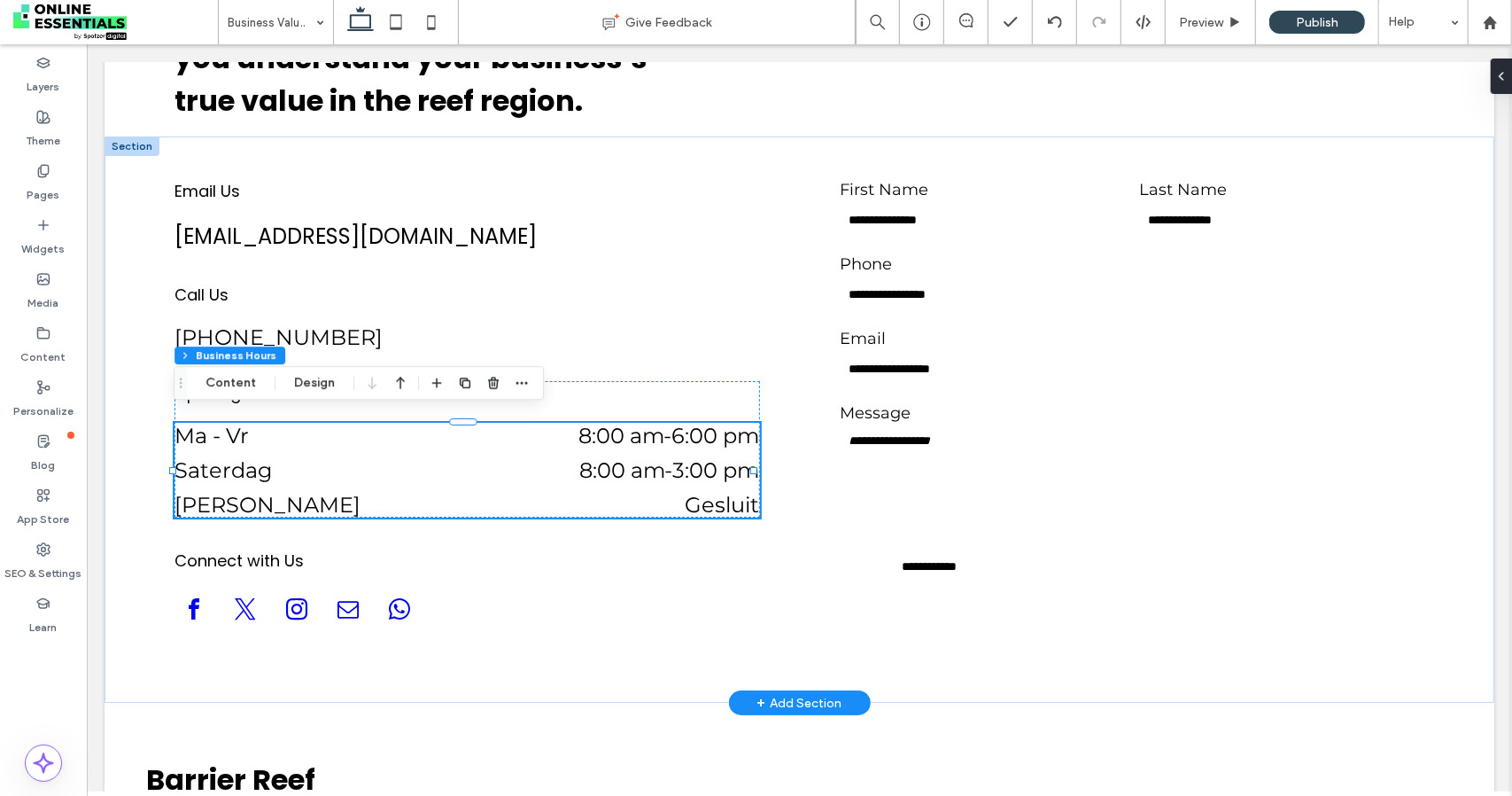
click at [468, 479] on div "Saterdag 8:00 am - 3:00 pm" at bounding box center [467, 473] width 586 height 34
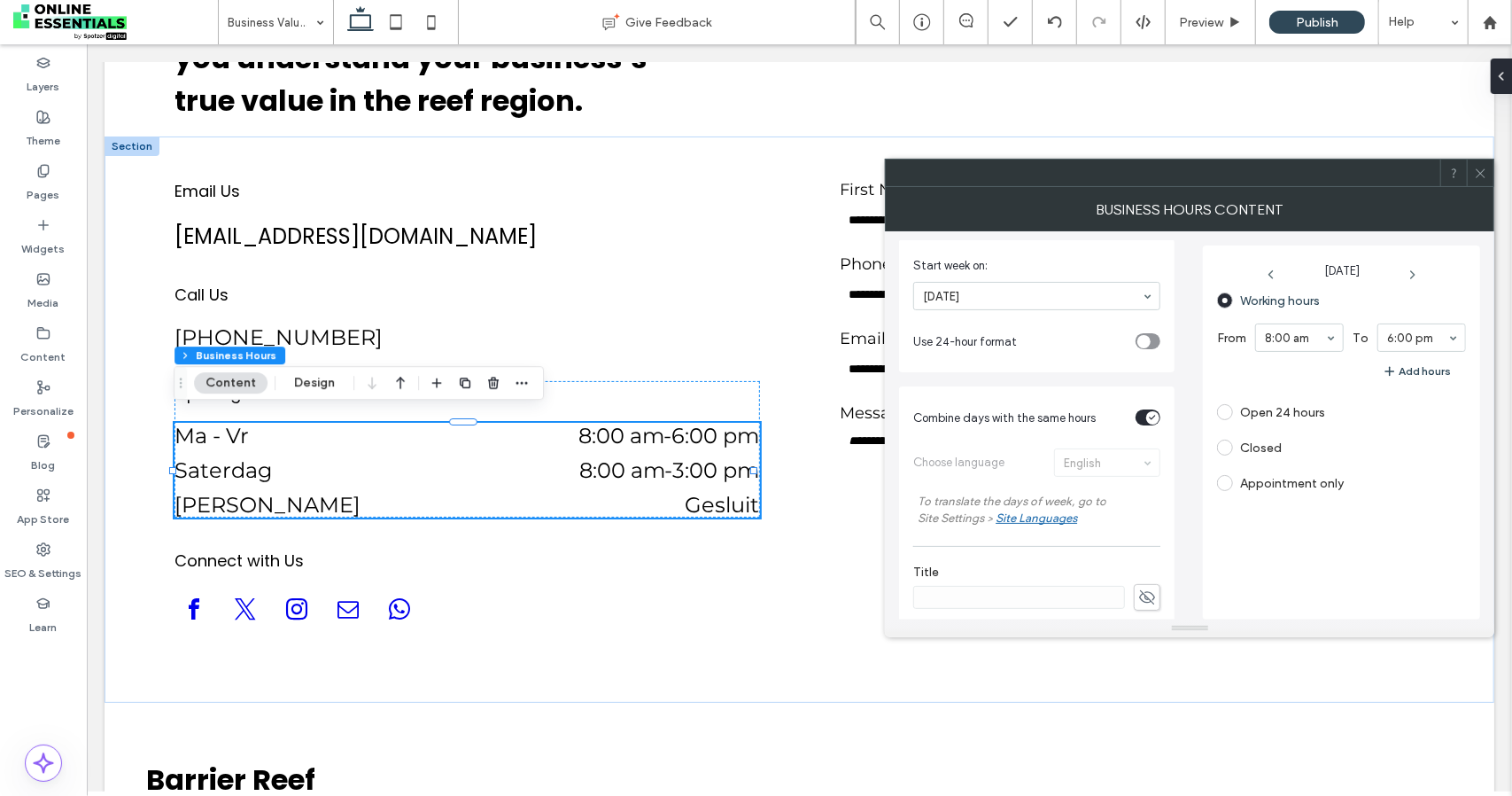
scroll to position [443, 0]
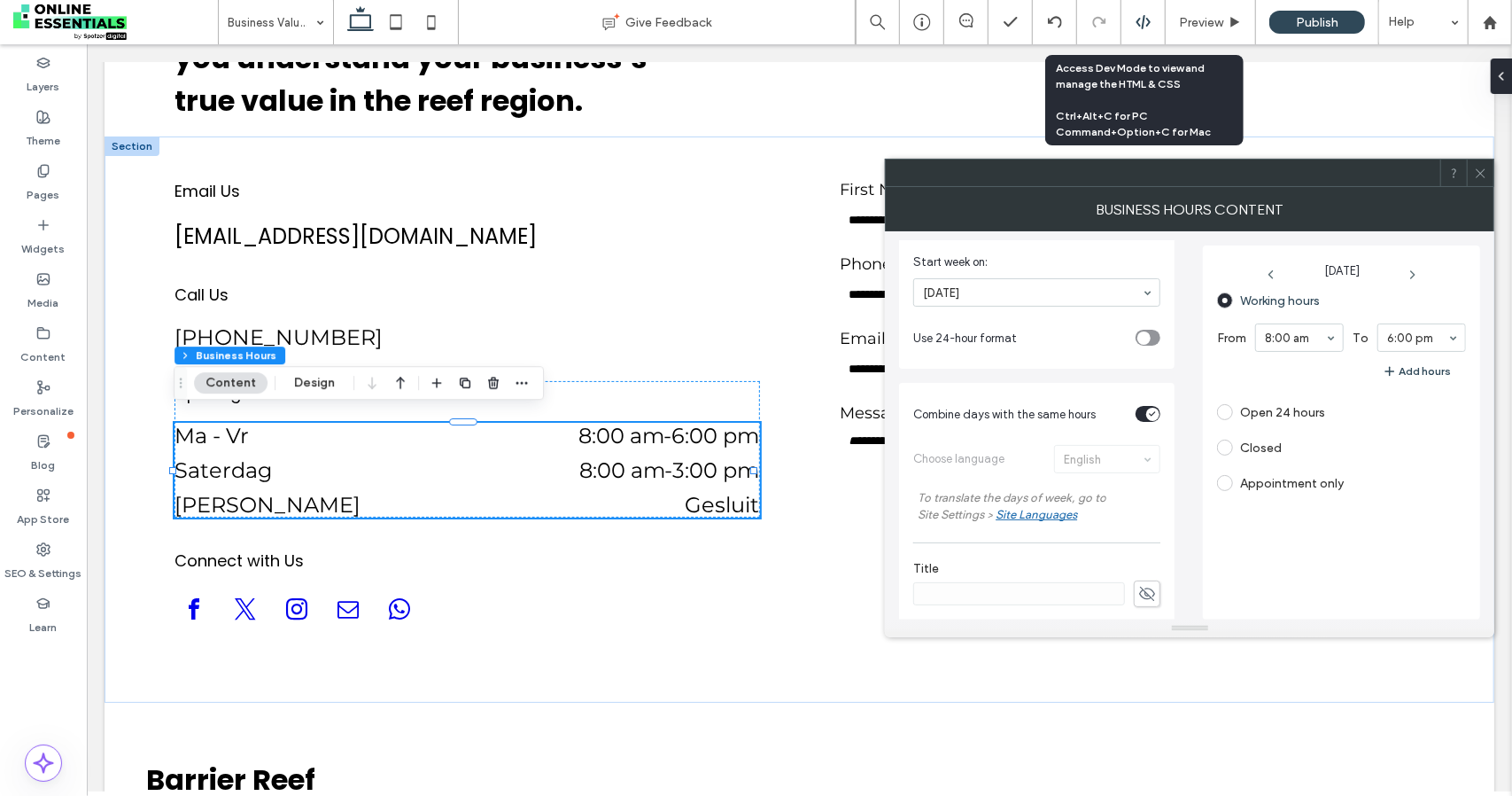
click at [1146, 14] on icon at bounding box center [1143, 21] width 16 height 16
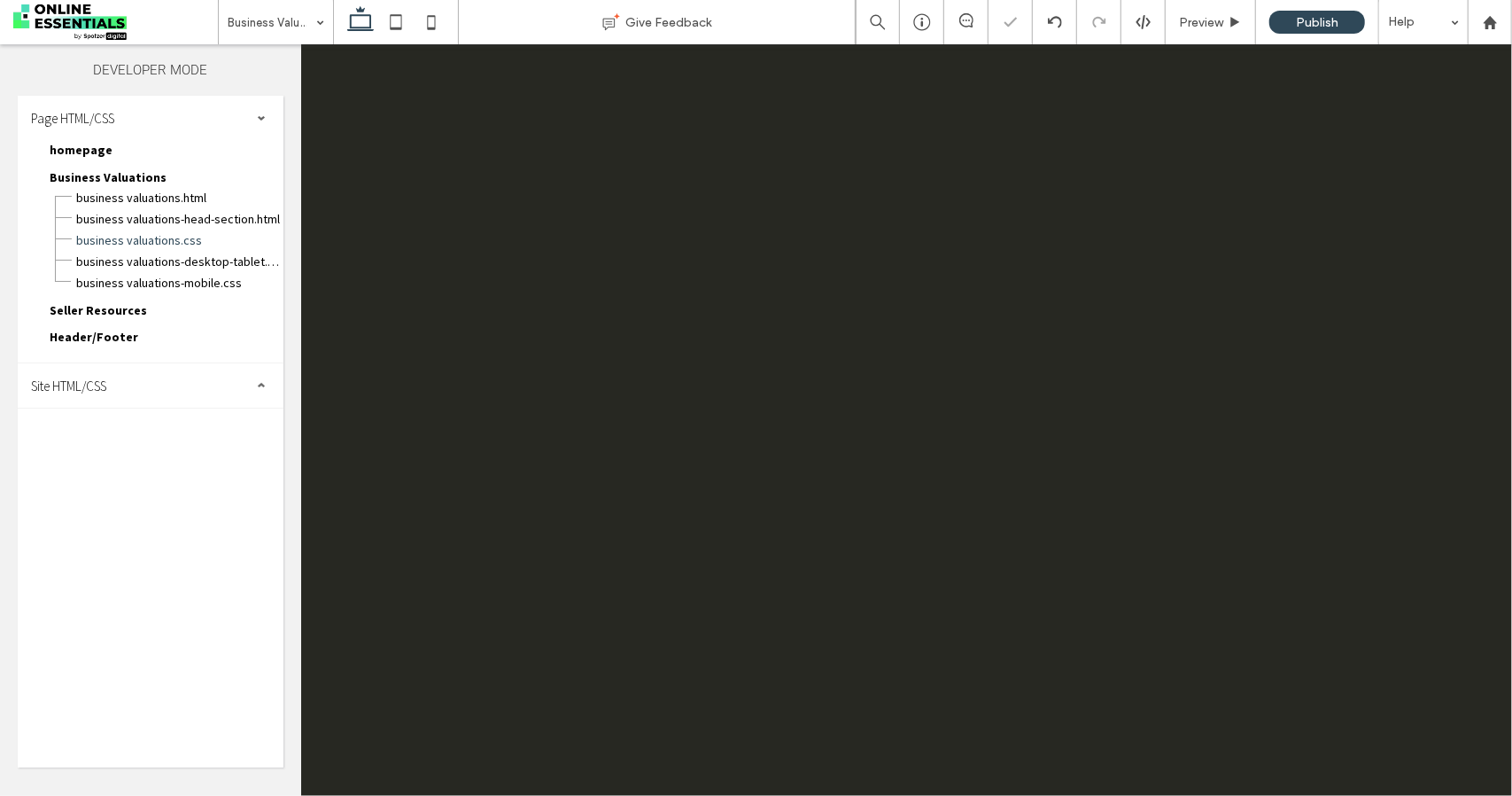
scroll to position [0, 0]
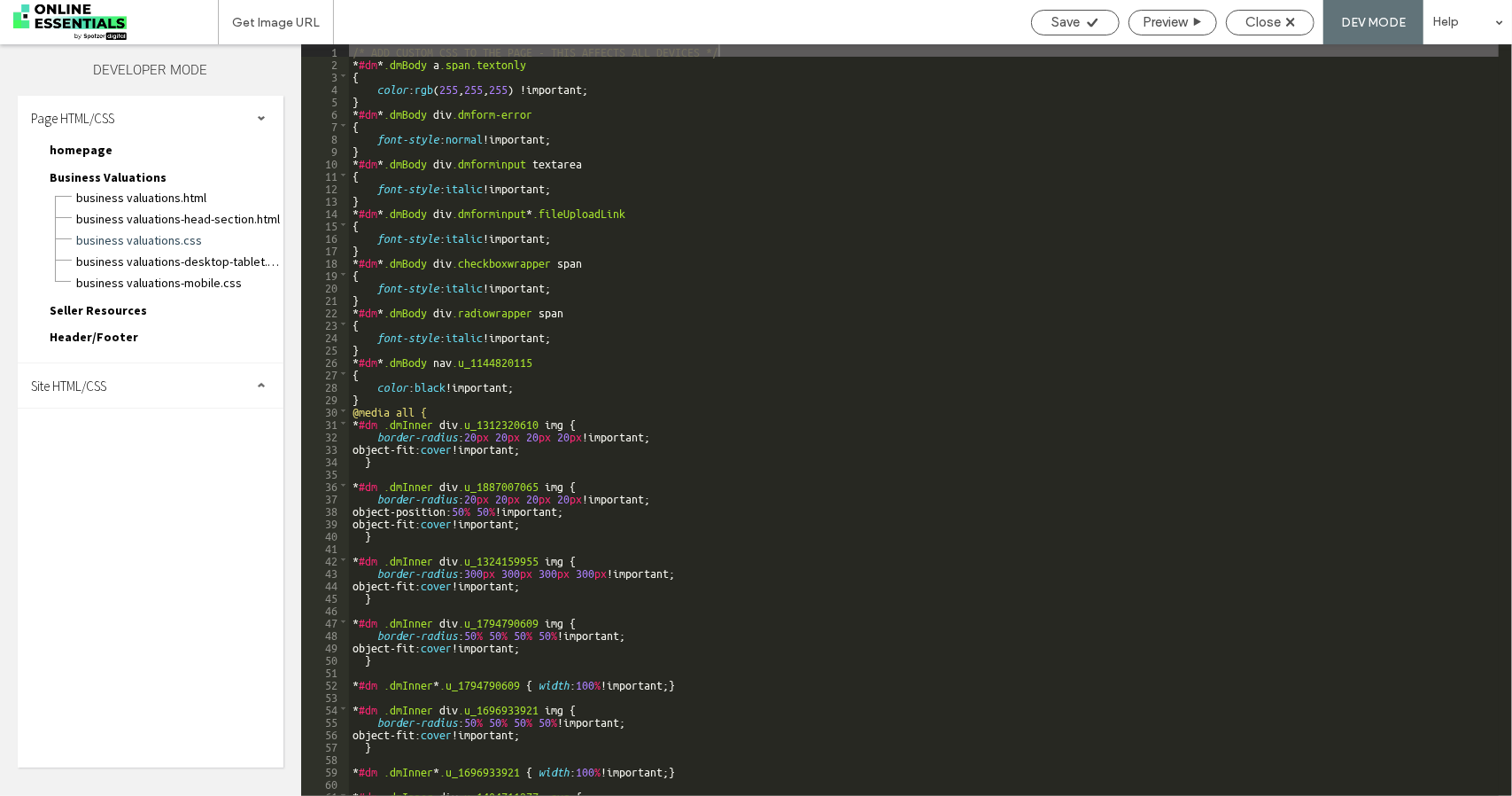
click at [1148, 35] on div "Save Preview Close DEV MODE Help" at bounding box center [1267, 22] width 490 height 44
click at [1153, 26] on span "Preview" at bounding box center [1165, 21] width 44 height 16
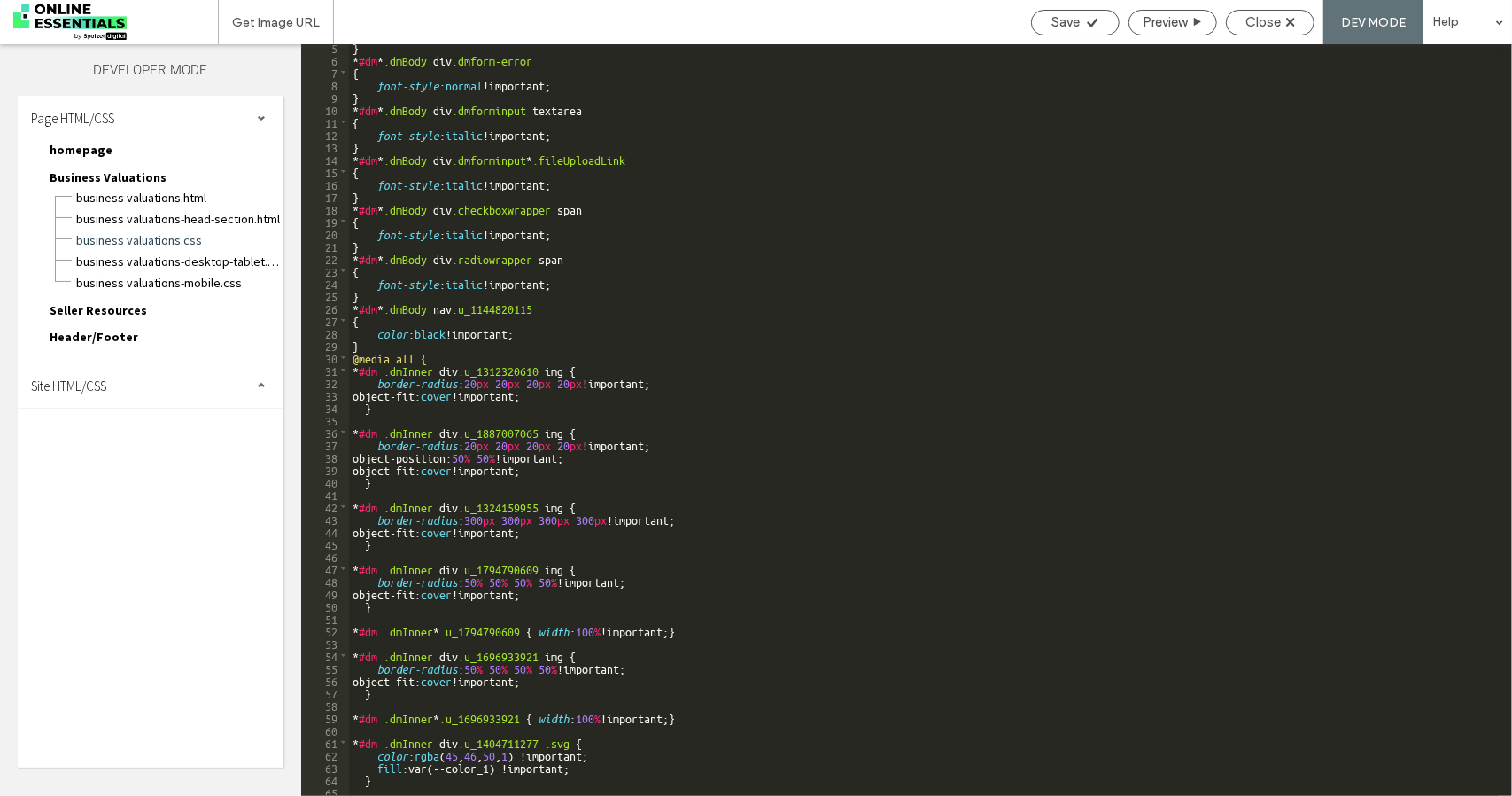
scroll to position [425, 0]
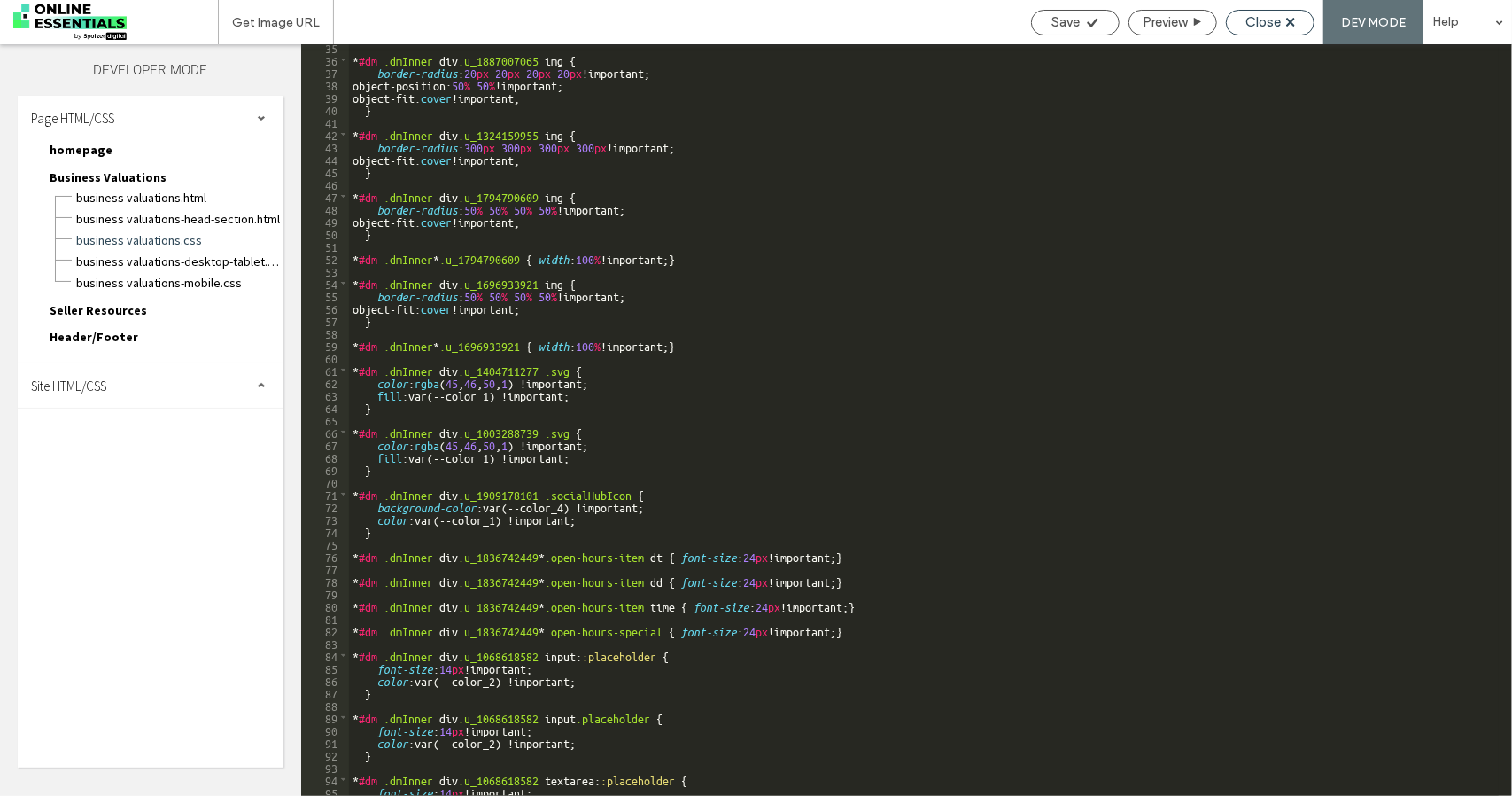
click at [1258, 30] on span "Close" at bounding box center [1263, 21] width 35 height 16
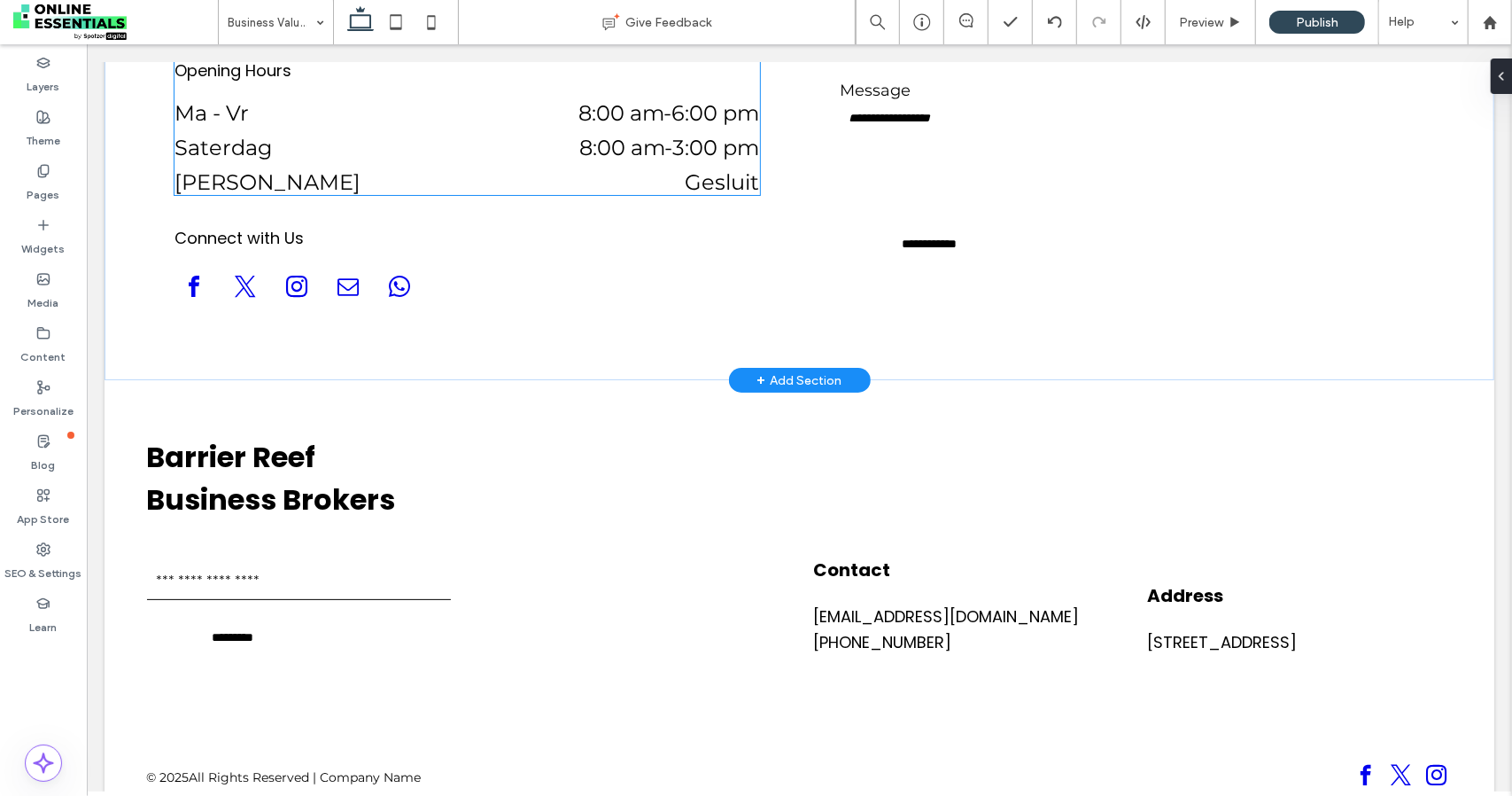
scroll to position [4564, 0]
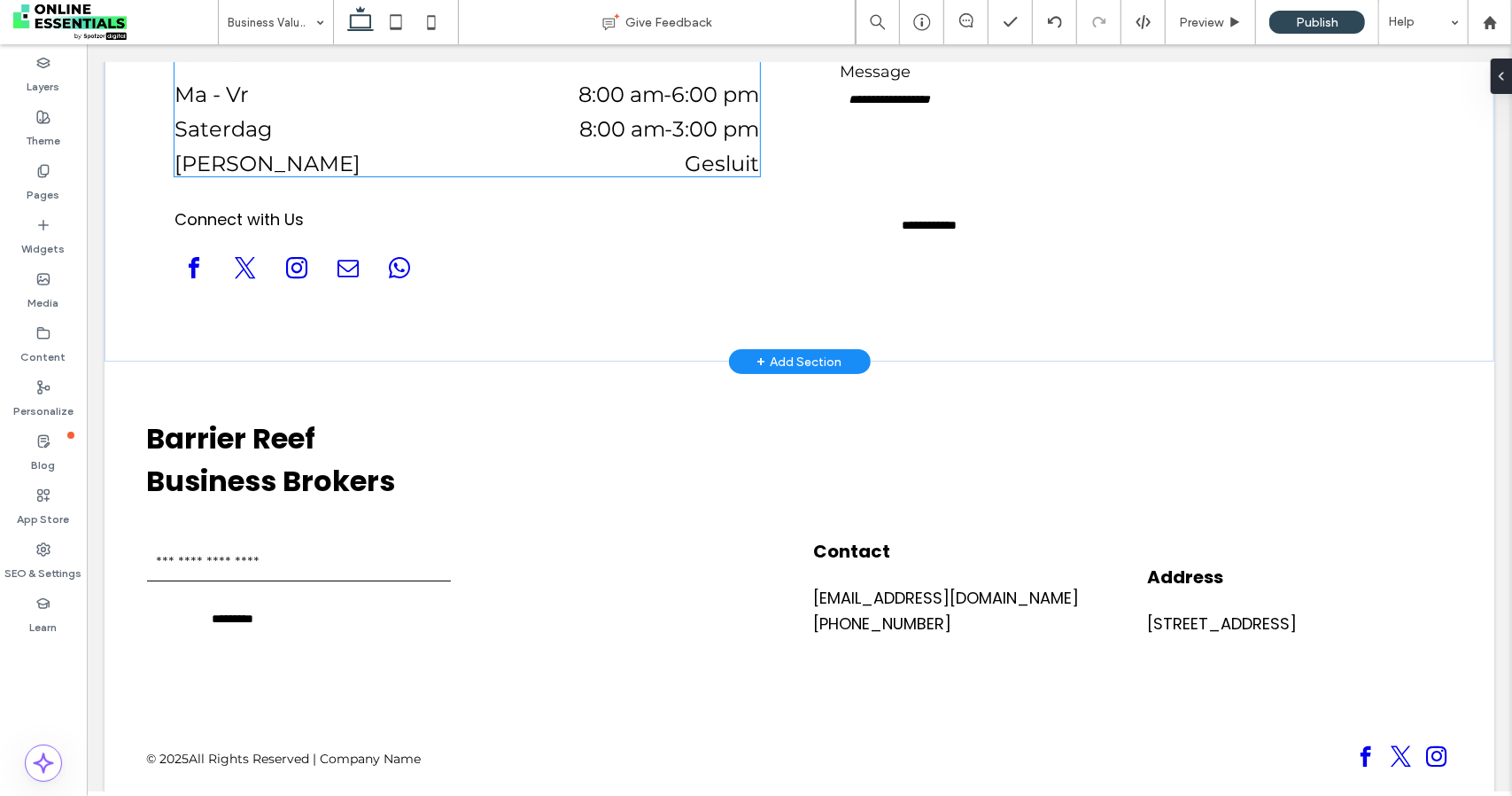
click at [318, 116] on dt "Saterdag" at bounding box center [290, 129] width 234 height 26
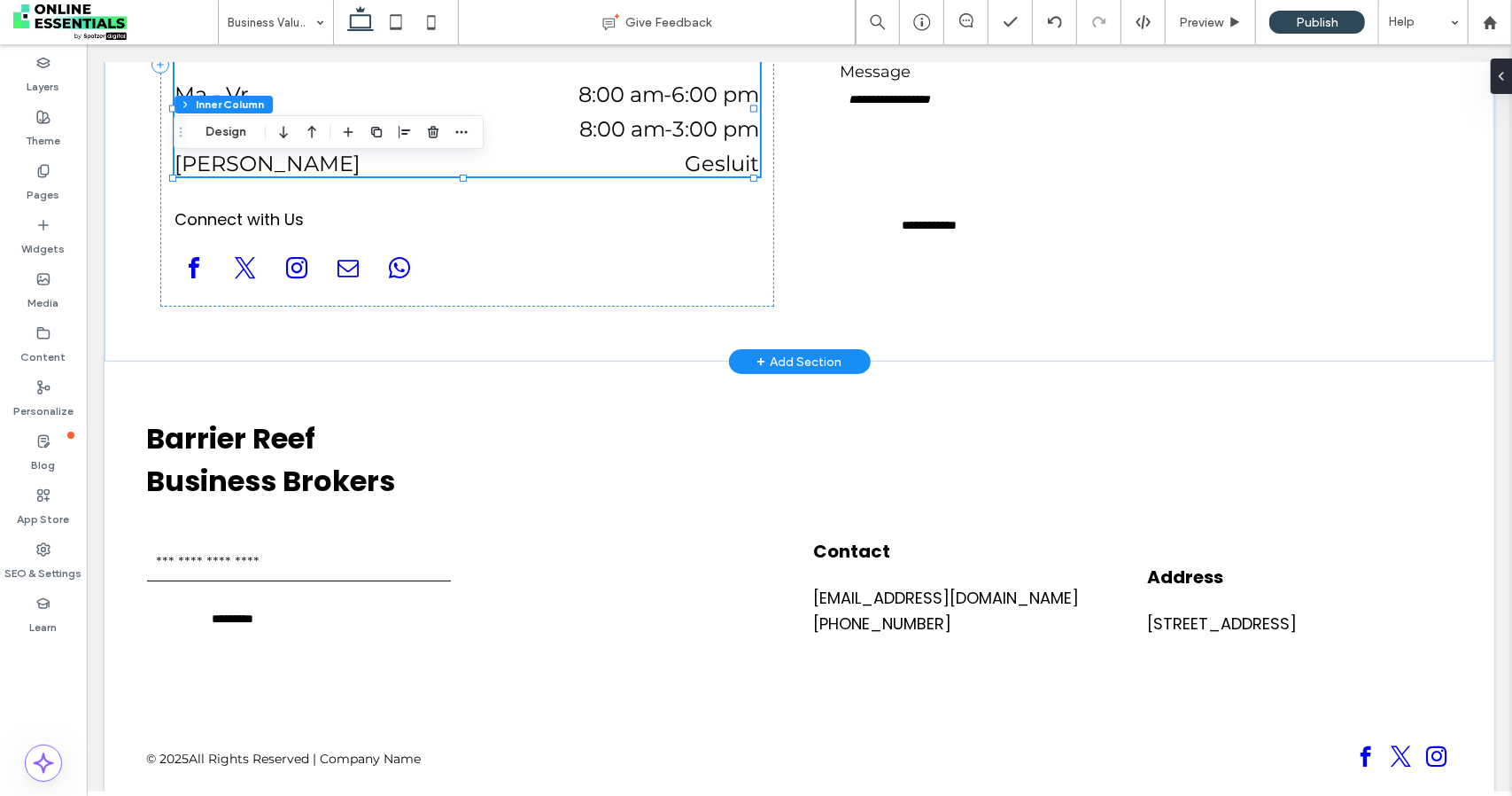
click at [318, 116] on dt "Saterdag" at bounding box center [290, 129] width 234 height 26
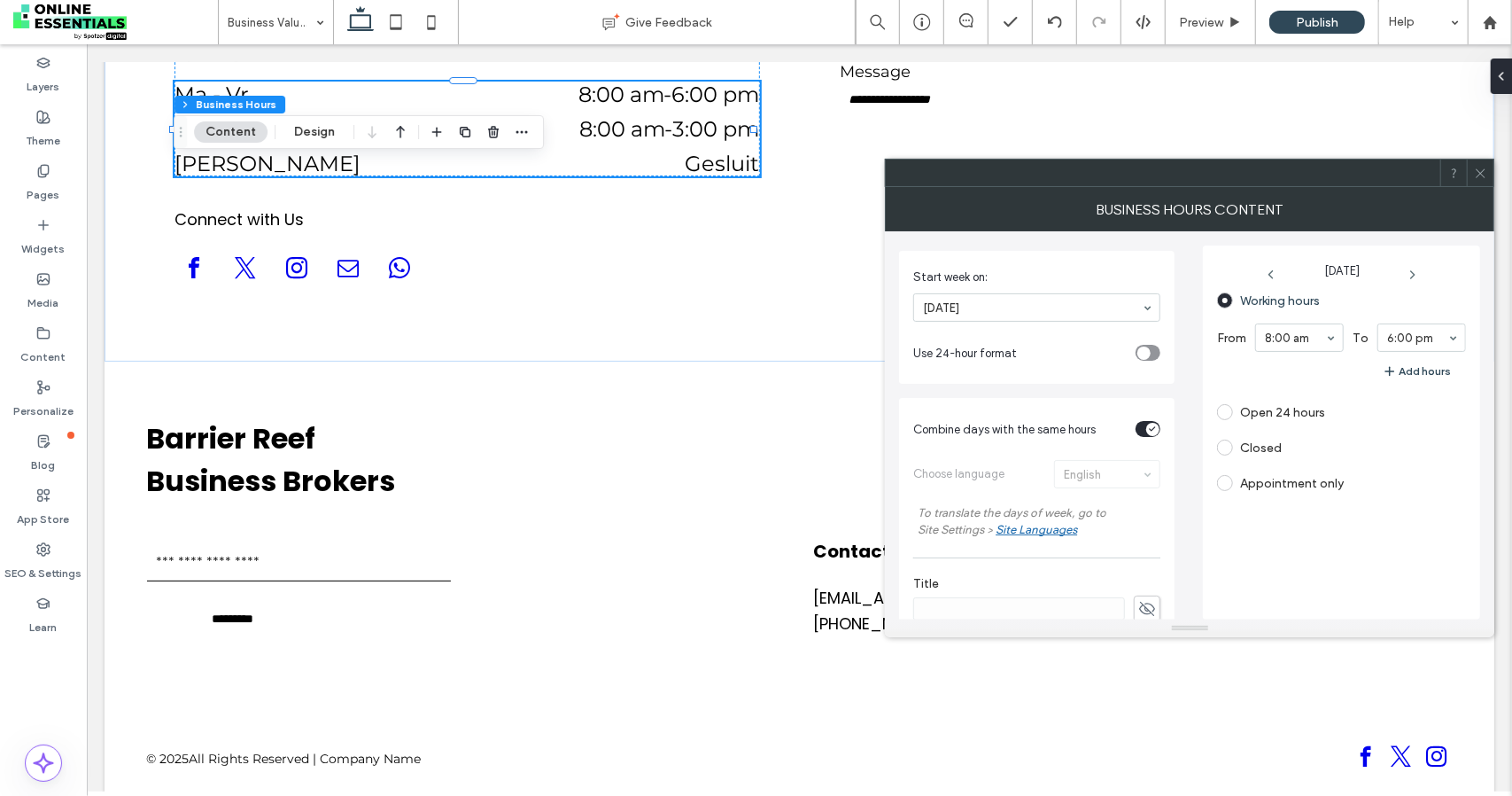
scroll to position [443, 0]
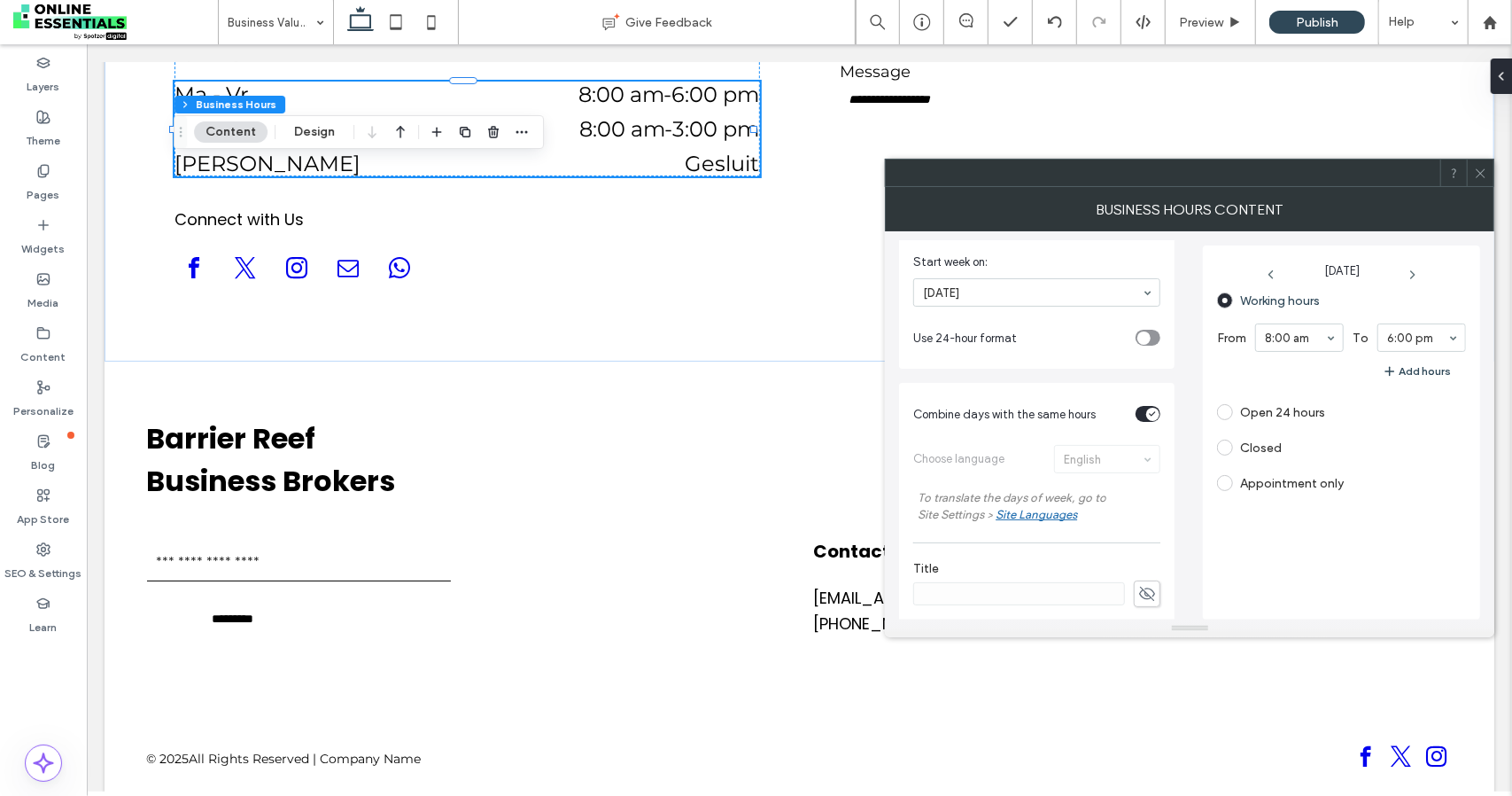
click at [1018, 511] on div "Site Languages" at bounding box center [1036, 514] width 81 height 13
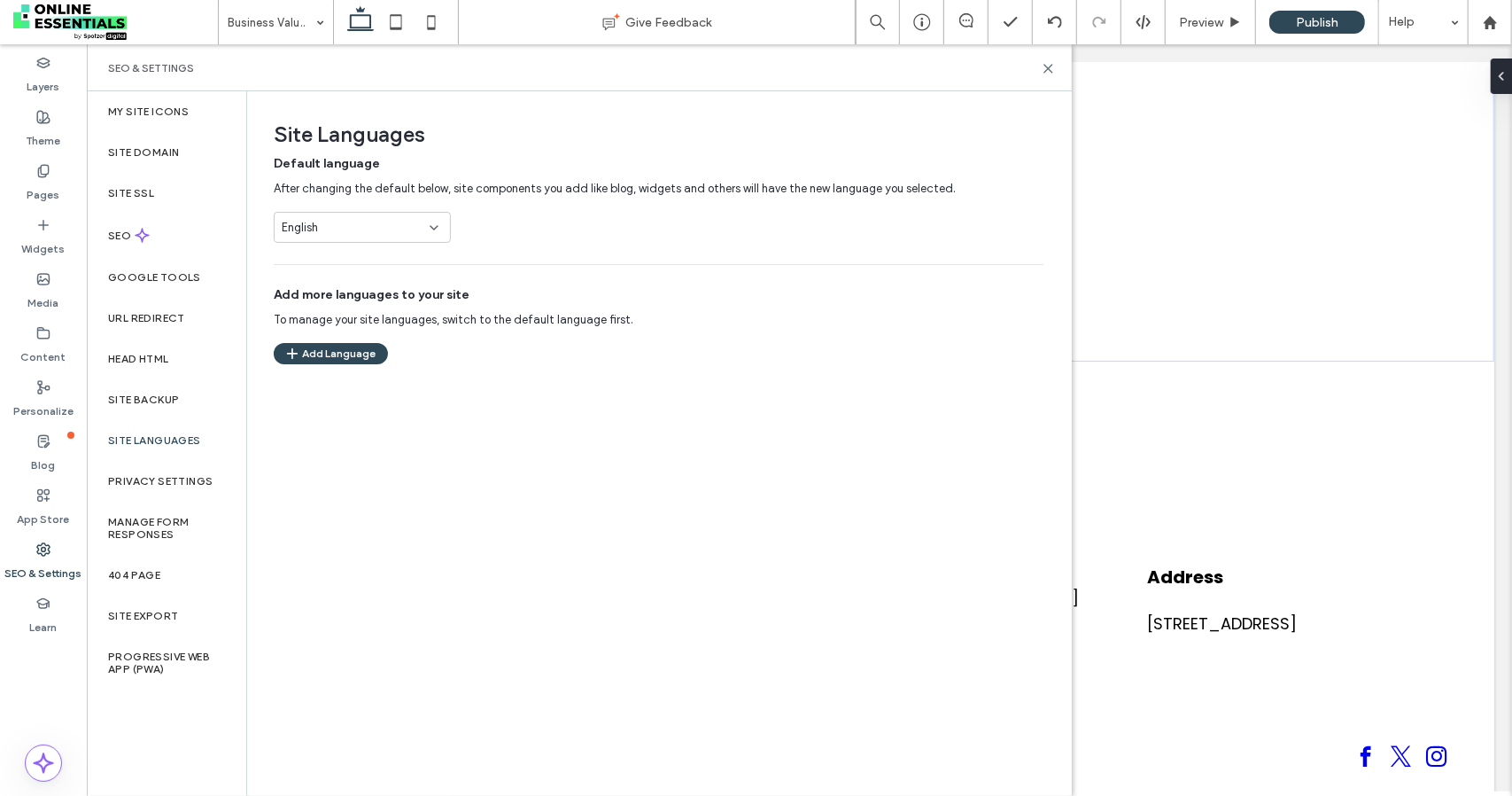
click at [379, 227] on div "English" at bounding box center [351, 227] width 140 height 18
click at [378, 308] on div "Chinese" at bounding box center [362, 321] width 177 height 31
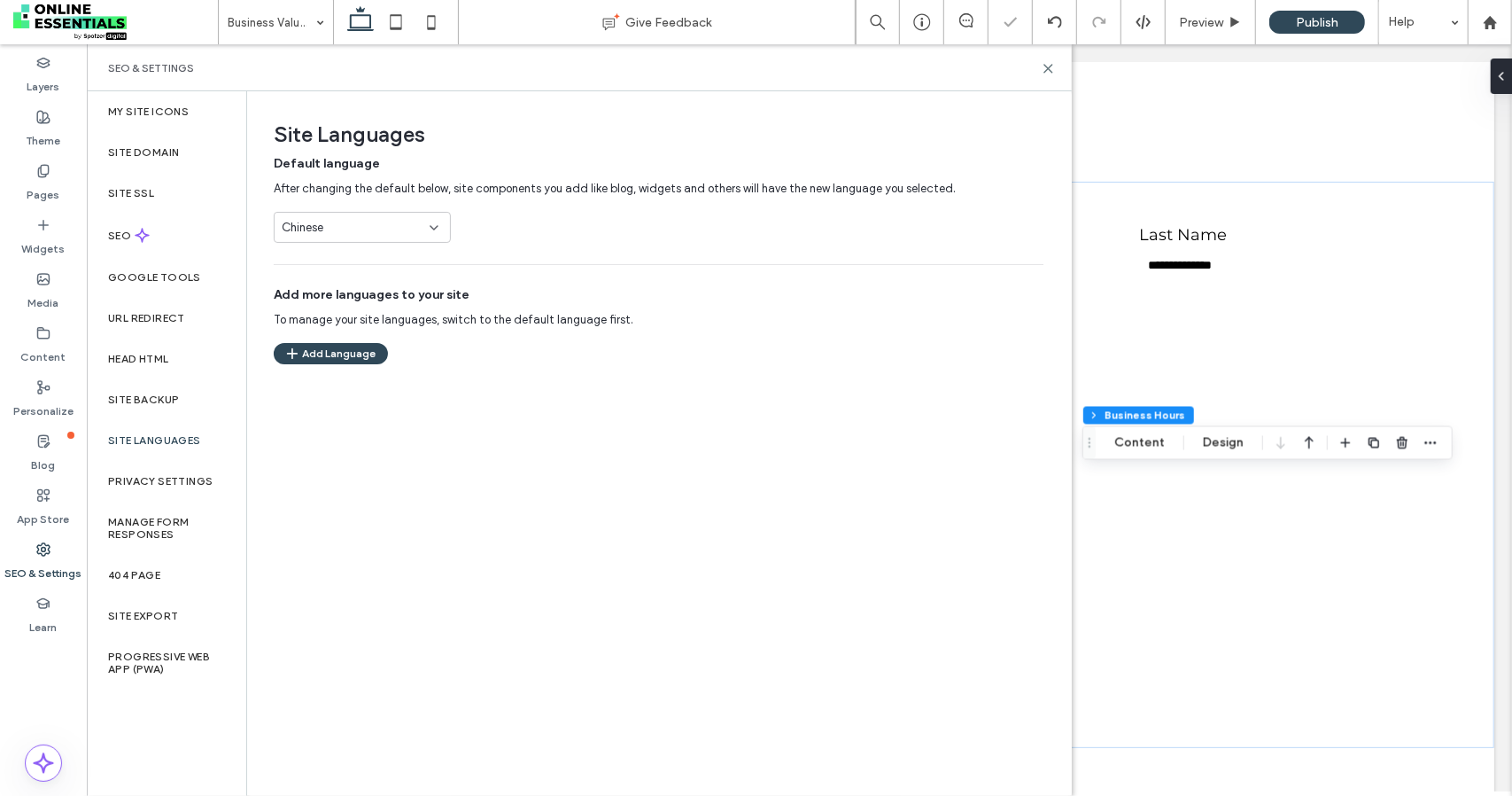
click at [398, 227] on div "Chinese" at bounding box center [351, 227] width 140 height 18
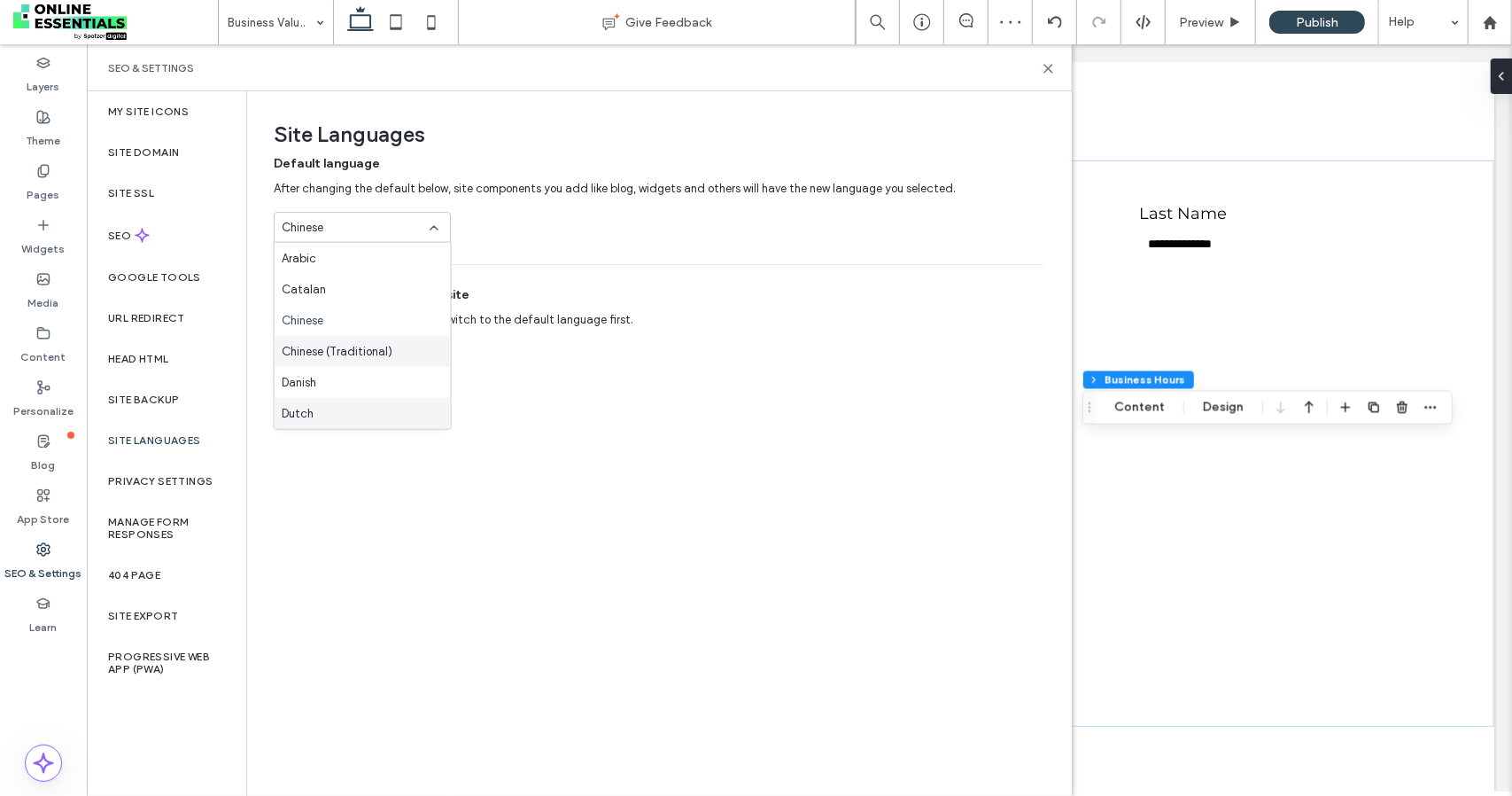
scroll to position [89, 0]
click at [353, 351] on div "English" at bounding box center [362, 356] width 177 height 31
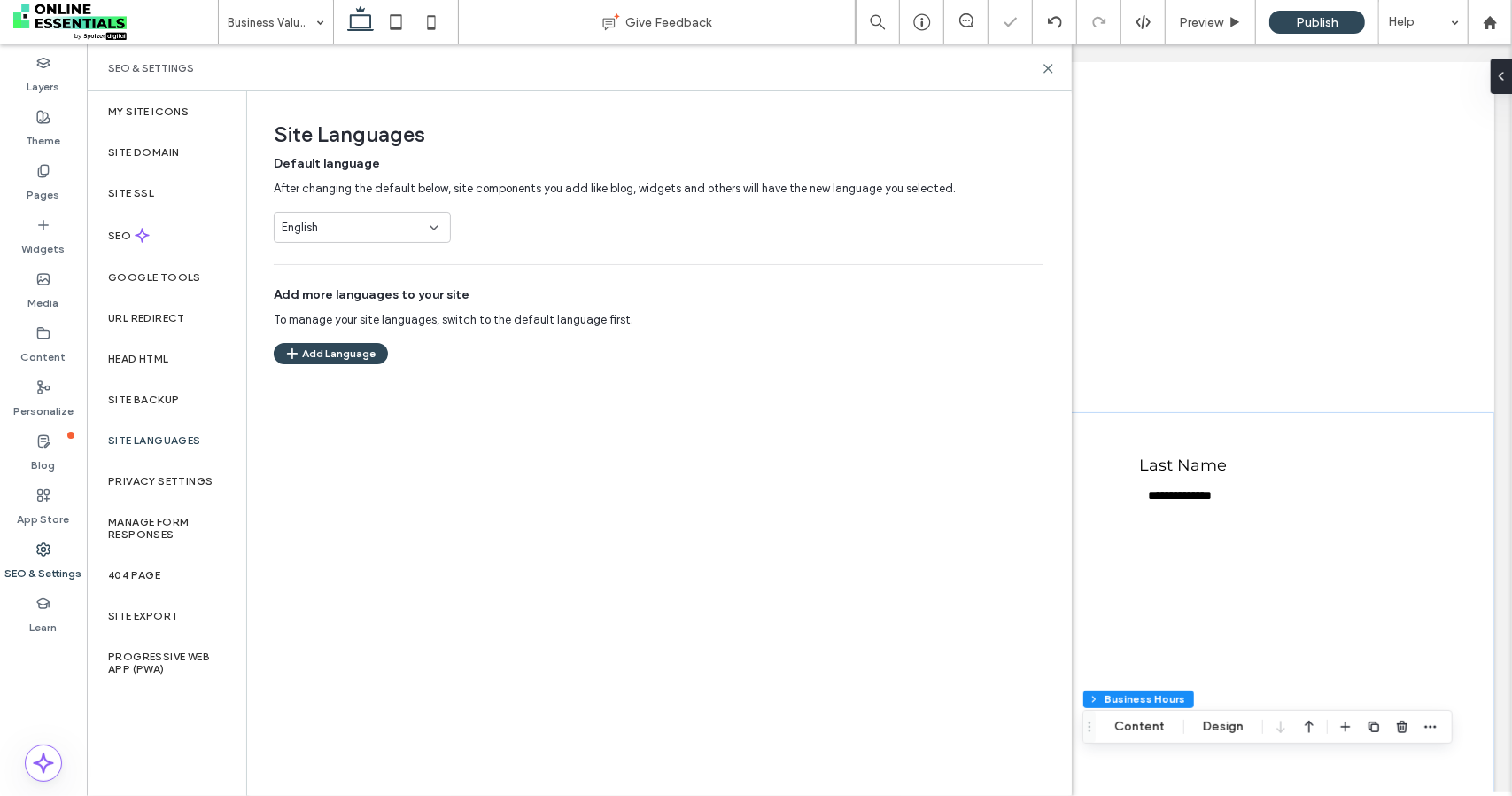
click at [1049, 85] on div "SEO & Settings" at bounding box center [579, 67] width 985 height 47
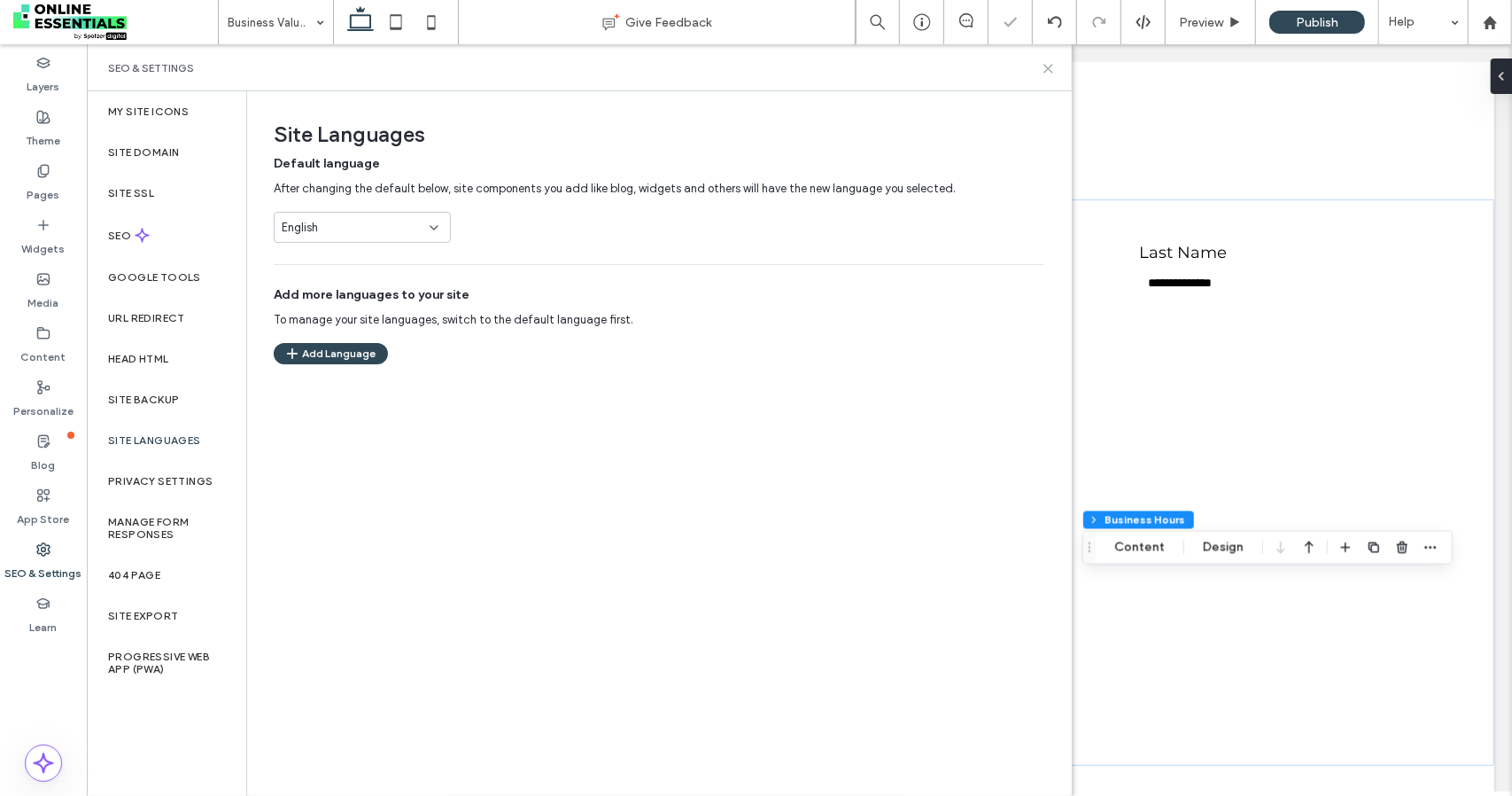
click at [1049, 71] on icon at bounding box center [1048, 68] width 13 height 13
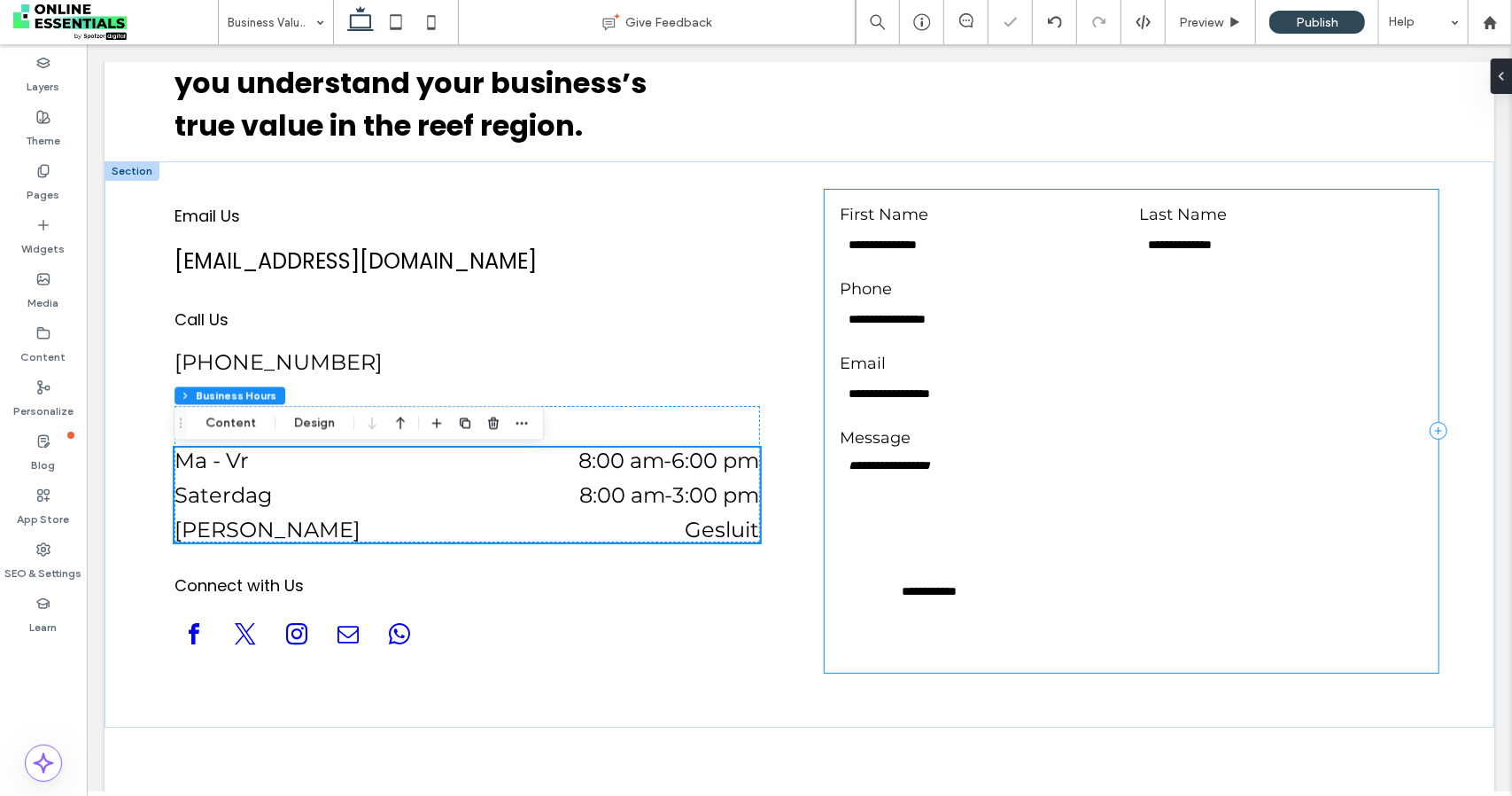
scroll to position [4199, 0]
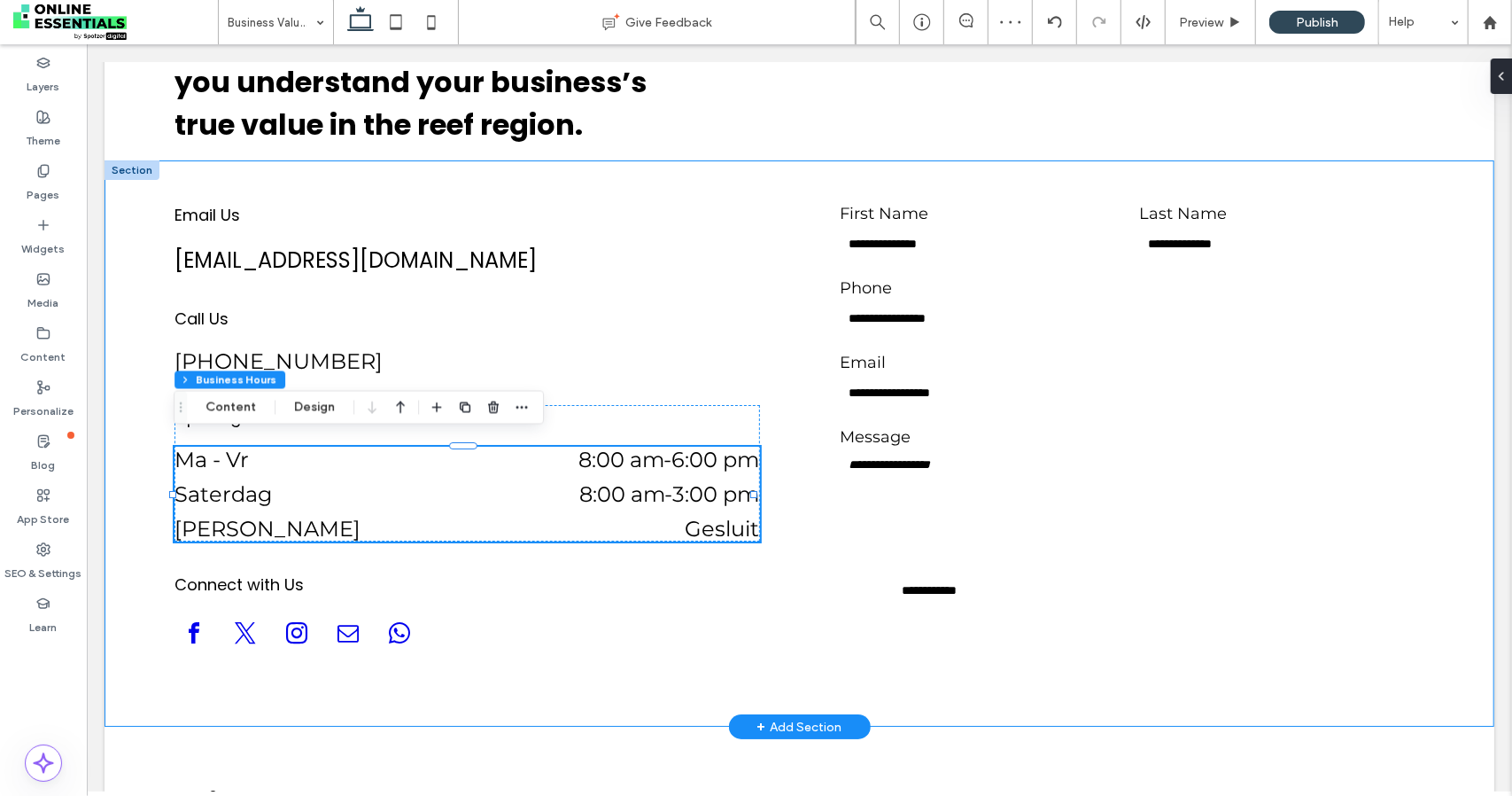
click at [780, 516] on div "**********" at bounding box center [799, 443] width 1390 height 567
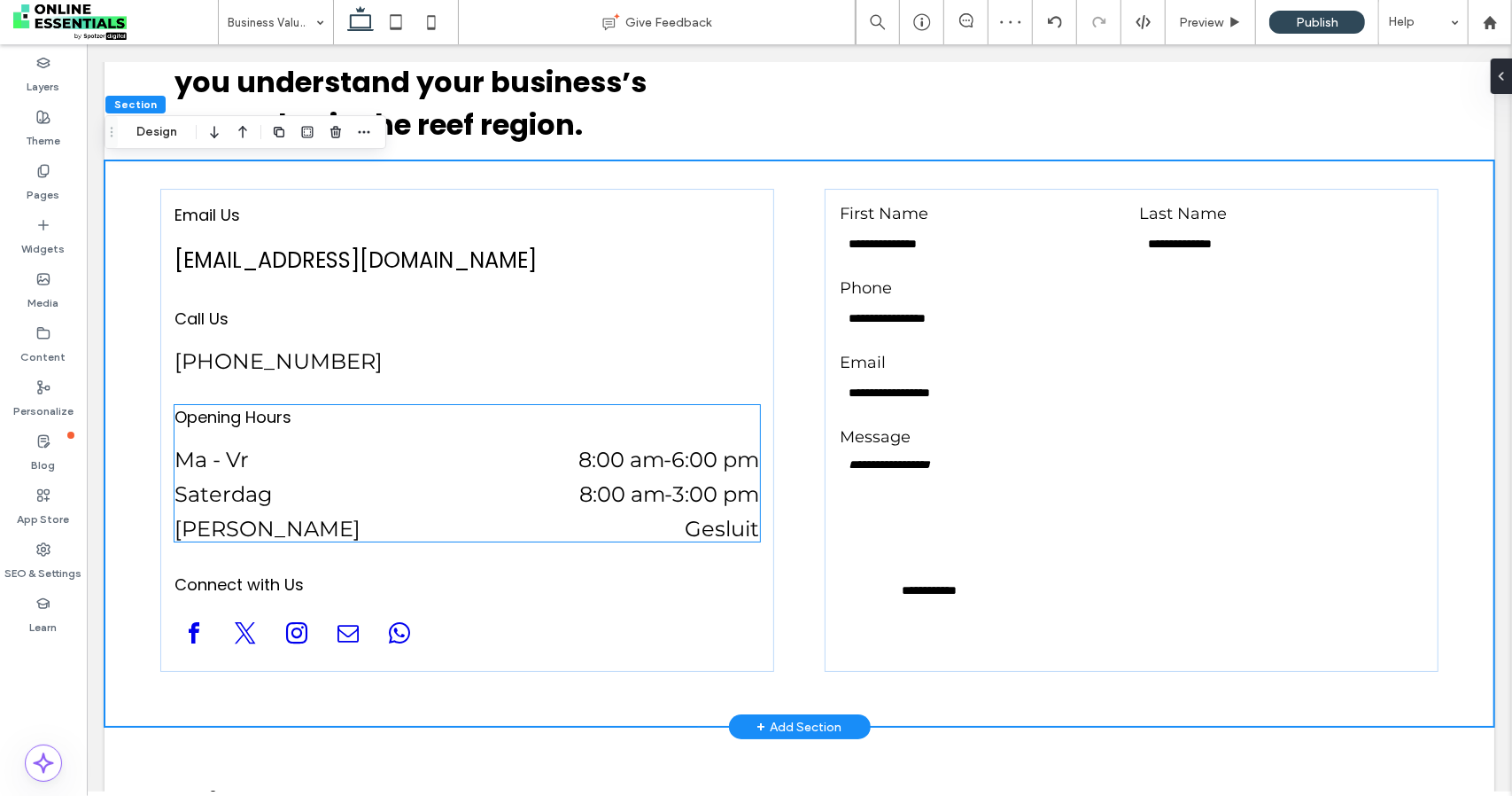
click at [678, 519] on dd "Gesluit" at bounding box center [587, 528] width 346 height 26
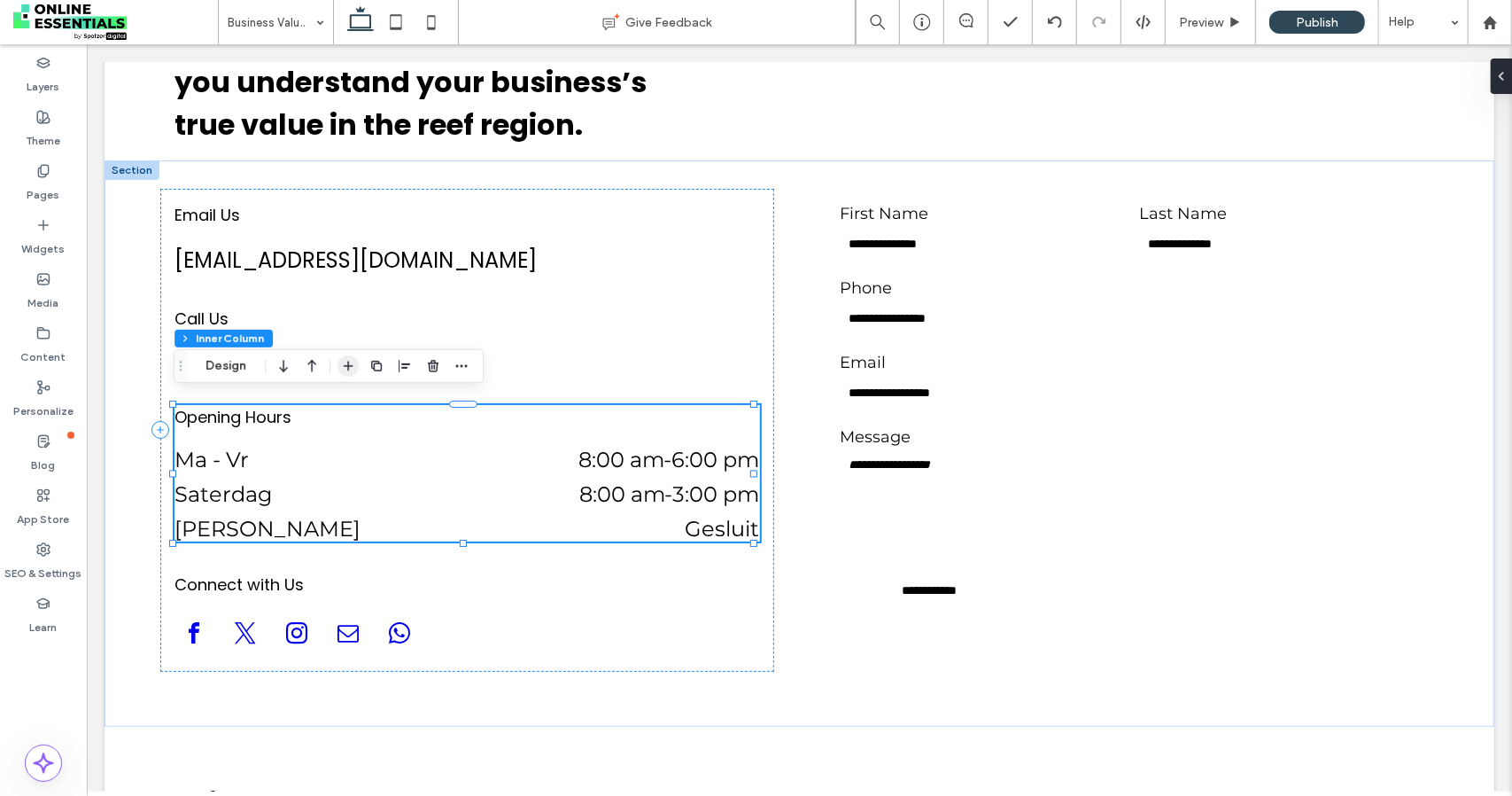
click at [351, 368] on icon "button" at bounding box center [348, 365] width 14 height 14
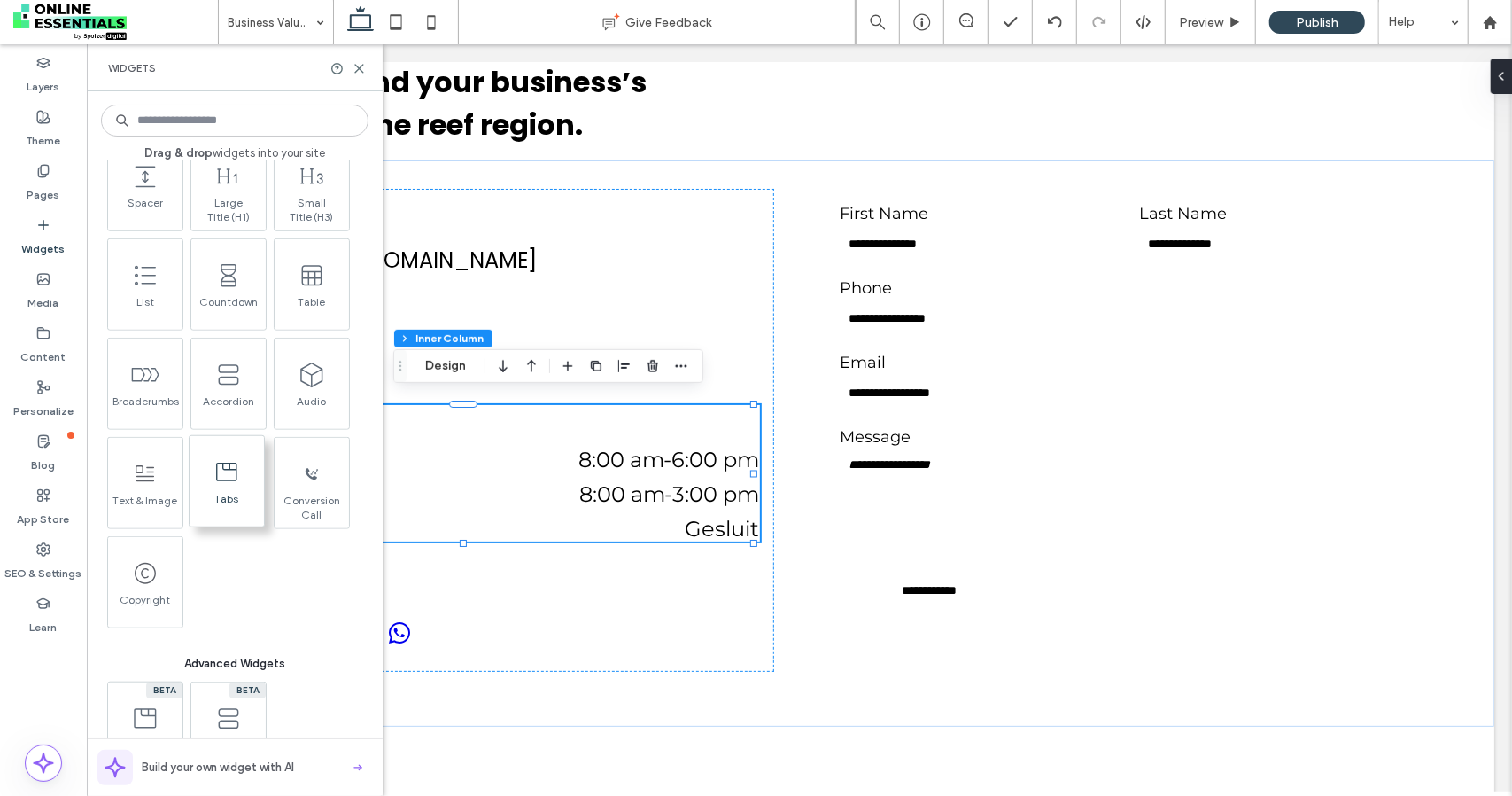
scroll to position [887, 0]
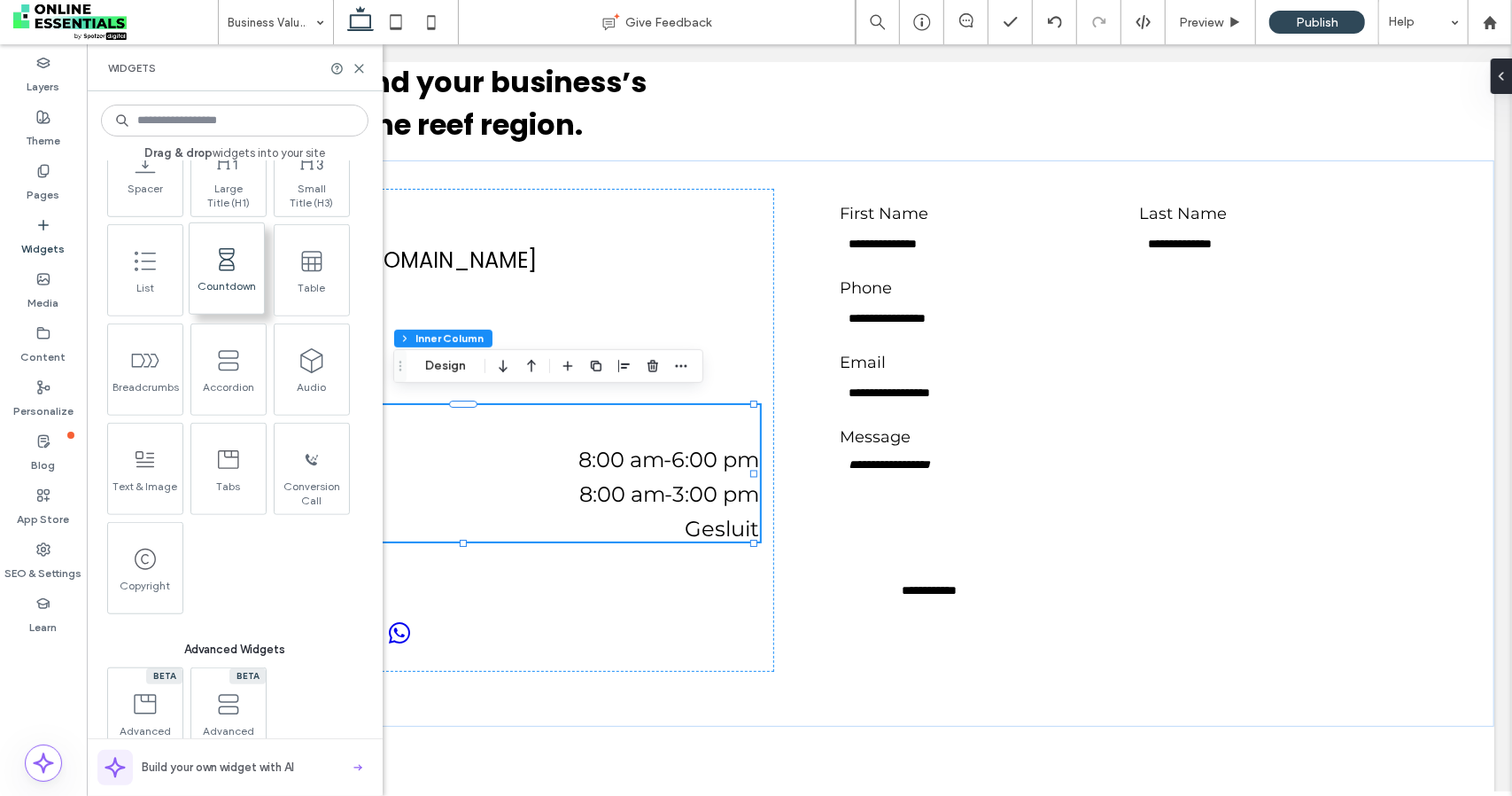
click at [243, 301] on span "Countdown" at bounding box center [226, 291] width 75 height 25
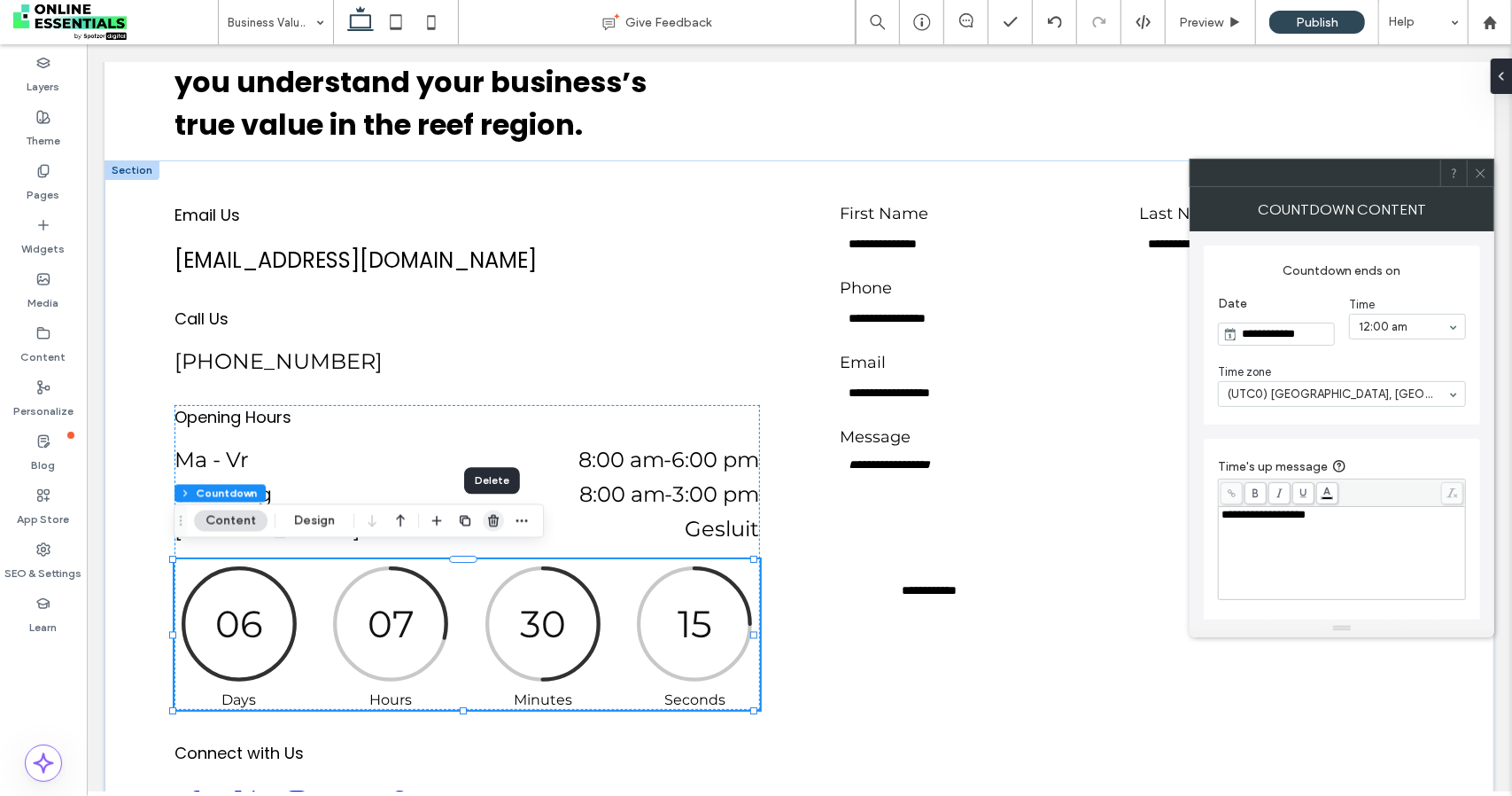
click at [490, 530] on span "button" at bounding box center [493, 520] width 21 height 21
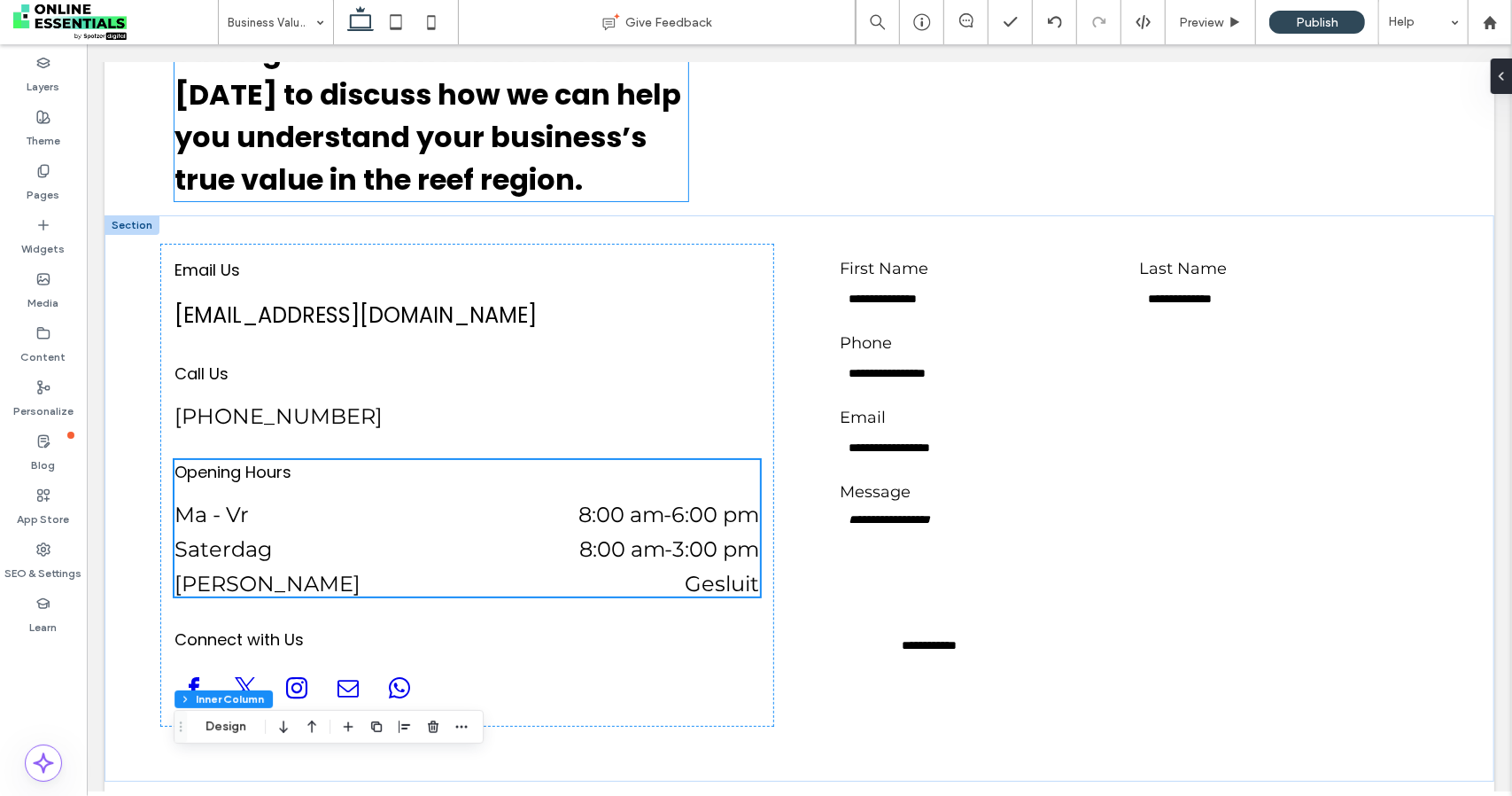
scroll to position [4199, 0]
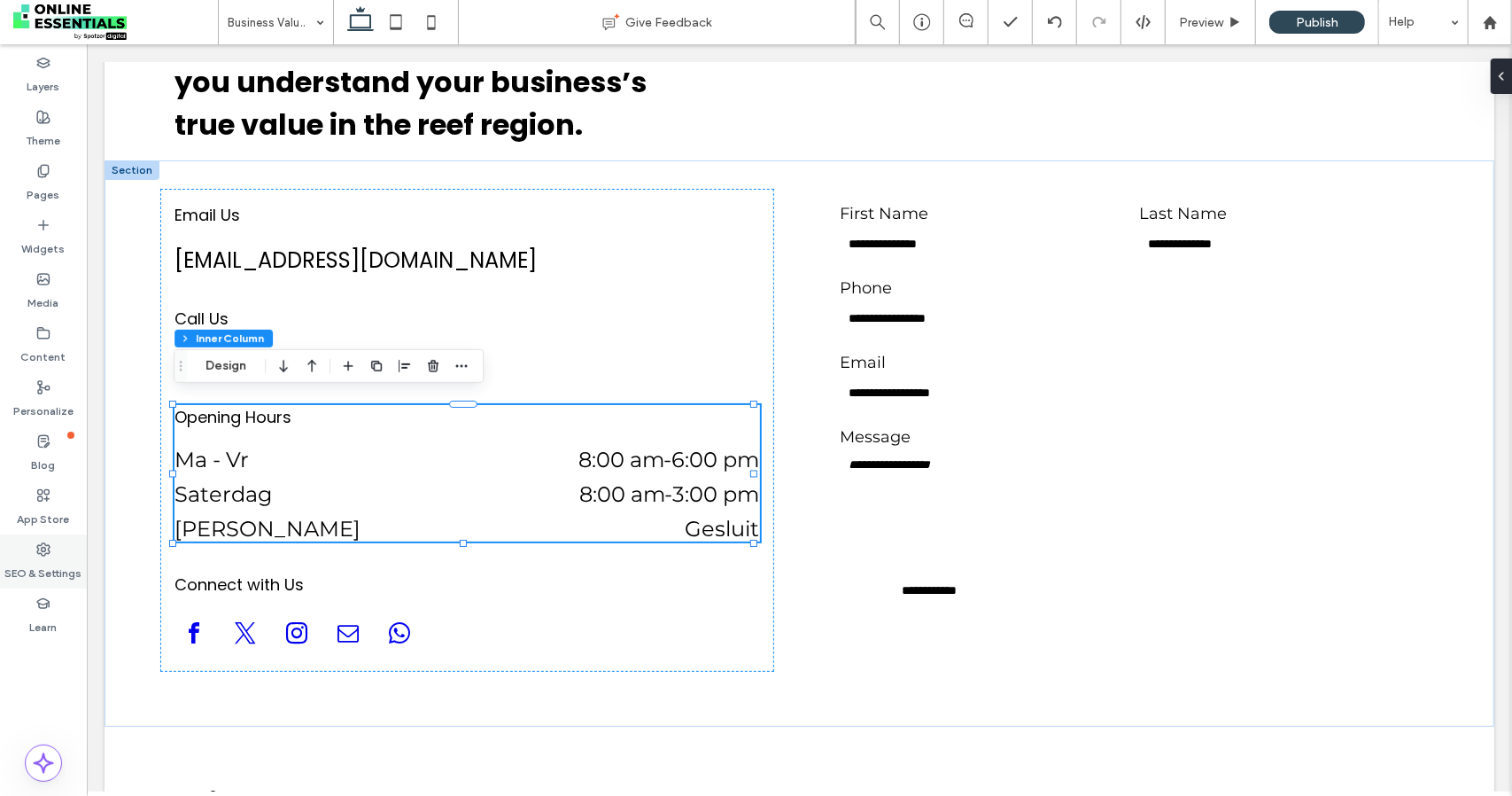
click at [18, 564] on label "SEO & Settings" at bounding box center [43, 569] width 77 height 25
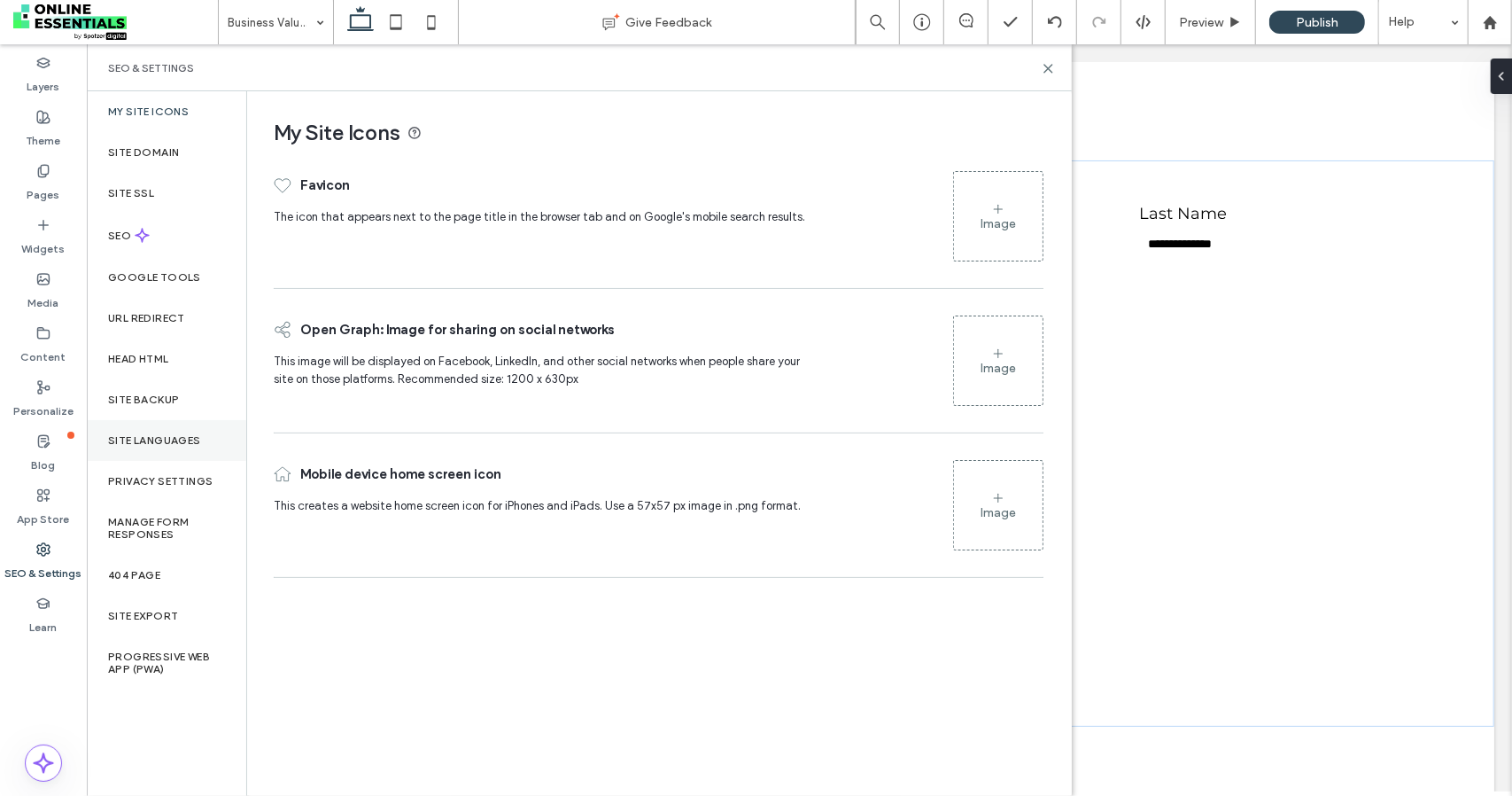
click at [158, 455] on div "Site Languages" at bounding box center [166, 440] width 160 height 41
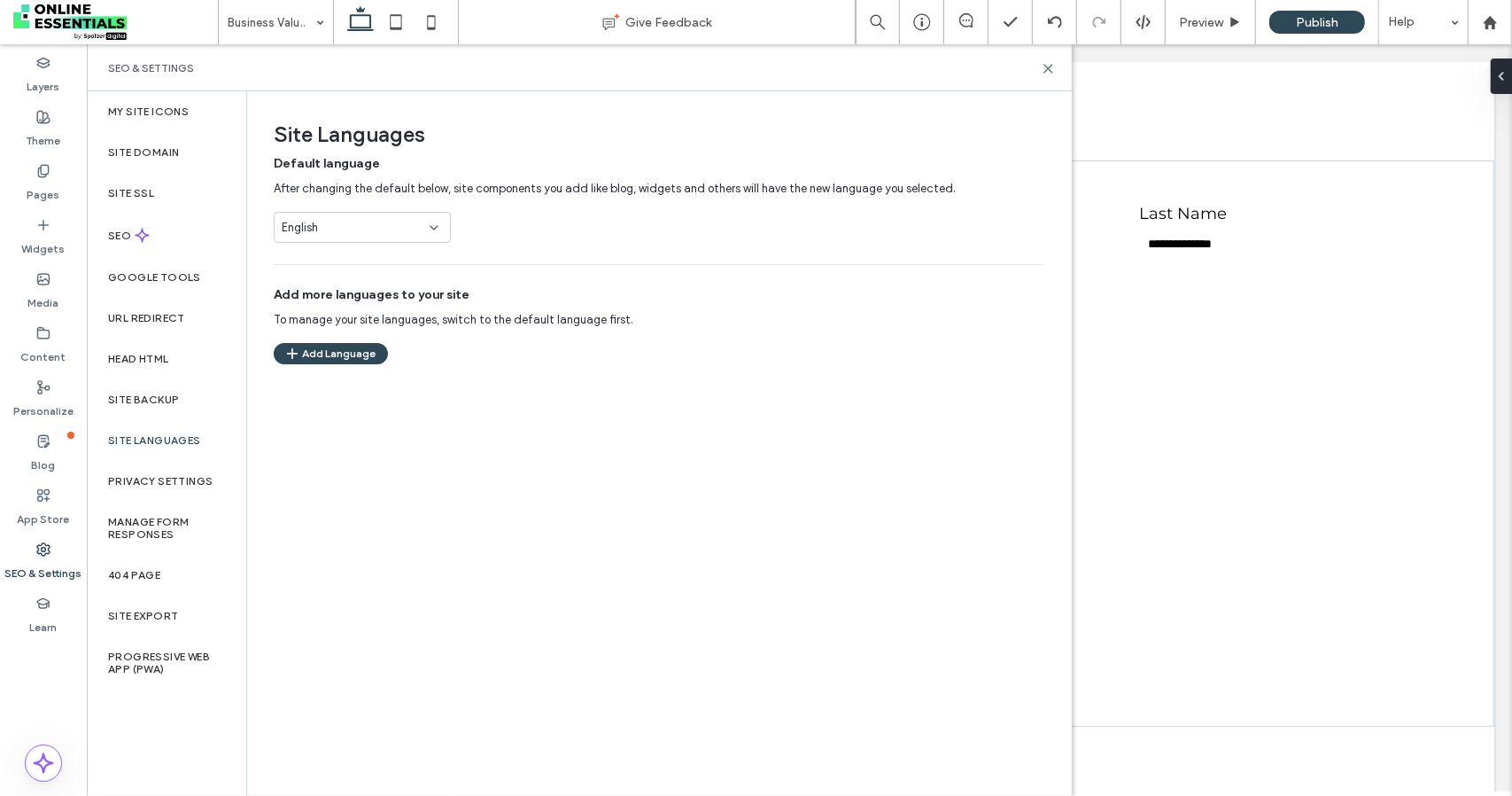
click at [332, 363] on div "Site Languages Default language After changing the default below, site componen…" at bounding box center [658, 443] width 823 height 703
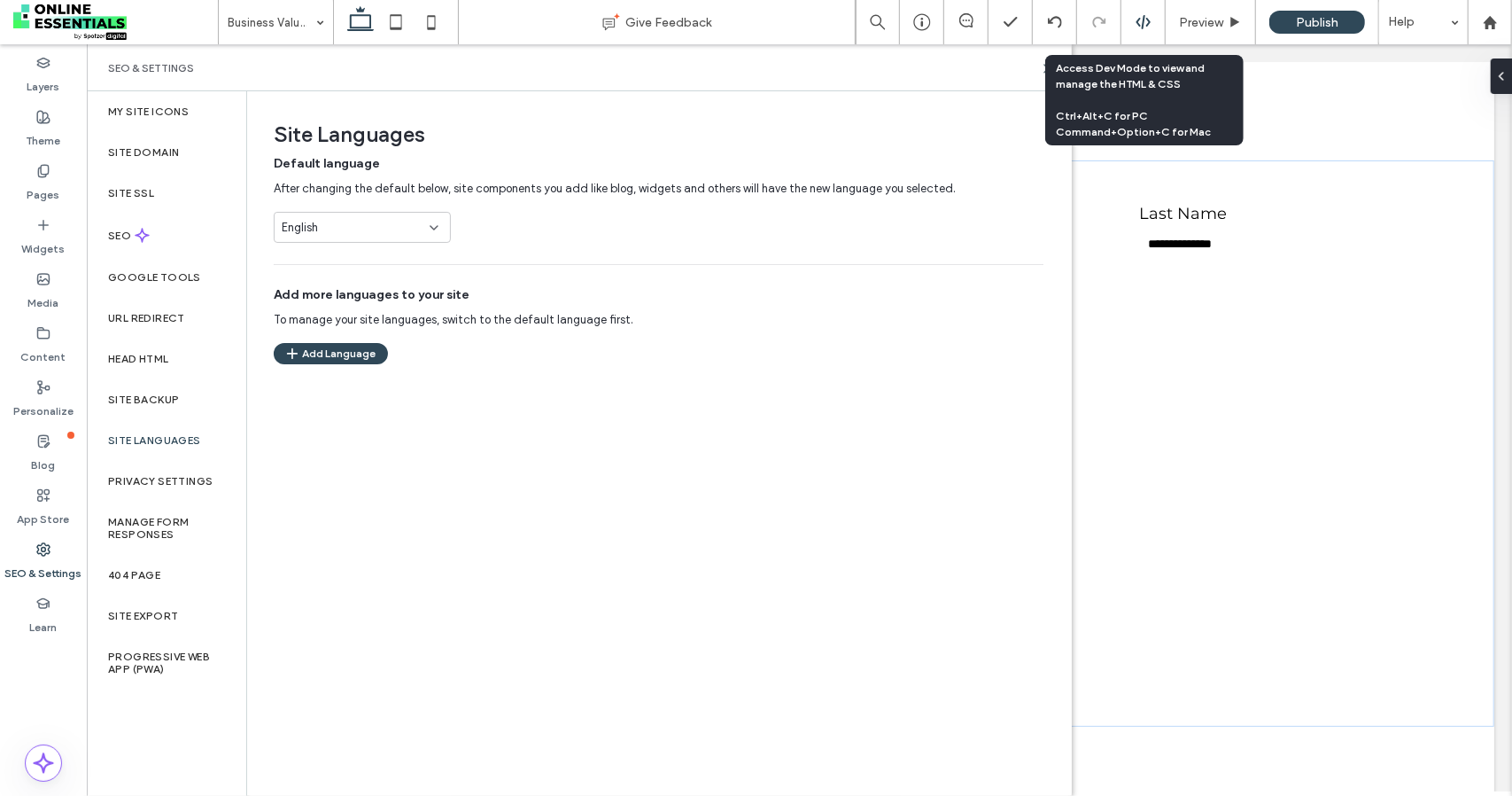
click at [1130, 31] on div at bounding box center [1144, 22] width 44 height 44
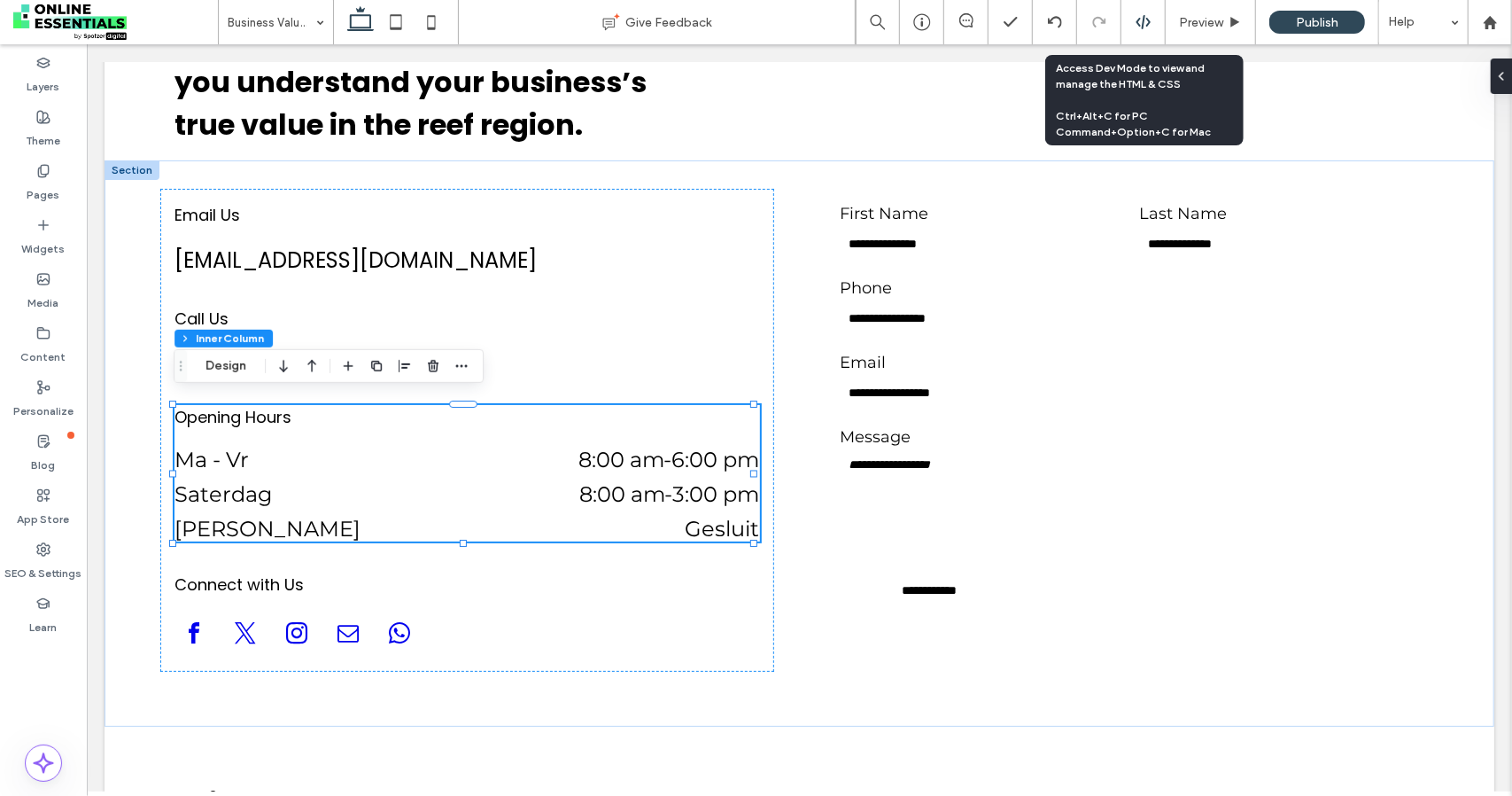
click at [1145, 28] on icon at bounding box center [1143, 21] width 16 height 16
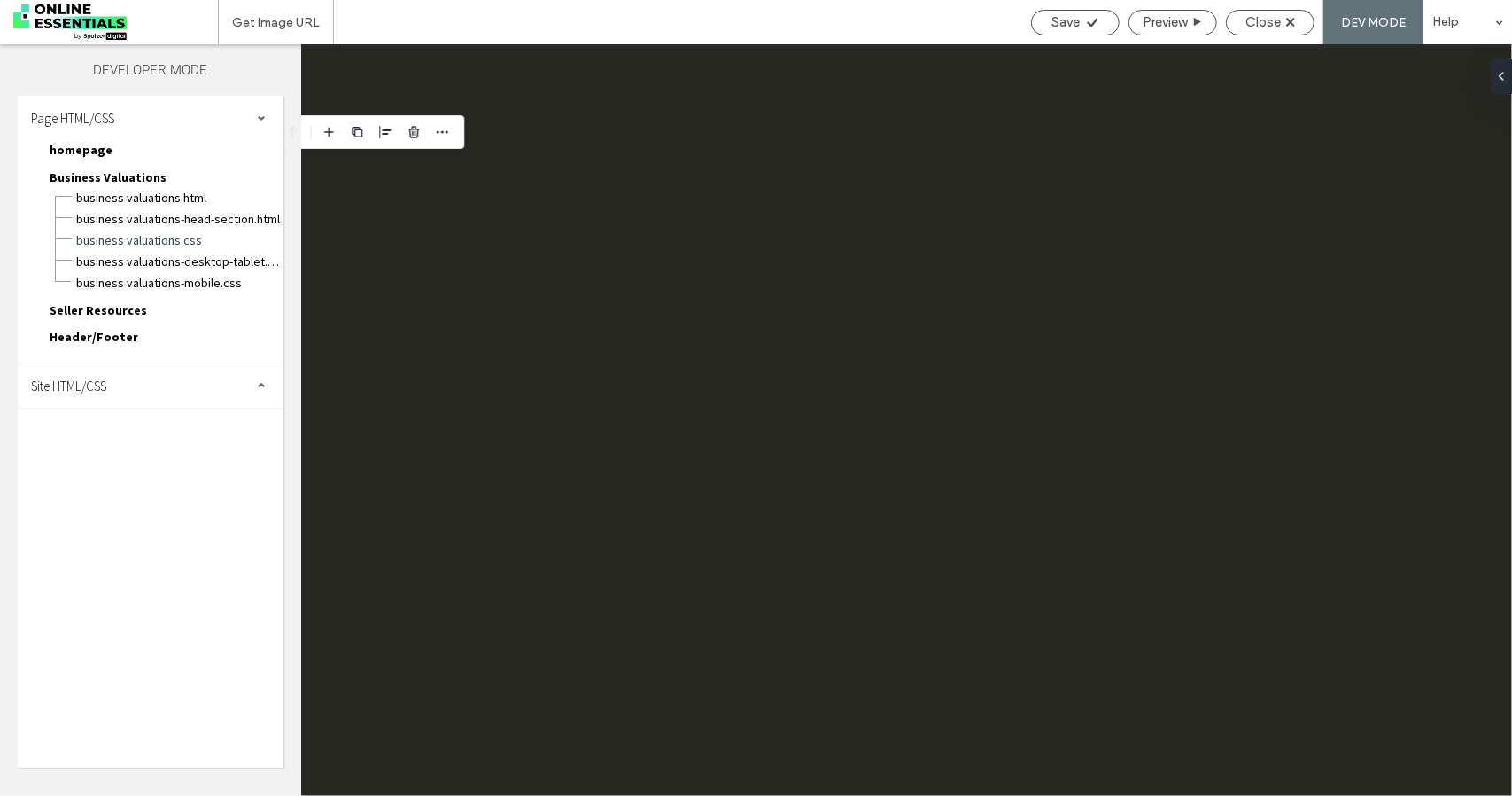
scroll to position [0, 0]
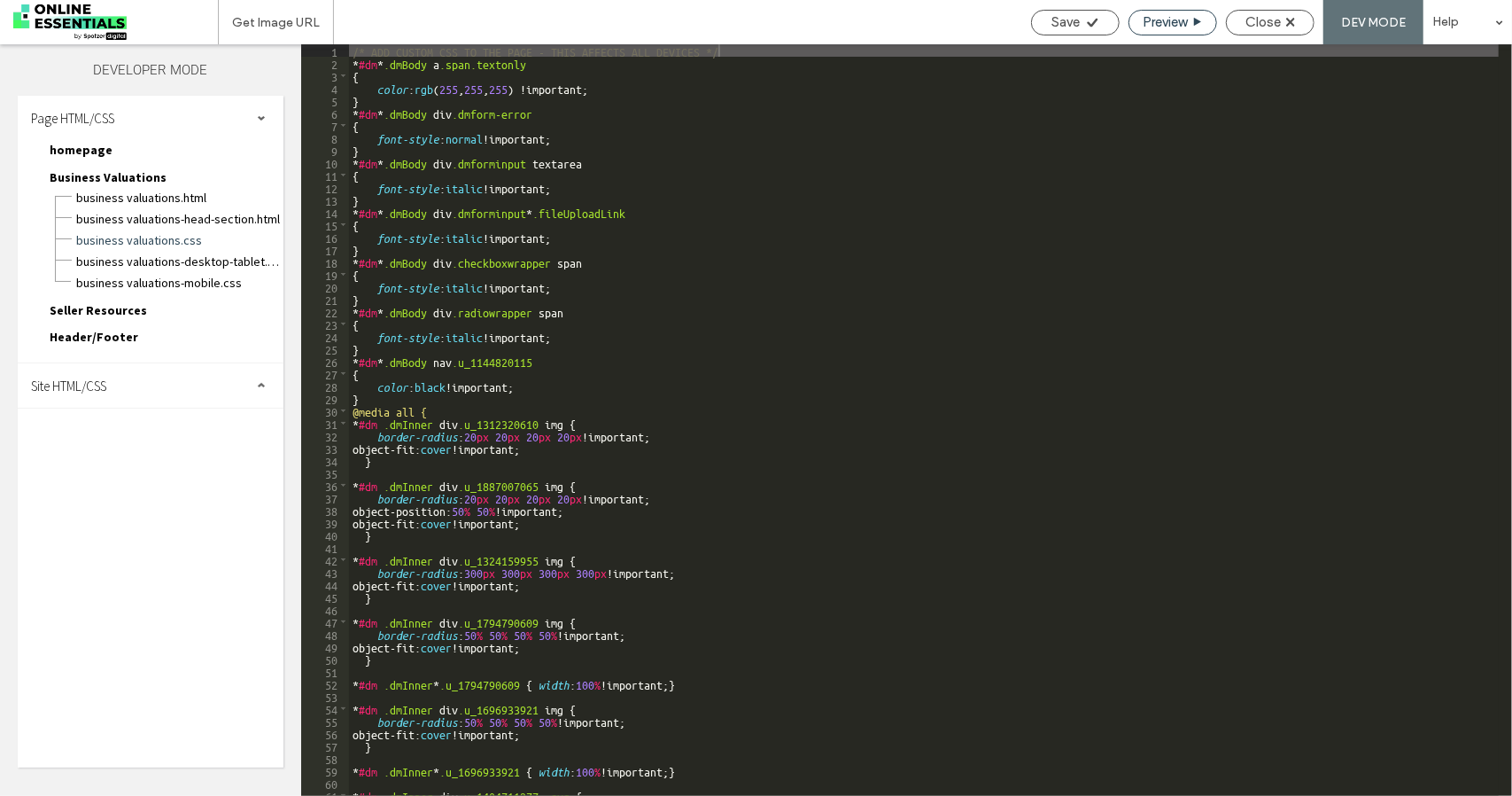
click at [1179, 11] on div "Preview" at bounding box center [1173, 23] width 89 height 26
click at [1192, 34] on div "Preview" at bounding box center [1173, 23] width 89 height 26
click at [1181, 24] on span "Preview" at bounding box center [1165, 21] width 44 height 16
click at [1283, 18] on div "Close" at bounding box center [1271, 21] width 87 height 16
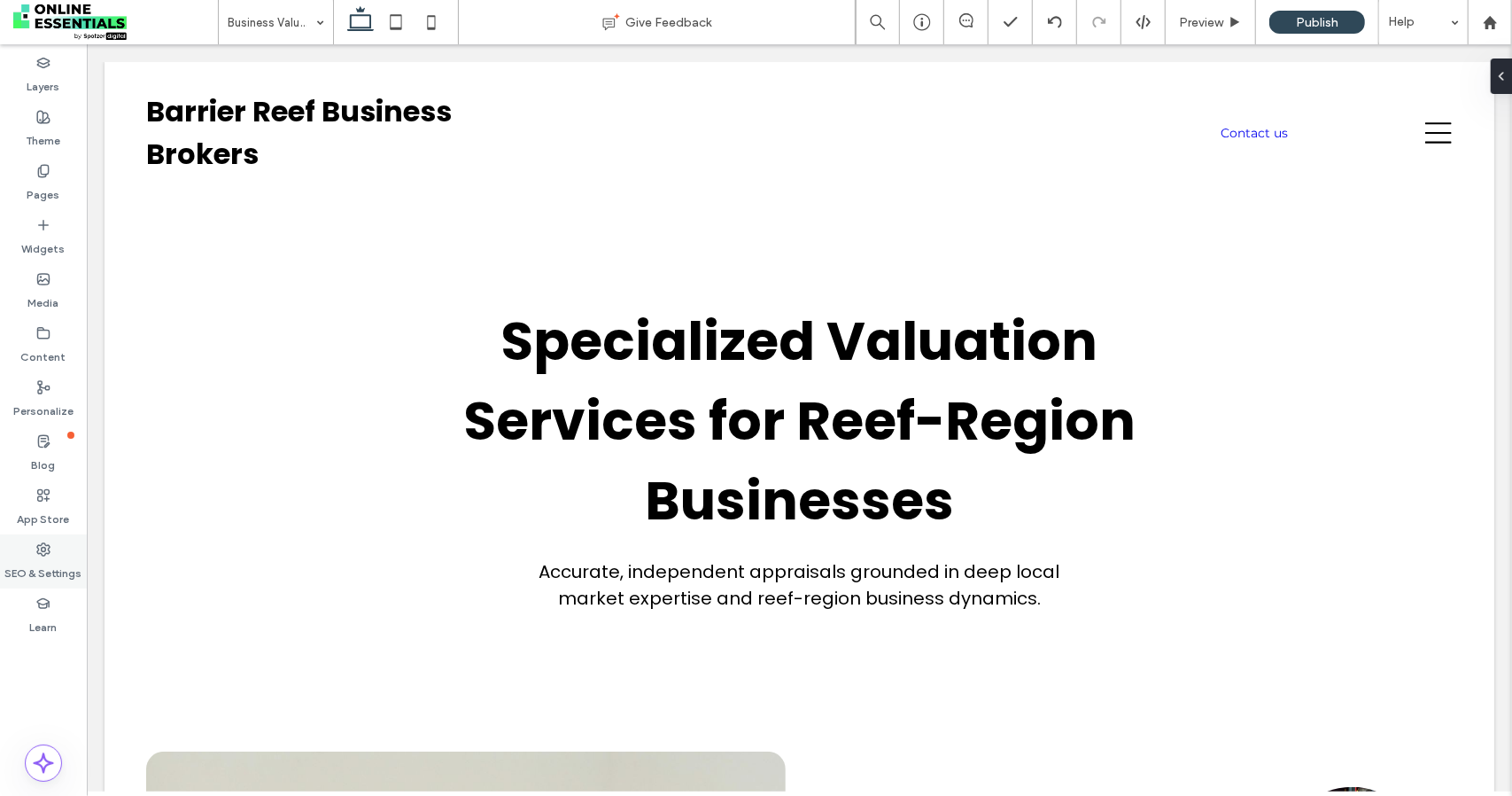
click at [59, 554] on div "SEO & Settings" at bounding box center [43, 561] width 87 height 54
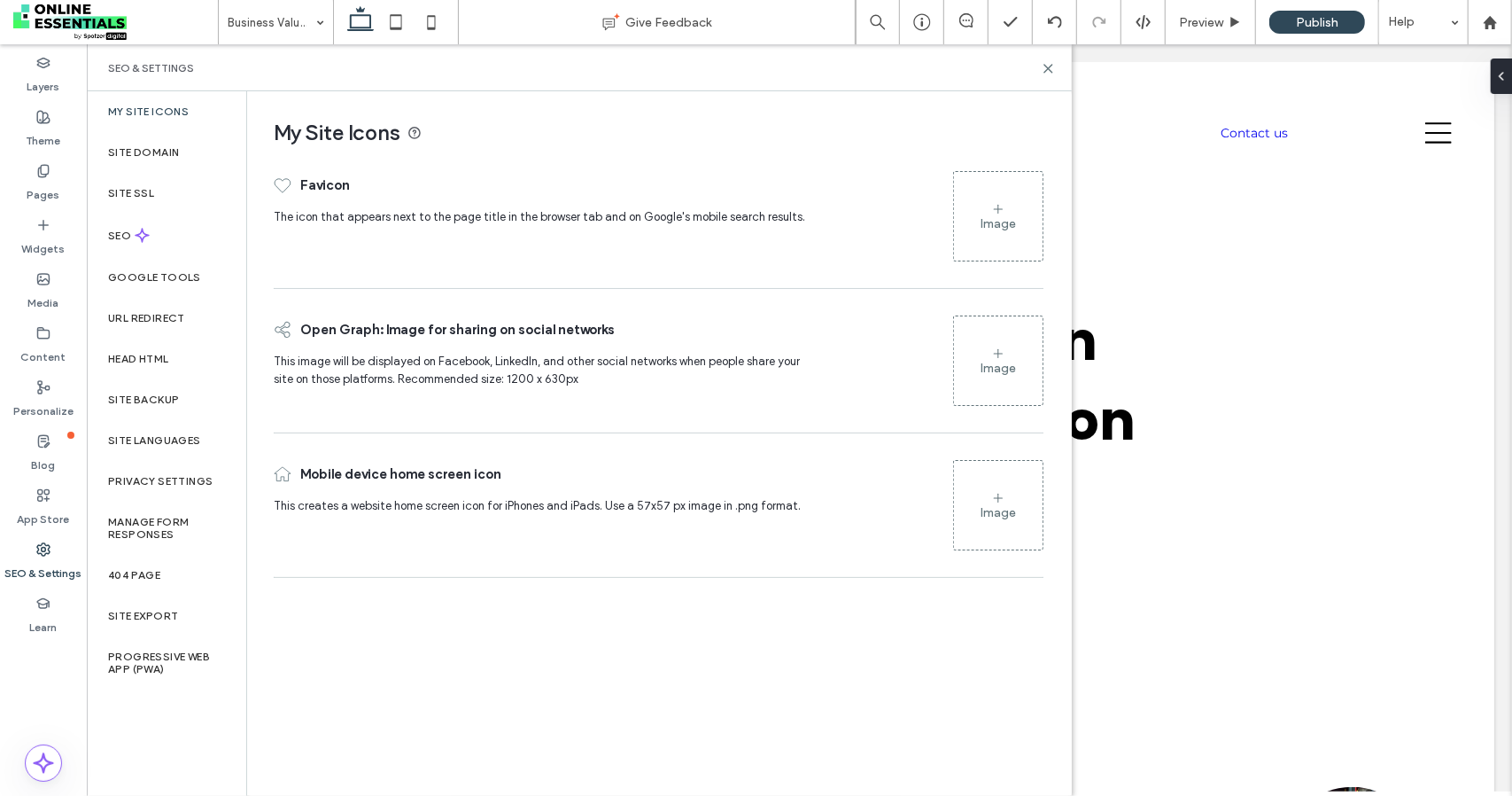
click at [1063, 64] on div "SEO & Settings" at bounding box center [579, 67] width 985 height 47
click at [30, 562] on label "SEO & Settings" at bounding box center [43, 569] width 77 height 25
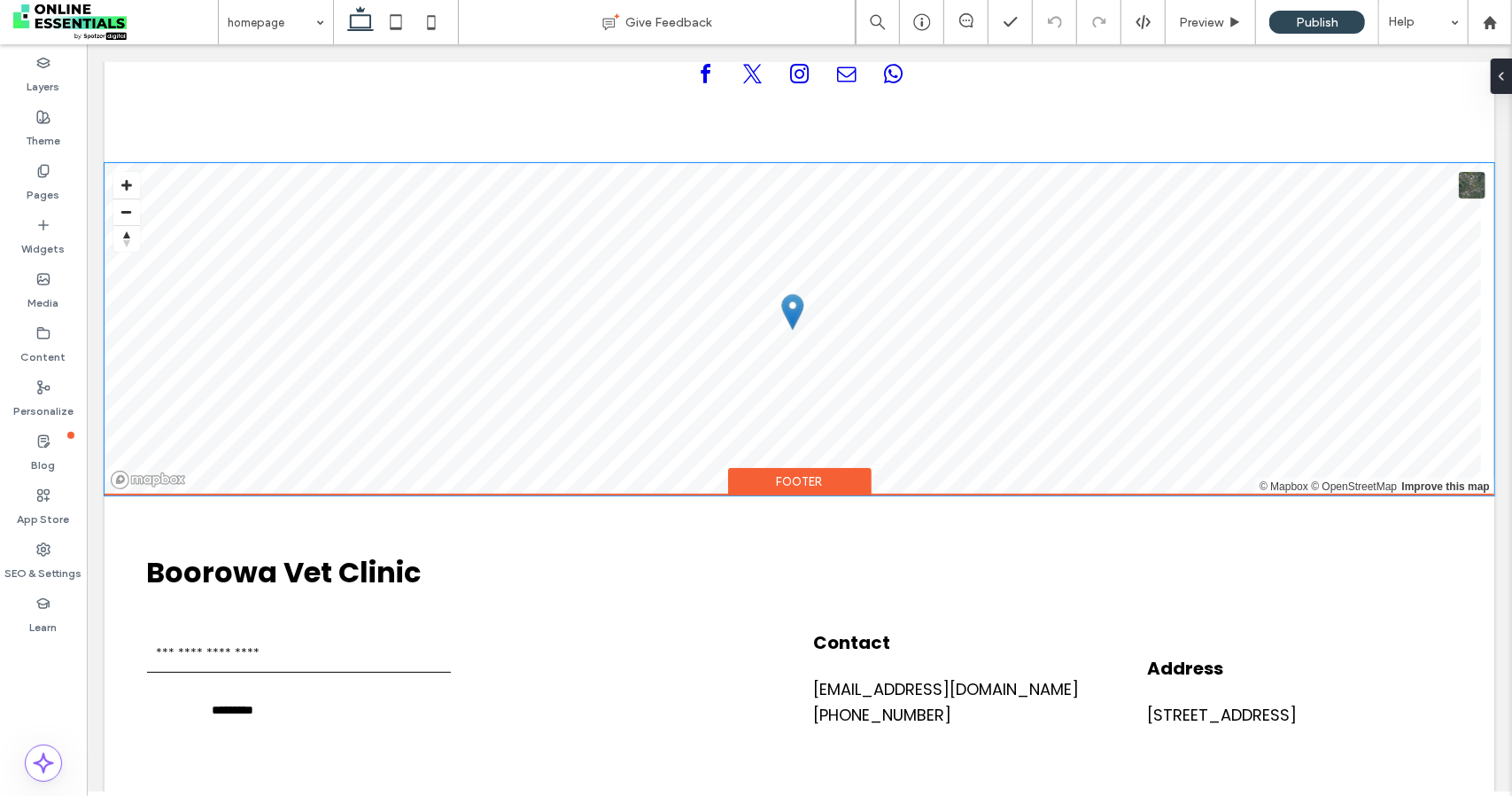
scroll to position [4727, 0]
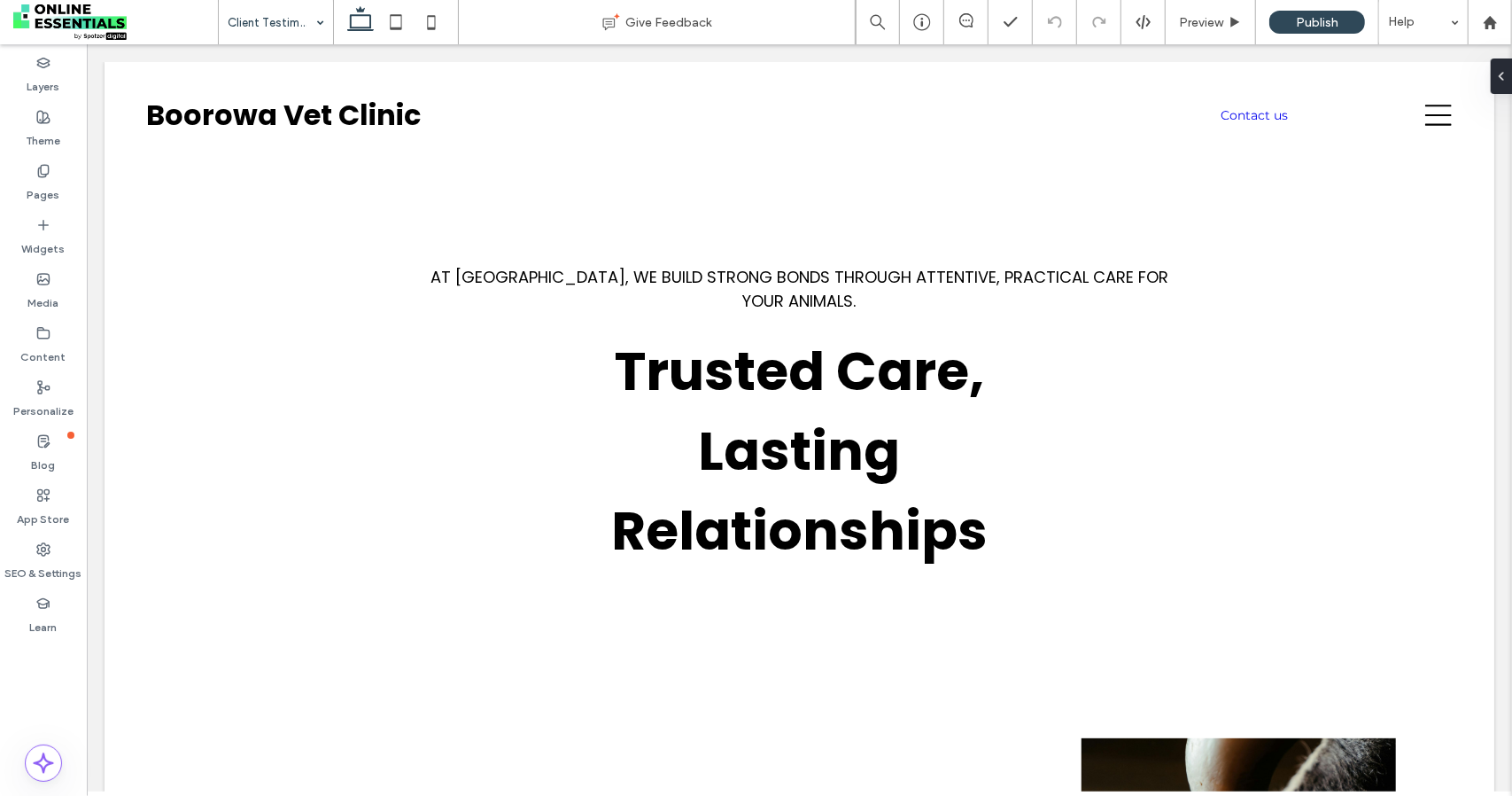
scroll to position [3222, 0]
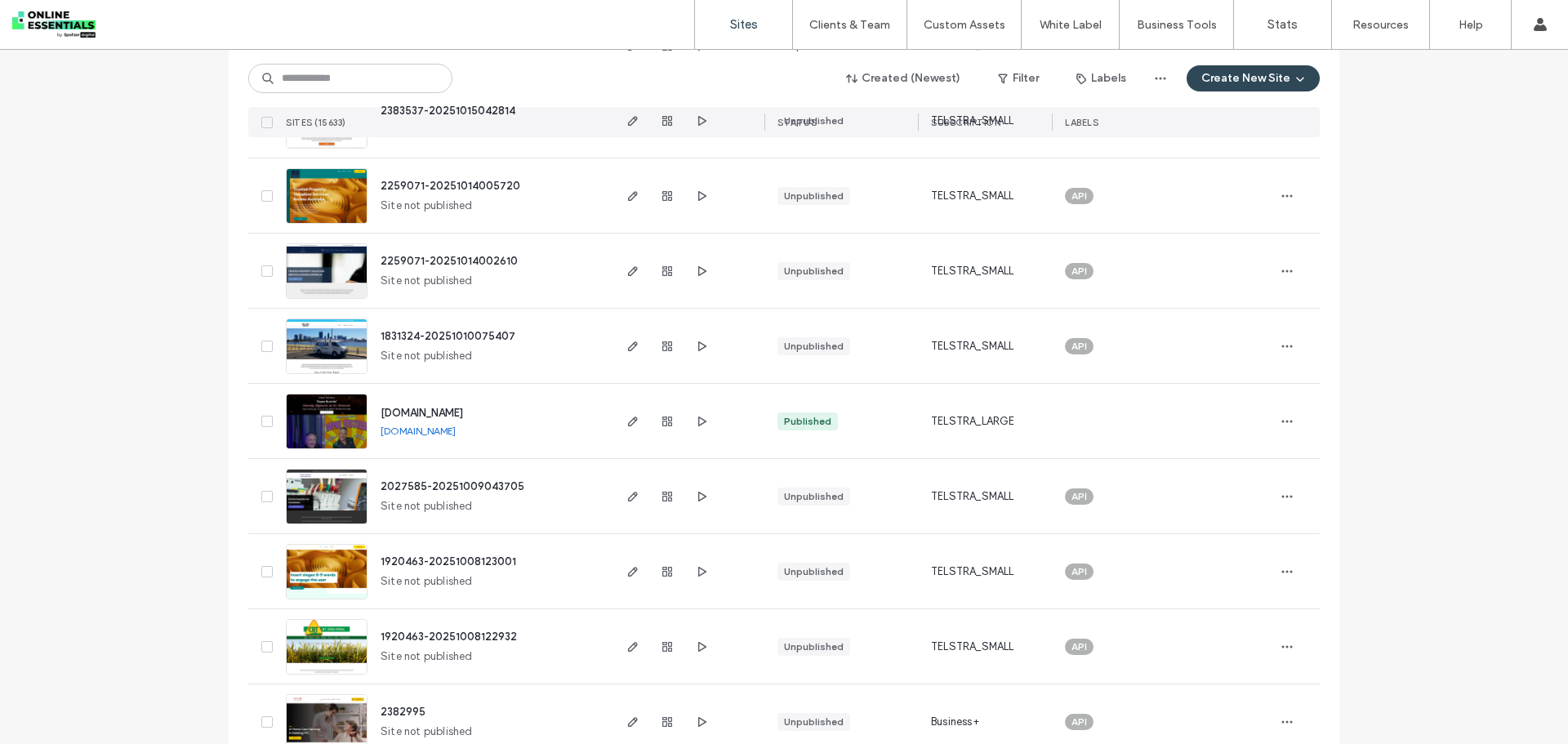
scroll to position [4003, 0]
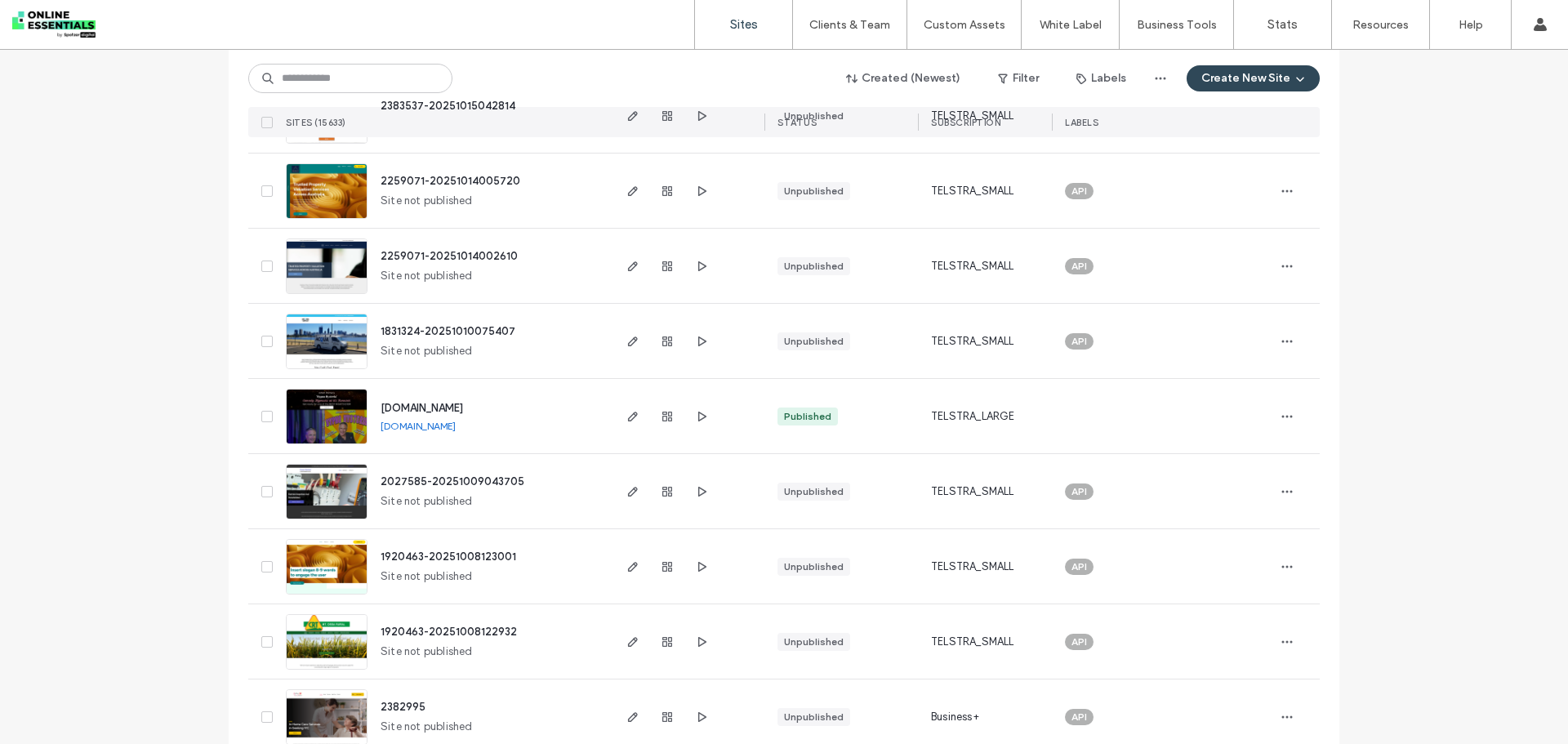
click at [326, 422] on img at bounding box center [326, 445] width 80 height 111
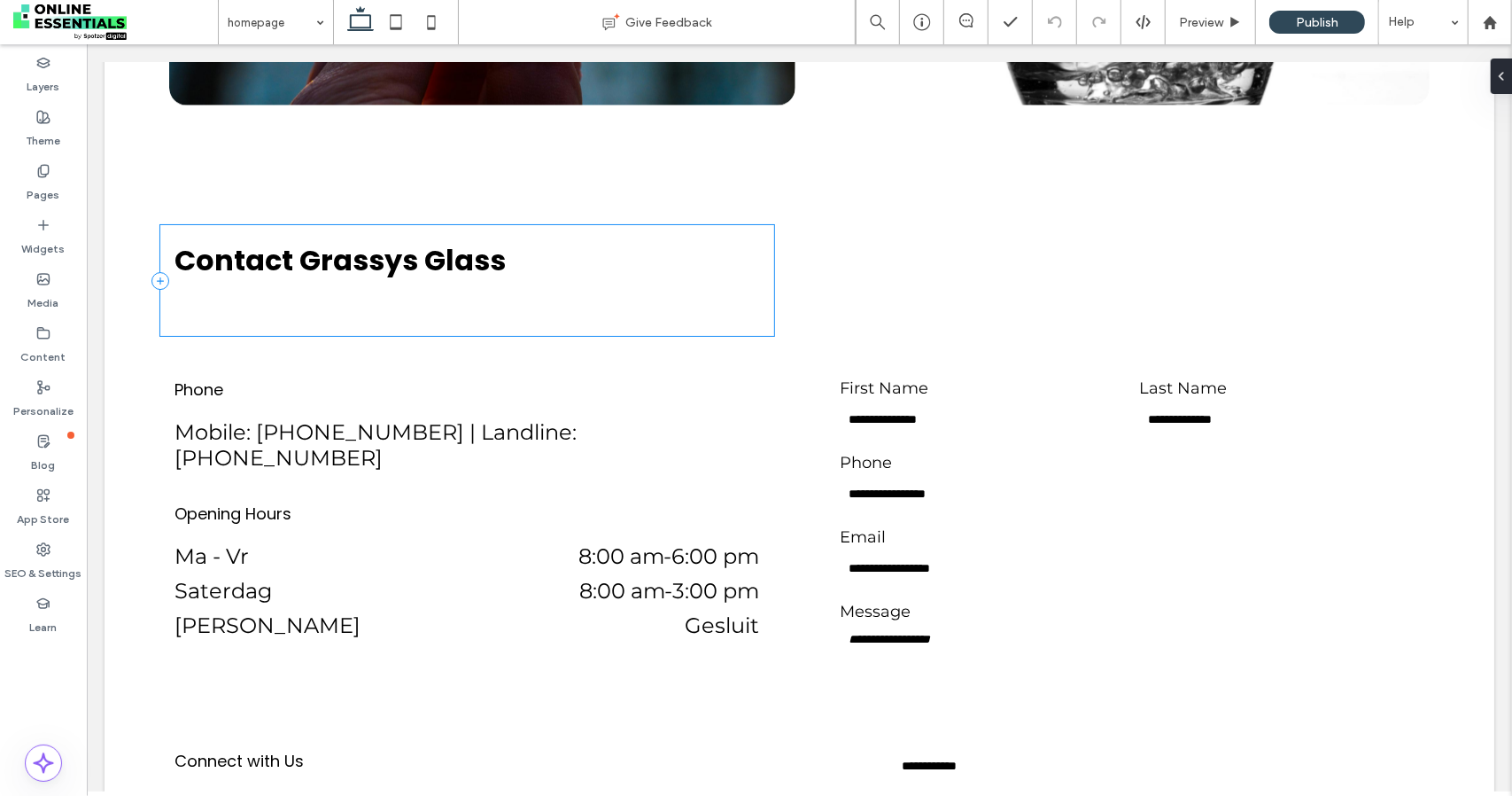
scroll to position [3791, 0]
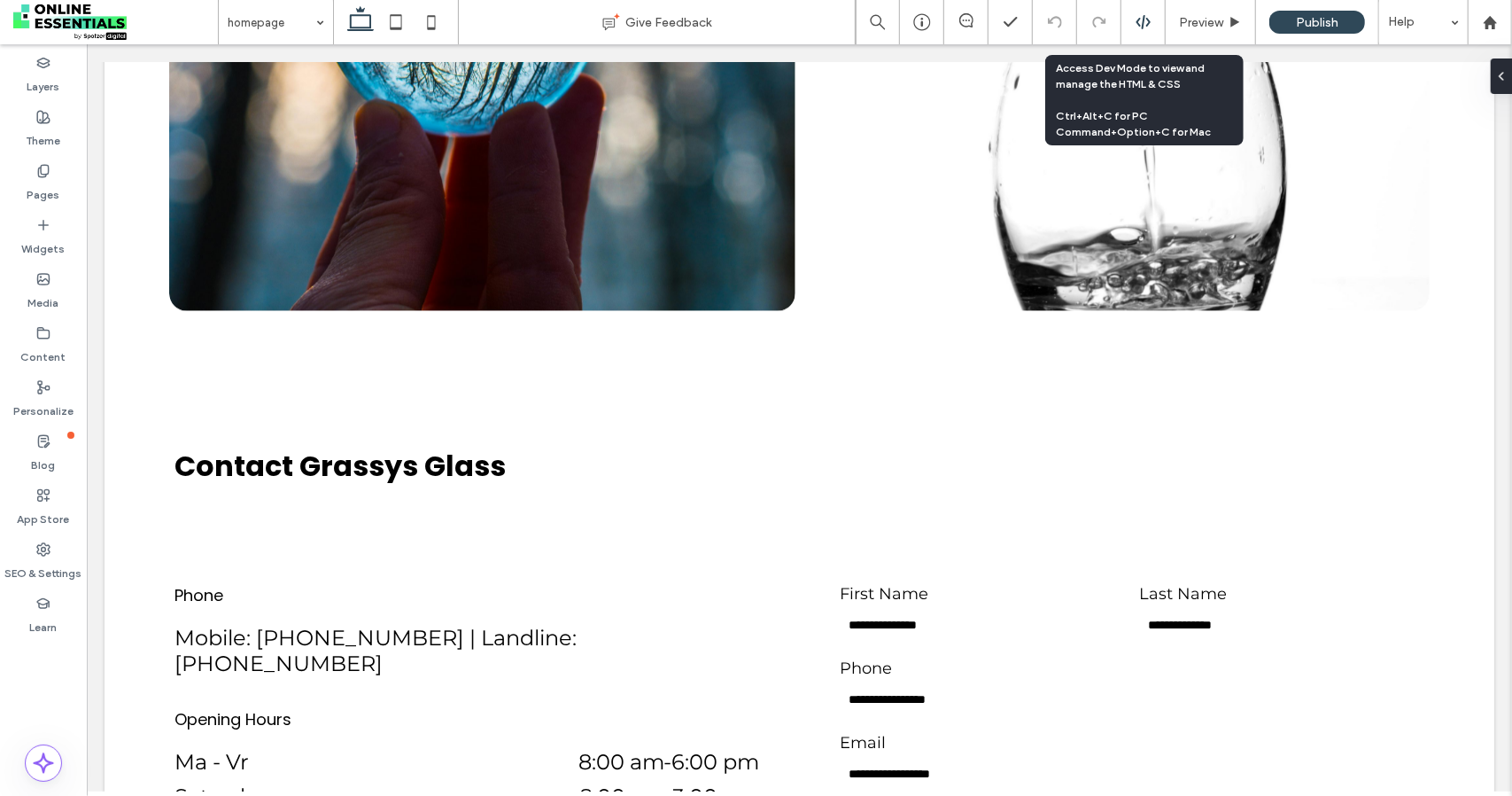
click at [1149, 18] on icon at bounding box center [1143, 21] width 16 height 16
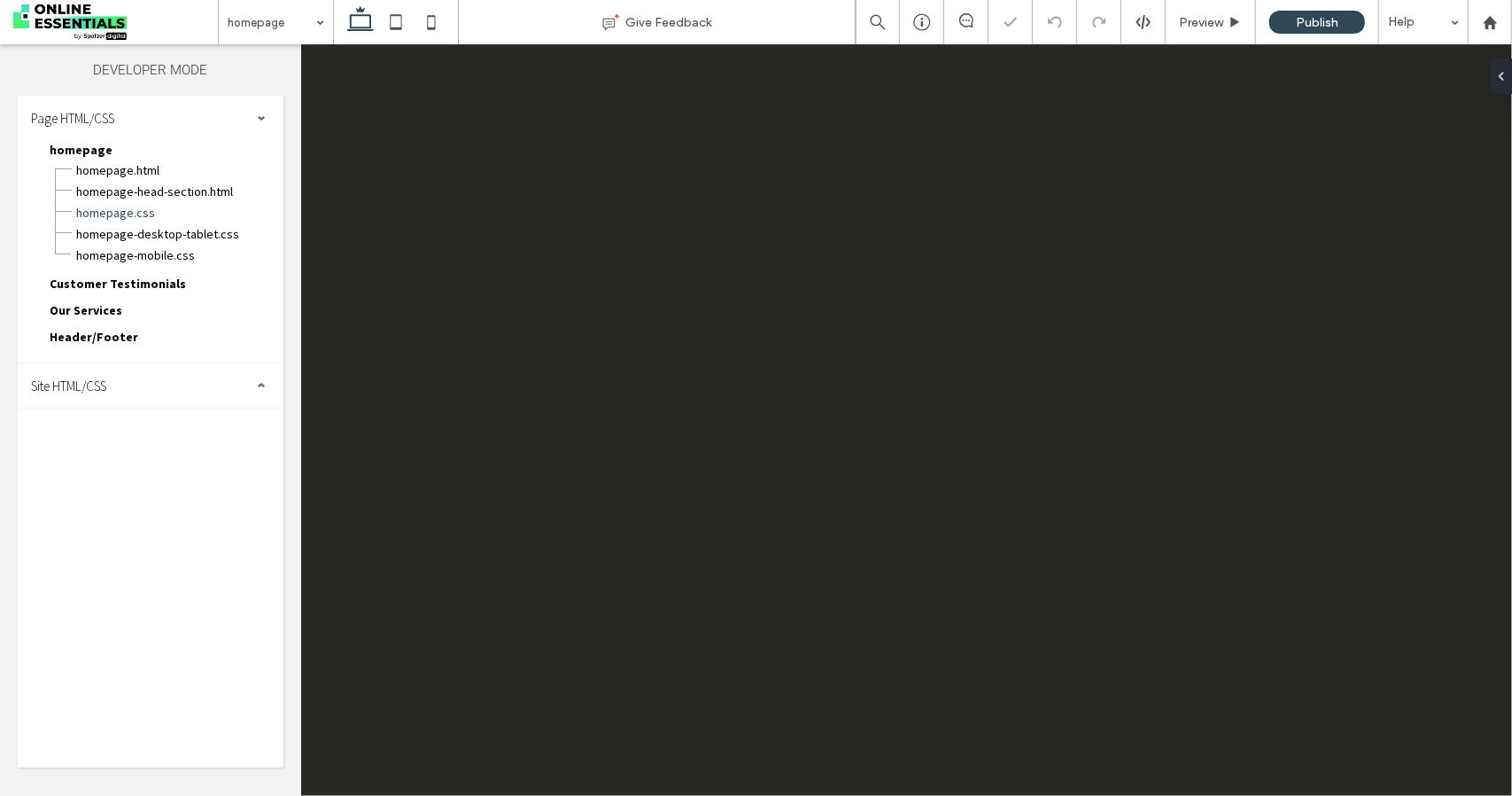
scroll to position [0, 0]
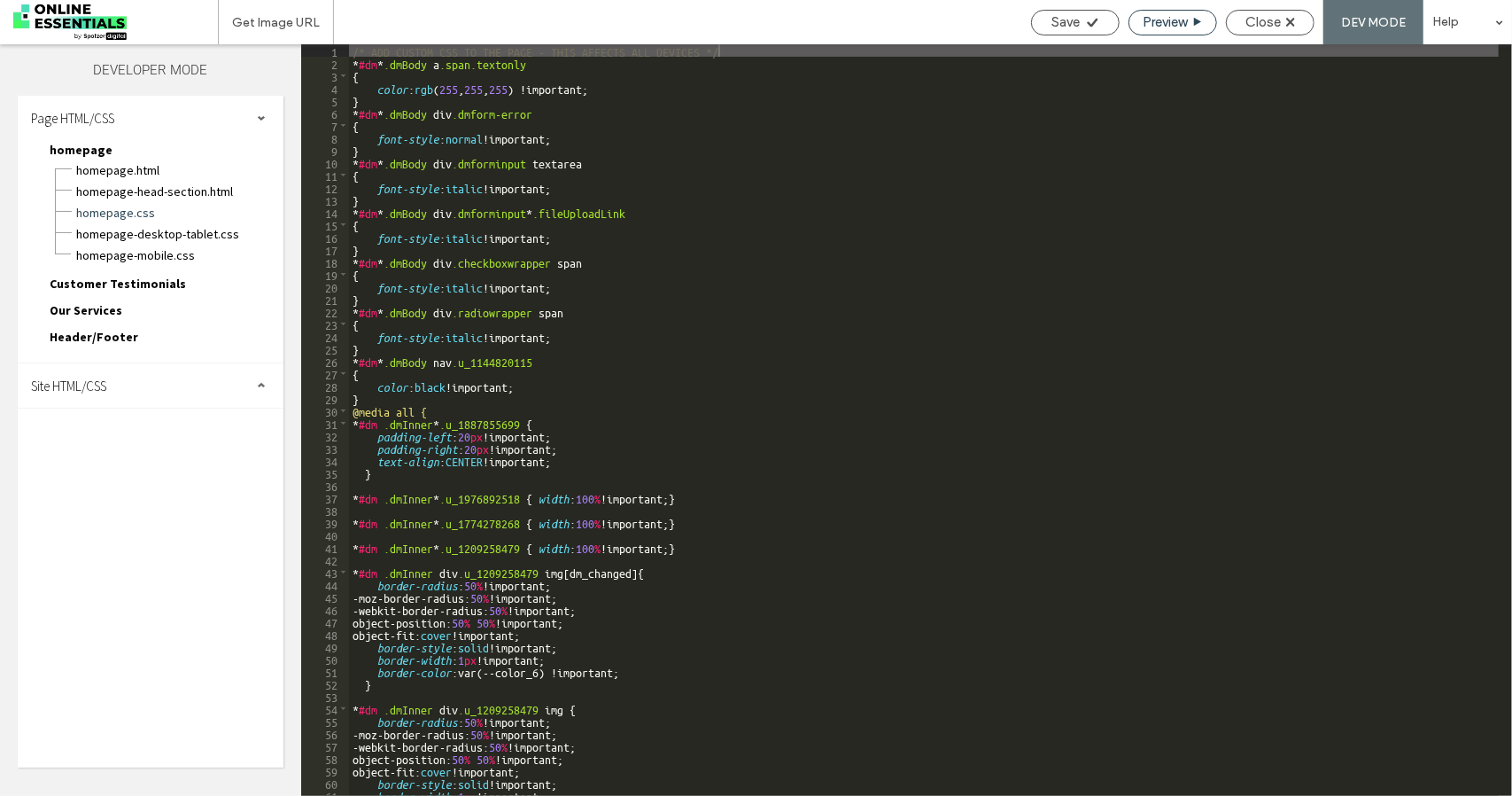
click at [1167, 17] on span "Preview" at bounding box center [1165, 21] width 44 height 16
click at [1269, 18] on span "Close" at bounding box center [1263, 21] width 35 height 16
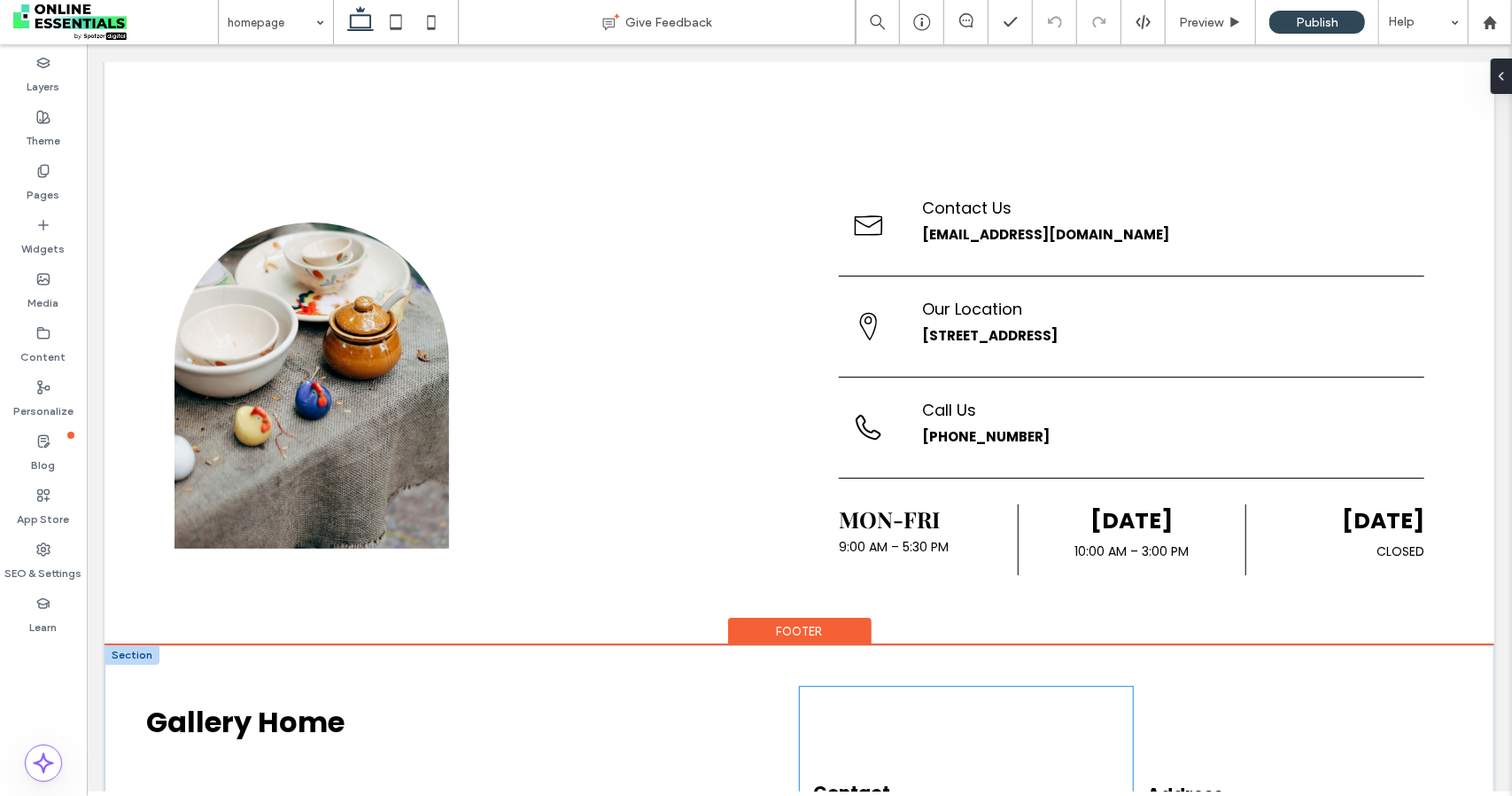
scroll to position [4093, 0]
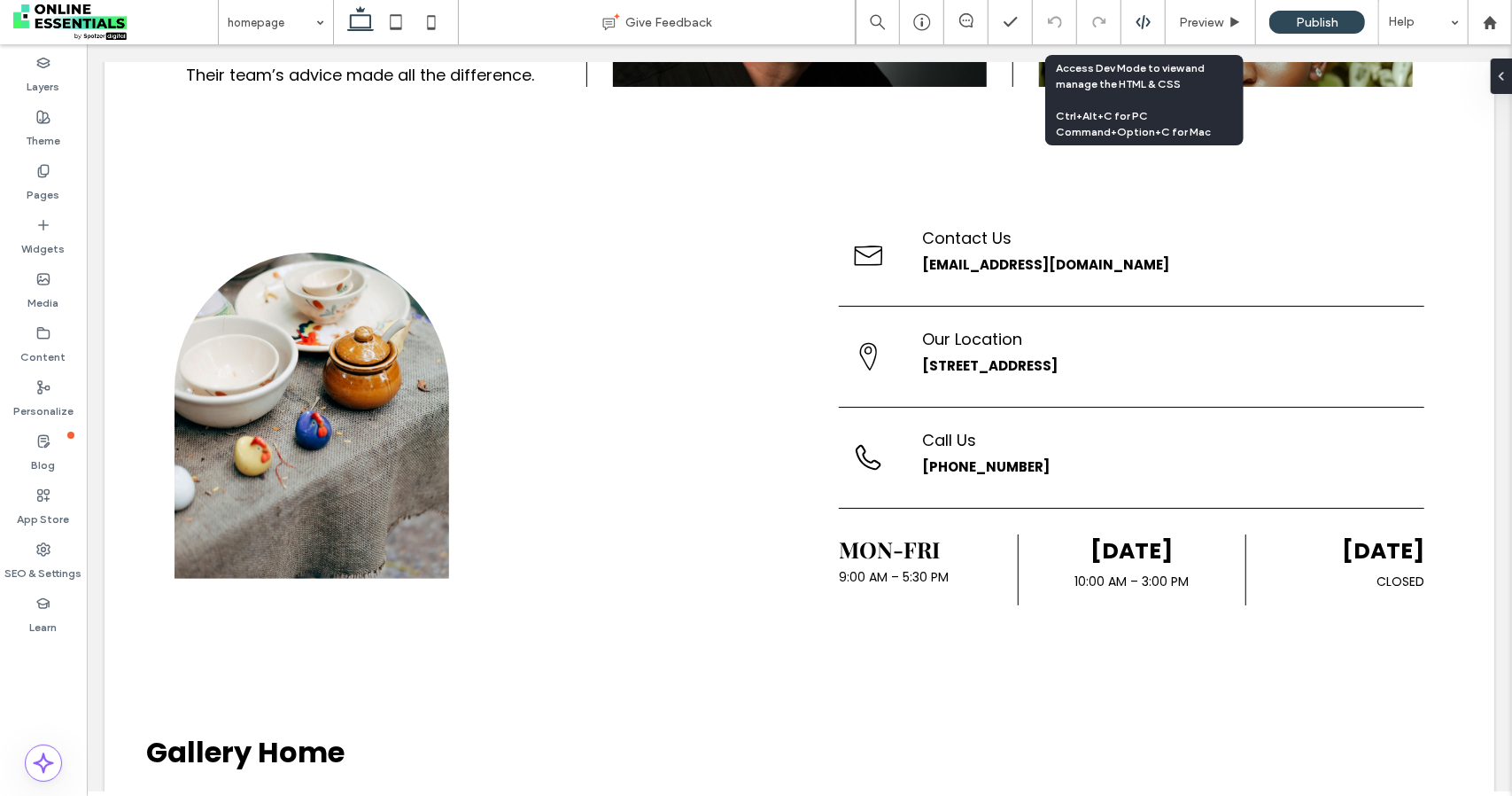
click at [1137, 31] on div at bounding box center [1144, 22] width 44 height 44
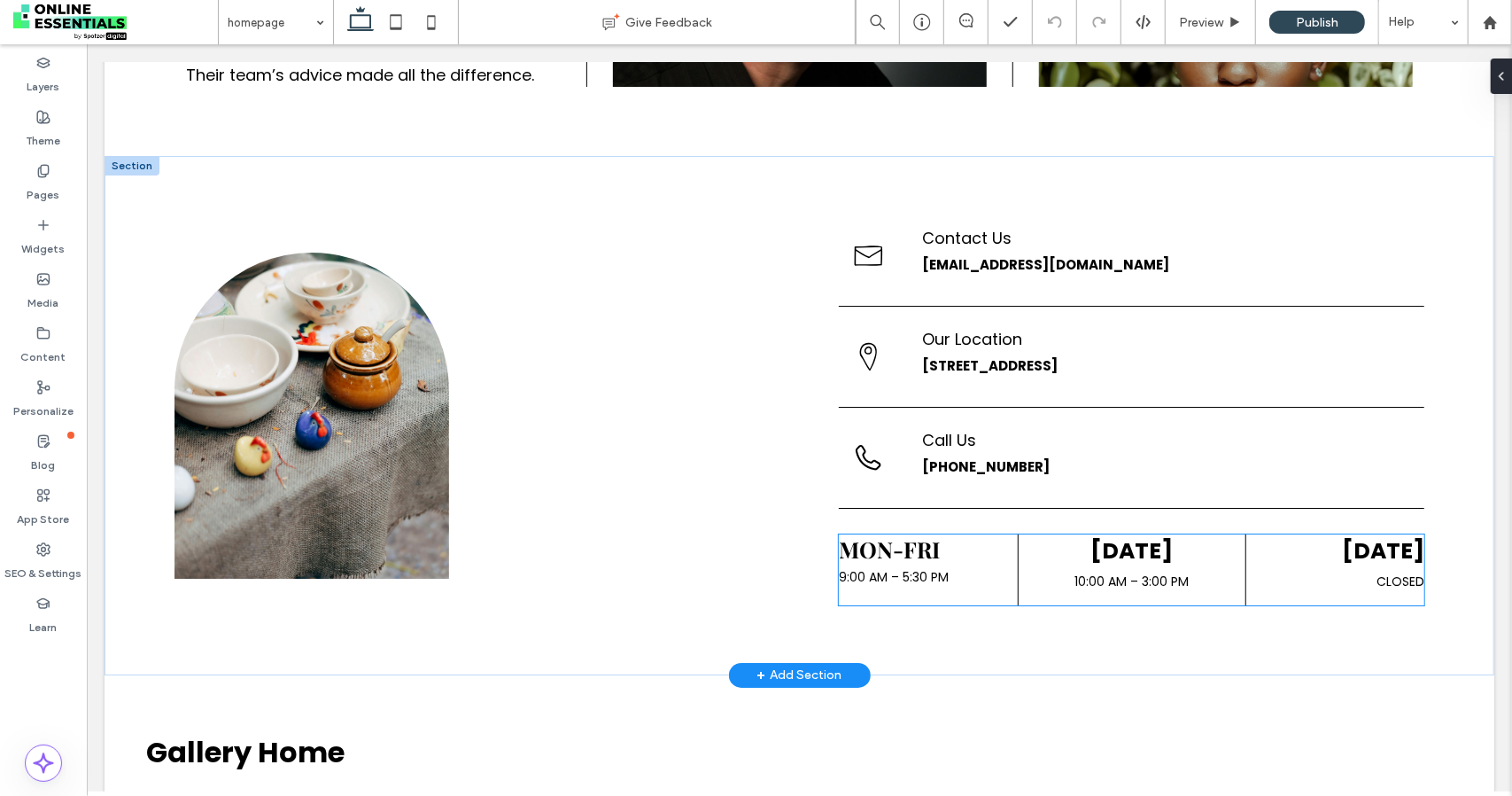
click at [1079, 571] on span "10:00 AM – 3:00 PM" at bounding box center [1131, 580] width 115 height 18
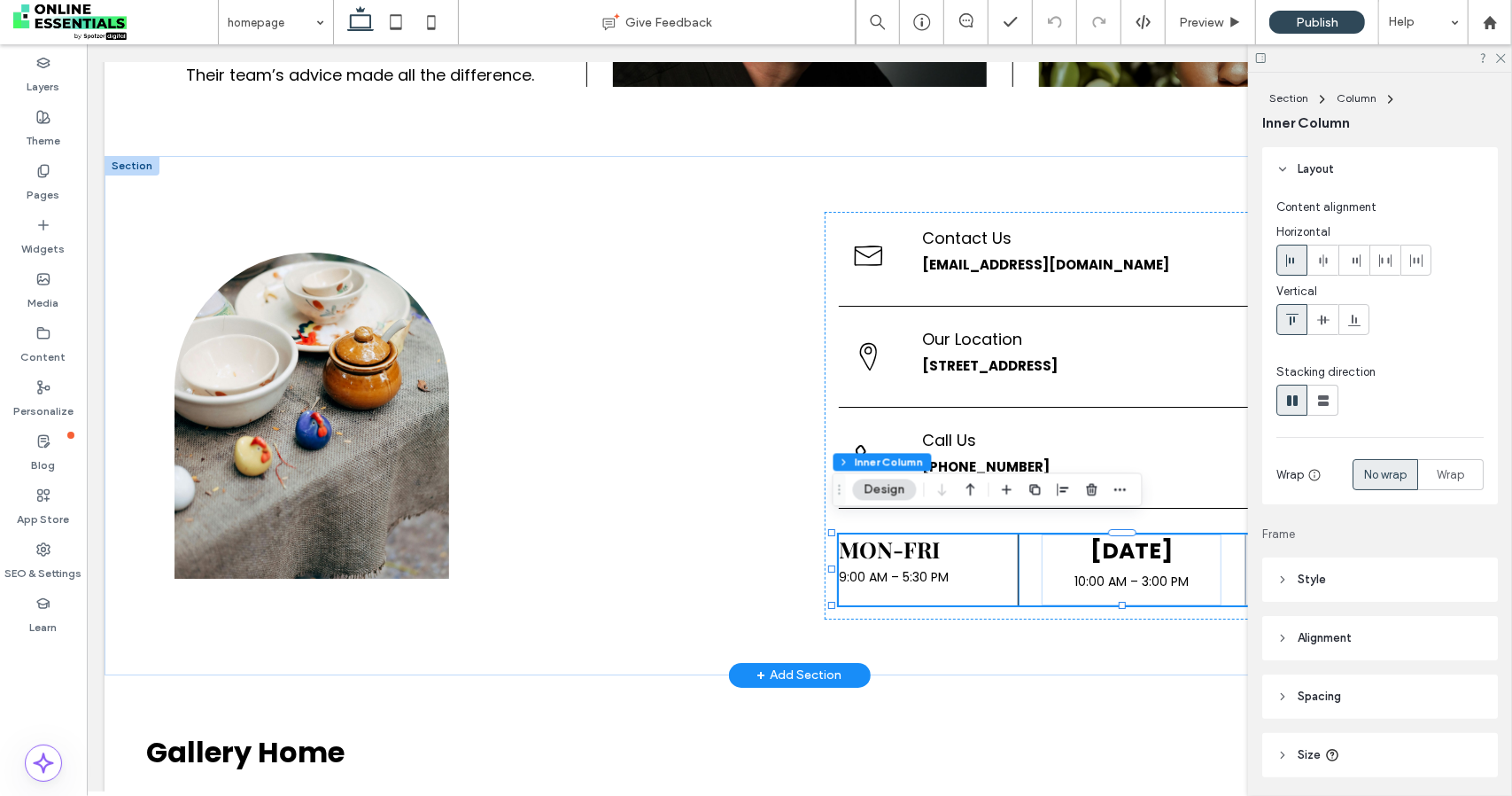
click at [907, 567] on span "9:00 AM – 5:30 PM" at bounding box center [893, 575] width 110 height 18
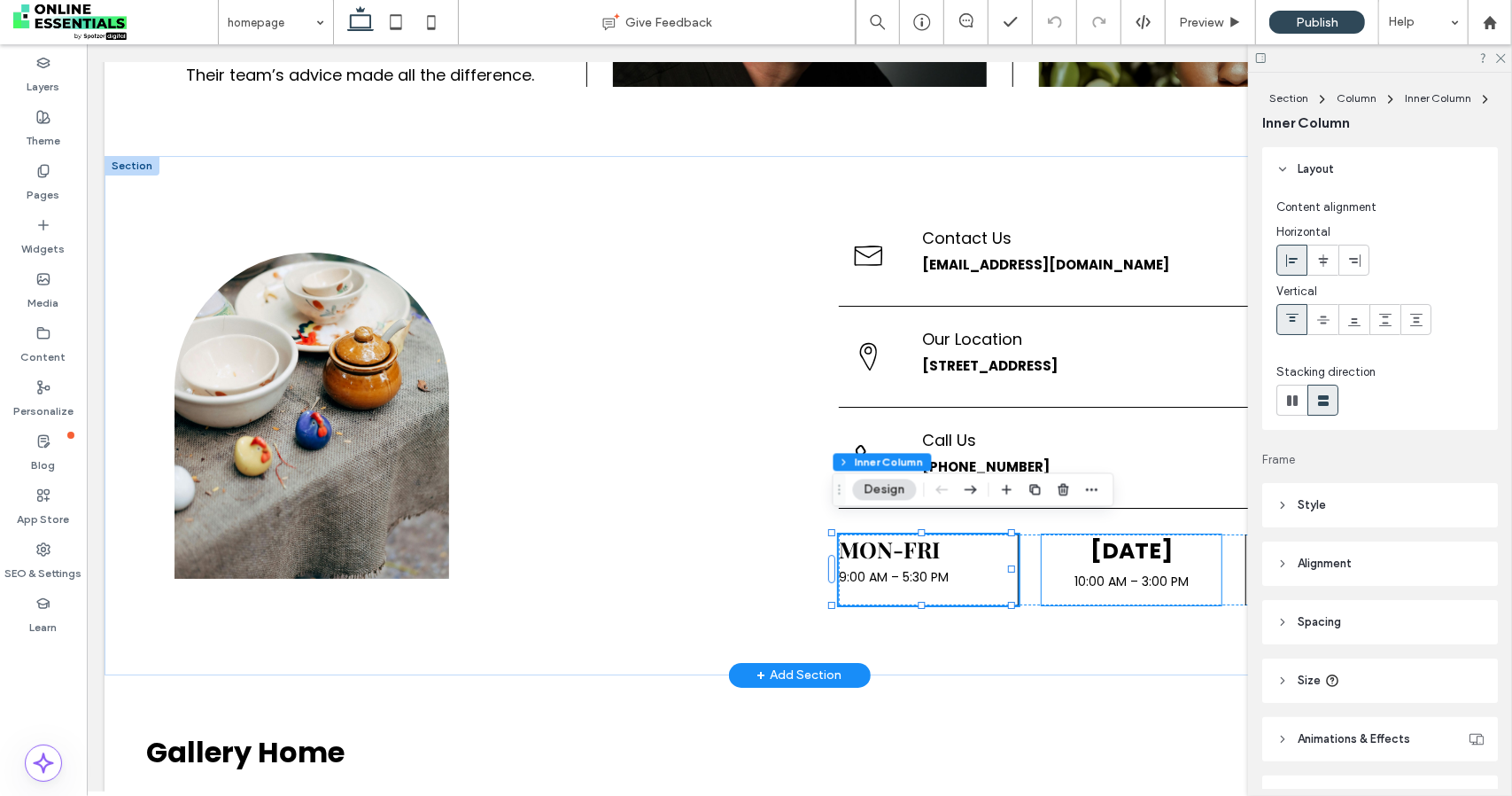
click at [1098, 584] on div "[DATE] 10:00 AM – 3:00 PM" at bounding box center [1130, 569] width 180 height 71
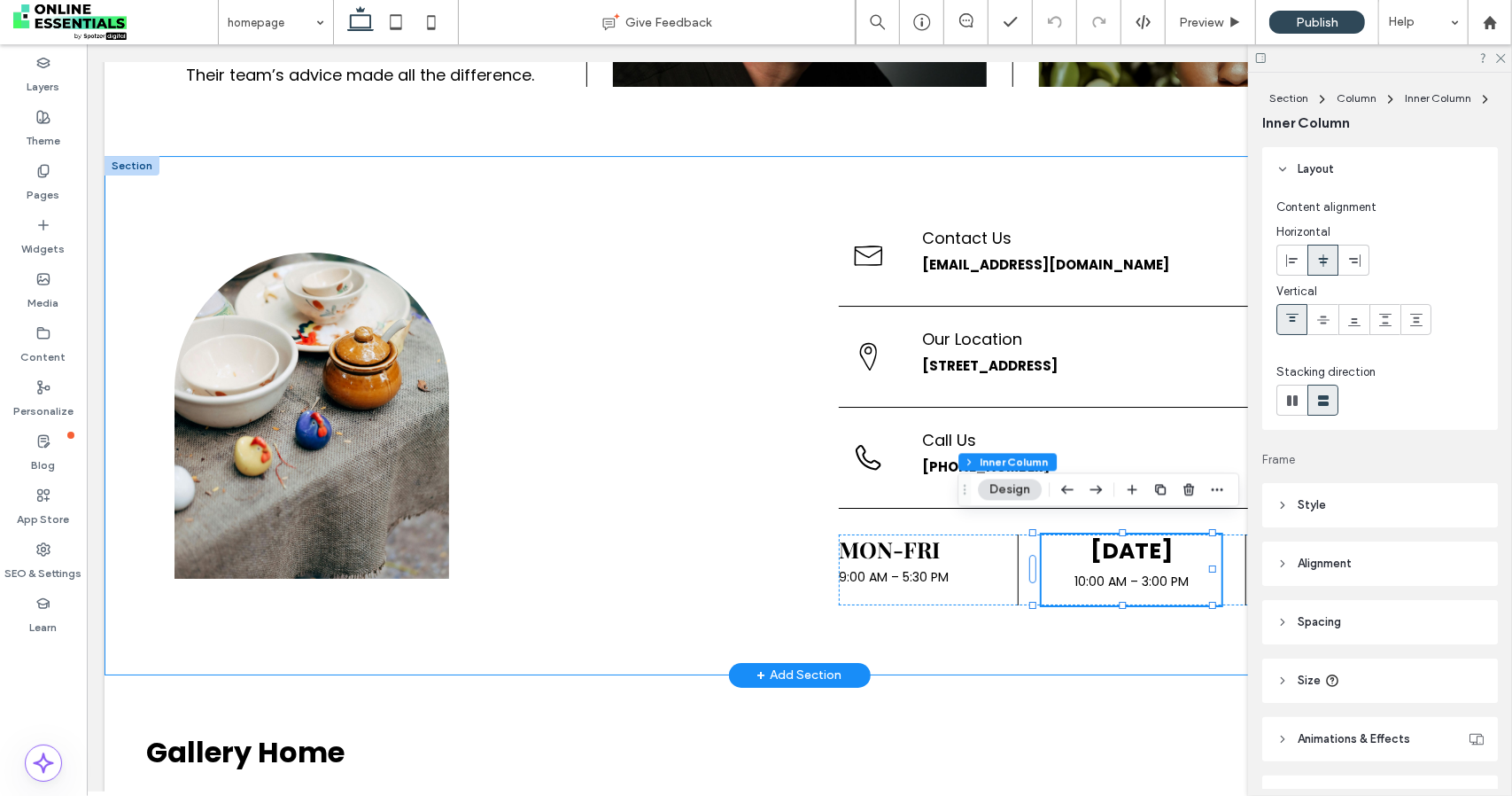
click at [1121, 626] on div "Contact Us [EMAIL_ADDRESS][DOMAIN_NAME] Our Location [STREET_ADDRESS] Call Us […" at bounding box center [799, 415] width 1390 height 520
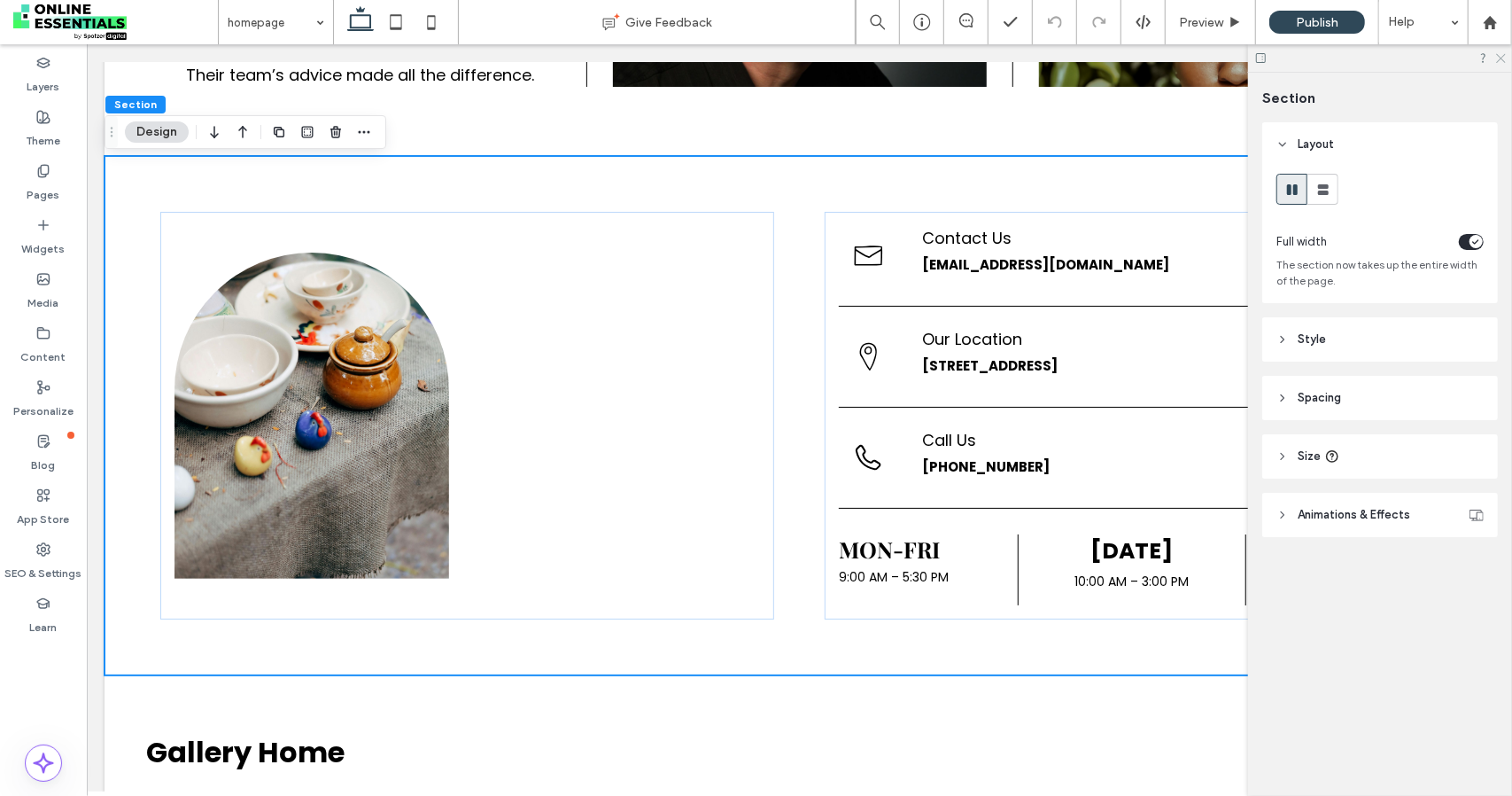
drag, startPoint x: 1503, startPoint y: 58, endPoint x: 1362, endPoint y: 1, distance: 152.1
click at [1503, 58] on icon at bounding box center [1500, 57] width 11 height 11
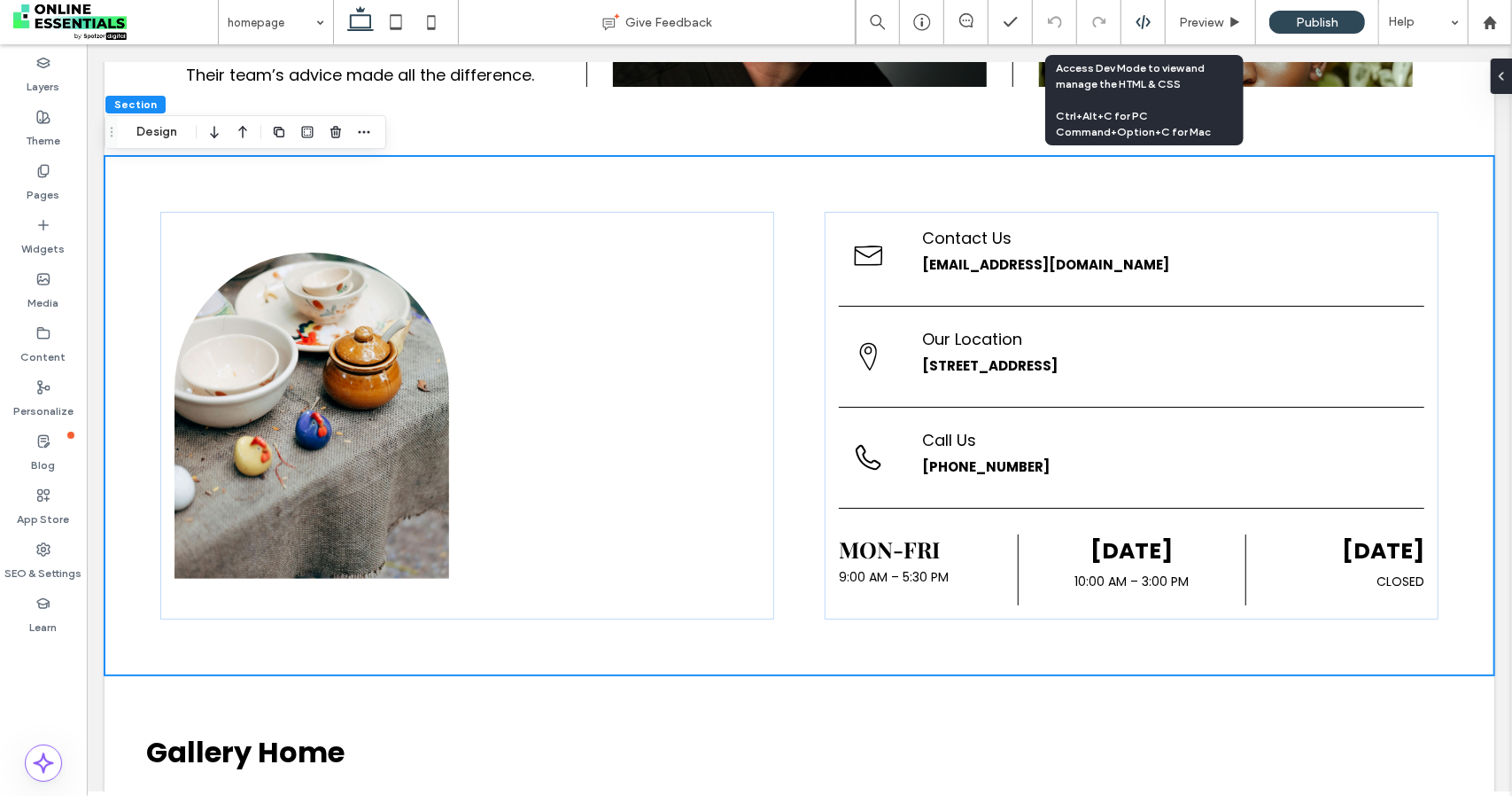
click at [1136, 17] on div at bounding box center [1143, 21] width 43 height 16
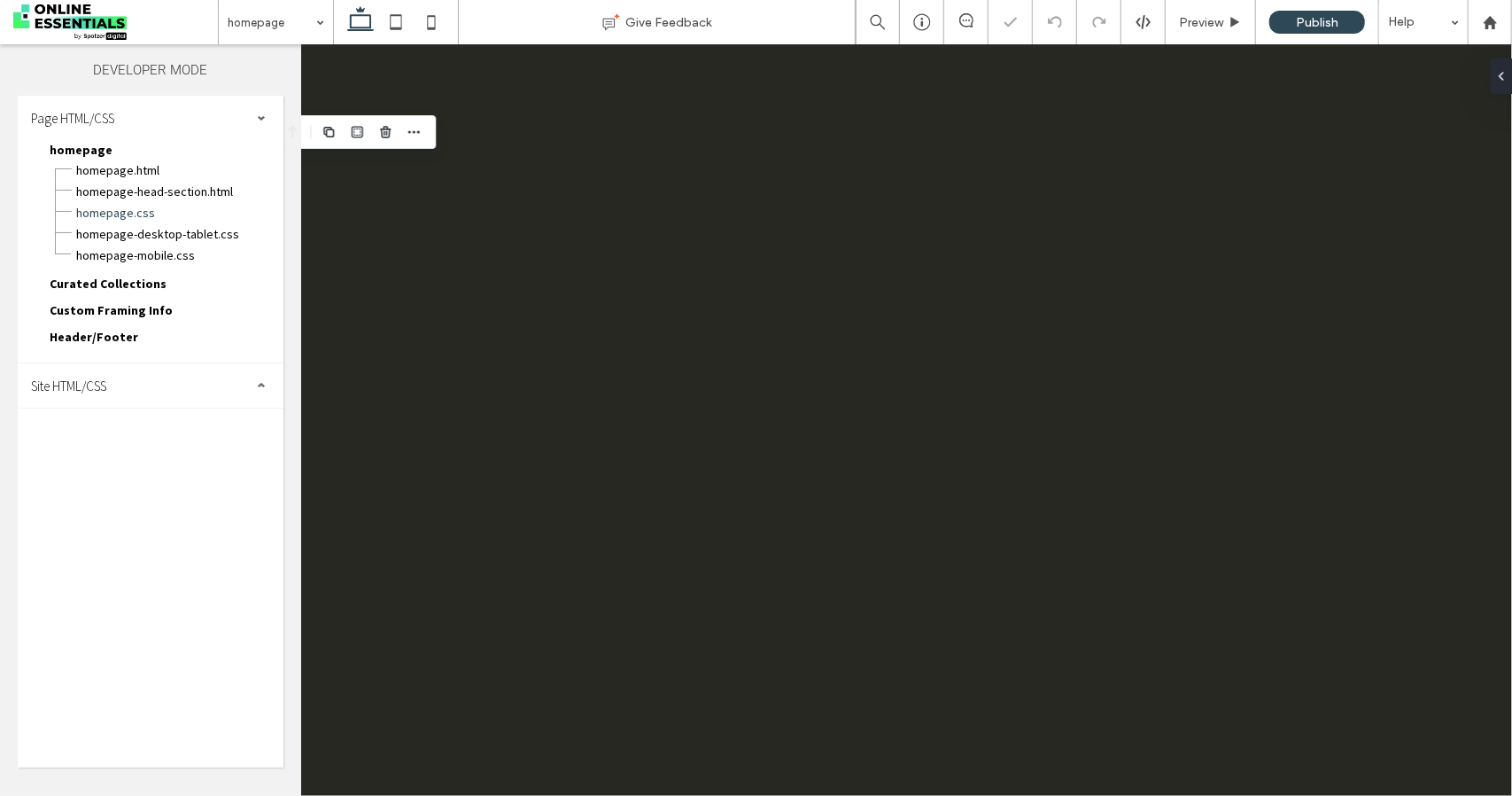
scroll to position [0, 0]
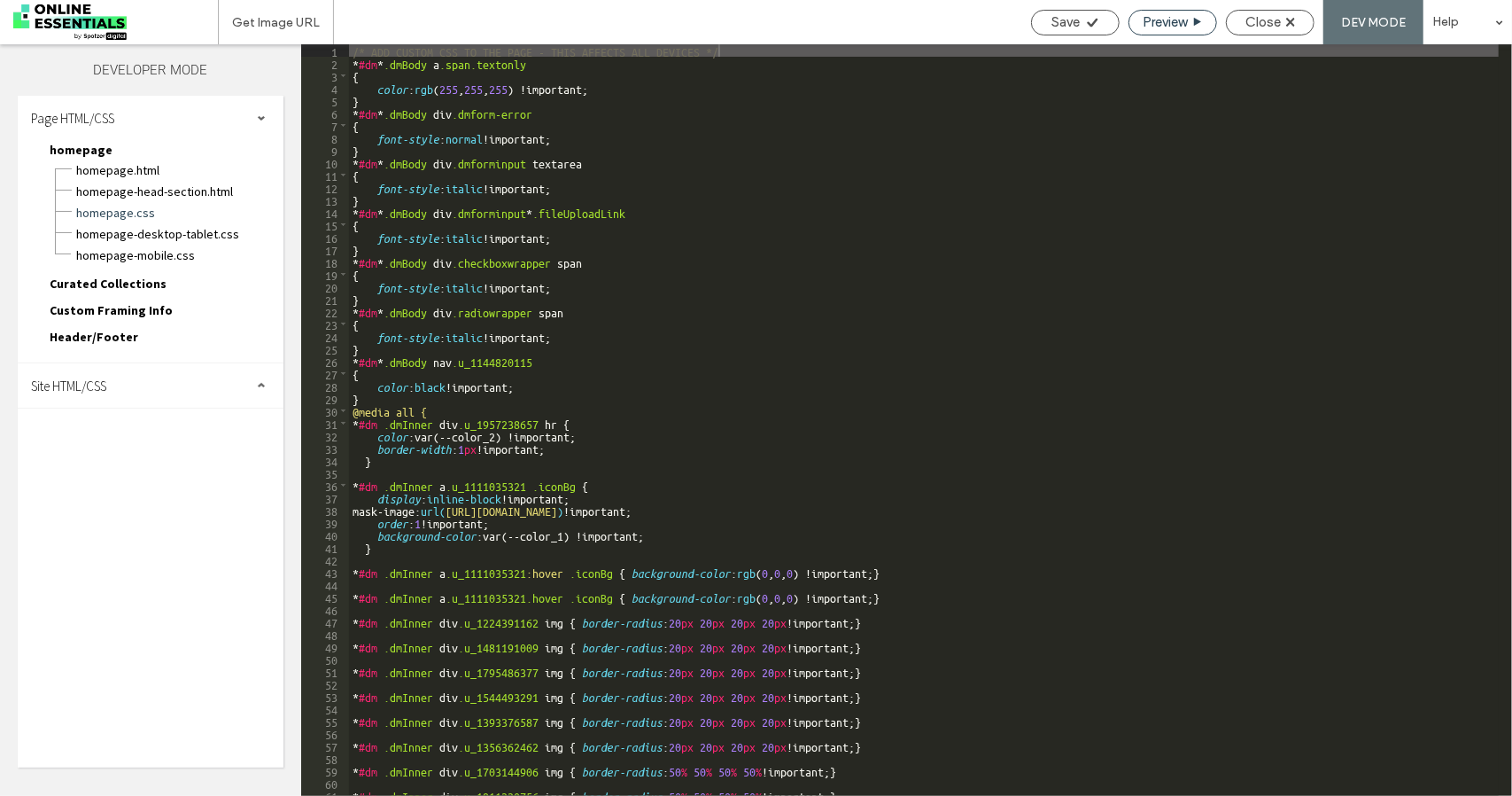
click at [1177, 20] on span "Preview" at bounding box center [1165, 21] width 44 height 16
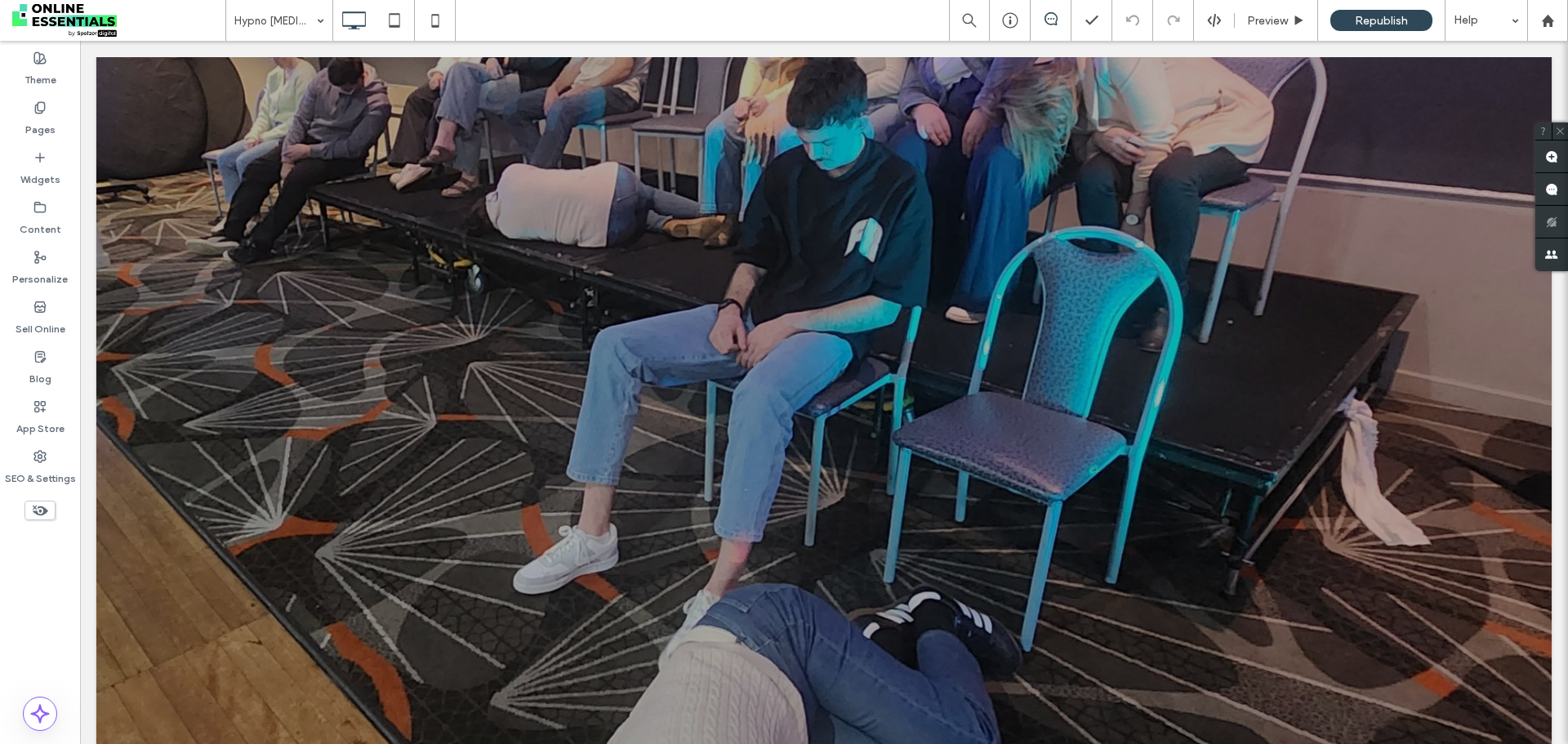
scroll to position [490, 0]
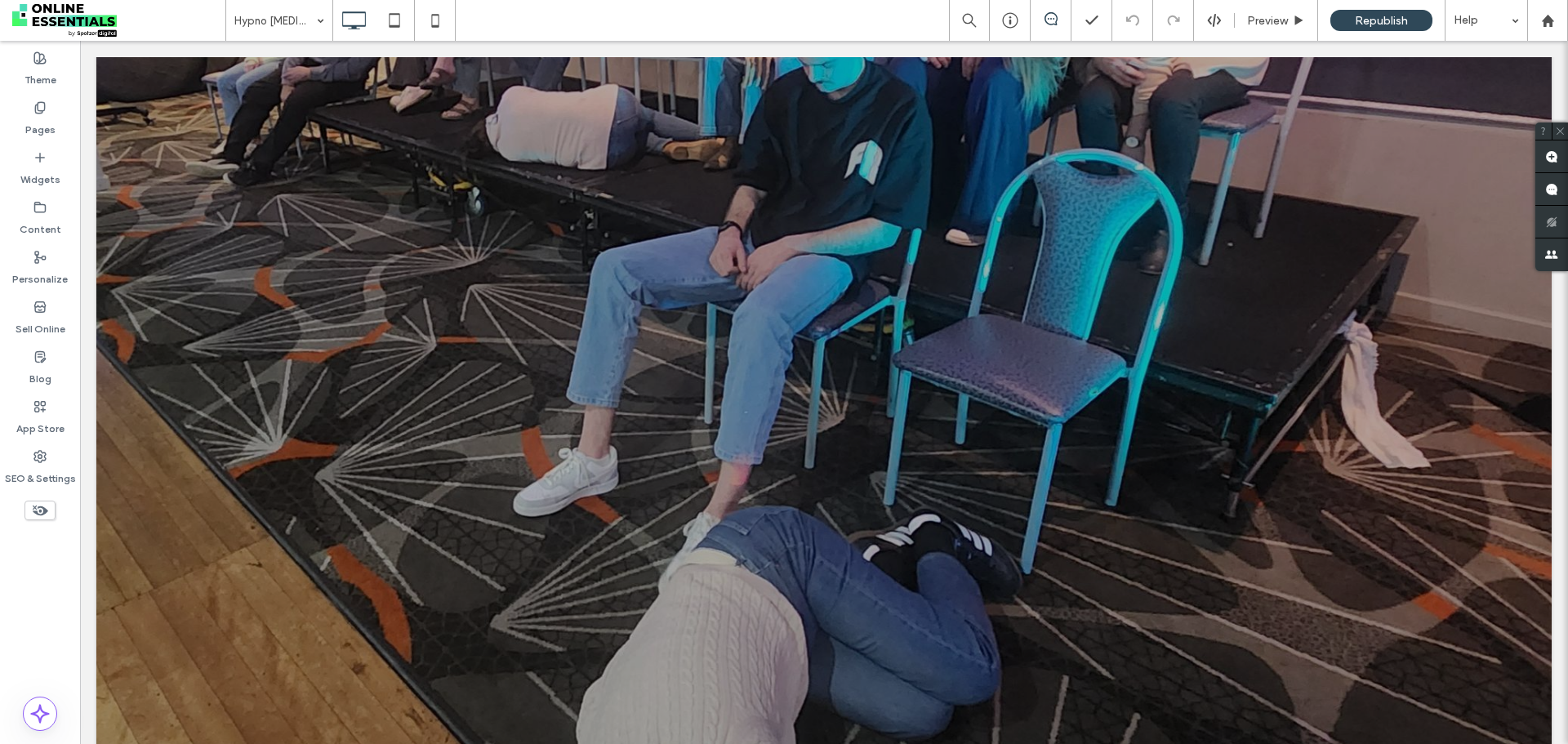
click at [868, 253] on div at bounding box center [824, 319] width 1456 height 899
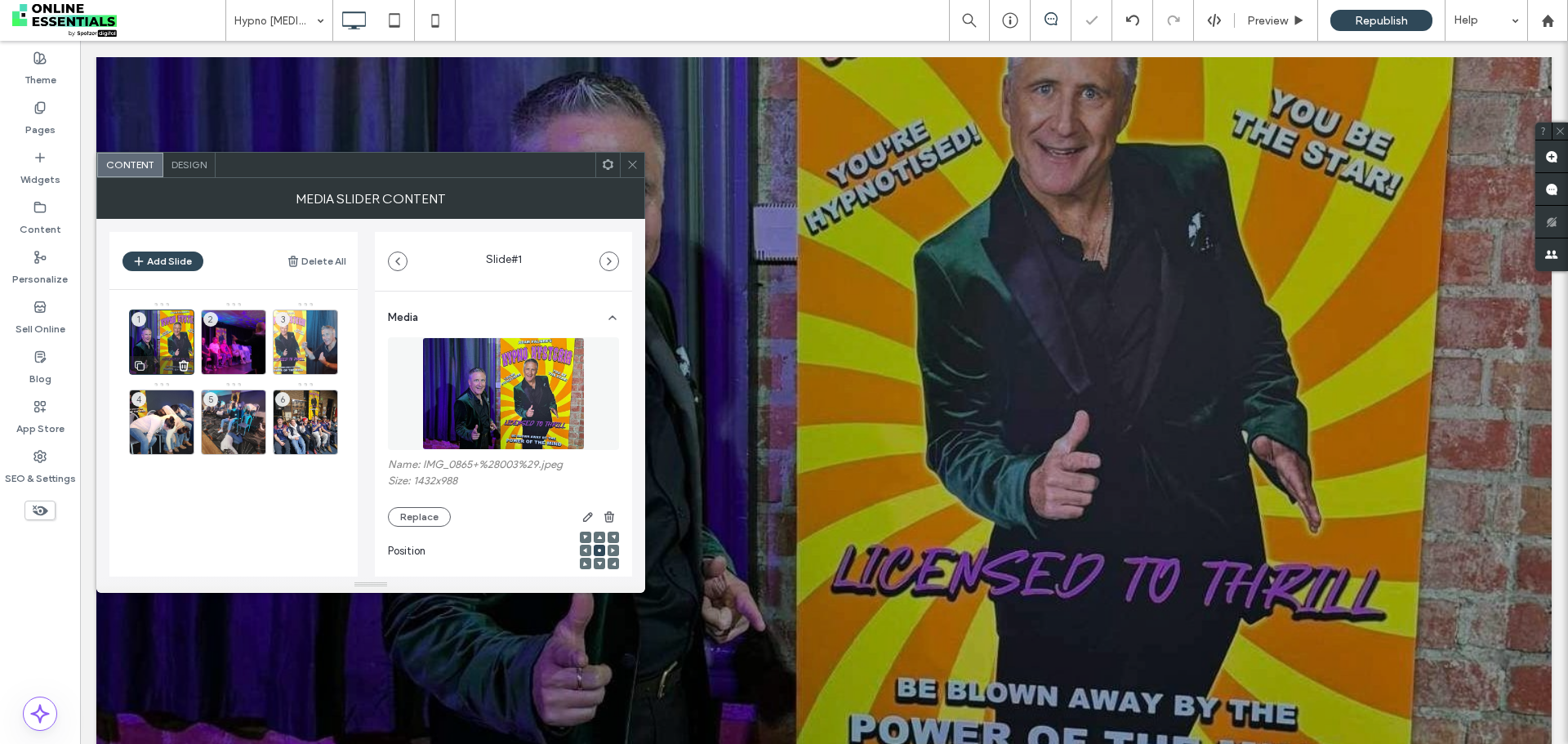
click at [158, 353] on div "1" at bounding box center [161, 342] width 66 height 66
click at [636, 164] on icon at bounding box center [632, 164] width 12 height 12
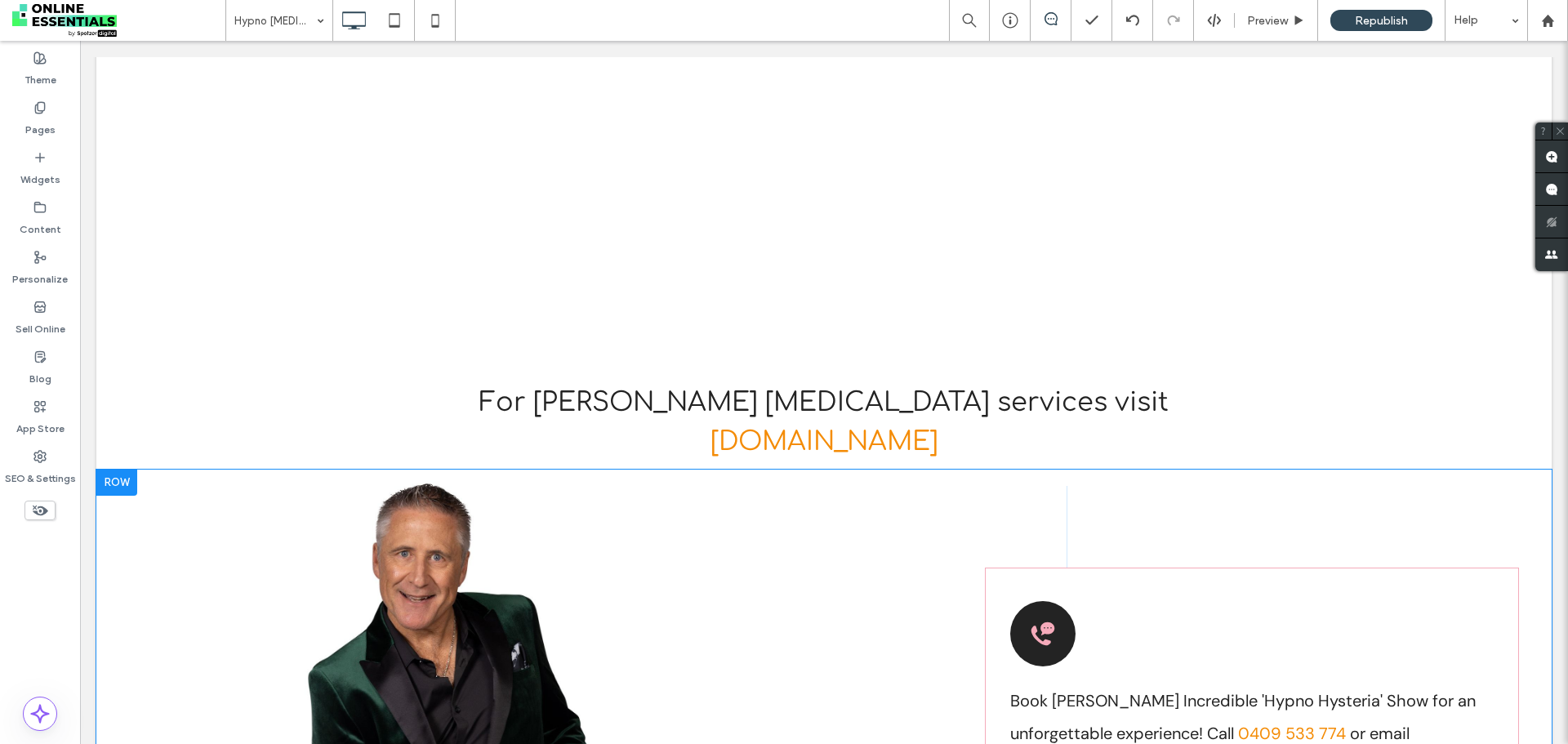
scroll to position [7723, 0]
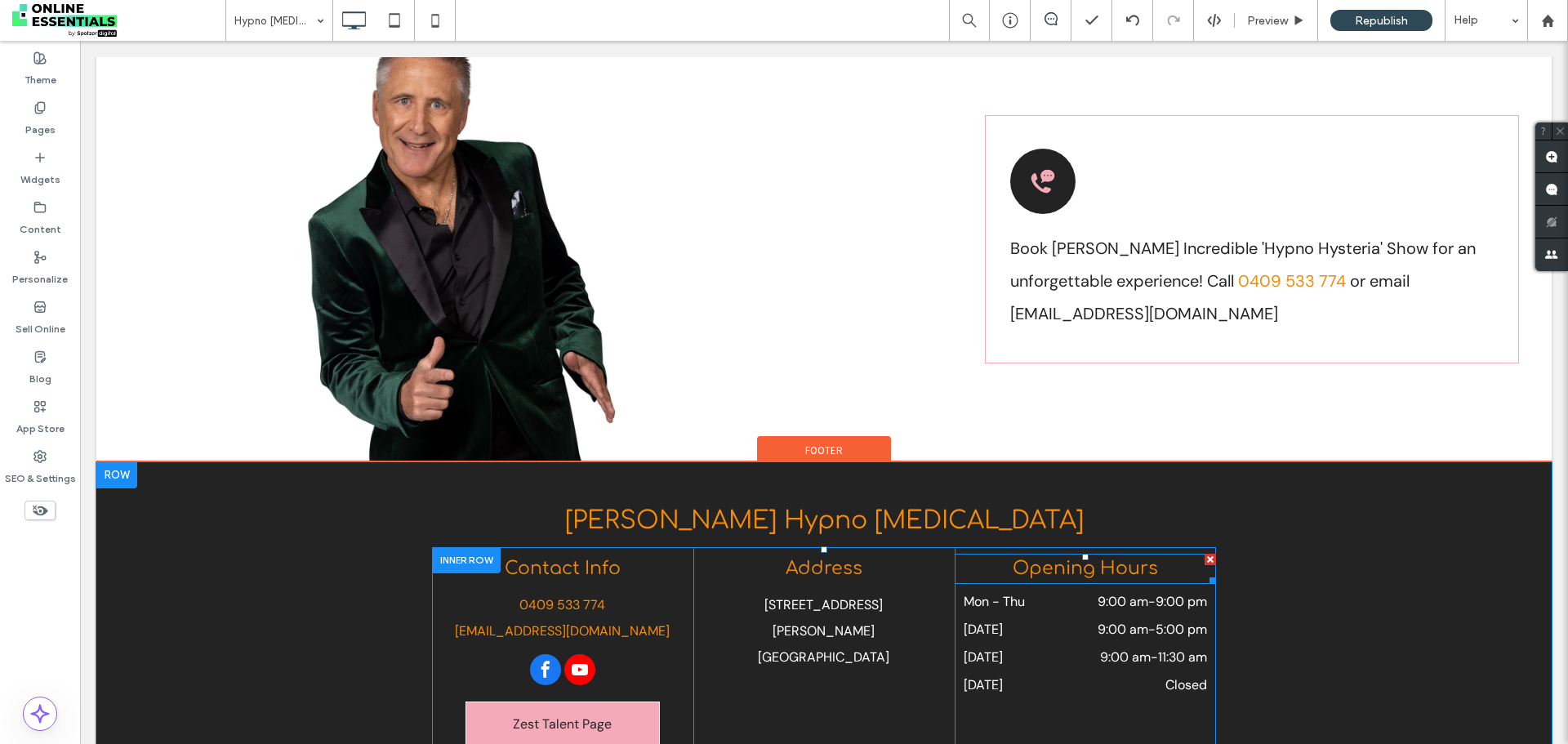
click at [1059, 559] on span "Opening Hours" at bounding box center [1086, 568] width 146 height 20
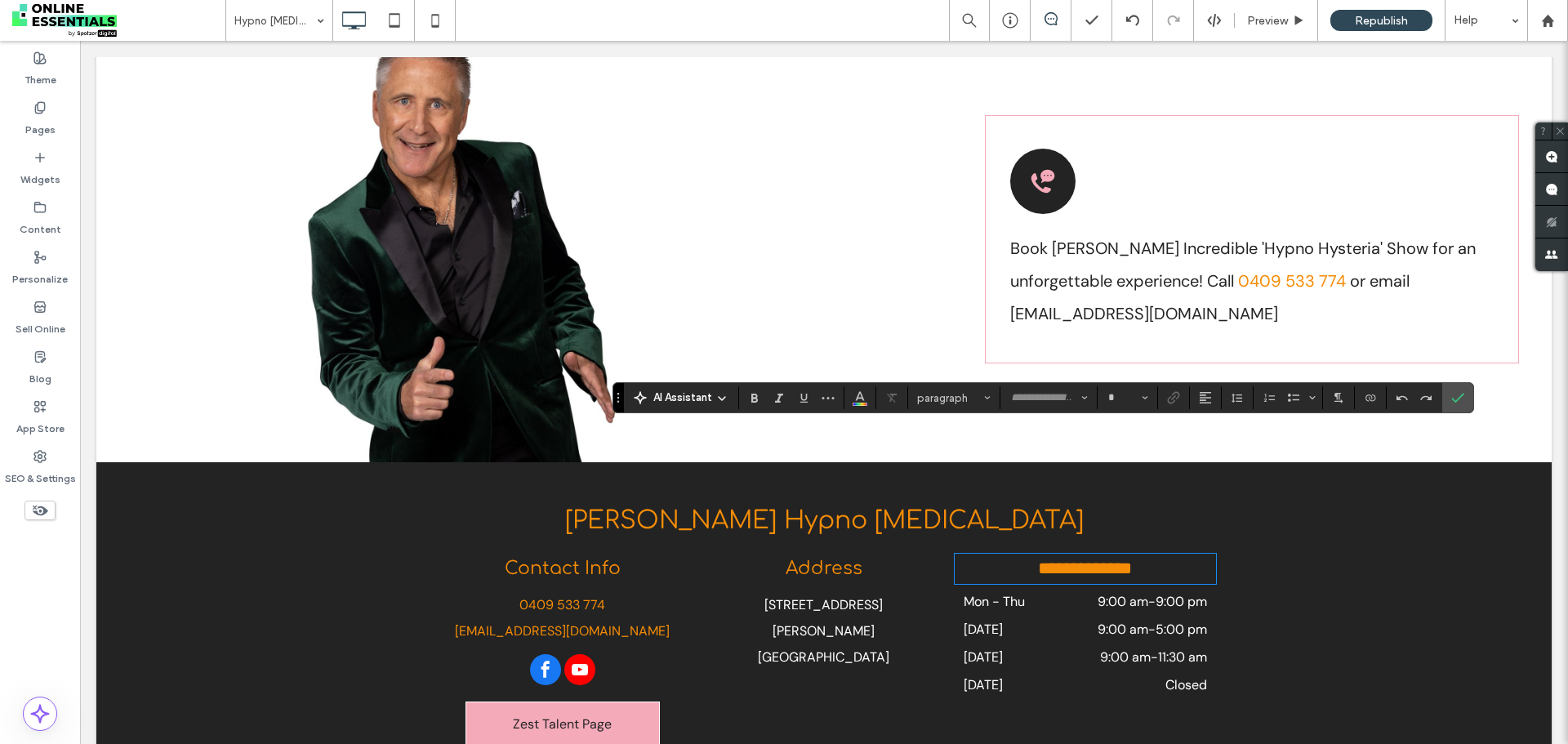
type input "*********"
type input "**"
click at [1053, 592] on div "Mon - Thu 9:00 am - 9:00 pm" at bounding box center [1086, 606] width 244 height 28
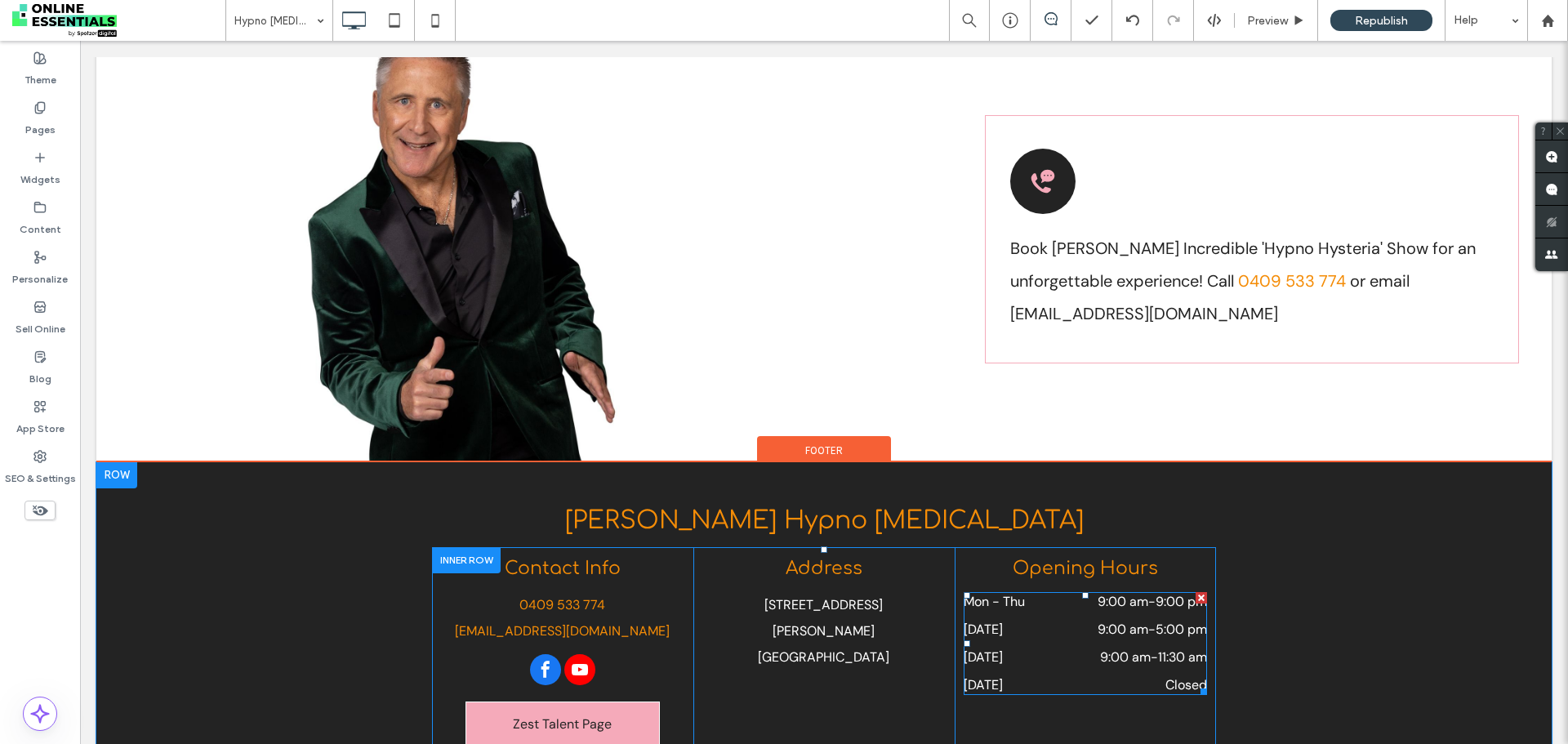
click at [1059, 620] on div "Friday 9:00 am - 5:00 pm" at bounding box center [1086, 634] width 244 height 28
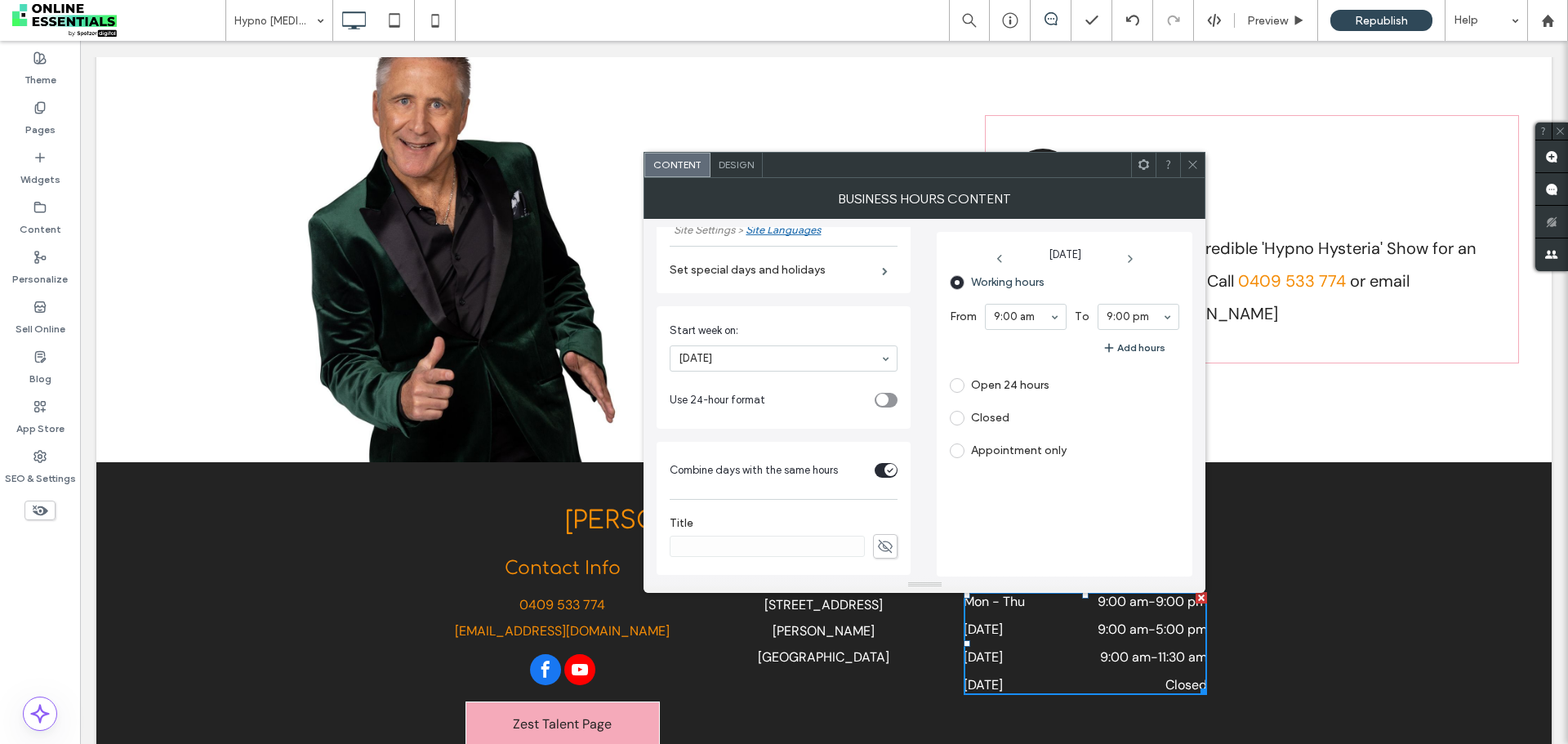
scroll to position [273, 0]
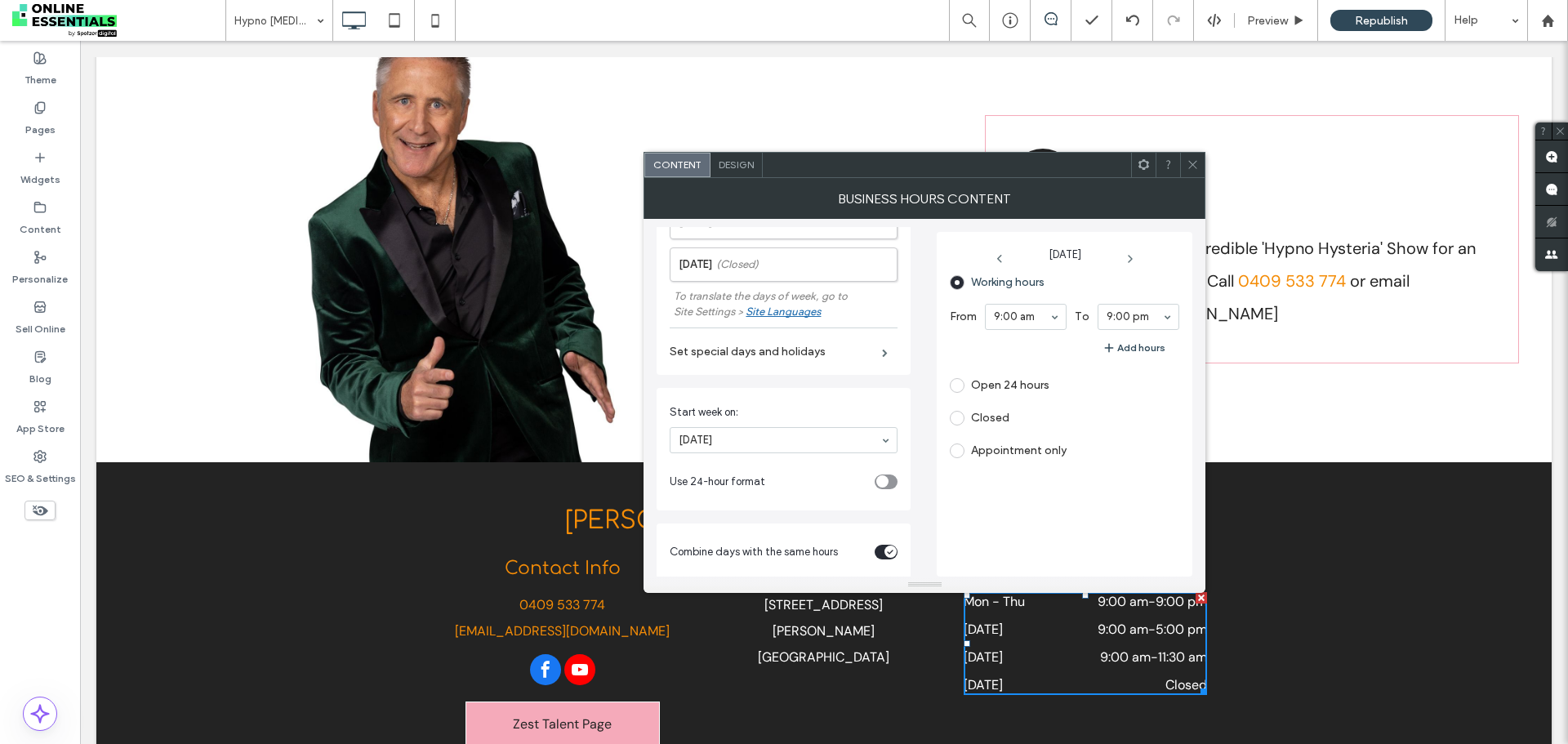
click at [787, 314] on div "Site Languages" at bounding box center [783, 311] width 75 height 12
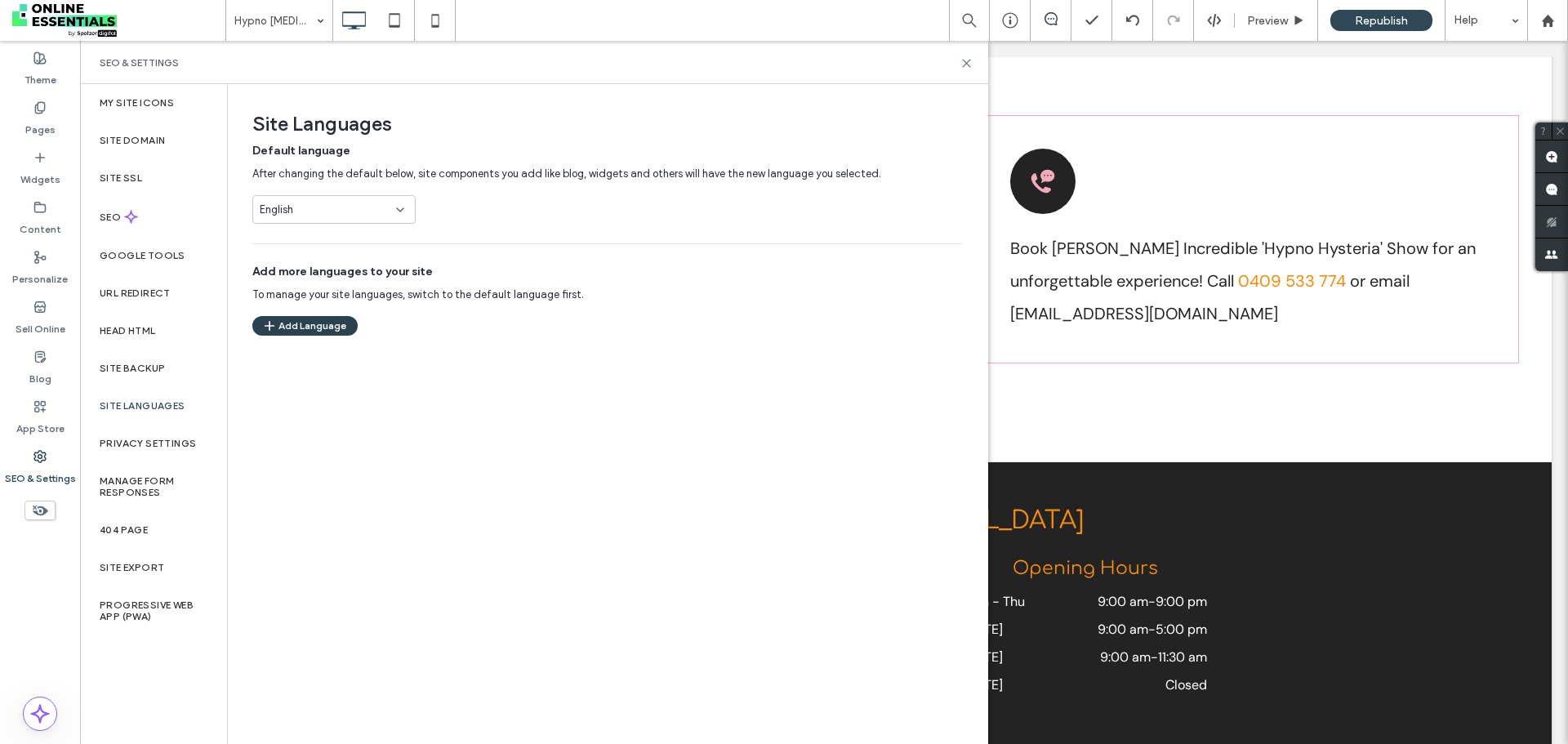
click at [307, 329] on button "Add Language" at bounding box center [305, 326] width 106 height 20
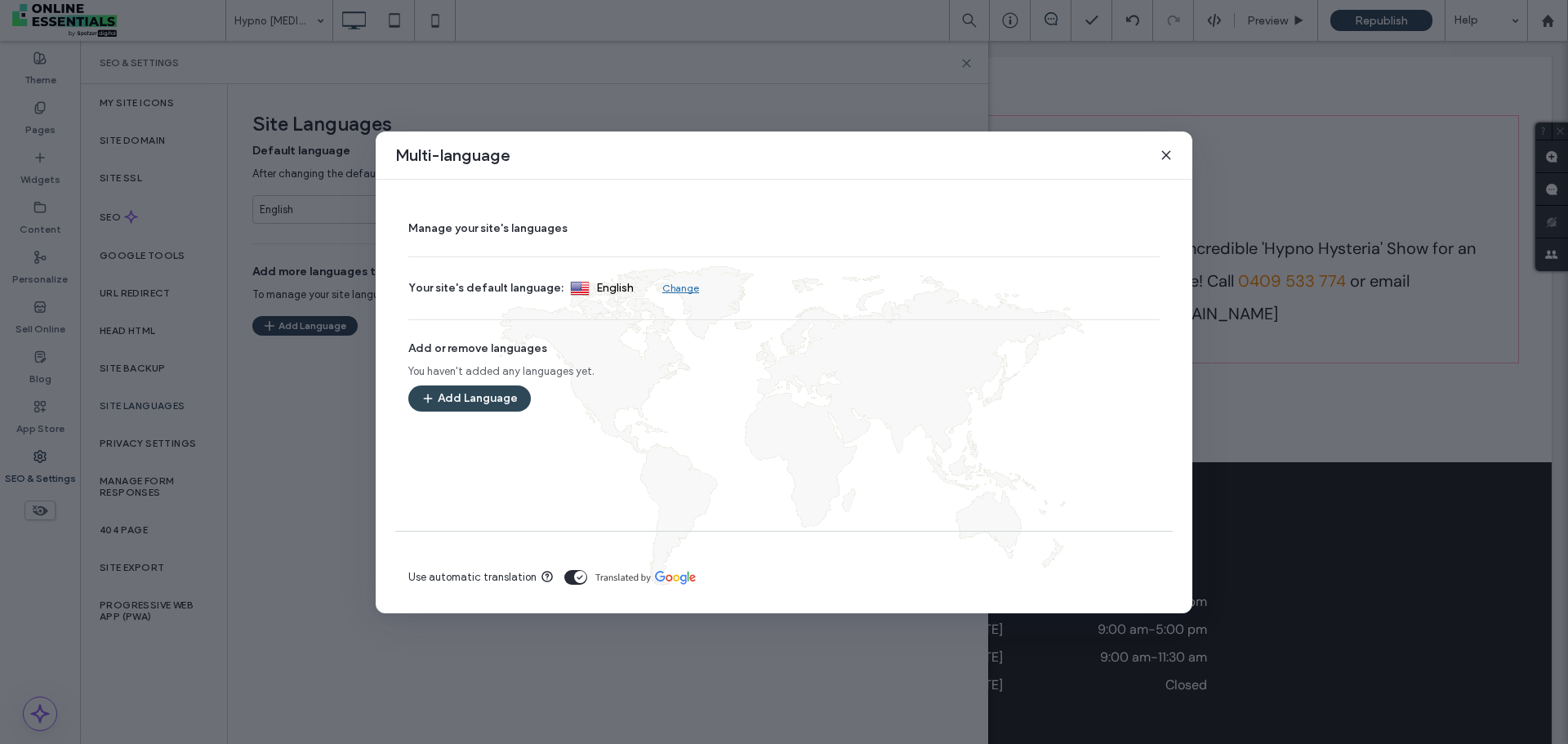
drag, startPoint x: 1167, startPoint y: 159, endPoint x: 931, endPoint y: 61, distance: 255.5
click at [1167, 159] on icon at bounding box center [1166, 154] width 13 height 13
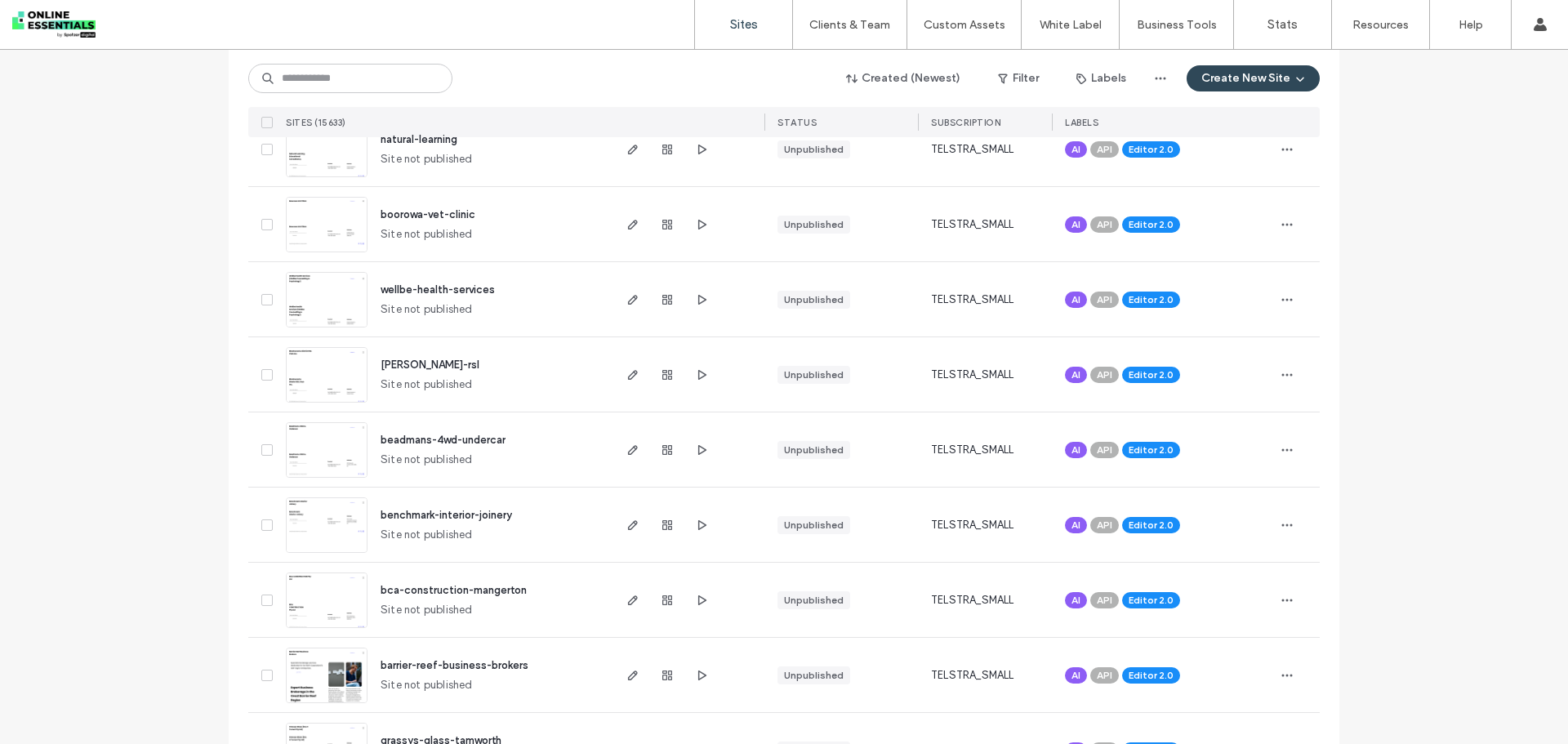
scroll to position [82, 0]
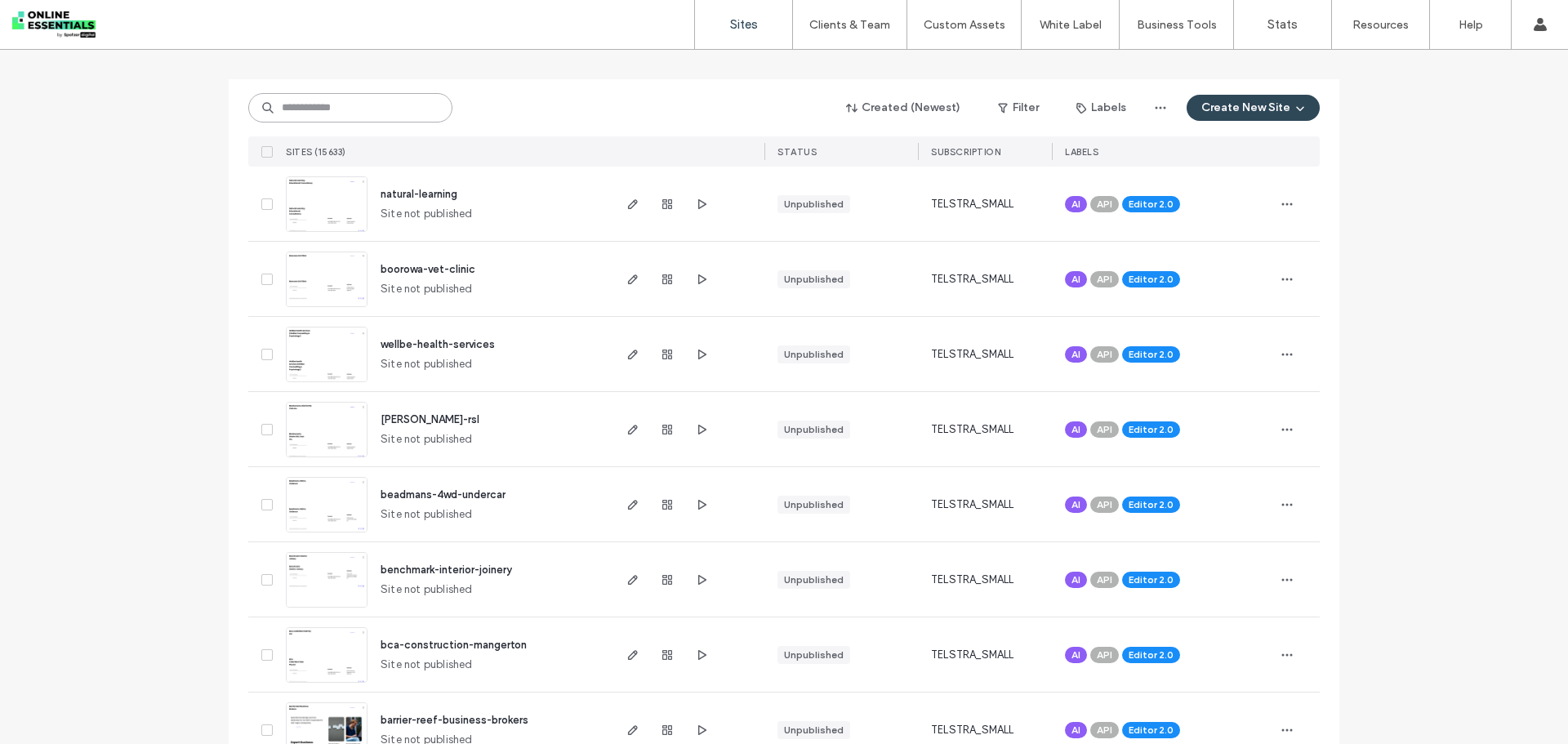
click at [418, 112] on input at bounding box center [350, 107] width 205 height 30
paste input "********"
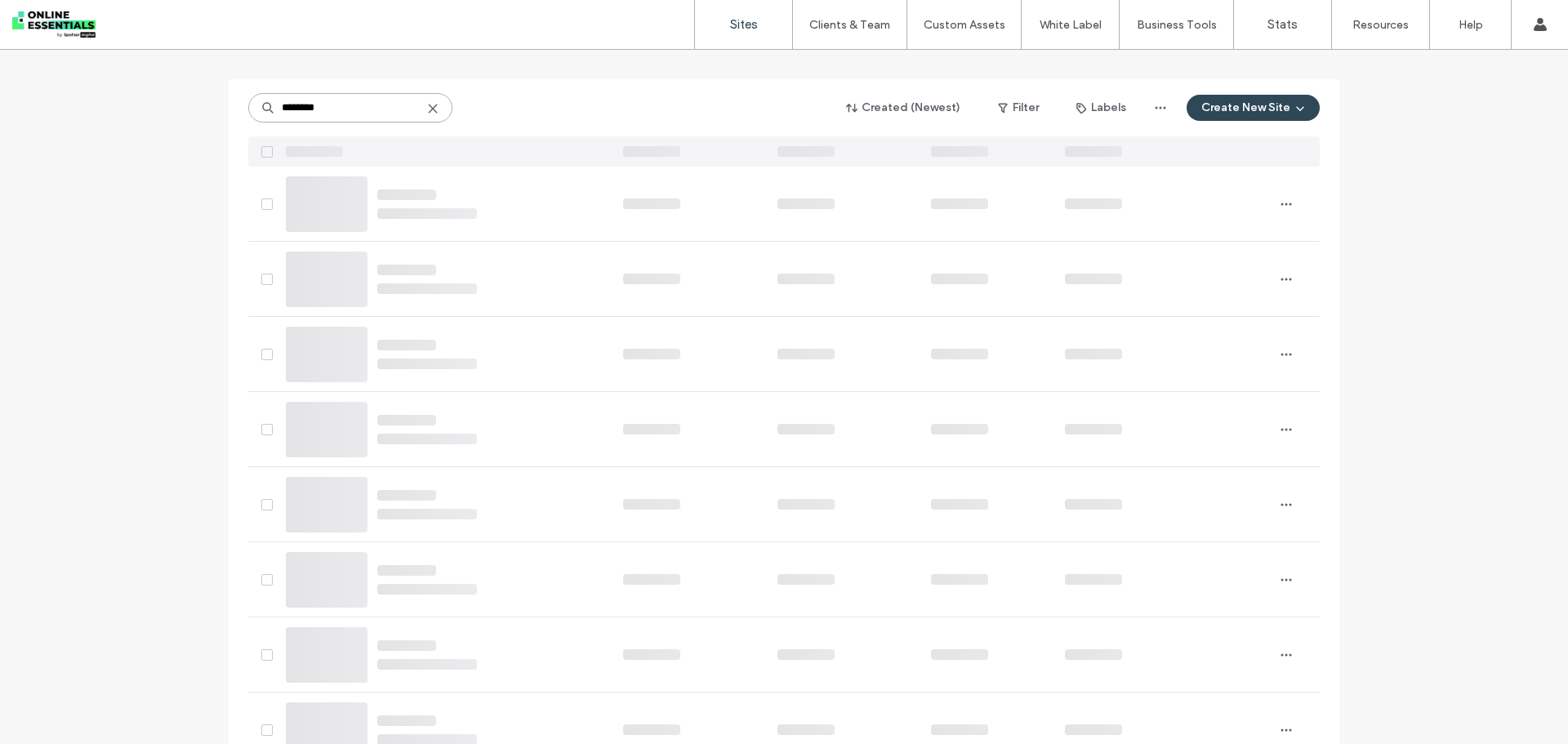
type input "********"
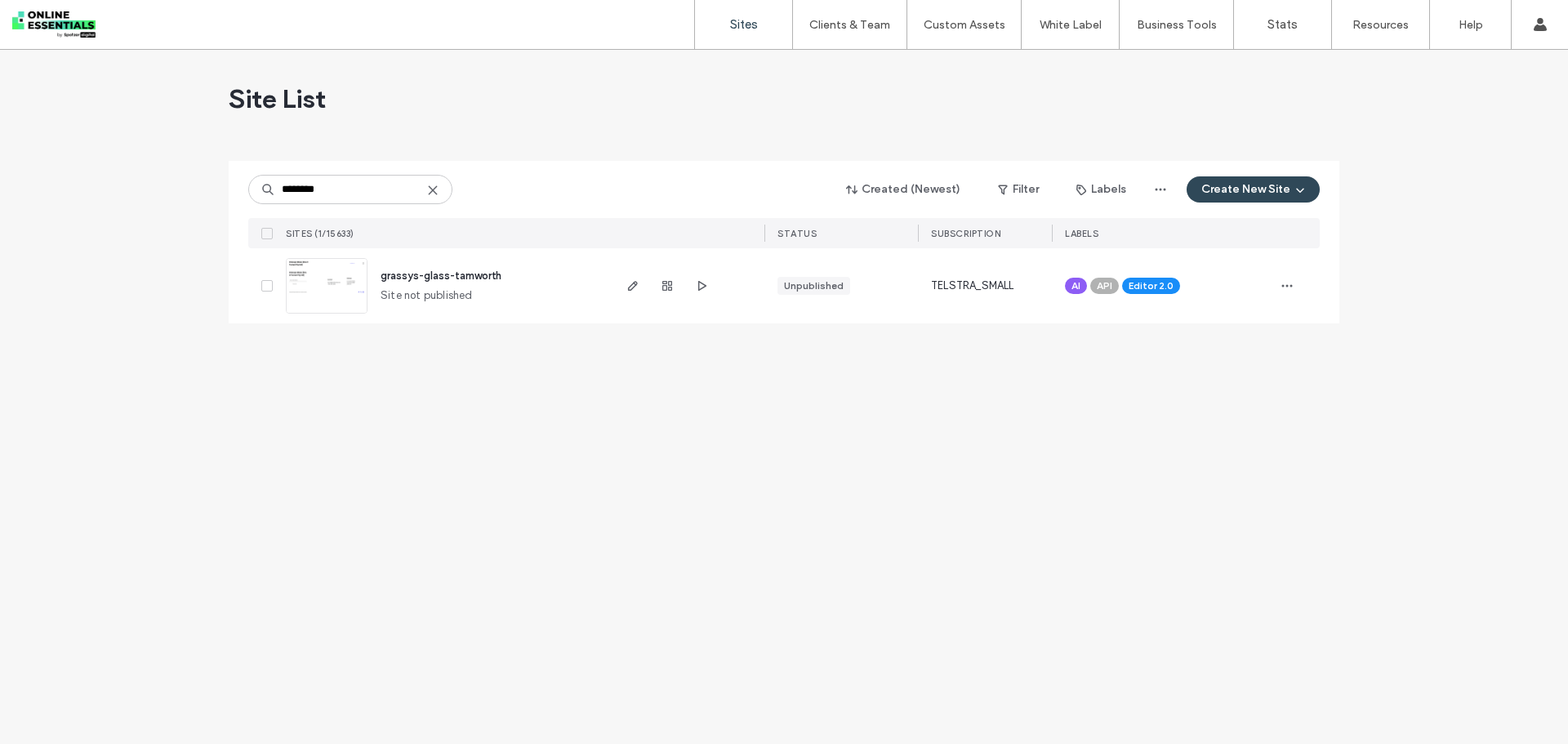
click at [431, 267] on div "grassys-glass-tamworth Site not published" at bounding box center [488, 285] width 243 height 75
click at [325, 268] on img at bounding box center [326, 314] width 80 height 111
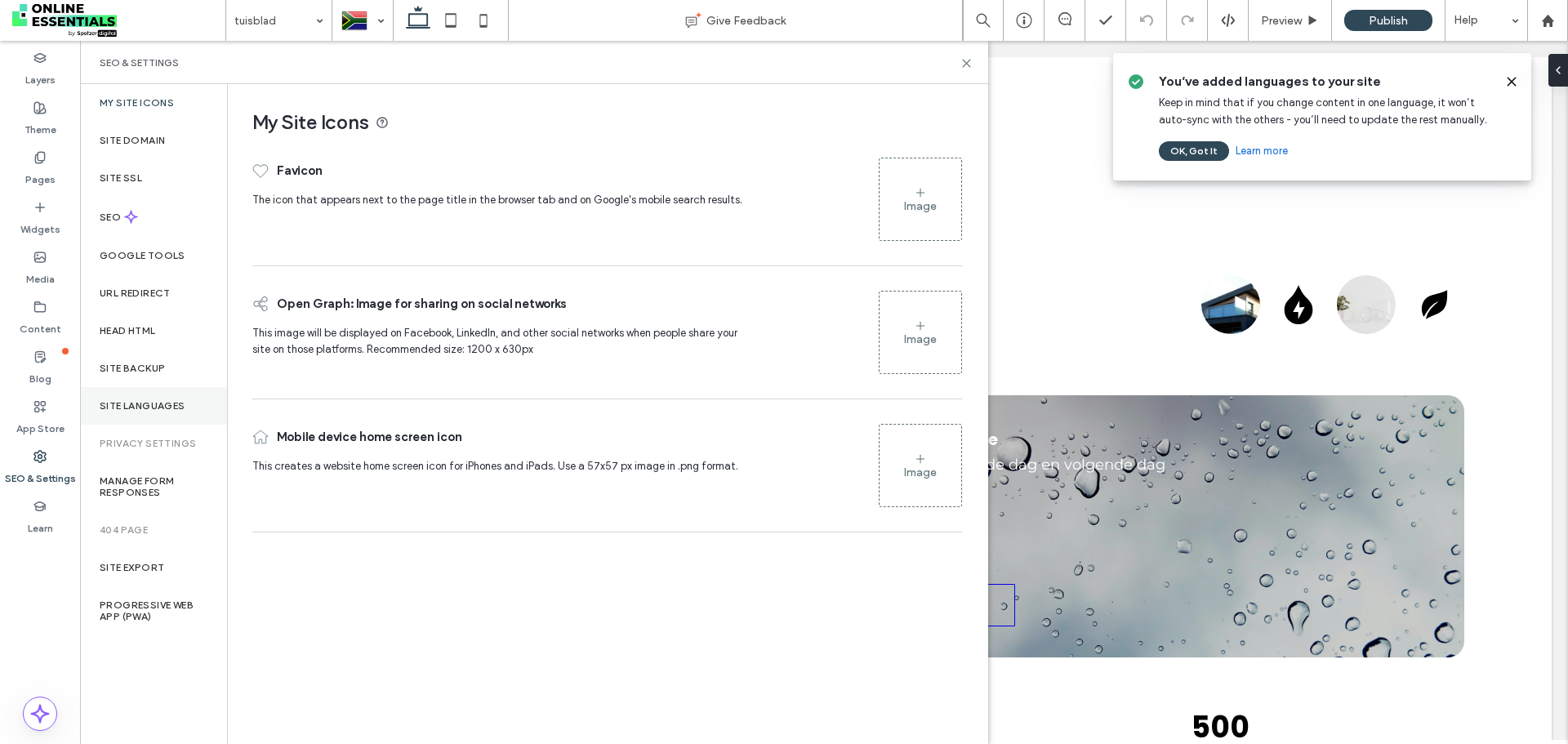
click at [150, 397] on div "Site Languages" at bounding box center [153, 406] width 147 height 37
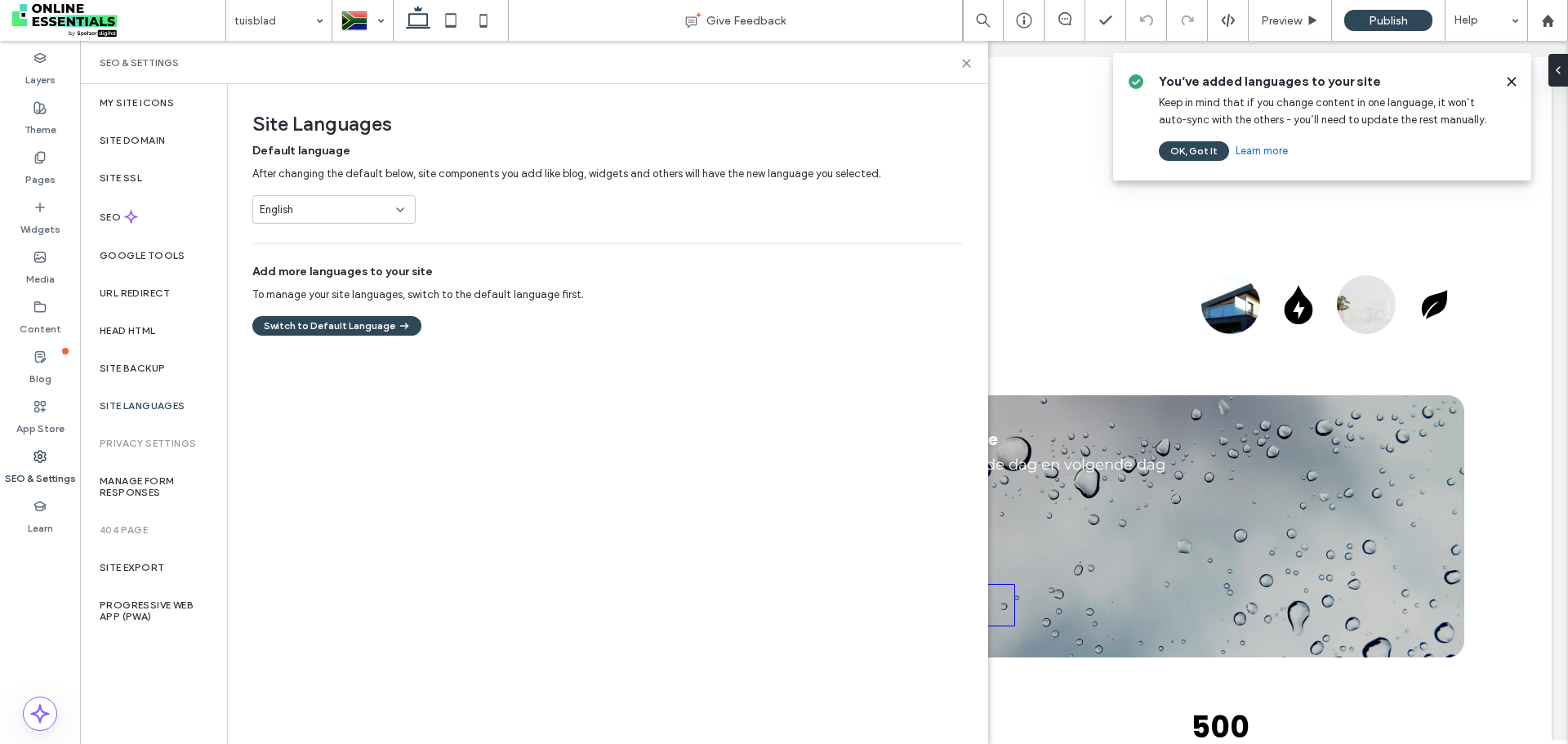
click at [362, 318] on button "Switch to Default Language" at bounding box center [337, 326] width 169 height 20
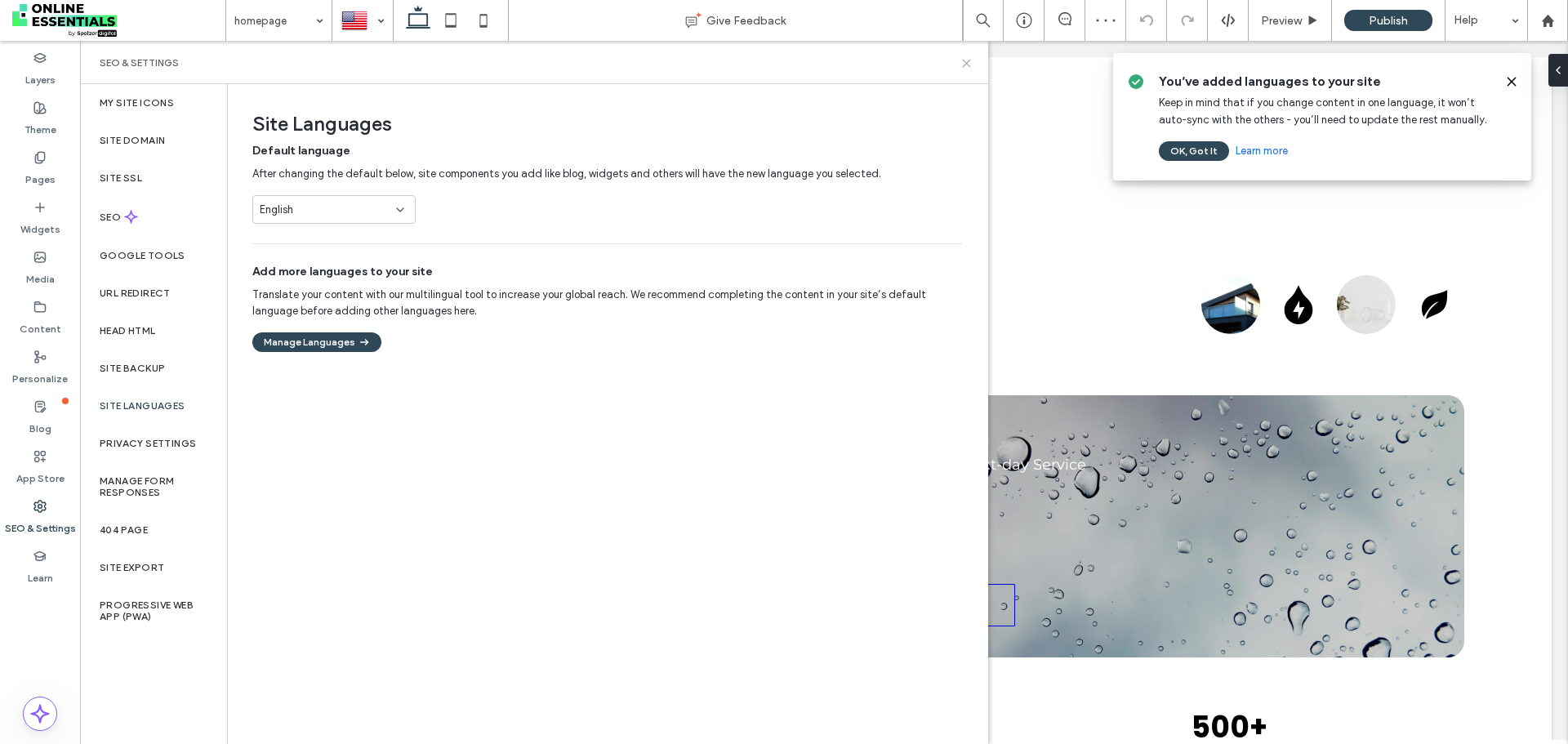
click at [970, 61] on icon at bounding box center [966, 63] width 12 height 12
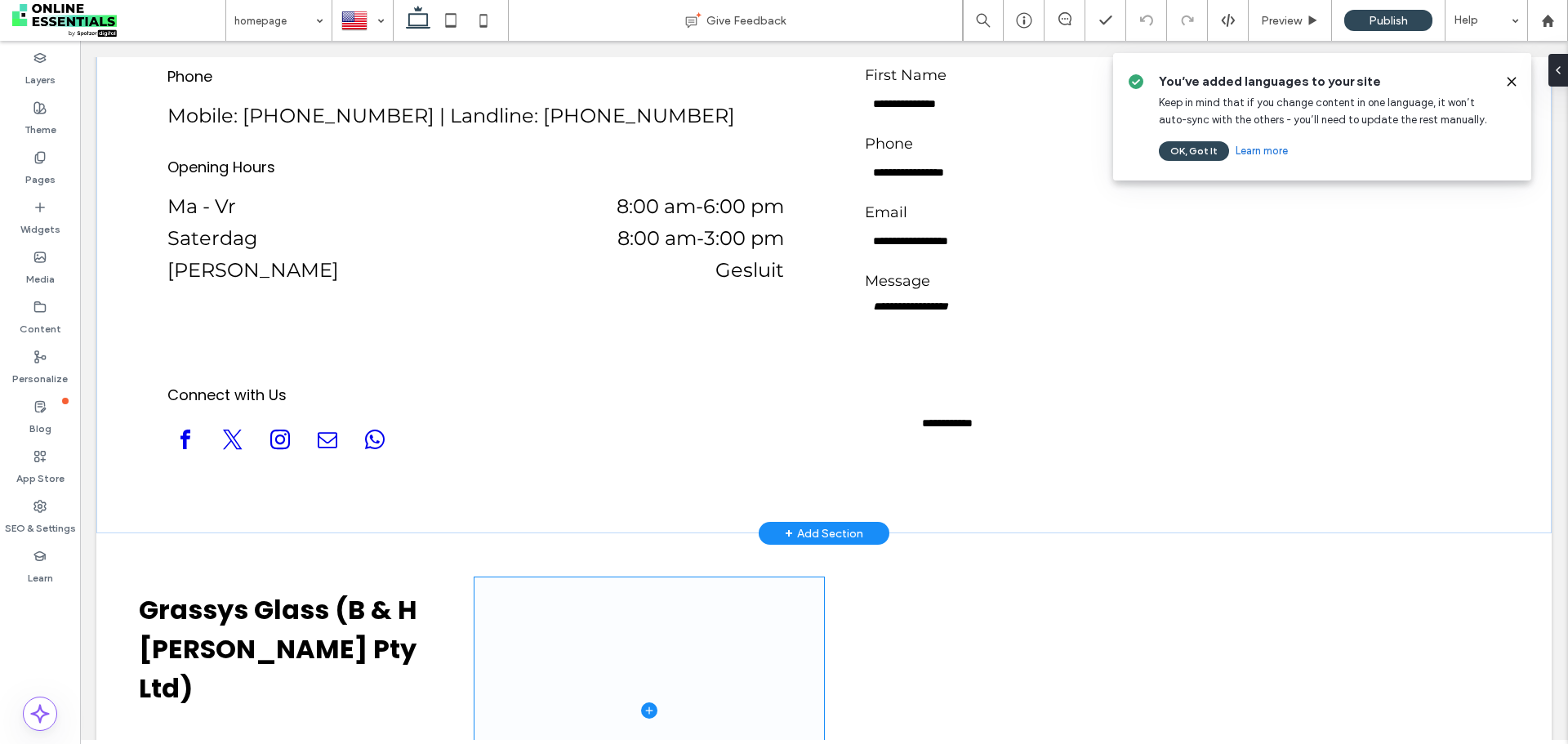
scroll to position [4044, 0]
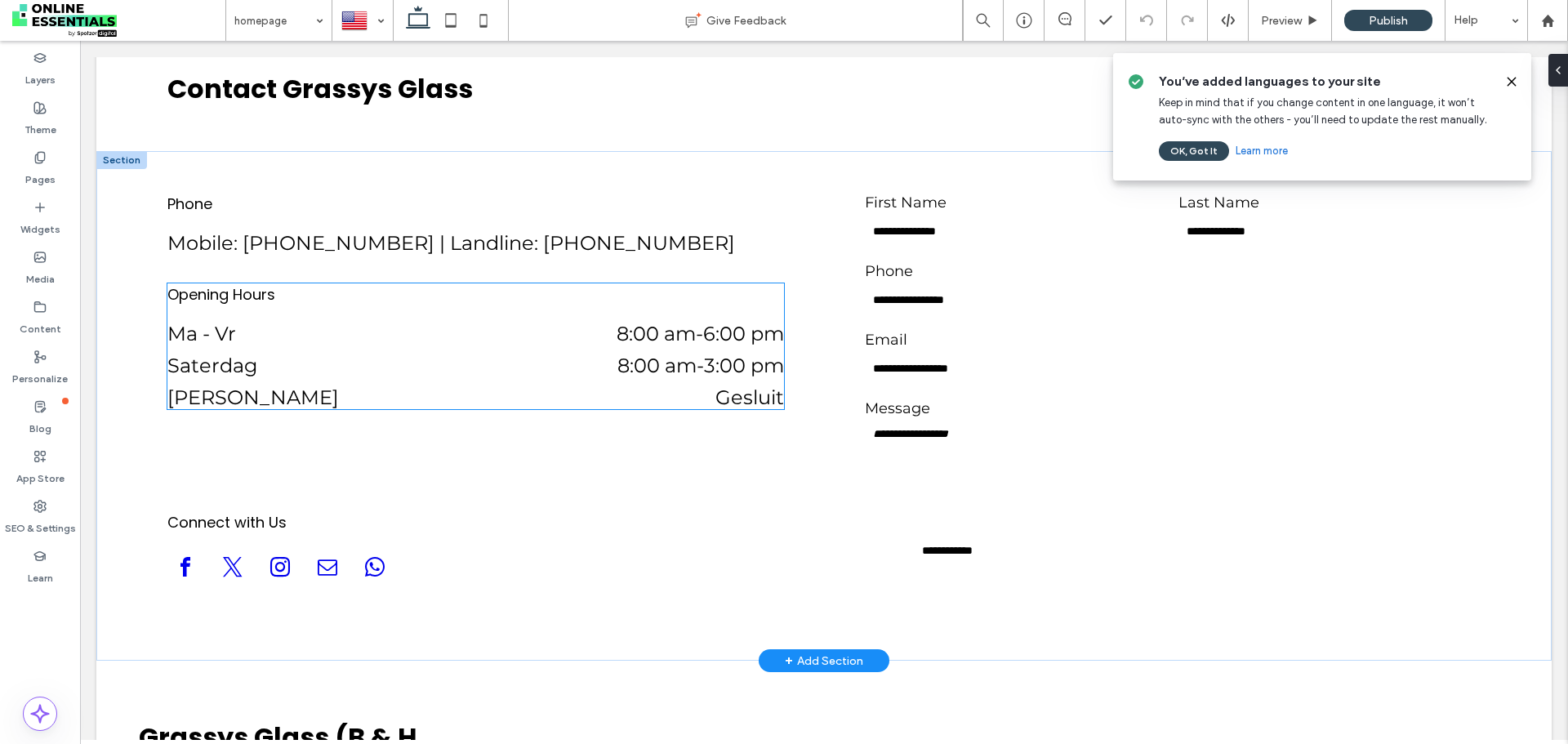
click at [401, 385] on dt "[PERSON_NAME]" at bounding box center [291, 397] width 246 height 24
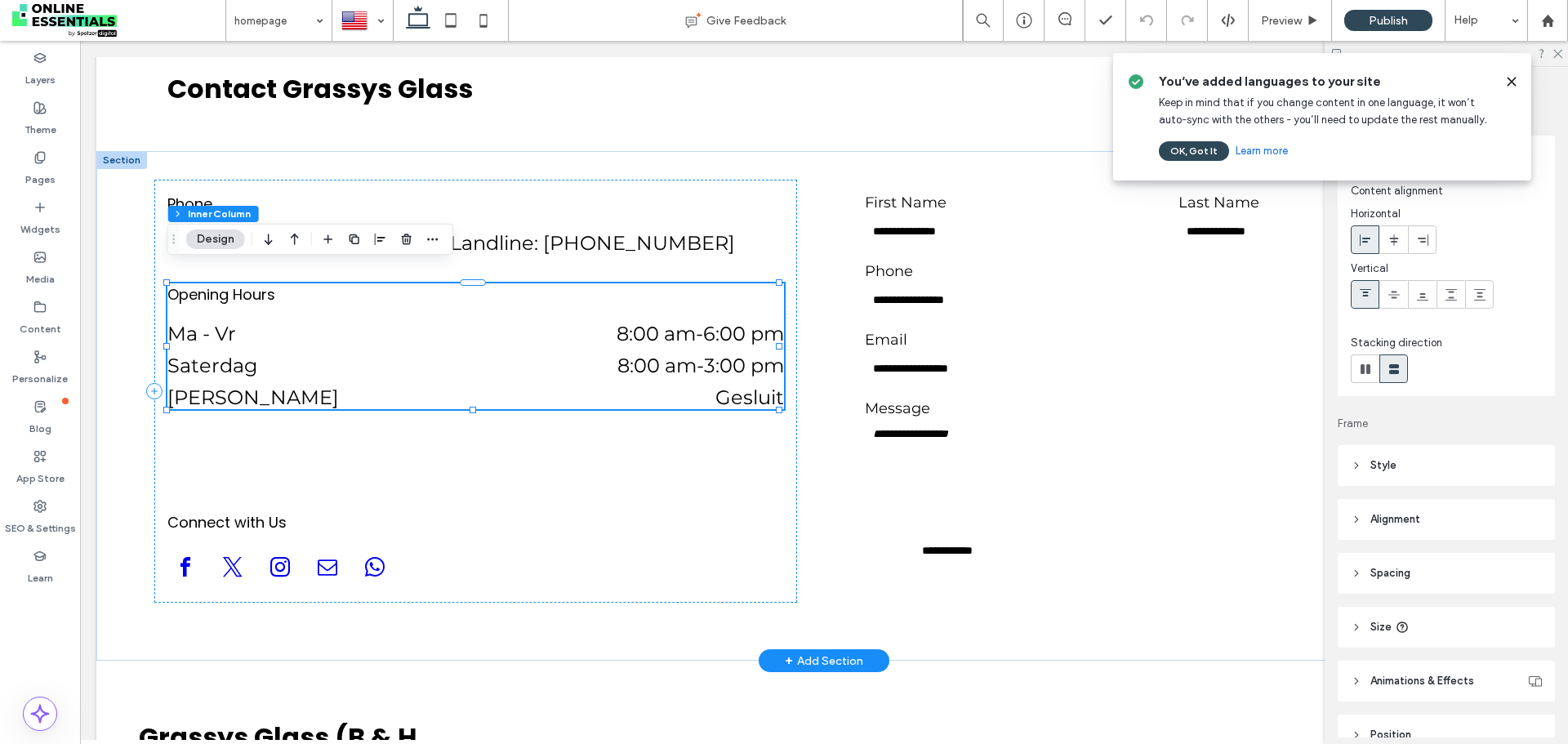
click at [401, 385] on dt "[PERSON_NAME]" at bounding box center [291, 397] width 246 height 24
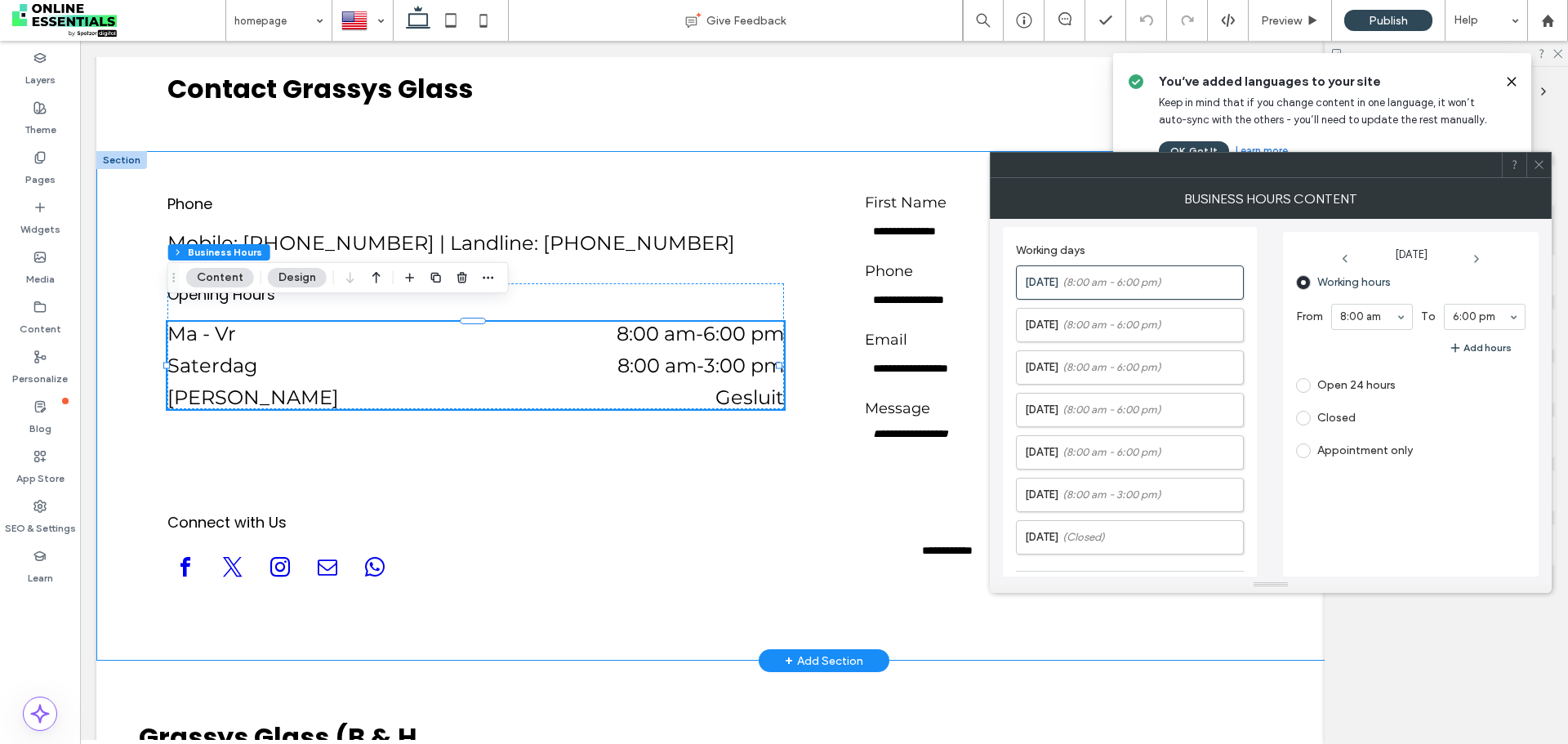
drag, startPoint x: 275, startPoint y: 297, endPoint x: 149, endPoint y: 241, distance: 137.9
click at [466, 438] on div at bounding box center [476, 460] width 617 height 45
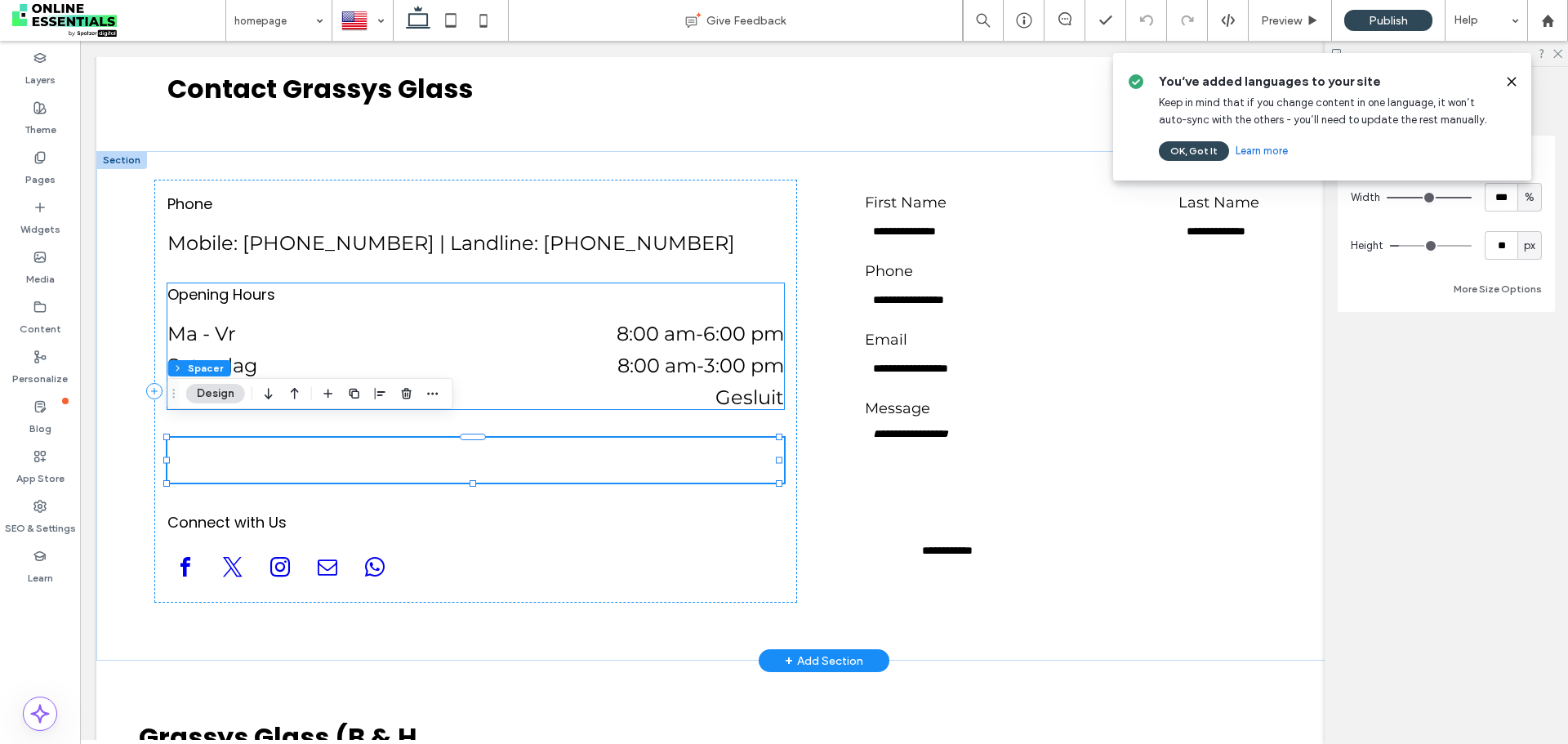
click at [692, 322] on dd "8:00 am - 6:00 pm" at bounding box center [602, 334] width 364 height 24
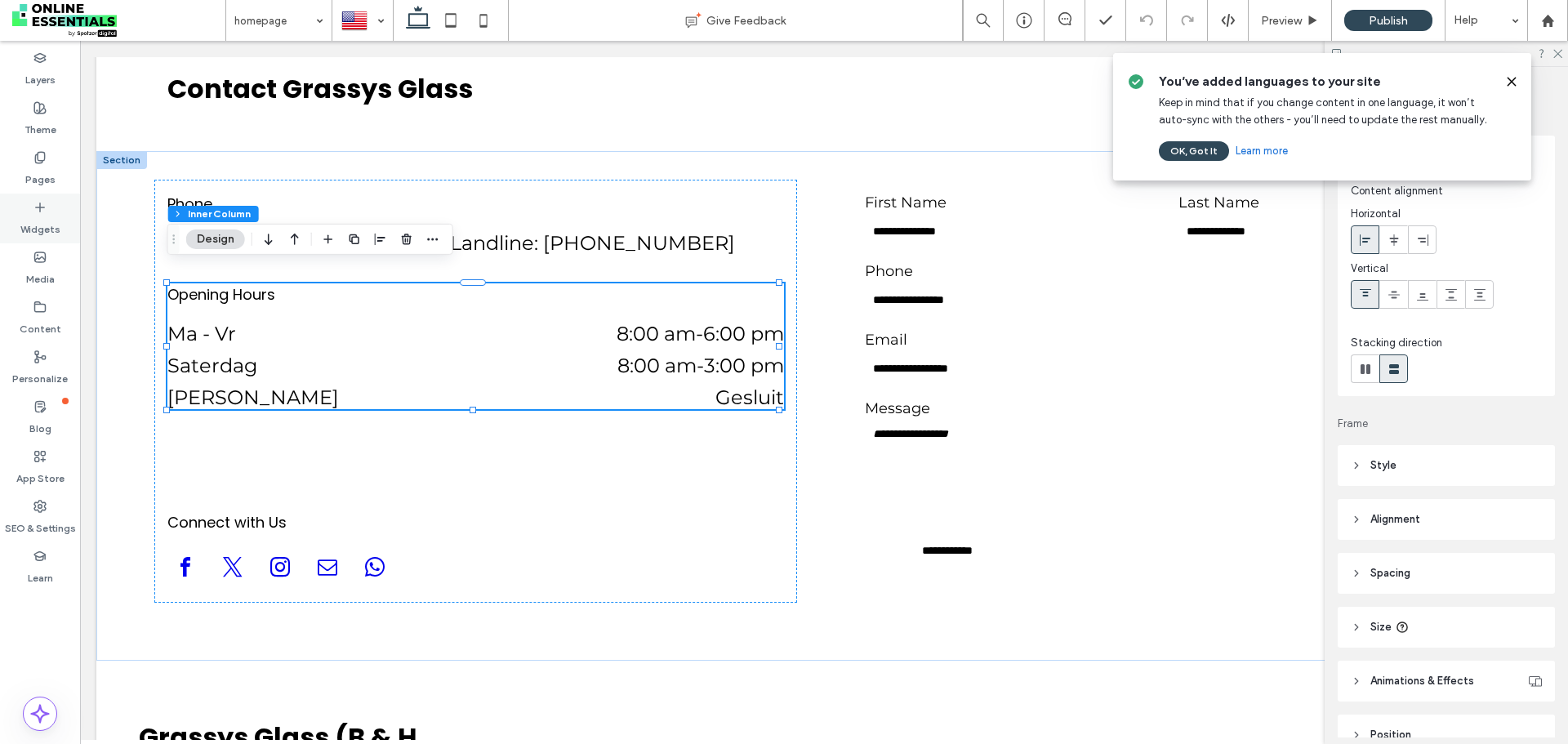
click at [48, 207] on div "Widgets" at bounding box center [40, 218] width 80 height 49
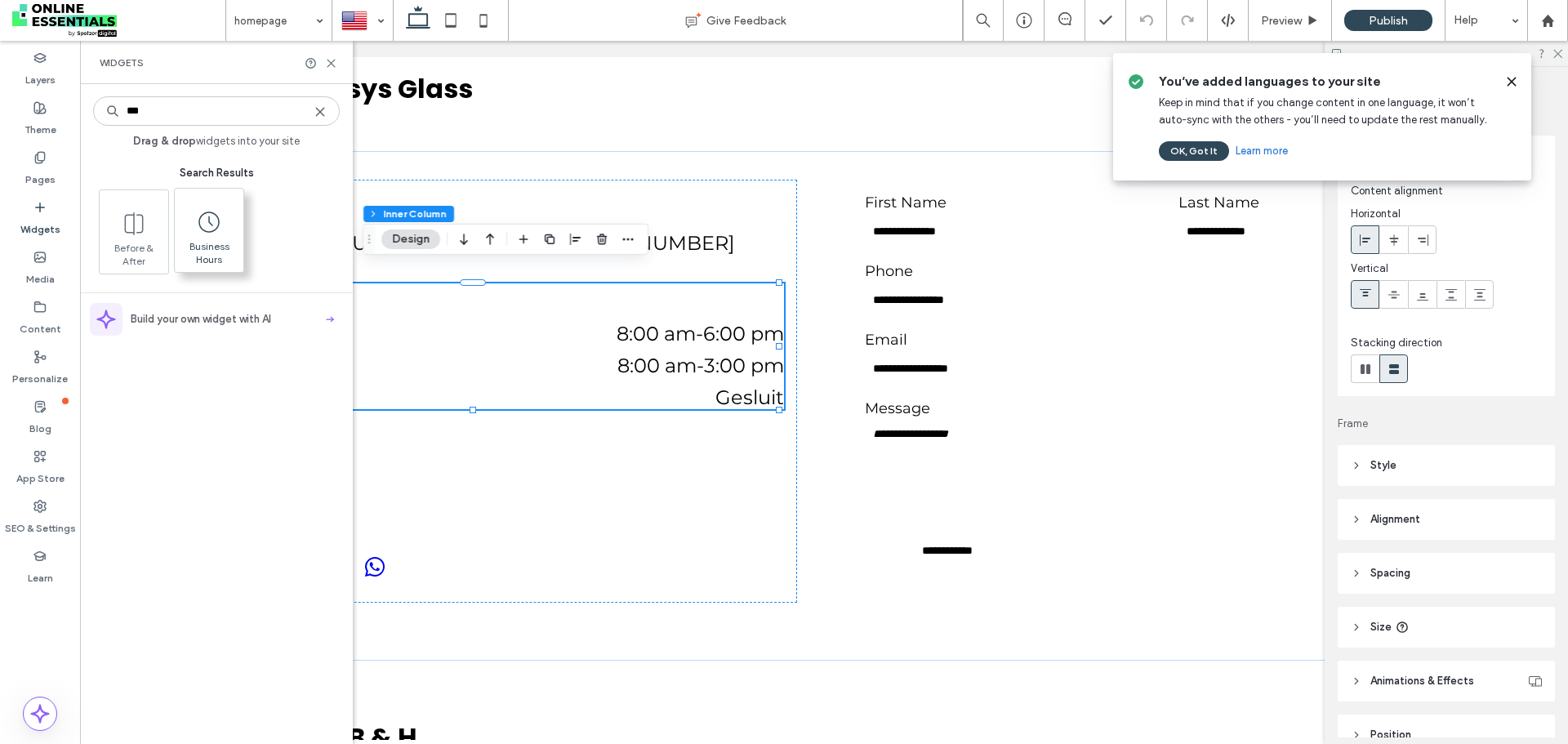
type input "***"
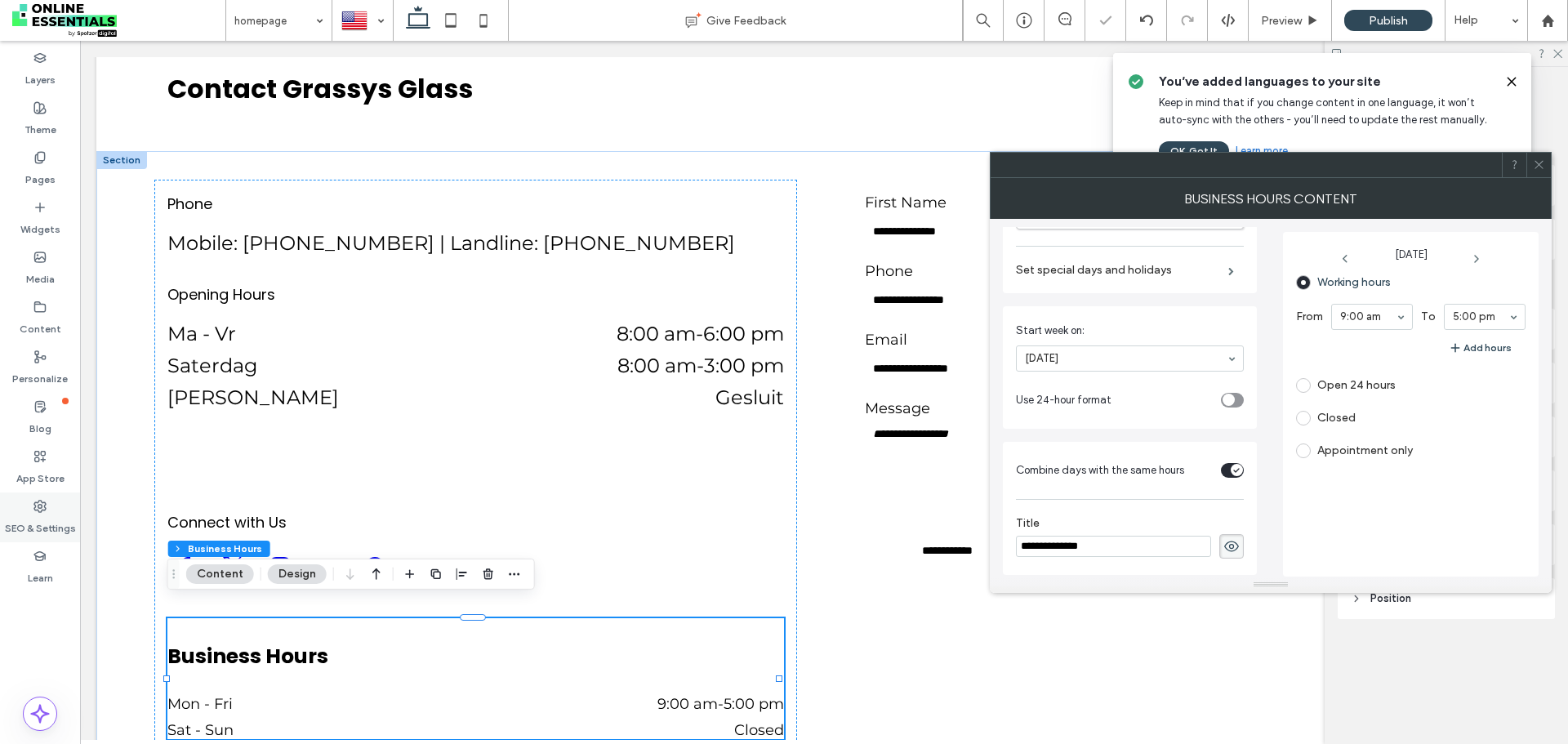
click at [41, 506] on icon at bounding box center [39, 506] width 13 height 13
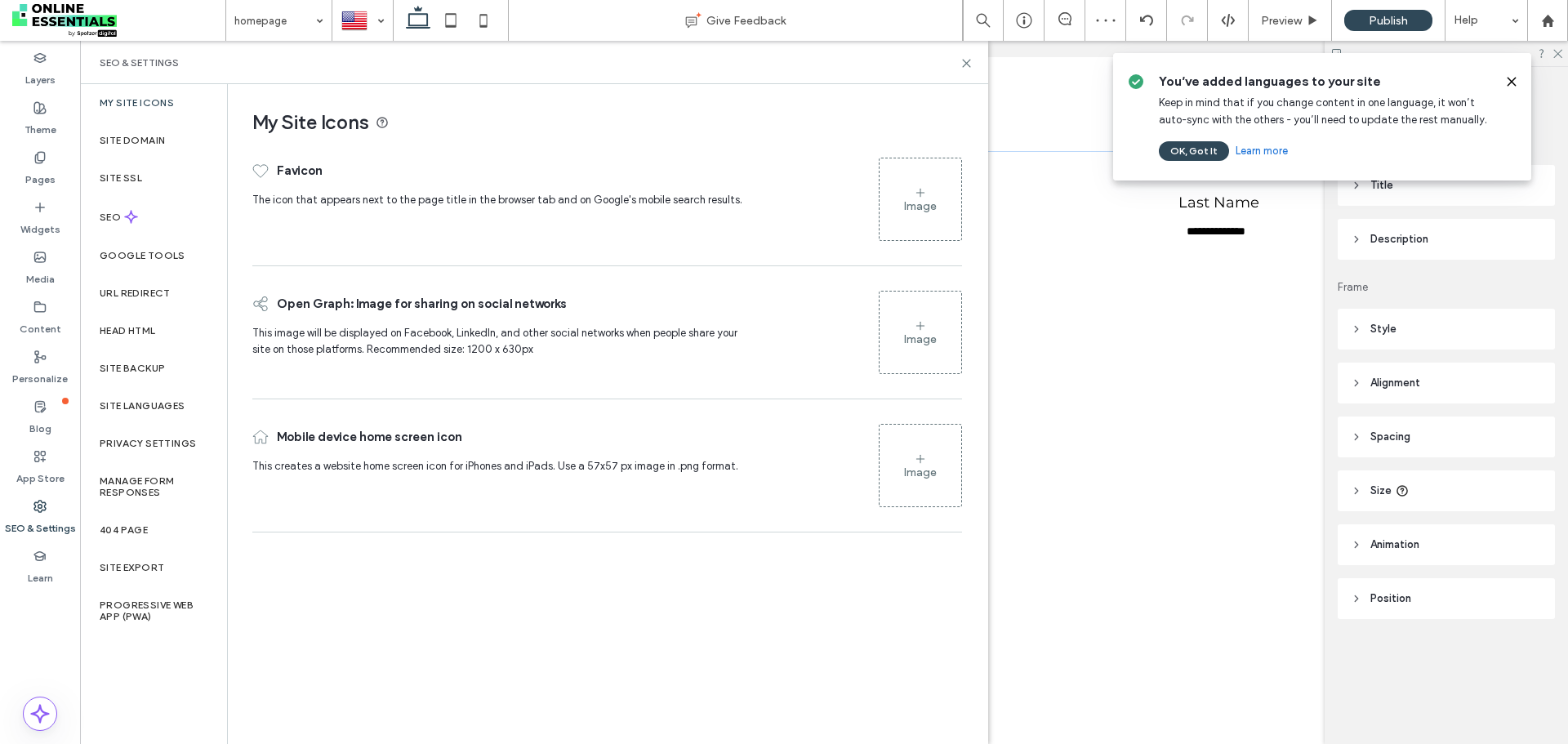
click at [36, 522] on label "SEO & Settings" at bounding box center [40, 524] width 71 height 23
click at [34, 510] on icon at bounding box center [39, 506] width 13 height 13
drag, startPoint x: 117, startPoint y: 396, endPoint x: 142, endPoint y: 418, distance: 33.3
click at [120, 396] on div "Site Languages" at bounding box center [153, 406] width 147 height 37
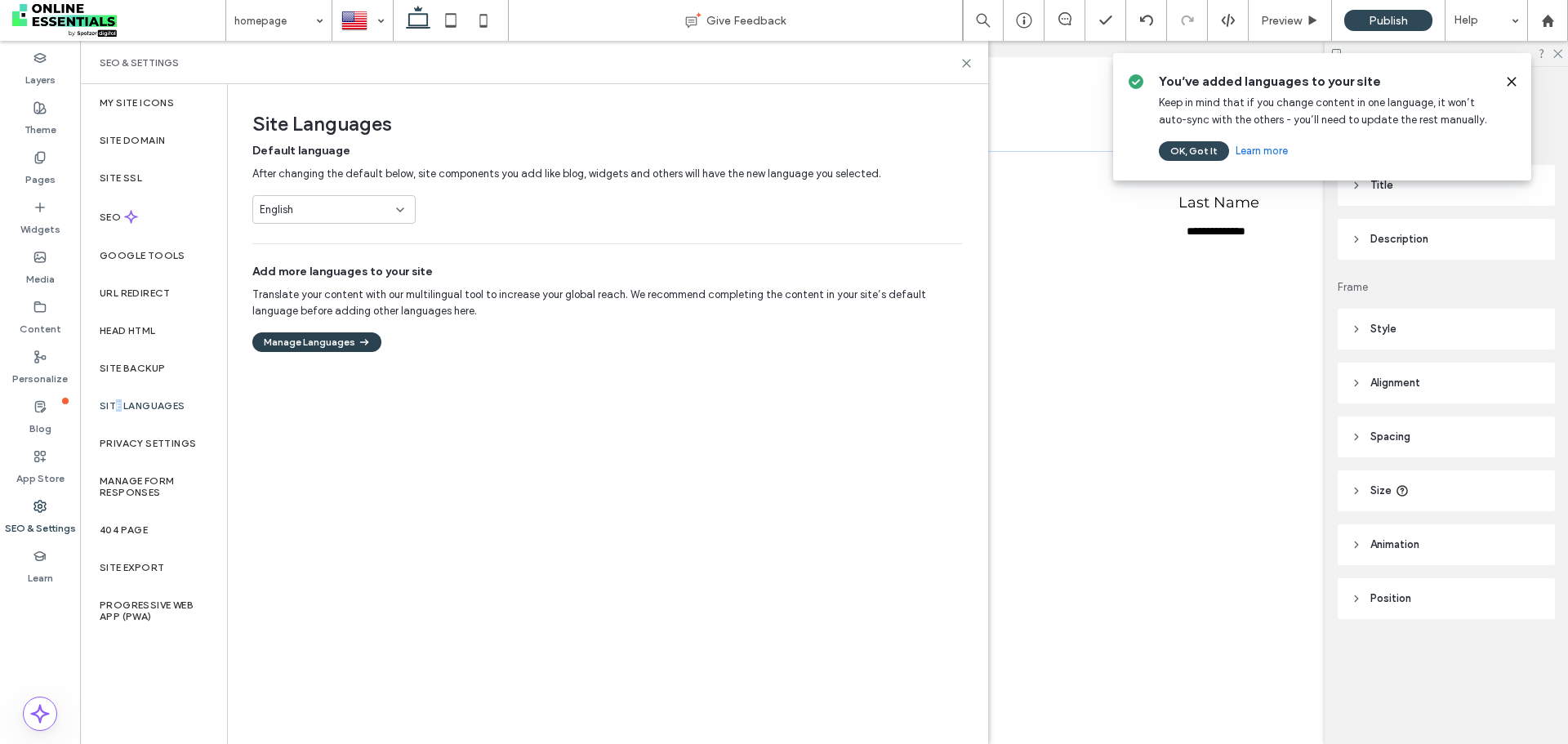
click at [349, 345] on button "Manage Languages" at bounding box center [316, 342] width 129 height 20
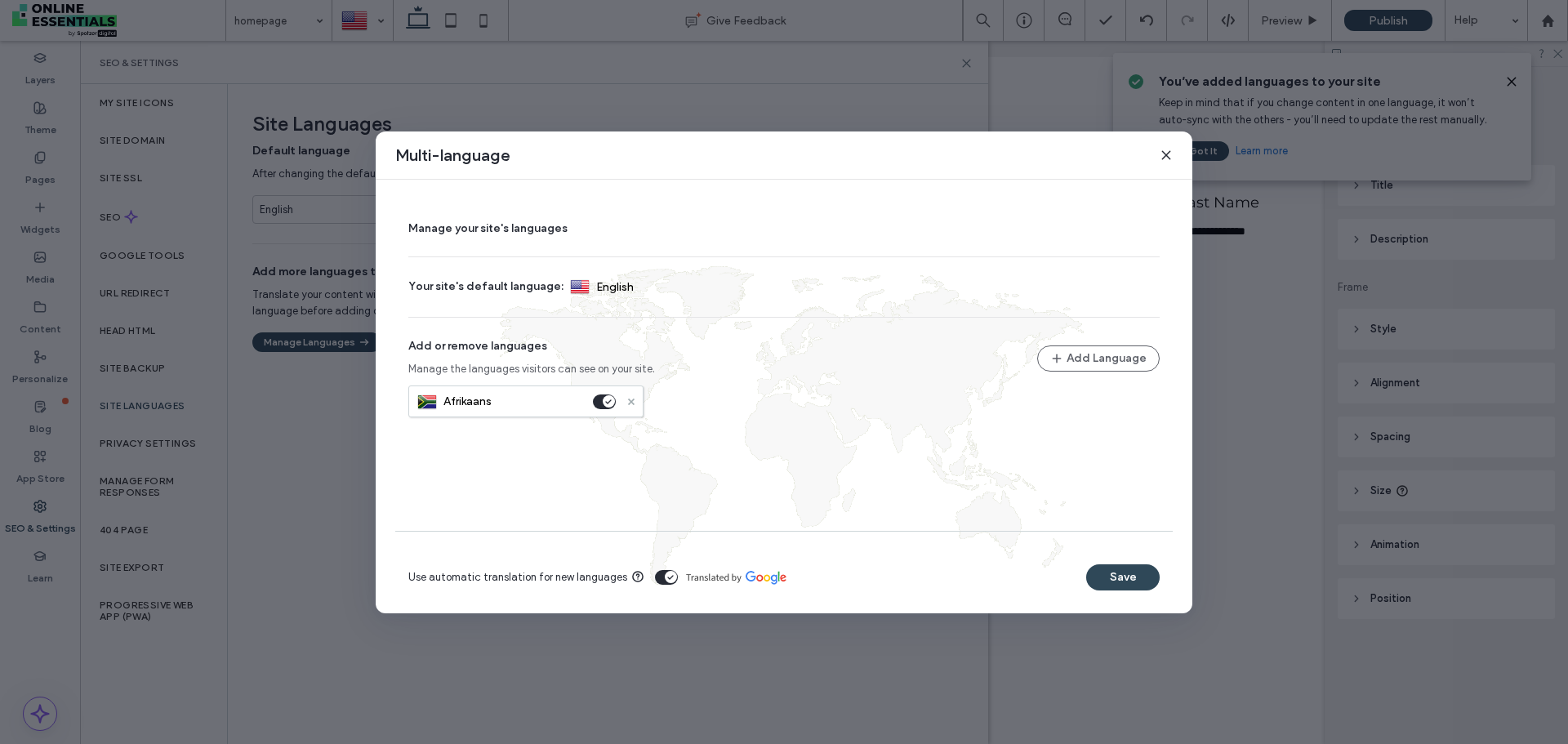
click at [631, 404] on icon at bounding box center [631, 402] width 7 height 7
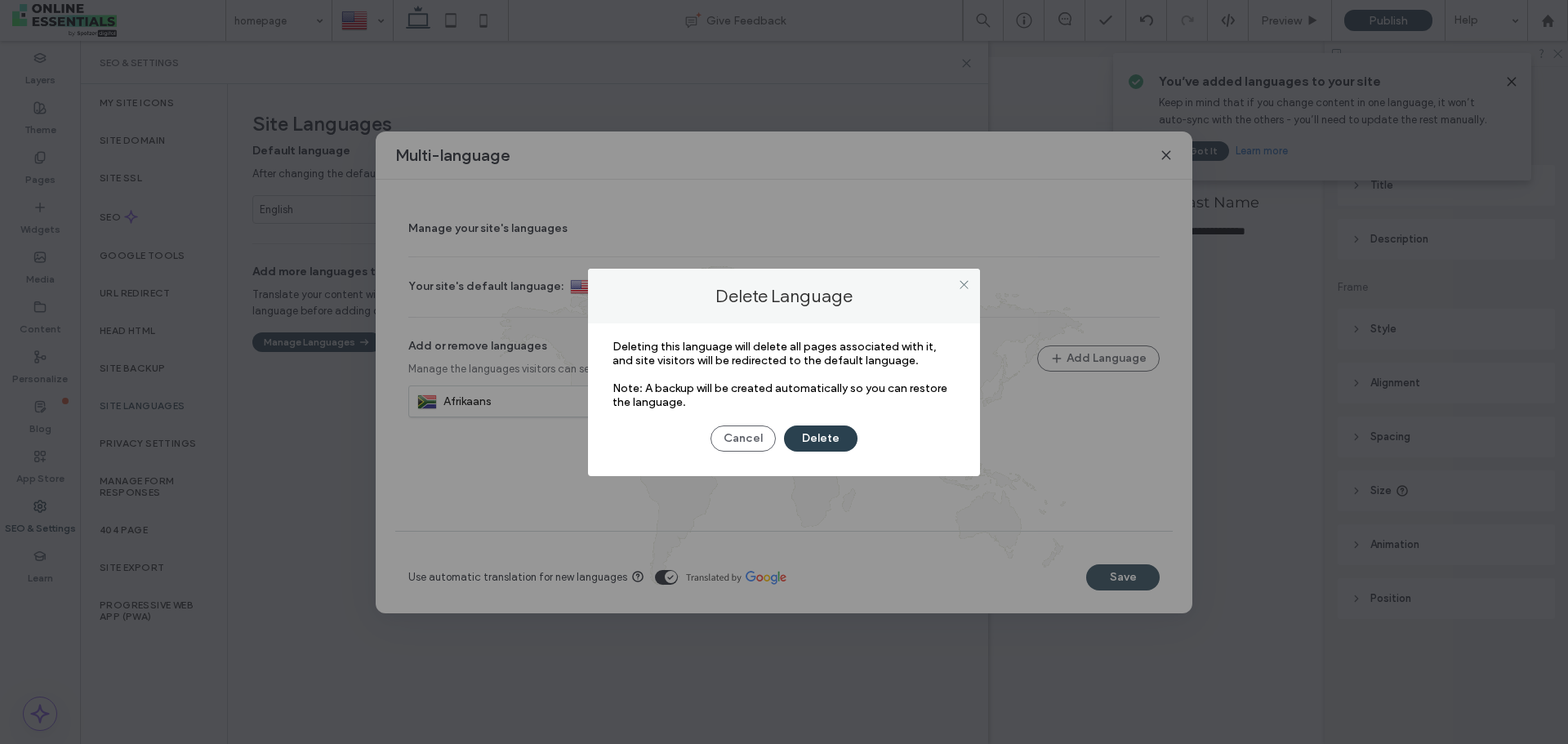
click at [831, 436] on button "Delete" at bounding box center [821, 438] width 73 height 26
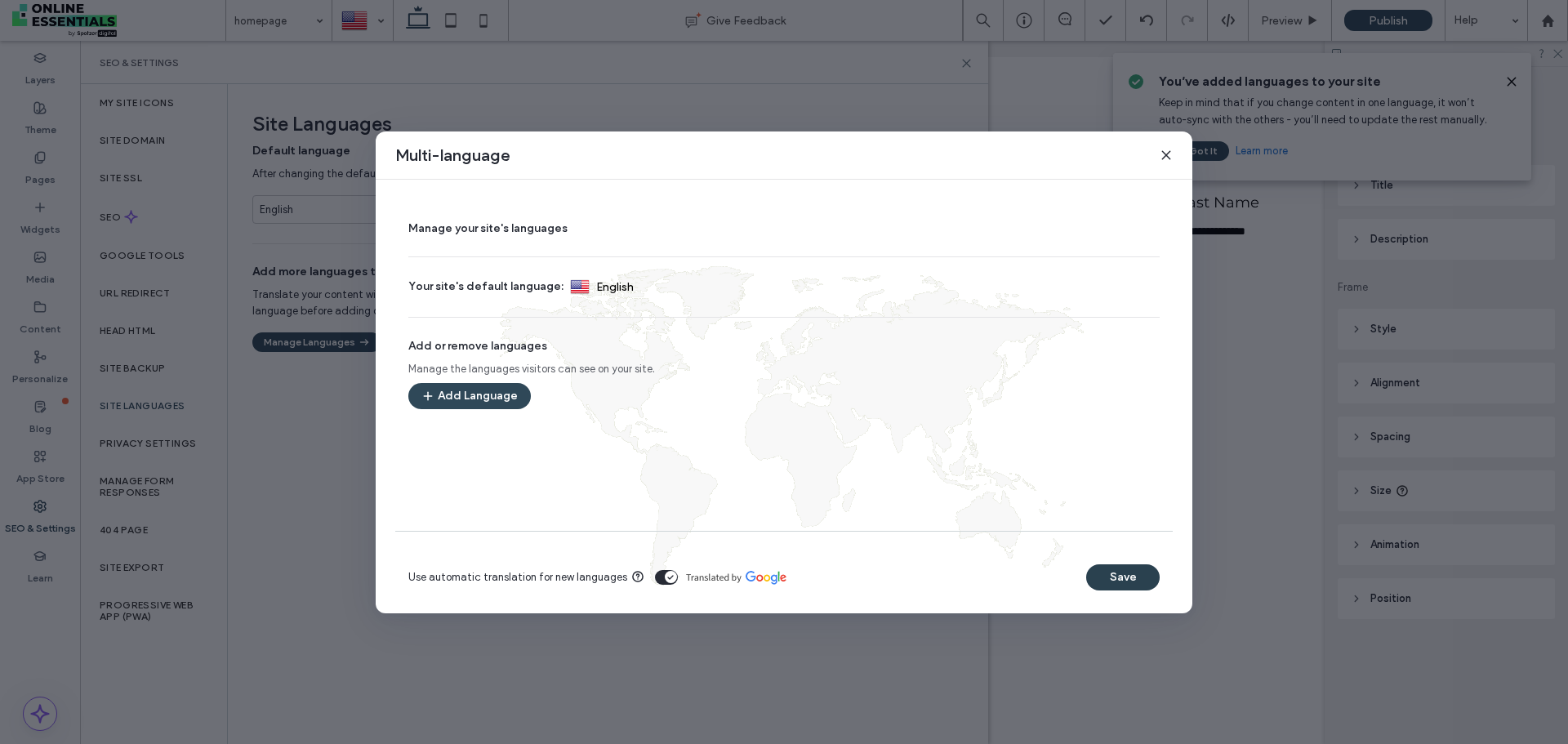
click at [1137, 575] on button "Save" at bounding box center [1123, 577] width 73 height 26
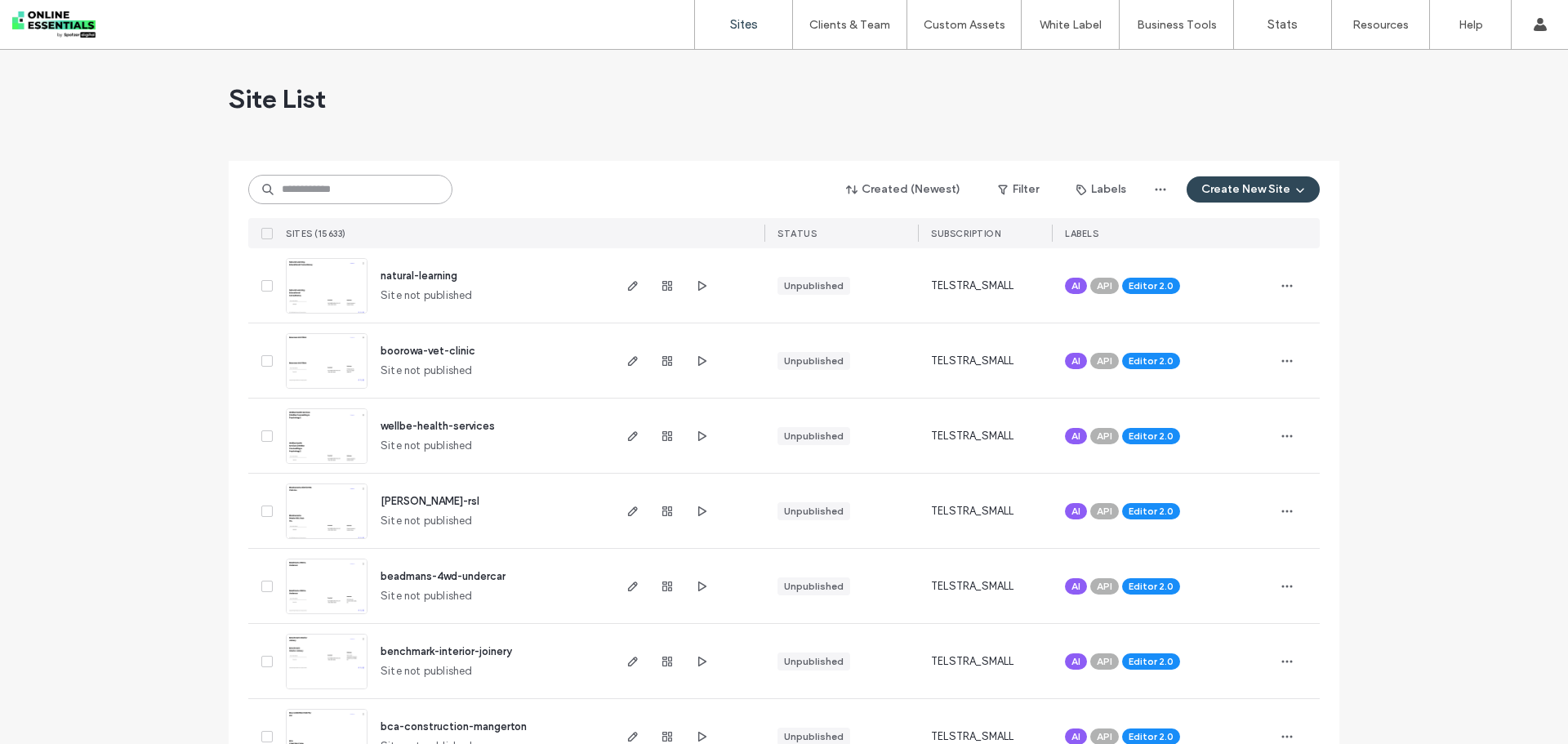
click at [353, 187] on input at bounding box center [350, 189] width 205 height 30
paste input "********"
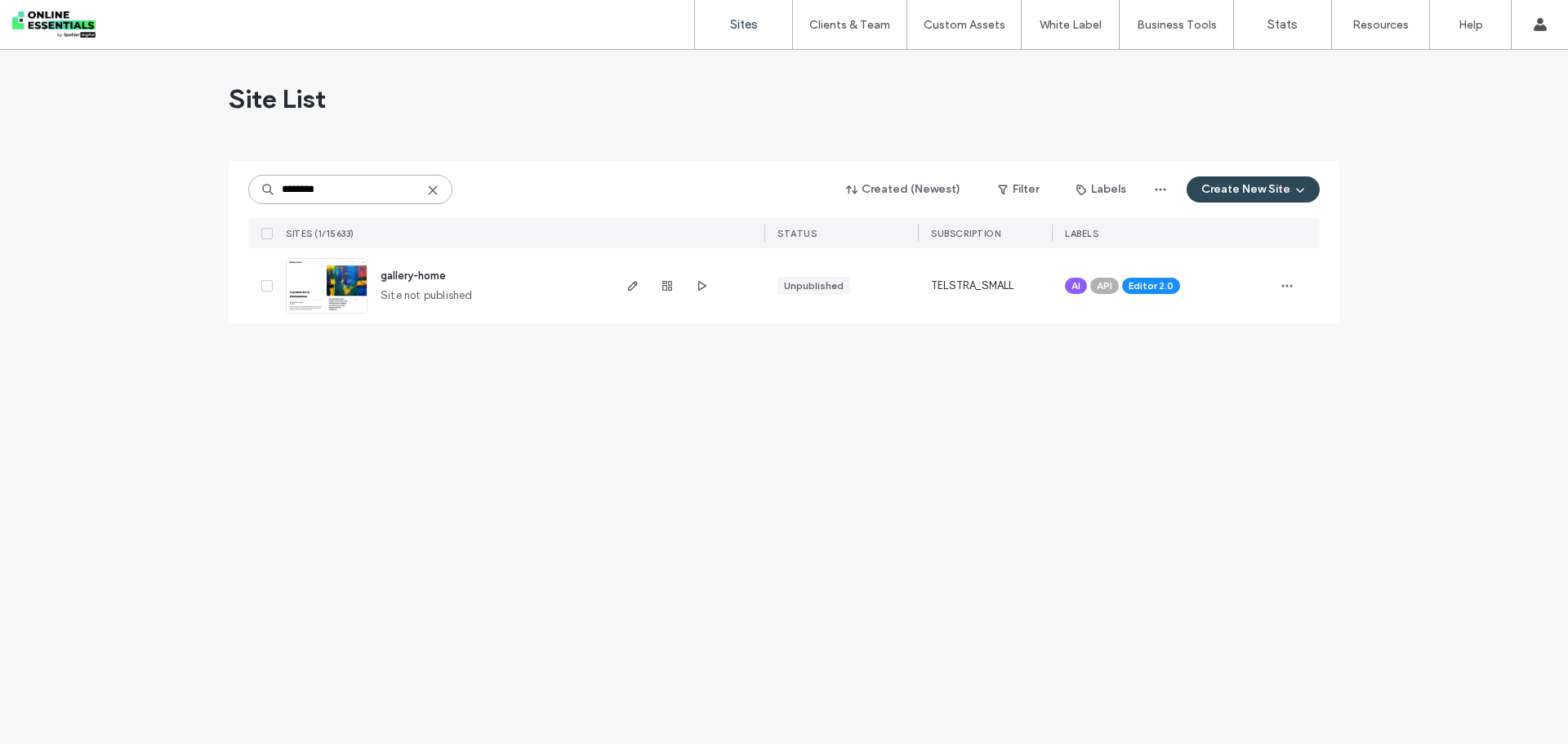
click at [378, 186] on input "********" at bounding box center [350, 189] width 205 height 30
paste input
type input "********"
click at [310, 285] on img at bounding box center [326, 314] width 80 height 111
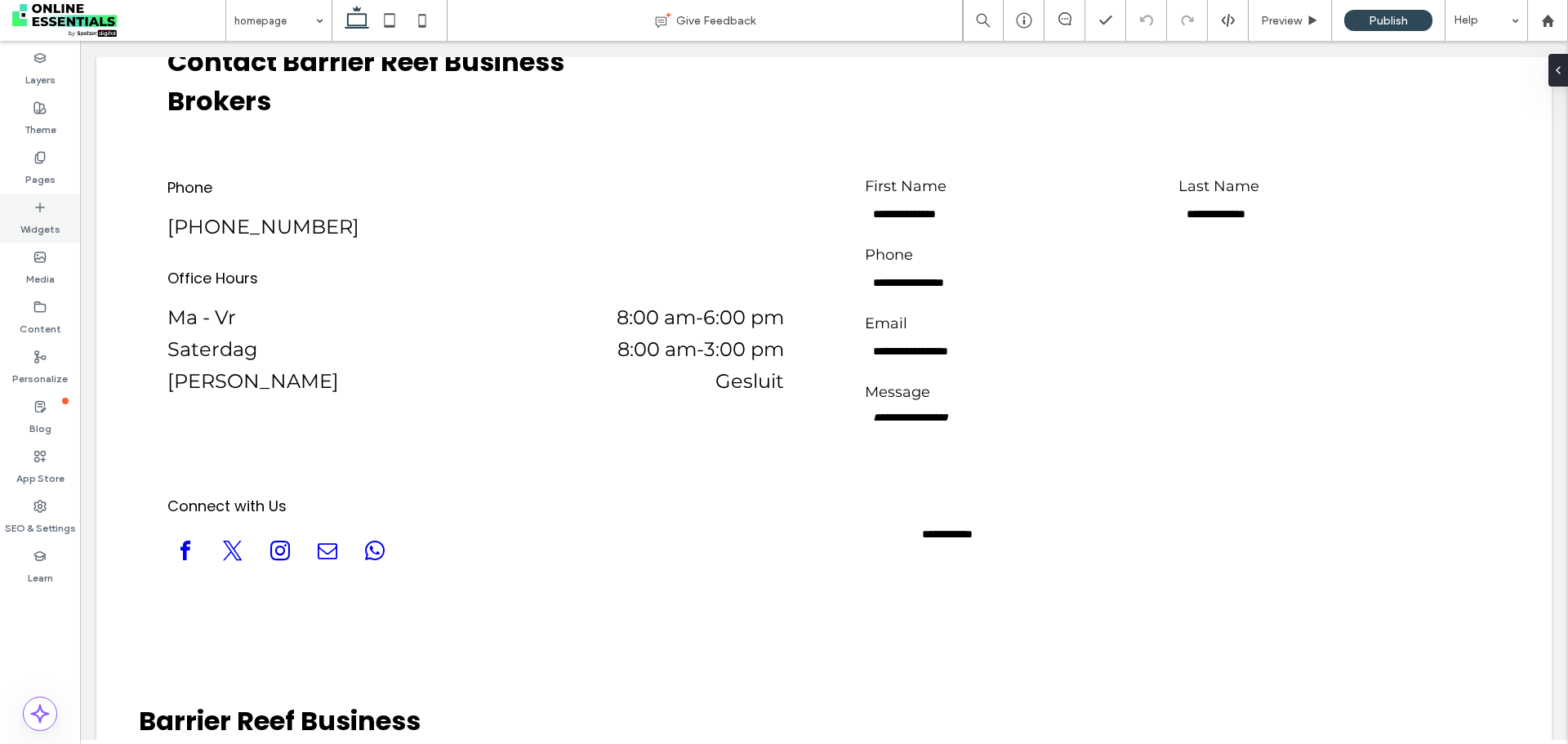
click at [42, 201] on icon at bounding box center [39, 207] width 13 height 13
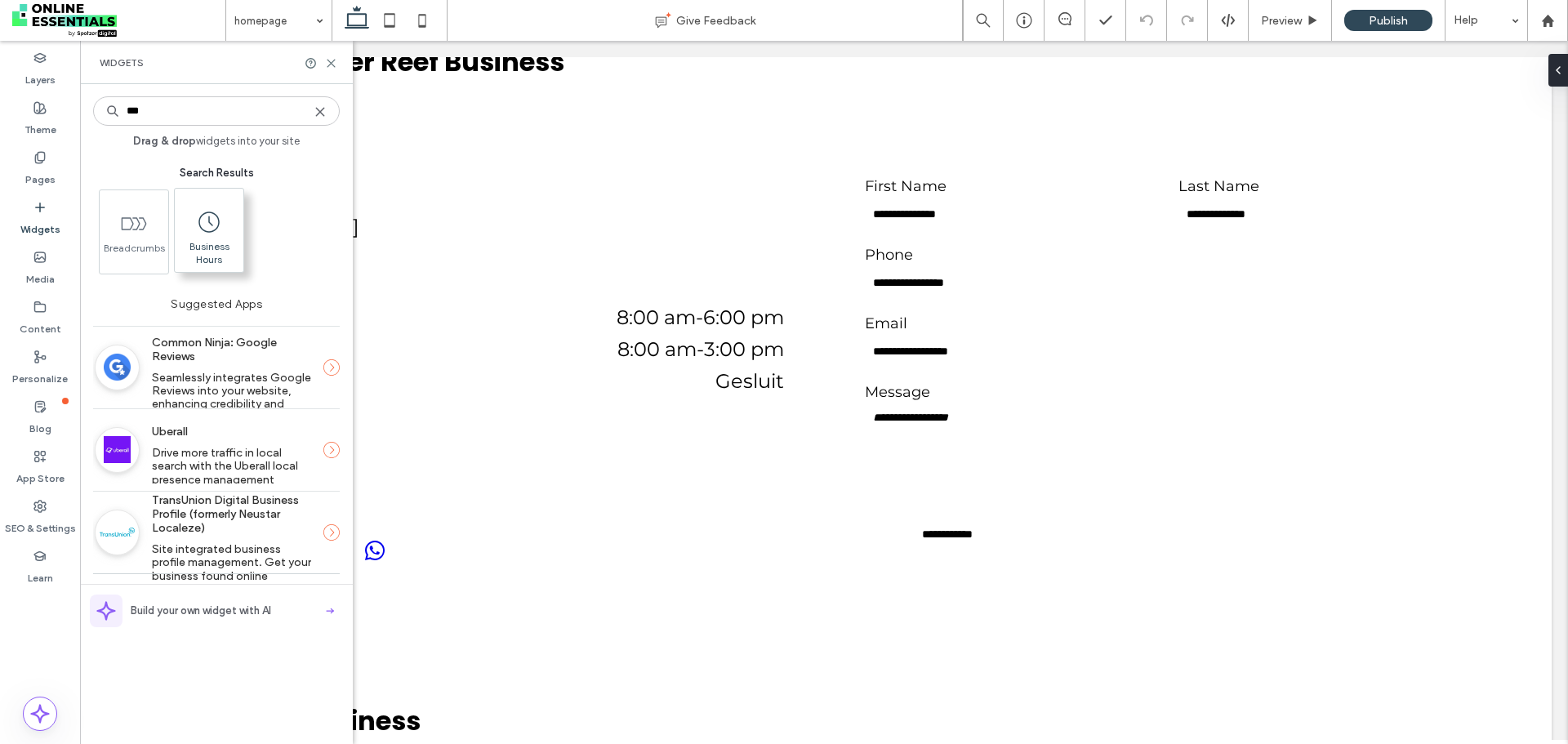
type input "***"
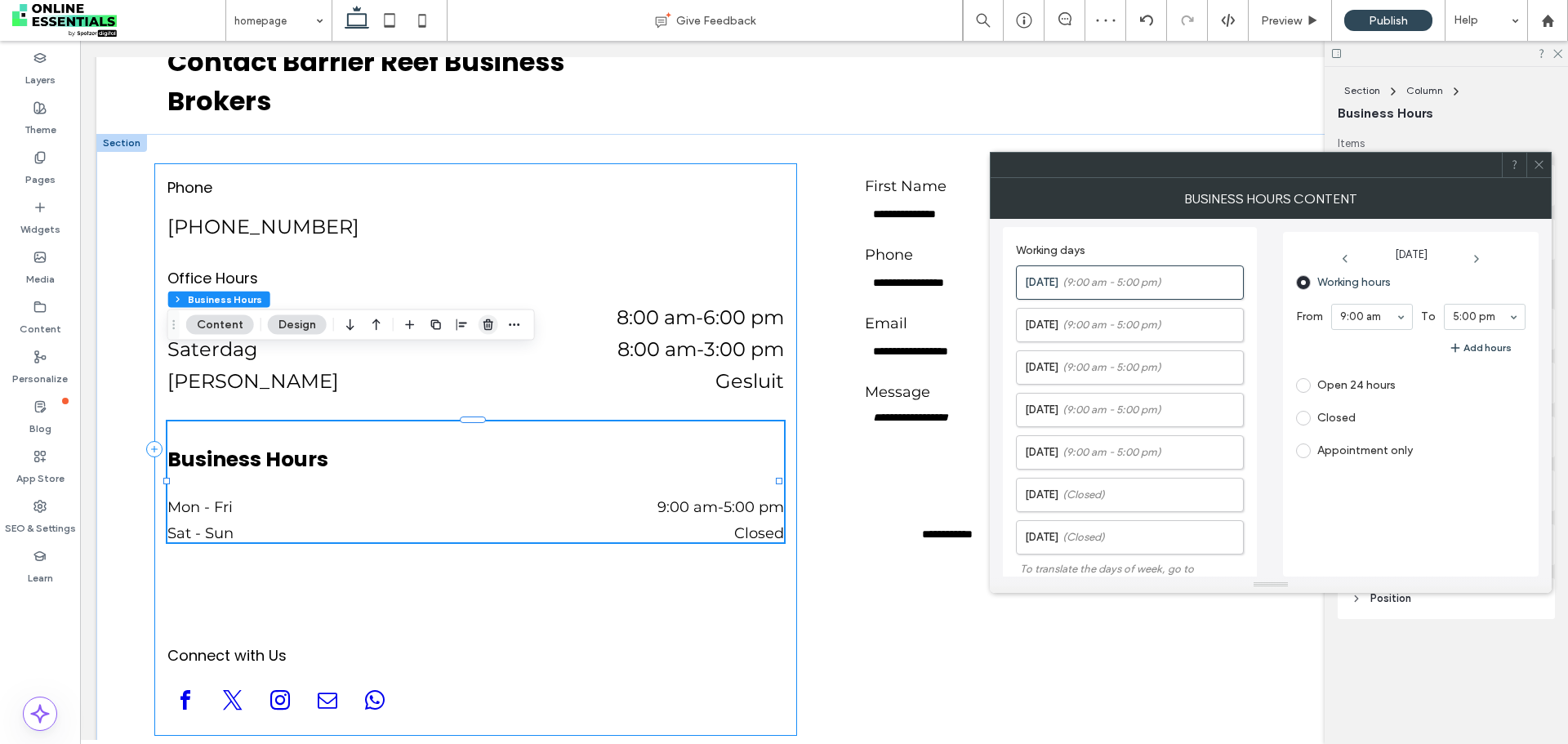
scroll to position [355, 0]
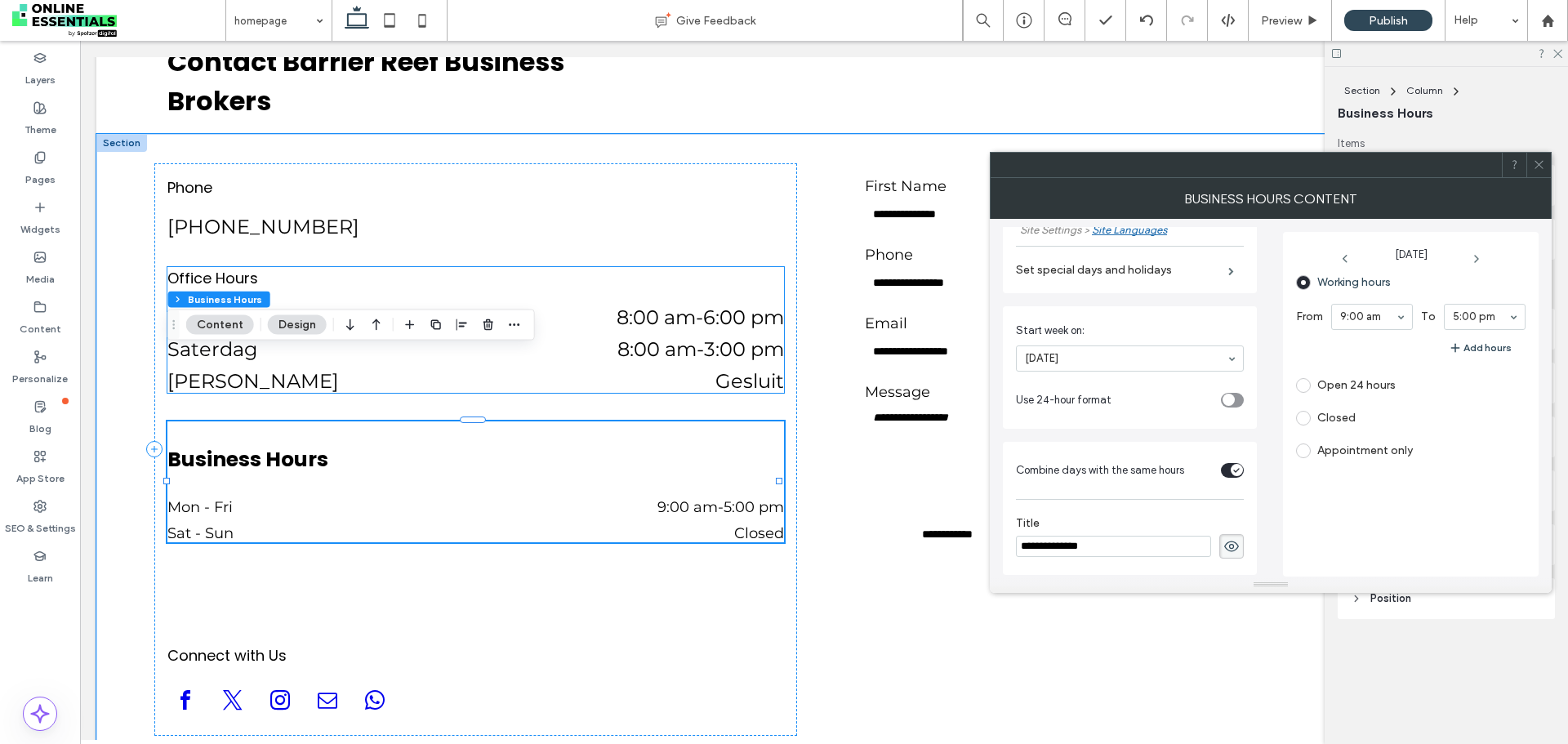
click at [562, 267] on p "Office Hours" at bounding box center [476, 278] width 617 height 22
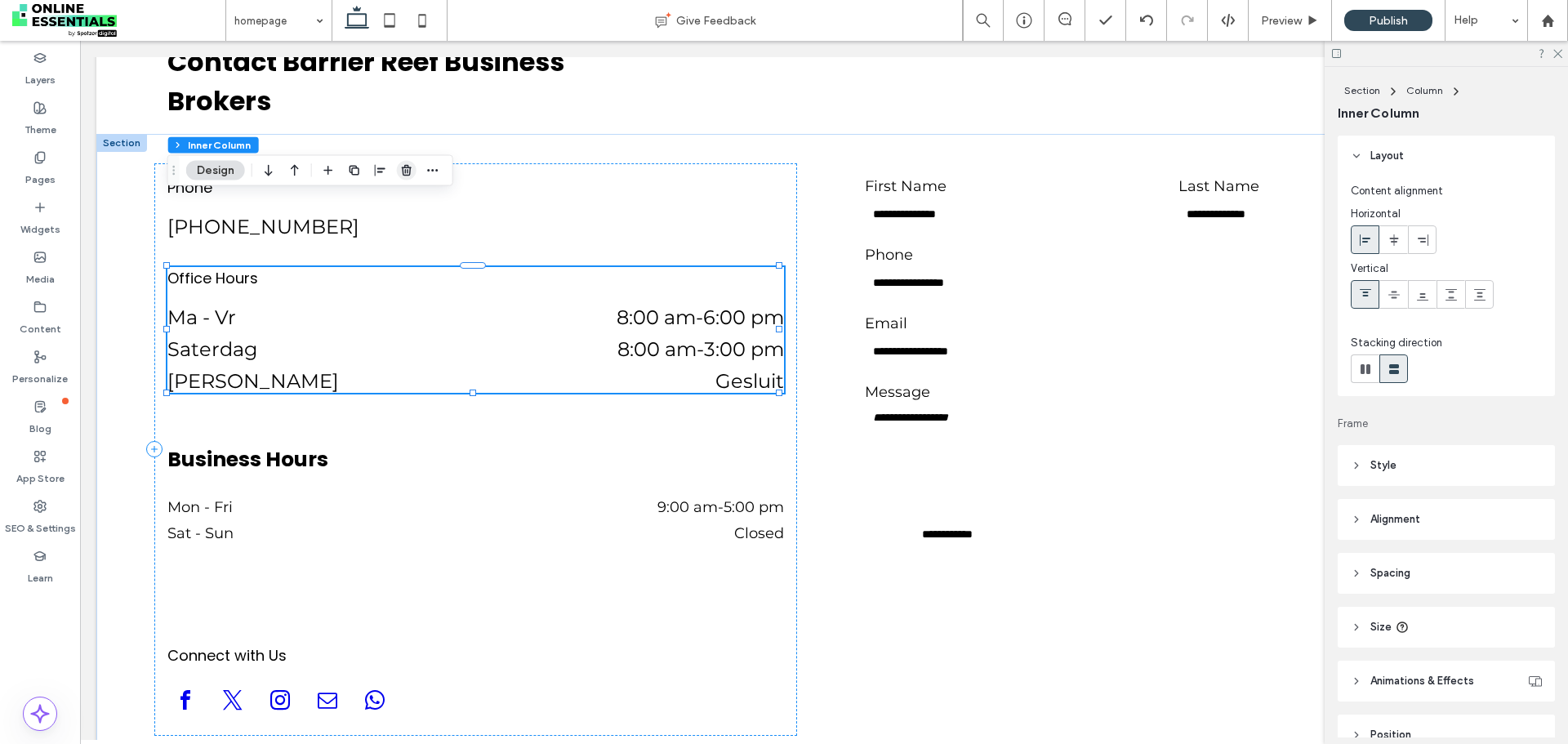
click at [404, 163] on span "button" at bounding box center [406, 170] width 20 height 20
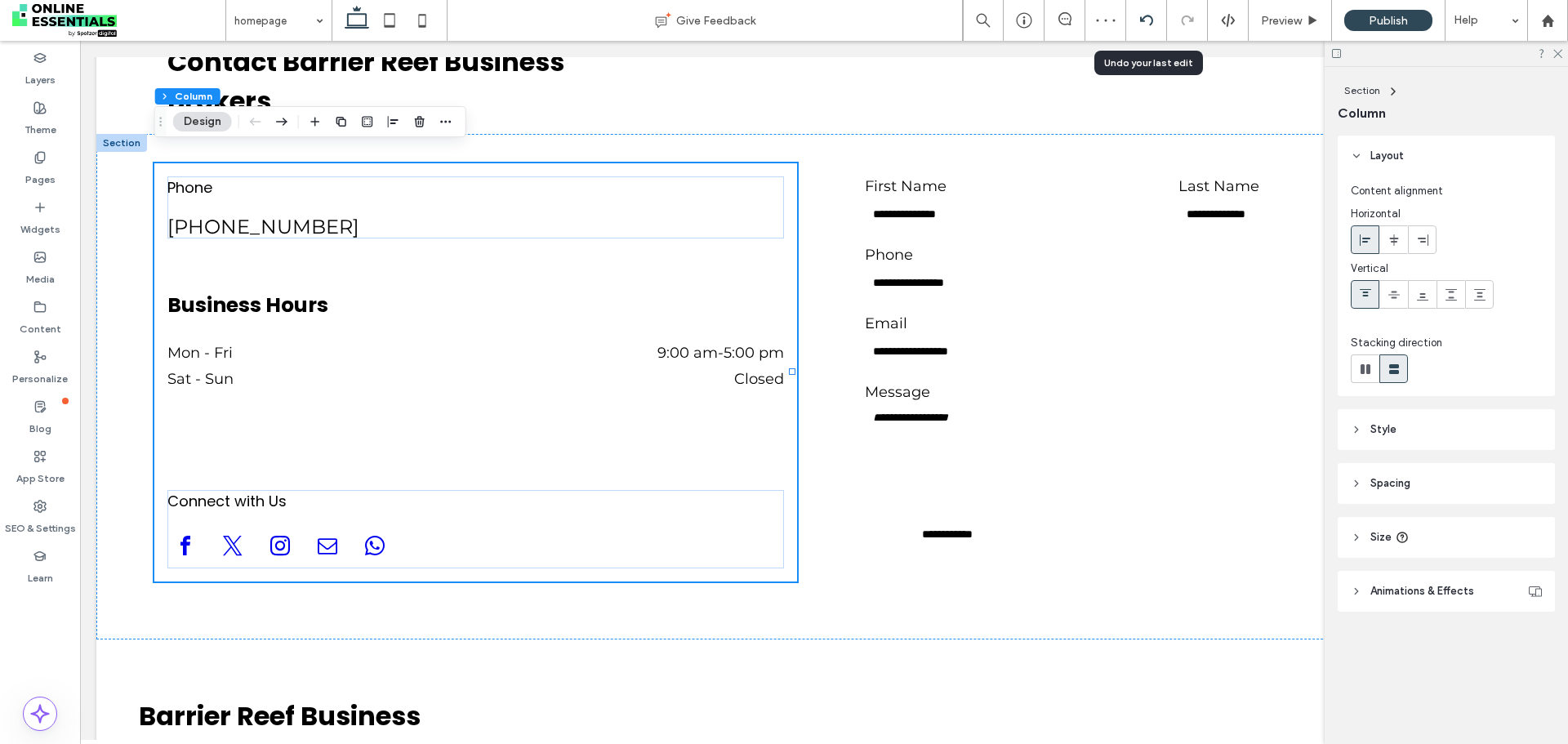
click at [1151, 12] on div at bounding box center [1147, 20] width 41 height 41
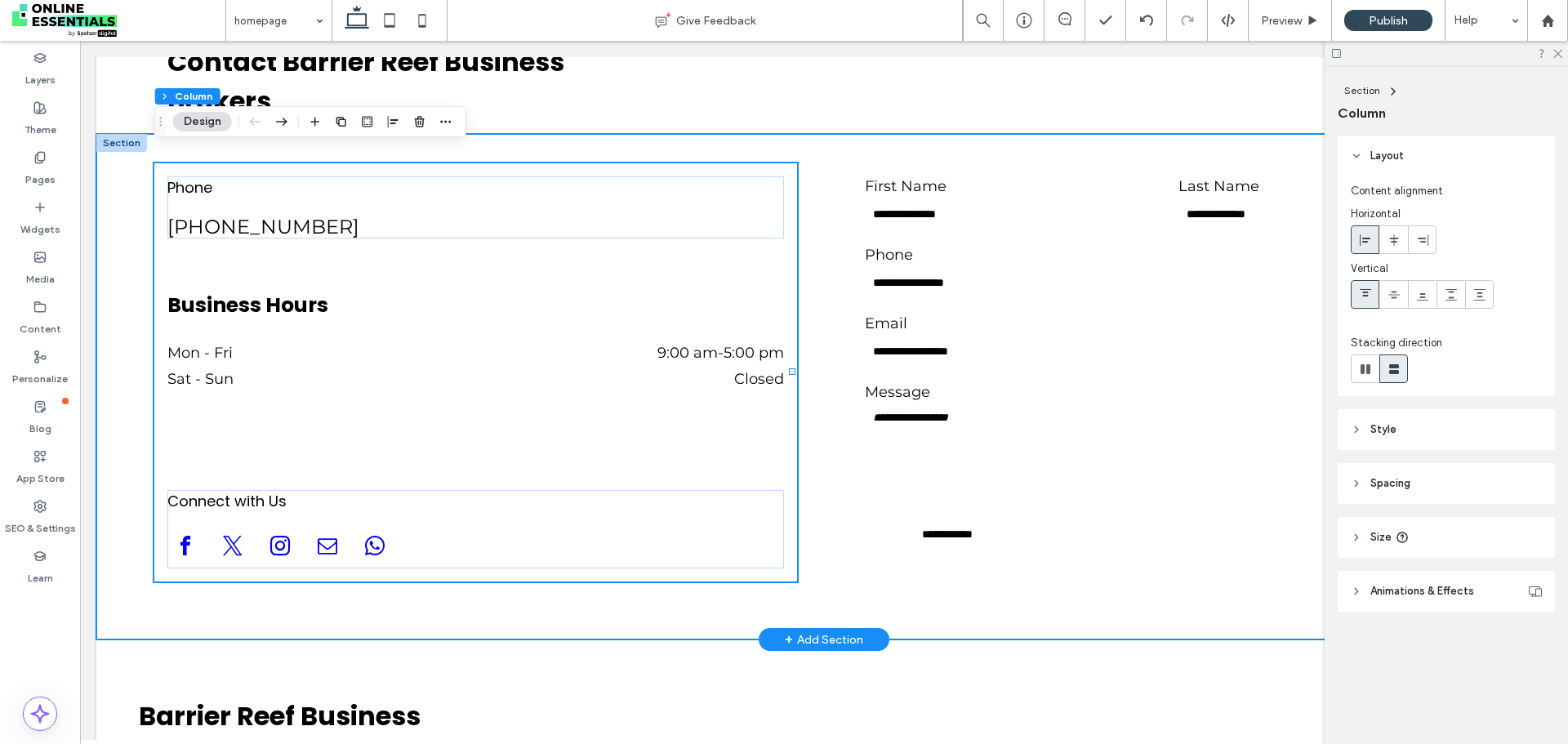
click at [826, 134] on div "**********" at bounding box center [824, 386] width 1456 height 505
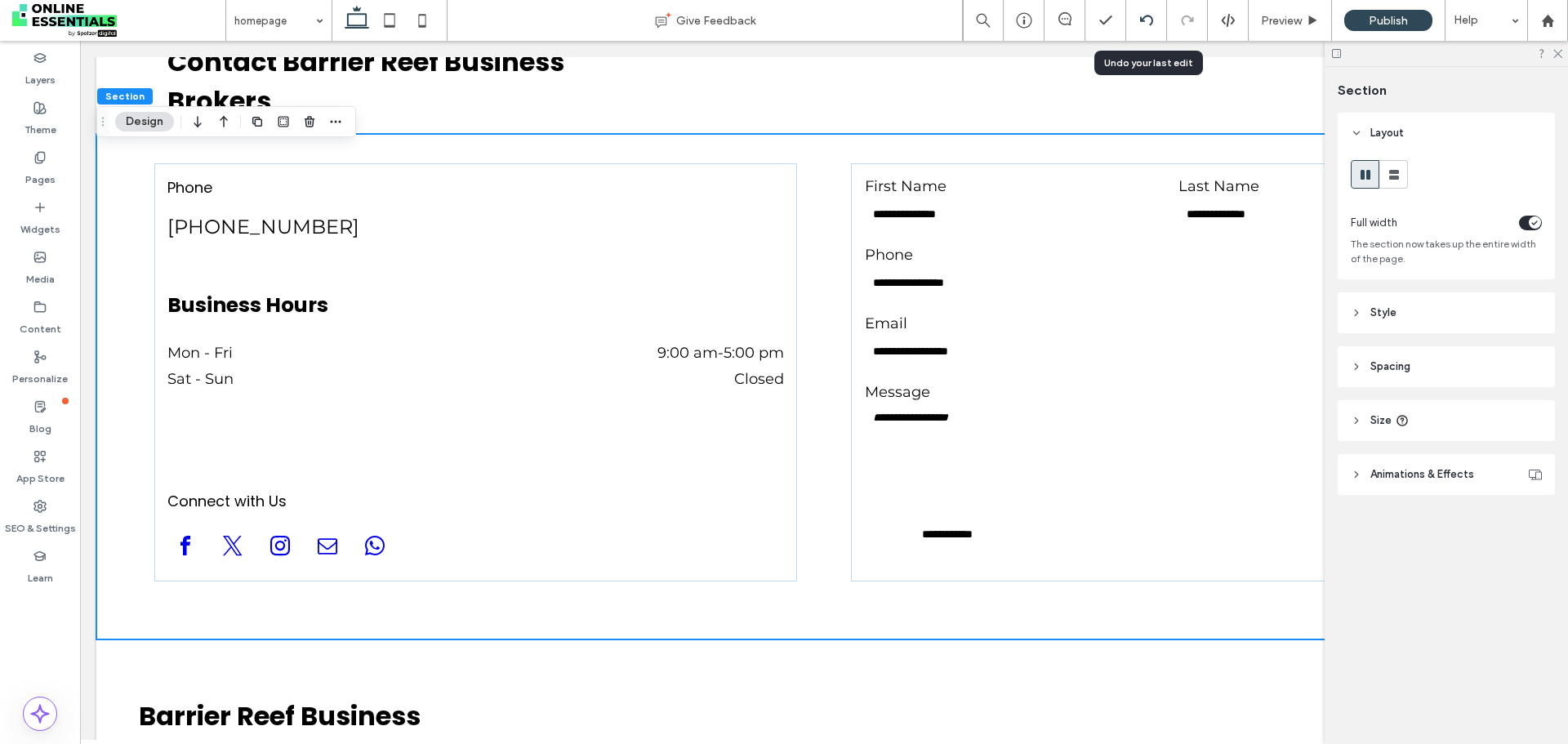
click at [1149, 9] on div at bounding box center [1147, 20] width 41 height 41
click at [1144, 22] on icon at bounding box center [1146, 20] width 13 height 13
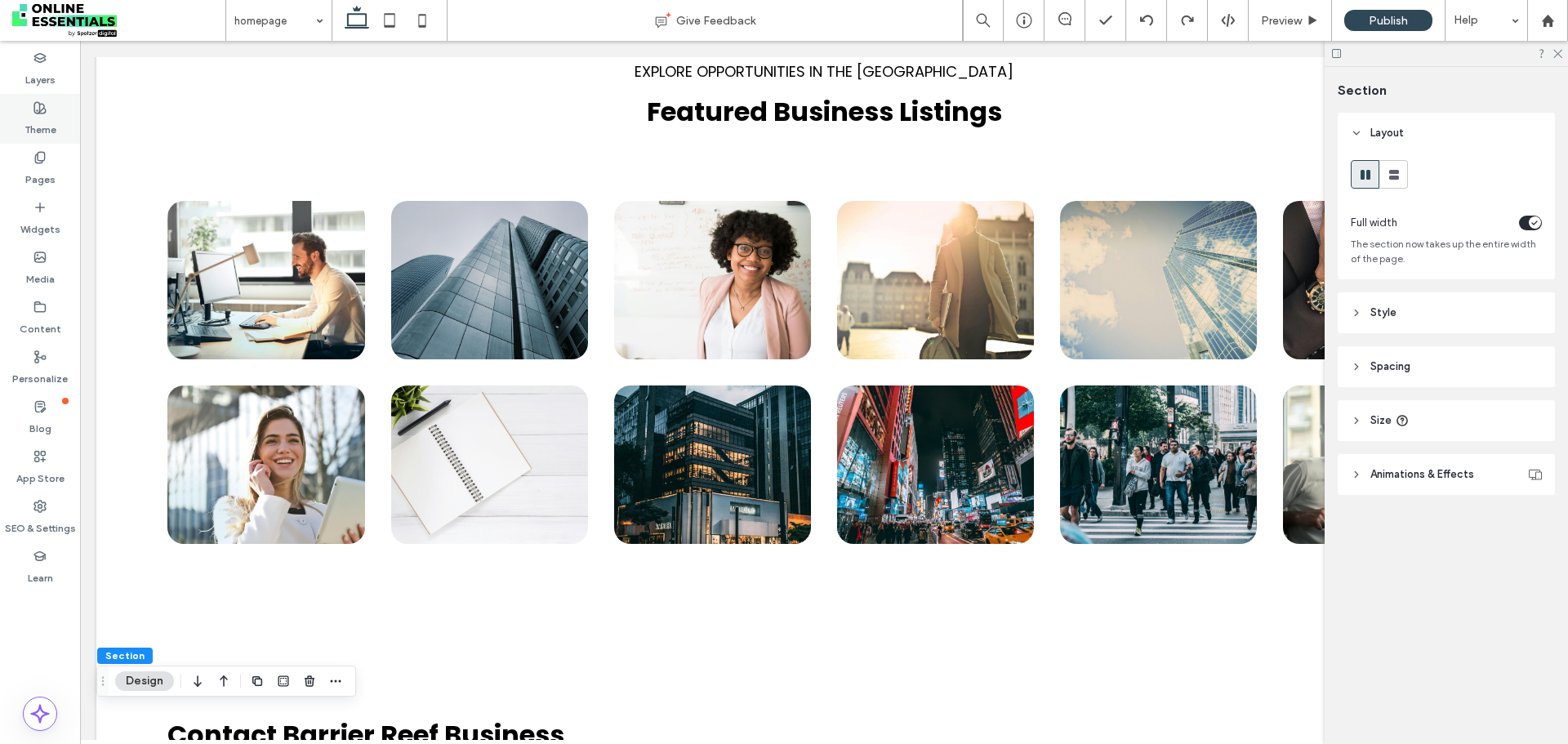
scroll to position [2870, 0]
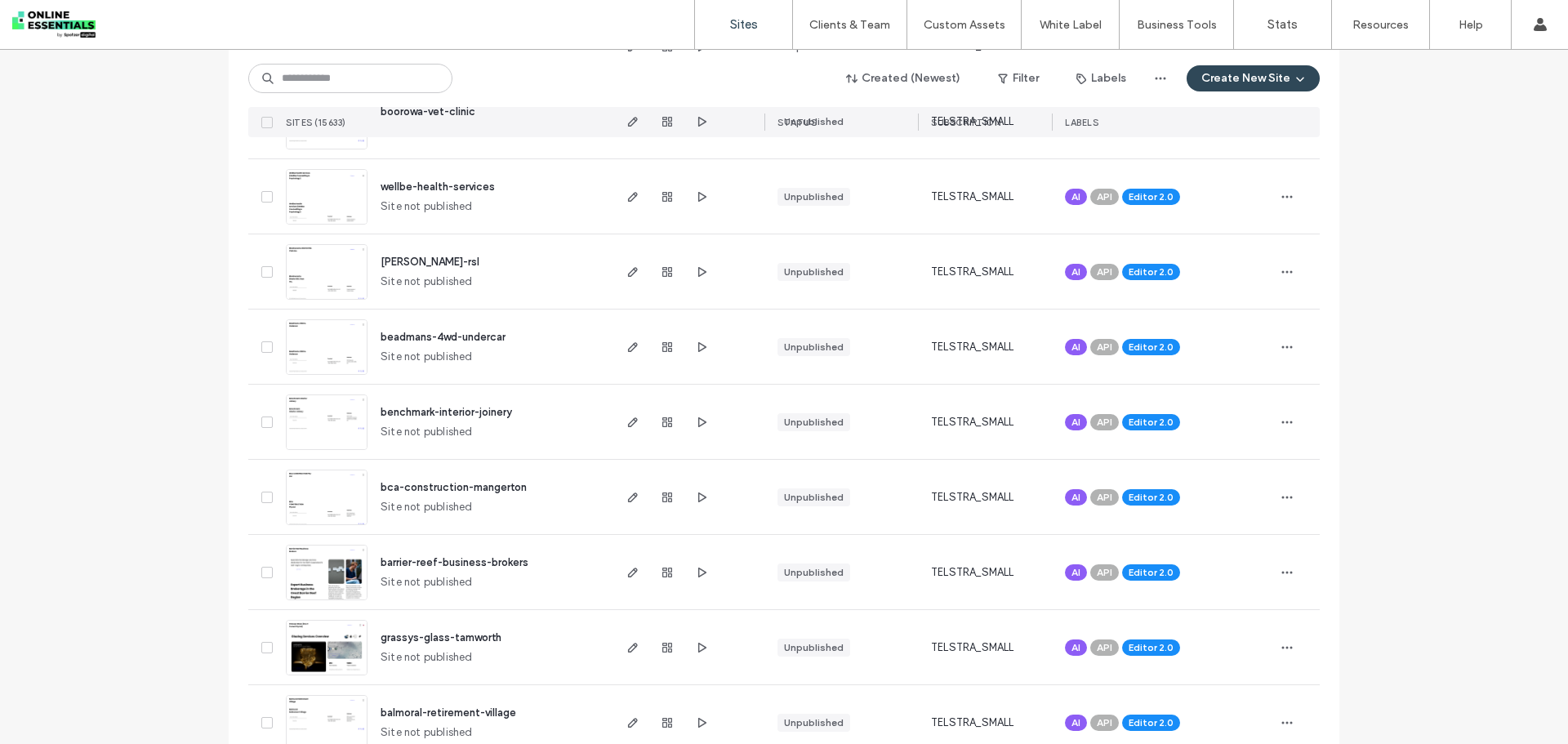
scroll to position [408, 0]
